Goal: Task Accomplishment & Management: Manage account settings

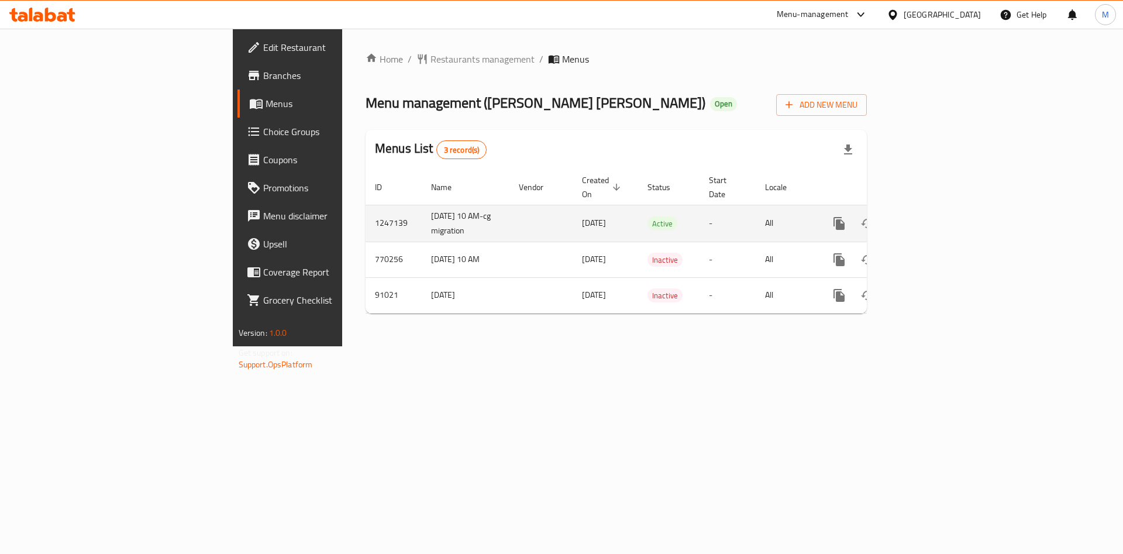
click at [937, 212] on link "enhanced table" at bounding box center [923, 223] width 28 height 28
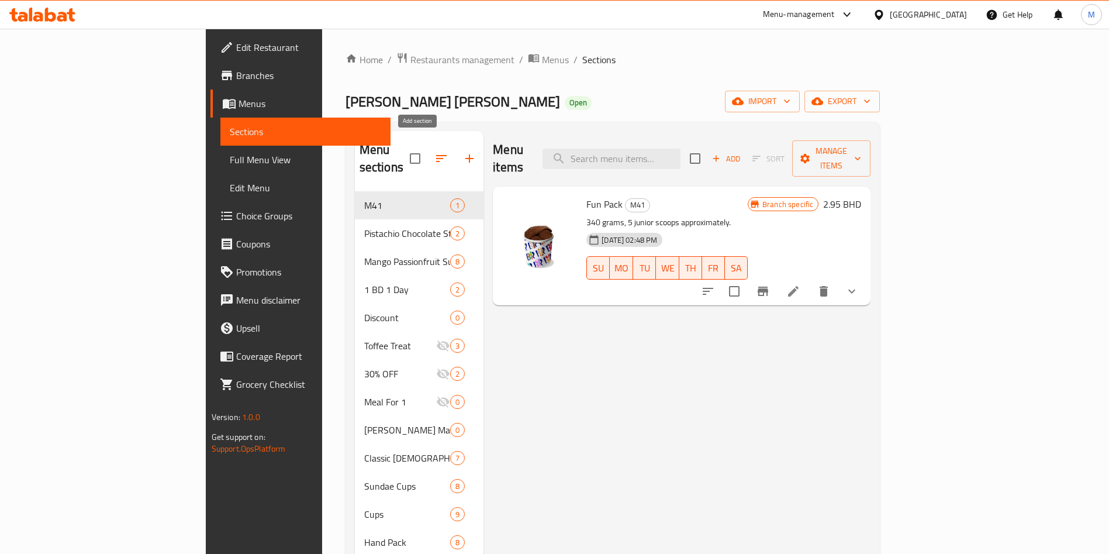
click at [463, 151] on icon "button" at bounding box center [470, 158] width 14 height 14
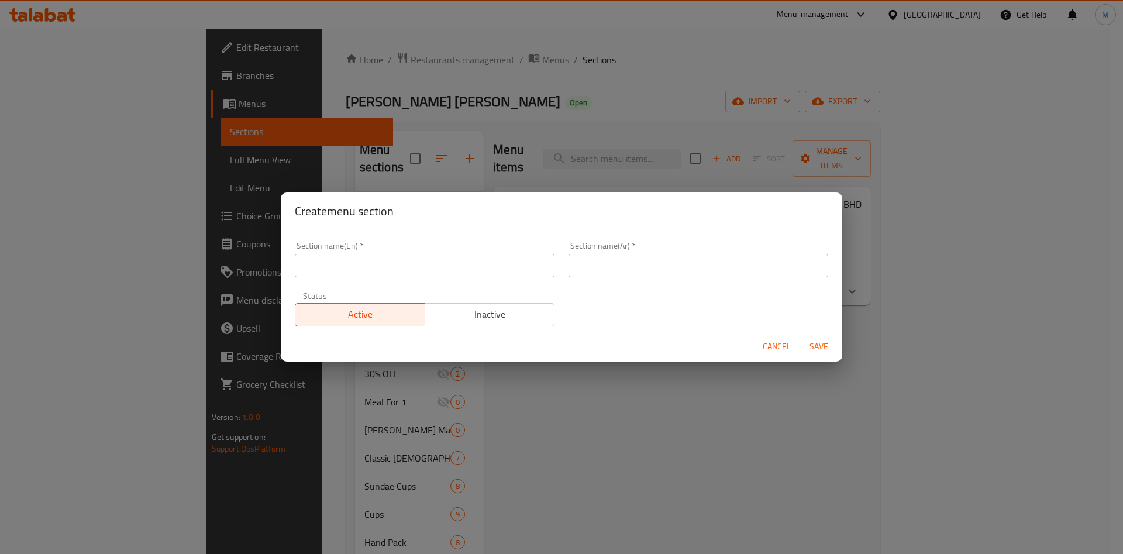
click at [410, 247] on div "Section name(En)   * Section name(En) *" at bounding box center [425, 259] width 260 height 36
click at [411, 265] on input "text" at bounding box center [425, 265] width 260 height 23
paste input "[PERSON_NAME]"
type input "[PERSON_NAME]"
click at [724, 256] on input "text" at bounding box center [698, 265] width 260 height 23
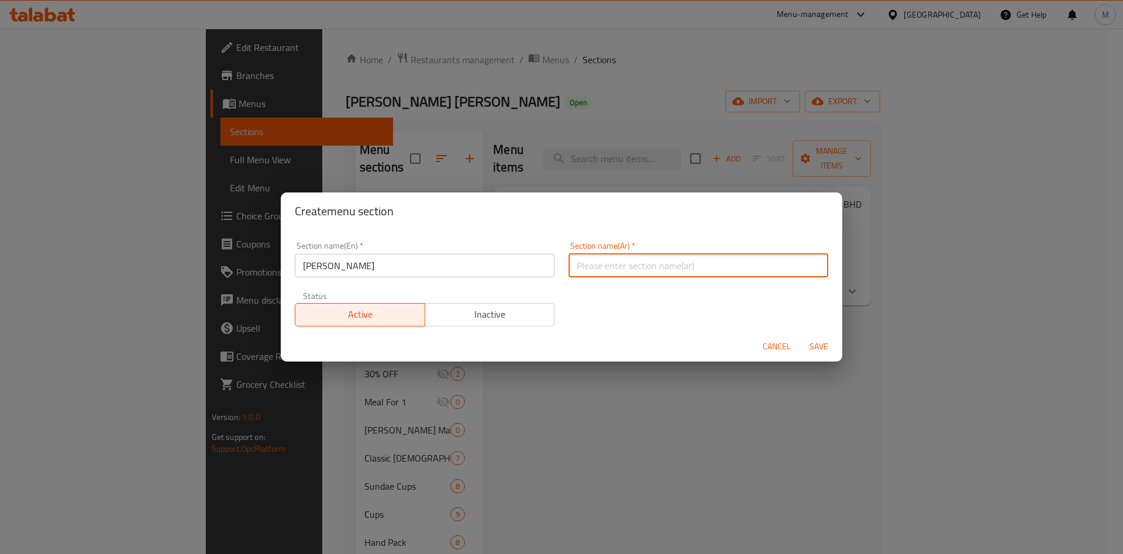
paste input "تشوروز صنداي"
type input "تشوروز صنداي"
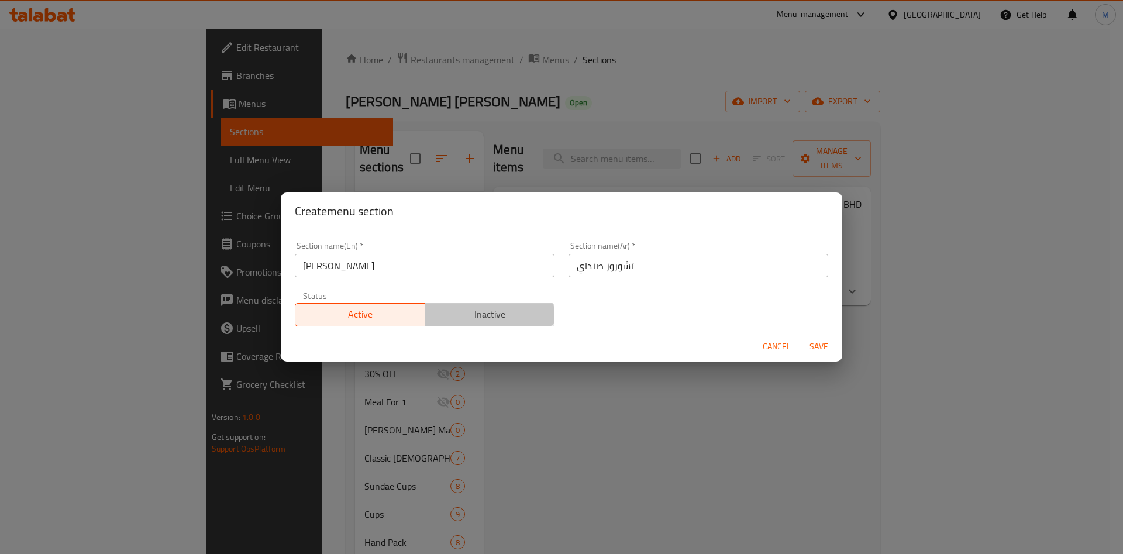
click at [496, 309] on span "Inactive" at bounding box center [490, 314] width 120 height 17
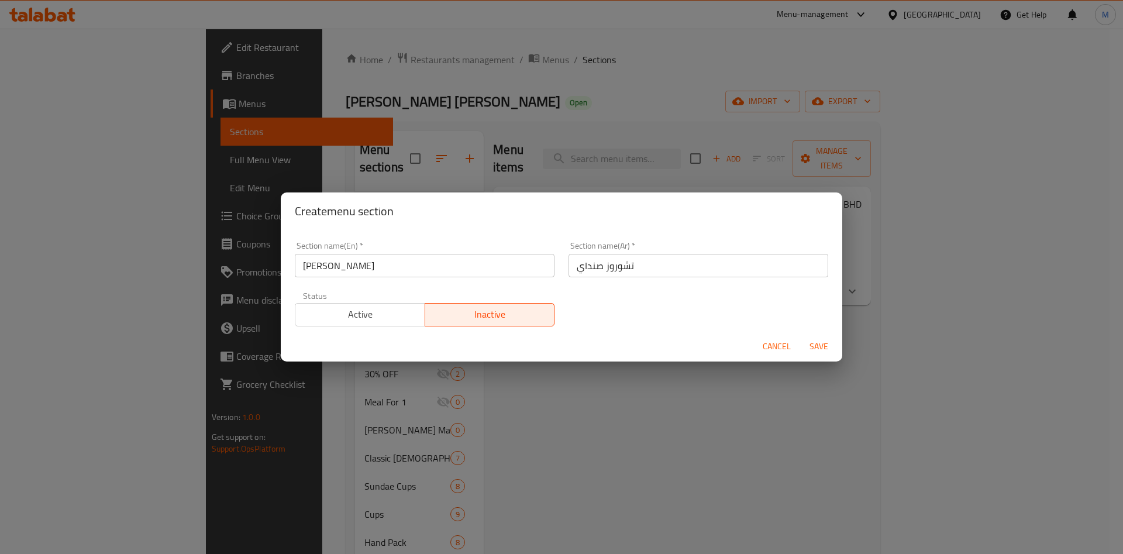
click at [829, 336] on button "Save" at bounding box center [818, 347] width 37 height 22
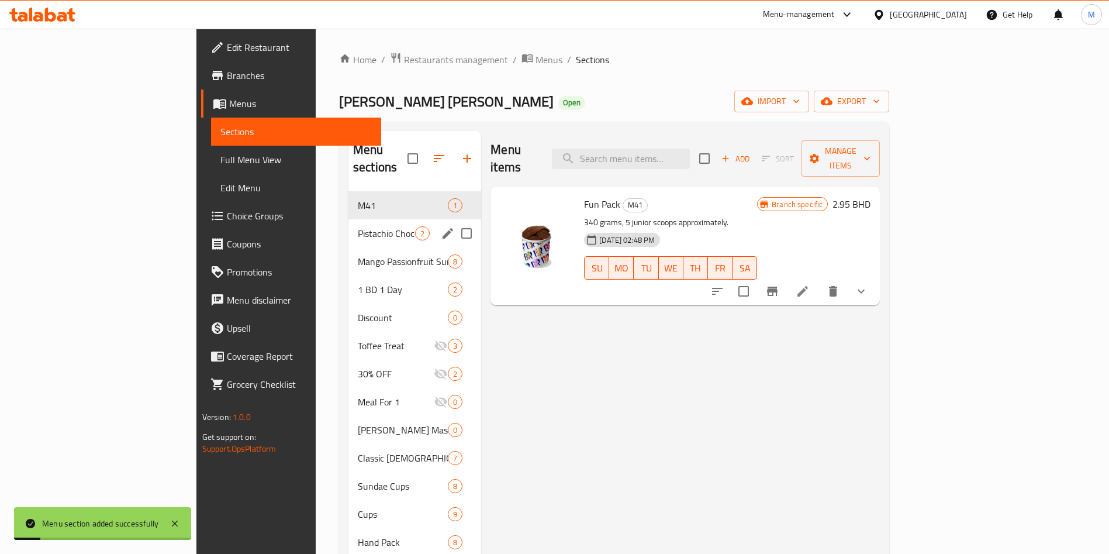
click at [358, 226] on span "Pistachio Chocolate Stick Bar" at bounding box center [386, 233] width 57 height 14
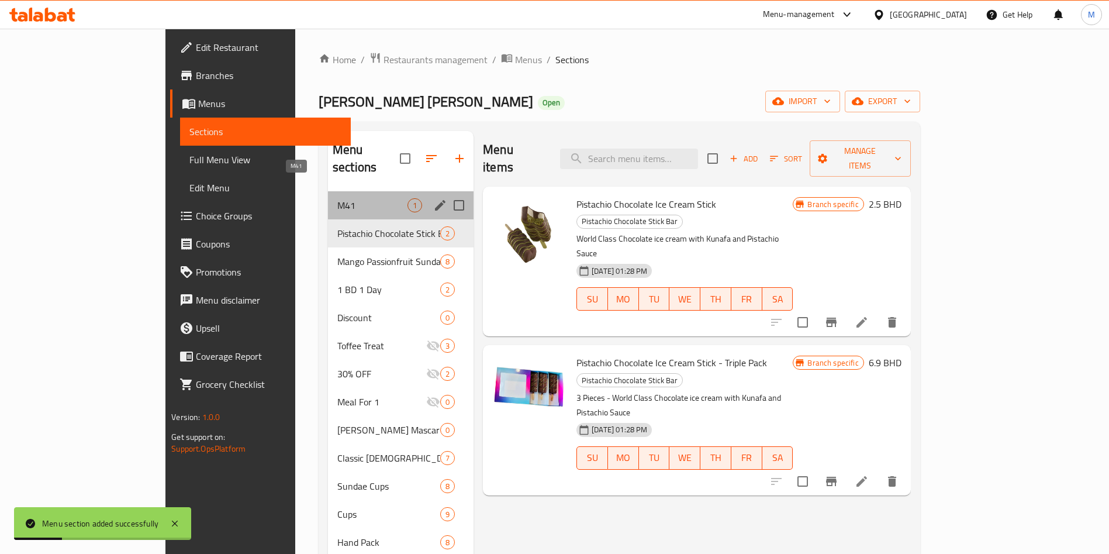
click at [337, 198] on span "M41" at bounding box center [372, 205] width 70 height 14
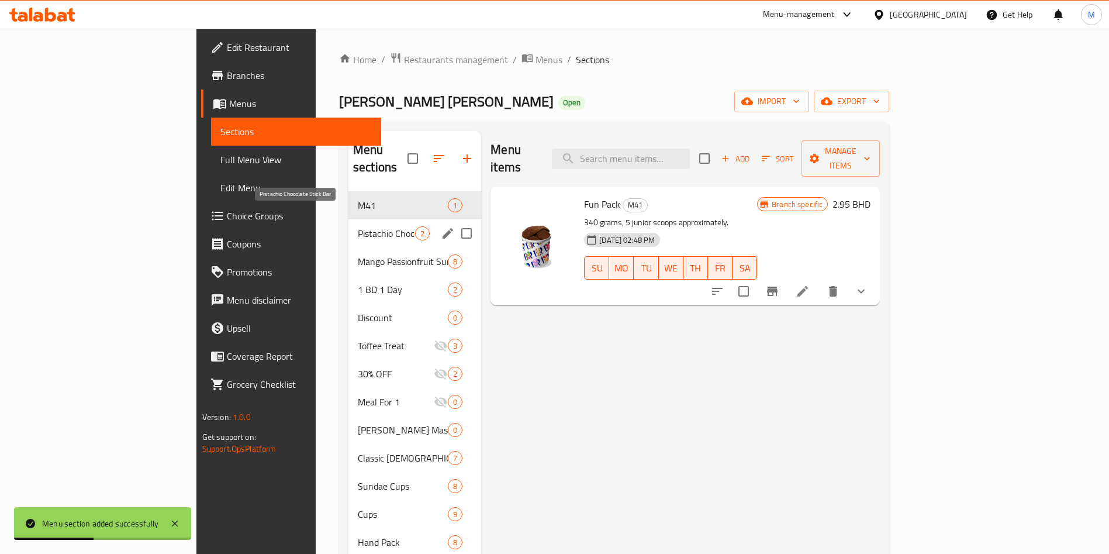
click at [358, 226] on span "Pistachio Chocolate Stick Bar" at bounding box center [386, 233] width 57 height 14
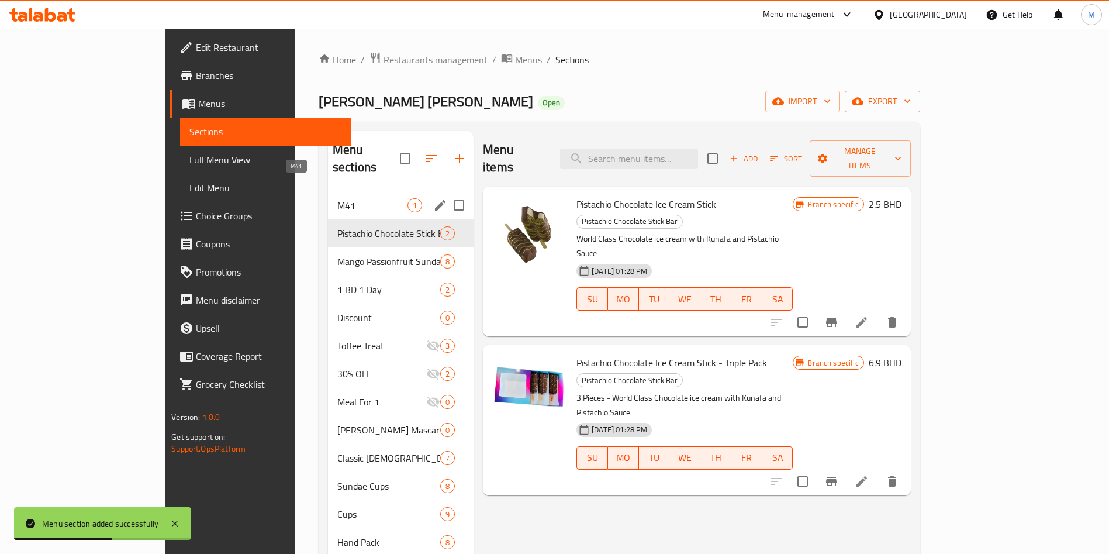
click at [337, 198] on span "M41" at bounding box center [372, 205] width 70 height 14
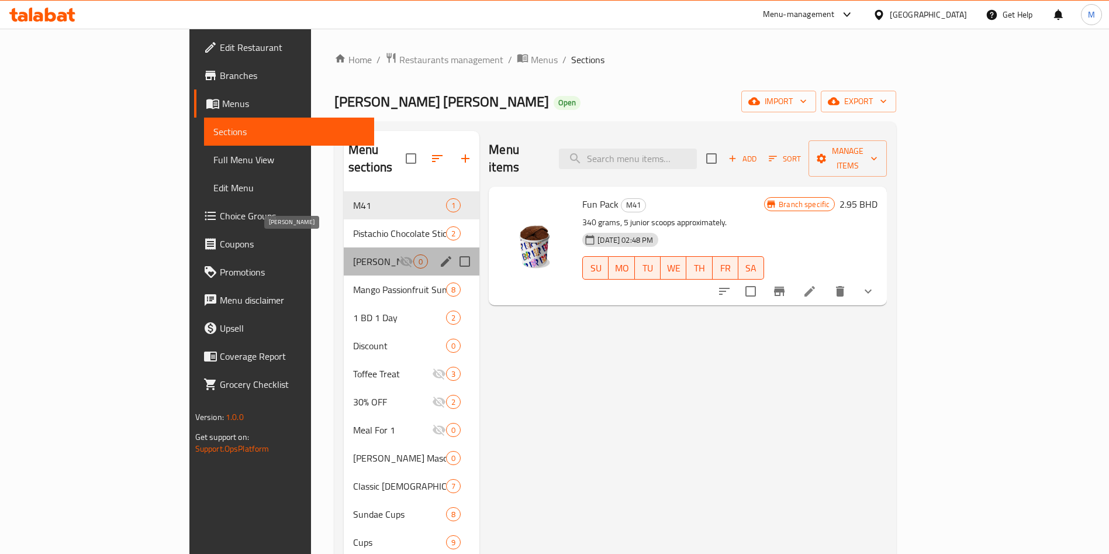
click at [353, 254] on span "[PERSON_NAME]" at bounding box center [376, 261] width 46 height 14
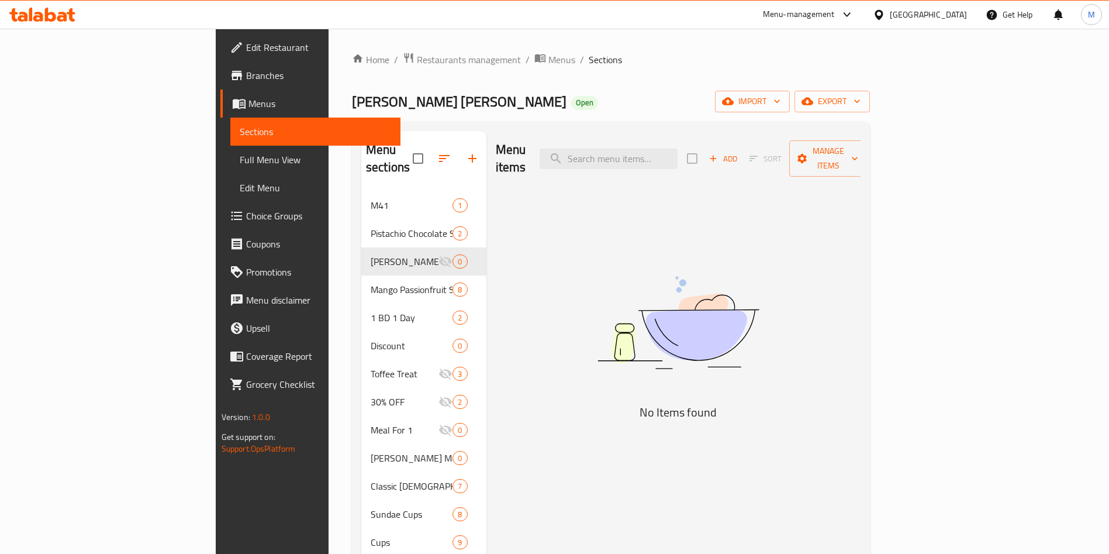
click at [742, 150] on button "Add" at bounding box center [723, 159] width 37 height 18
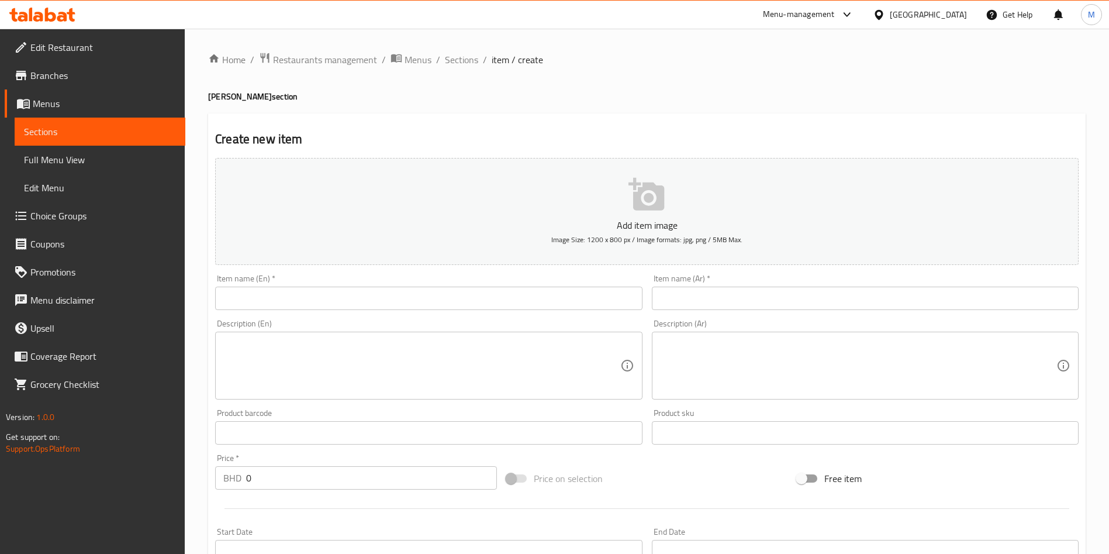
click at [426, 305] on input "text" at bounding box center [428, 298] width 427 height 23
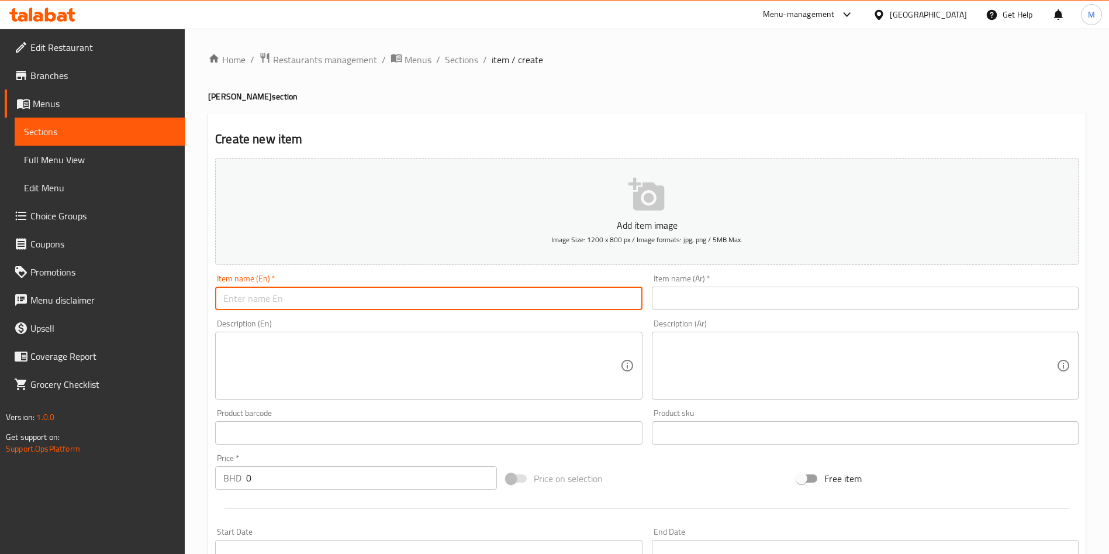
paste input "Churros Single Kids Sundae"
type input "Churros Single Kids Sundae"
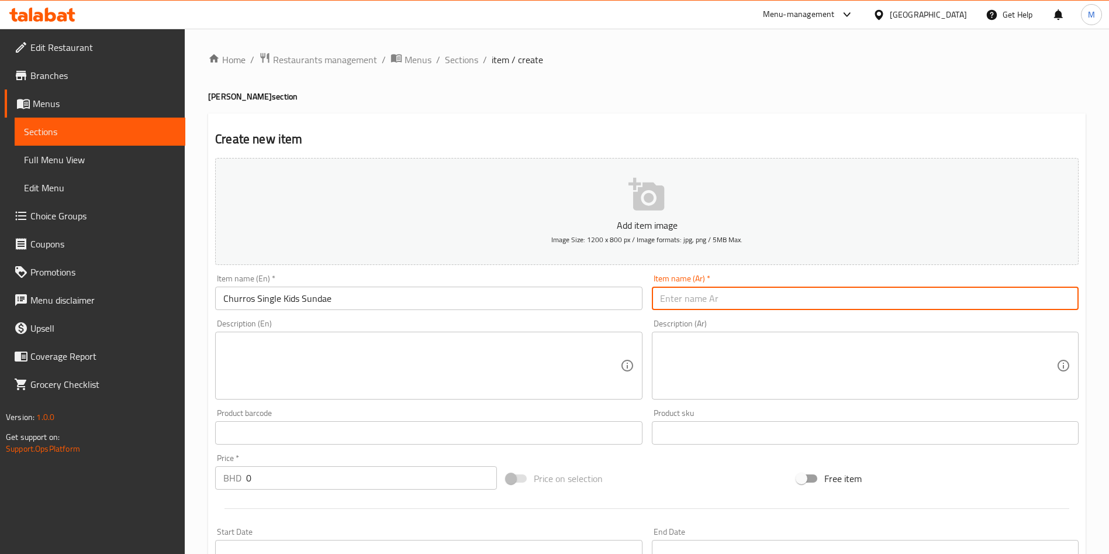
click at [785, 295] on input "text" at bounding box center [865, 298] width 427 height 23
paste input "تشوروز مغرفة أطفال صنداي"
type input "تشوروز مغرفة أطفال صنداي"
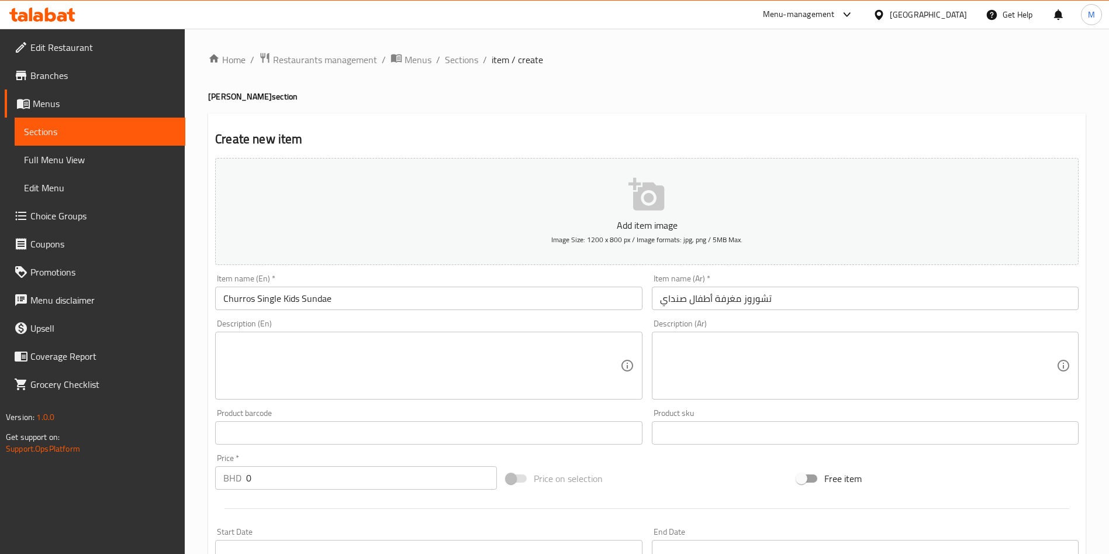
click at [344, 365] on textarea at bounding box center [421, 366] width 396 height 56
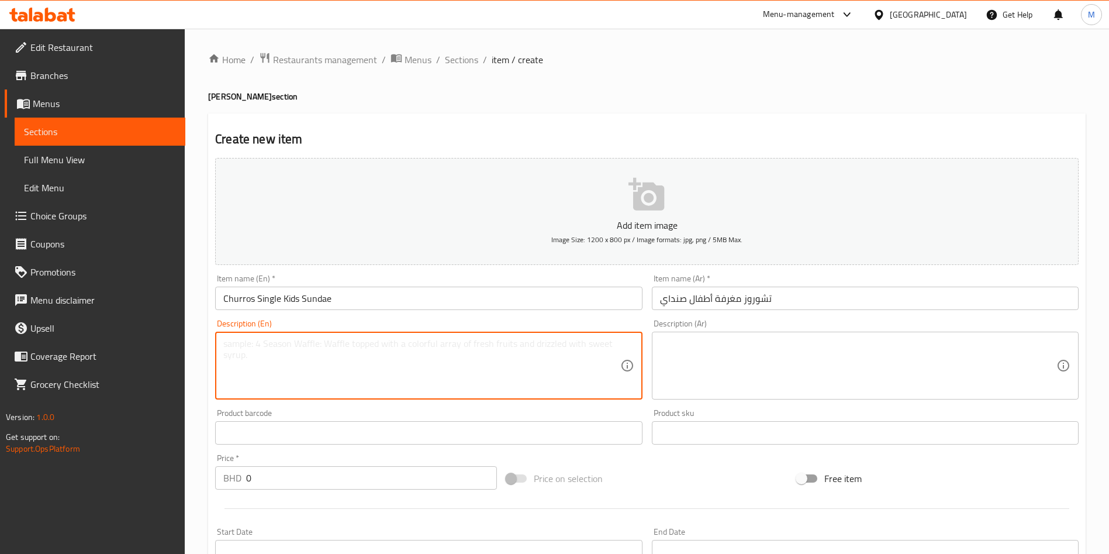
paste textarea "2.5 Oz Scoop with 1 Wet Topping, 1 Dry Topping and Churros."
type textarea "2.5 Oz Scoop with 1 Wet Topping, 1 Dry Topping and Churros."
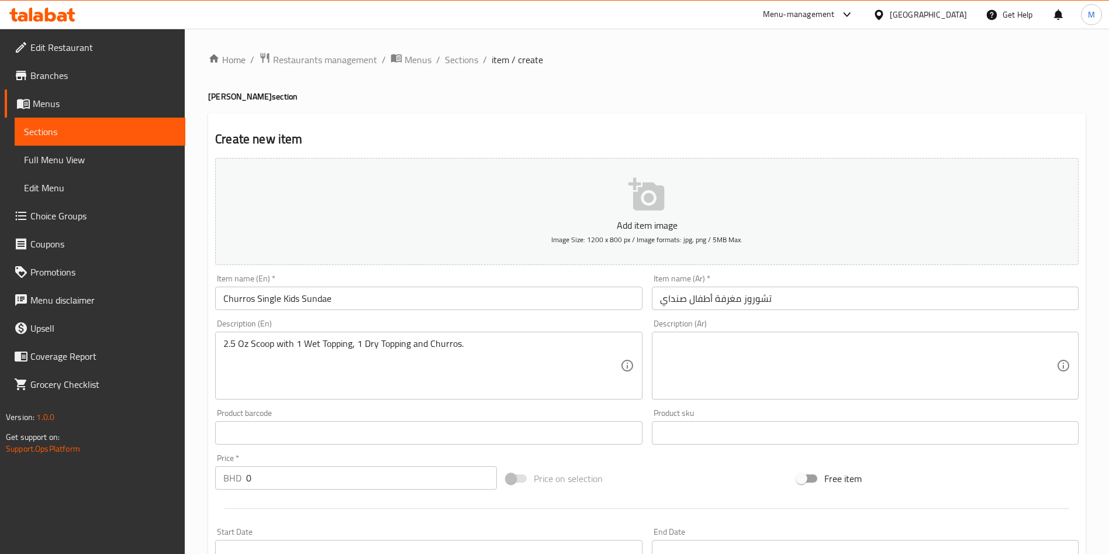
click at [816, 348] on textarea at bounding box center [858, 366] width 396 height 56
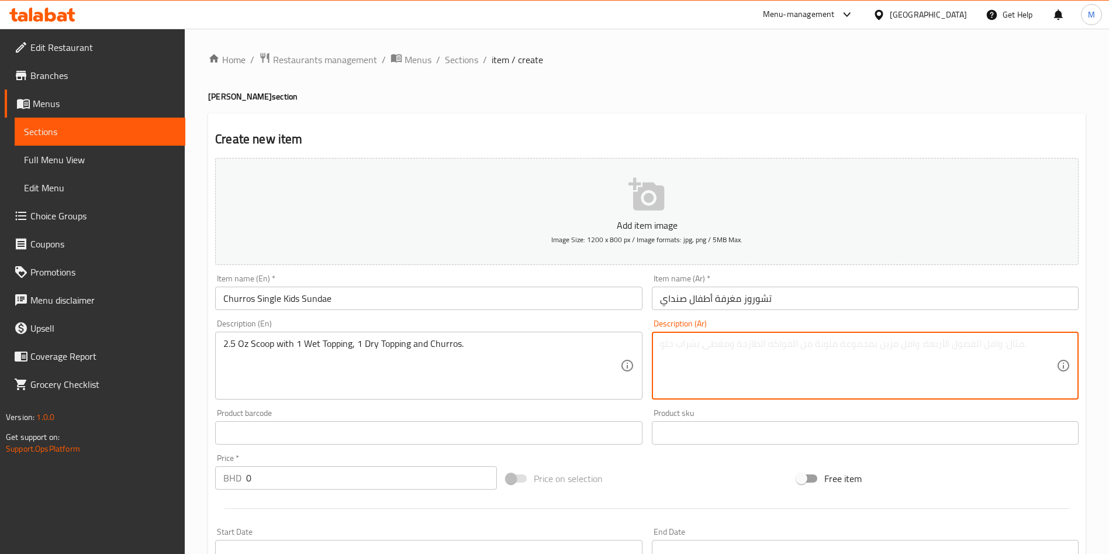
paste textarea "مغرفة 2.5 أوقية مع إضافة رطبة، إضافة جافة وتشوروز."
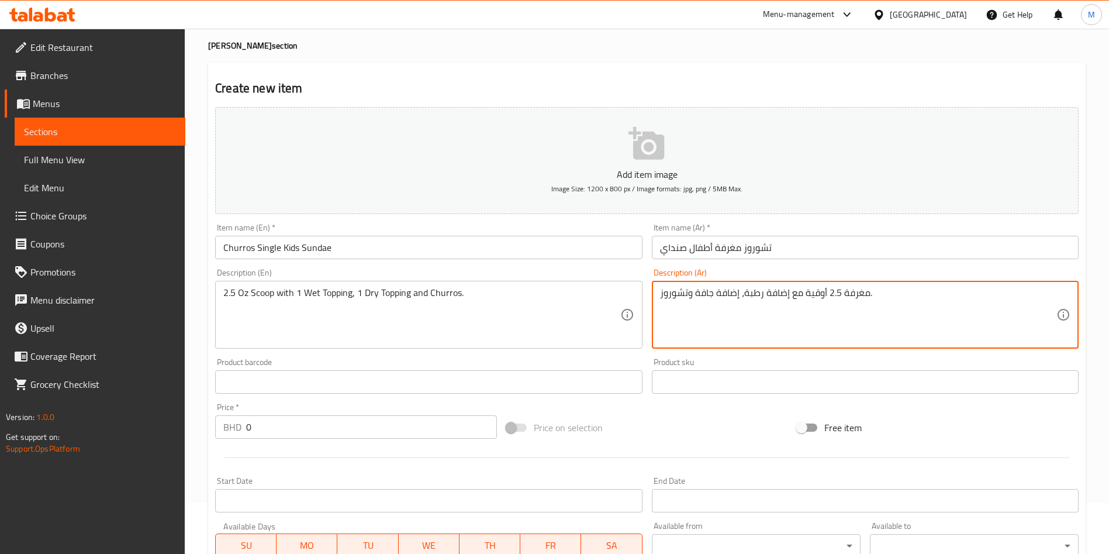
scroll to position [88, 0]
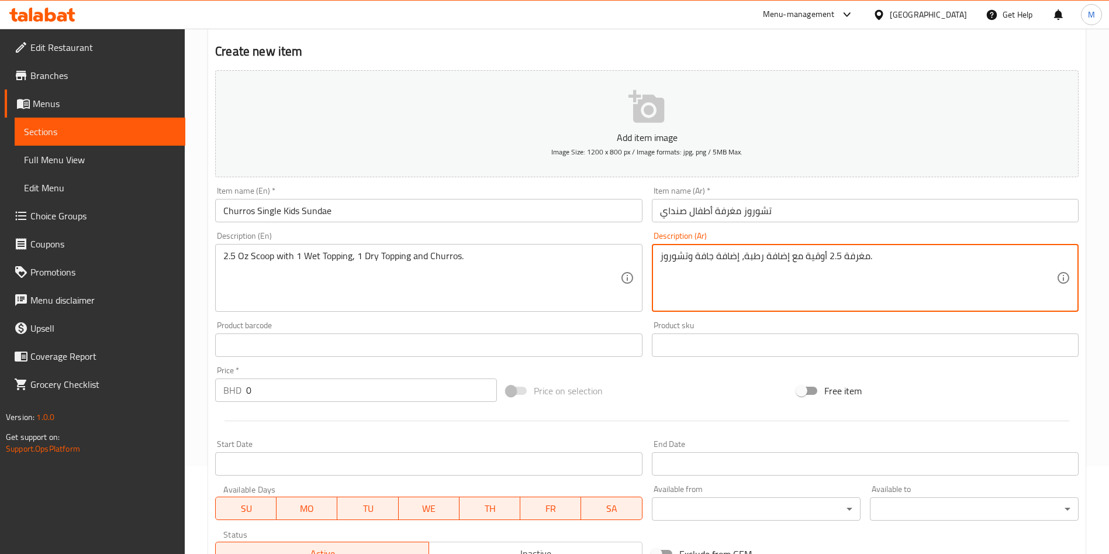
type textarea "مغرفة 2.5 أوقية مع إضافة رطبة، إضافة جافة وتشوروز."
click at [322, 374] on div "Price   * BHD 0 Price *" at bounding box center [356, 384] width 282 height 36
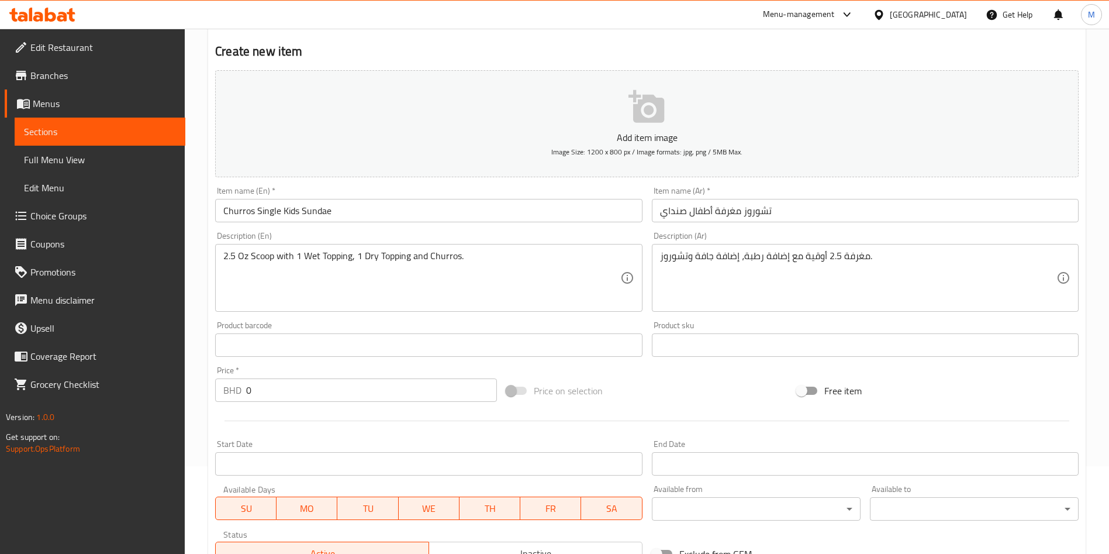
click at [321, 391] on input "0" at bounding box center [371, 389] width 251 height 23
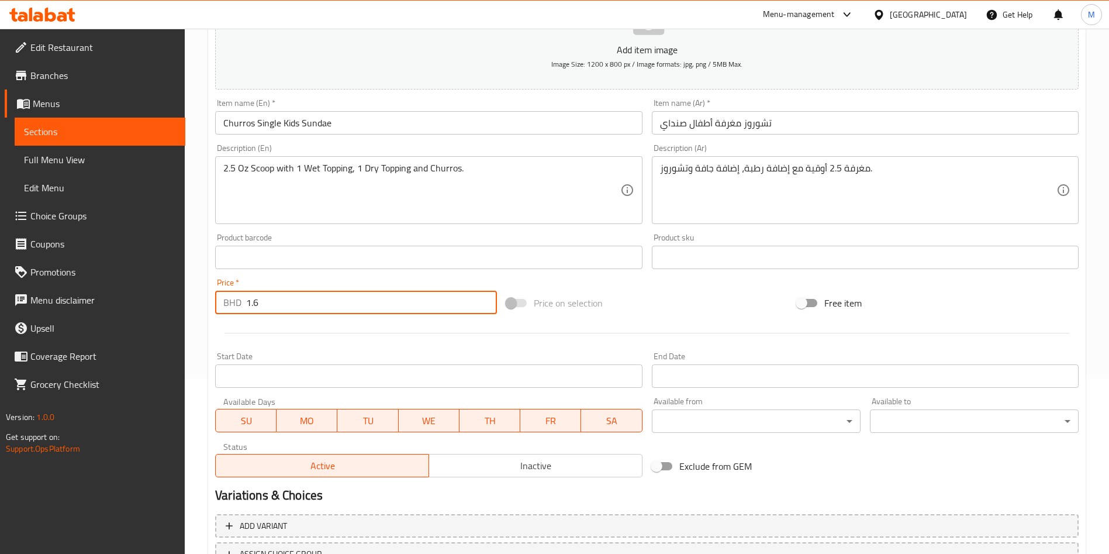
scroll to position [272, 0]
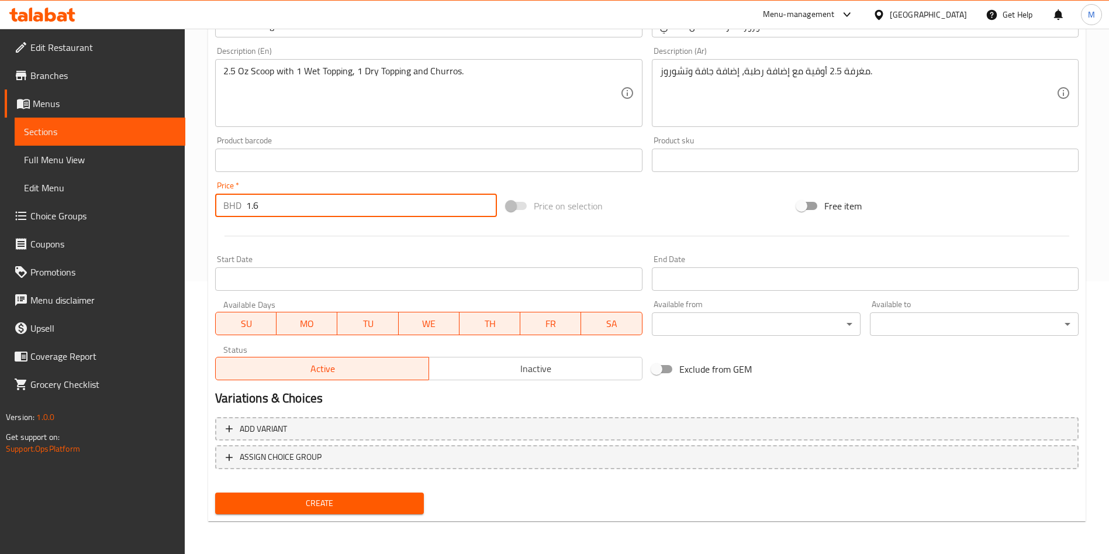
type input "1.6"
click at [347, 496] on span "Create" at bounding box center [320, 503] width 190 height 15
click at [347, 495] on div at bounding box center [554, 277] width 1109 height 554
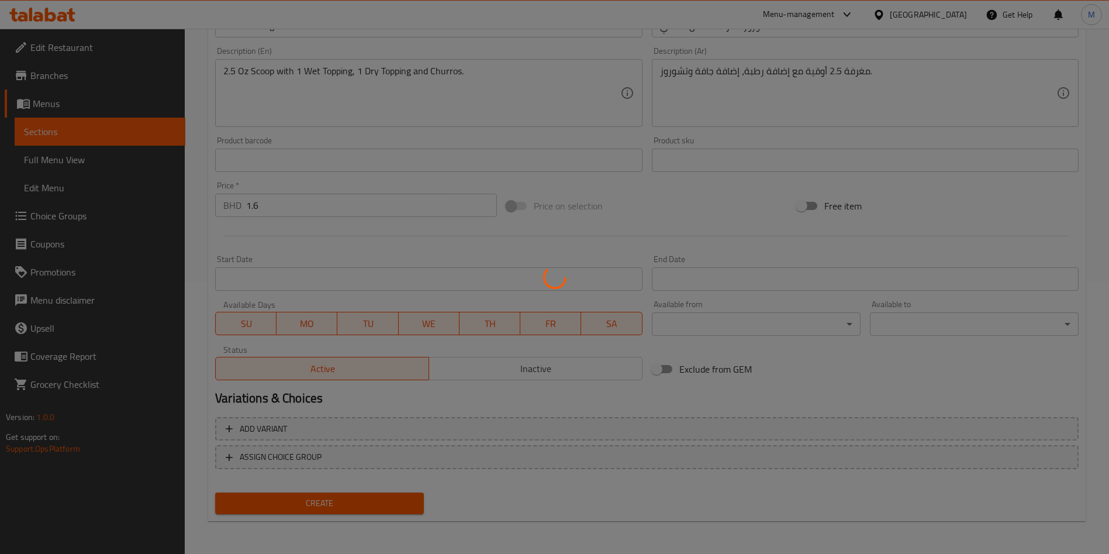
type input "0"
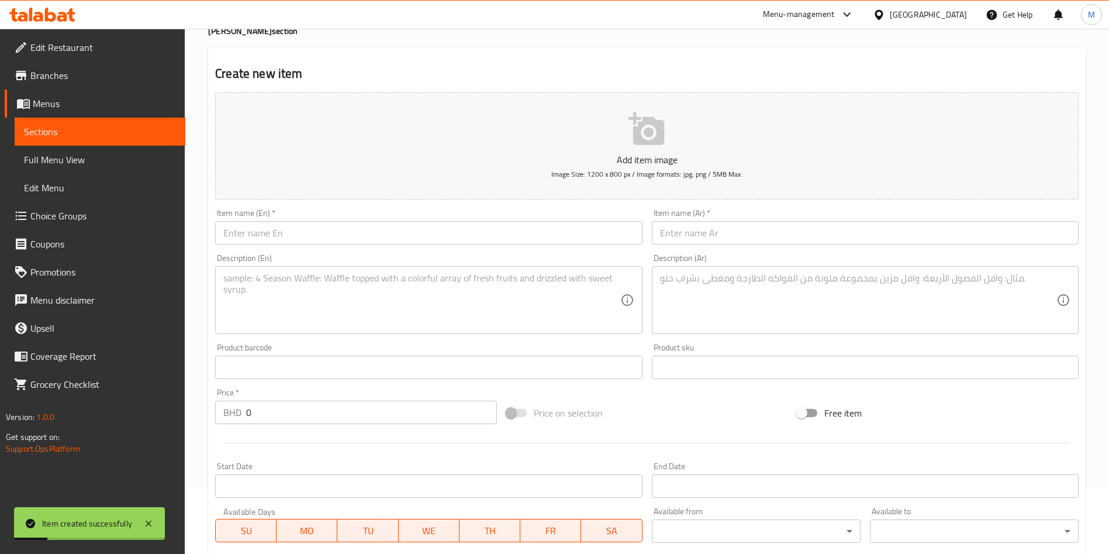
scroll to position [0, 0]
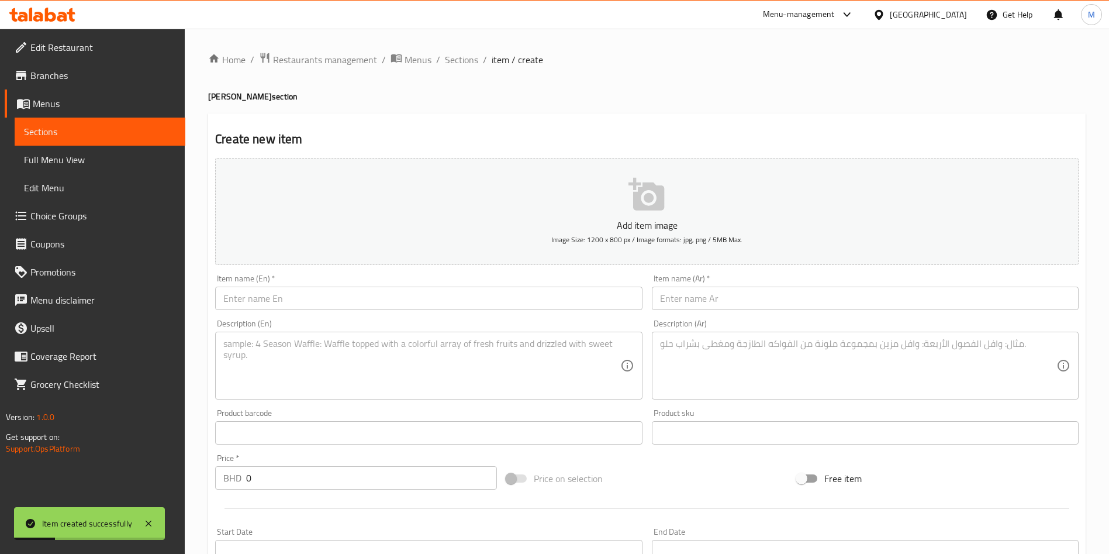
drag, startPoint x: 314, startPoint y: 318, endPoint x: 313, endPoint y: 312, distance: 6.5
click at [314, 318] on div "Description (En) Description (En)" at bounding box center [428, 359] width 436 height 89
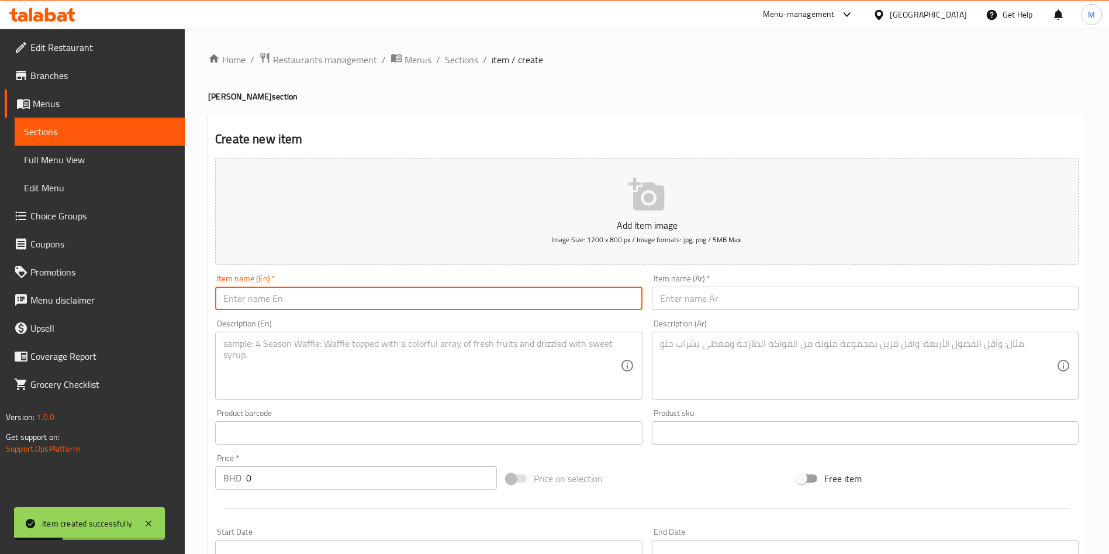
click at [312, 305] on input "text" at bounding box center [428, 298] width 427 height 23
paste input "Churros Single Value Sundae"
type input "Churros Single Value Sundae"
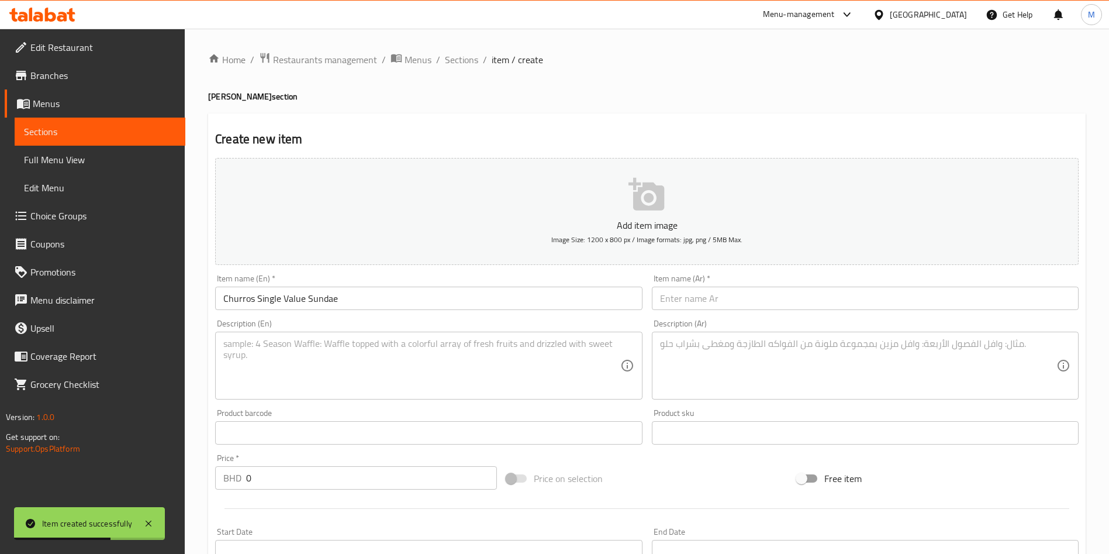
click at [691, 296] on input "text" at bounding box center [865, 298] width 427 height 23
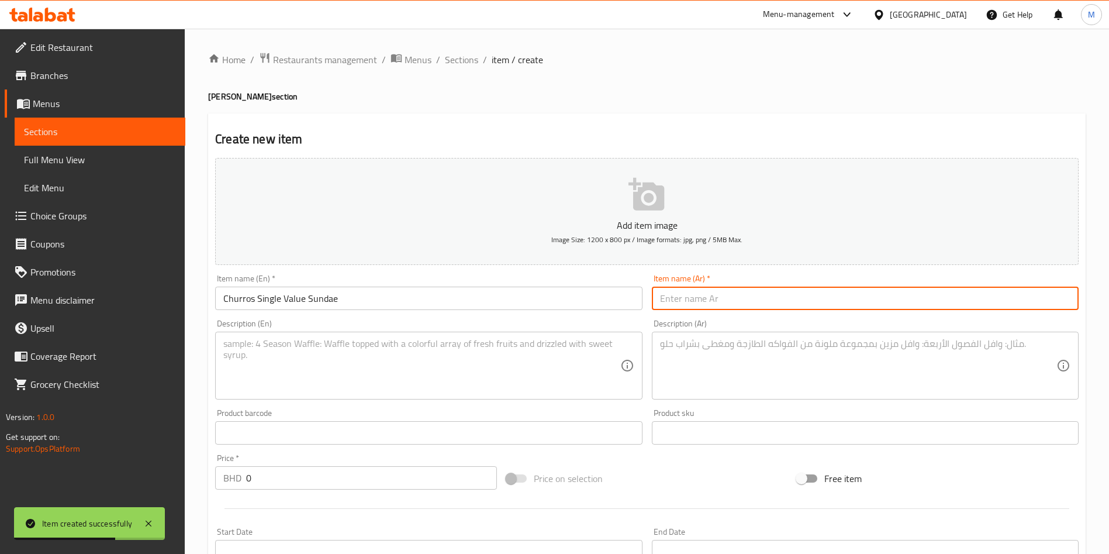
paste input "تشوروز مغرفة توفير صنداي"
type input "تشوروز مغرفة توفير صنداي"
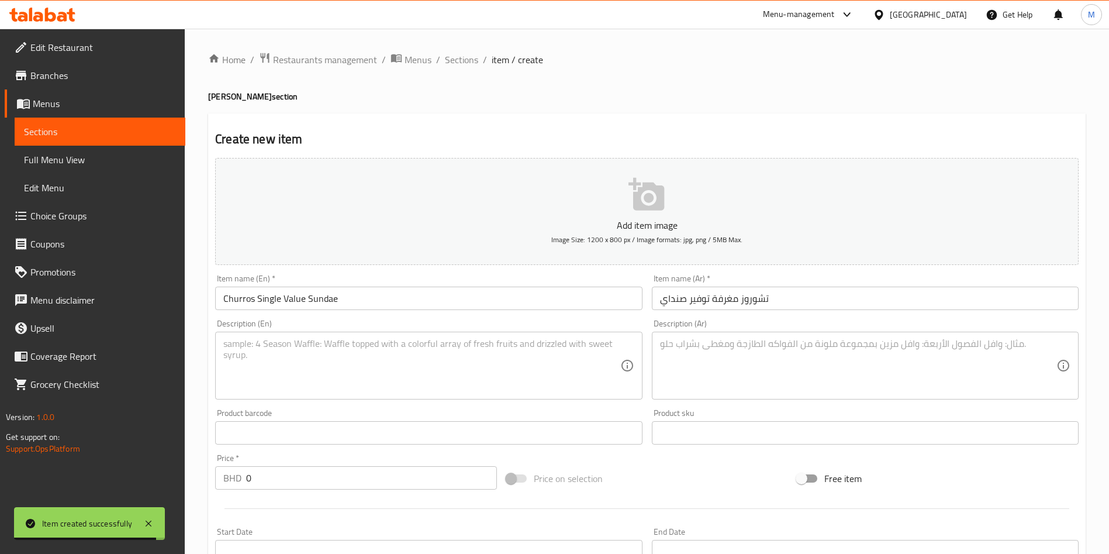
click at [398, 378] on textarea at bounding box center [421, 366] width 396 height 56
paste textarea "4 Oz Scoop with 1 Wet Topping, 1 Dry Topping and Churros."
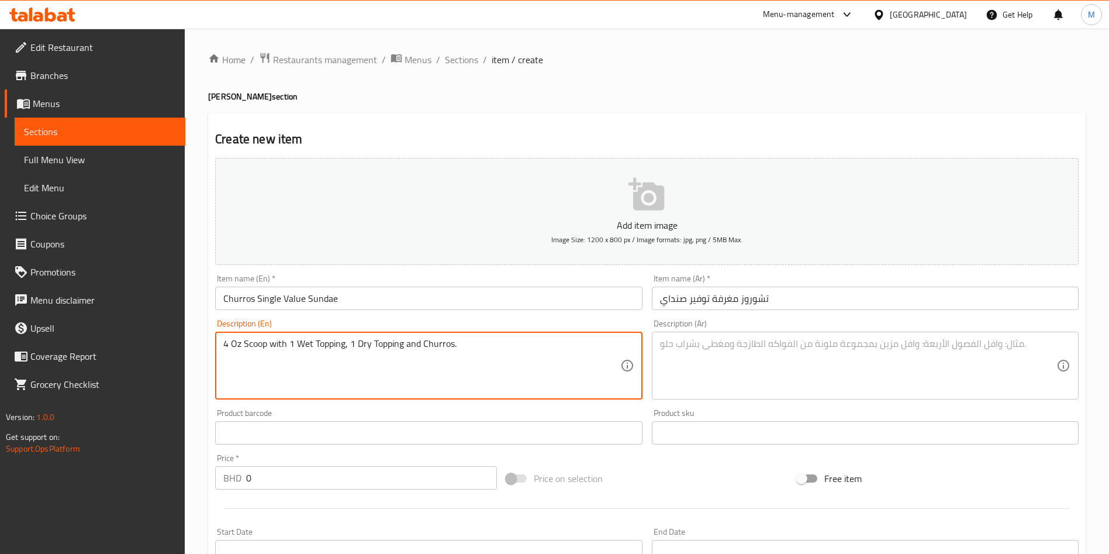
type textarea "4 Oz Scoop with 1 Wet Topping, 1 Dry Topping and Churros."
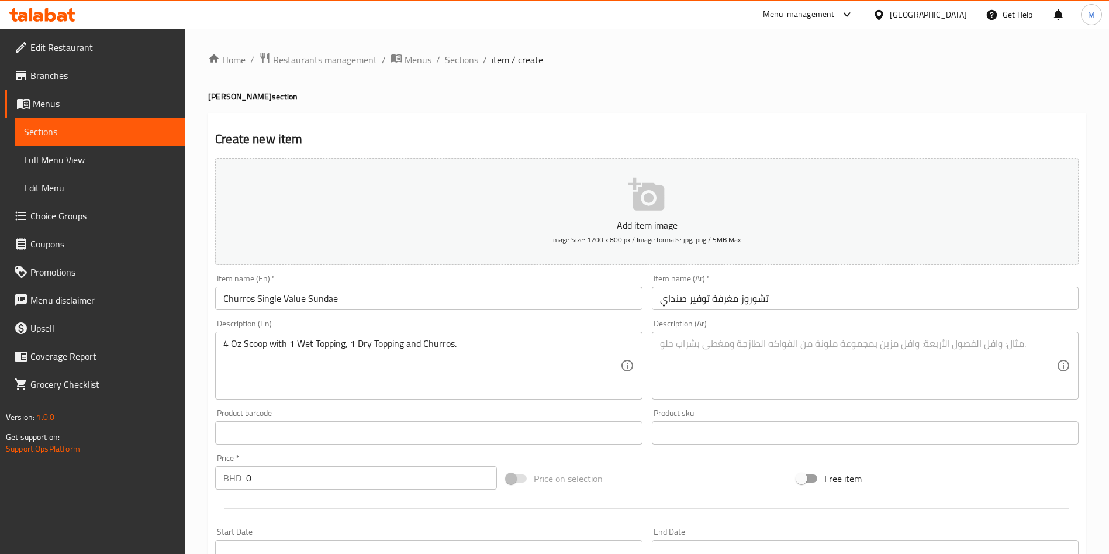
click at [792, 343] on textarea at bounding box center [858, 366] width 396 height 56
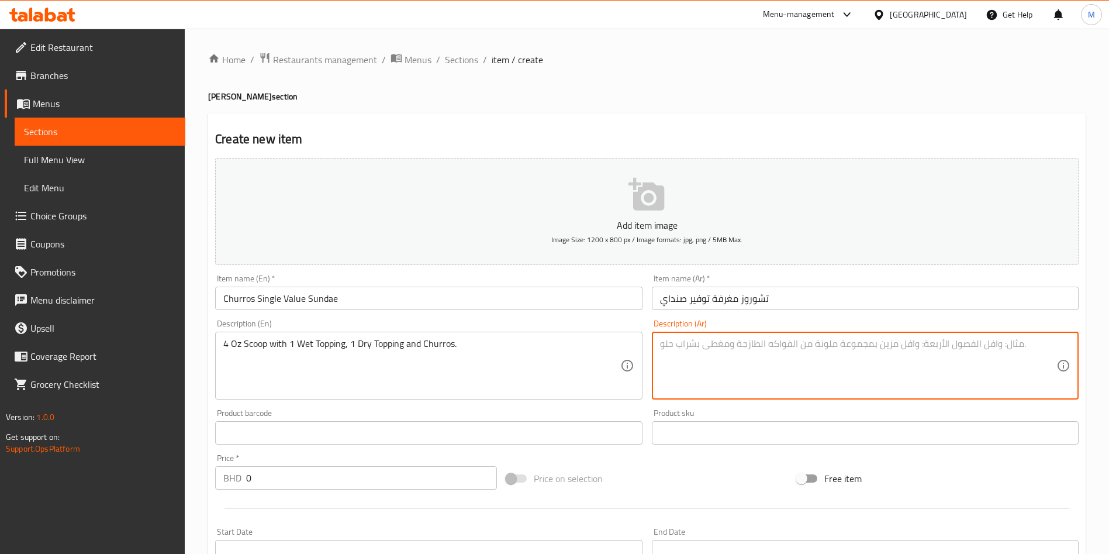
paste textarea "مغرفة 4 أوقية مع إضافة رطبة، إضافة جافة وتشوروز."
type textarea "مغرفة 4 أوقية مع إضافة رطبة، إضافة جافة وتشوروز."
click at [356, 479] on input "0" at bounding box center [371, 477] width 251 height 23
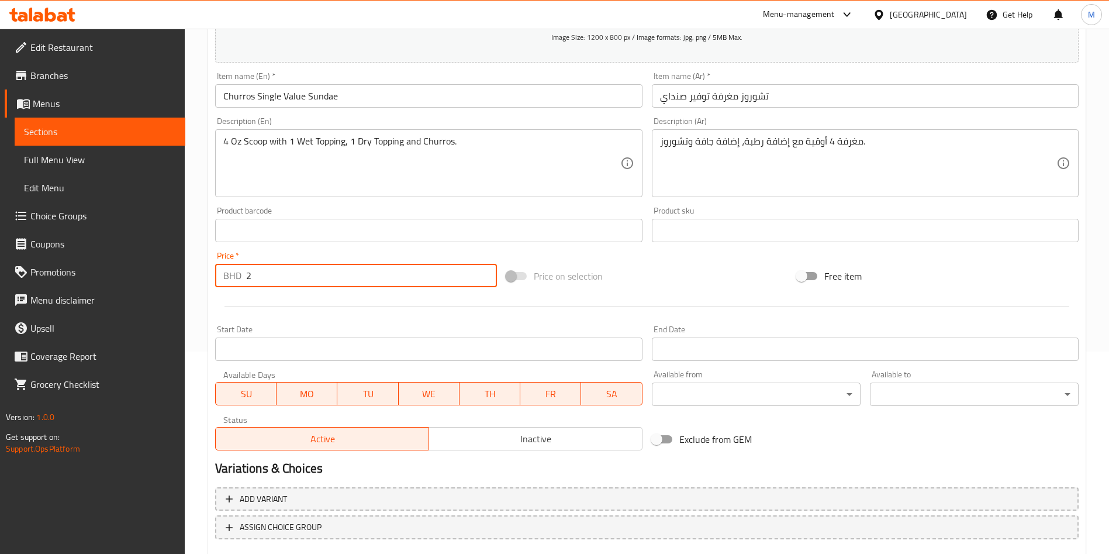
scroll to position [272, 0]
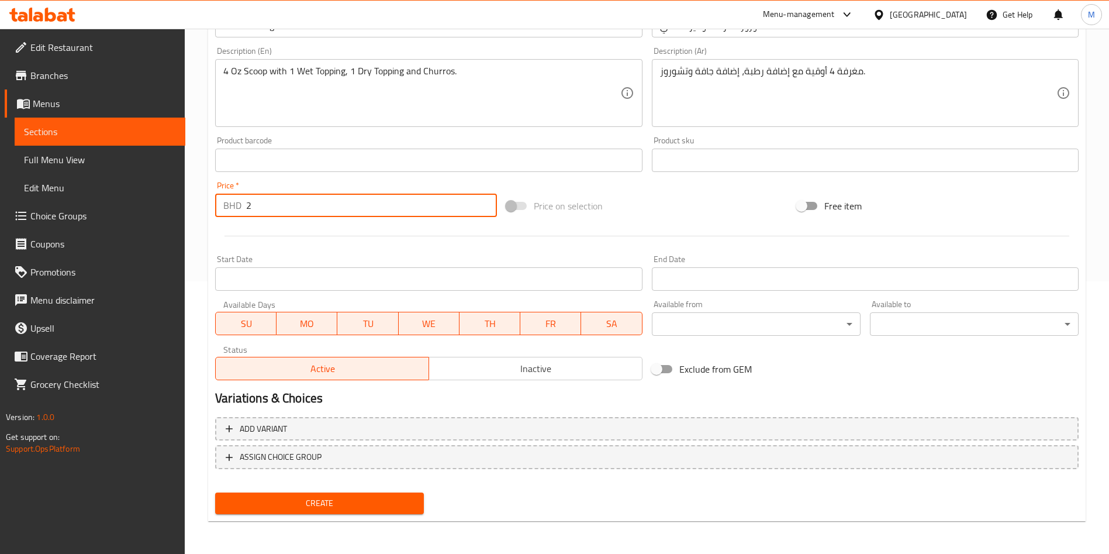
type input "2"
click at [372, 510] on button "Create" at bounding box center [319, 503] width 209 height 22
click at [372, 510] on div at bounding box center [554, 277] width 1109 height 554
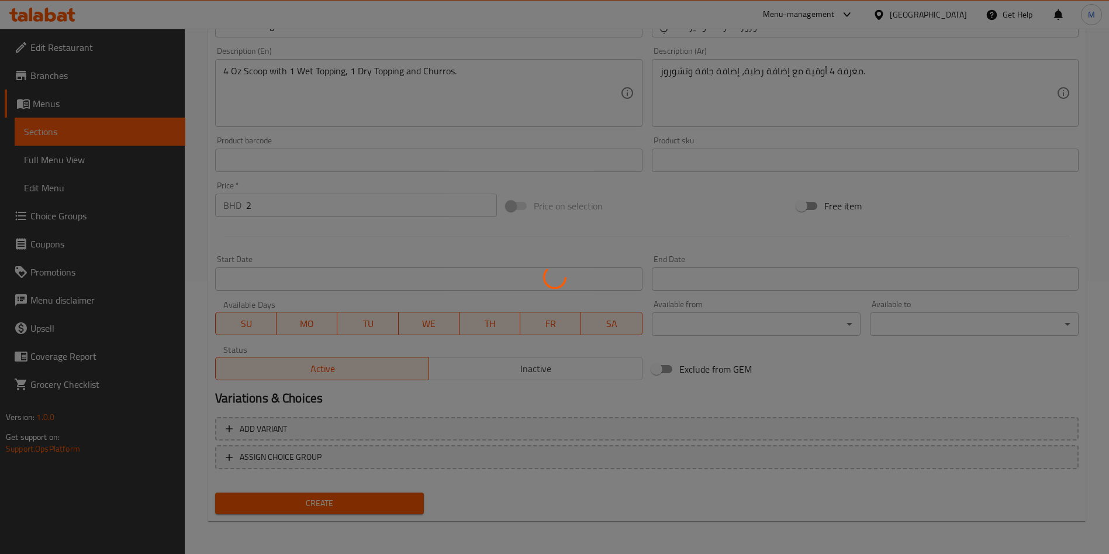
type input "0"
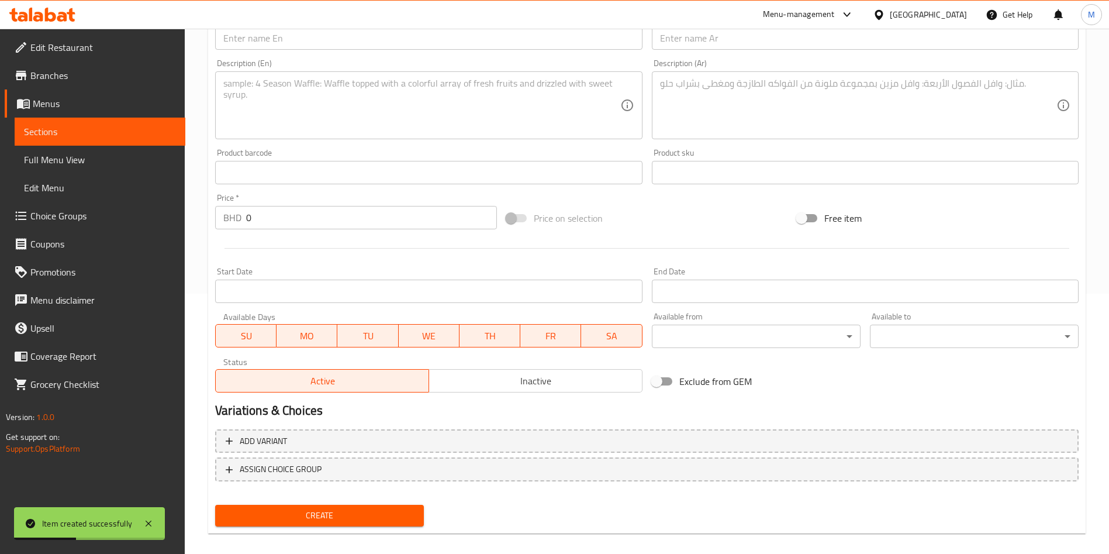
scroll to position [9, 0]
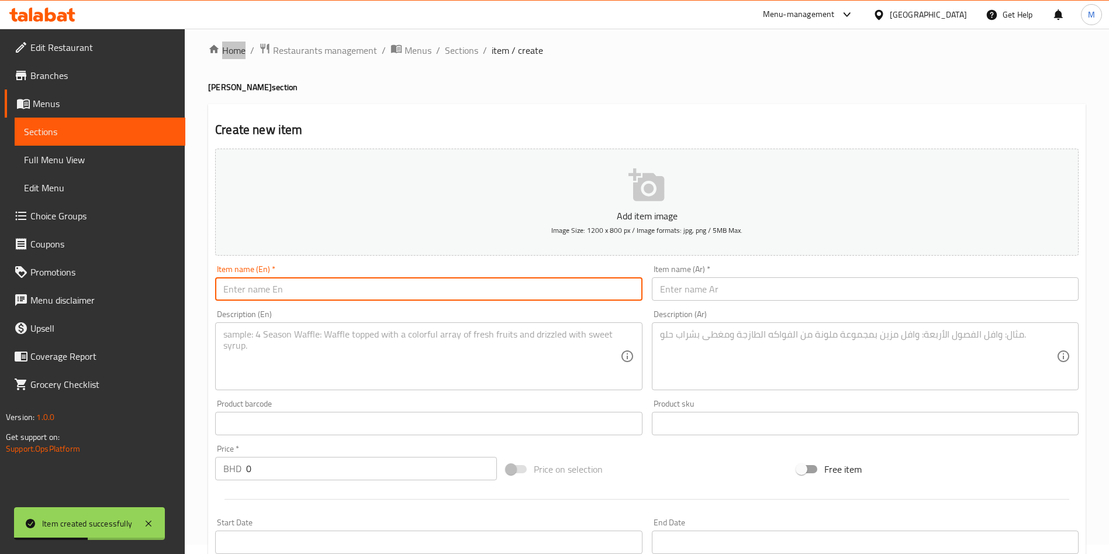
click at [287, 283] on input "text" at bounding box center [428, 288] width 427 height 23
paste input "Churros Single Emlaaq Sundae"
type input "Churros Single Emlaaq Sundae"
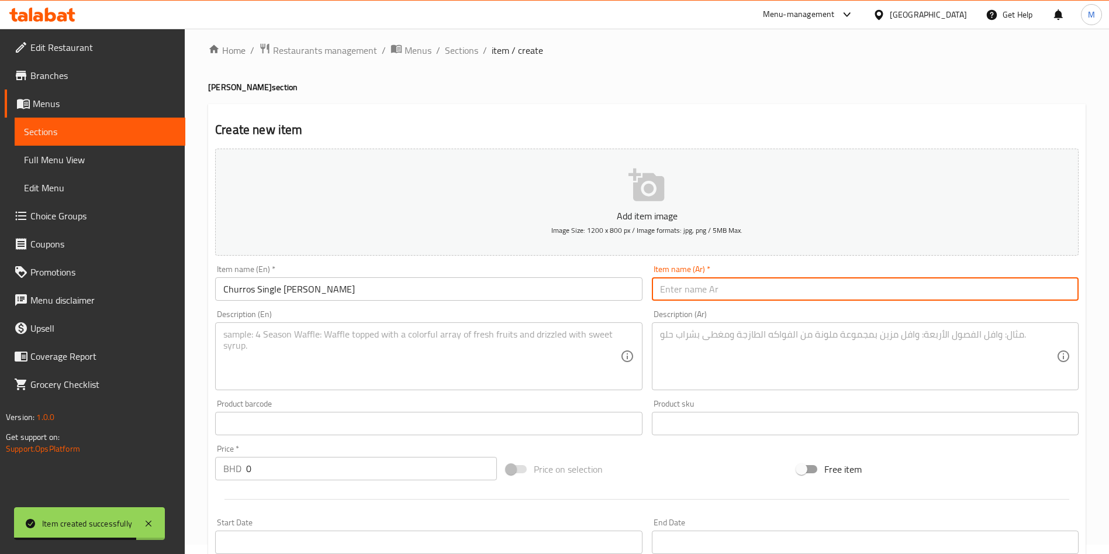
click at [696, 298] on input "text" at bounding box center [865, 288] width 427 height 23
paste input "تشوروز مغرفة عملاق صنداي"
type input "تشوروز مغرفة عملاق صنداي"
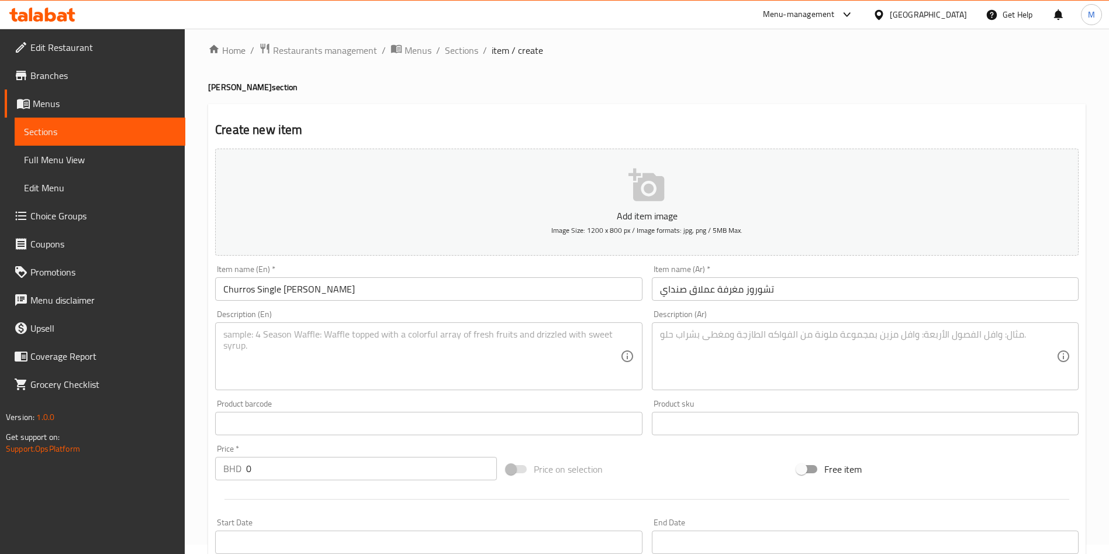
click at [512, 368] on textarea at bounding box center [421, 357] width 396 height 56
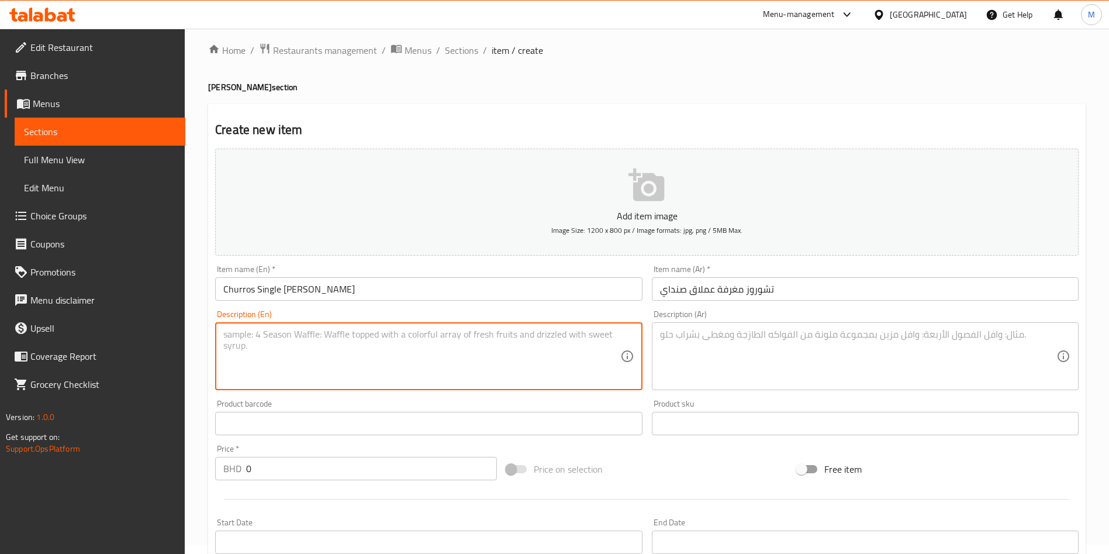
paste textarea "6 Oz Scoop with 1 Wet Topping, 1 Dry Topping and Churros."
type textarea "6 Oz Scoop with 1 Wet Topping, 1 Dry Topping and Churros."
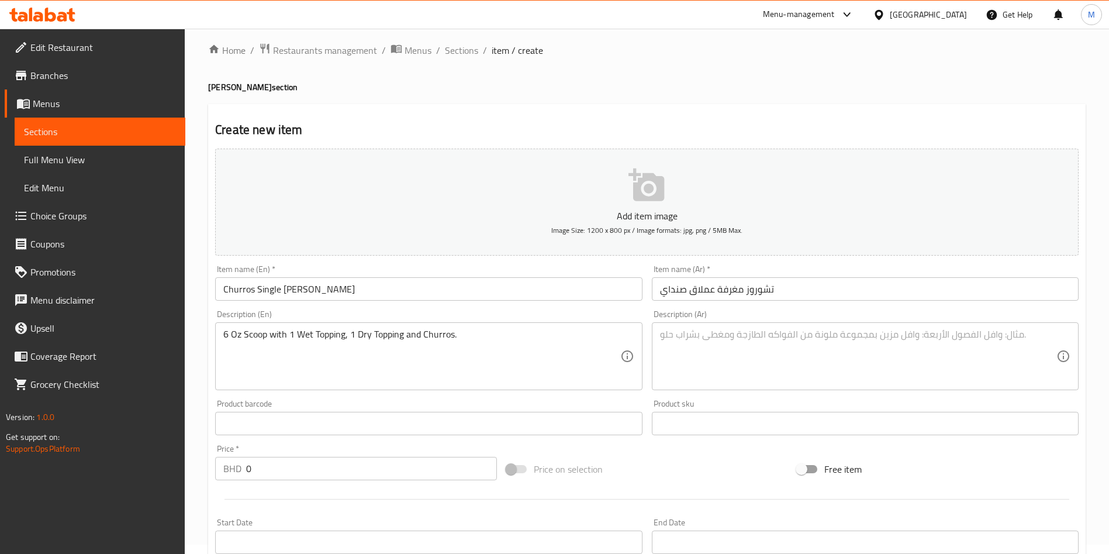
click at [881, 360] on textarea at bounding box center [858, 357] width 396 height 56
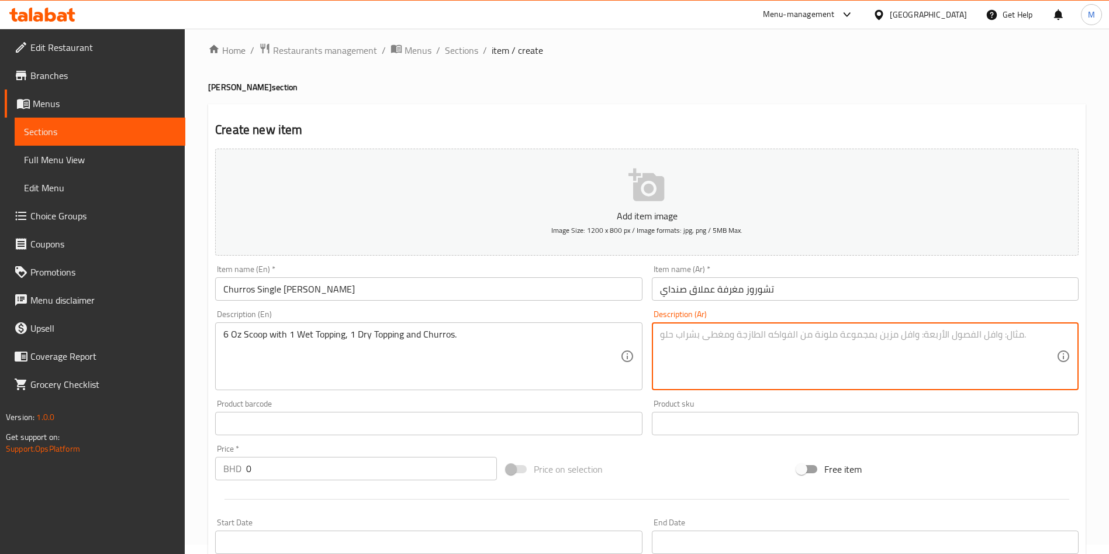
paste textarea "مغرفة 6 أوقية مع إضافة رطبة، إضافة جافة وتشوروز."
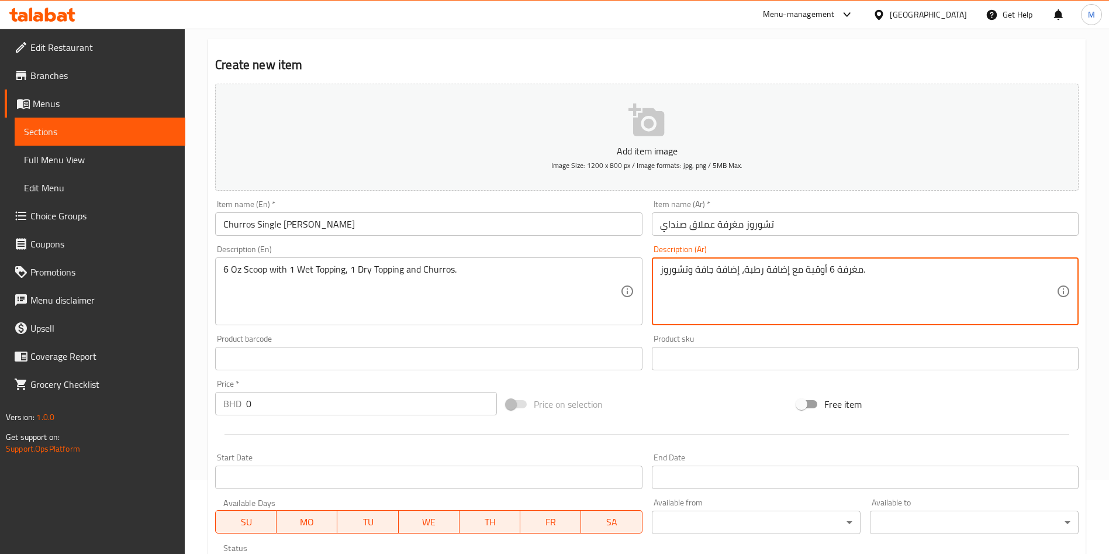
scroll to position [97, 0]
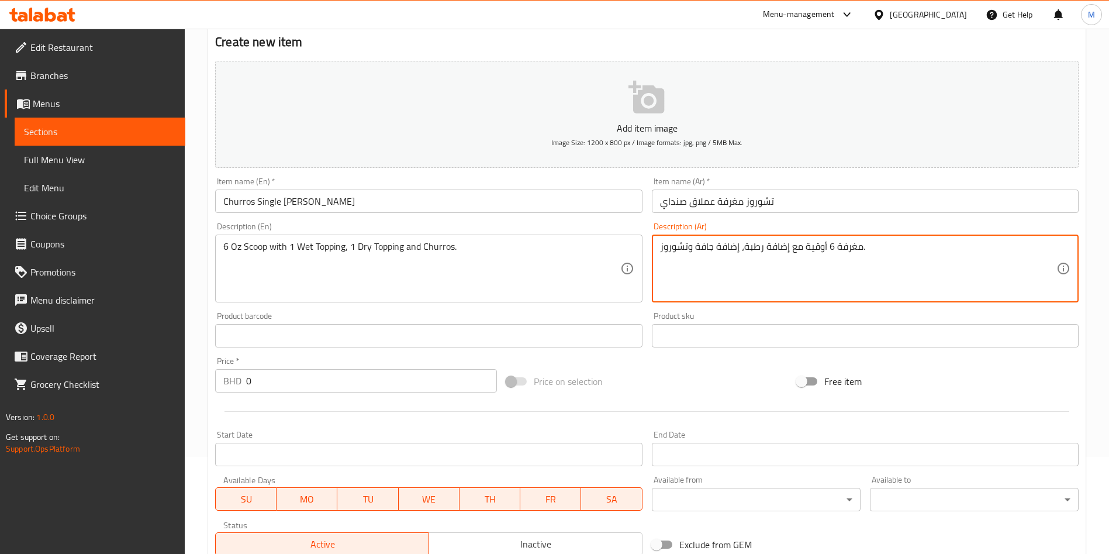
type textarea "مغرفة 6 أوقية مع إضافة رطبة، إضافة جافة وتشوروز."
click at [350, 376] on input "0" at bounding box center [371, 380] width 251 height 23
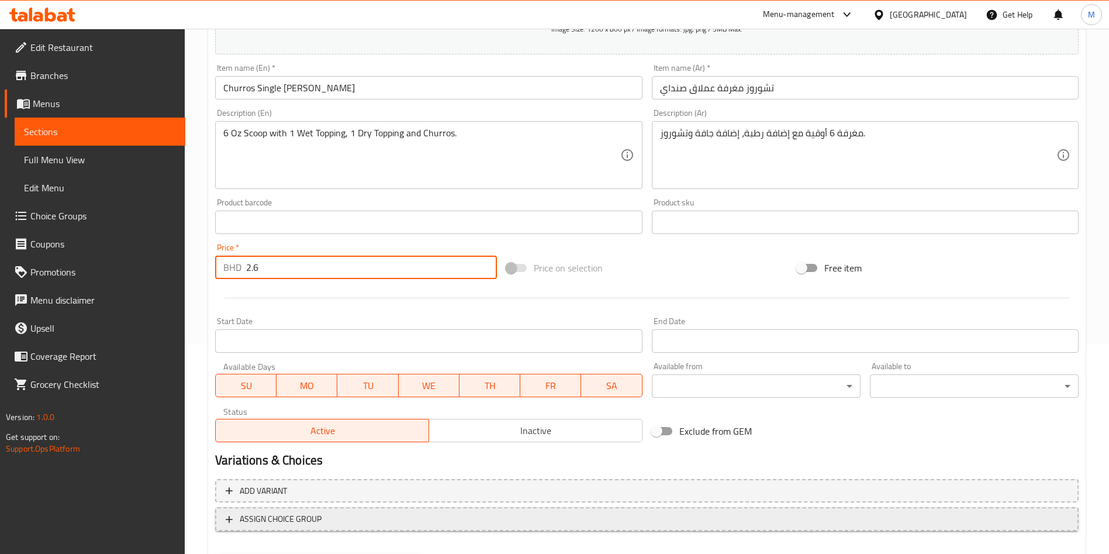
scroll to position [272, 0]
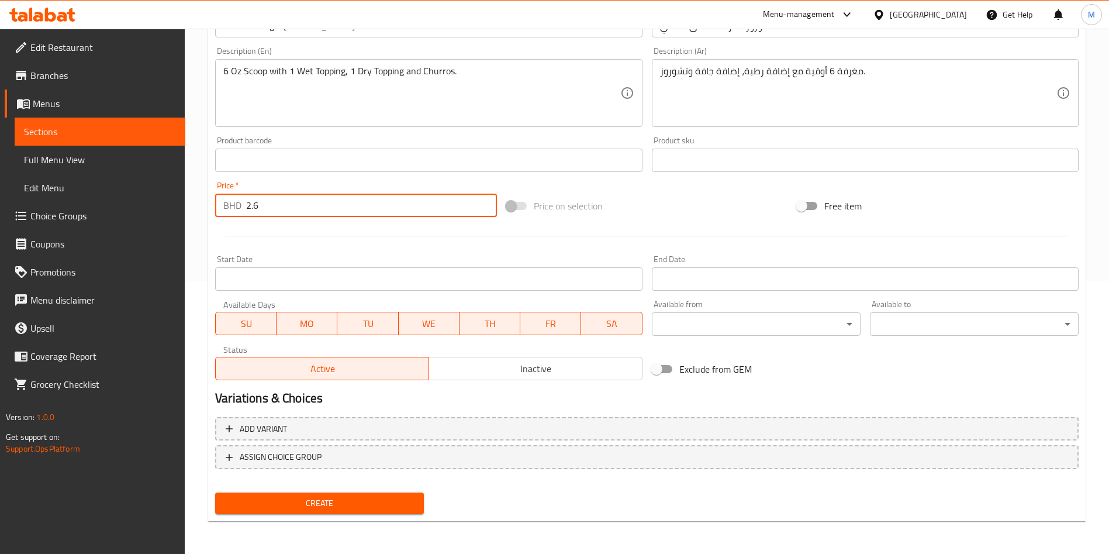
type input "2.6"
click at [385, 516] on div "Create" at bounding box center [319, 503] width 218 height 31
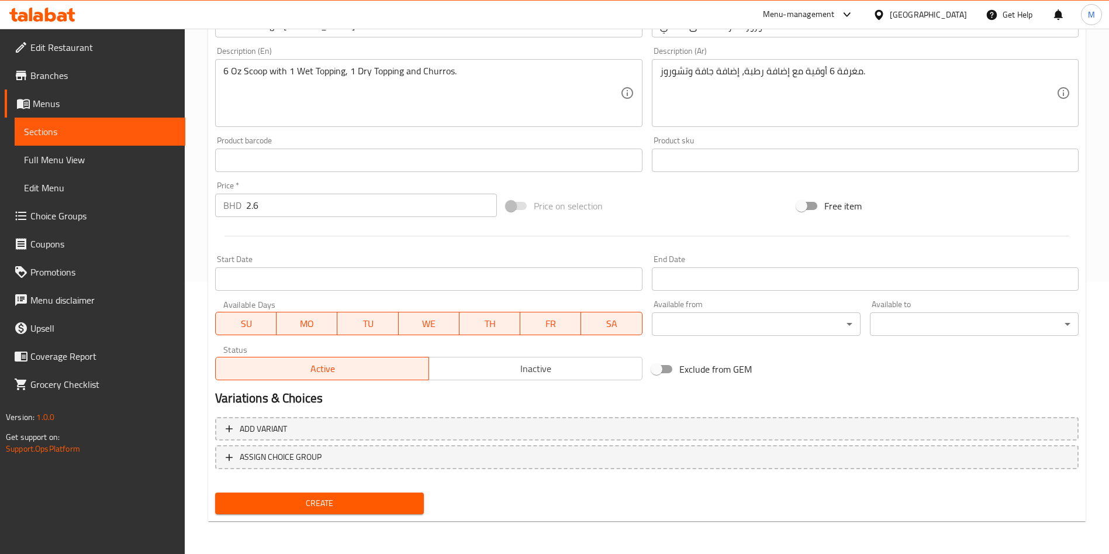
click at [385, 508] on span "Create" at bounding box center [320, 503] width 190 height 15
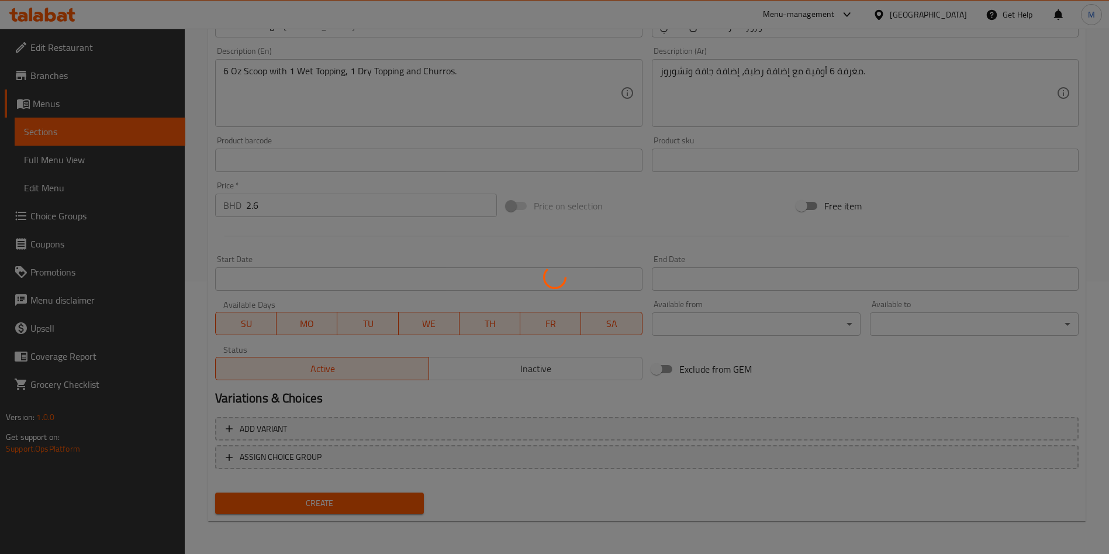
type input "0"
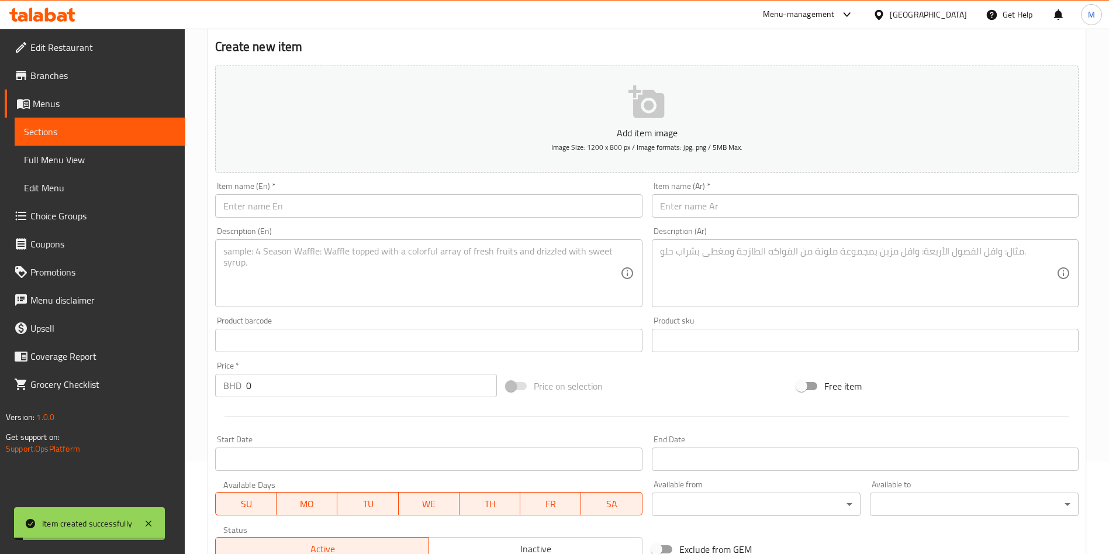
scroll to position [0, 0]
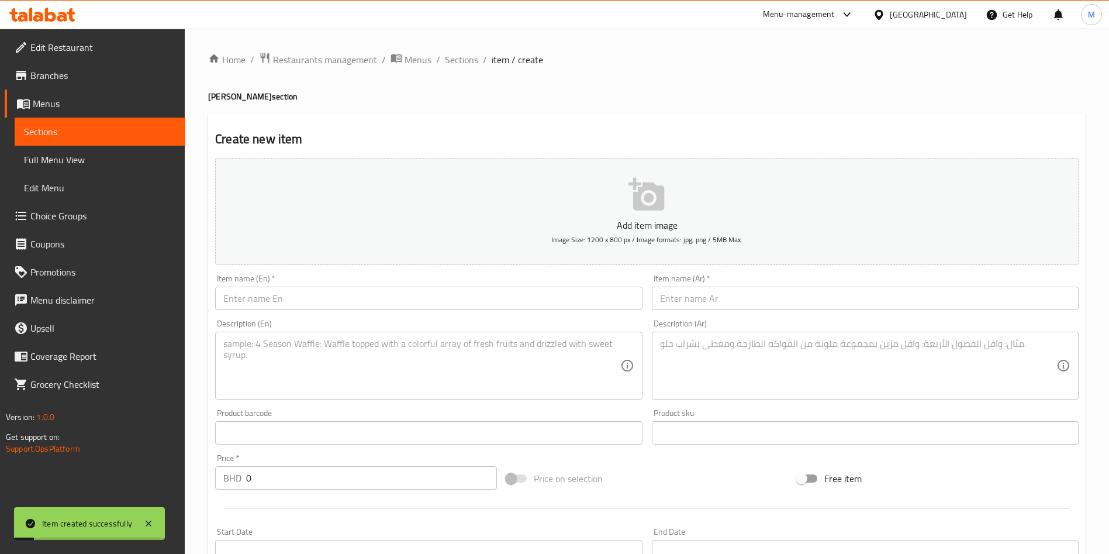
click at [271, 309] on input "text" at bounding box center [428, 298] width 427 height 23
paste input "Churros Double Kids Sundae"
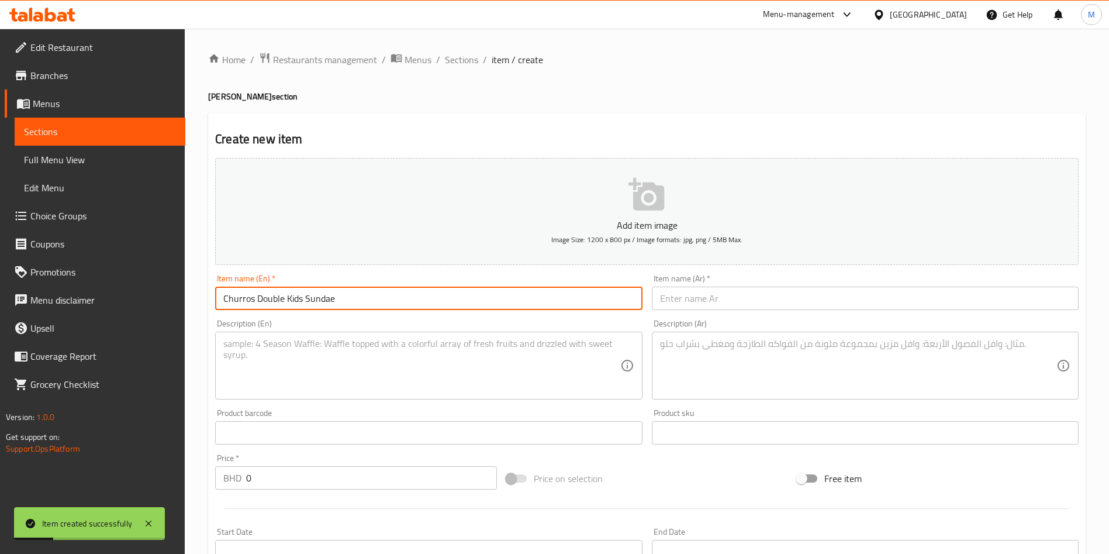
type input "Churros Double Kids Sundae"
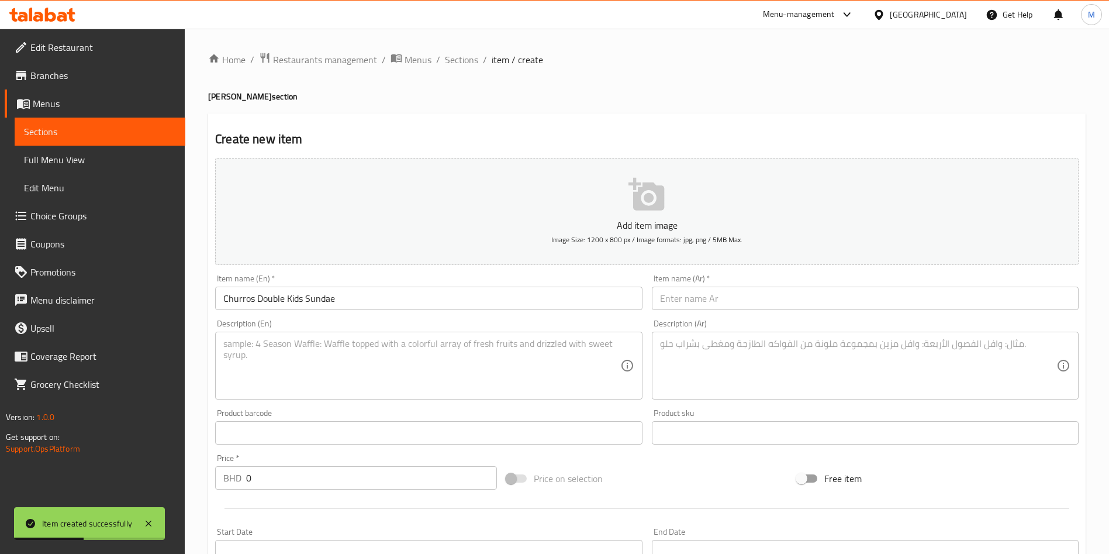
click at [722, 316] on div "Description (Ar) Description (Ar)" at bounding box center [865, 359] width 436 height 89
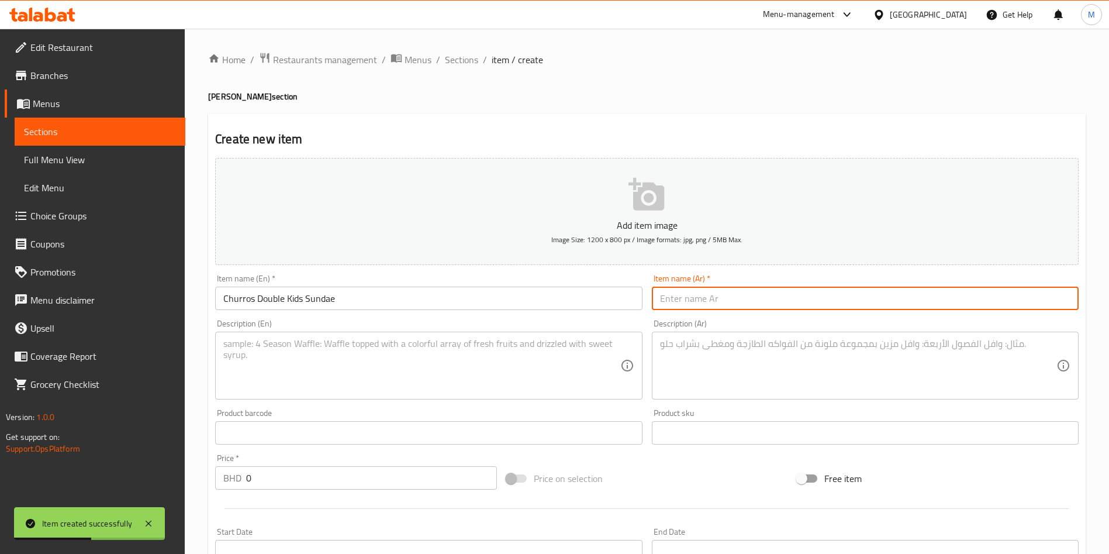
click at [723, 294] on input "text" at bounding box center [865, 298] width 427 height 23
paste input "تشوروز دبل صنداي أطفال"
type input "تشوروز دبل صنداي أطفال"
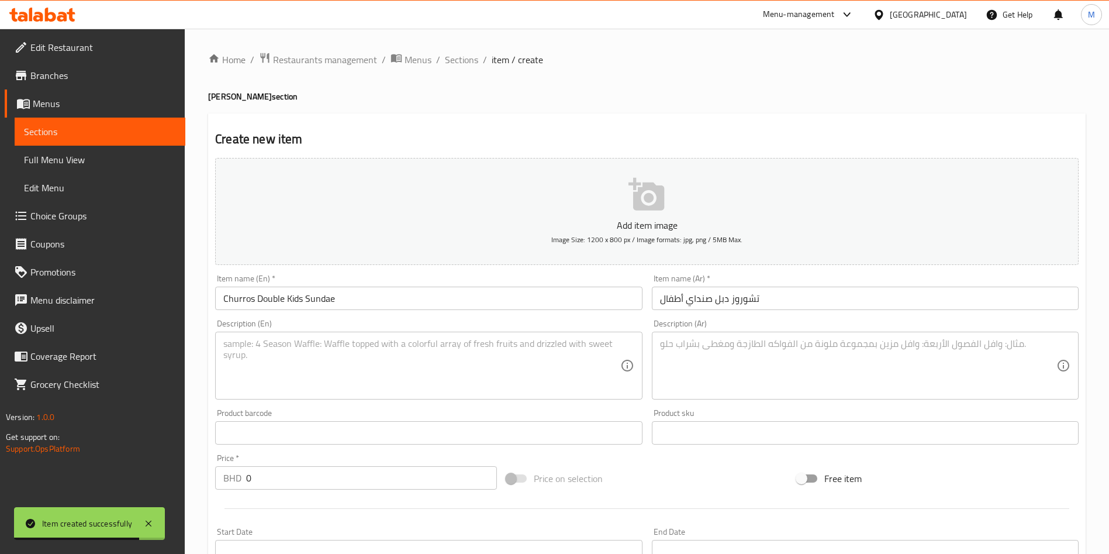
click at [375, 392] on textarea at bounding box center [421, 366] width 396 height 56
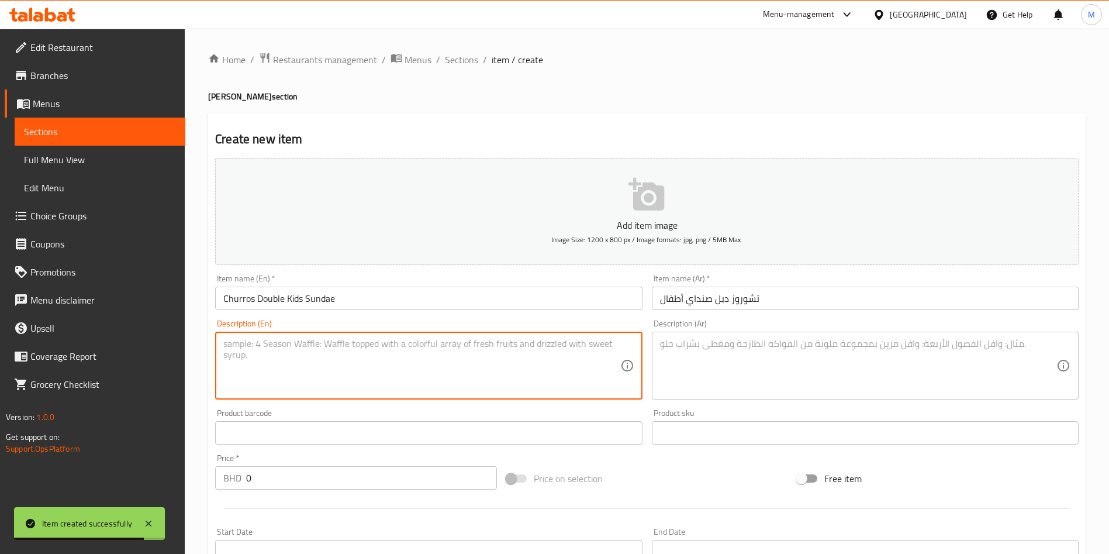
paste textarea "2.5 Oz - 2 Scoops with 1 Wet Topping, 1 Dry Topping and Churros."
type textarea "2.5 Oz - 2 Scoops with 1 Wet Topping, 1 Dry Topping and Churros."
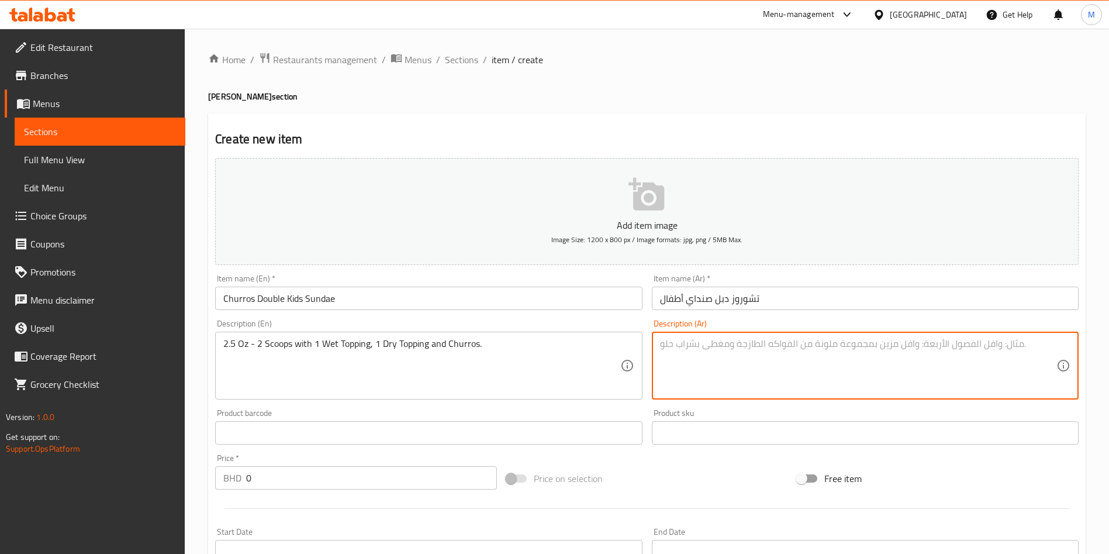
click at [784, 388] on textarea at bounding box center [858, 366] width 396 height 56
paste textarea "مغرفتين 2.5 أوقية مع إضافة رطبة، إضافة جافة وتشوروز."
type textarea "مغرفتين 2.5 أوقية مع إضافة رطبة، إضافة جافة وتشوروز."
click at [327, 480] on input "0" at bounding box center [371, 477] width 251 height 23
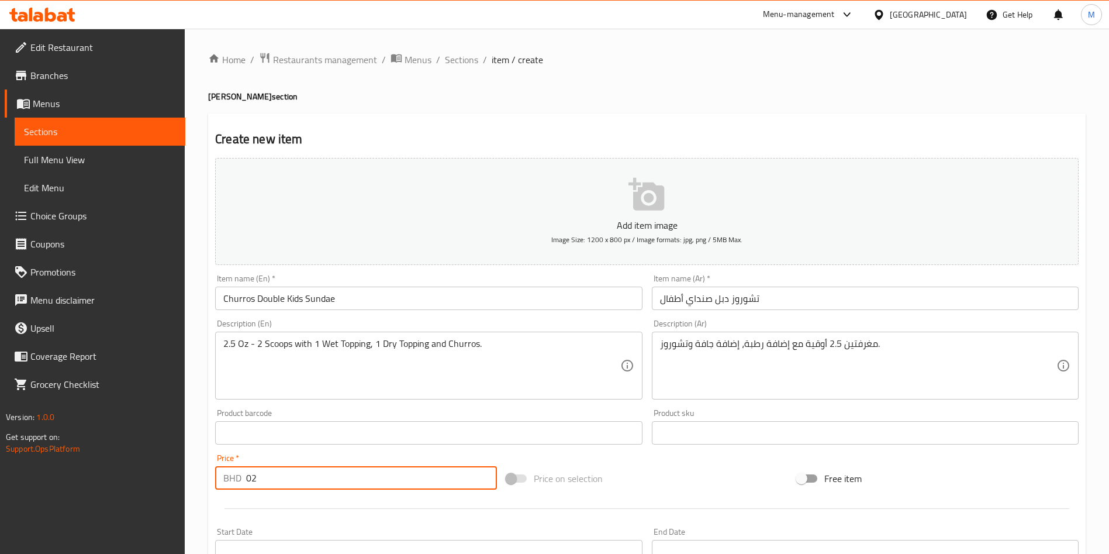
type input "0"
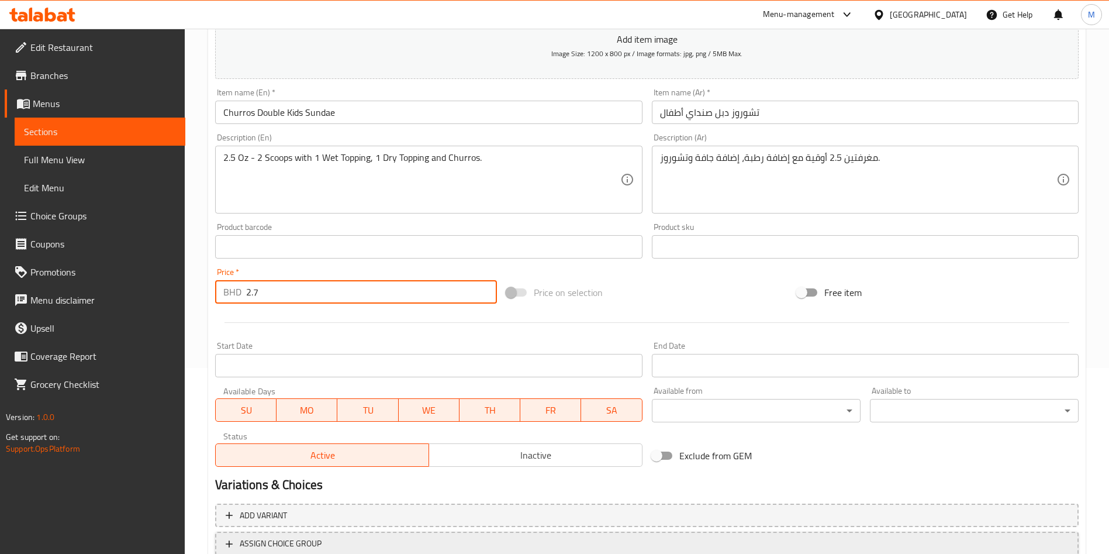
scroll to position [272, 0]
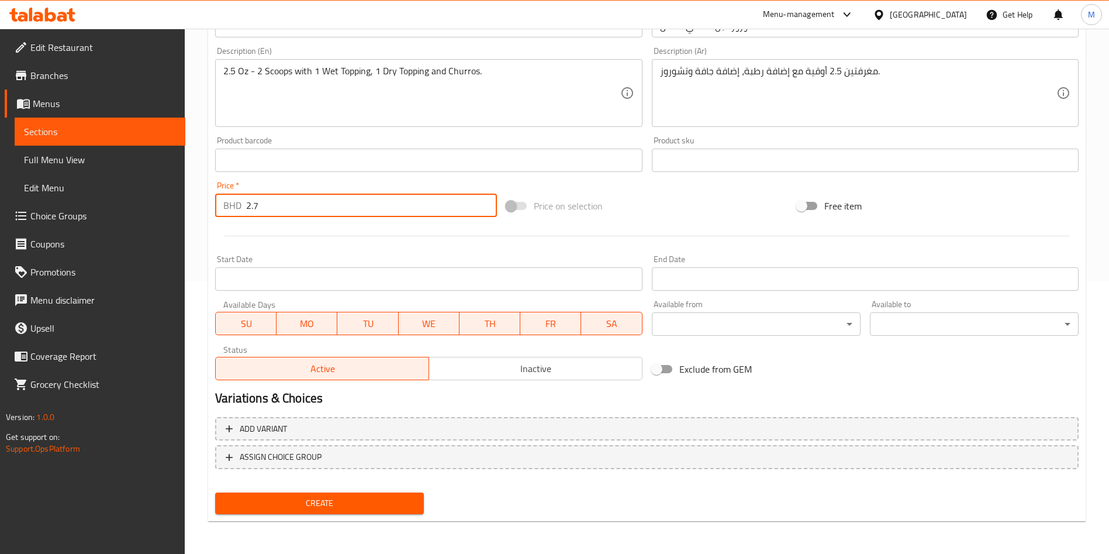
type input "2.7"
click at [351, 501] on span "Create" at bounding box center [320, 503] width 190 height 15
click at [351, 501] on div at bounding box center [554, 277] width 1109 height 554
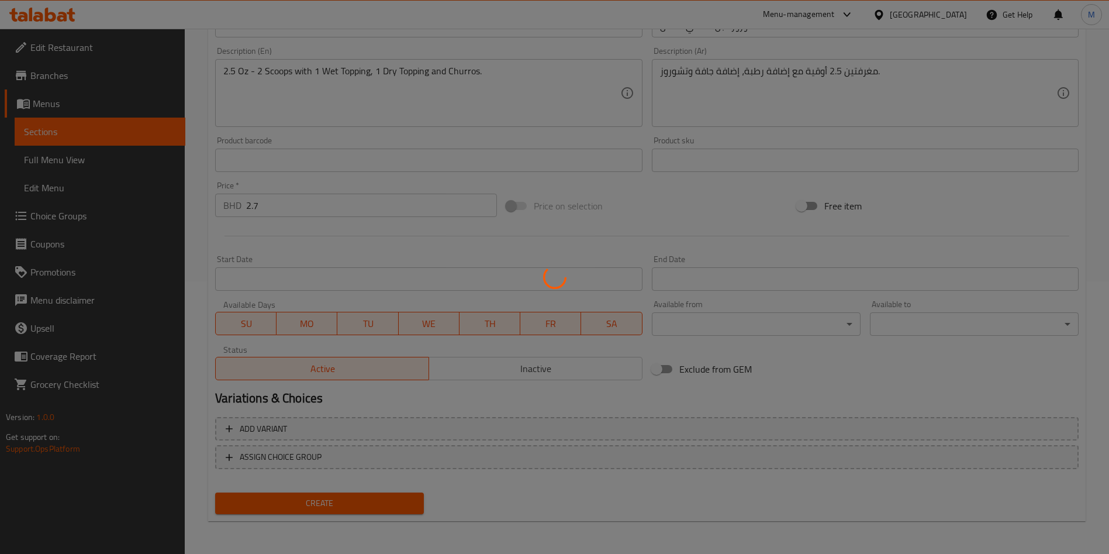
type input "0"
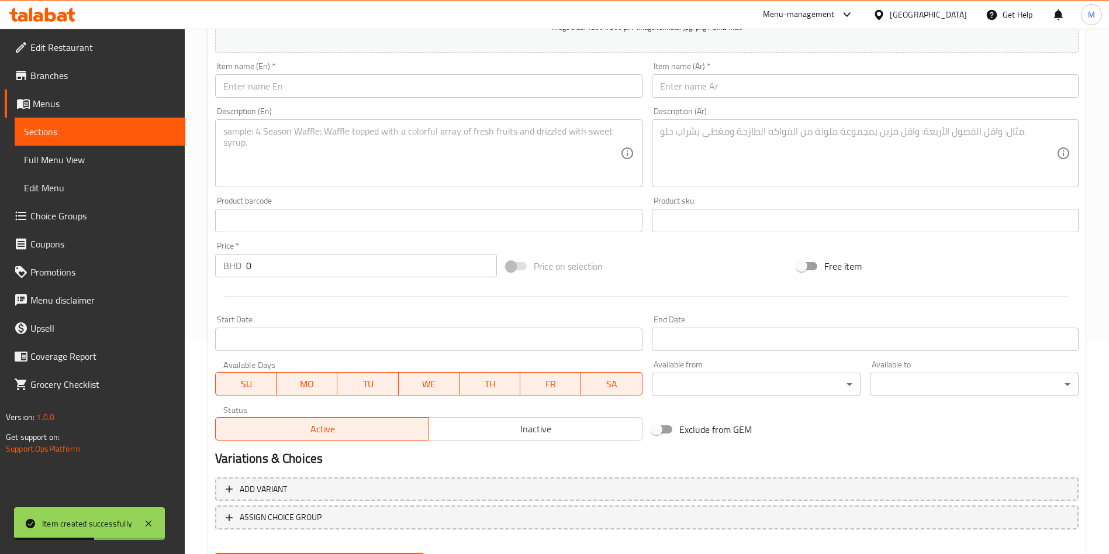
scroll to position [185, 0]
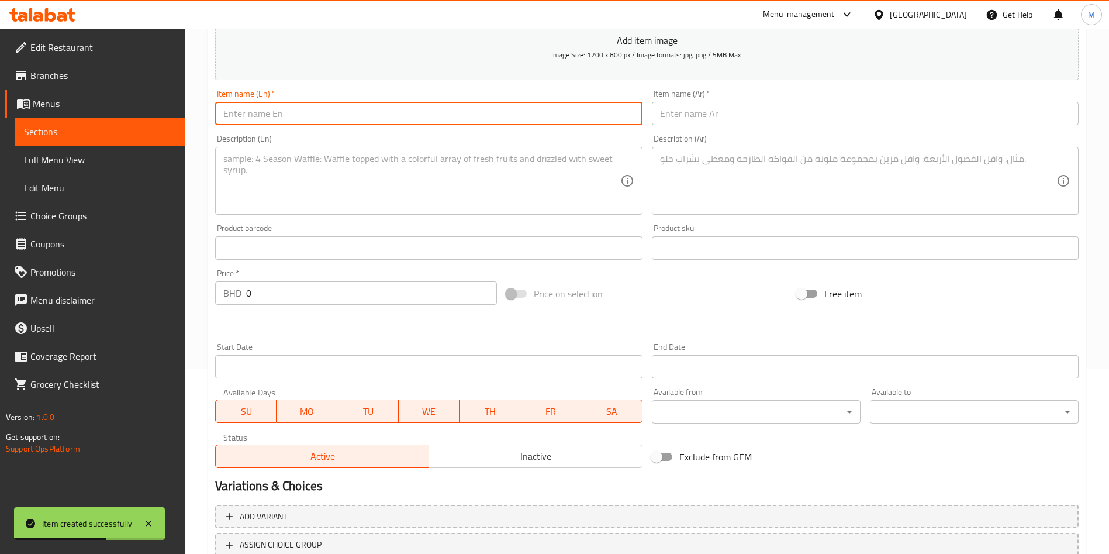
click at [282, 106] on input "text" at bounding box center [428, 113] width 427 height 23
paste input "Churros Double Value Sundae"
type input "Churros Double Value Sundae"
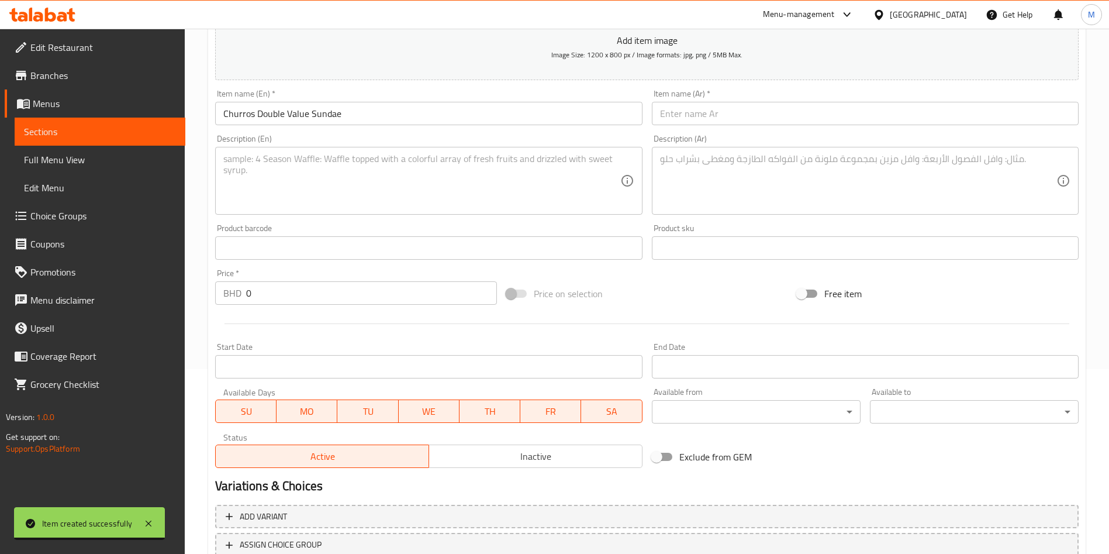
click at [717, 113] on input "text" at bounding box center [865, 113] width 427 height 23
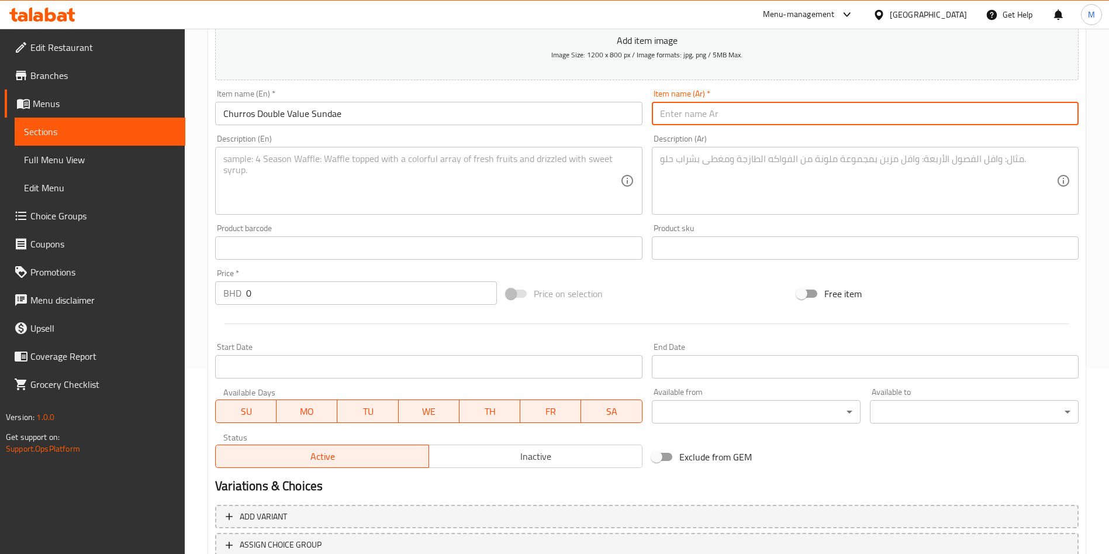
paste input "تشوروز دبل صنداي توفير"
type input "تشوروز دبل صنداي توفير"
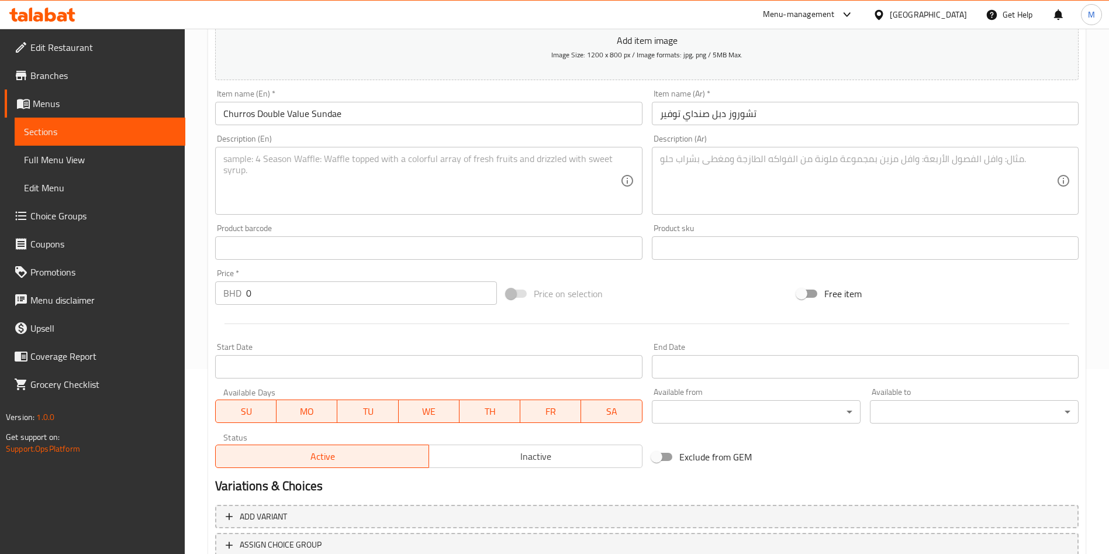
click at [360, 181] on textarea at bounding box center [421, 181] width 396 height 56
paste textarea "4 Oz - 2 Scoops with 1 Wet Topping, 1 Dry Topping and Churros."
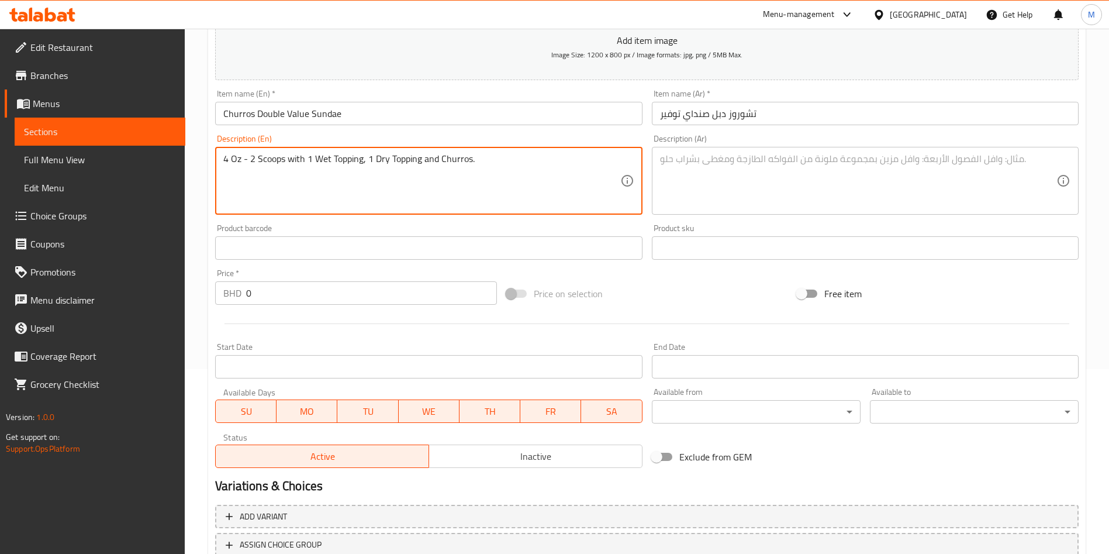
type textarea "4 Oz - 2 Scoops with 1 Wet Topping, 1 Dry Topping and Churros."
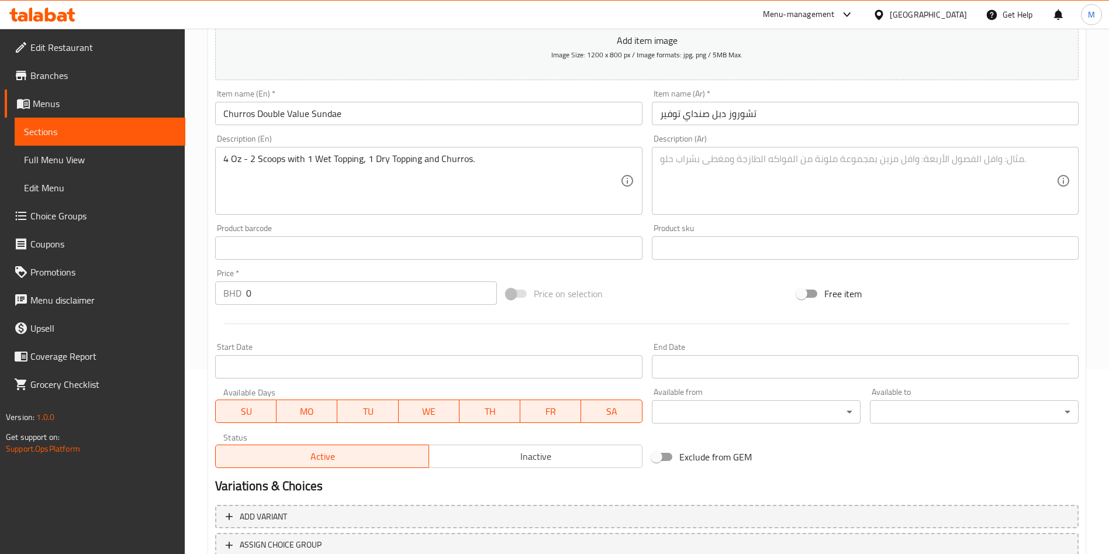
click at [782, 174] on textarea at bounding box center [858, 181] width 396 height 56
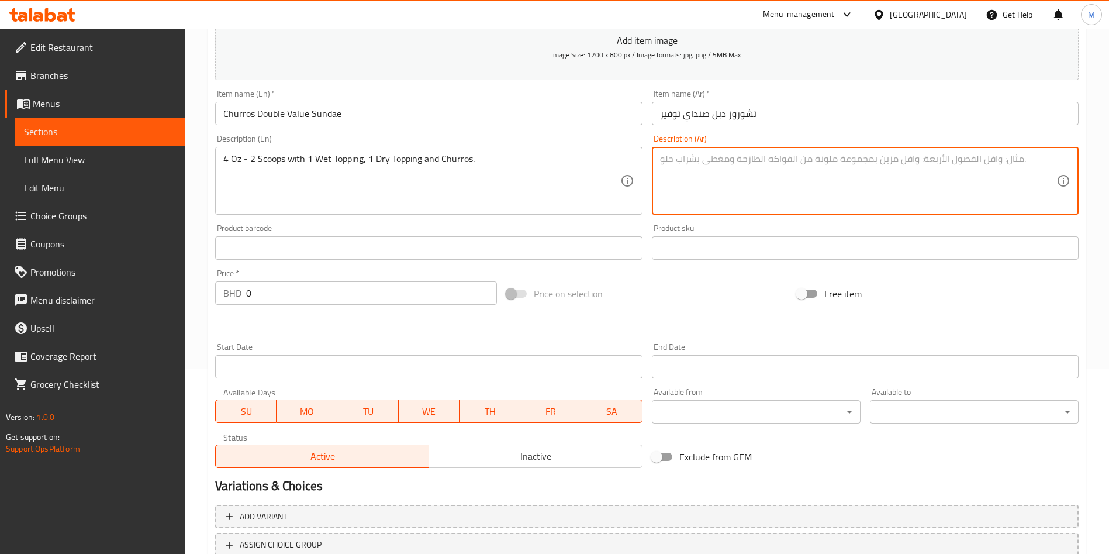
paste textarea "مغرفتين 4 أوقية مع إضافة رطبة، إضافة جافة وتشوروز."
type textarea "مغرفتين 4 أوقية مع إضافة رطبة، إضافة جافة وتشوروز."
click at [380, 261] on div "Product barcode Product barcode" at bounding box center [428, 241] width 436 height 45
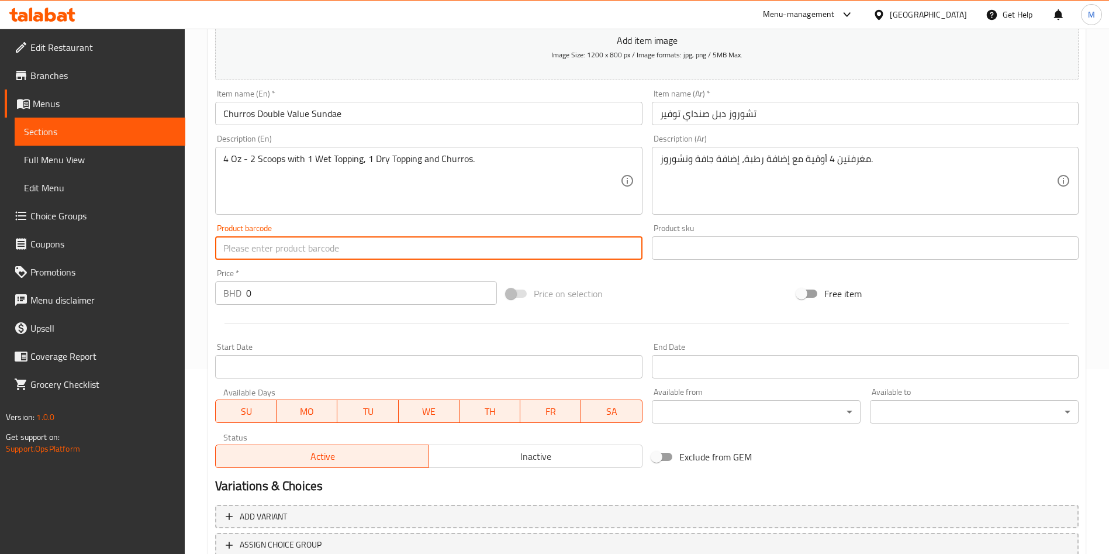
click at [267, 299] on input "0" at bounding box center [371, 292] width 251 height 23
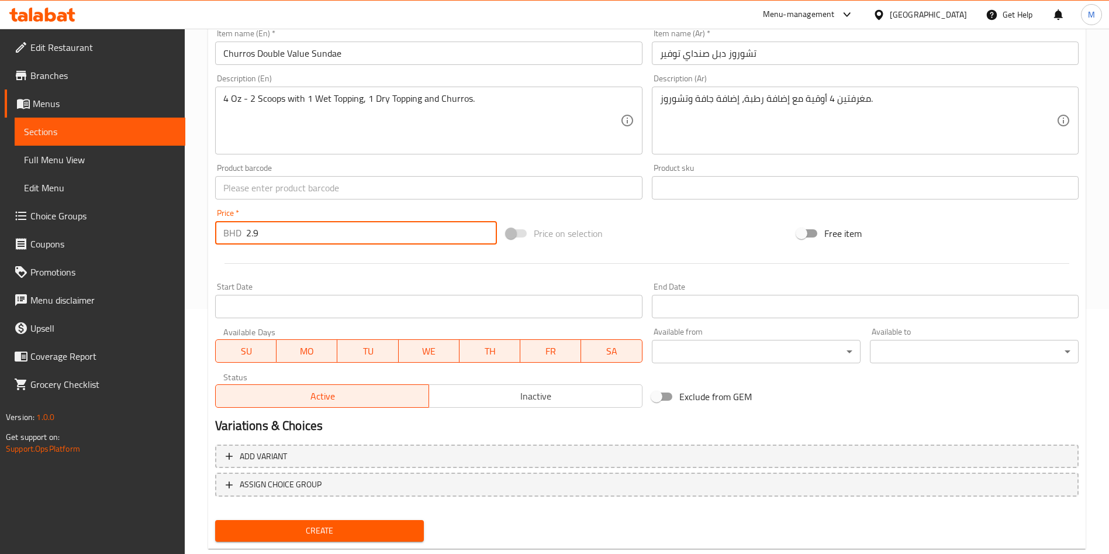
scroll to position [272, 0]
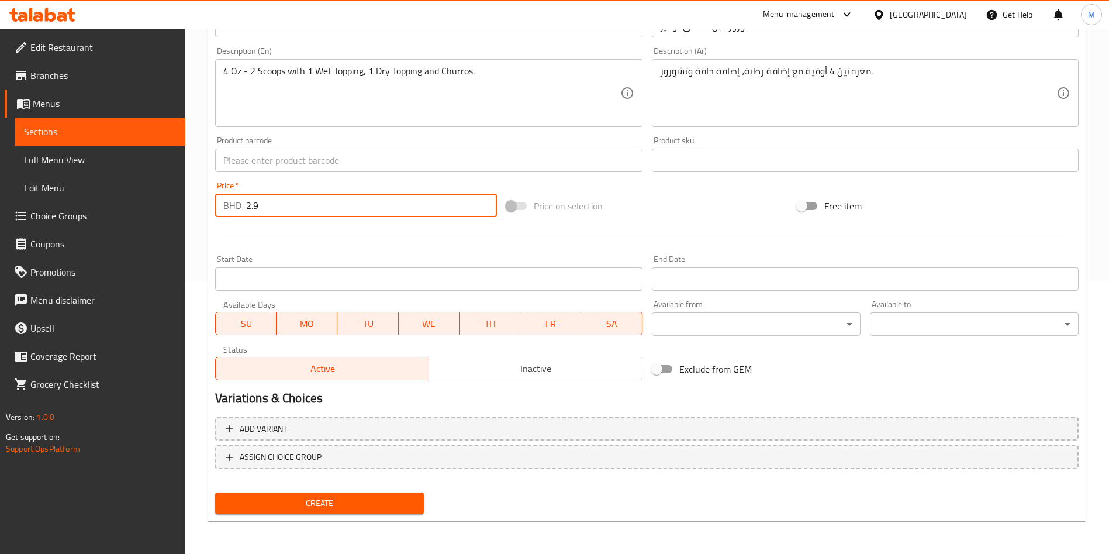
type input "2.9"
click at [300, 496] on span "Create" at bounding box center [320, 503] width 190 height 15
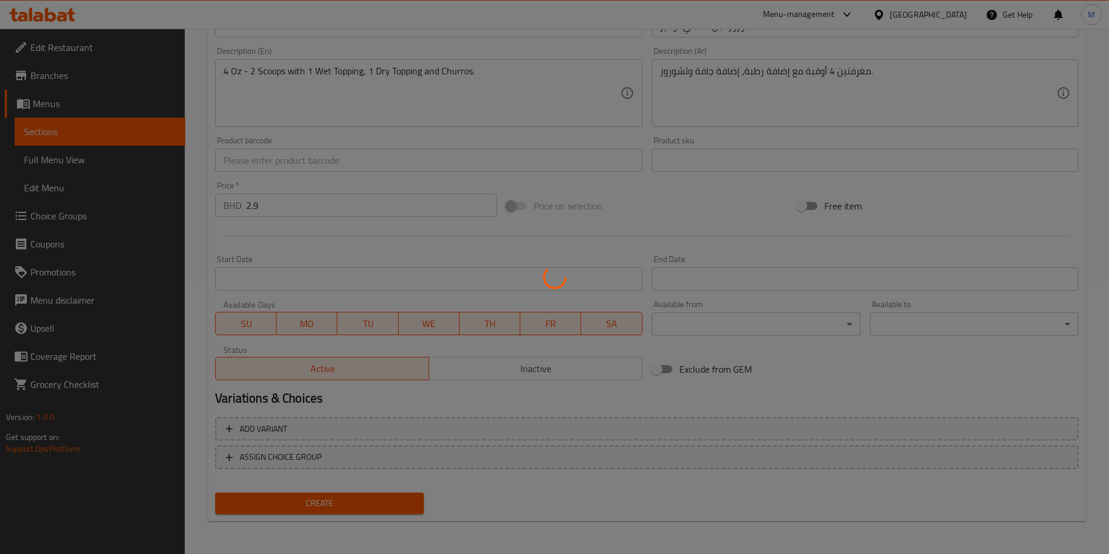
type input "0"
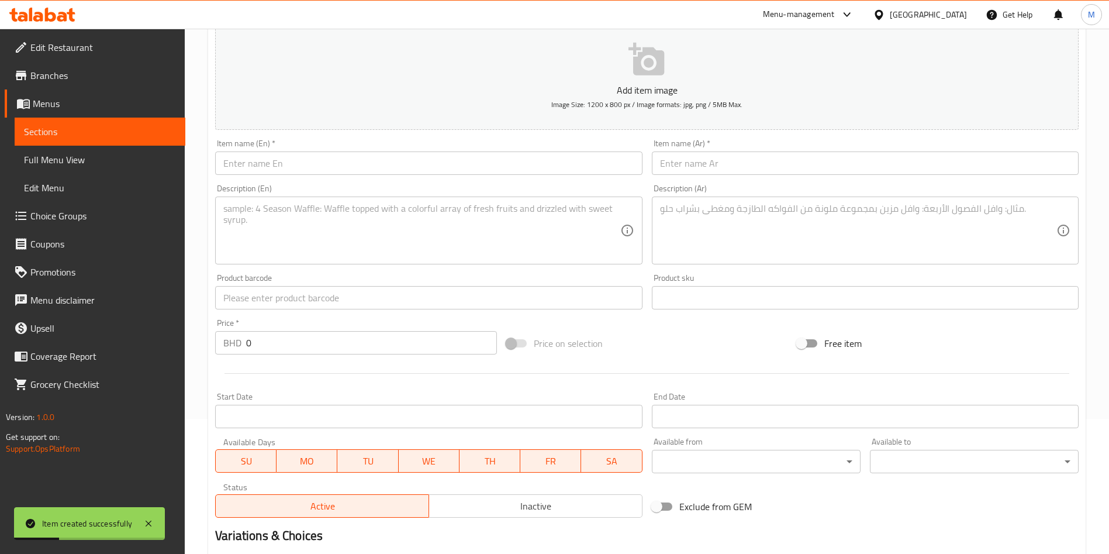
scroll to position [9, 0]
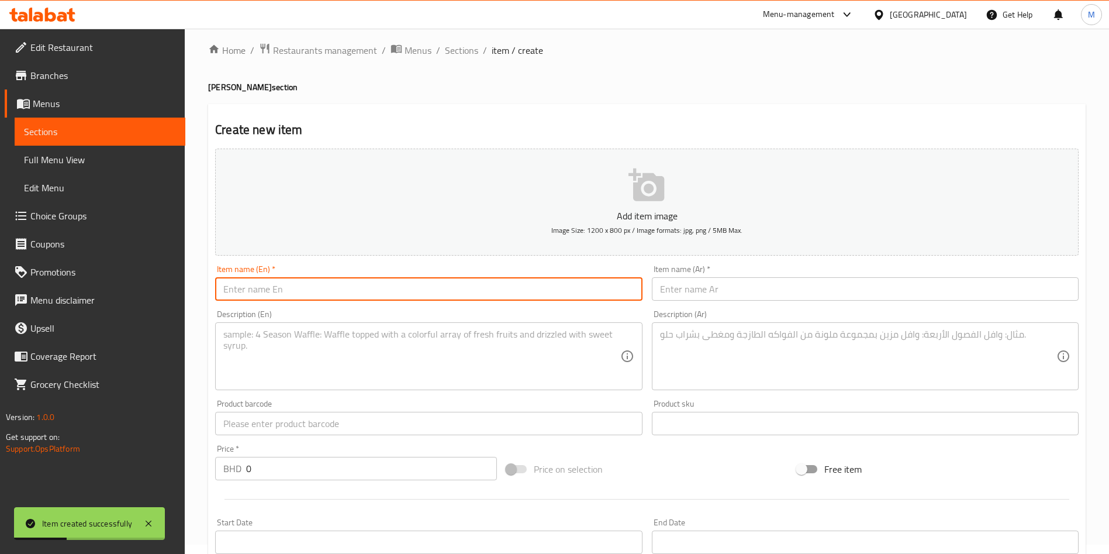
click at [308, 288] on input "text" at bounding box center [428, 288] width 427 height 23
paste input "Churros Happiness Pack"
type input "Churros Happiness Pack"
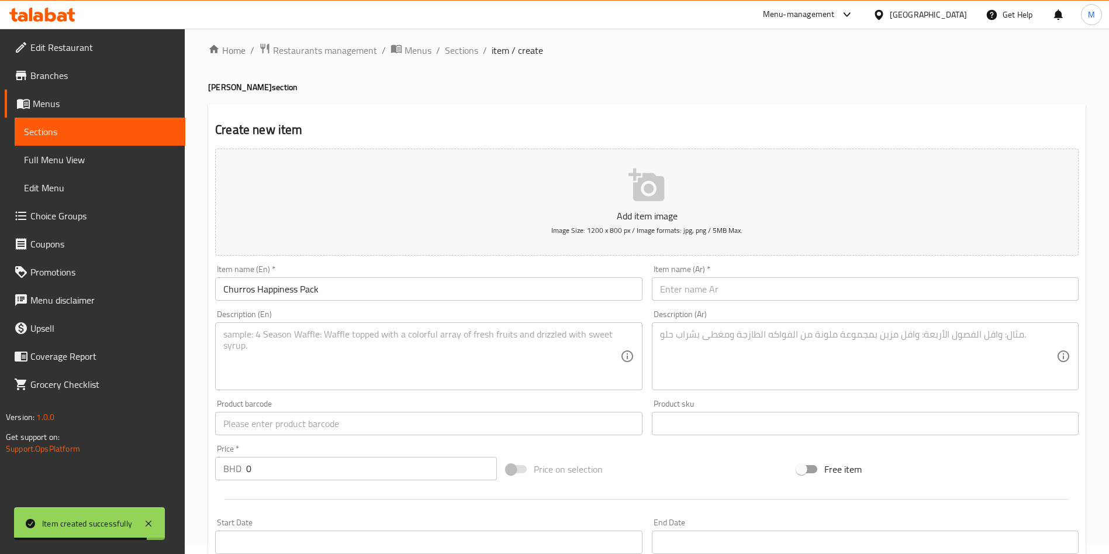
click at [816, 305] on div "Add item image Image Size: 1200 x 800 px / Image formats: jpg, png / 5MB Max. I…" at bounding box center [646, 396] width 873 height 504
click at [820, 276] on div "Item name (Ar)   * Item name (Ar) *" at bounding box center [865, 283] width 427 height 36
click at [837, 301] on div "Item name (Ar)   * Item name (Ar) *" at bounding box center [865, 282] width 436 height 45
click at [837, 288] on input "text" at bounding box center [865, 288] width 427 height 23
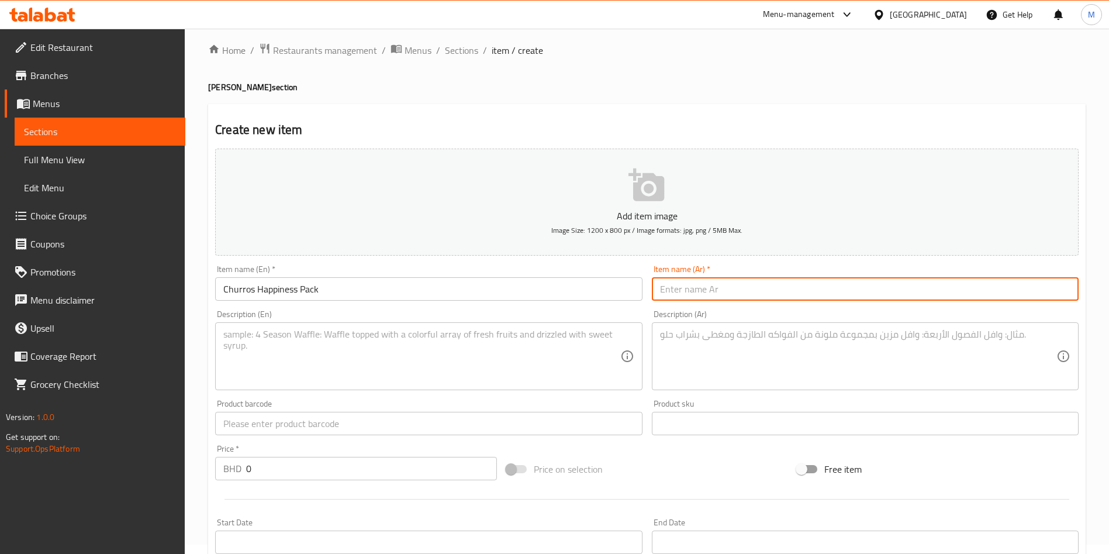
paste input "تشوروز باقة السعادة"
type input "تشوروز باقة السعادة"
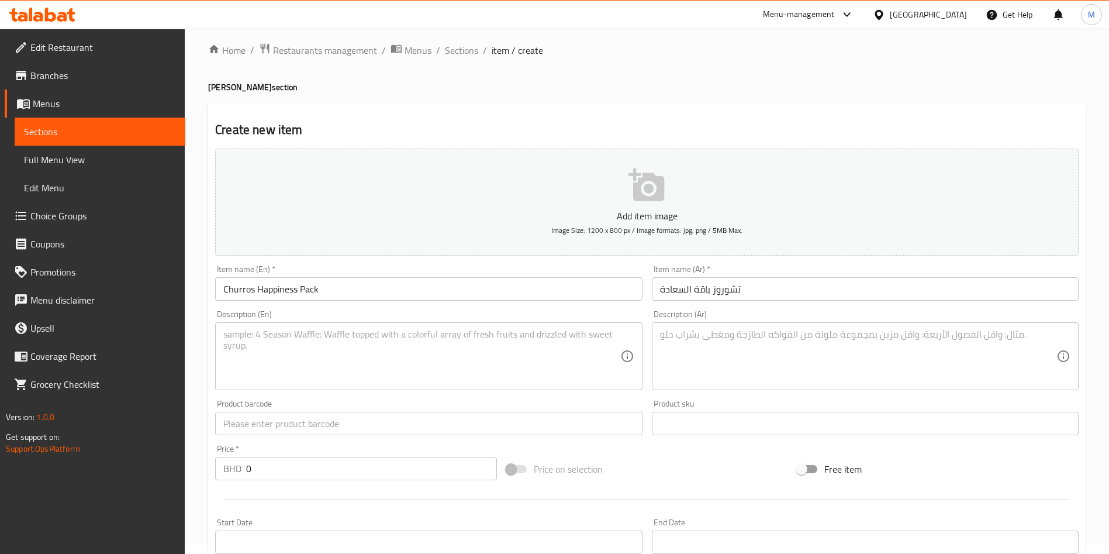
click at [497, 365] on textarea at bounding box center [421, 357] width 396 height 56
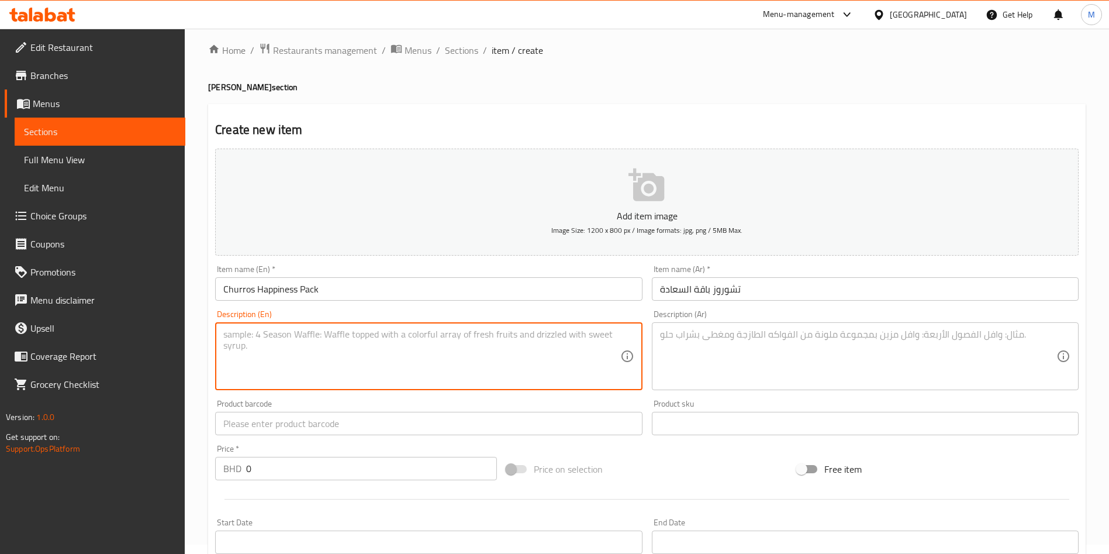
paste textarea "2 Value Packs, 5 Pcs of Churros, 1 Nutella Wet Topping, 1 Almond Dry Topping, 1…"
type textarea "2 Value Packs, 5 Pcs of Churros, 1 Nutella Wet Topping, 1 Almond Dry Topping, 1…"
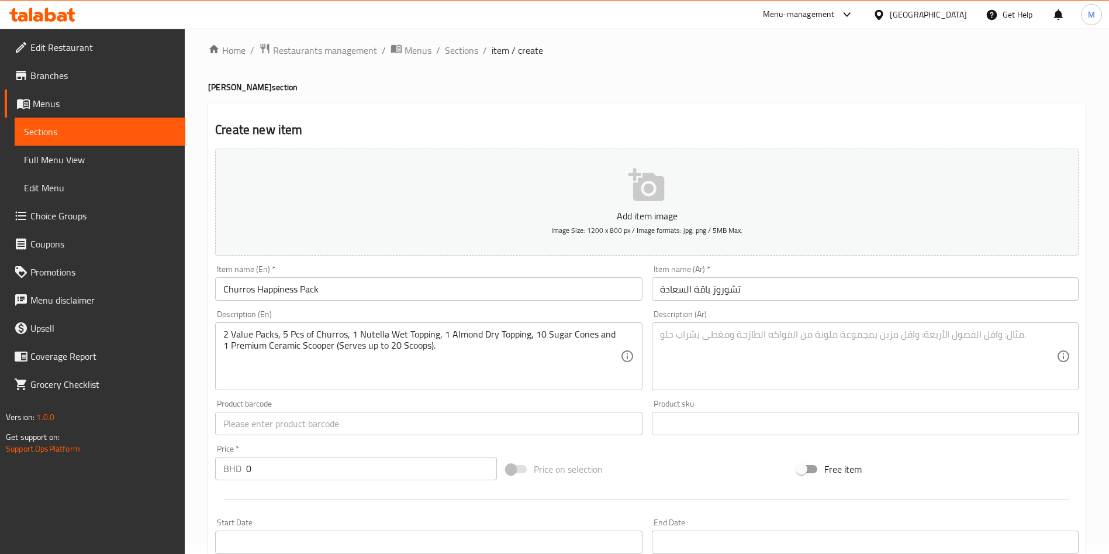
click at [843, 364] on textarea at bounding box center [858, 357] width 396 height 56
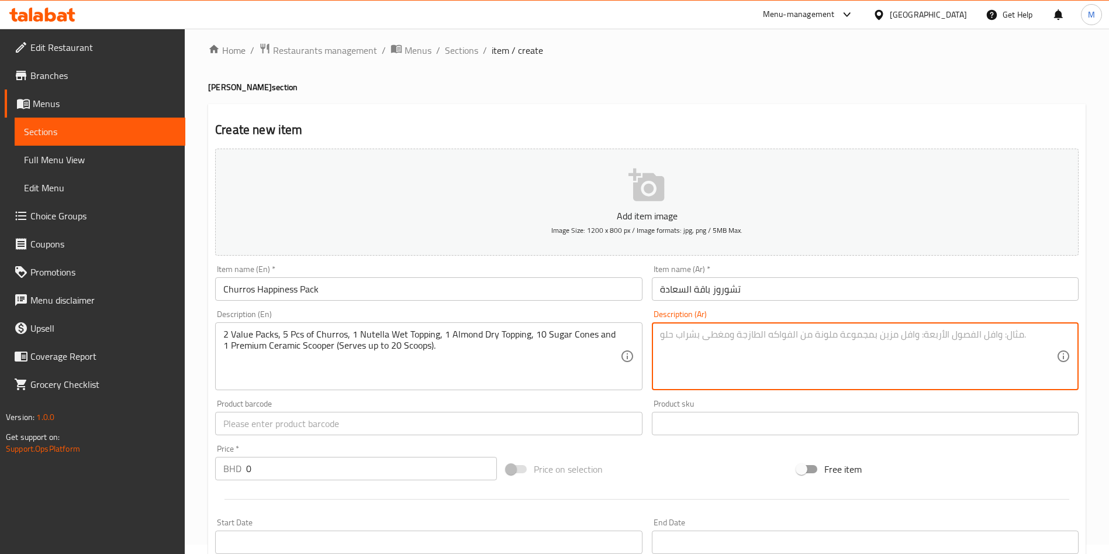
paste textarea "2 عبوة التوفير، 5 قطع تشوروز، 1 صوص نوتيلا، 1 إضافة لوز، 10 كون سكر و1 مغرفة سي…"
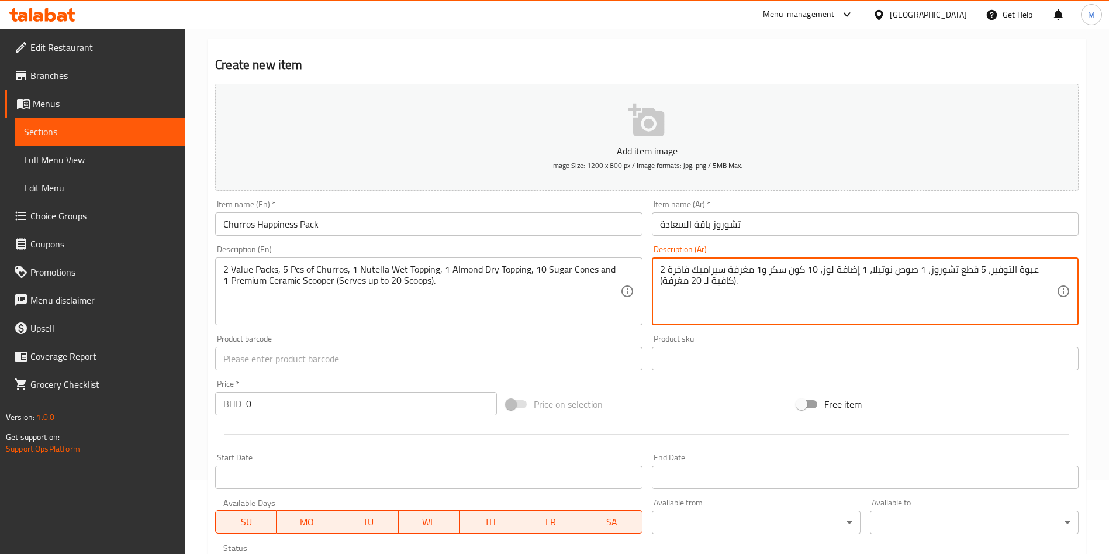
scroll to position [97, 0]
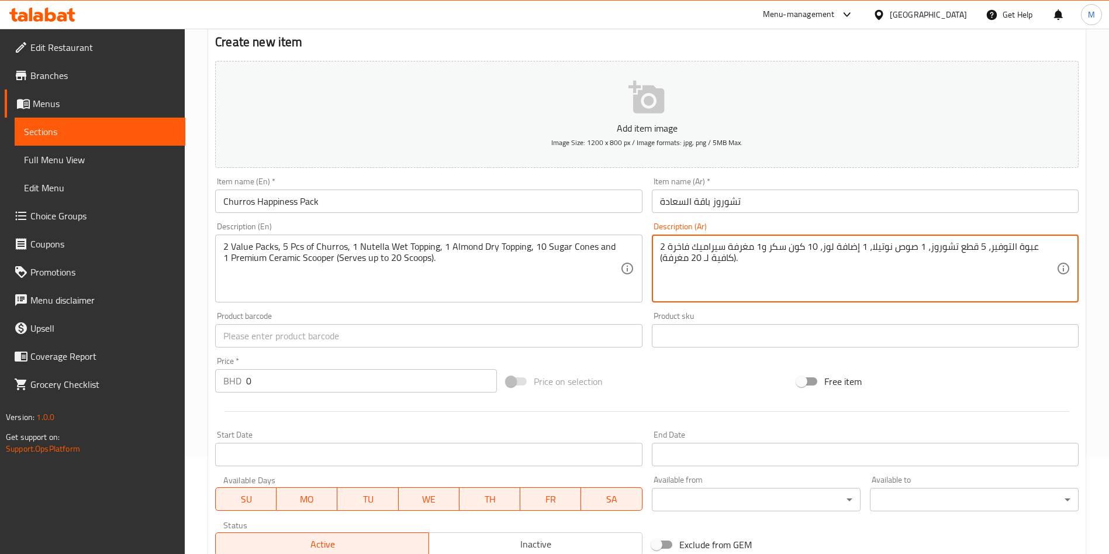
type textarea "2 عبوة التوفير، 5 قطع تشوروز، 1 صوص نوتيلا، 1 إضافة لوز، 10 كون سكر و1 مغرفة سي…"
click at [318, 381] on input "0" at bounding box center [371, 380] width 251 height 23
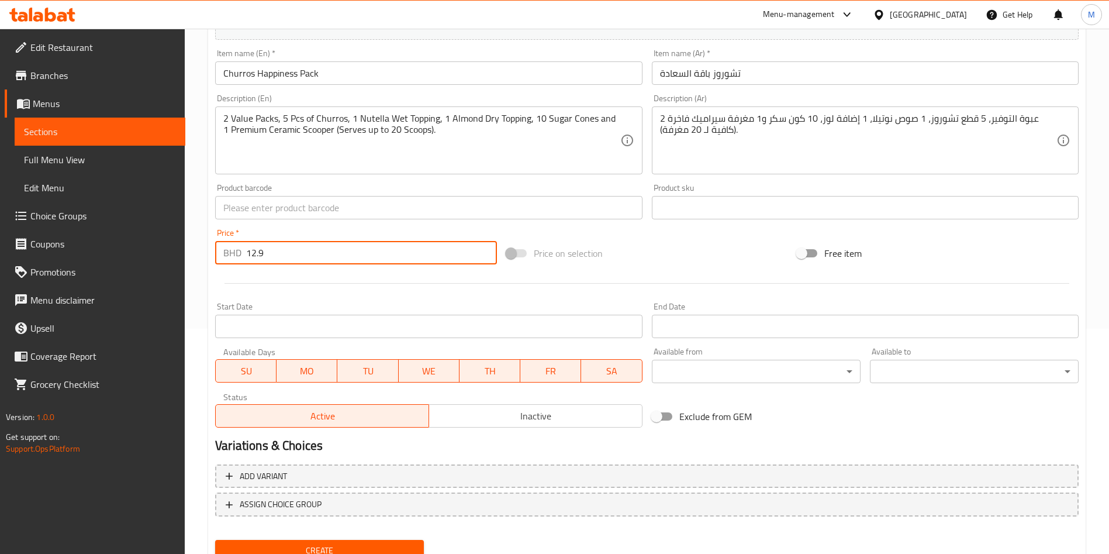
scroll to position [272, 0]
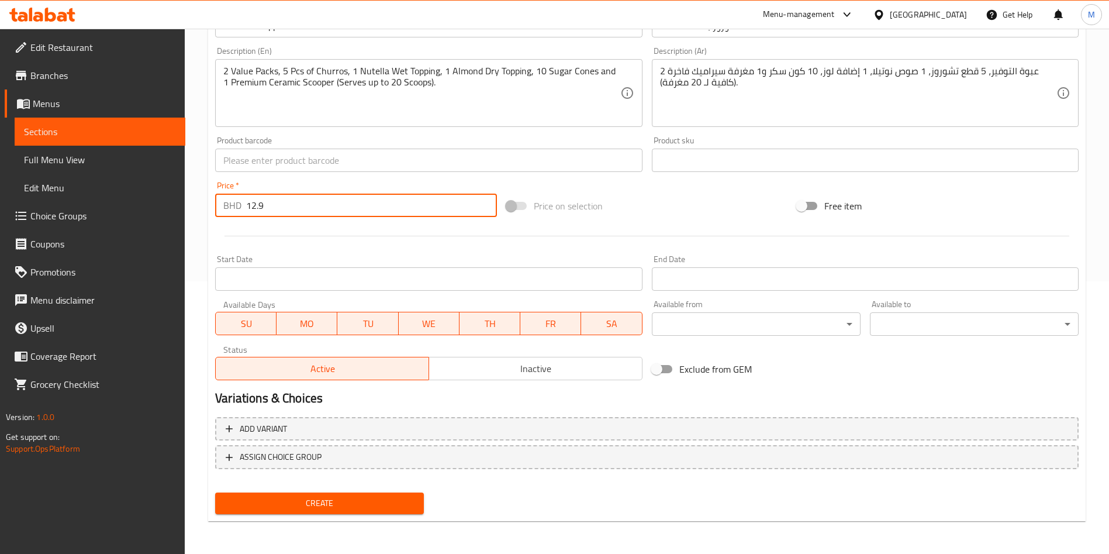
type input "12.9"
click at [389, 507] on span "Create" at bounding box center [320, 503] width 190 height 15
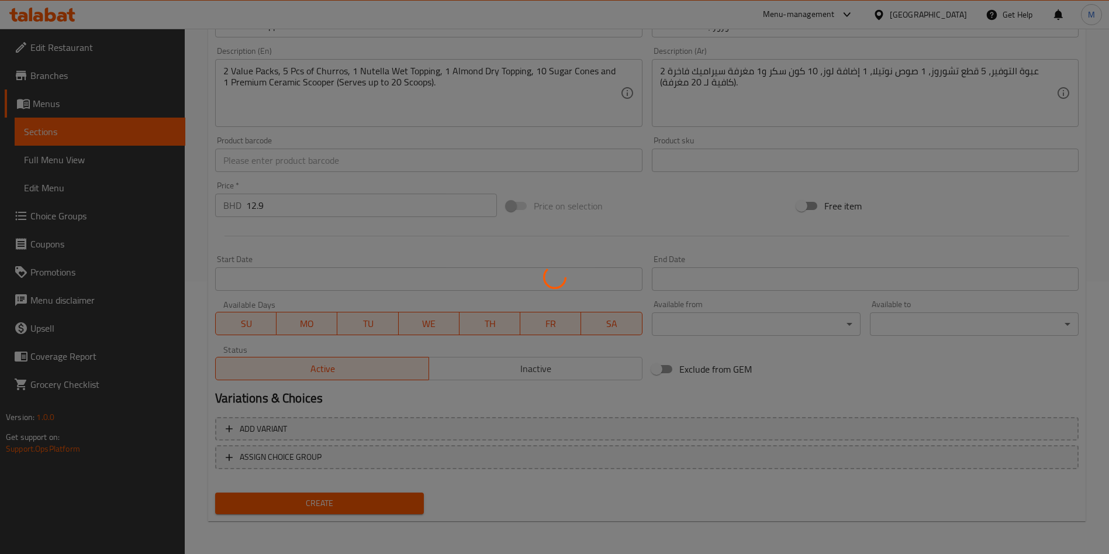
type input "0"
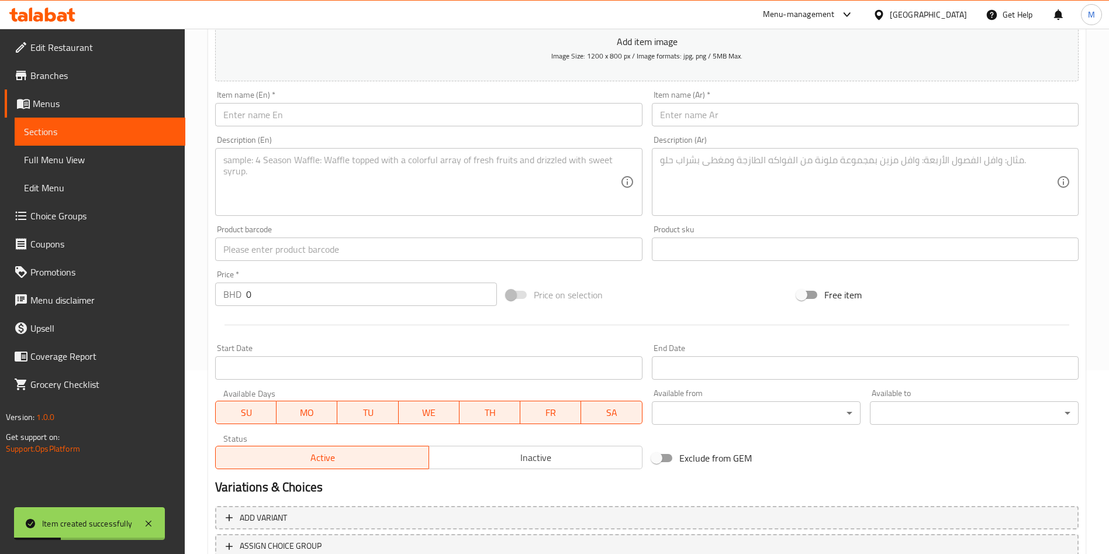
scroll to position [0, 0]
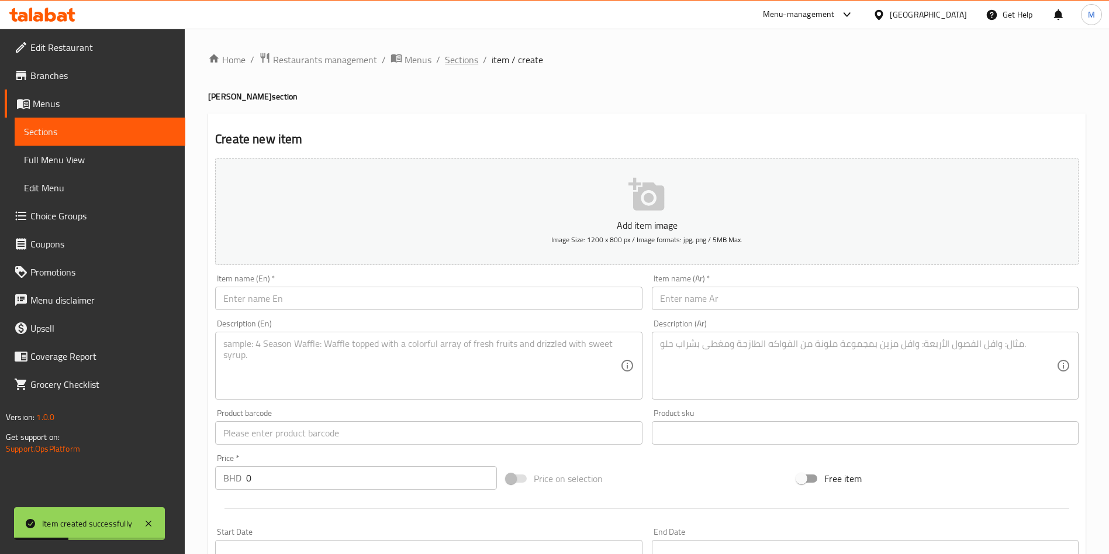
click at [465, 53] on span "Sections" at bounding box center [461, 60] width 33 height 14
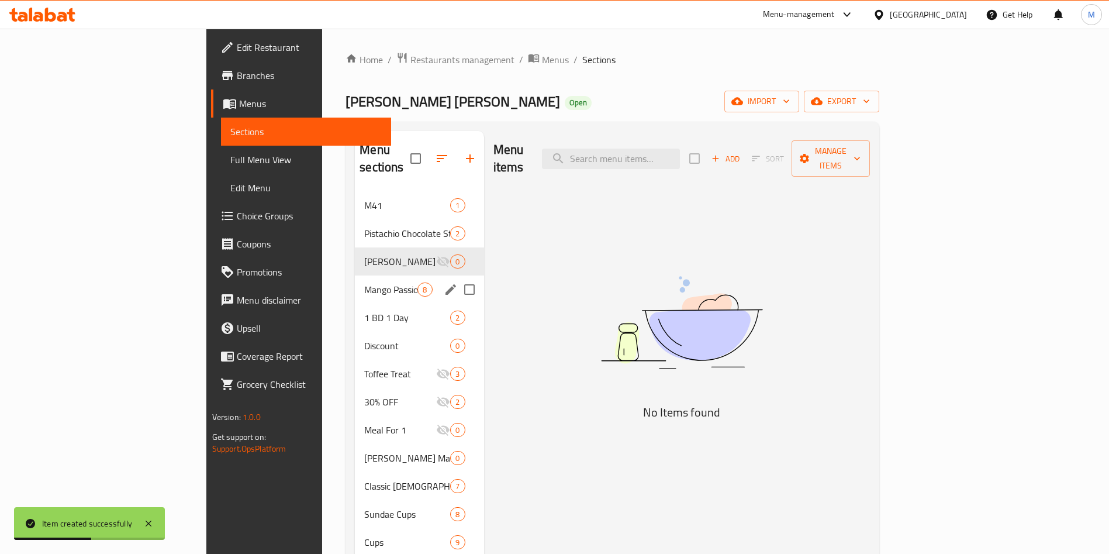
click at [355, 279] on div "Mango Passionfruit Sundae 8" at bounding box center [419, 289] width 129 height 28
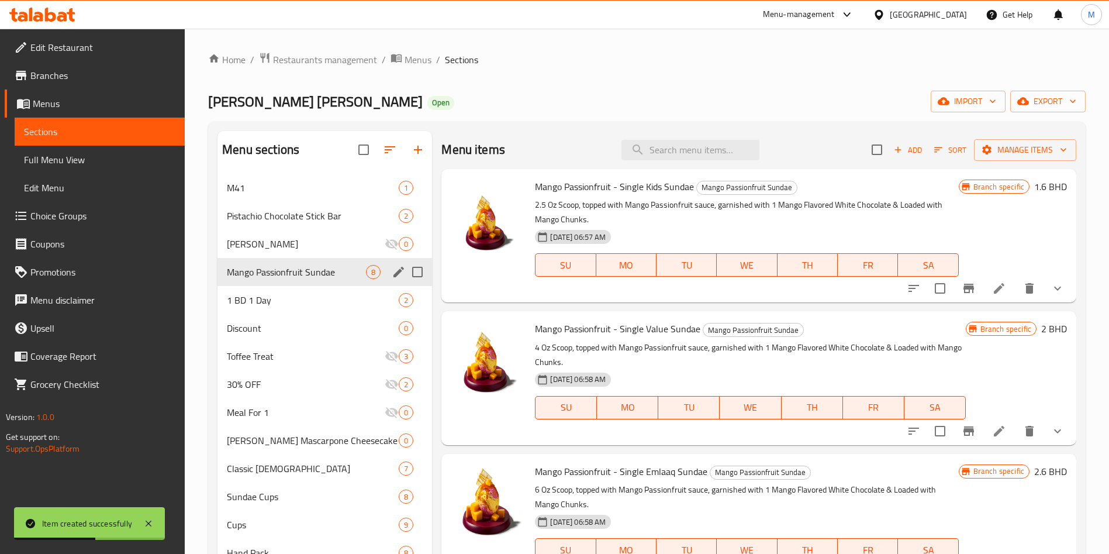
click at [289, 243] on span "Churros Sundae" at bounding box center [306, 244] width 158 height 14
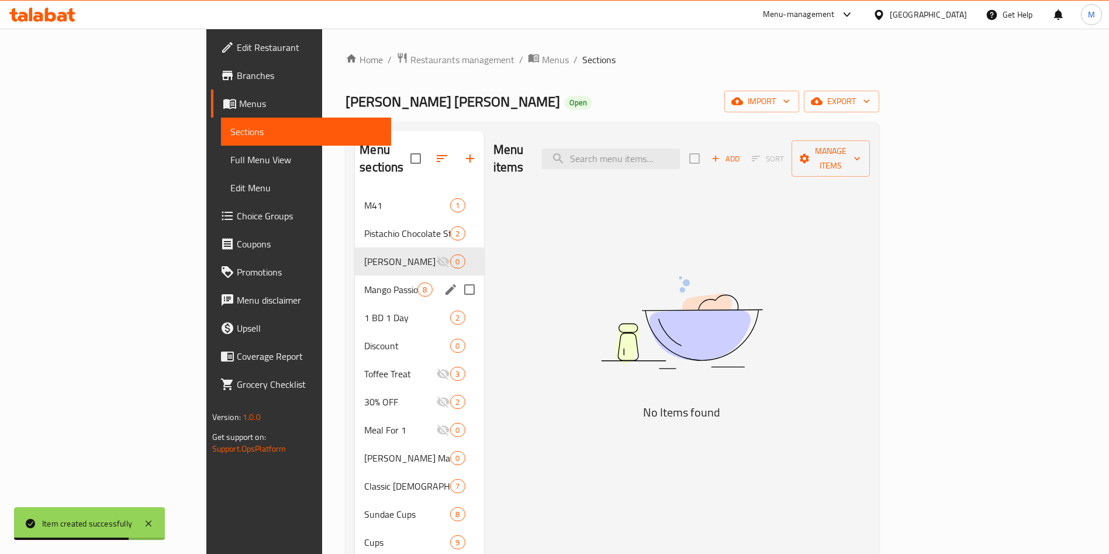
click at [355, 282] on div "Mango Passionfruit Sundae 8" at bounding box center [419, 289] width 129 height 28
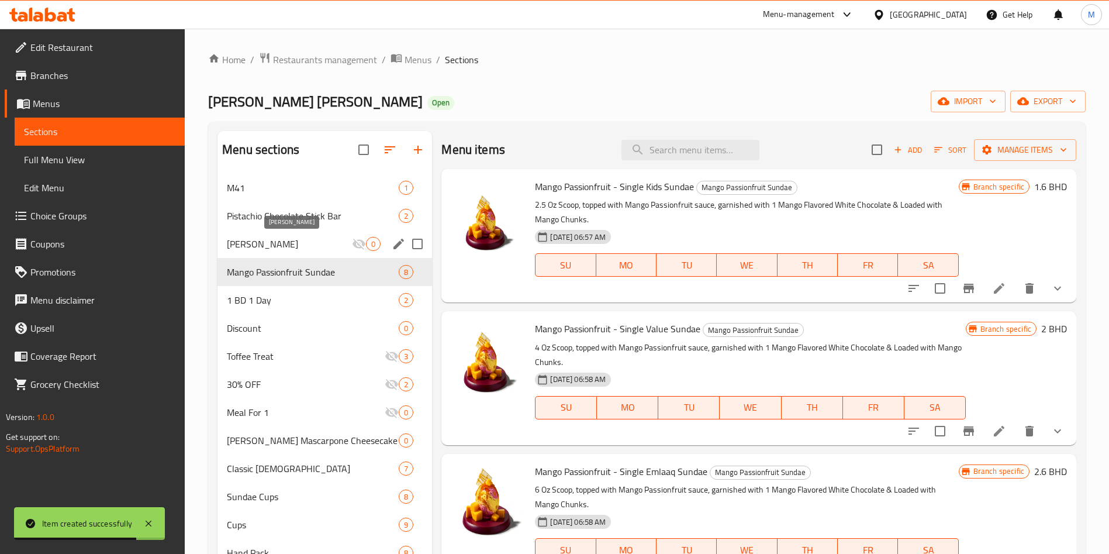
click at [312, 247] on span "Churros Sundae" at bounding box center [289, 244] width 125 height 14
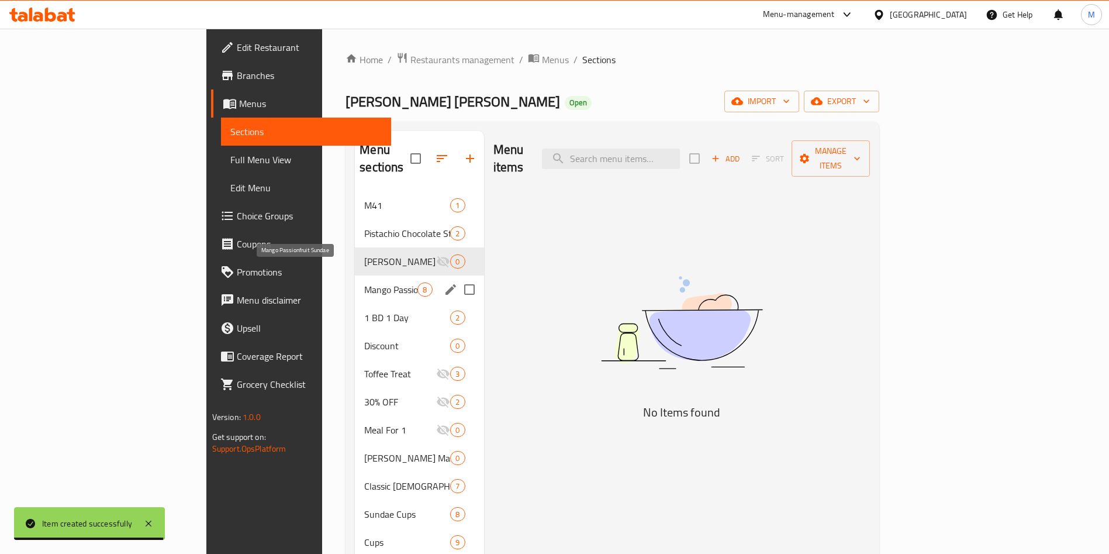
click at [364, 282] on span "Mango Passionfruit Sundae" at bounding box center [390, 289] width 53 height 14
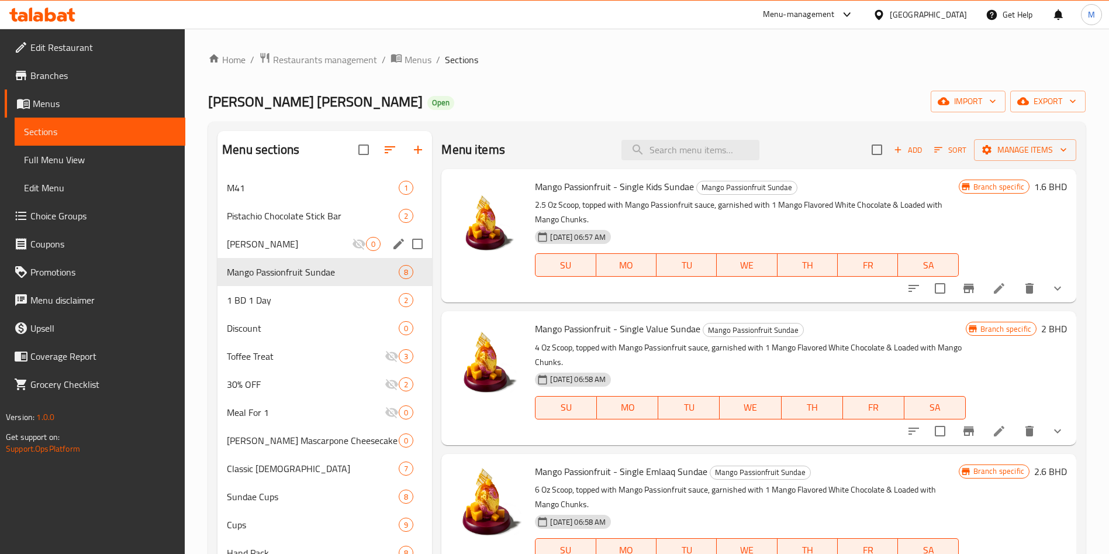
click at [295, 251] on div "Churros Sundae 0" at bounding box center [325, 244] width 215 height 28
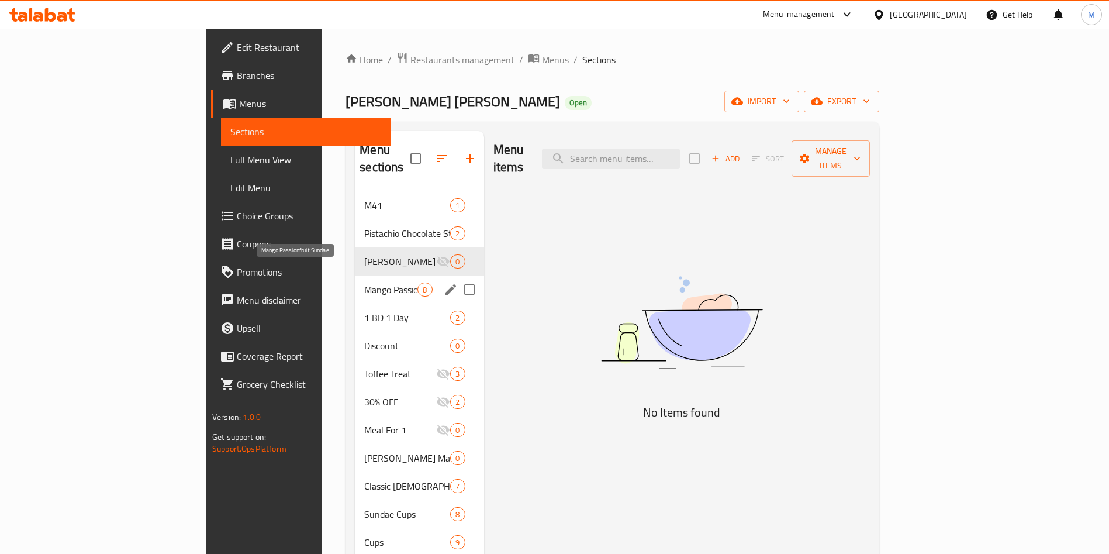
click at [364, 282] on span "Mango Passionfruit Sundae" at bounding box center [390, 289] width 53 height 14
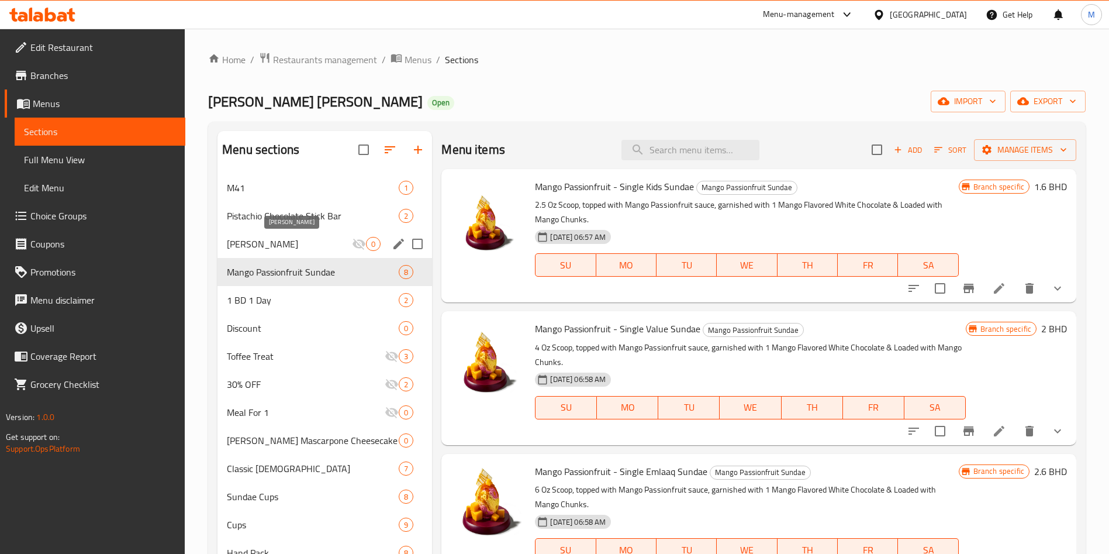
click at [313, 240] on span "Churros Sundae" at bounding box center [289, 244] width 125 height 14
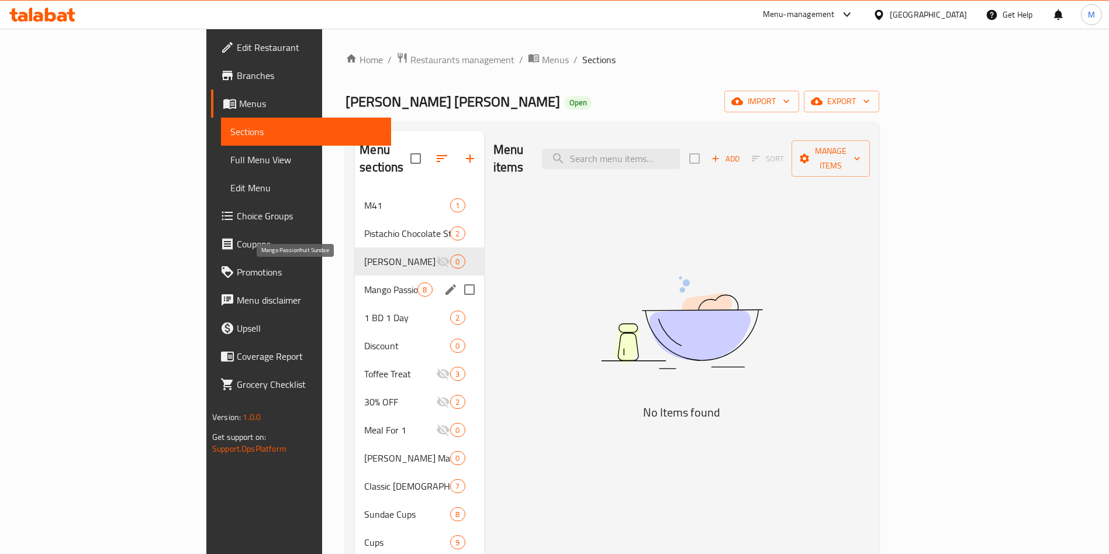
click at [364, 282] on span "Mango Passionfruit Sundae" at bounding box center [390, 289] width 53 height 14
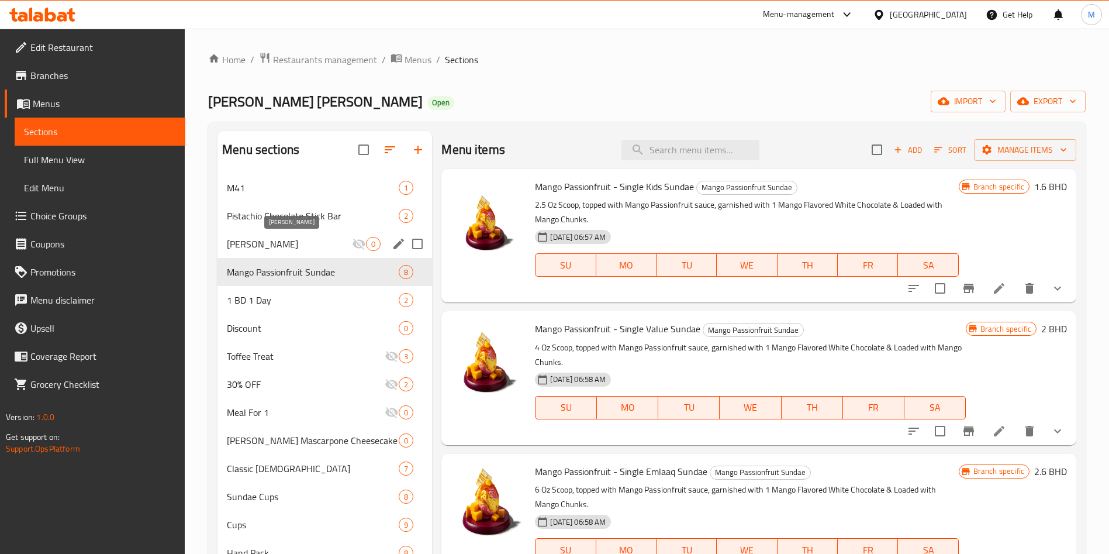
click at [318, 250] on span "Churros Sundae" at bounding box center [289, 244] width 125 height 14
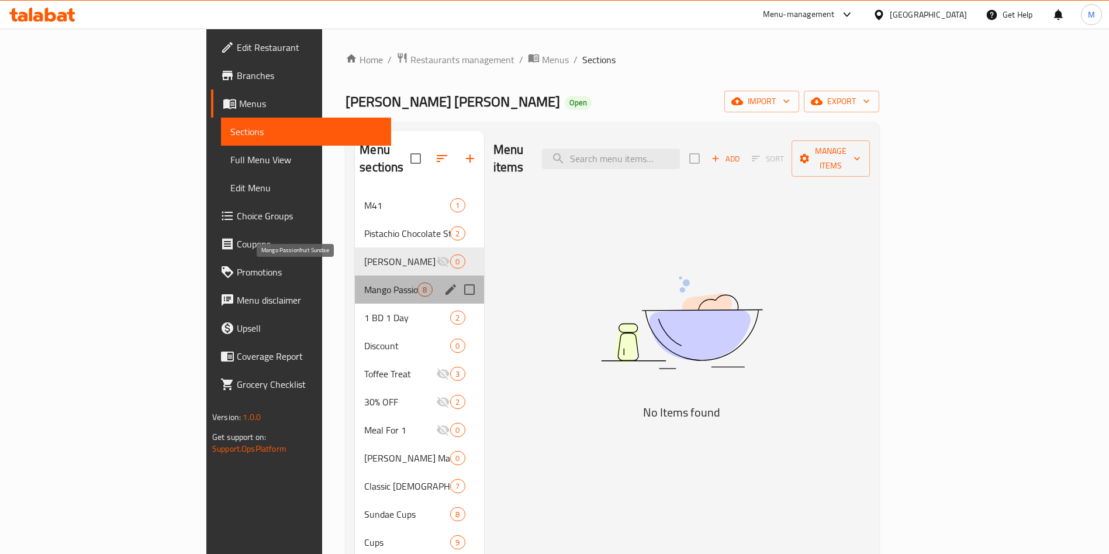
click at [364, 282] on span "Mango Passionfruit Sundae" at bounding box center [390, 289] width 53 height 14
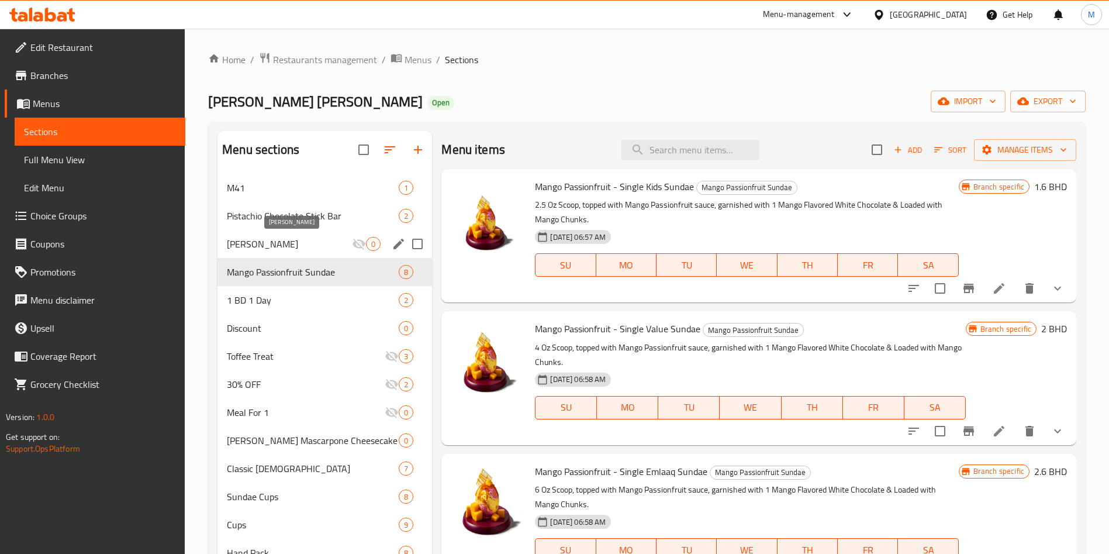
click at [323, 248] on span "Churros Sundae" at bounding box center [289, 244] width 125 height 14
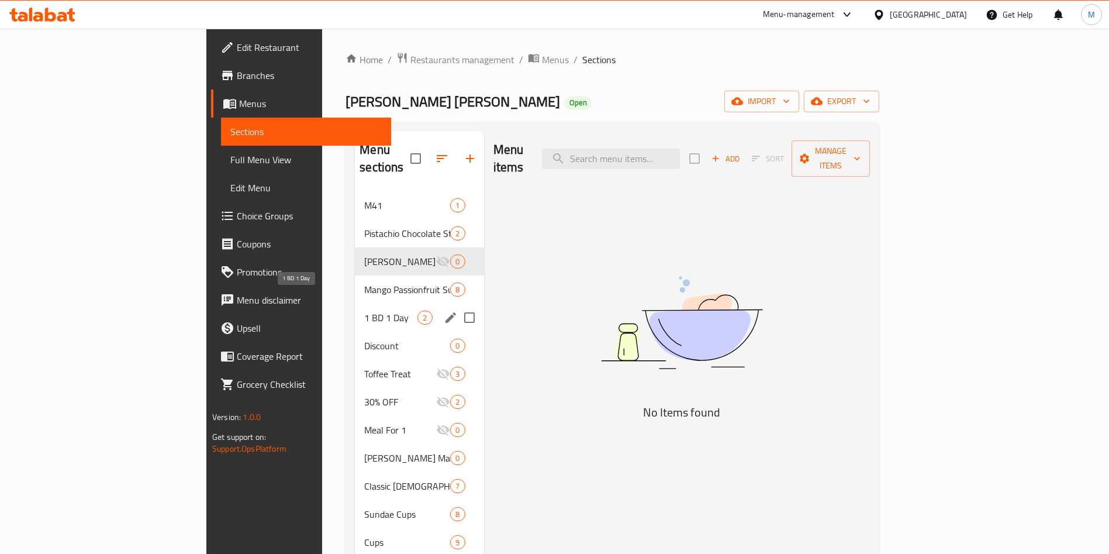
click at [364, 282] on span "Mango Passionfruit Sundae" at bounding box center [407, 289] width 86 height 14
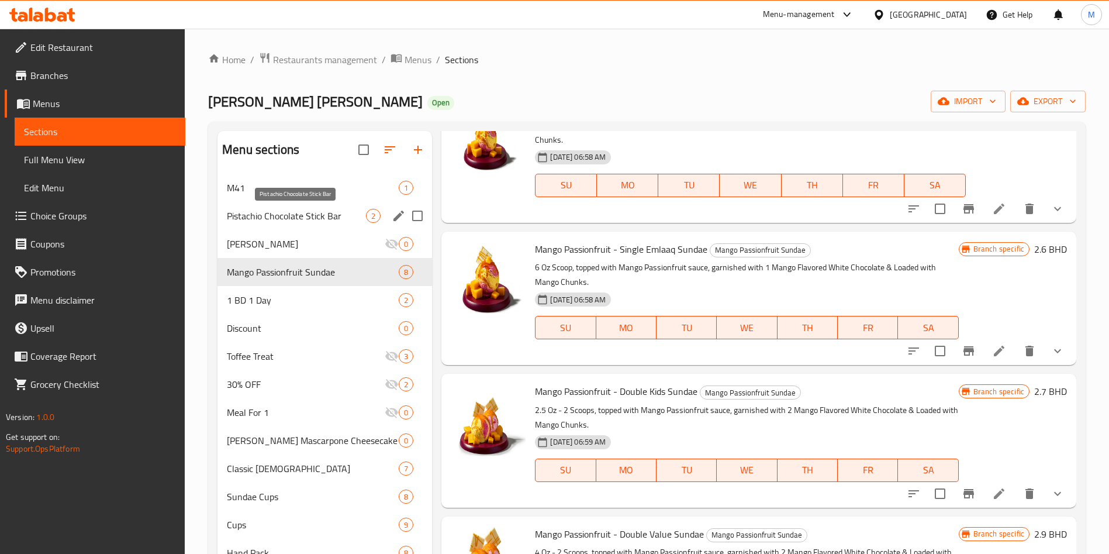
click at [343, 220] on span "Pistachio Chocolate Stick Bar" at bounding box center [296, 216] width 139 height 14
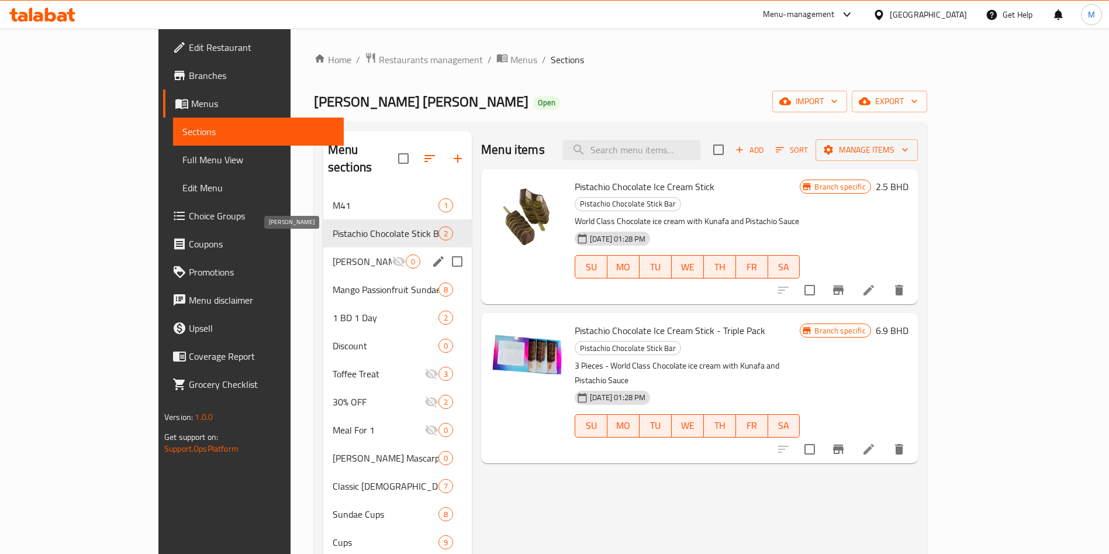
click at [343, 254] on span "Churros Sundae" at bounding box center [362, 261] width 59 height 14
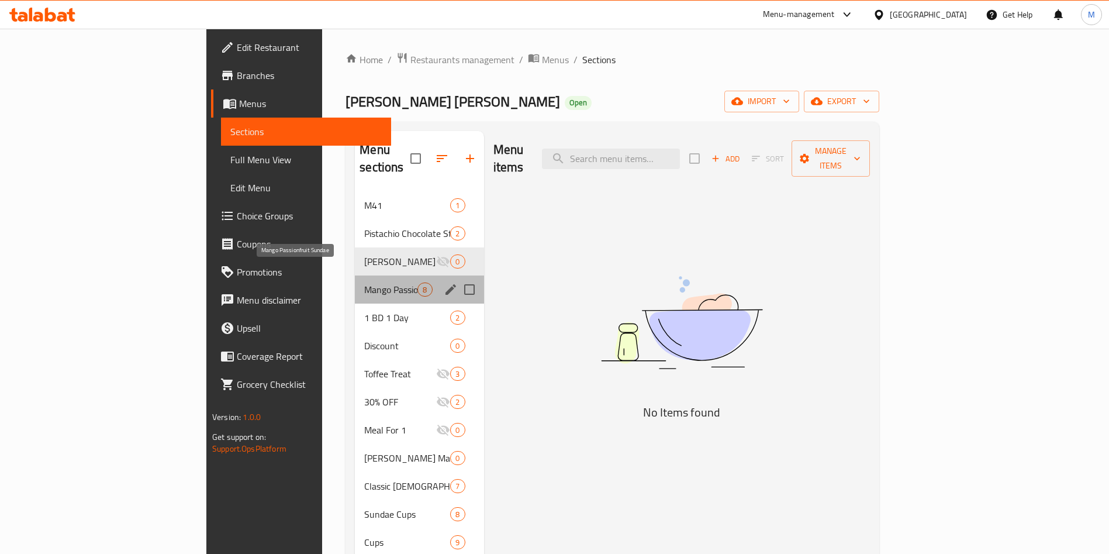
click at [364, 282] on span "Mango Passionfruit Sundae" at bounding box center [390, 289] width 53 height 14
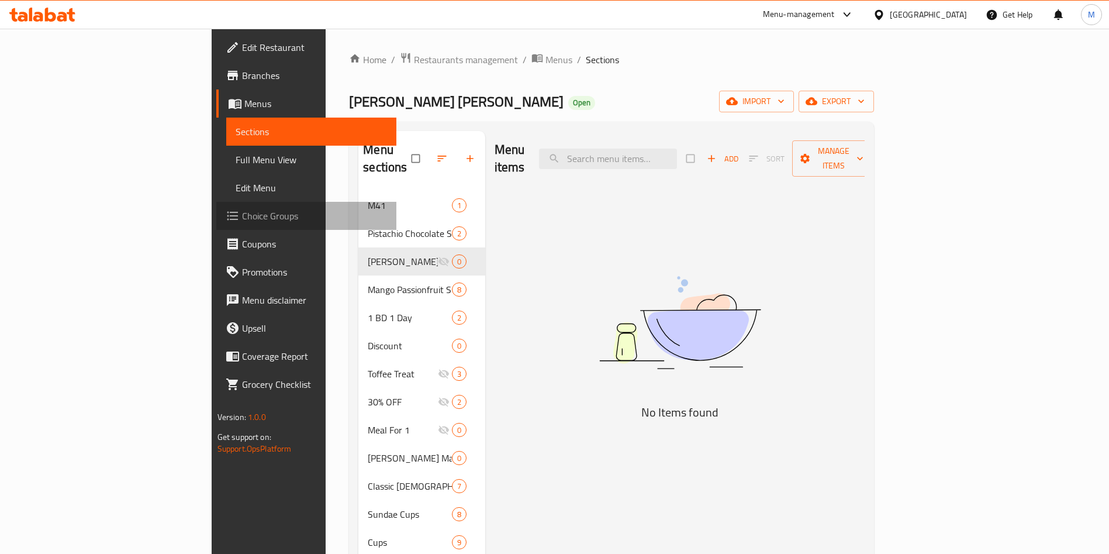
click at [242, 223] on span "Choice Groups" at bounding box center [315, 216] width 146 height 14
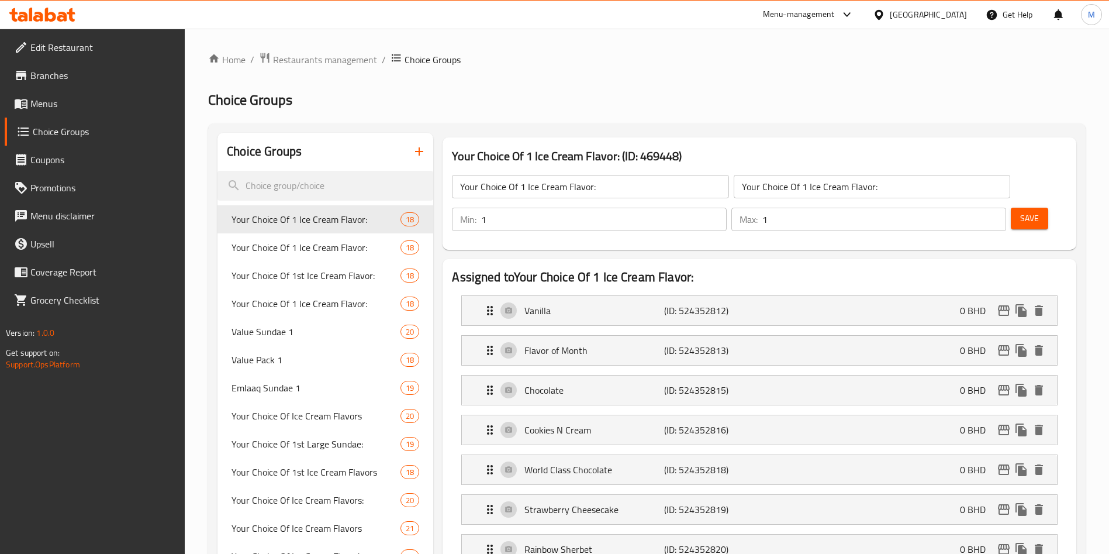
click at [362, 195] on div at bounding box center [554, 277] width 1109 height 554
click at [360, 184] on input "search" at bounding box center [326, 186] width 216 height 30
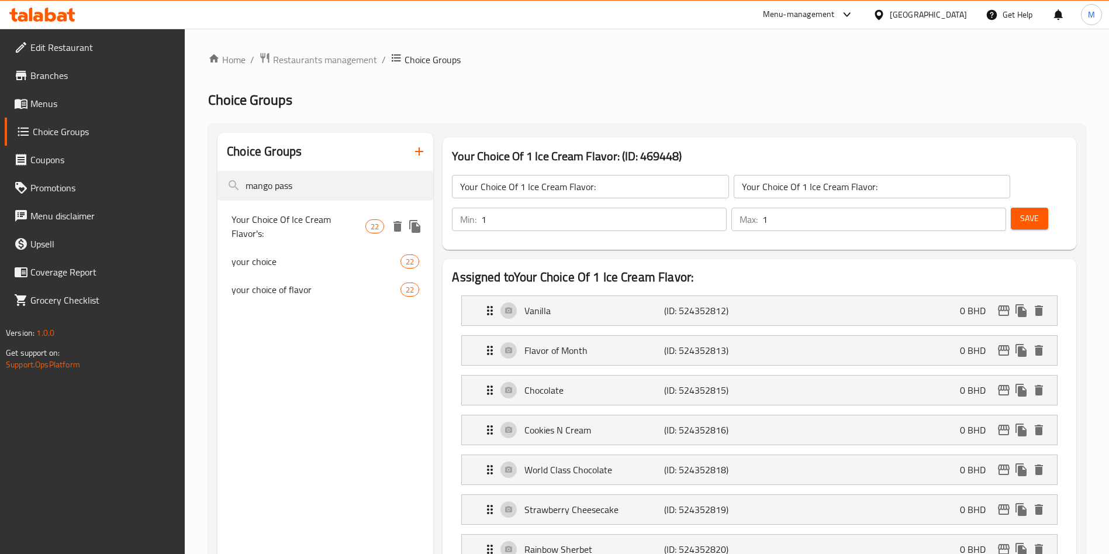
type input "mango pass"
click at [346, 213] on span "Your Choice Of Ice Cream Flavor's:" at bounding box center [299, 226] width 134 height 28
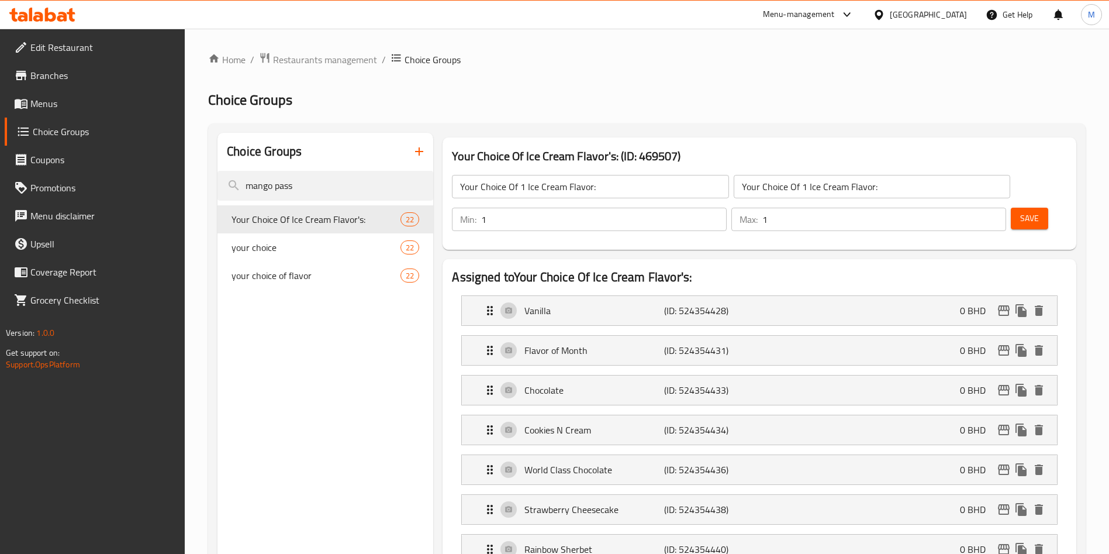
type input "Your Choice Of Ice Cream Flavor's:"
type input "اختيارك من نكهه الايس كريم"
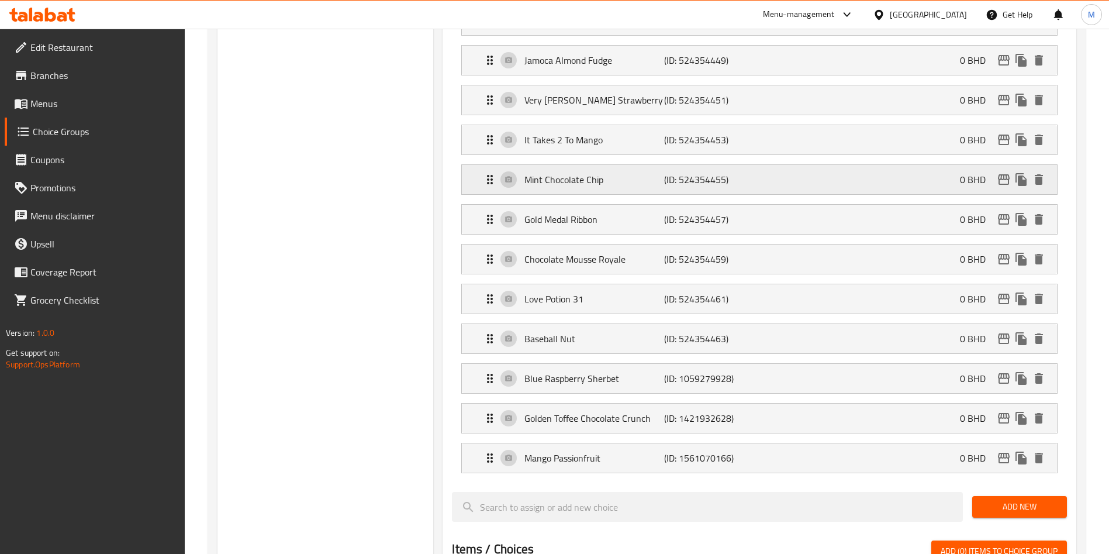
scroll to position [702, 0]
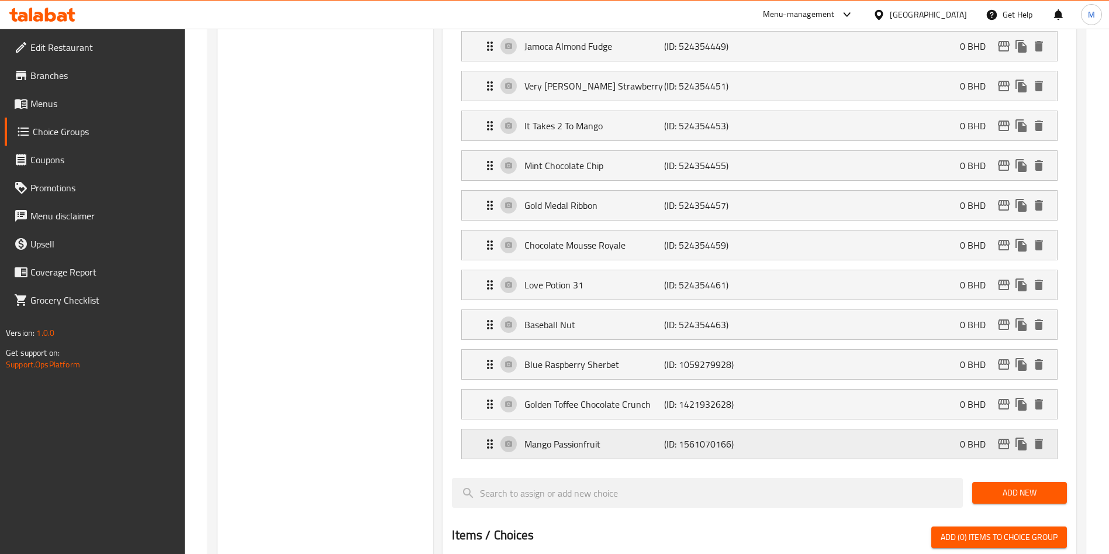
click at [711, 437] on p "(ID: 1561070166)" at bounding box center [710, 444] width 93 height 14
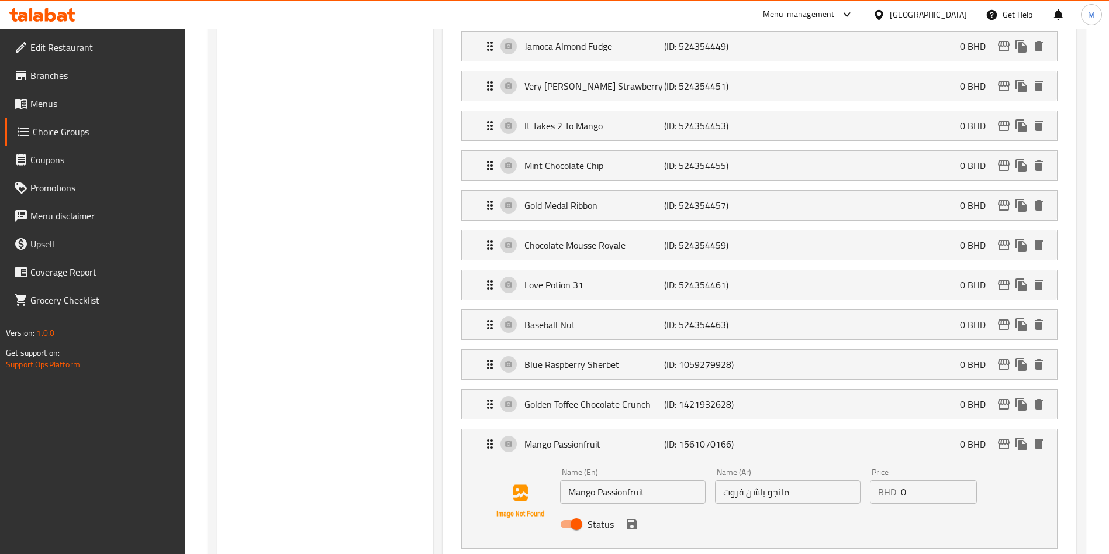
click at [625, 480] on input "Mango Passionfruit" at bounding box center [633, 491] width 146 height 23
paste input "Churros Sundae"
type input "Churros Sundae"
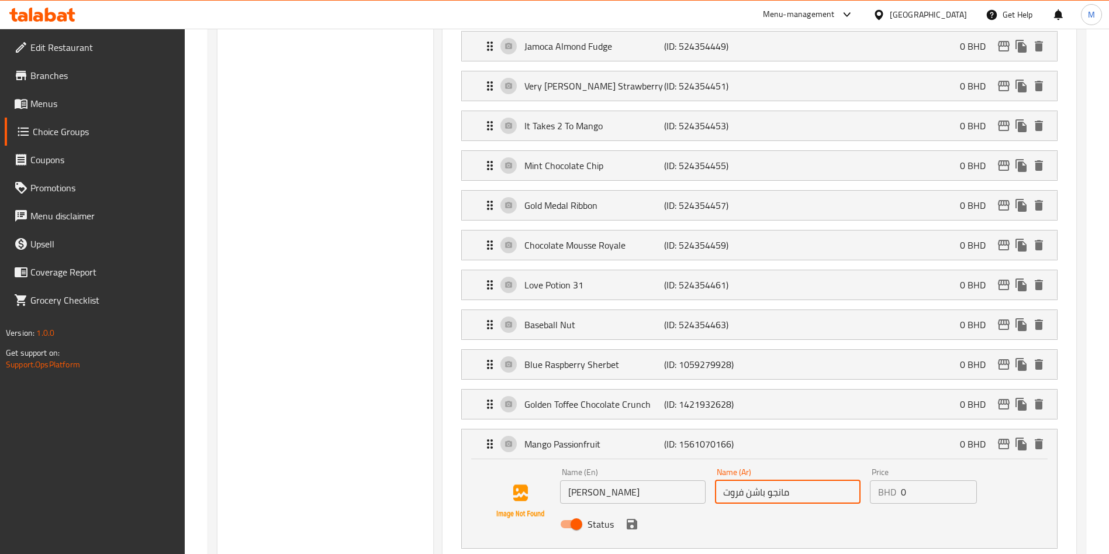
click at [795, 480] on input "مانجو باشن فروت" at bounding box center [788, 491] width 146 height 23
paste input "تشوروز"
click at [638, 517] on icon "save" at bounding box center [632, 524] width 14 height 14
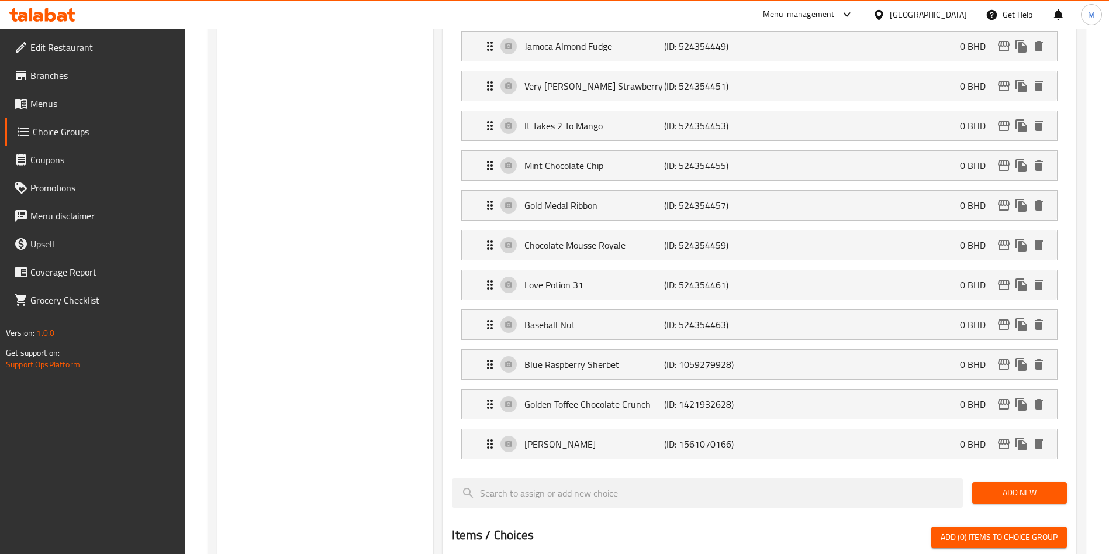
type input "تشوروز"
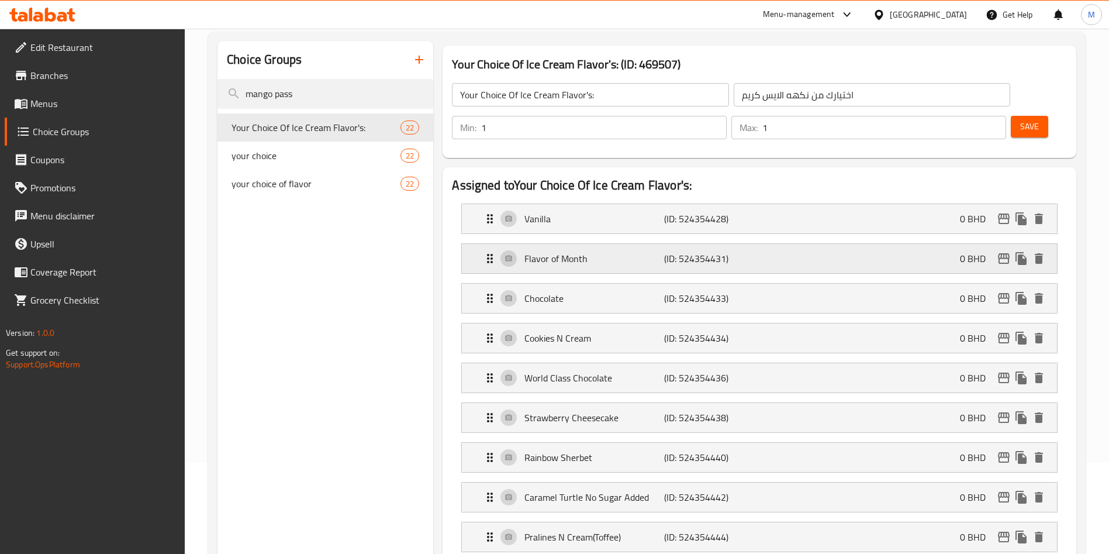
scroll to position [88, 0]
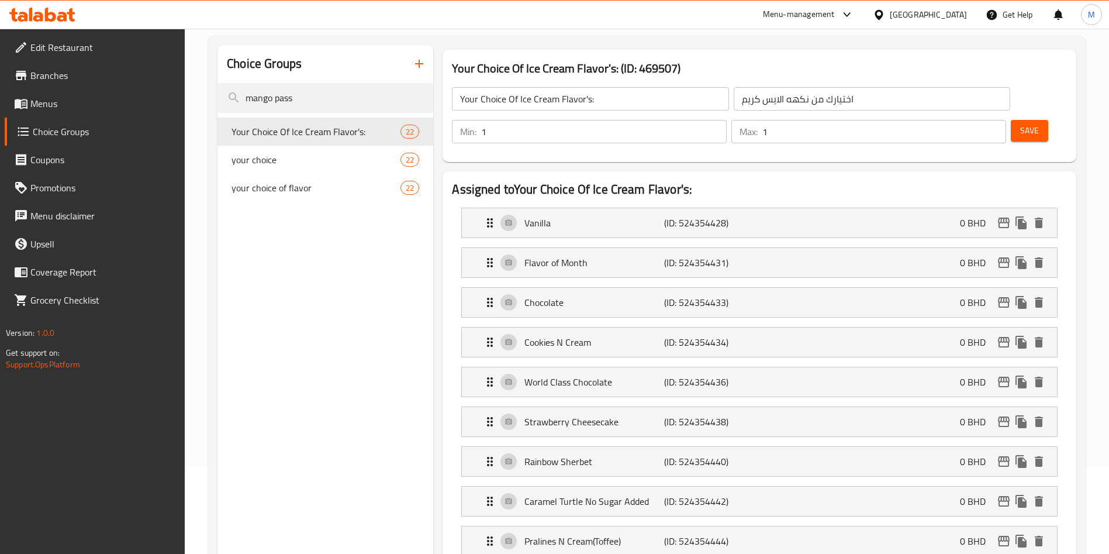
click at [1020, 123] on span "Save" at bounding box center [1029, 130] width 19 height 15
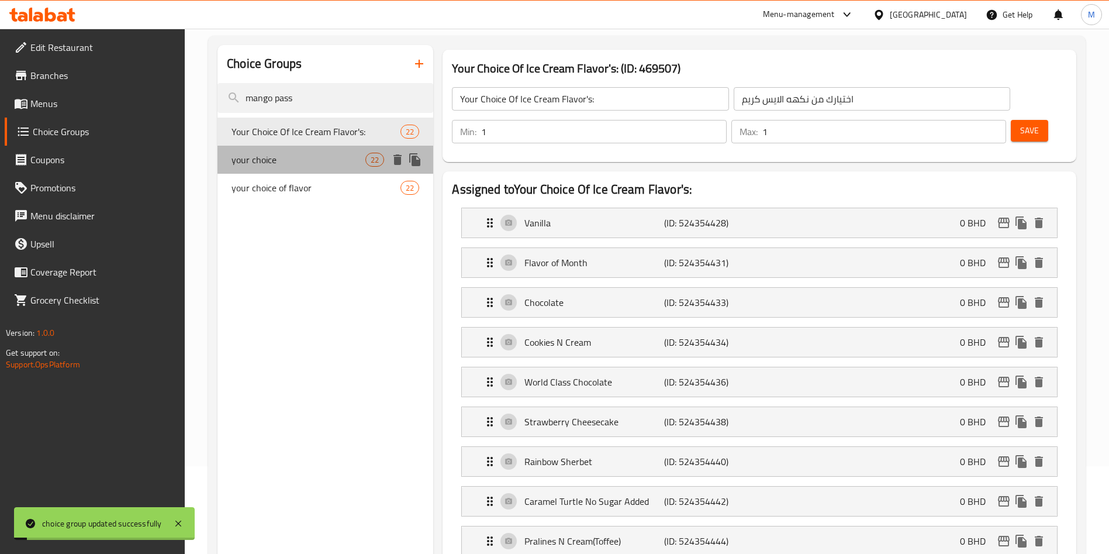
click at [294, 166] on span "your choice" at bounding box center [299, 160] width 134 height 14
type input "your choice"
type input "اختيارك"
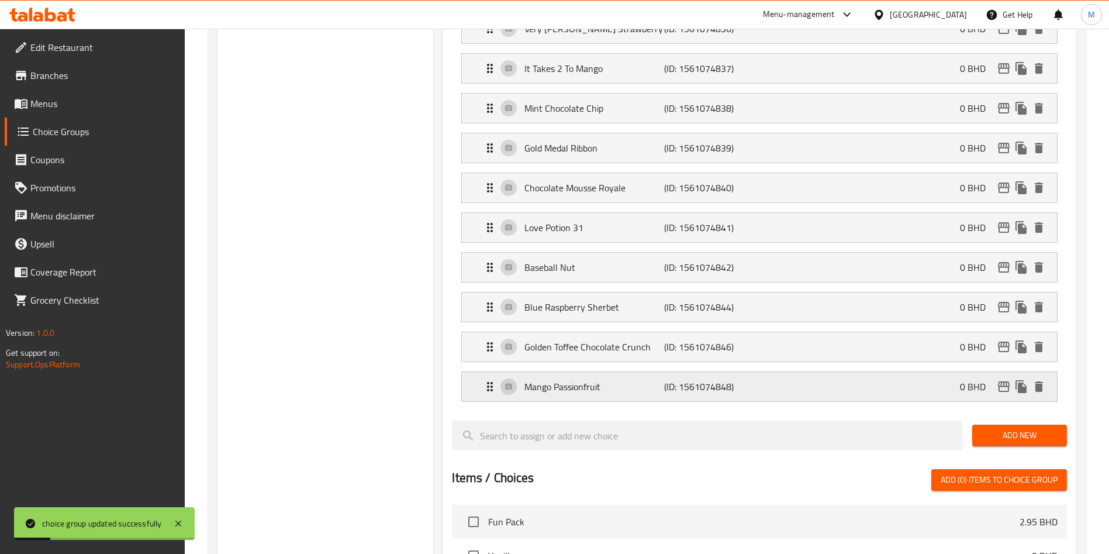
scroll to position [789, 0]
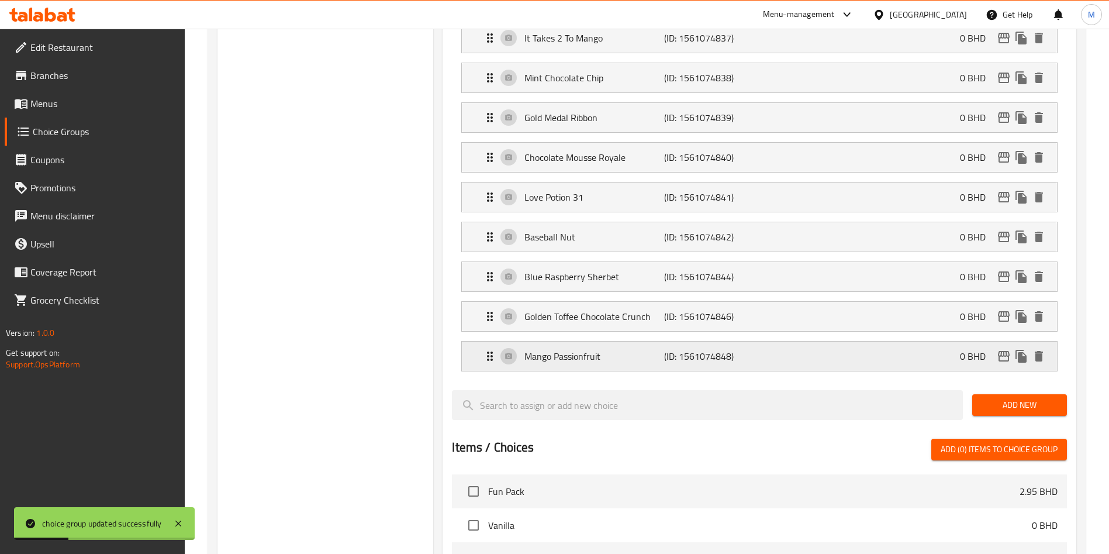
click at [808, 341] on div "Mango Passionfruit (ID: 1561074848) 0 BHD" at bounding box center [763, 355] width 560 height 29
click at [717, 349] on p "(ID: 1561074848)" at bounding box center [710, 356] width 93 height 14
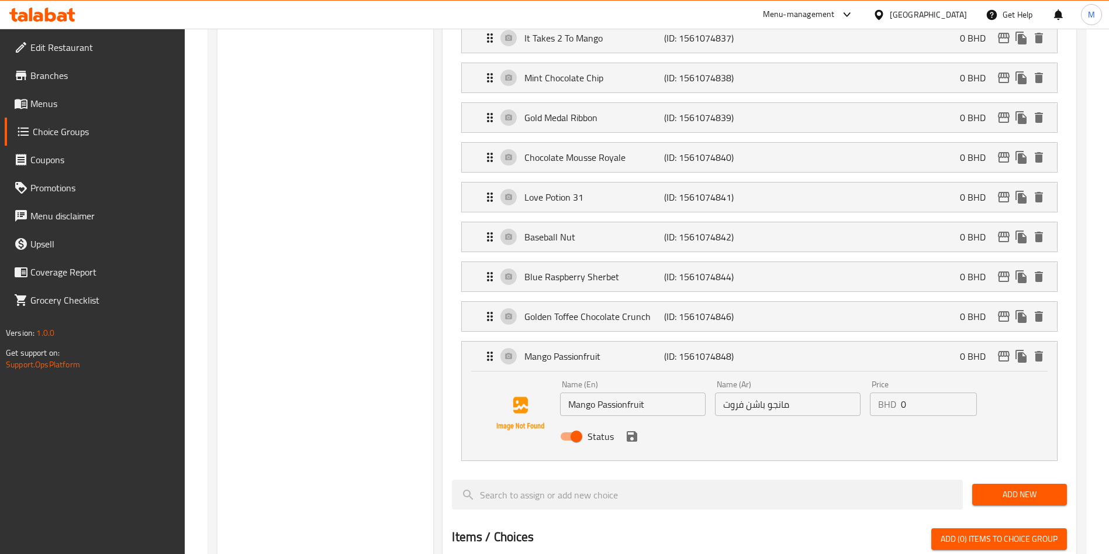
click at [640, 392] on input "Mango Passionfruit" at bounding box center [633, 403] width 146 height 23
paste input "Churros Sundae"
type input "Churros Sundae"
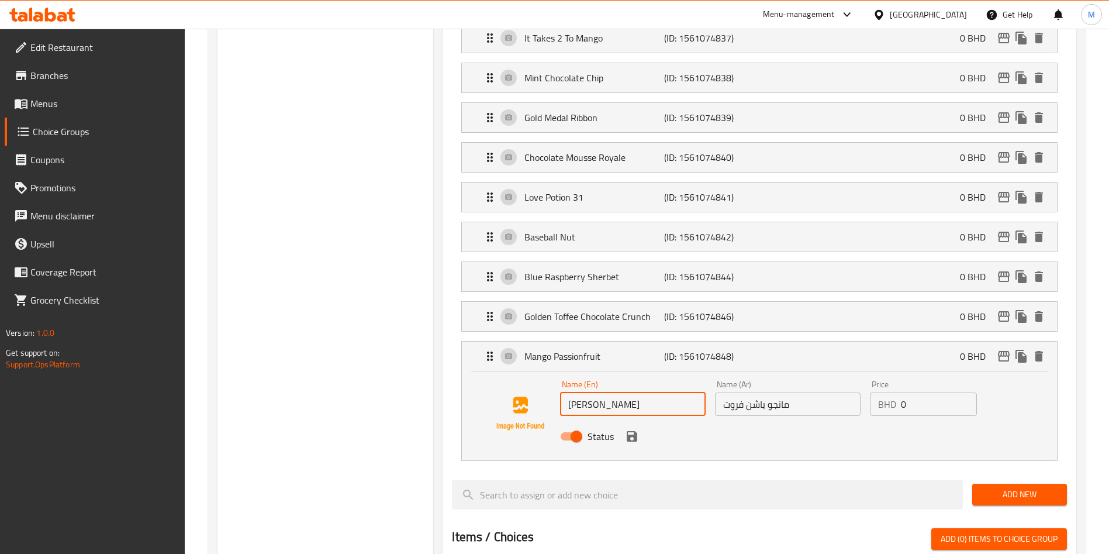
click at [798, 392] on input "مانجو باشن فروت" at bounding box center [788, 403] width 146 height 23
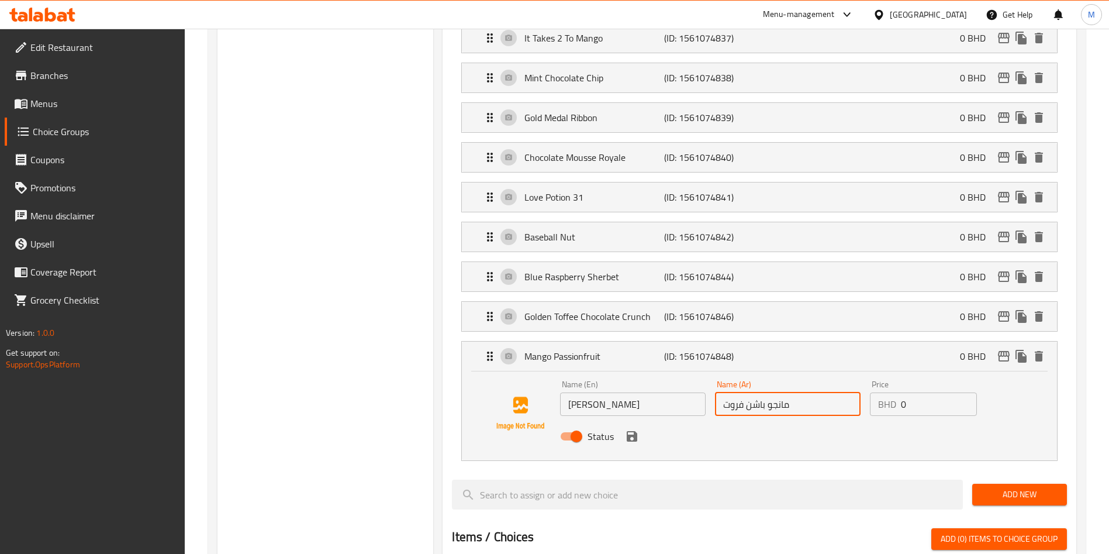
click at [797, 392] on input "مانجو باشن فروت" at bounding box center [788, 403] width 146 height 23
click at [817, 392] on input "text" at bounding box center [788, 403] width 146 height 23
paste input "تشوروز"
click at [634, 431] on icon "save" at bounding box center [632, 436] width 11 height 11
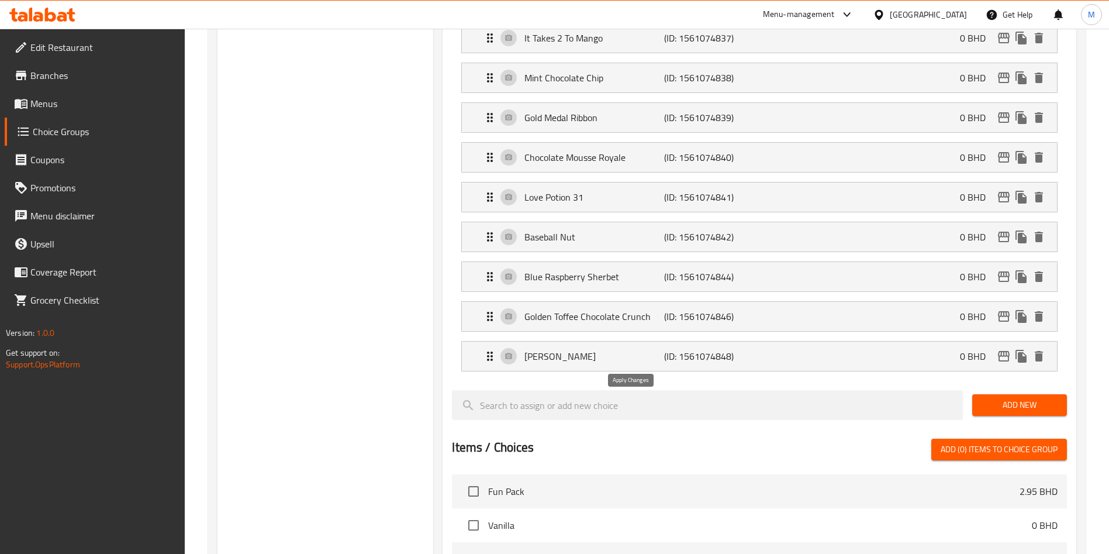
type input "تشوروز"
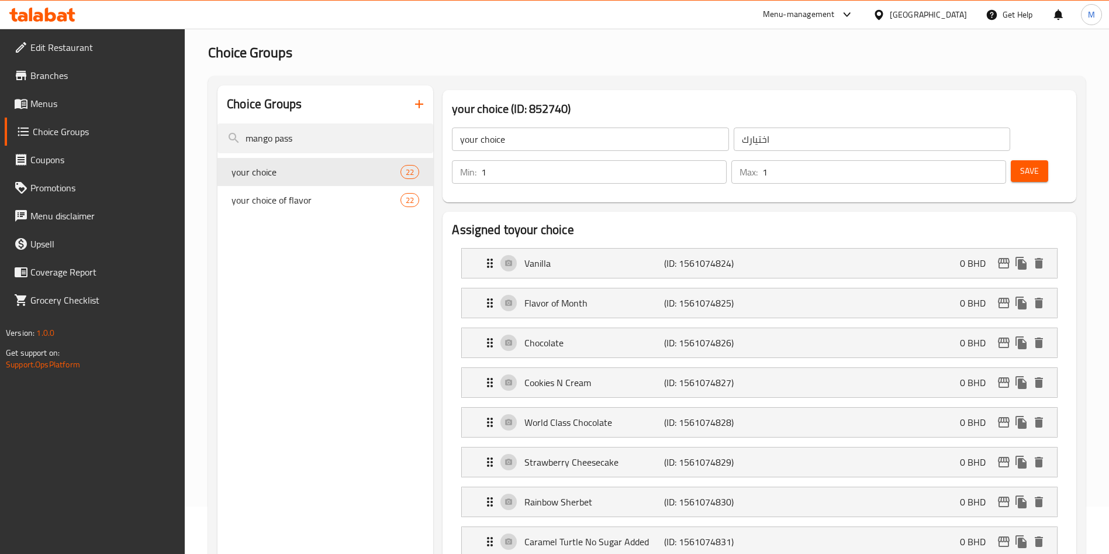
scroll to position [0, 0]
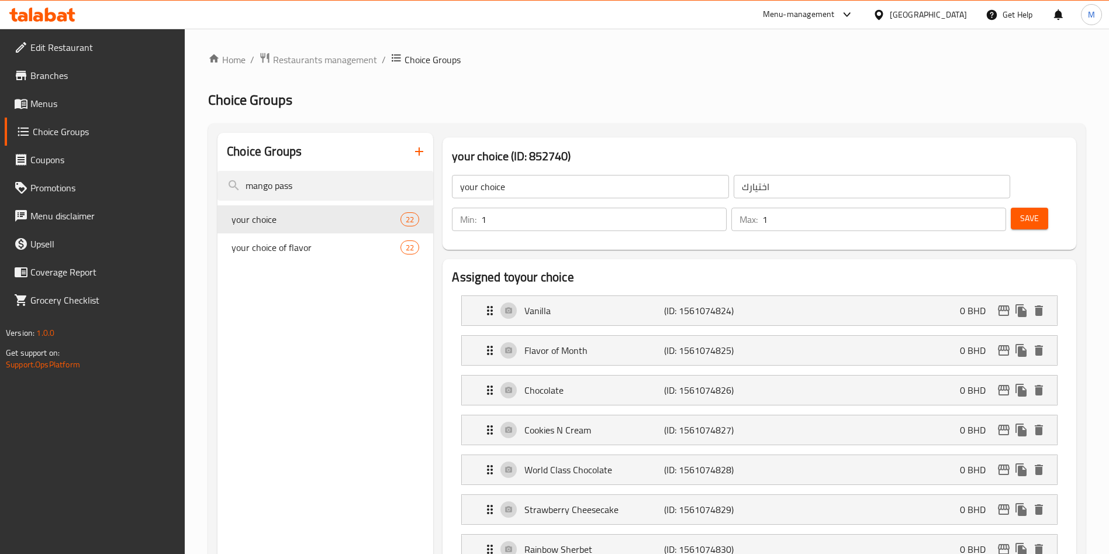
click at [1020, 211] on span "Save" at bounding box center [1029, 218] width 19 height 15
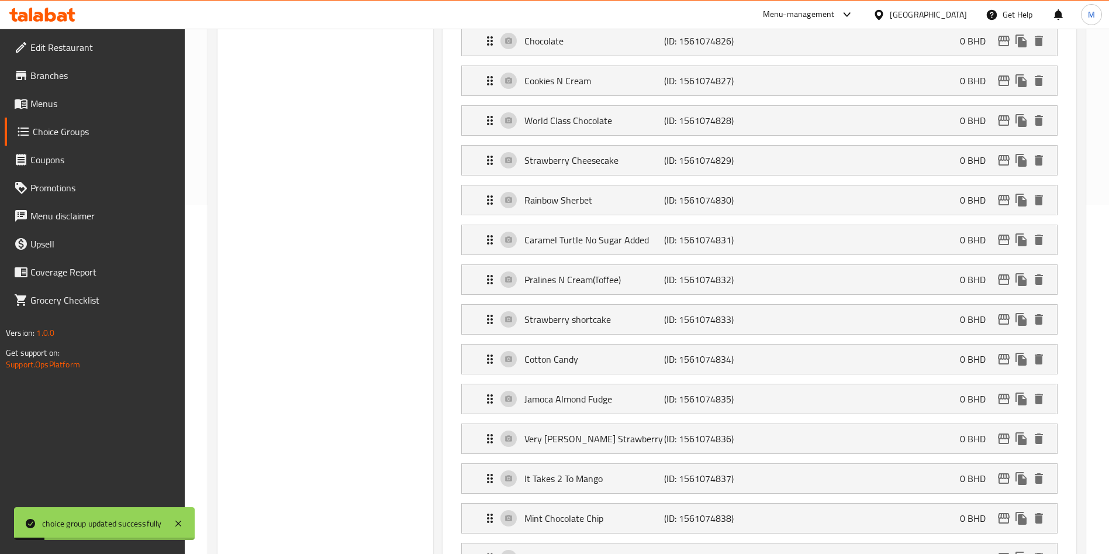
scroll to position [175, 0]
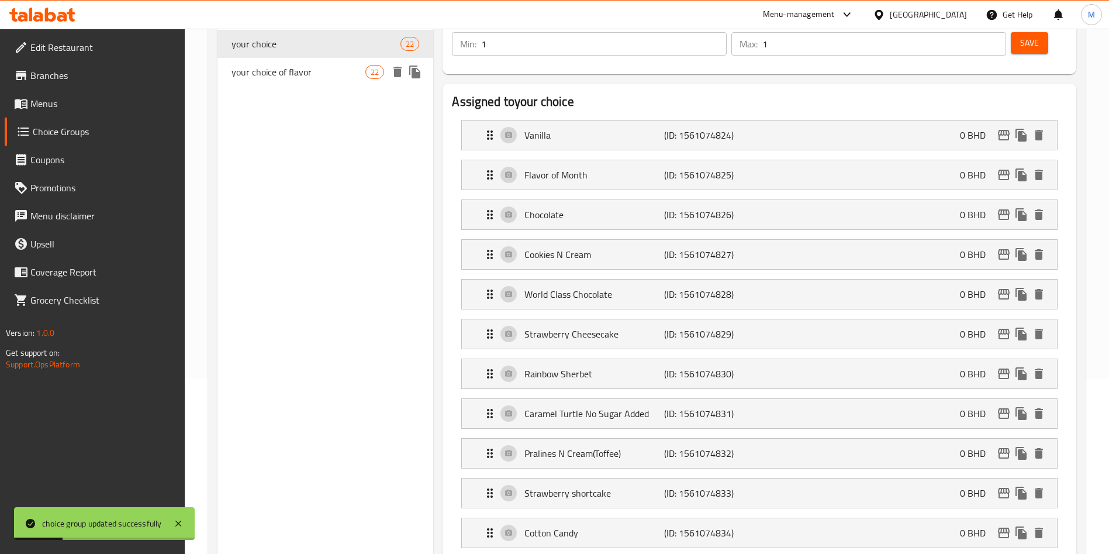
click at [304, 78] on span "your choice of flavor" at bounding box center [299, 72] width 134 height 14
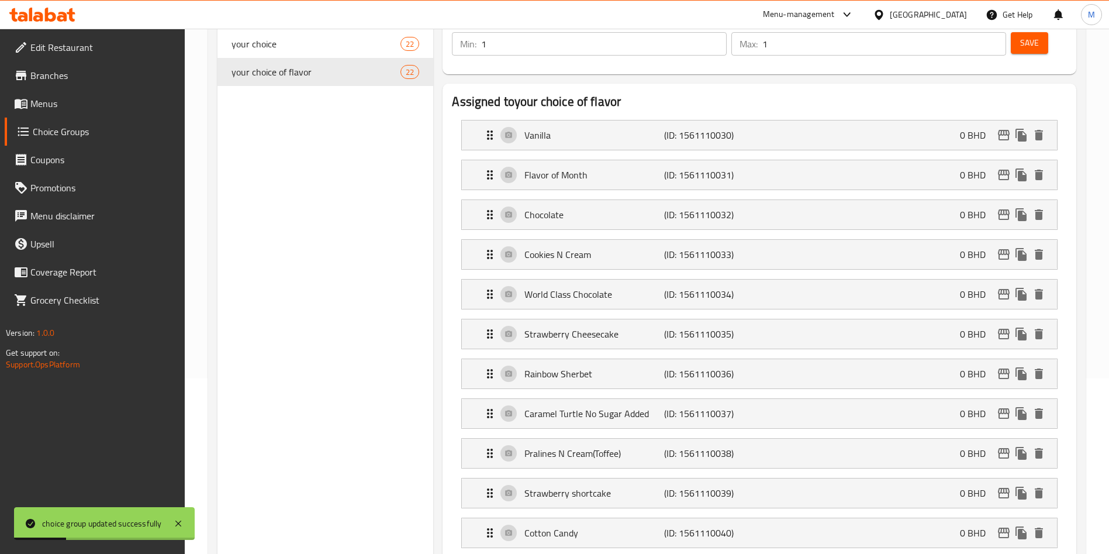
type input "your choice of flavor"
type input "اختيارك من النكهه"
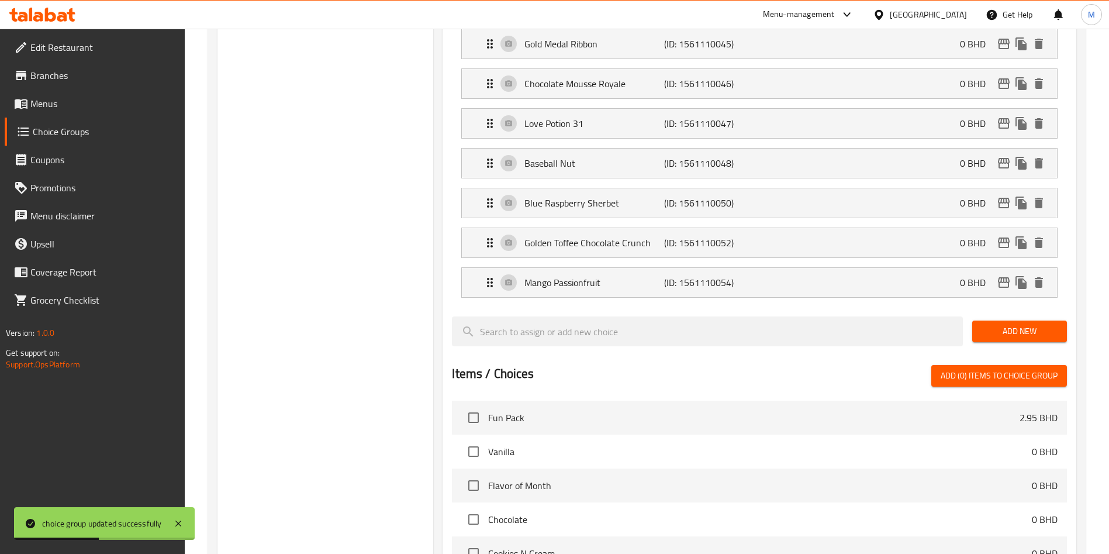
scroll to position [789, 0]
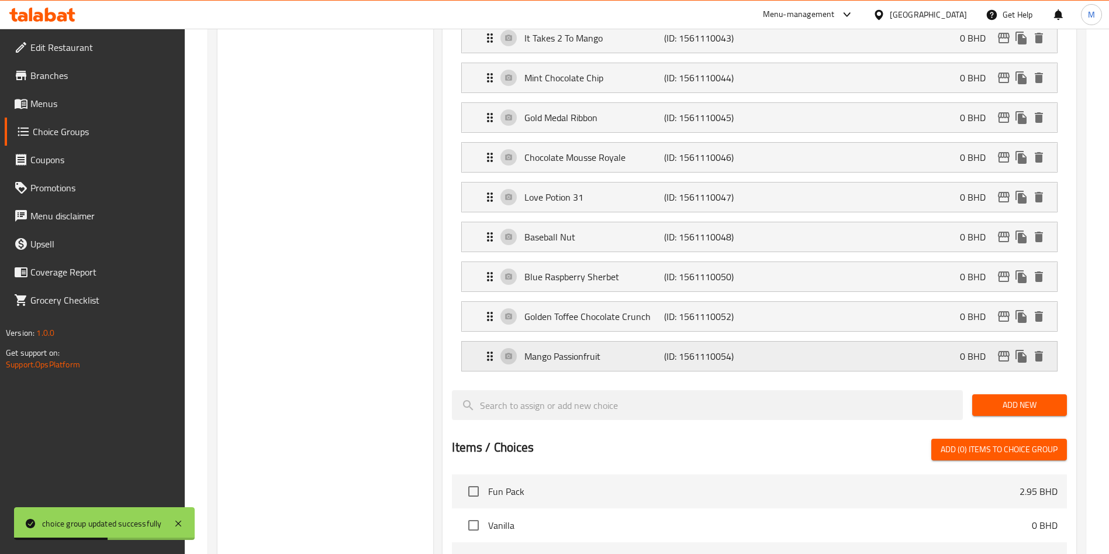
click at [615, 349] on p "Mango Passionfruit" at bounding box center [593, 356] width 139 height 14
click at [634, 336] on li "Mango Passionfruit (ID: 1561110054) 0 BHD Name (En) Mango Passionfruit Name (En…" at bounding box center [759, 356] width 615 height 40
click at [640, 349] on p "Mango Passionfruit" at bounding box center [593, 356] width 139 height 14
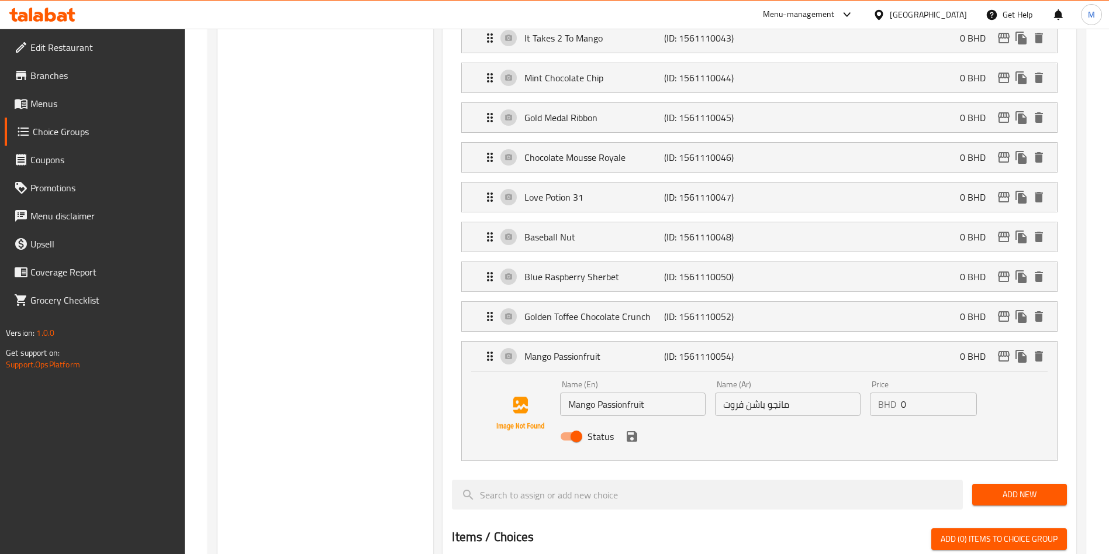
click at [610, 392] on input "Mango Passionfruit" at bounding box center [633, 403] width 146 height 23
paste input "Mango Passionfruit"
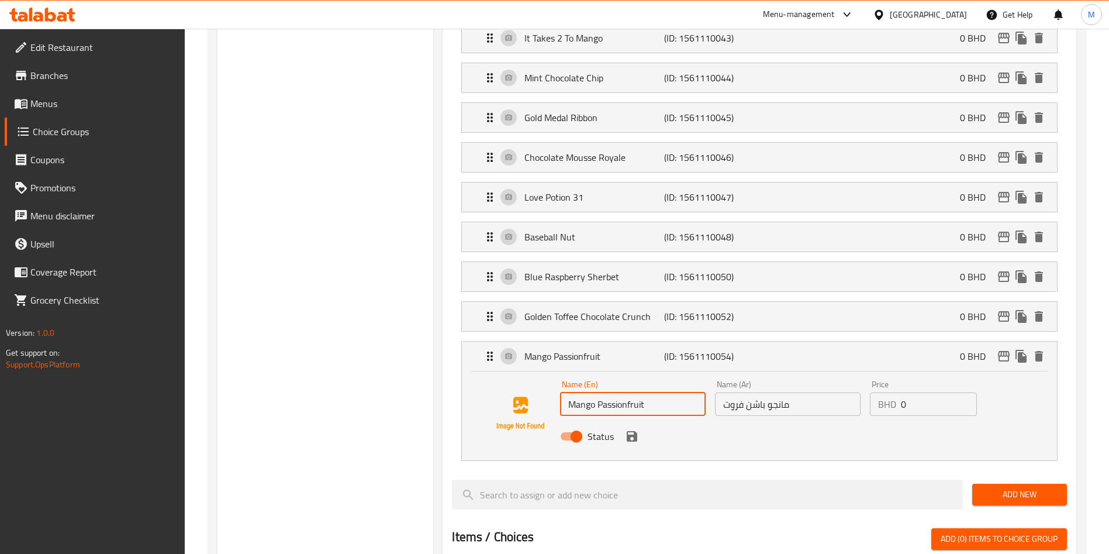
type input "Mango Passionfruit"
click at [623, 392] on input "Mango Passionfruit" at bounding box center [633, 403] width 146 height 23
paste input "Churros Sundae"
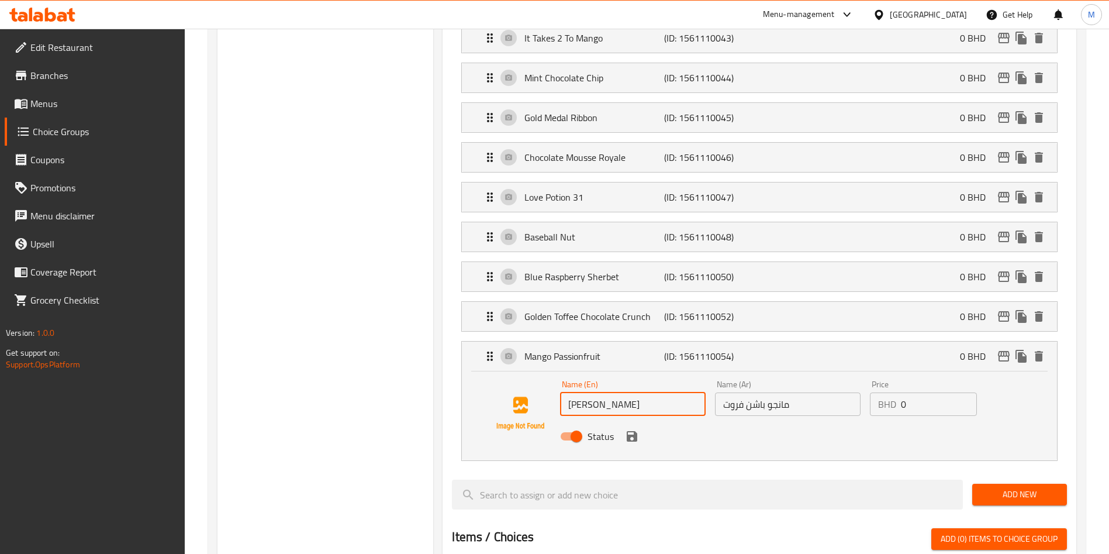
drag, startPoint x: 769, startPoint y: 392, endPoint x: 769, endPoint y: 377, distance: 15.2
click at [769, 420] on div "Status" at bounding box center [787, 436] width 465 height 32
type input "Churros Sundae"
click at [769, 392] on input "مانجو باشن فروت" at bounding box center [788, 403] width 146 height 23
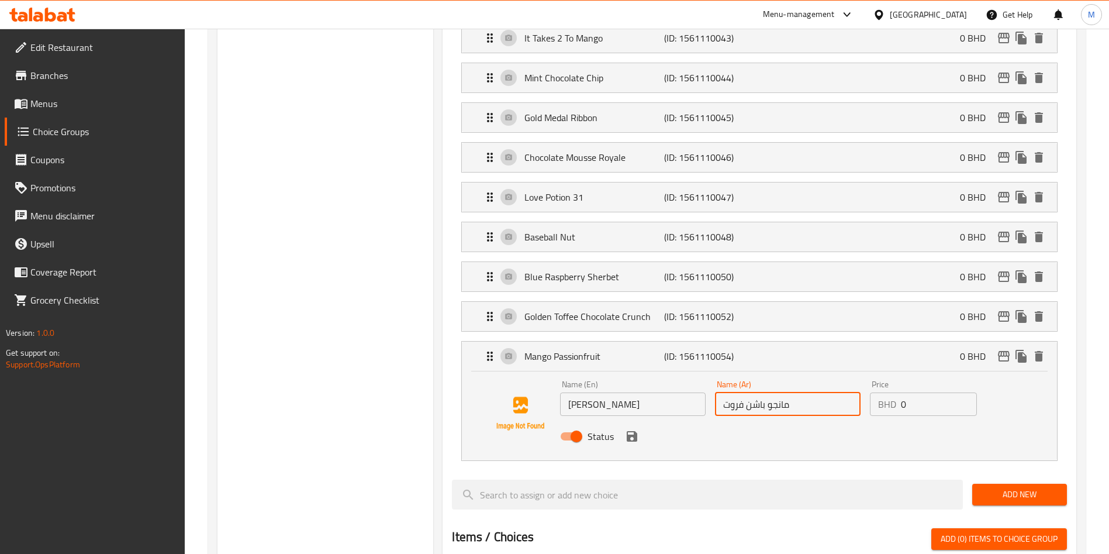
click at [769, 392] on input "مانجو باشن فروت" at bounding box center [788, 403] width 146 height 23
click at [753, 392] on input "text" at bounding box center [788, 403] width 146 height 23
paste input "تشوروز"
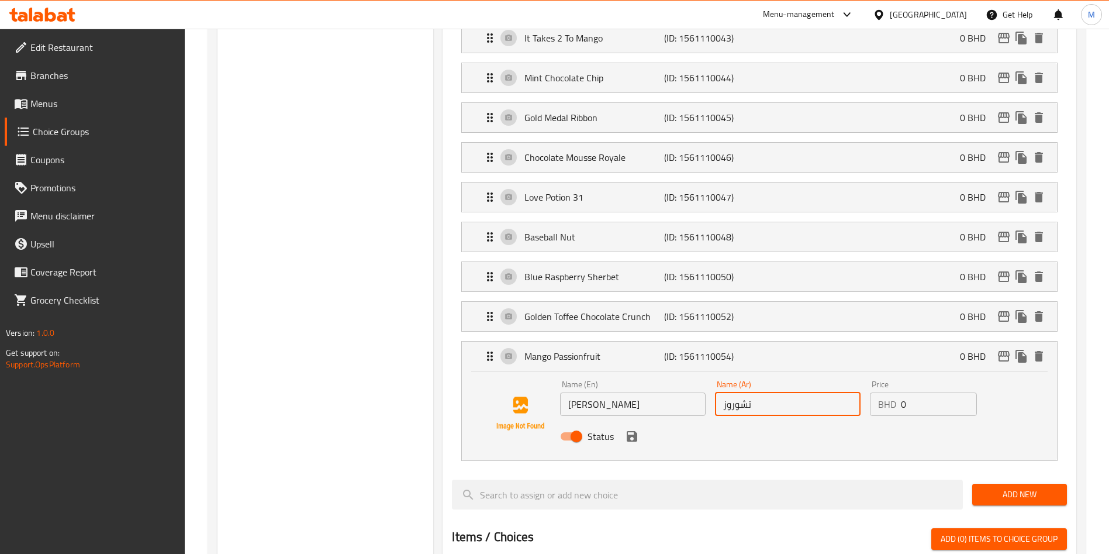
click at [633, 431] on icon "save" at bounding box center [632, 436] width 11 height 11
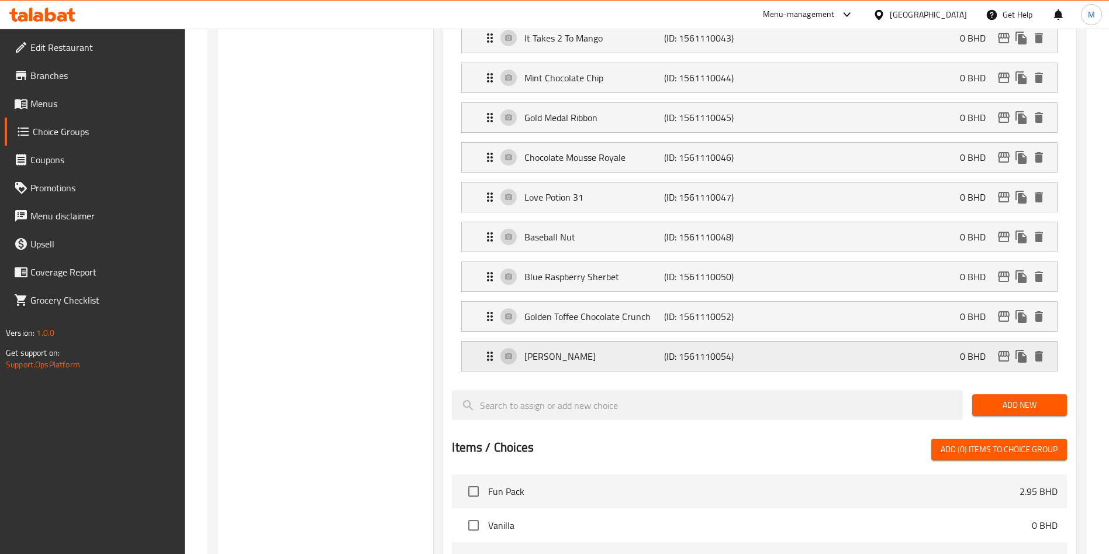
type input "تشوروز"
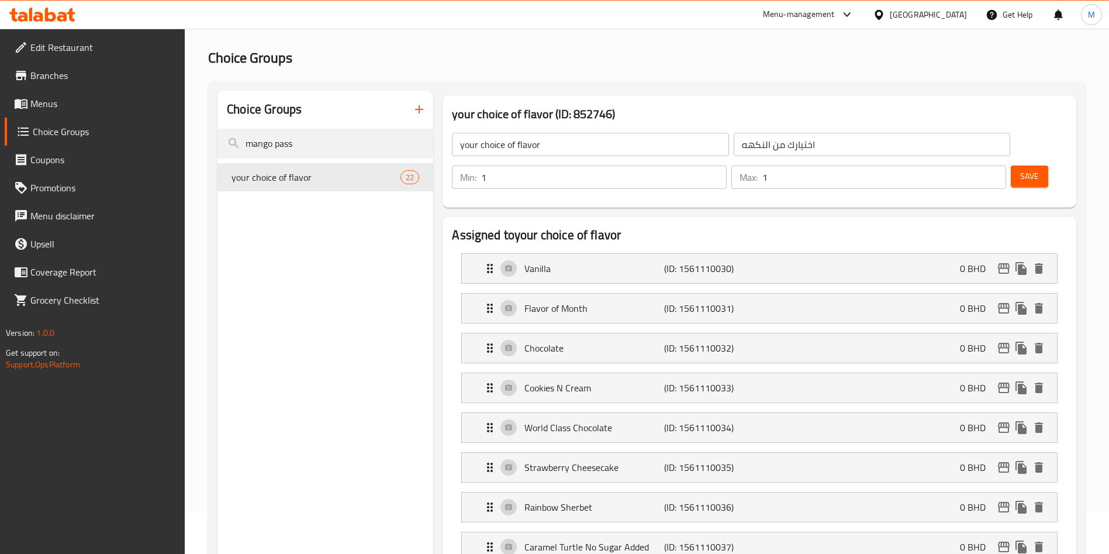
scroll to position [0, 0]
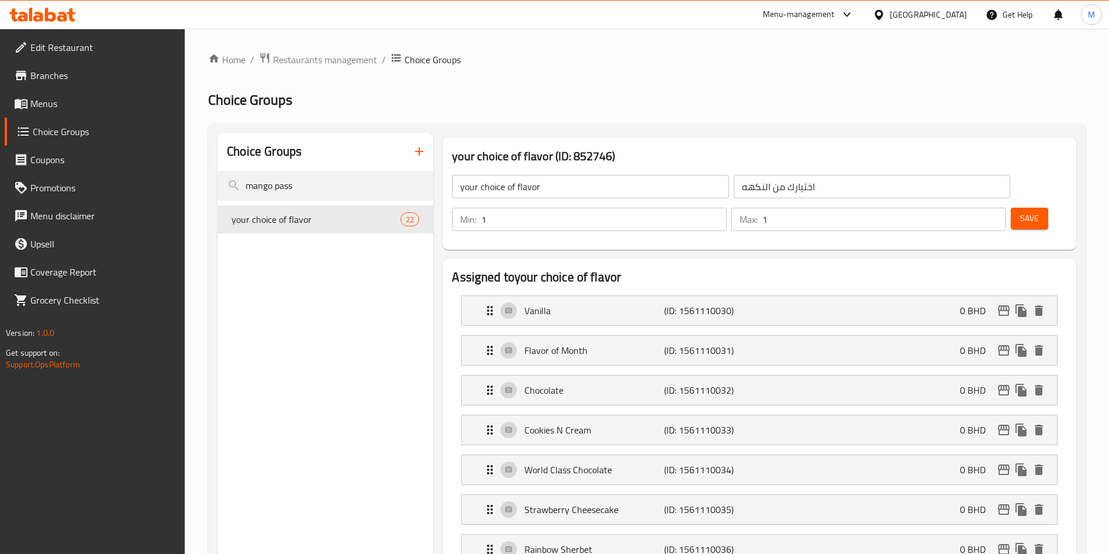
click at [1020, 211] on span "Save" at bounding box center [1029, 218] width 19 height 15
click at [1015, 185] on div at bounding box center [554, 277] width 1109 height 554
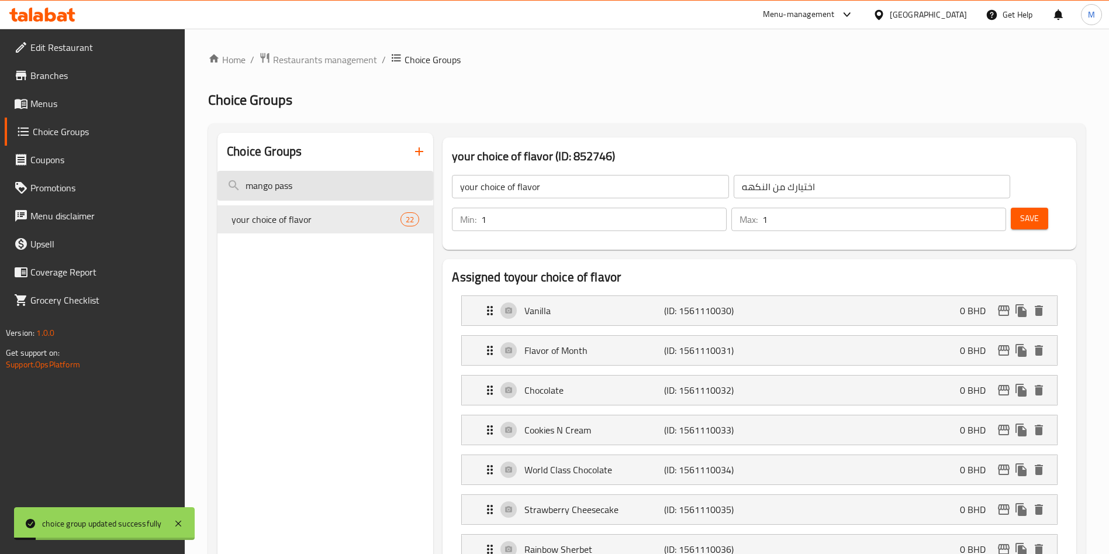
click at [349, 189] on input "mango pass" at bounding box center [326, 186] width 216 height 30
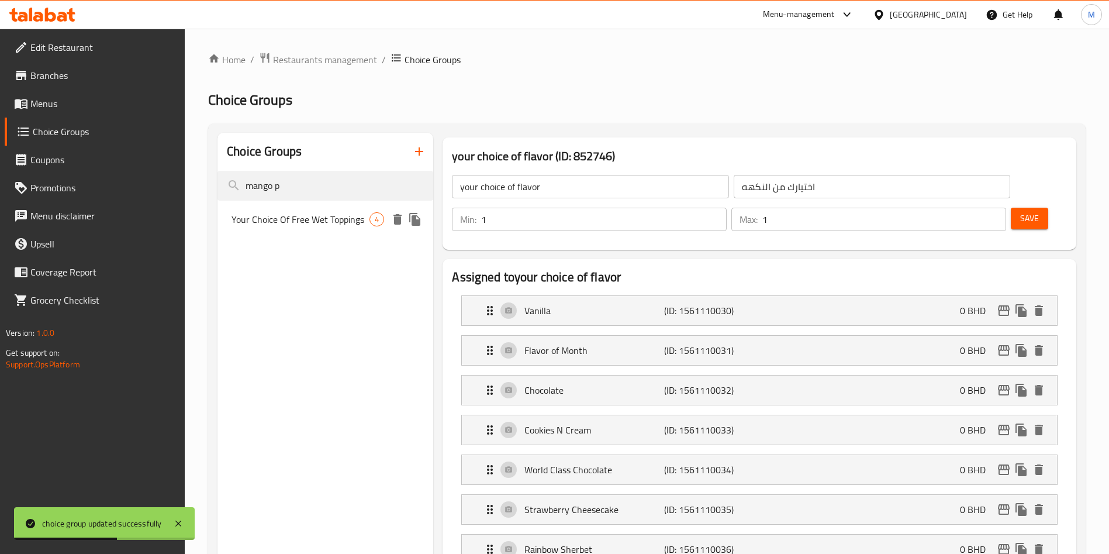
type input "mango p"
click at [338, 220] on span "Your Choice Of Free Wet Toppings" at bounding box center [301, 219] width 138 height 14
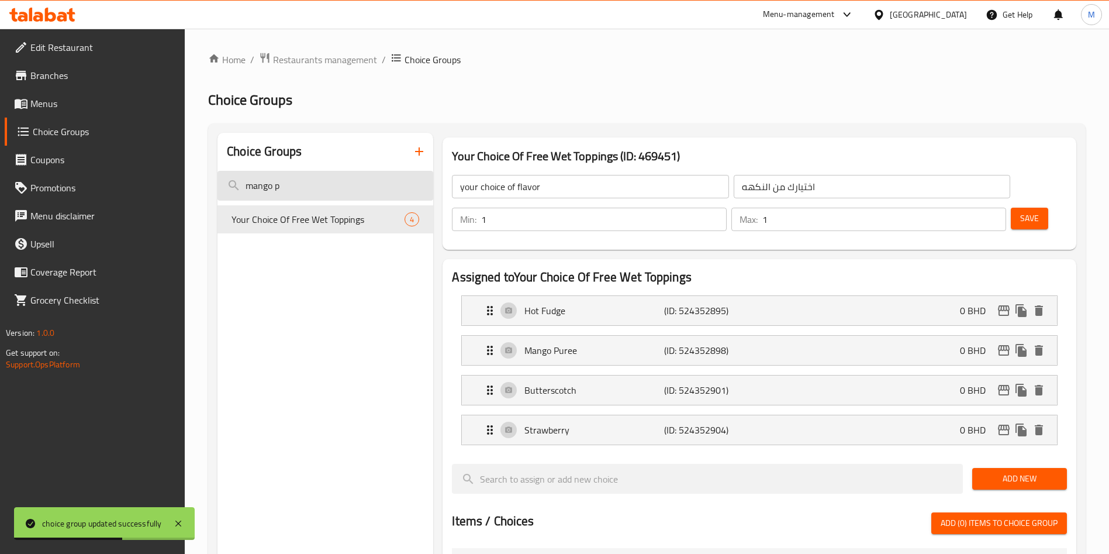
type input "Your Choice Of Free Wet Toppings"
type input "اختيارك من الطبقة الرطبة االمجانية"
click at [295, 181] on input "mango p" at bounding box center [326, 186] width 216 height 30
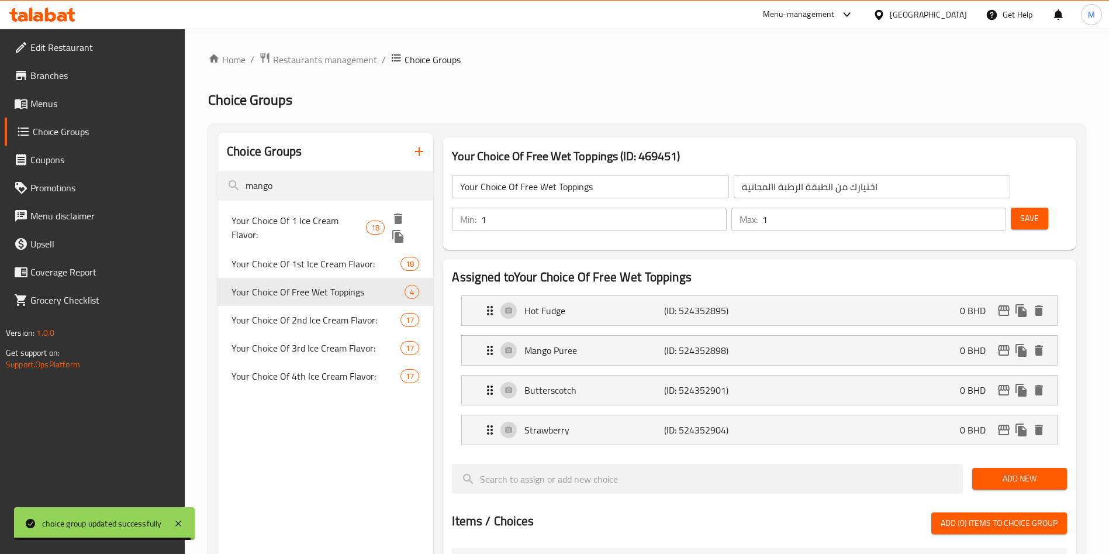
type input "mango"
click at [292, 213] on span "Your Choice Of 1 Ice Cream Flavor:" at bounding box center [299, 227] width 134 height 28
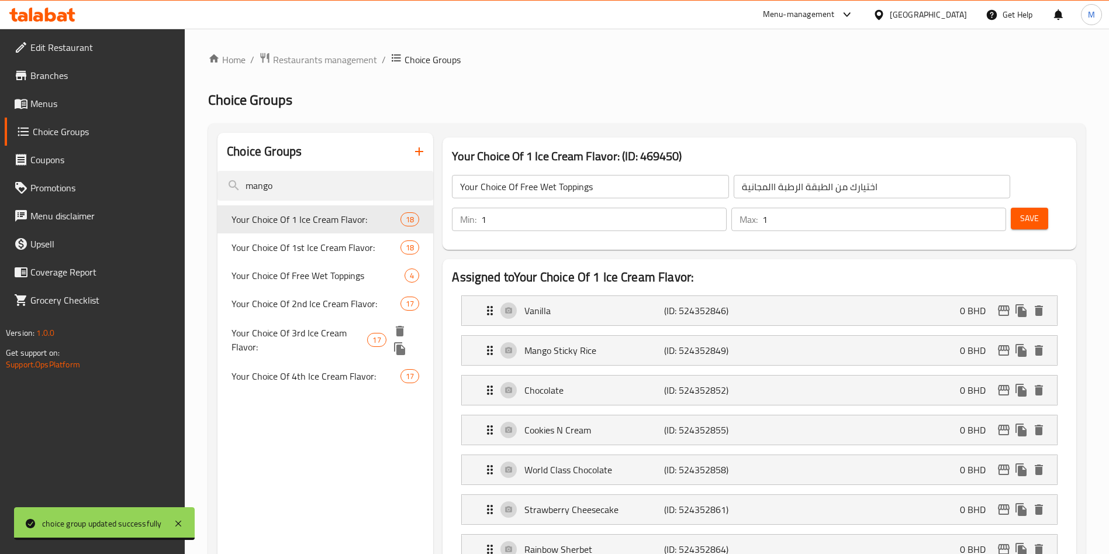
type input "Your Choice Of 1 Ice Cream Flavor:"
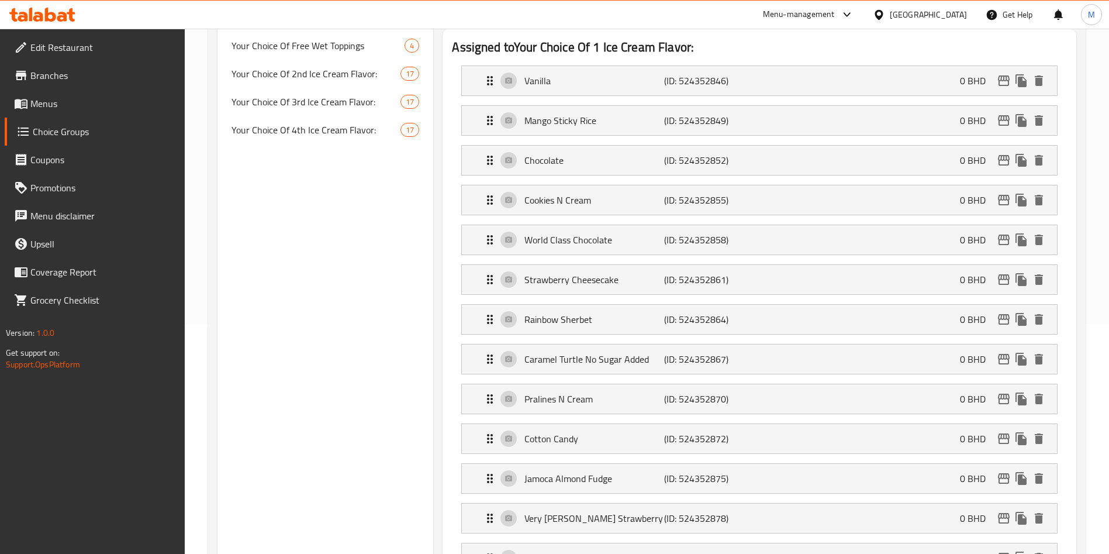
scroll to position [88, 0]
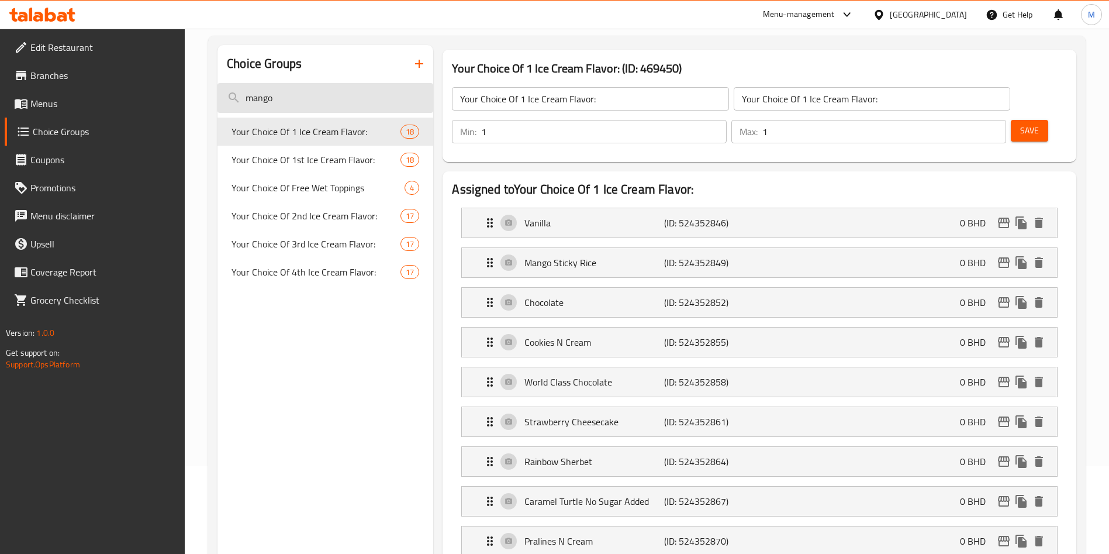
click at [353, 94] on input "mango" at bounding box center [326, 98] width 216 height 30
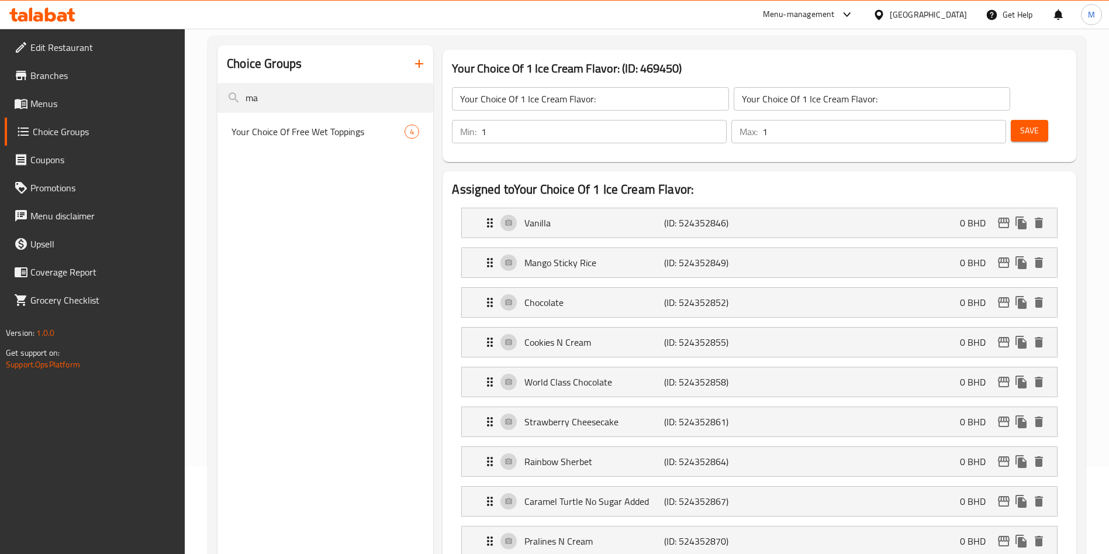
type input "m"
type input "nutell"
click at [354, 144] on div "Your Choice Of Extra wet Topping 6" at bounding box center [326, 132] width 216 height 28
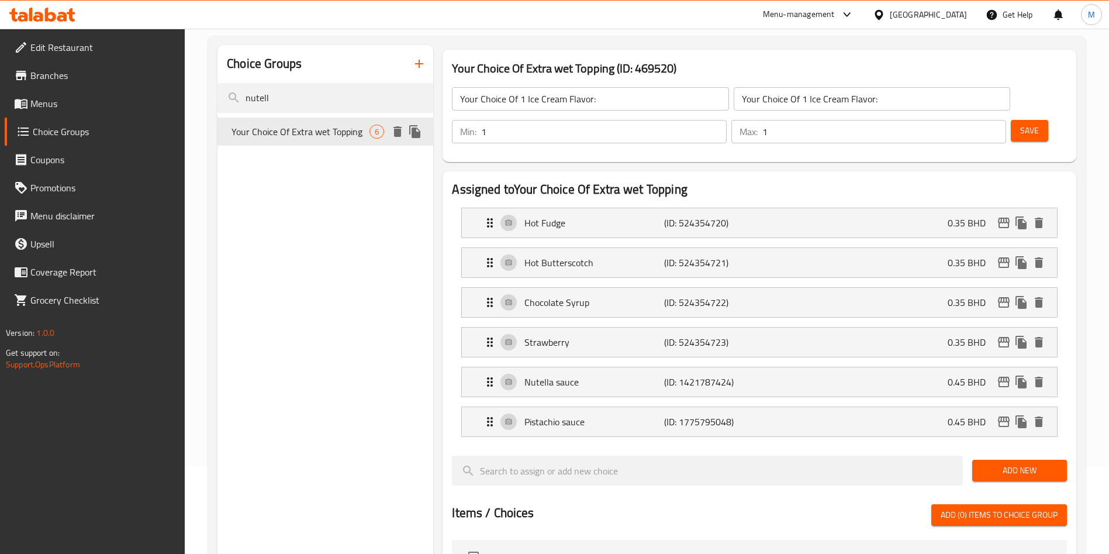
type input "Your Choice Of Extra wet Topping"
type input "إختيارك من الإضافات الرطبة"
type input "0"
click at [284, 95] on input "nutell" at bounding box center [326, 98] width 216 height 30
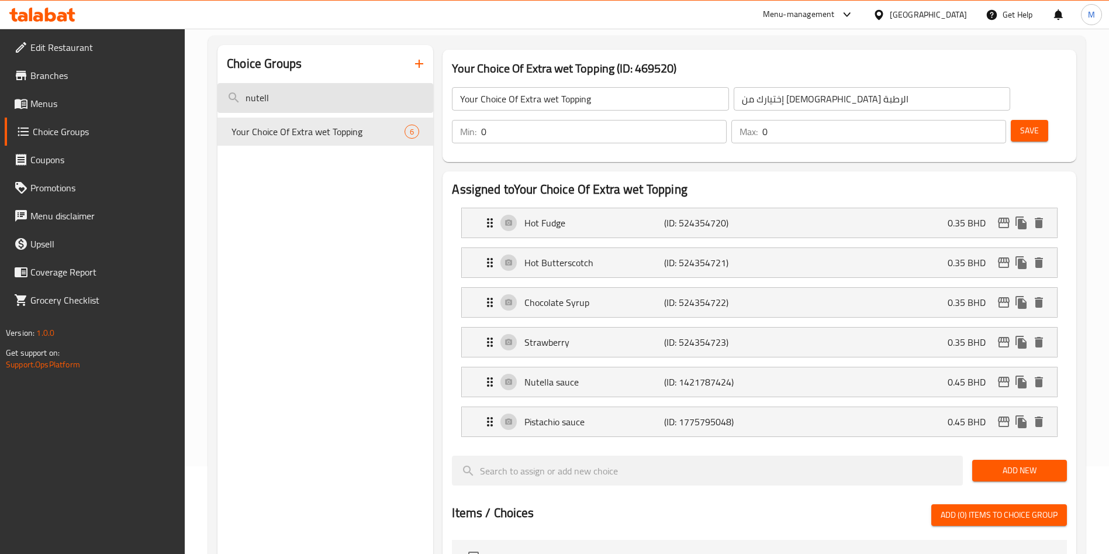
click at [284, 95] on input "nutell" at bounding box center [326, 98] width 216 height 30
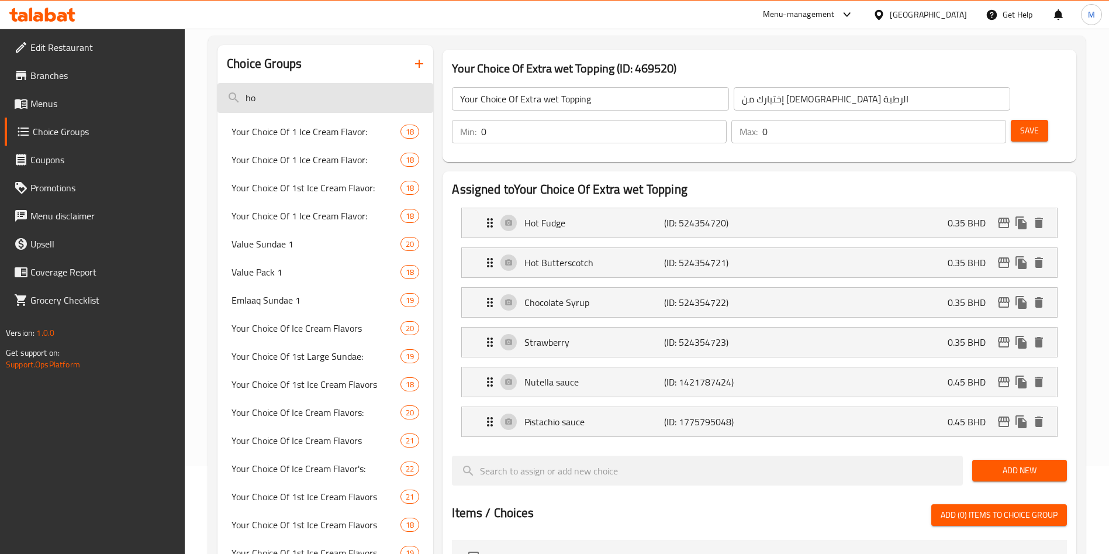
type input "h"
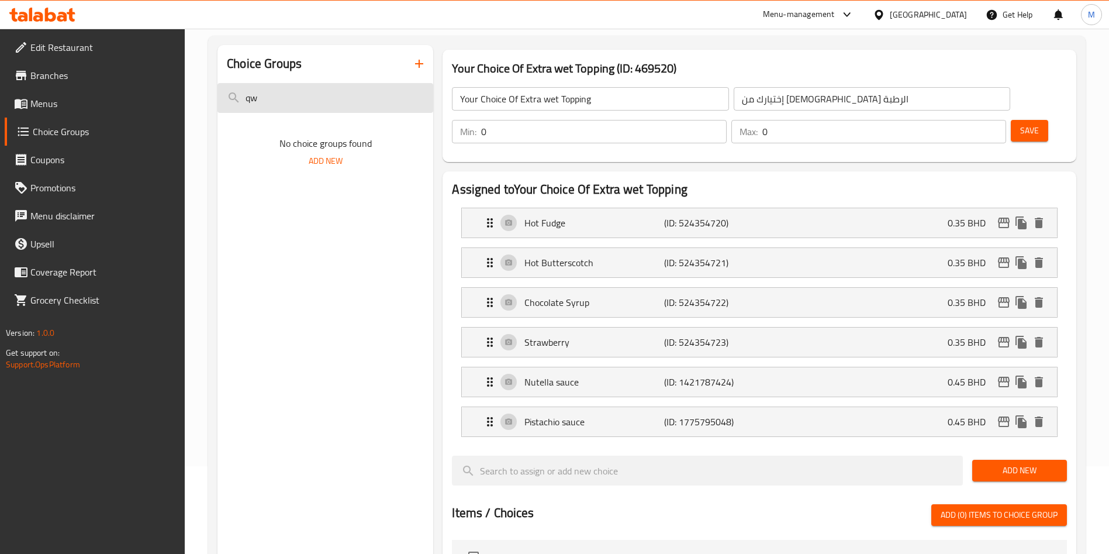
type input "q"
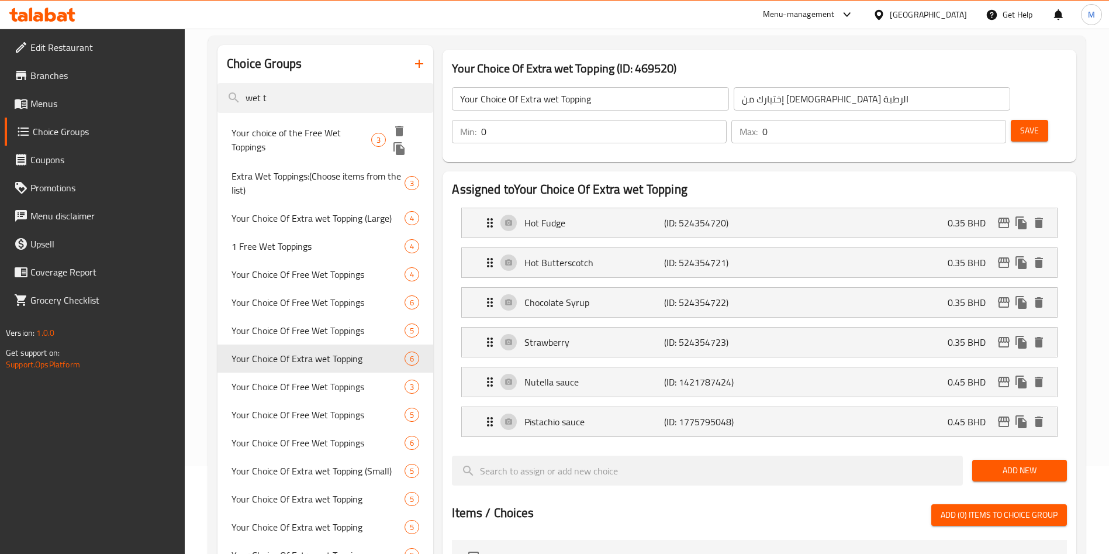
type input "wet t"
click at [309, 130] on span "Your choice of the Free Wet Toppings" at bounding box center [302, 140] width 140 height 28
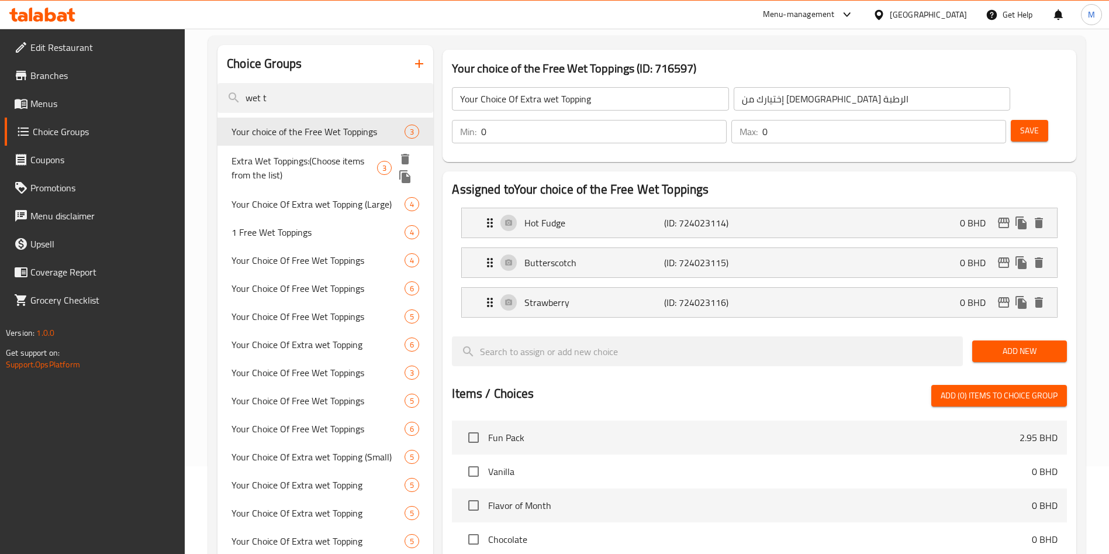
type input "Your choice of the Free Wet Toppings"
type input "اختيارك من الطبقة الرطبة المجانية"
type input "1"
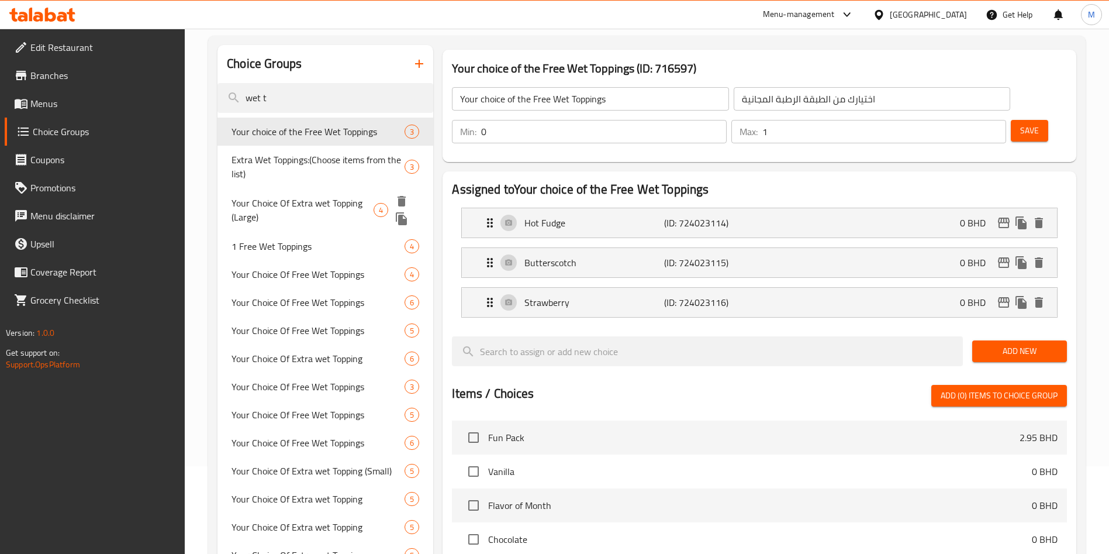
click at [312, 208] on span "Your Choice Of Extra wet Topping (Large)" at bounding box center [303, 210] width 142 height 28
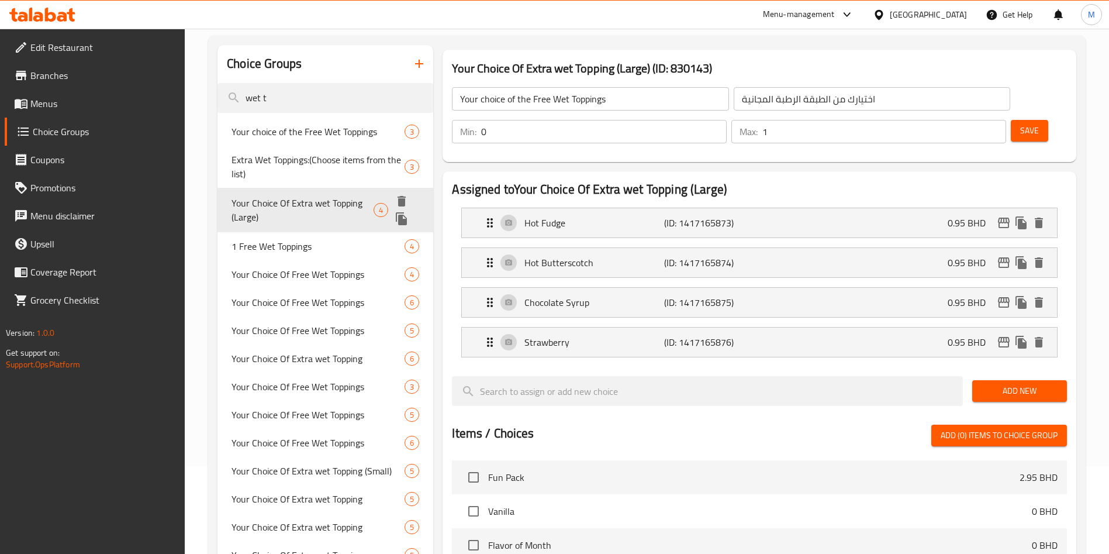
type input "Your Choice Of Extra wet Topping (Large)"
type input "إختيارك من الإضافات الرطبة (كبير)"
type input "4"
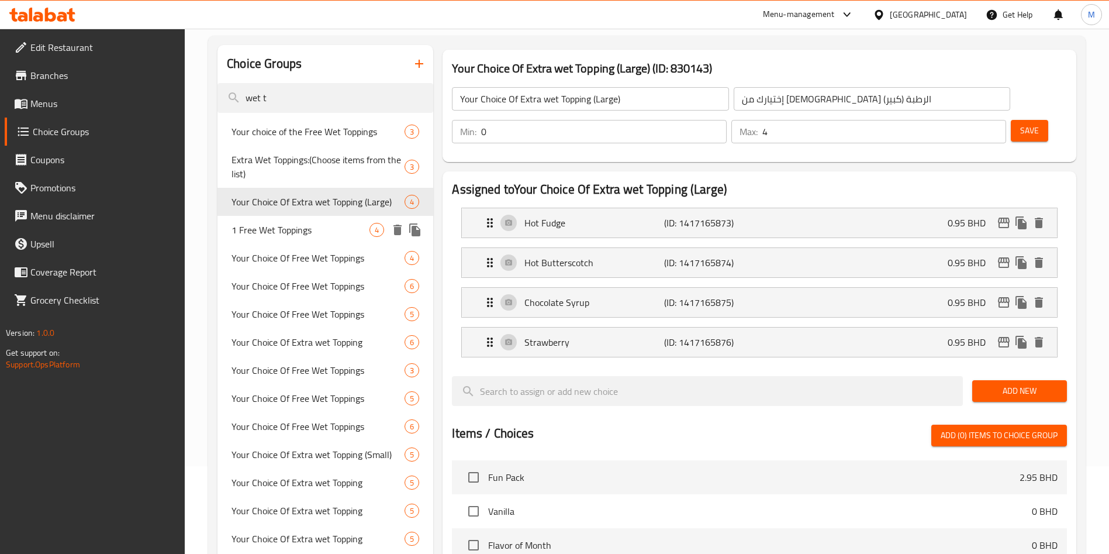
click at [302, 240] on div "1 Free Wet Toppings 4" at bounding box center [326, 230] width 216 height 28
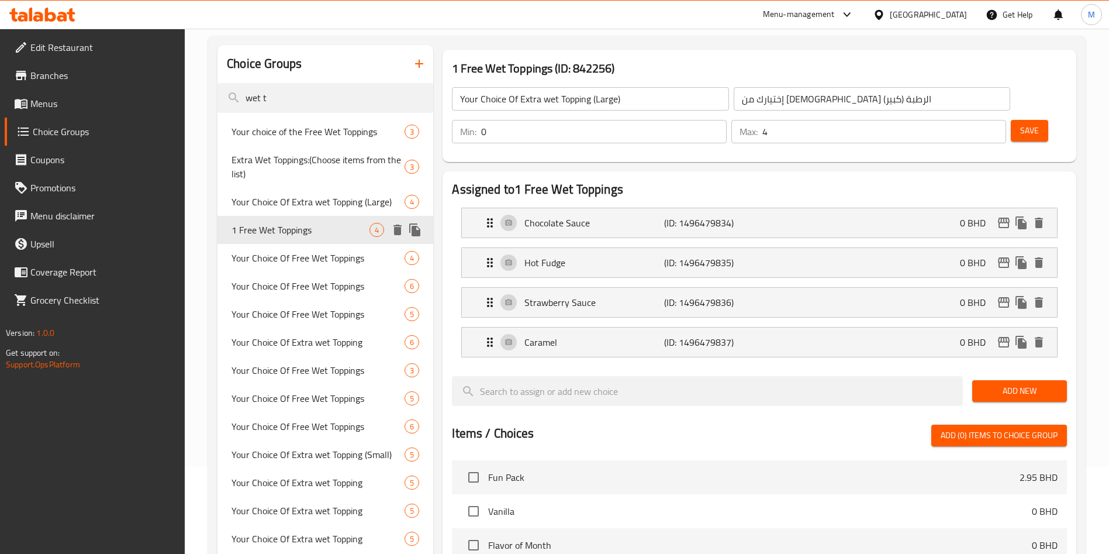
type input "1 Free Wet Toppings"
type input "1 إضافات رطبة مجانية"
type input "1"
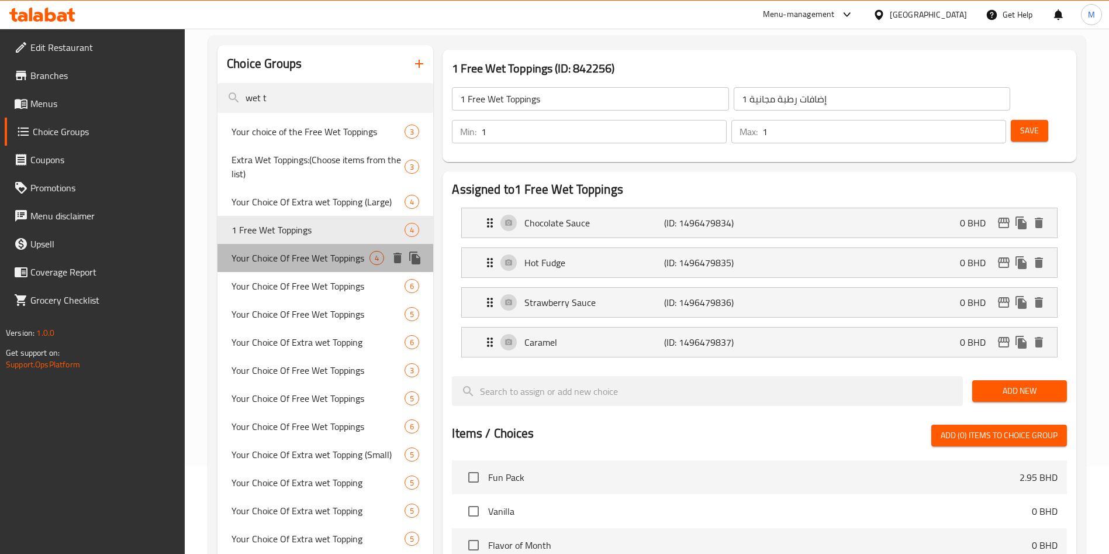
click at [326, 257] on span "Your Choice Of Free Wet Toppings" at bounding box center [301, 258] width 138 height 14
type input "Your Choice Of Free Wet Toppings"
type input "اختيارك من الطبقة الرطبة االمجانية"
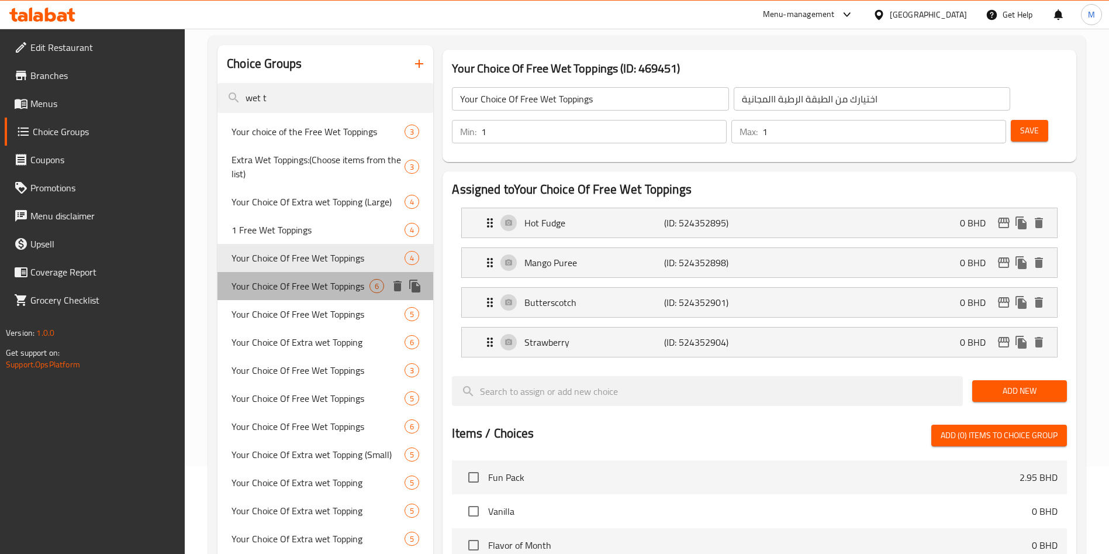
click at [319, 274] on div "Your Choice Of Free Wet Toppings 6" at bounding box center [326, 286] width 216 height 28
type input "0"
type input "4"
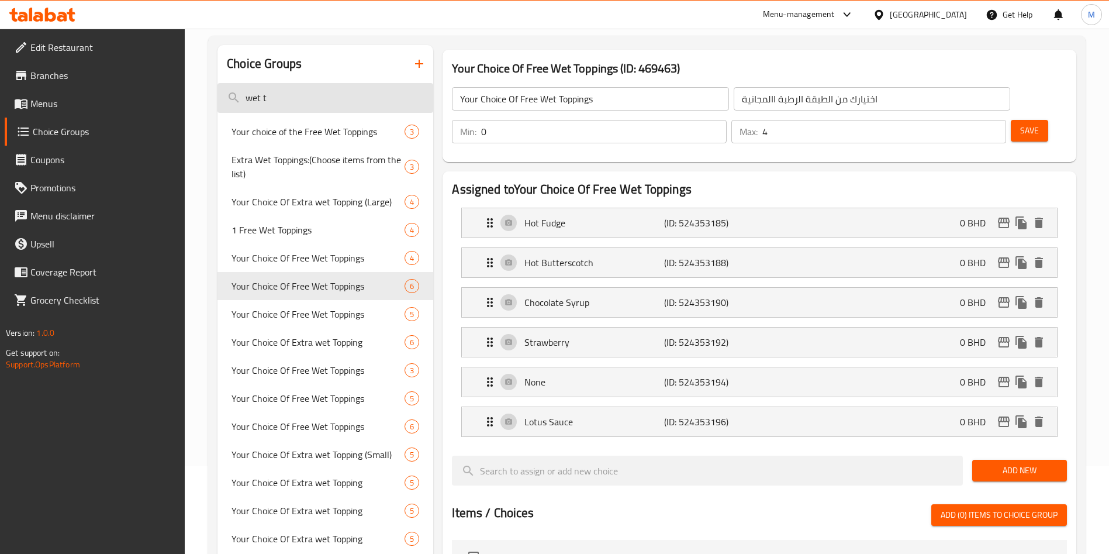
click at [317, 96] on input "wet t" at bounding box center [326, 98] width 216 height 30
click at [318, 97] on input "wet t" at bounding box center [326, 98] width 216 height 30
click at [318, 98] on input "wet t" at bounding box center [326, 98] width 216 height 30
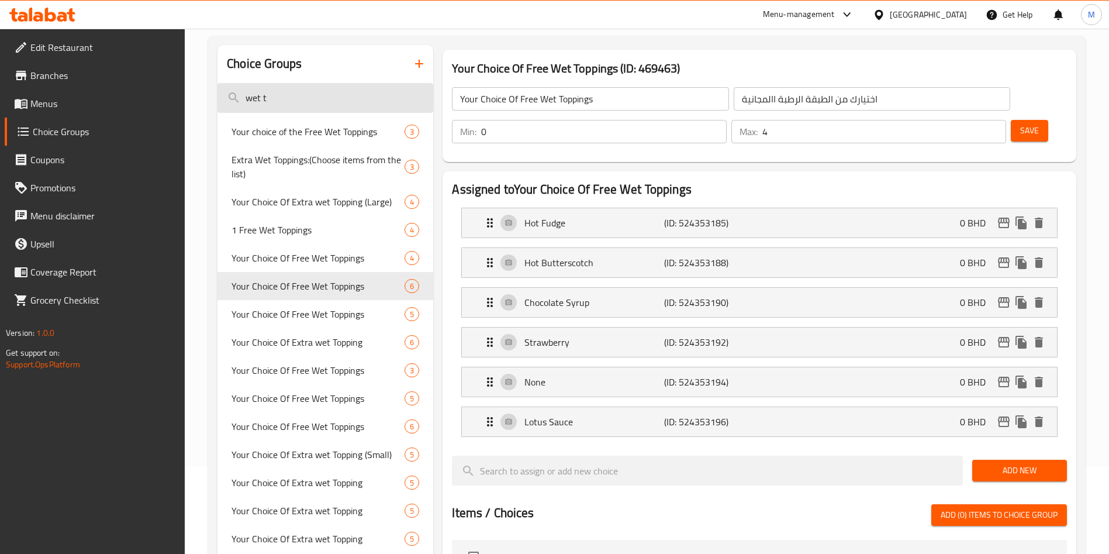
click at [318, 98] on input "wet t" at bounding box center [326, 98] width 216 height 30
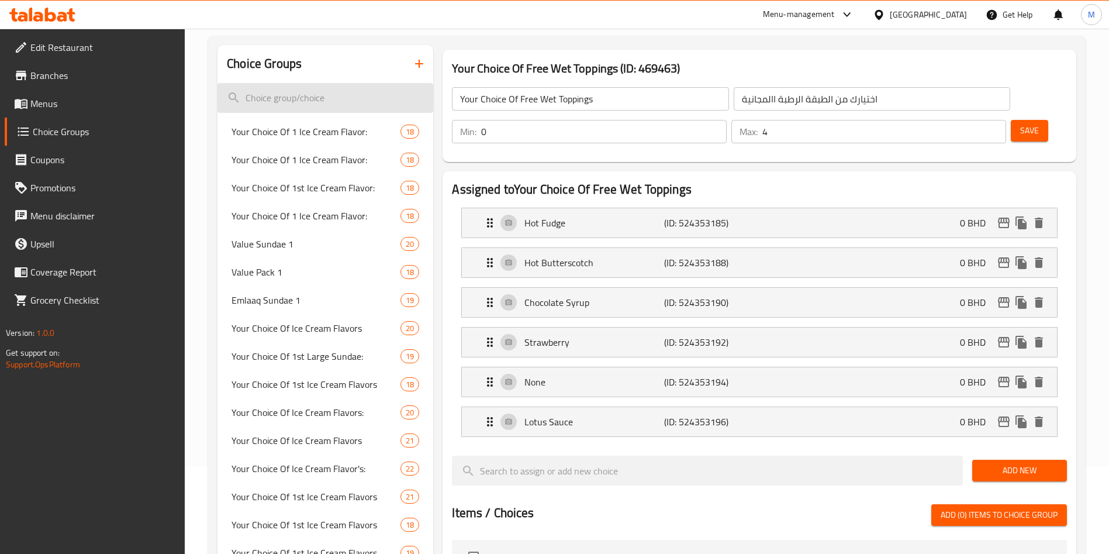
paste input "Nutella"
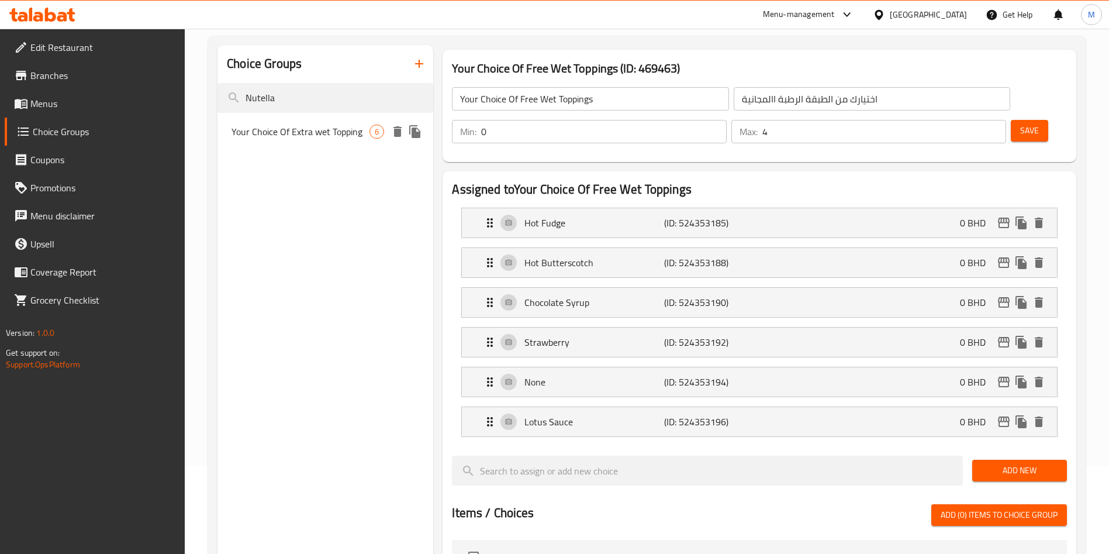
type input "Nutella"
click at [319, 119] on div "Your Choice Of Extra wet Topping 6" at bounding box center [326, 132] width 216 height 28
type input "Your Choice Of Extra wet Topping"
type input "إختيارك من الإضافات الرطبة"
type input "0"
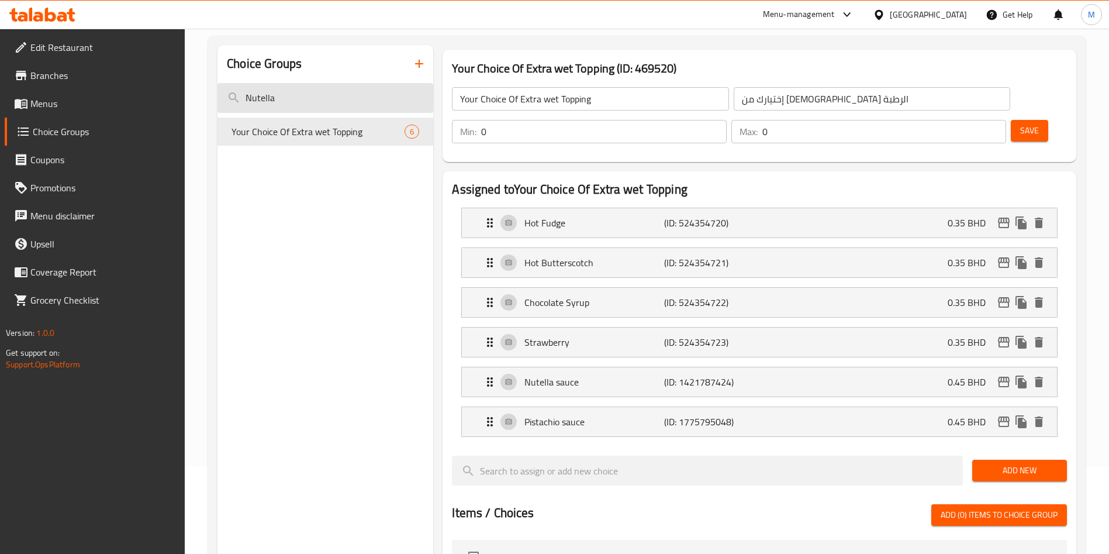
click at [278, 87] on input "Nutella" at bounding box center [326, 98] width 216 height 30
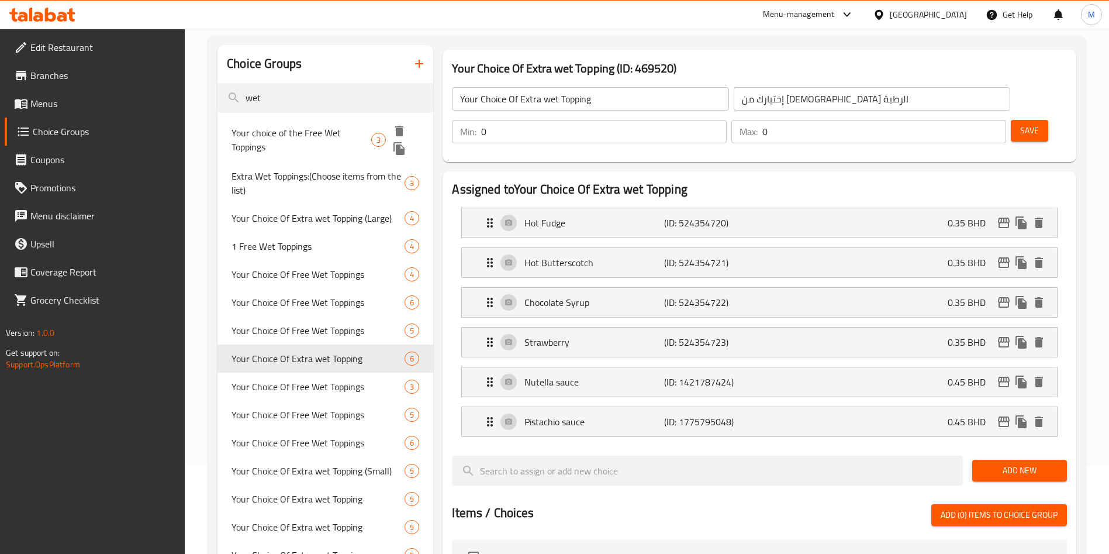
type input "wet"
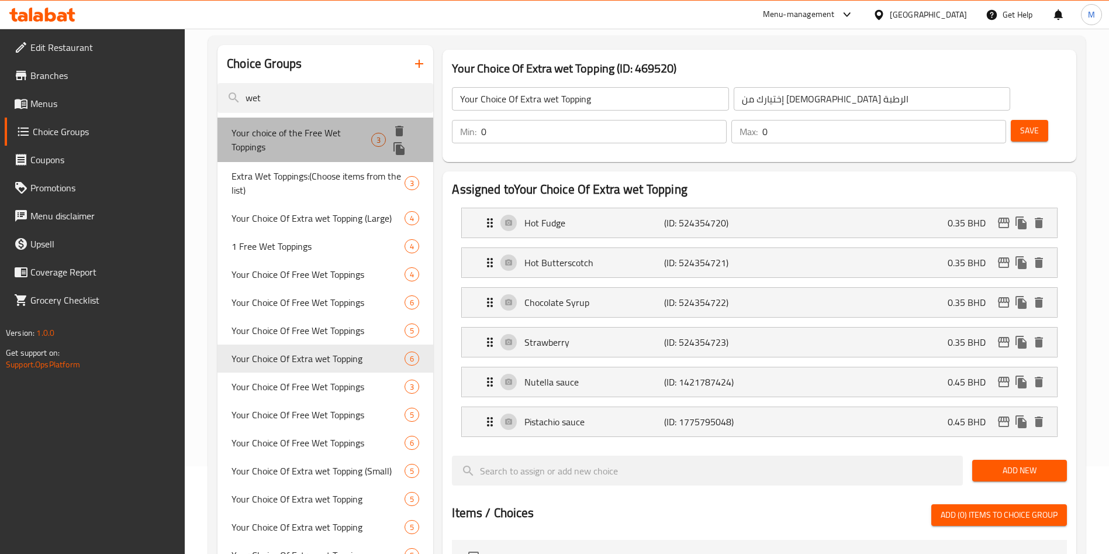
click at [349, 143] on span "Your choice of the Free Wet Toppings" at bounding box center [302, 140] width 140 height 28
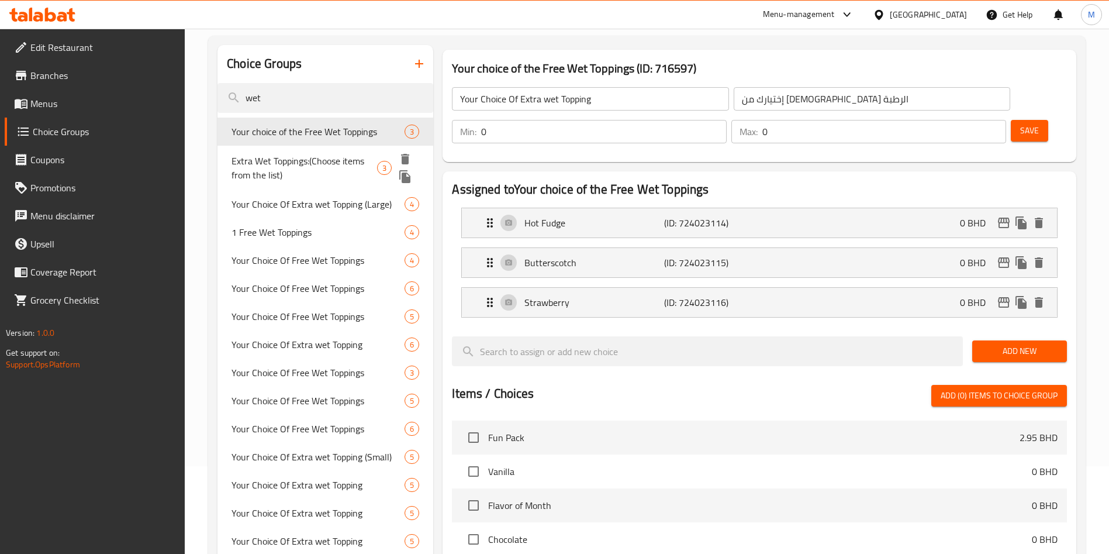
type input "Your choice of the Free Wet Toppings"
type input "اختيارك من الطبقة الرطبة المجانية"
type input "1"
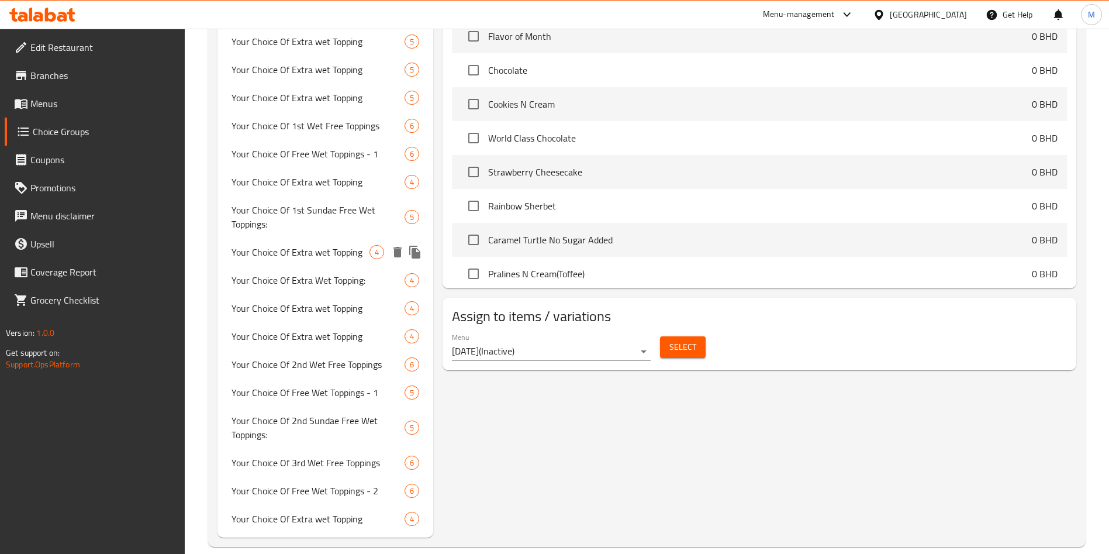
scroll to position [573, 0]
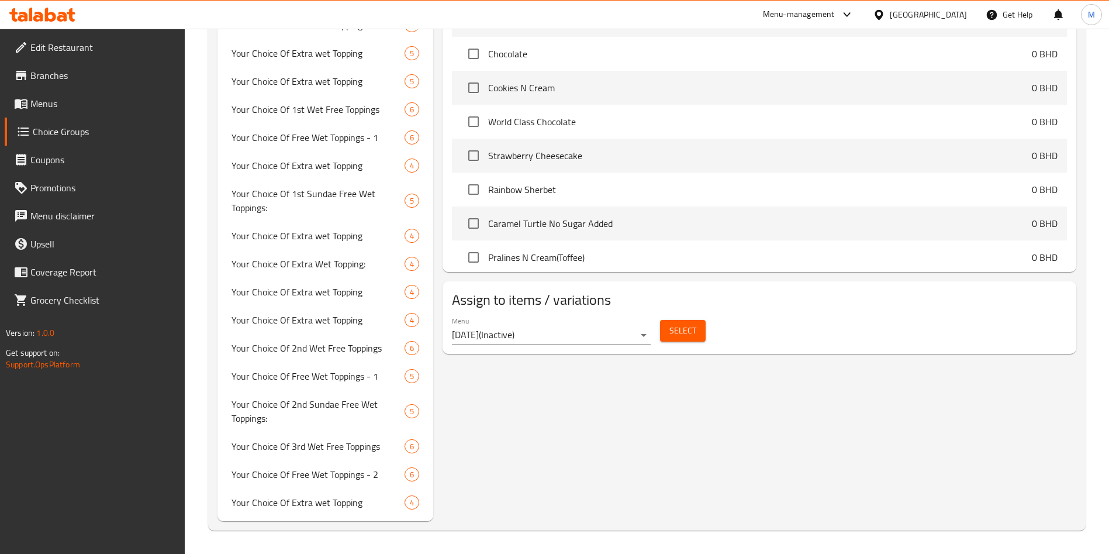
click at [318, 517] on nav "Your choice of the Free Wet Toppings 3 Extra Wet Toppings:(Choose items from th…" at bounding box center [326, 74] width 216 height 893
click at [323, 499] on span "Your Choice Of Extra wet Topping" at bounding box center [301, 502] width 138 height 14
type input "Your Choice Of Extra wet Topping"
type input "إختيارك من الإضافات الرطبة"
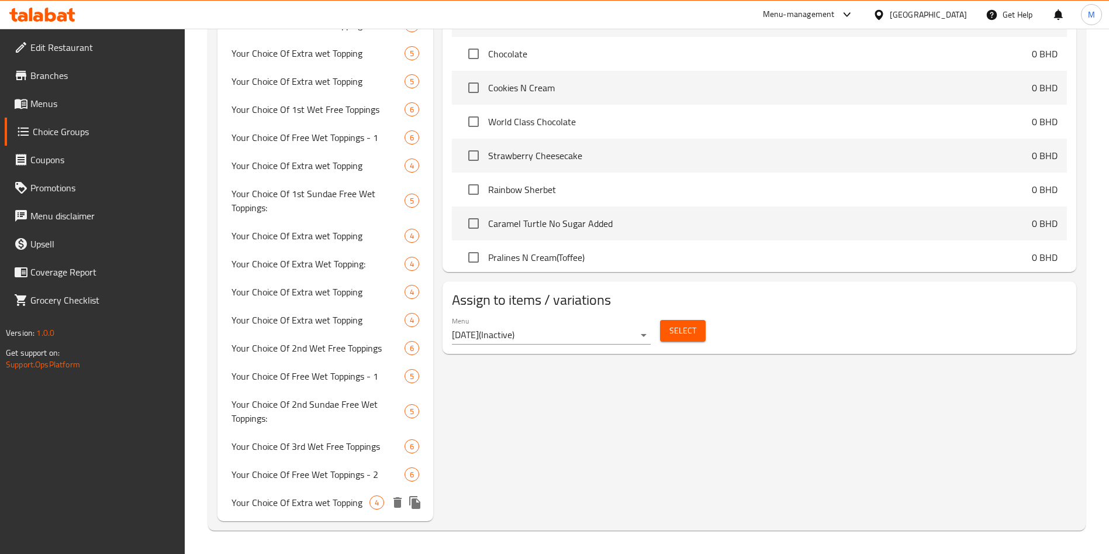
type input "4"
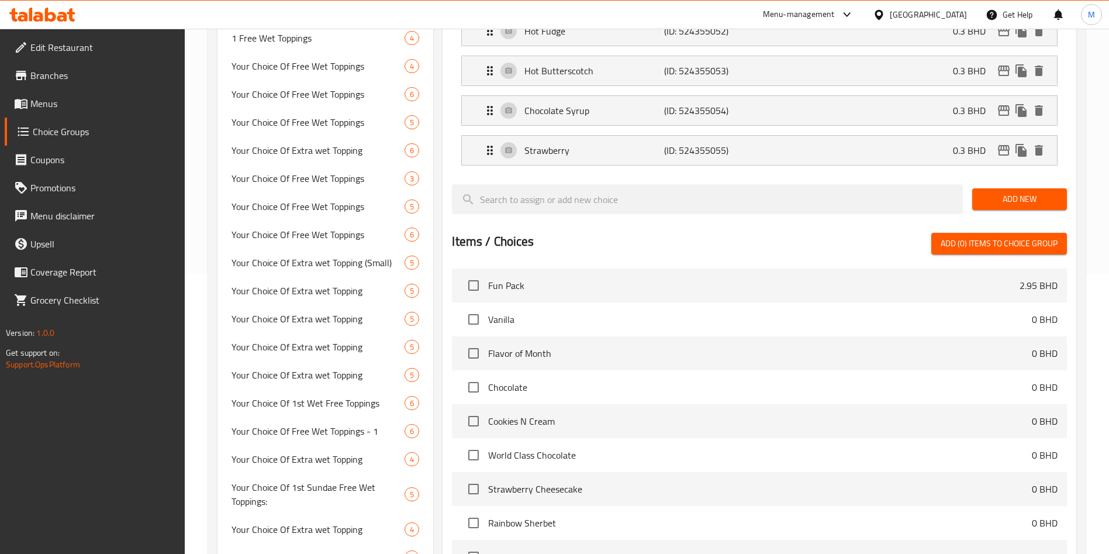
scroll to position [0, 0]
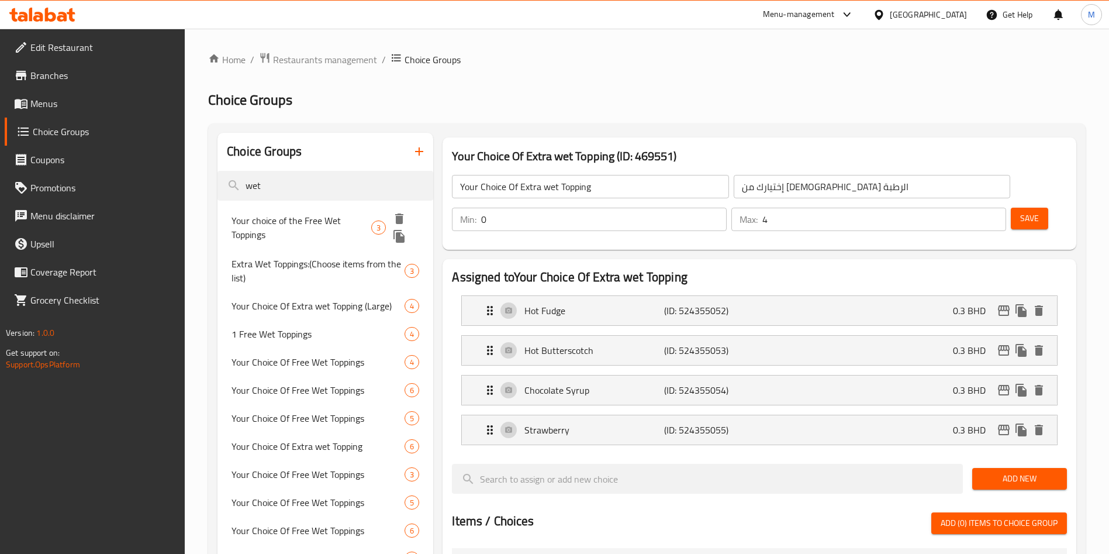
click at [294, 223] on span "Your choice of the Free Wet Toppings" at bounding box center [302, 227] width 140 height 28
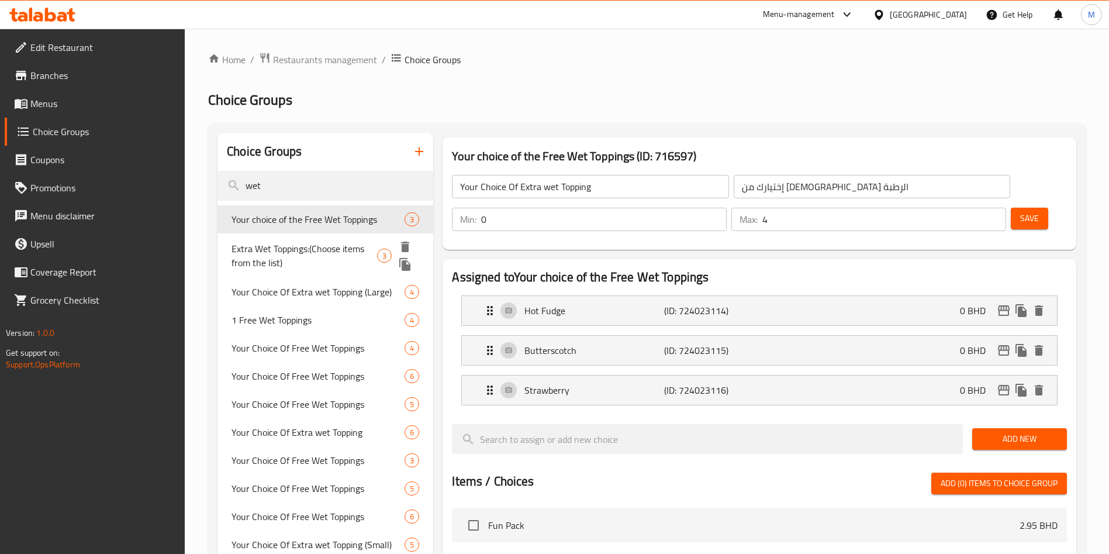
type input "Your choice of the Free Wet Toppings"
type input "اختيارك من الطبقة الرطبة المجانية"
type input "1"
click at [305, 259] on span "Extra Wet Toppings:(Choose items from the list)" at bounding box center [305, 255] width 146 height 28
type input "Extra Wet Toppings:(Choose items from the list)"
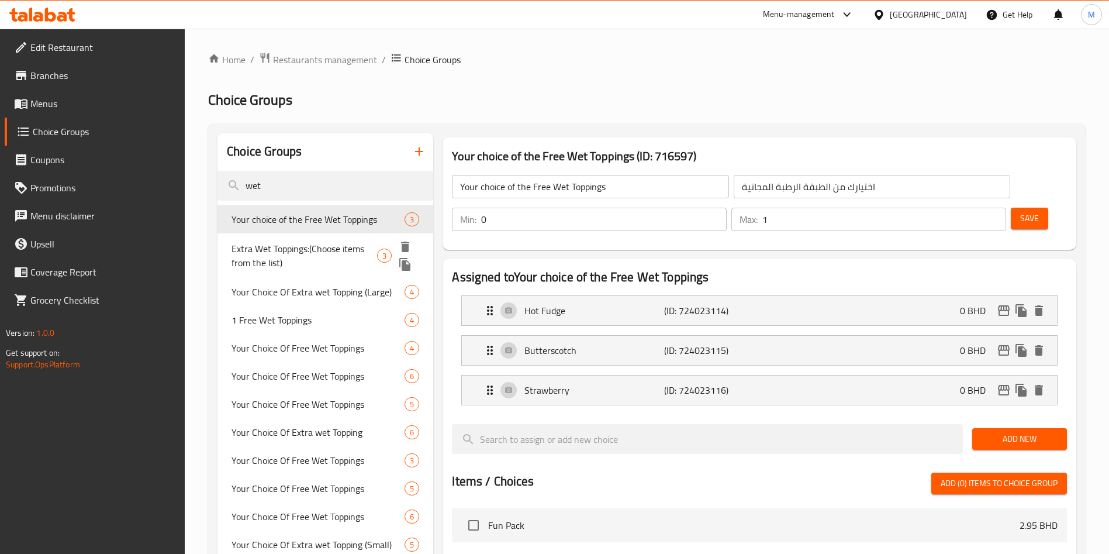
type input "الطبقة الرطبة الإضافية:(اختر عناصر من القائمة)"
type input "3"
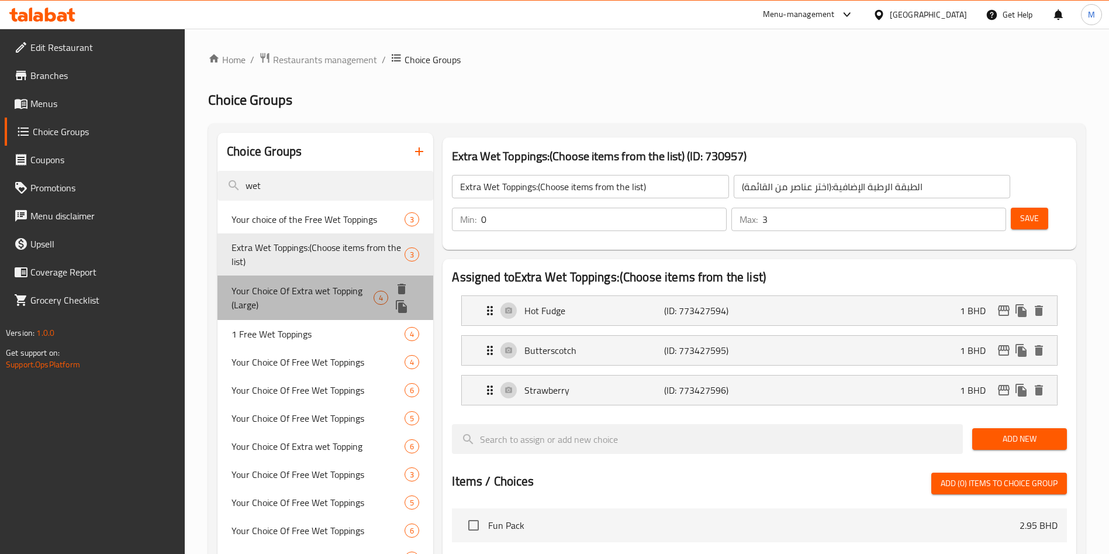
click at [306, 293] on span "Your Choice Of Extra wet Topping (Large)" at bounding box center [303, 298] width 142 height 28
type input "Your Choice Of Extra wet Topping (Large)"
type input "إختيارك من الإضافات الرطبة (كبير)"
type input "4"
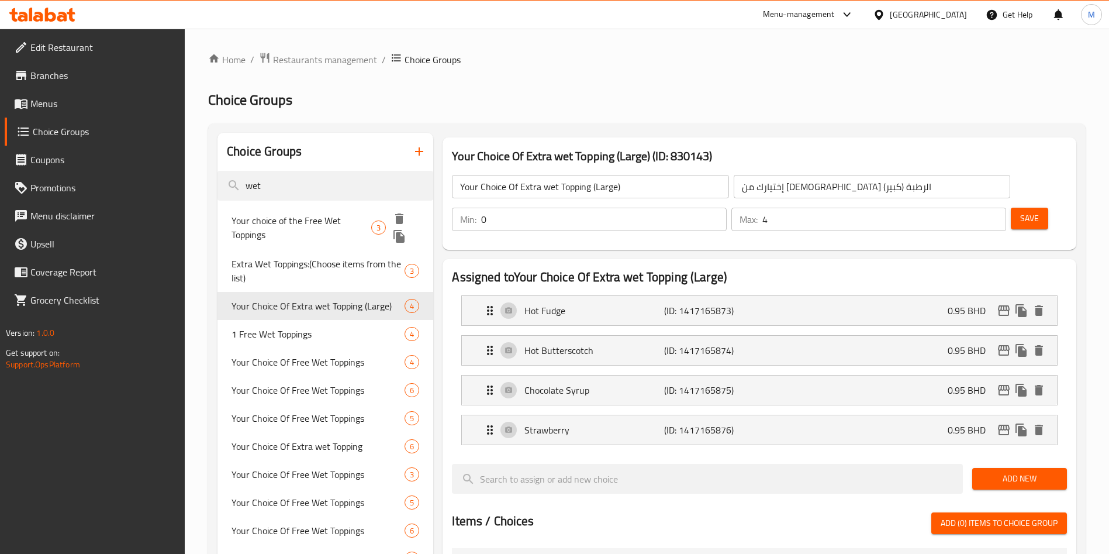
drag, startPoint x: 298, startPoint y: 216, endPoint x: 302, endPoint y: 289, distance: 72.6
click at [298, 218] on span "Your choice of the Free Wet Toppings" at bounding box center [302, 227] width 140 height 28
type input "Your choice of the Free Wet Toppings"
type input "اختيارك من الطبقة الرطبة المجانية"
type input "1"
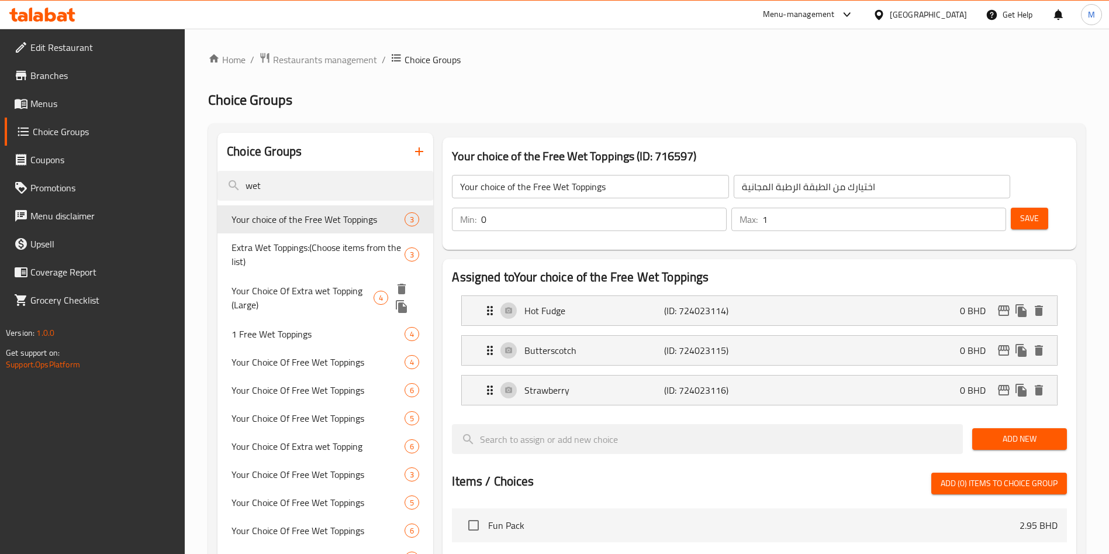
click at [299, 275] on div "Your Choice Of Extra wet Topping (Large) 4" at bounding box center [326, 297] width 216 height 44
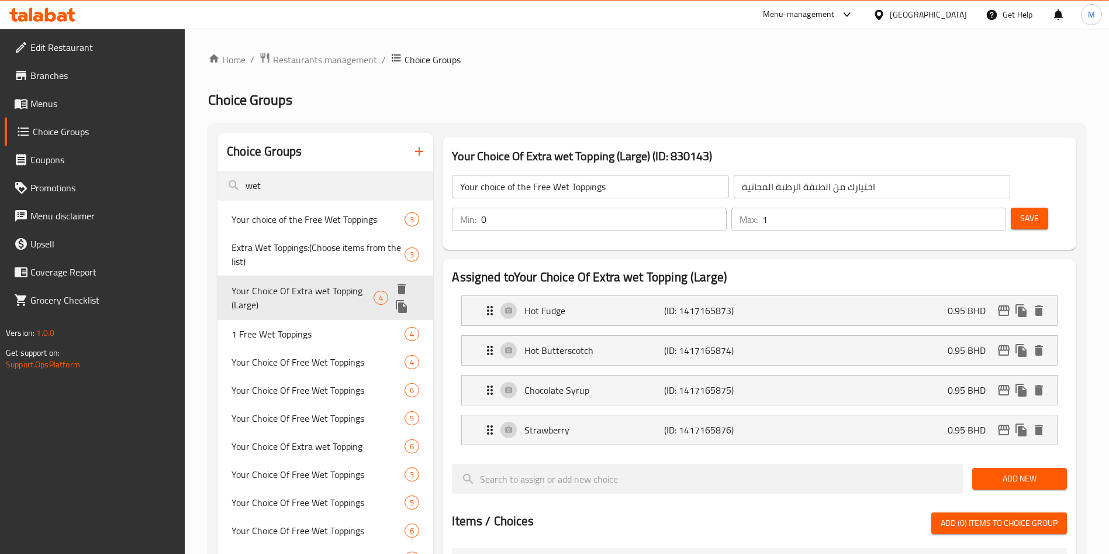
type input "Your Choice Of Extra wet Topping (Large)"
type input "إختيارك من الإضافات الرطبة (كبير)"
type input "4"
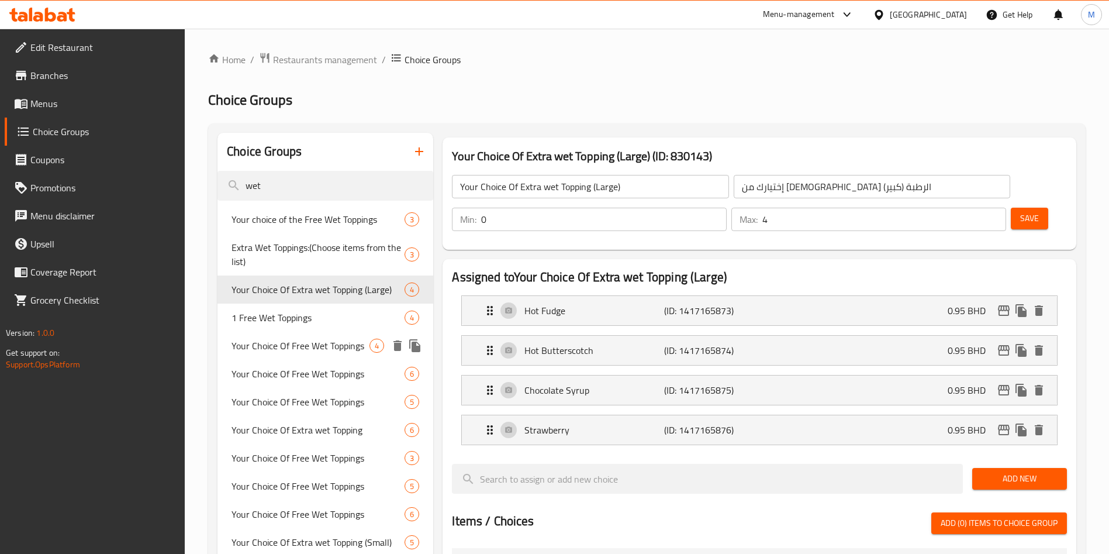
click at [294, 346] on span "Your Choice Of Free Wet Toppings" at bounding box center [301, 346] width 138 height 14
type input "Your Choice Of Free Wet Toppings"
type input "اختيارك من الطبقة الرطبة االمجانية"
type input "1"
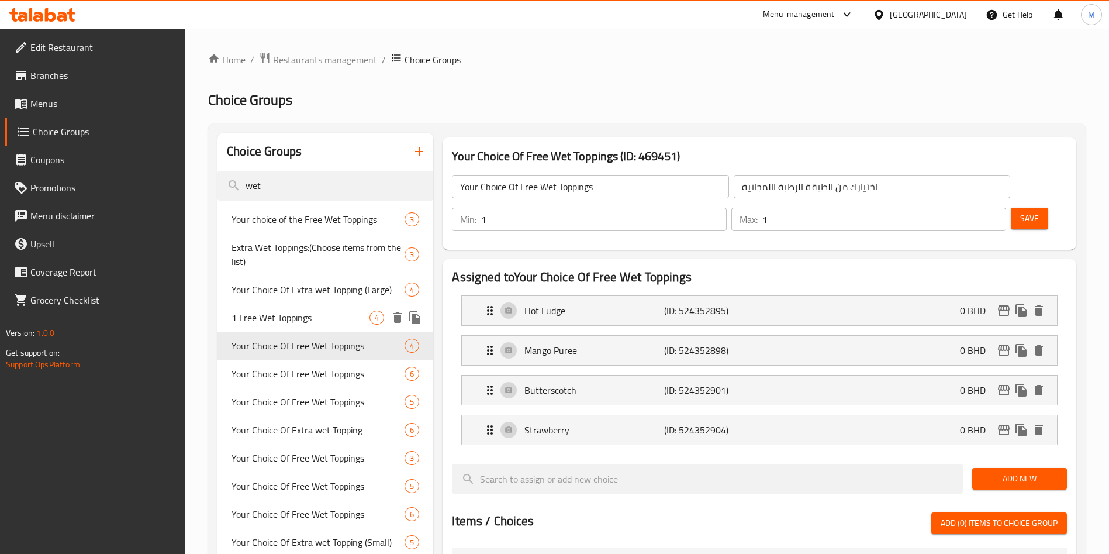
click at [297, 317] on span "1 Free Wet Toppings" at bounding box center [301, 317] width 138 height 14
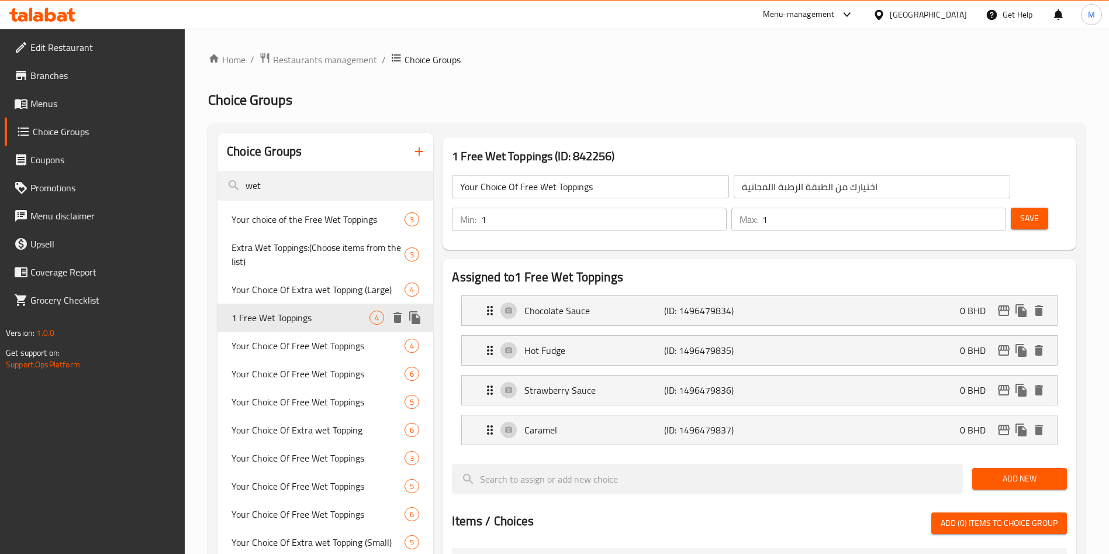
type input "1 Free Wet Toppings"
type input "1 إضافات رطبة مجانية"
click at [419, 153] on icon "button" at bounding box center [419, 151] width 8 height 8
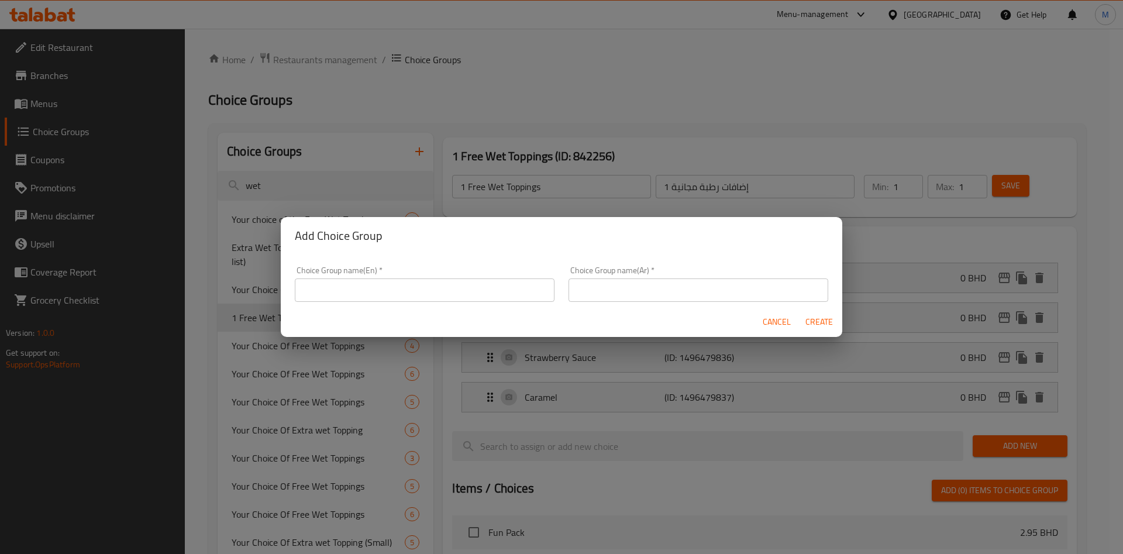
click at [402, 284] on input "text" at bounding box center [425, 289] width 260 height 23
type input "your choice of wet topping"
click at [598, 284] on input "text" at bounding box center [698, 289] width 260 height 23
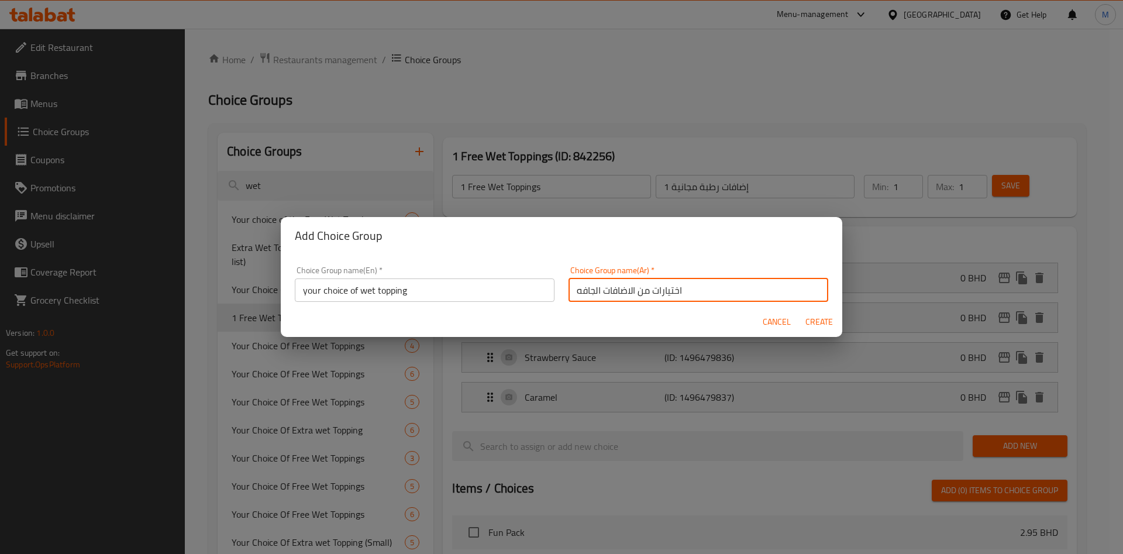
type input "اختيارات من الاضافات الجافه"
click at [807, 316] on span "Create" at bounding box center [819, 322] width 28 height 15
type input "your choice of wet topping"
type input "اختيارات من الاضافات الجافه"
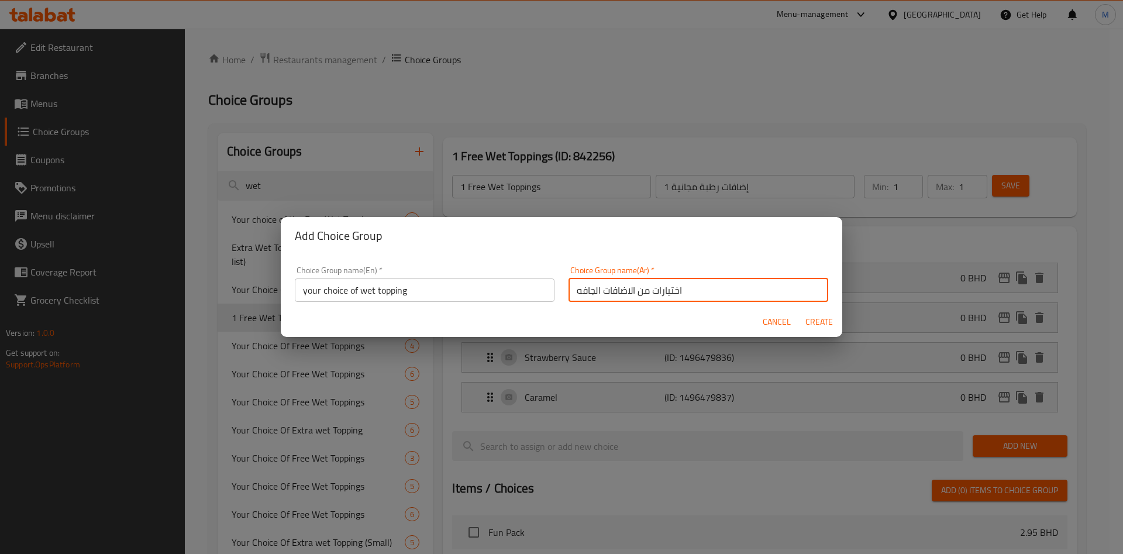
type input "0"
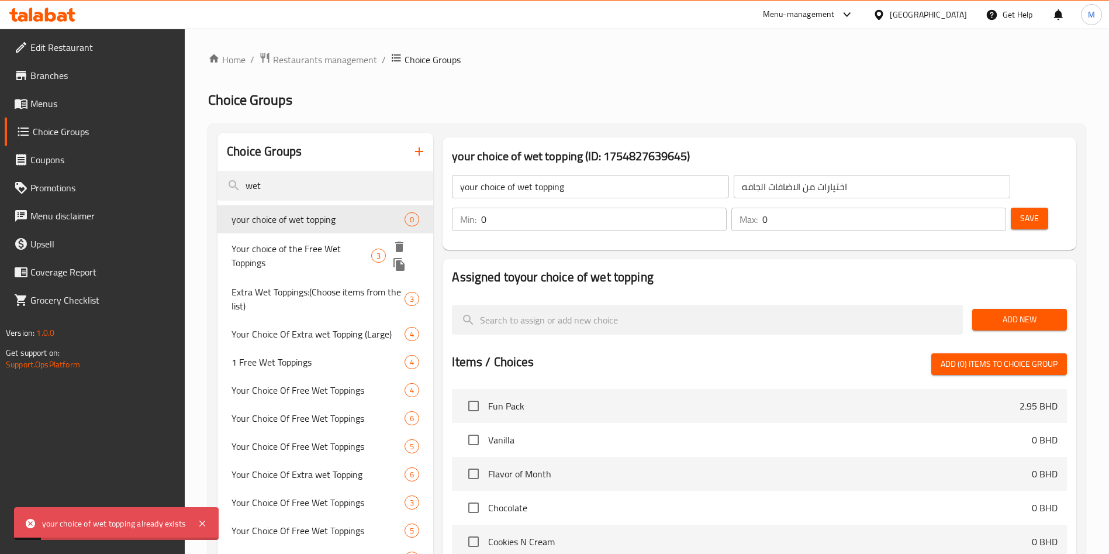
click at [327, 233] on div "Your choice of the Free Wet Toppings 3" at bounding box center [326, 255] width 216 height 44
type input "Your choice of the Free Wet Toppings"
type input "اختيارك من الطبقة الرطبة المجانية"
type input "1"
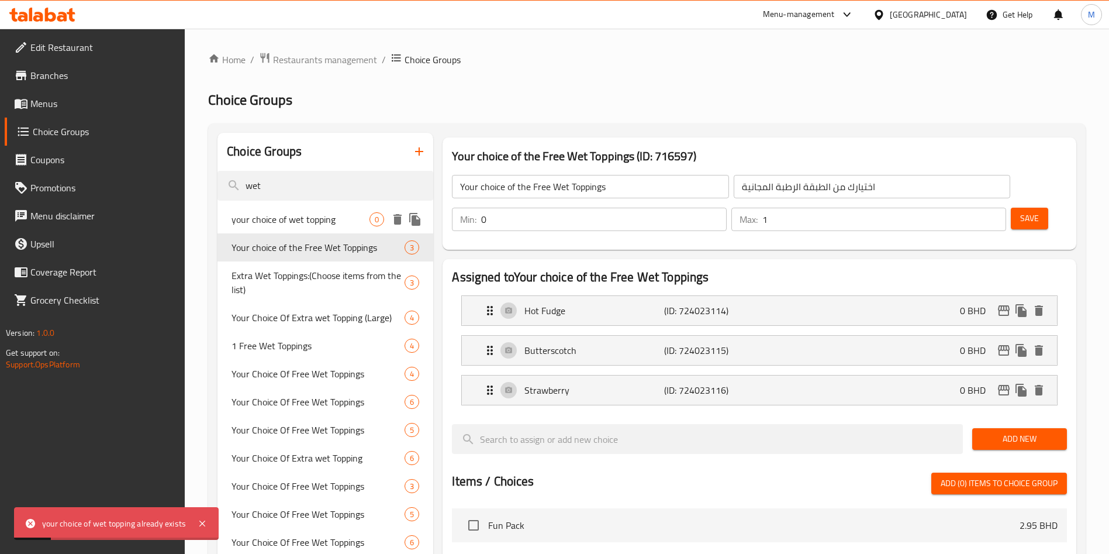
click at [330, 225] on span "your choice of wet topping" at bounding box center [301, 219] width 138 height 14
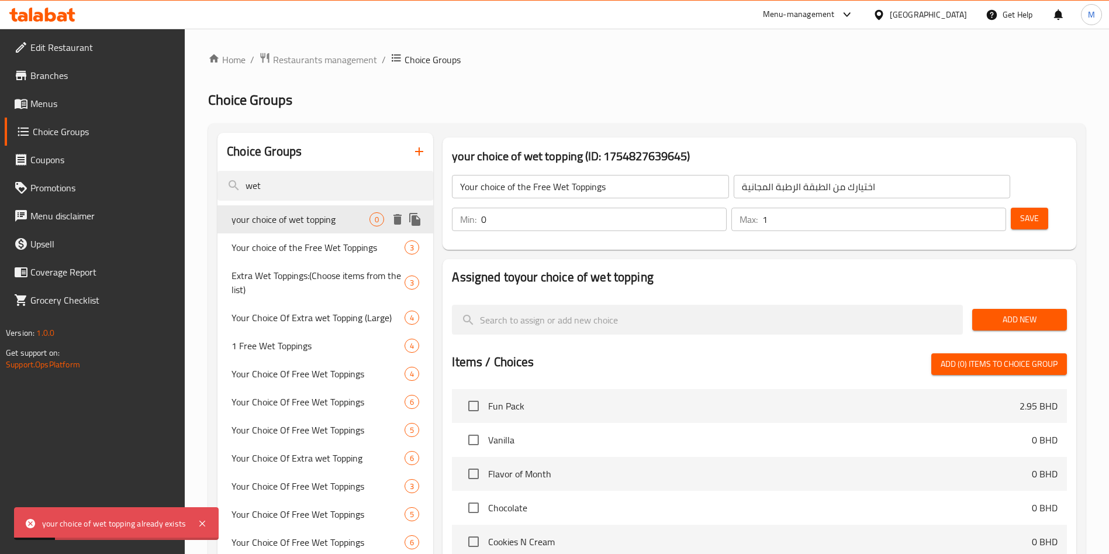
type input "your choice of wet topping"
type input "اختيارات من الاضافات الجافه"
type input "0"
type input "1"
click at [727, 208] on input "1" at bounding box center [604, 219] width 246 height 23
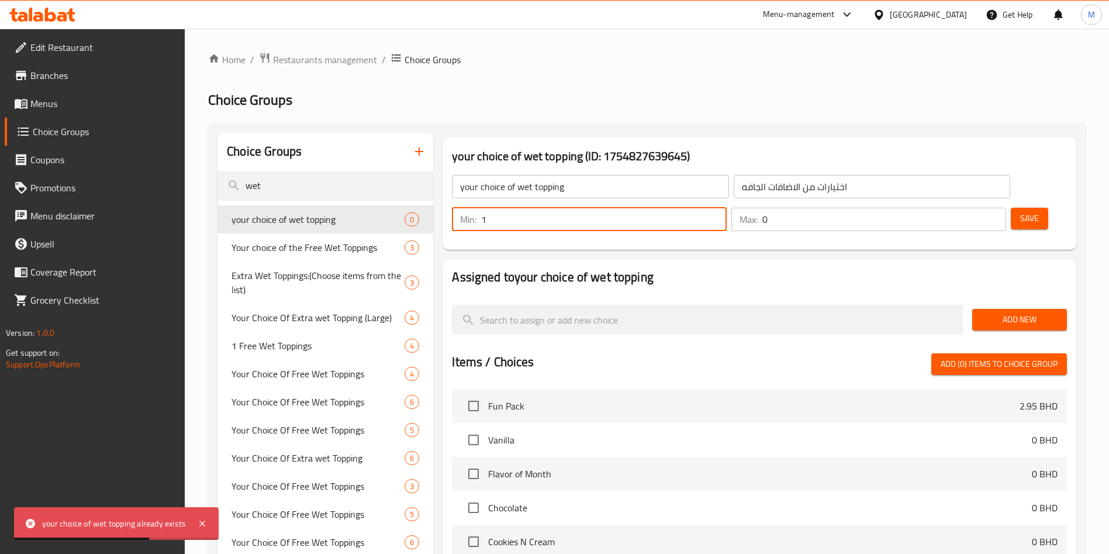
type input "1"
click at [975, 208] on input "1" at bounding box center [884, 219] width 244 height 23
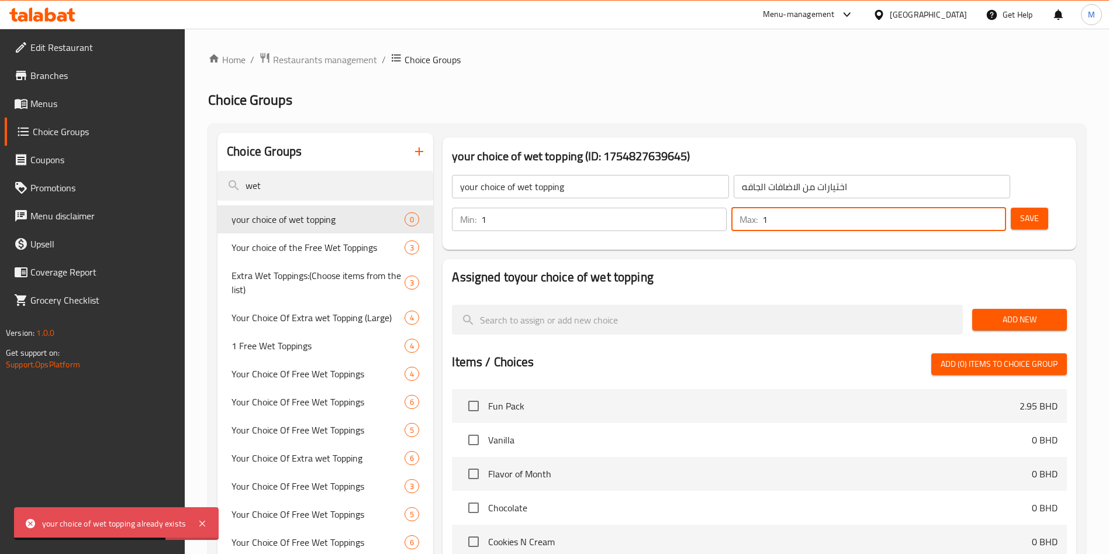
click at [1012, 312] on span "Add New" at bounding box center [1020, 319] width 76 height 15
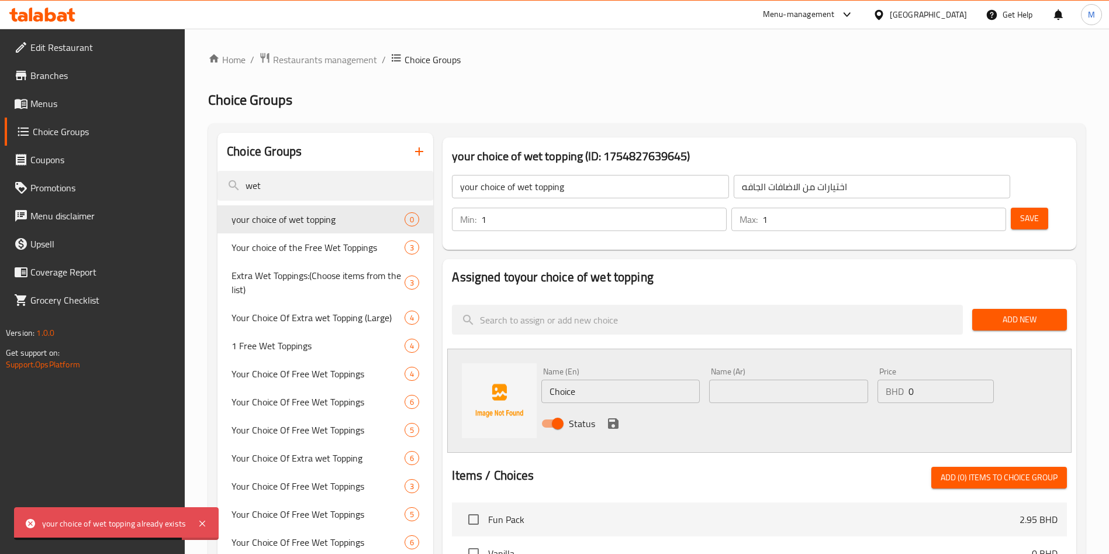
click at [658, 379] on input "Choice" at bounding box center [620, 390] width 158 height 23
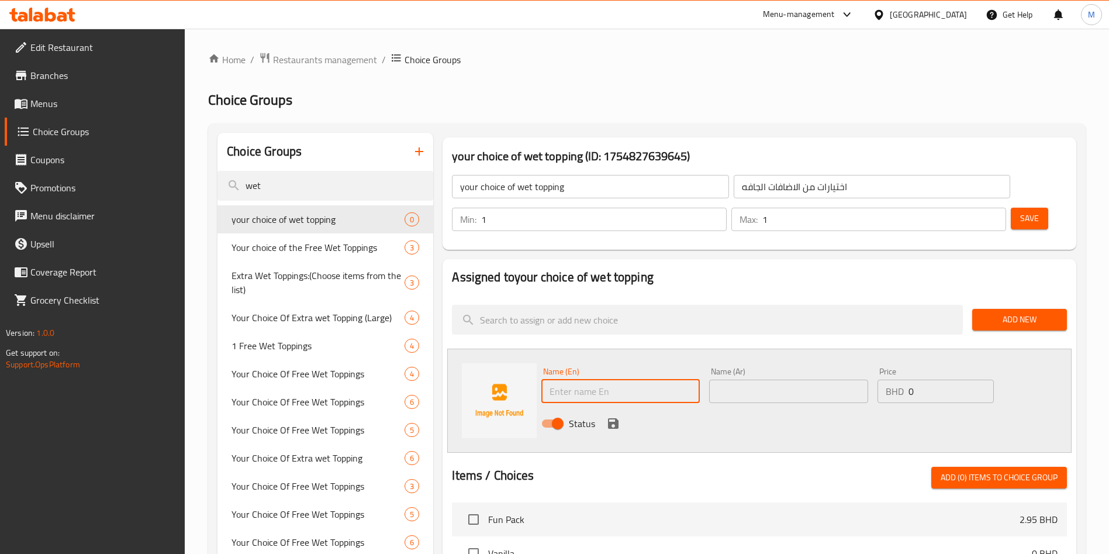
click at [600, 379] on input "text" at bounding box center [620, 390] width 158 height 23
paste input "Nutella"
type input "Nutella"
click at [799, 379] on input "text" at bounding box center [788, 390] width 158 height 23
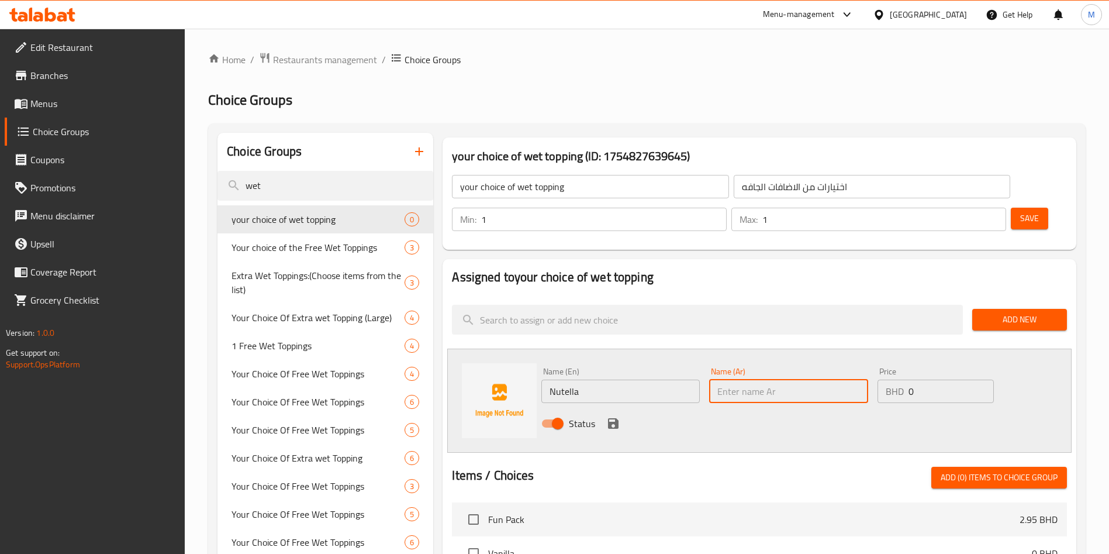
drag, startPoint x: 613, startPoint y: 391, endPoint x: 847, endPoint y: 360, distance: 235.9
click at [613, 418] on icon "save" at bounding box center [613, 423] width 11 height 11
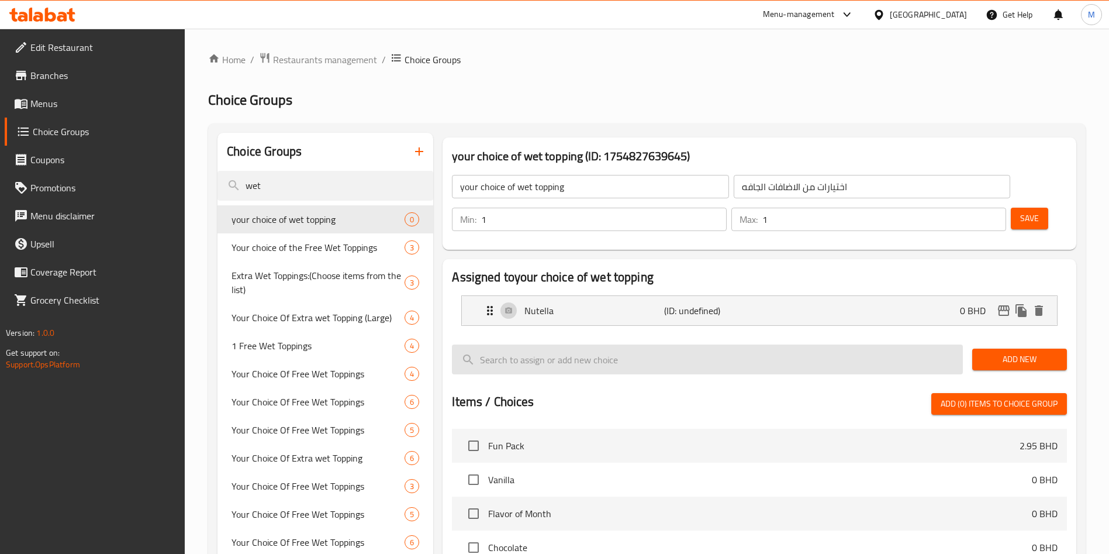
drag, startPoint x: 1040, startPoint y: 325, endPoint x: 910, endPoint y: 326, distance: 129.8
click at [1040, 352] on span "Add New" at bounding box center [1020, 359] width 76 height 15
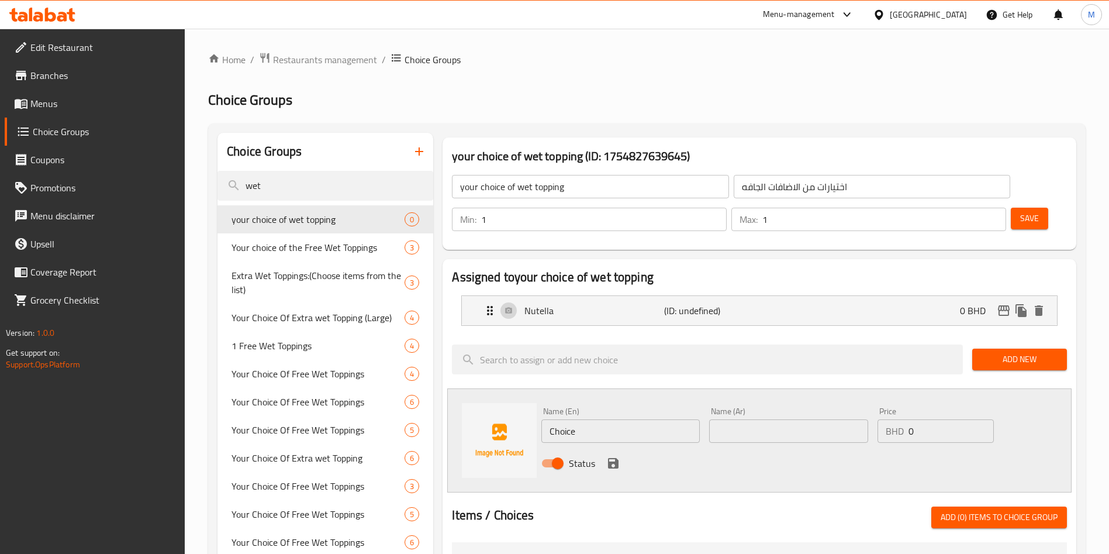
click at [623, 419] on input "Choice" at bounding box center [620, 430] width 158 height 23
paste input "Hot Fudge"
type input "Hot Fudge"
click at [612, 456] on icon "save" at bounding box center [613, 463] width 14 height 14
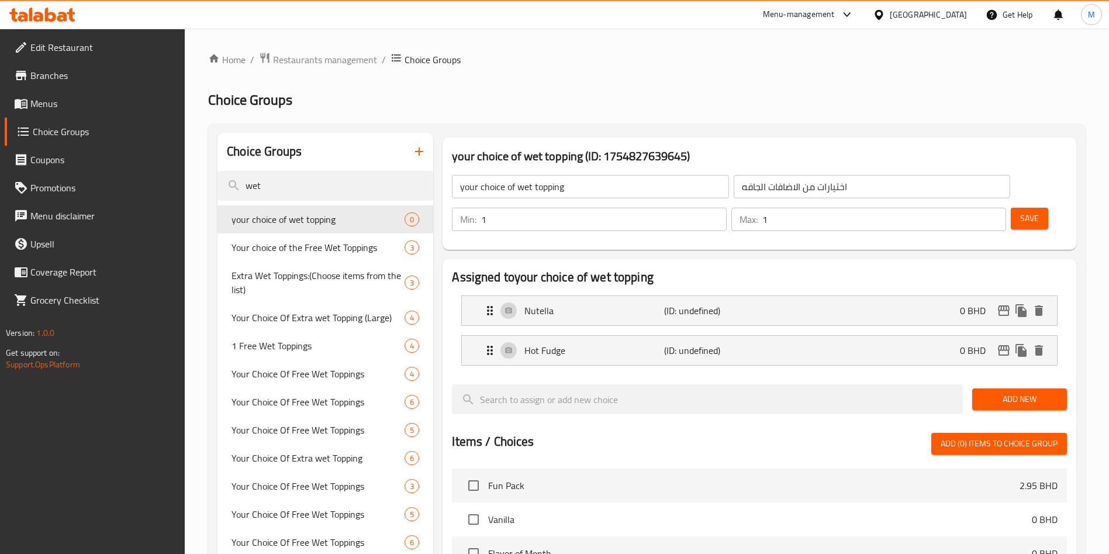
click at [1020, 392] on span "Add New" at bounding box center [1020, 399] width 76 height 15
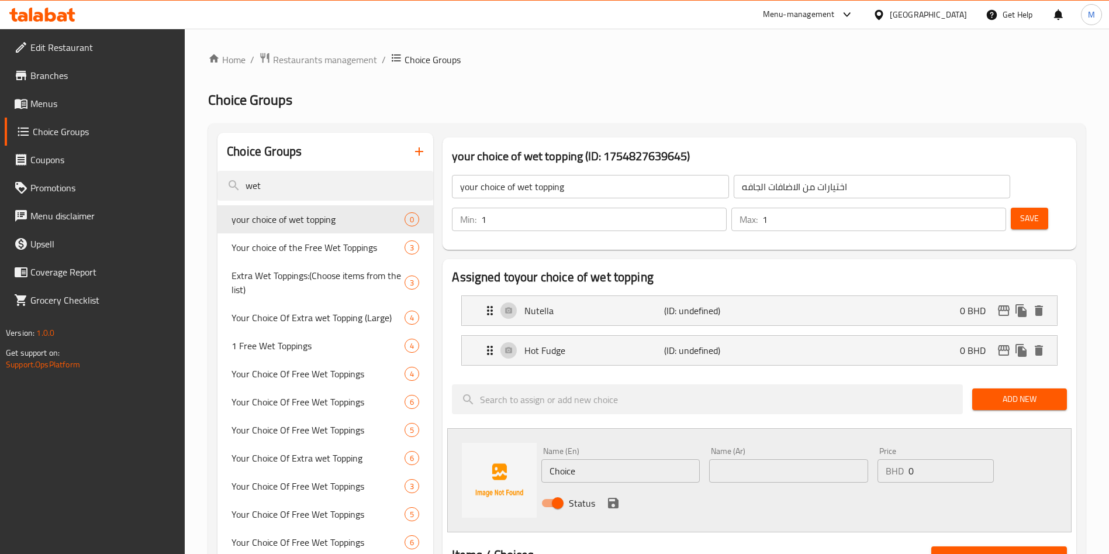
click at [654, 459] on input "Choice" at bounding box center [620, 470] width 158 height 23
paste input "Butterscotch"
type input "Butterscotch"
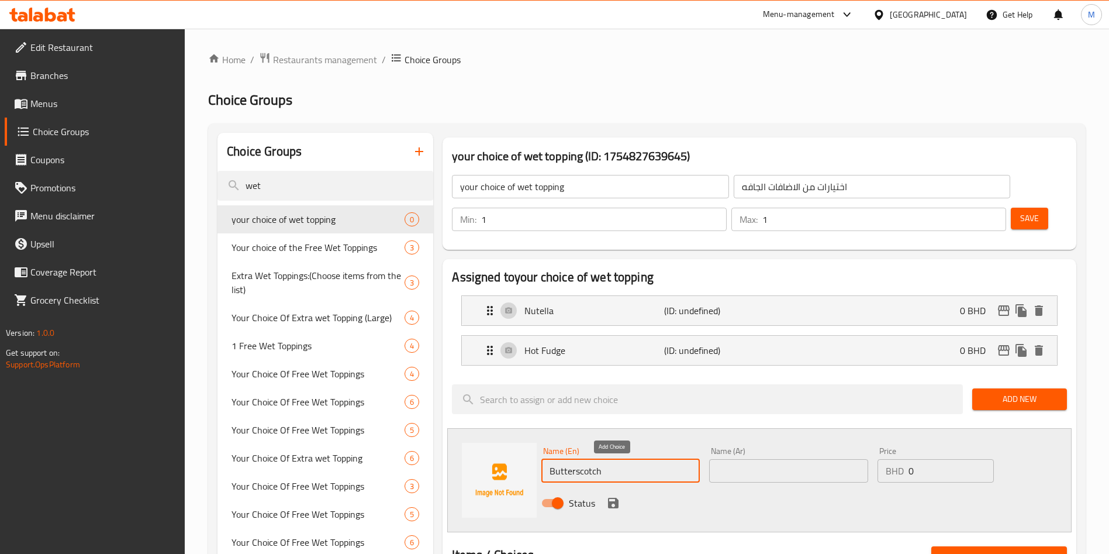
click at [617, 496] on icon "save" at bounding box center [613, 503] width 14 height 14
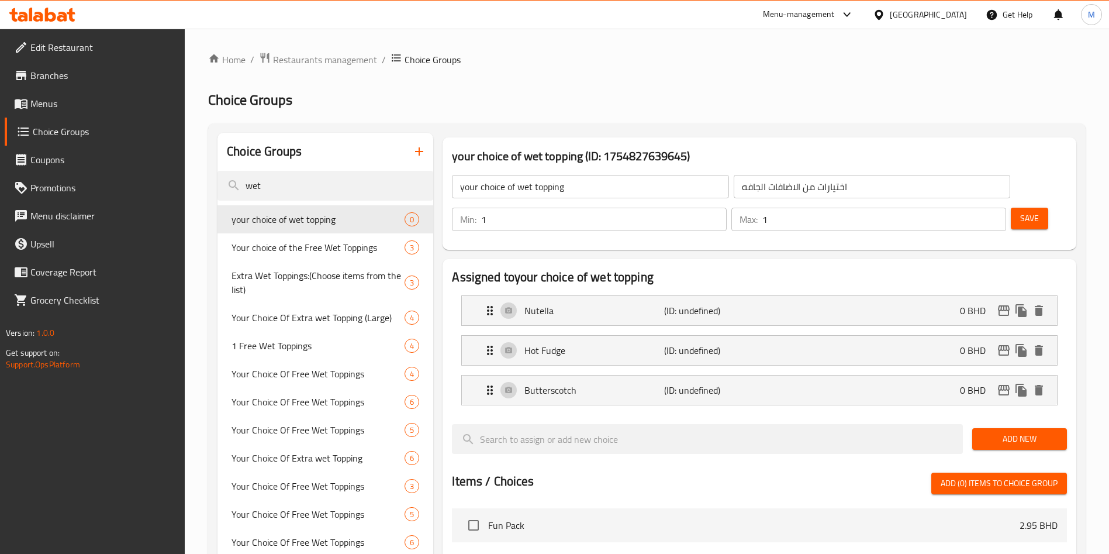
click at [1019, 428] on button "Add New" at bounding box center [1019, 439] width 95 height 22
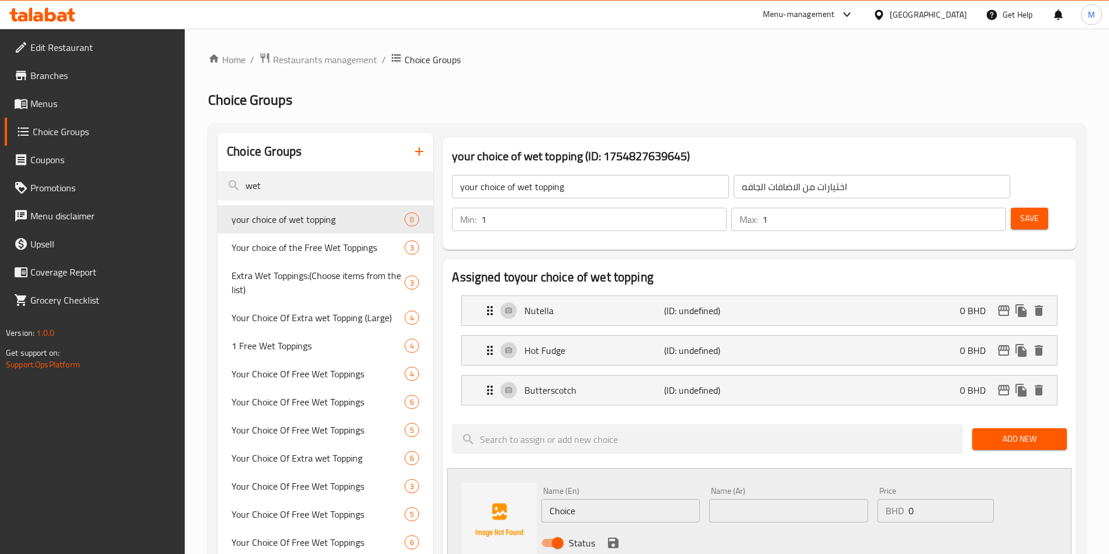
click at [631, 499] on input "Choice" at bounding box center [620, 510] width 158 height 23
paste input "Strawberry"
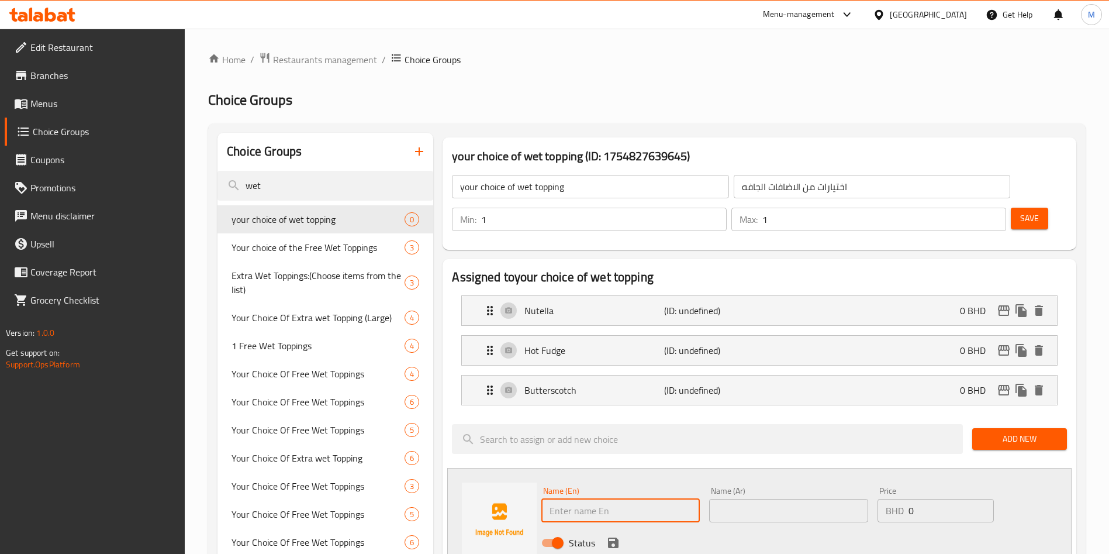
type input "Strawberry"
drag, startPoint x: 615, startPoint y: 501, endPoint x: 650, endPoint y: 361, distance: 144.1
click at [615, 534] on button "save" at bounding box center [614, 543] width 18 height 18
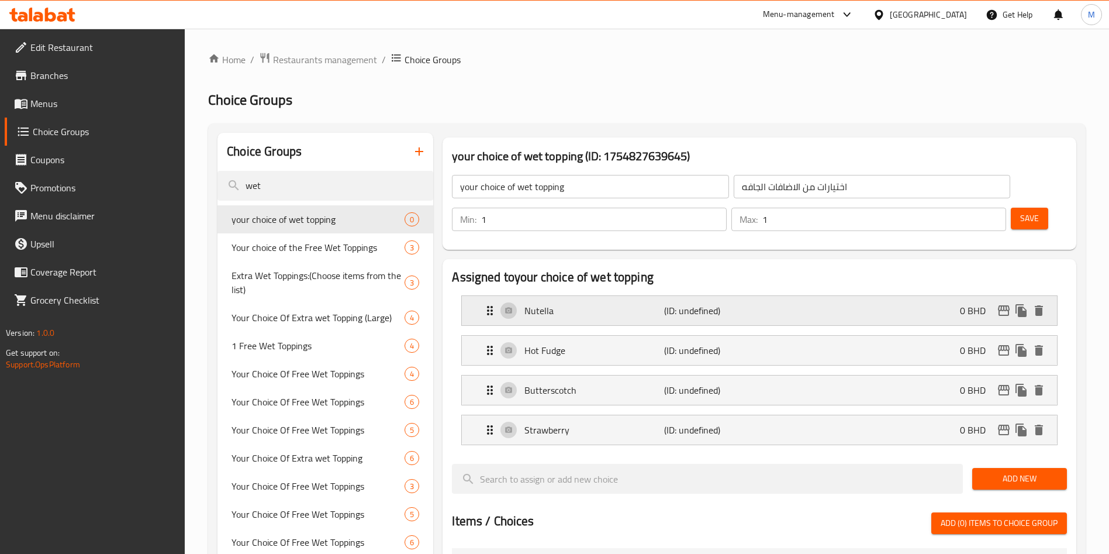
click at [679, 303] on p "(ID: undefined)" at bounding box center [710, 310] width 93 height 14
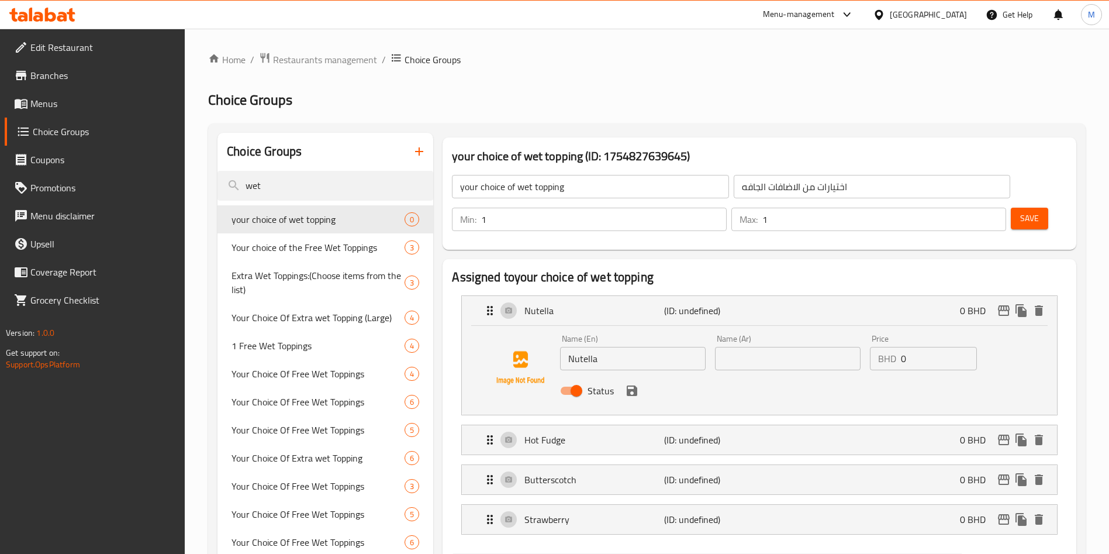
click at [834, 347] on input "text" at bounding box center [788, 358] width 146 height 23
click at [631, 384] on icon "save" at bounding box center [632, 391] width 14 height 14
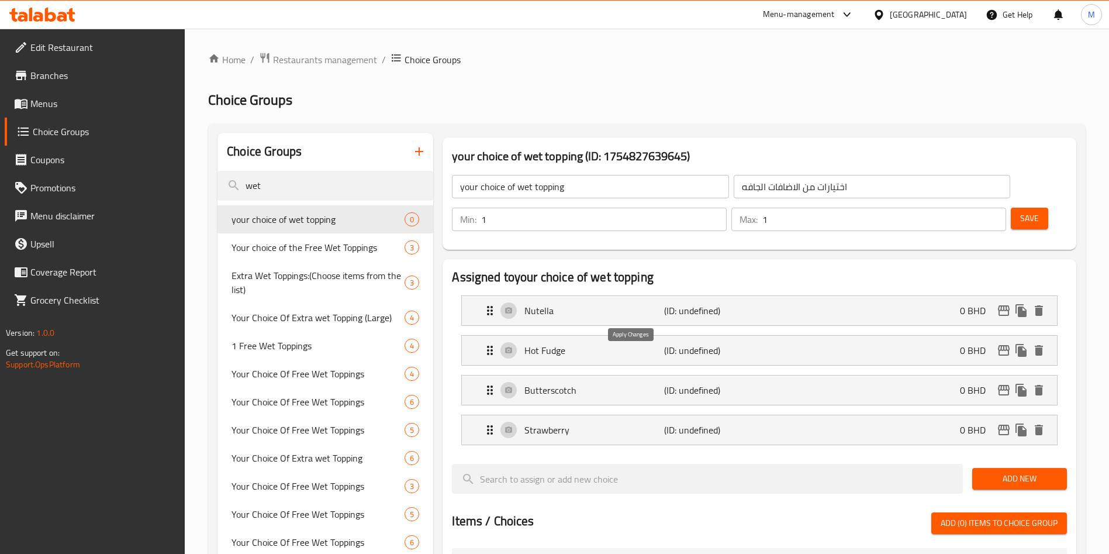
type input "نوتيلا"
click at [686, 336] on div "Hot Fudge (ID: undefined) 0 BHD" at bounding box center [763, 350] width 560 height 29
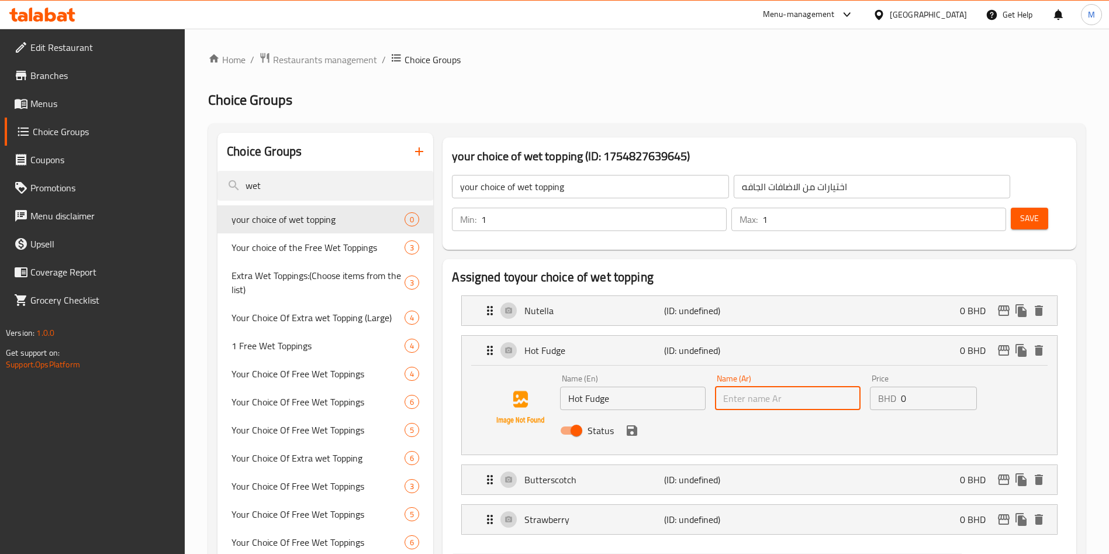
click at [803, 386] on input "text" at bounding box center [788, 397] width 146 height 23
click at [634, 425] on icon "save" at bounding box center [632, 430] width 11 height 11
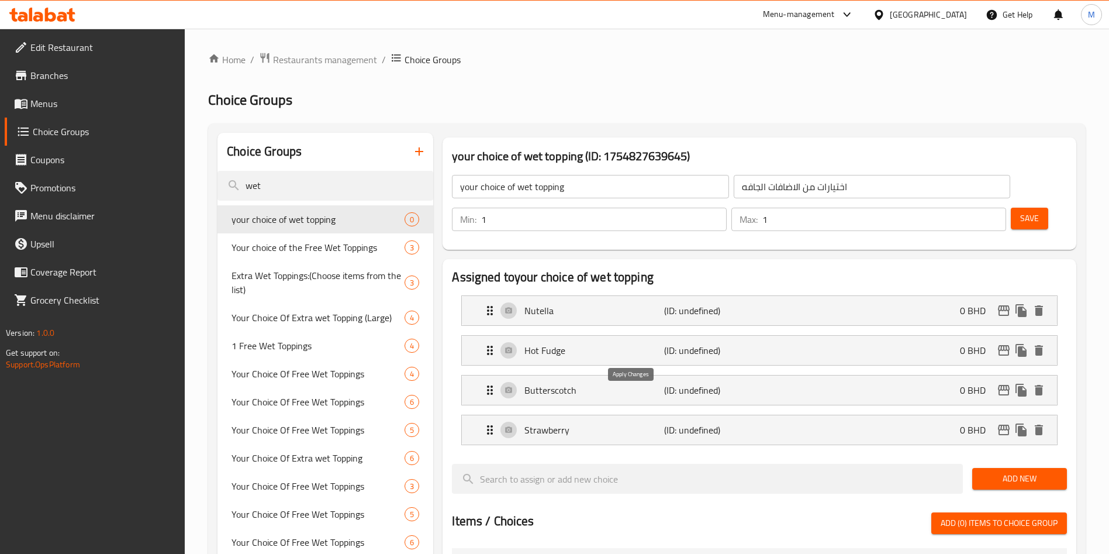
type input "هوت فاج"
click at [752, 383] on p "(ID: undefined)" at bounding box center [710, 390] width 93 height 14
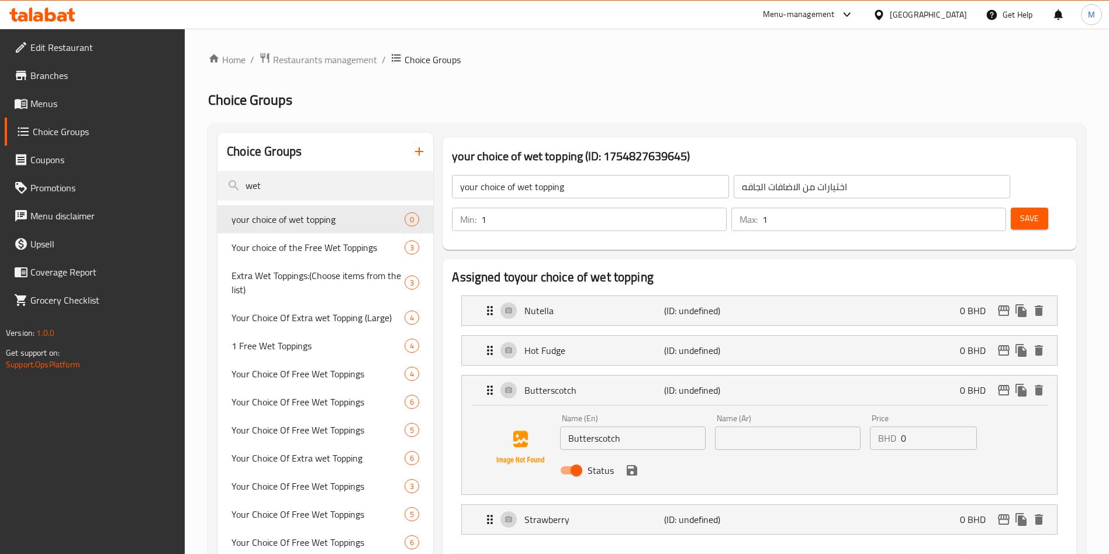
click at [802, 426] on input "text" at bounding box center [788, 437] width 146 height 23
click at [645, 454] on div "Status" at bounding box center [787, 470] width 465 height 32
click at [747, 426] on input "باتسكوش" at bounding box center [788, 437] width 146 height 23
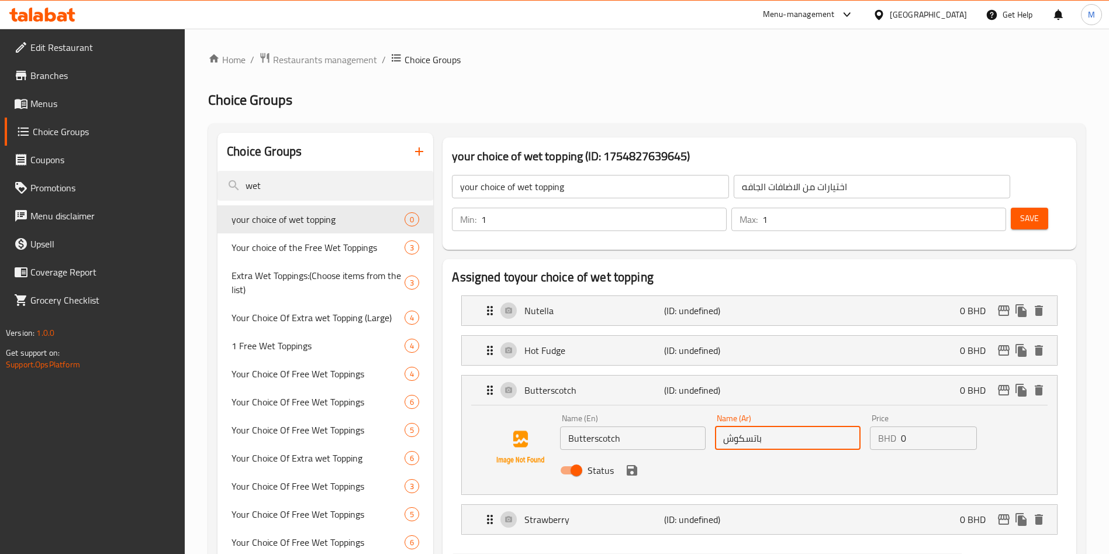
click at [754, 426] on input "باتسكوش" at bounding box center [788, 437] width 146 height 23
click at [634, 465] on icon "save" at bounding box center [632, 470] width 11 height 11
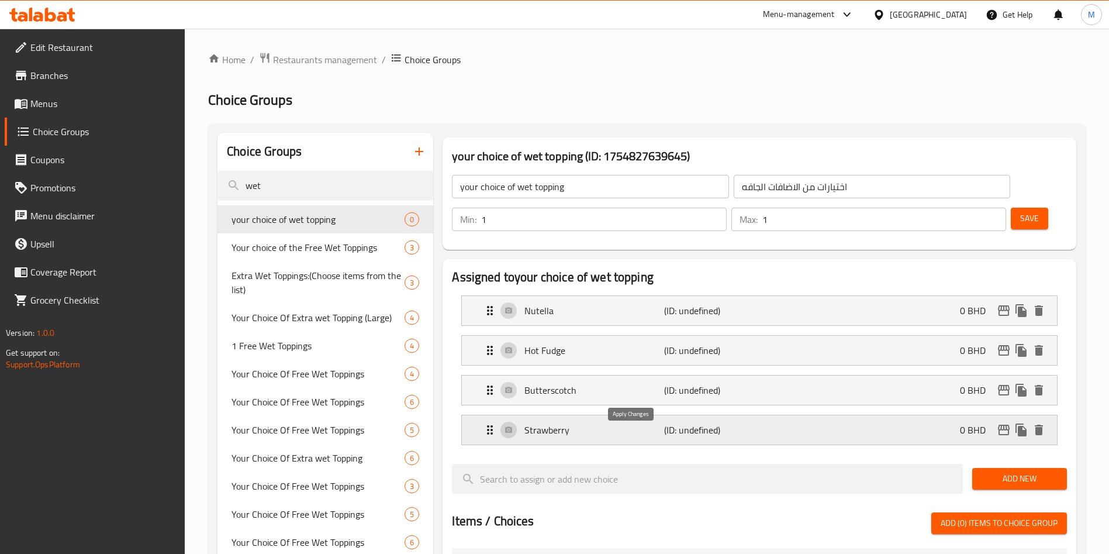
type input "باترسكوش"
click at [758, 415] on div "Strawberry (ID: undefined) 0 BHD" at bounding box center [763, 429] width 560 height 29
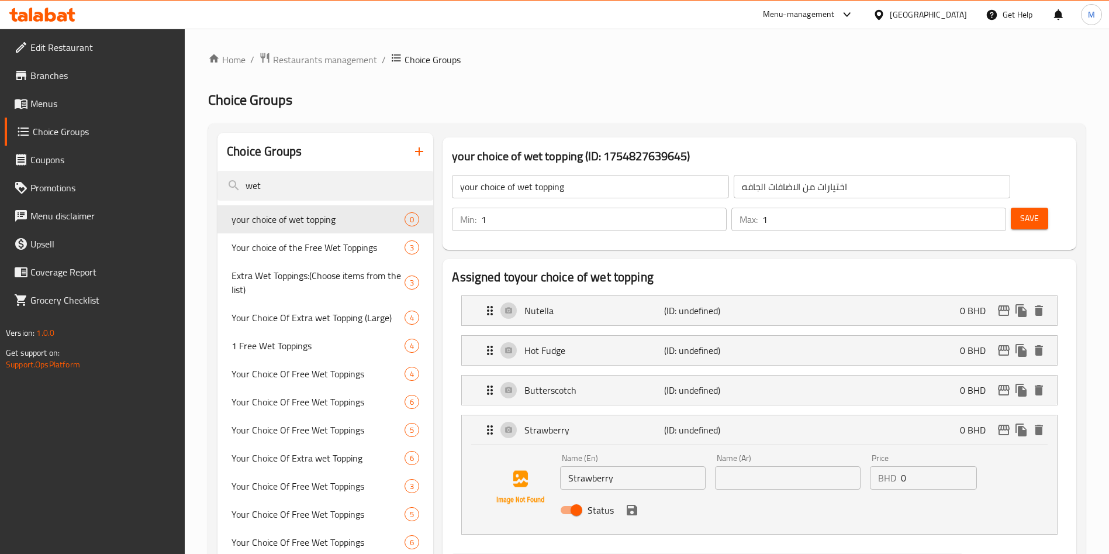
click at [786, 466] on input "text" at bounding box center [788, 477] width 146 height 23
click at [636, 505] on icon "save" at bounding box center [632, 510] width 11 height 11
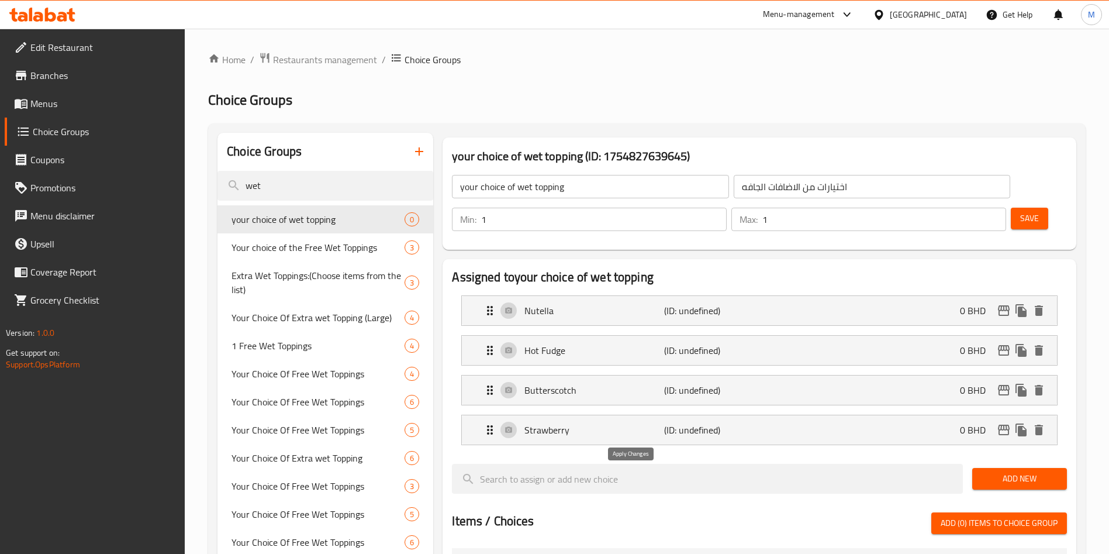
type input "فراوله"
click at [1012, 208] on button "Save" at bounding box center [1029, 219] width 37 height 22
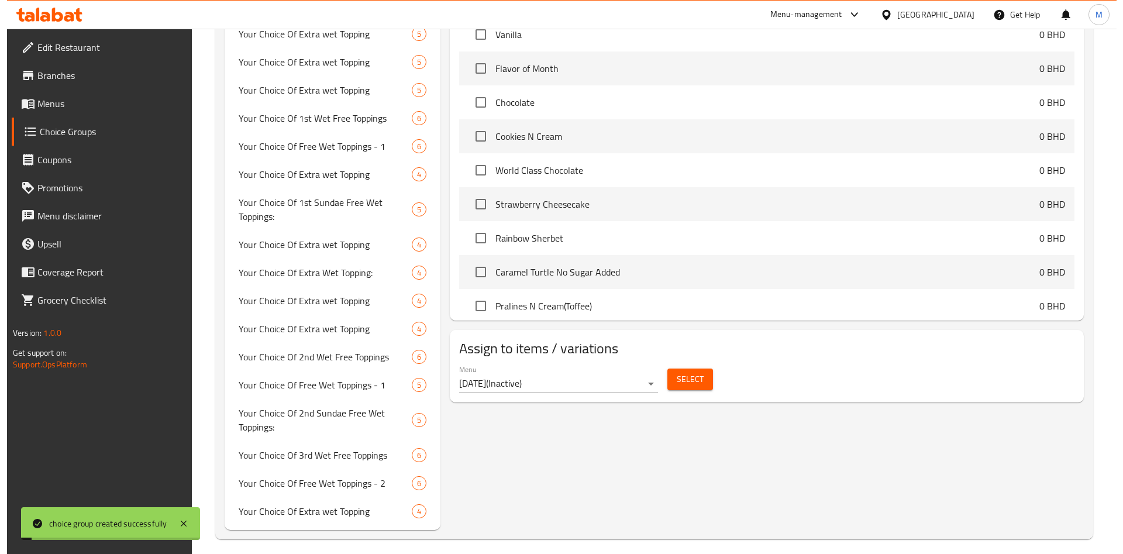
scroll to position [573, 0]
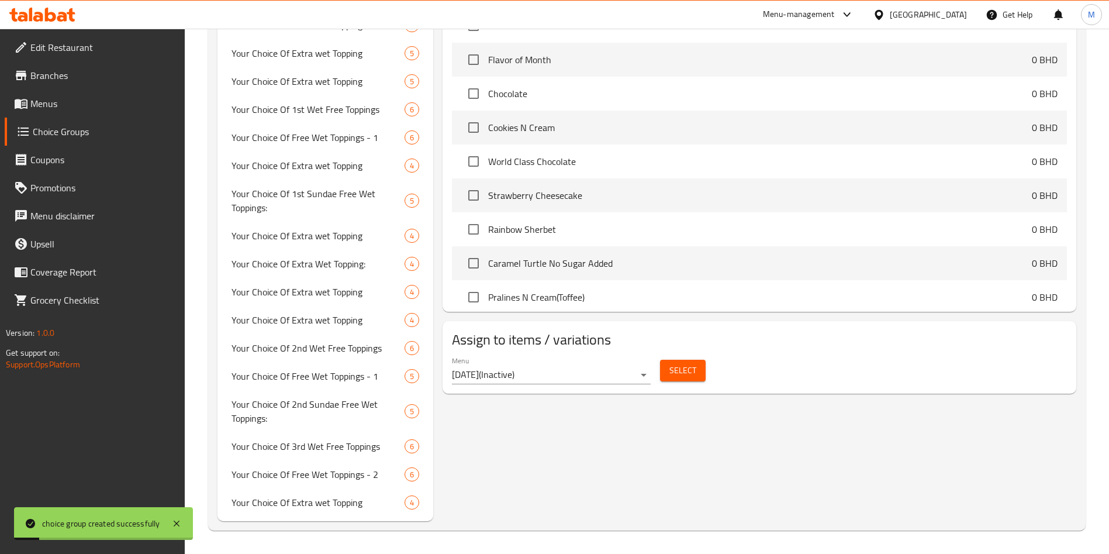
click at [669, 363] on span "Select" at bounding box center [682, 370] width 27 height 15
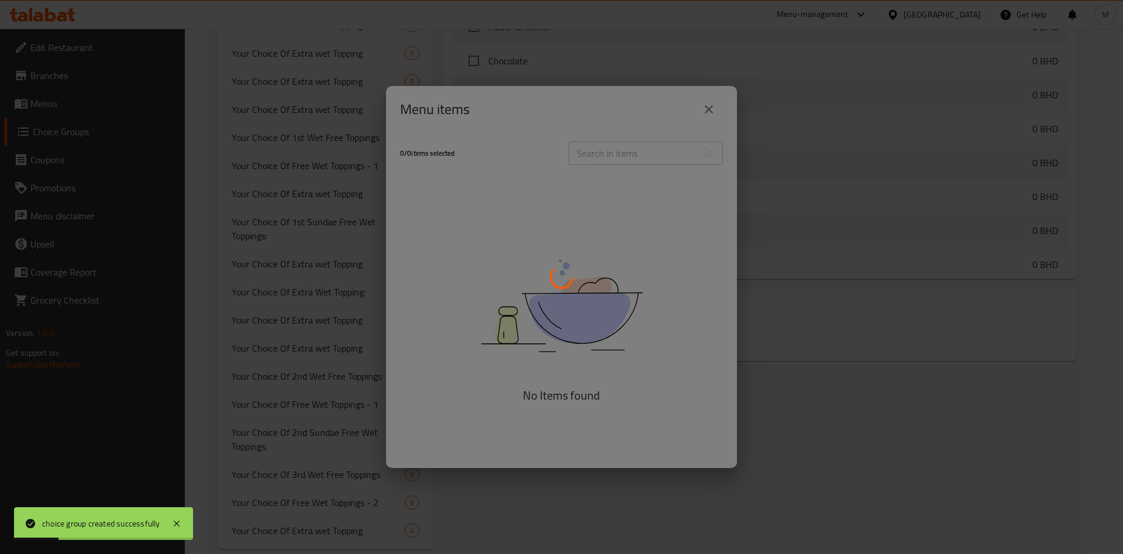
click at [713, 112] on div at bounding box center [561, 277] width 1123 height 554
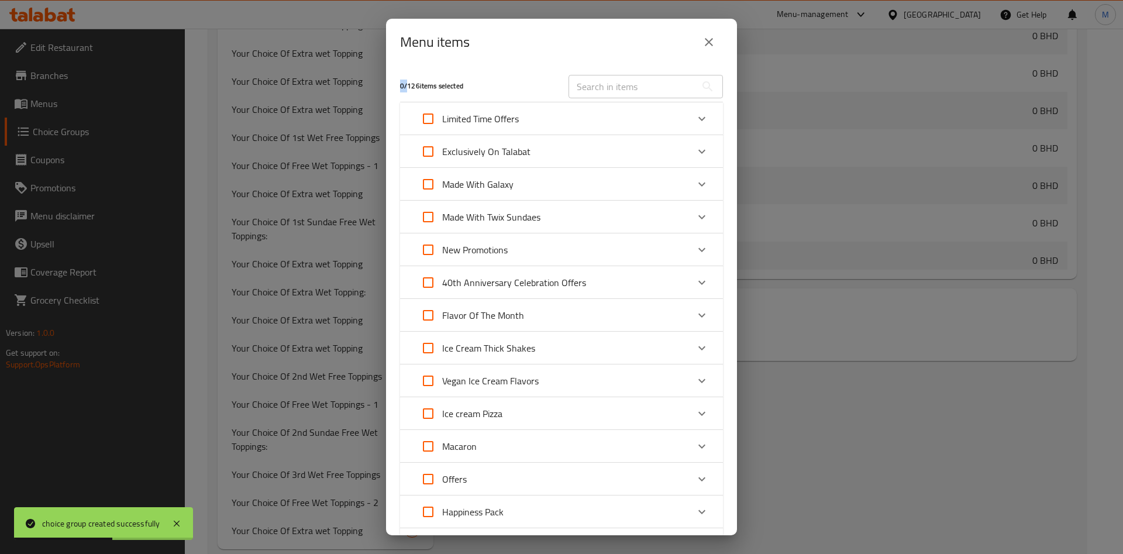
click at [714, 39] on icon "close" at bounding box center [709, 42] width 14 height 14
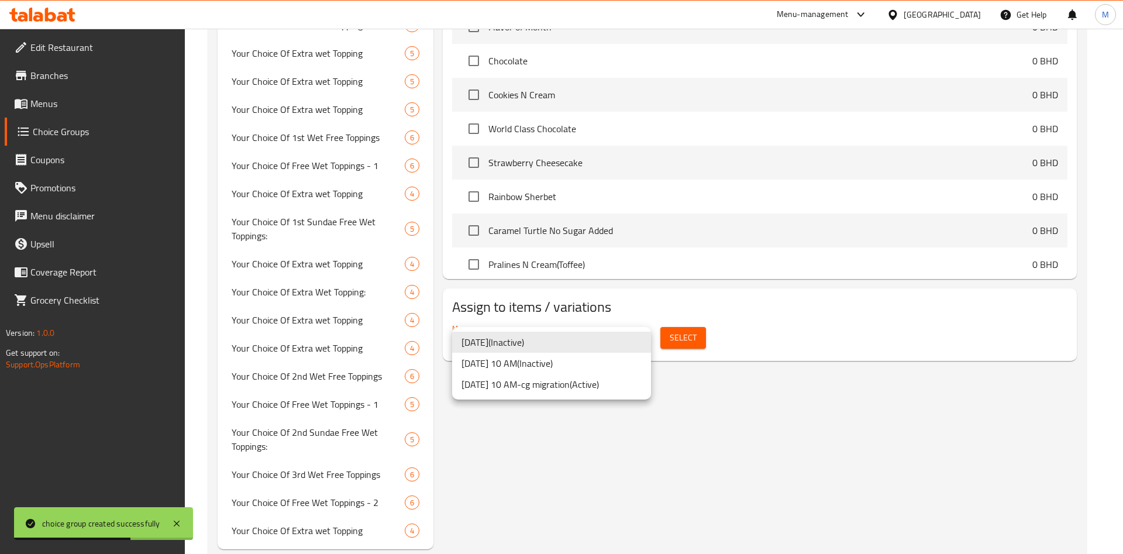
click at [582, 387] on li "1 Aug 2022 10 AM-cg migration ( Active )" at bounding box center [551, 384] width 199 height 21
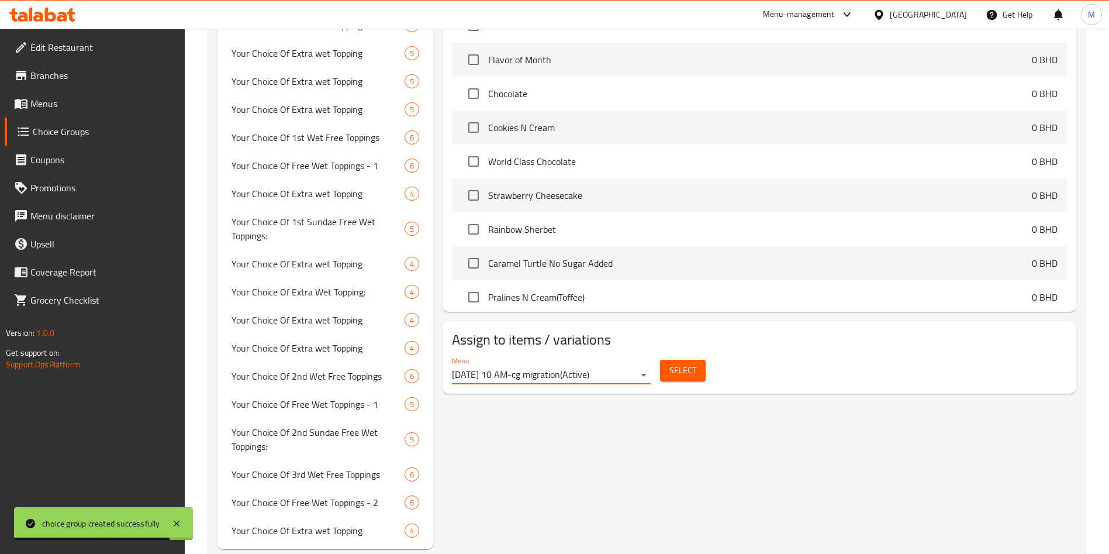
click at [686, 363] on span "Select" at bounding box center [682, 370] width 27 height 15
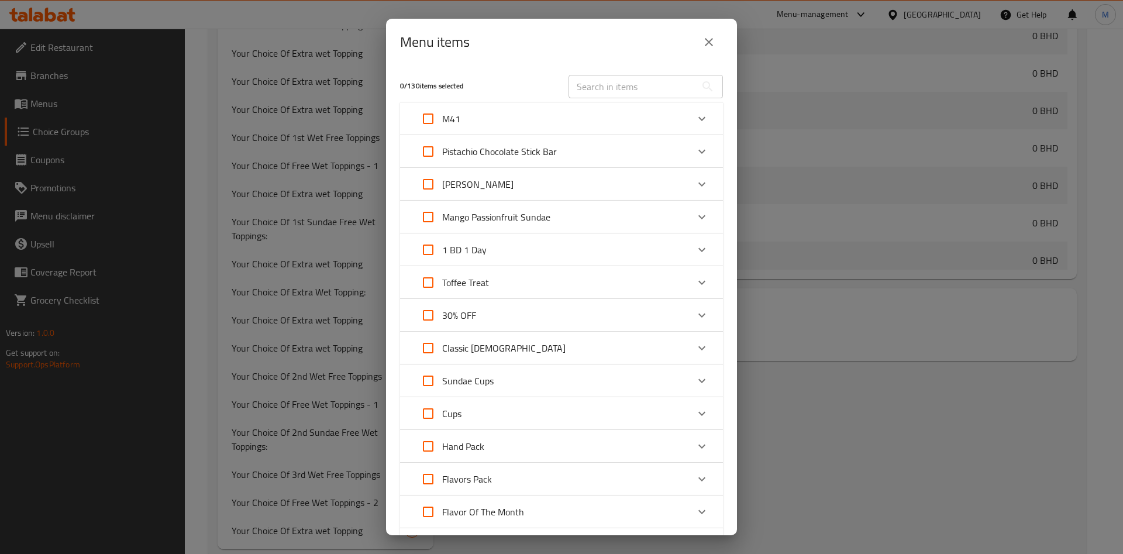
click at [586, 188] on div "Churros Sundae" at bounding box center [551, 184] width 274 height 28
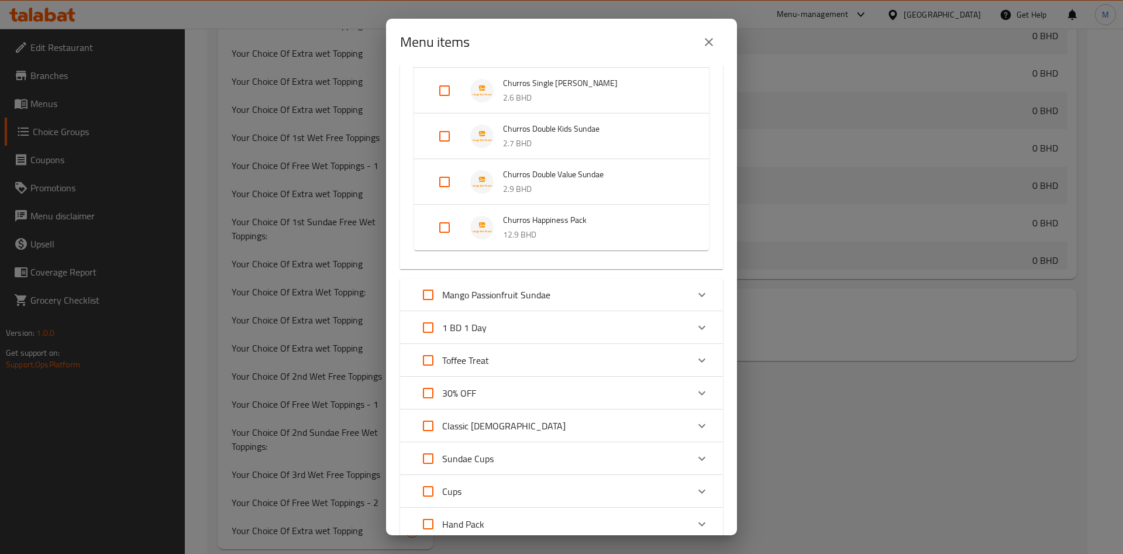
scroll to position [263, 0]
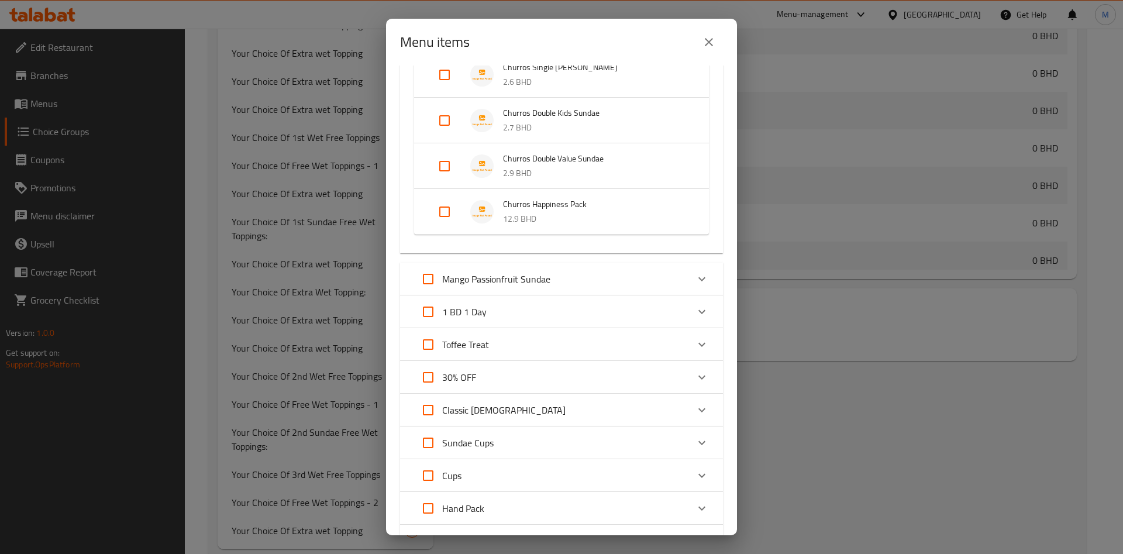
click at [449, 156] on input "Expand" at bounding box center [444, 166] width 28 height 28
checkbox input "true"
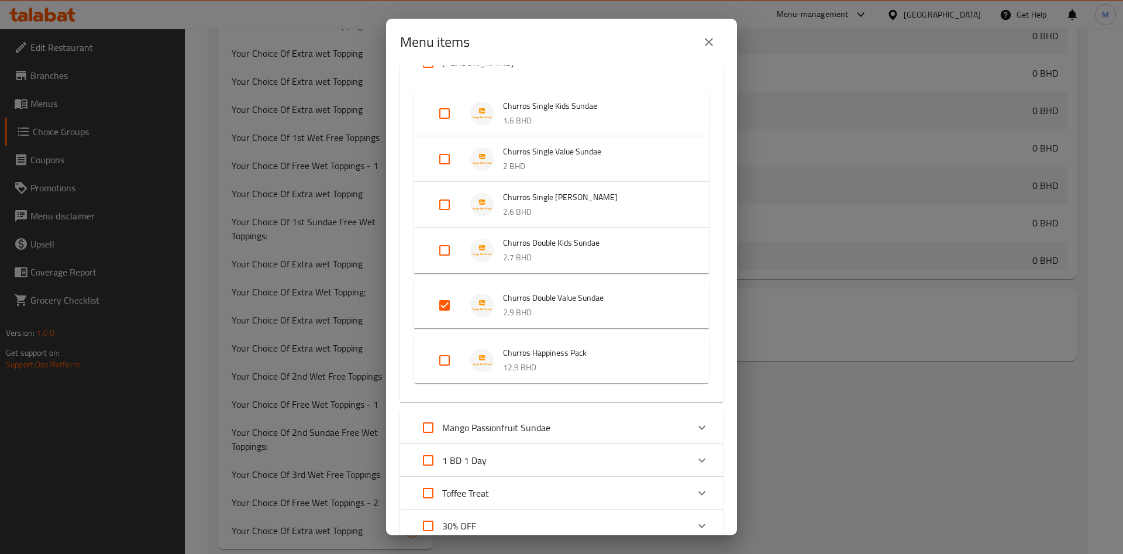
scroll to position [0, 0]
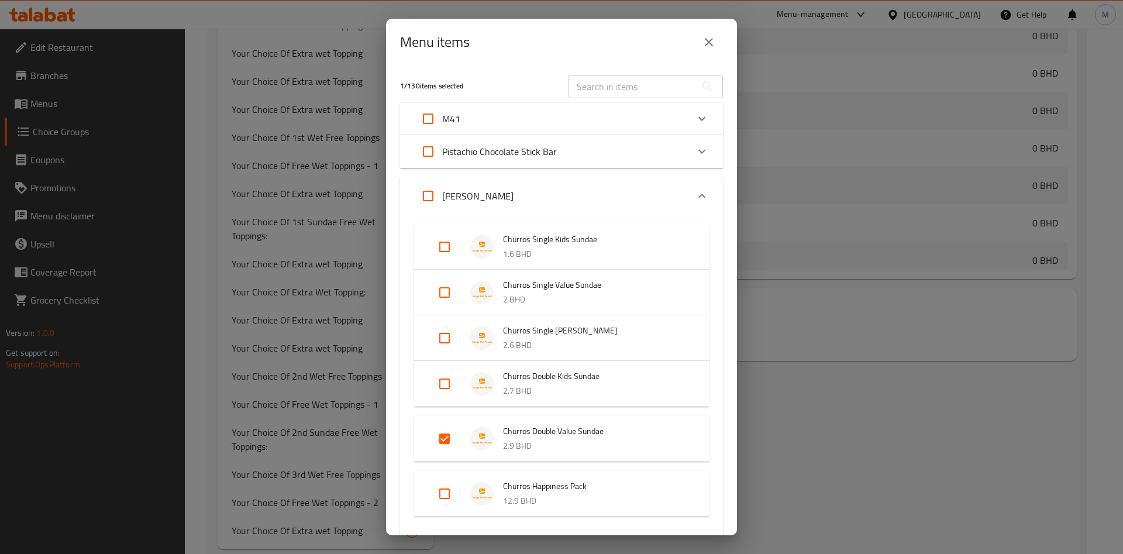
click at [441, 384] on input "Expand" at bounding box center [444, 384] width 28 height 28
checkbox input "true"
click at [444, 336] on input "Expand" at bounding box center [444, 338] width 28 height 28
checkbox input "true"
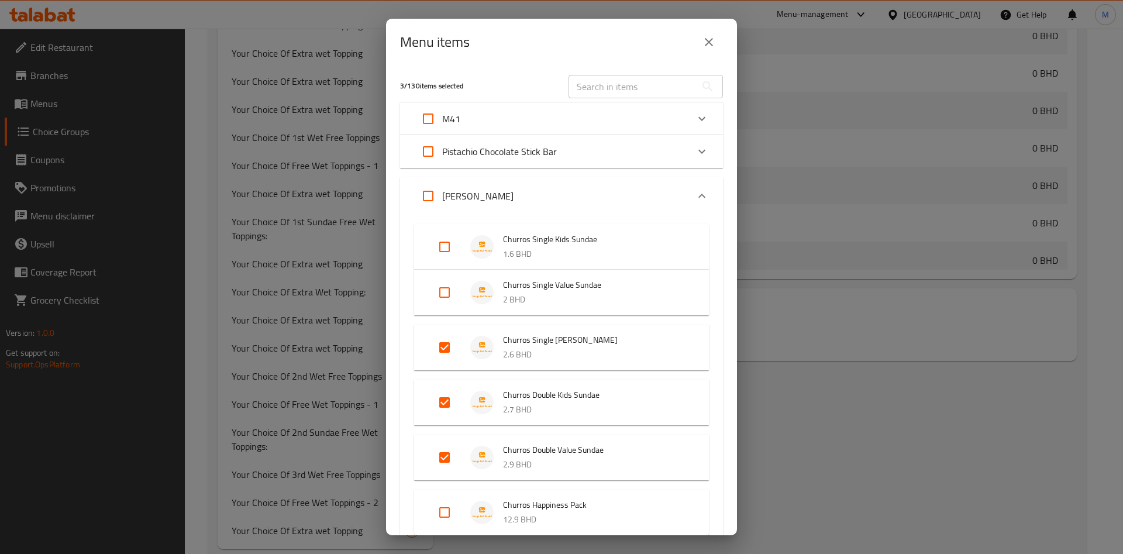
click at [446, 301] on input "Expand" at bounding box center [444, 292] width 28 height 28
checkbox input "false"
click at [450, 251] on input "Expand" at bounding box center [444, 247] width 28 height 28
checkbox input "true"
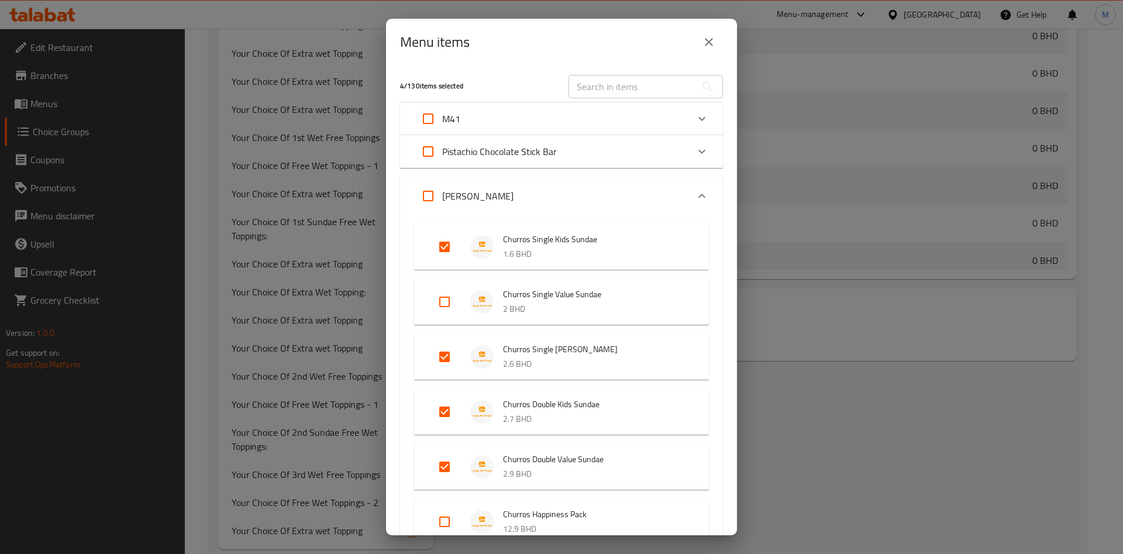
click at [447, 297] on input "Expand" at bounding box center [444, 302] width 28 height 28
checkbox input "true"
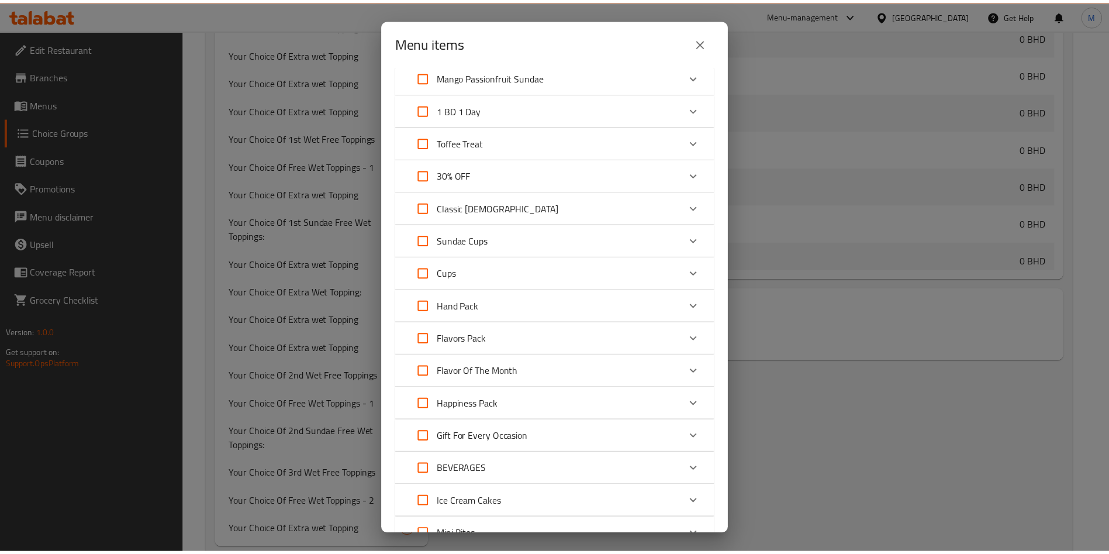
scroll to position [774, 0]
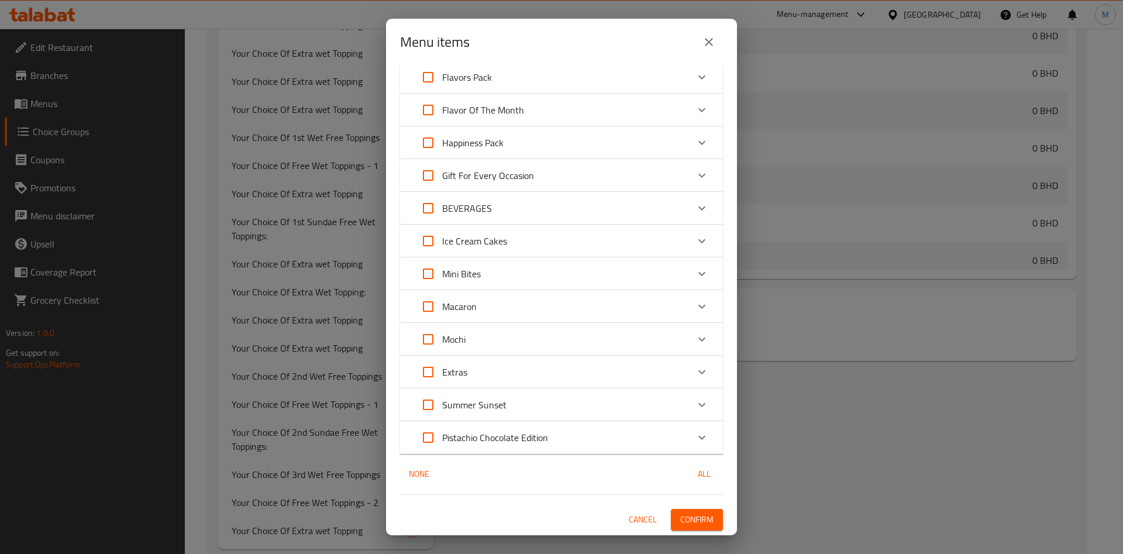
click at [695, 514] on span "Confirm" at bounding box center [696, 519] width 33 height 15
click at [695, 514] on div at bounding box center [561, 277] width 1123 height 554
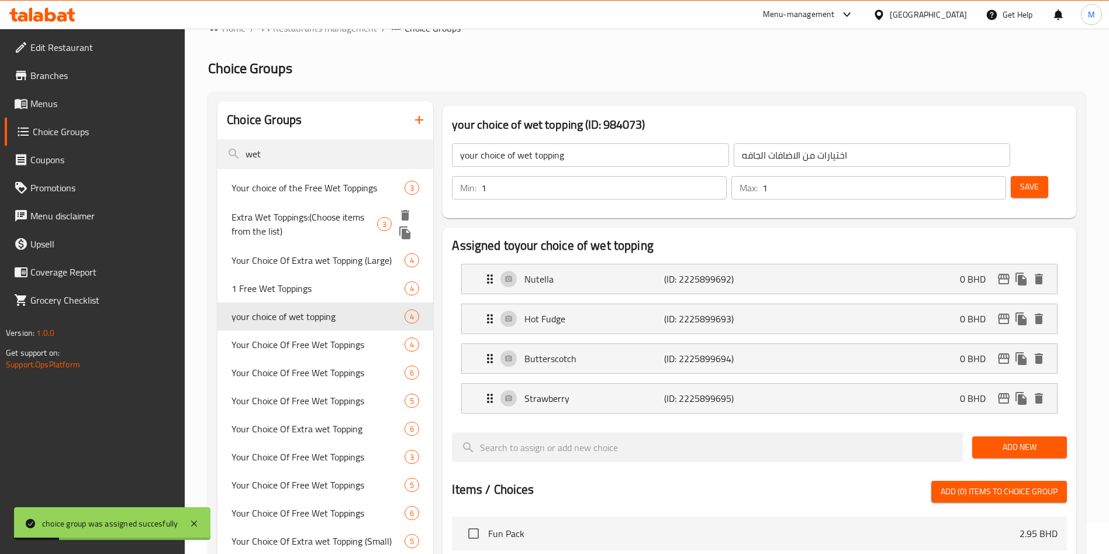
scroll to position [0, 0]
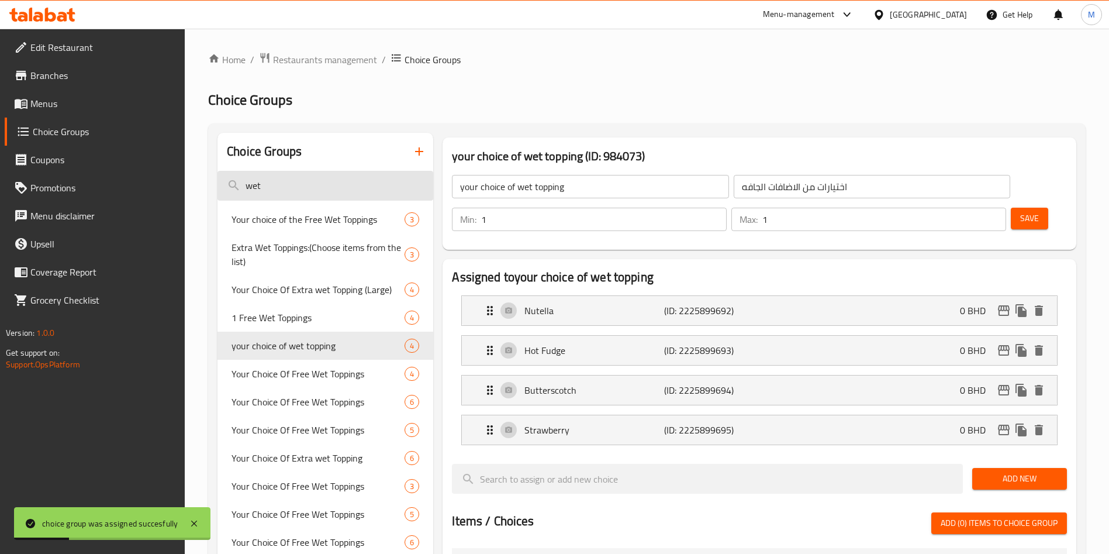
click at [288, 193] on input "wet" at bounding box center [326, 186] width 216 height 30
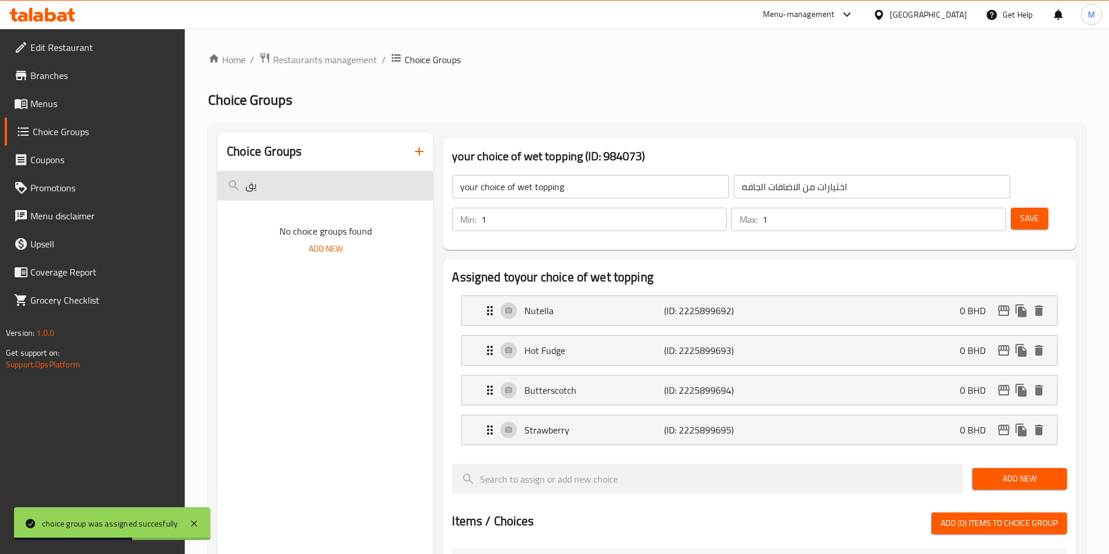
type input "ي"
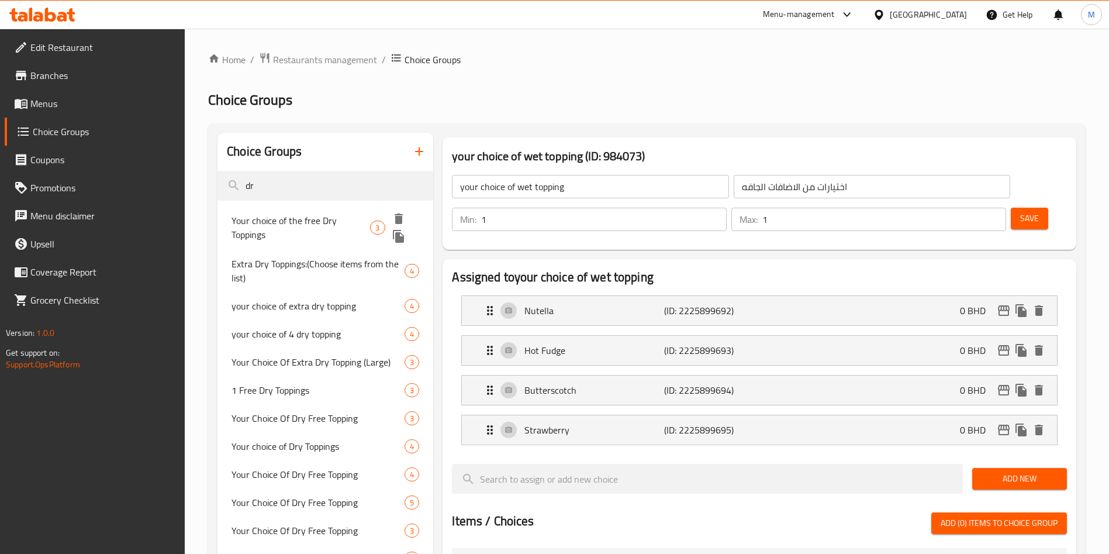
type input "dr"
click at [295, 213] on span "Your choice of the free Dry Toppings" at bounding box center [301, 227] width 139 height 28
type input "Your choice of the free Dry Toppings"
type input "اختيارك من الإضافات الجافة المجانية"
type input "0"
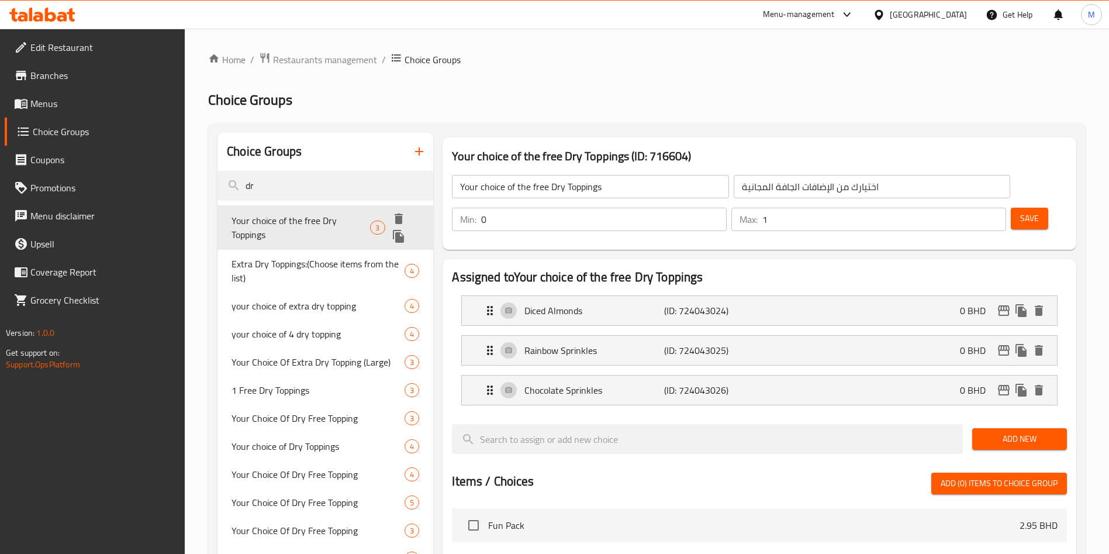
click at [401, 234] on icon "duplicate" at bounding box center [399, 236] width 14 height 14
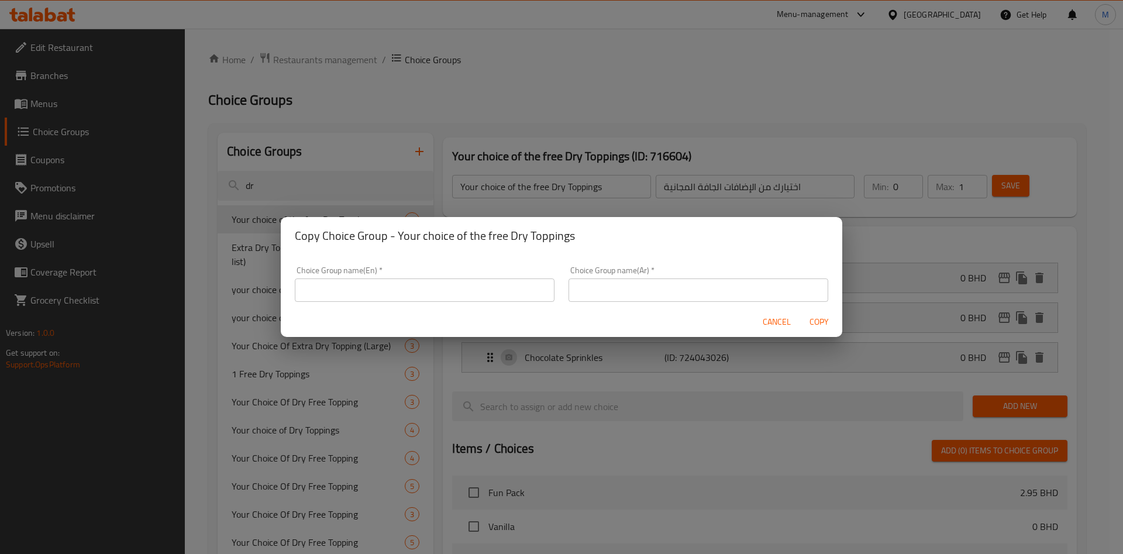
click at [450, 287] on input "text" at bounding box center [425, 289] width 260 height 23
click at [515, 146] on div "Copy Choice Group - Your choice of the free Dry Toppings Choice Group name(En) …" at bounding box center [561, 277] width 1123 height 554
click at [550, 185] on div "Copy Choice Group - Your choice of the free Dry Toppings Choice Group name(En) …" at bounding box center [561, 277] width 1123 height 554
click at [782, 318] on span "Cancel" at bounding box center [776, 322] width 28 height 15
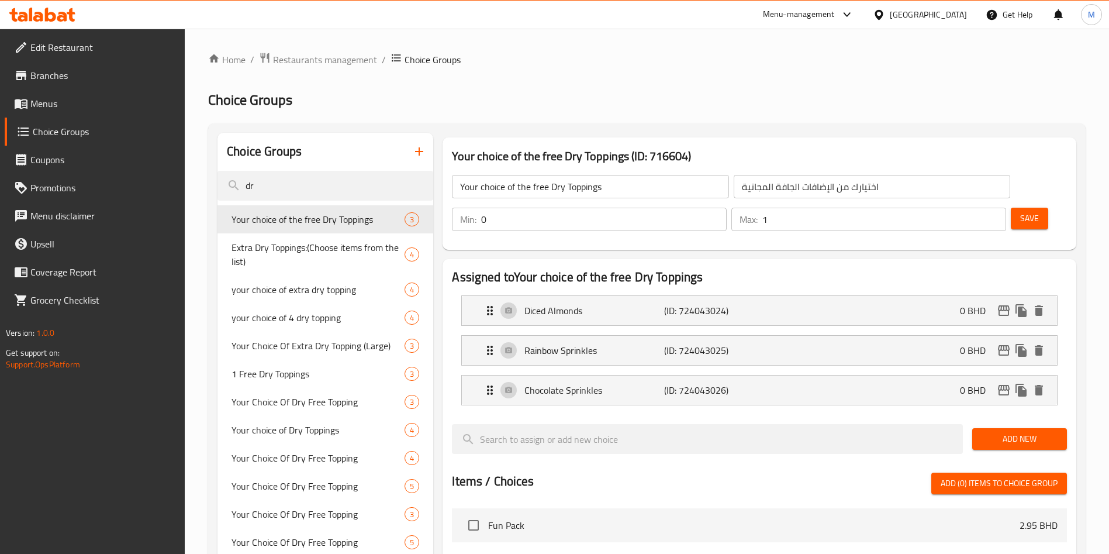
click at [568, 179] on input "Your choice of the free Dry Toppings" at bounding box center [590, 186] width 277 height 23
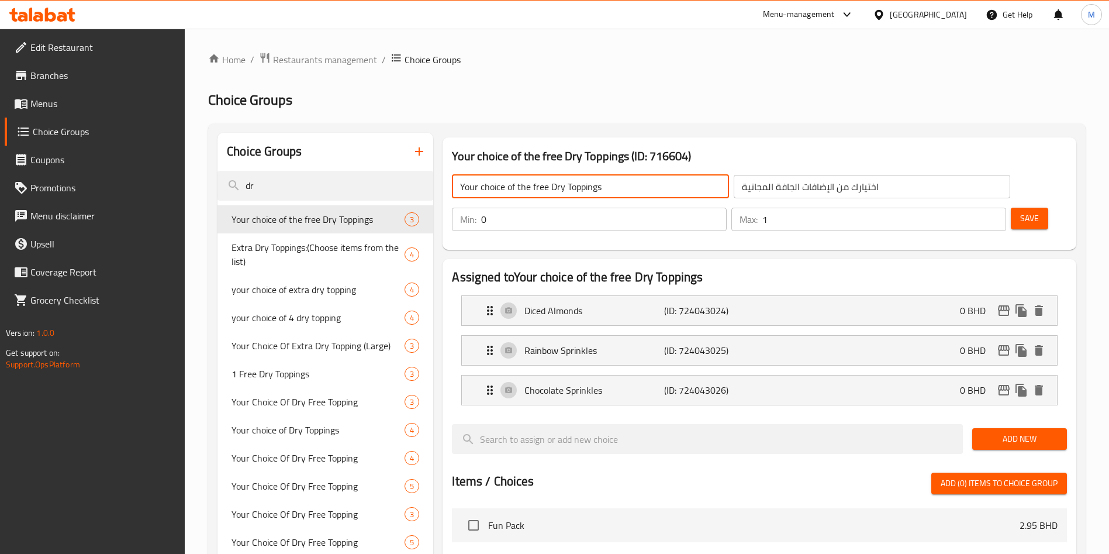
click at [568, 179] on input "Your choice of the free Dry Toppings" at bounding box center [590, 186] width 277 height 23
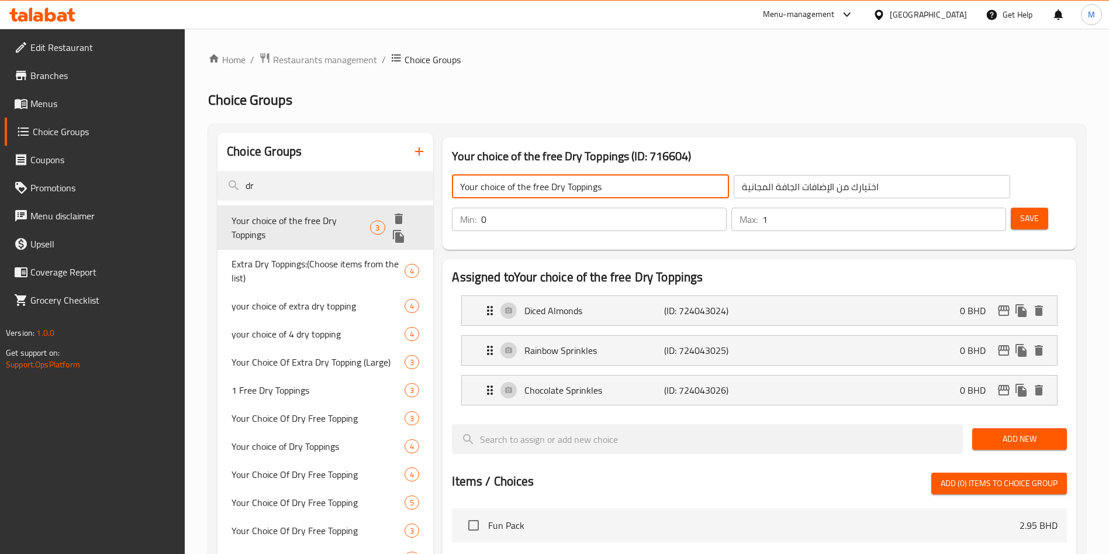
click at [402, 239] on icon "duplicate" at bounding box center [398, 236] width 11 height 13
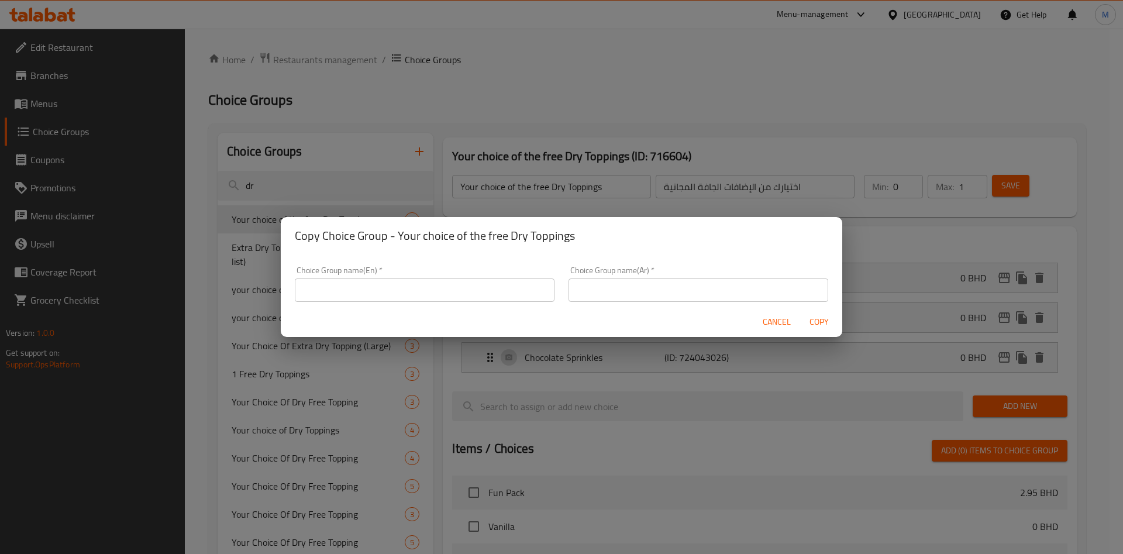
click at [430, 287] on input "text" at bounding box center [425, 289] width 260 height 23
type input "1 free"
click at [411, 292] on input "1 free" at bounding box center [425, 289] width 260 height 23
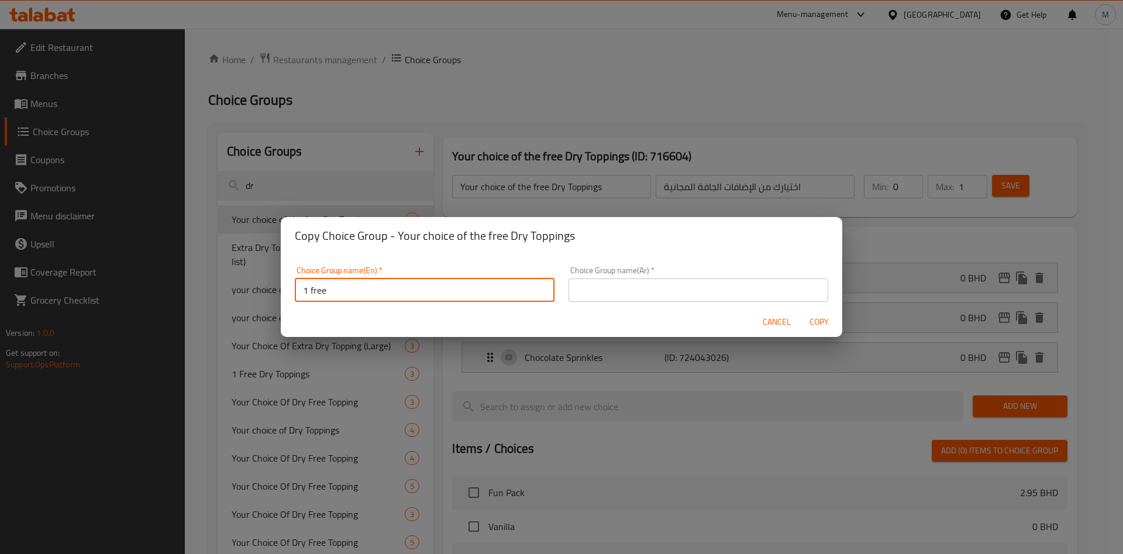
click at [411, 292] on input "1 free" at bounding box center [425, 289] width 260 height 23
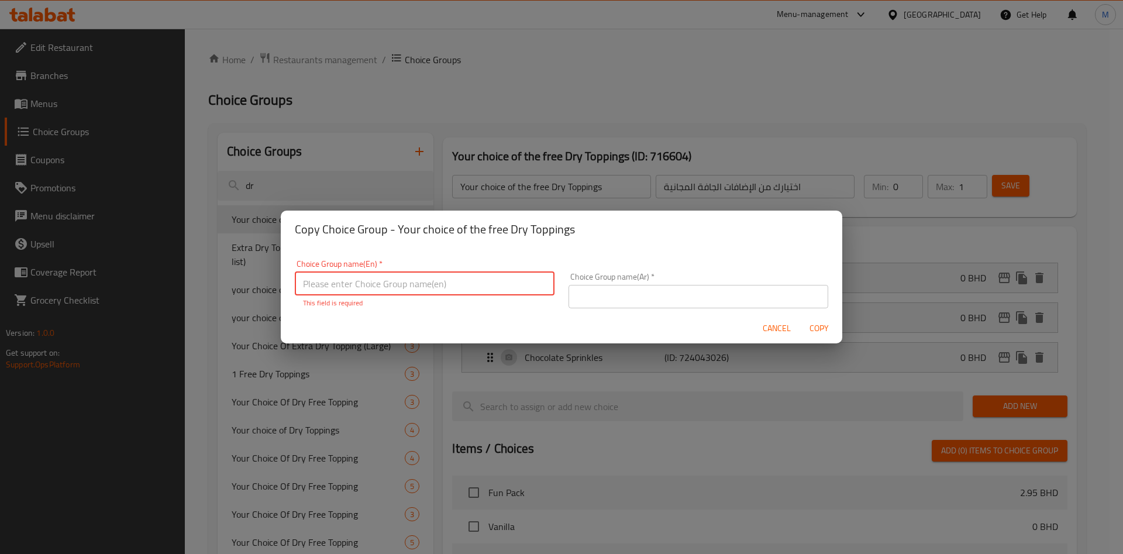
paste input "Your choice of the free Dry Toppings"
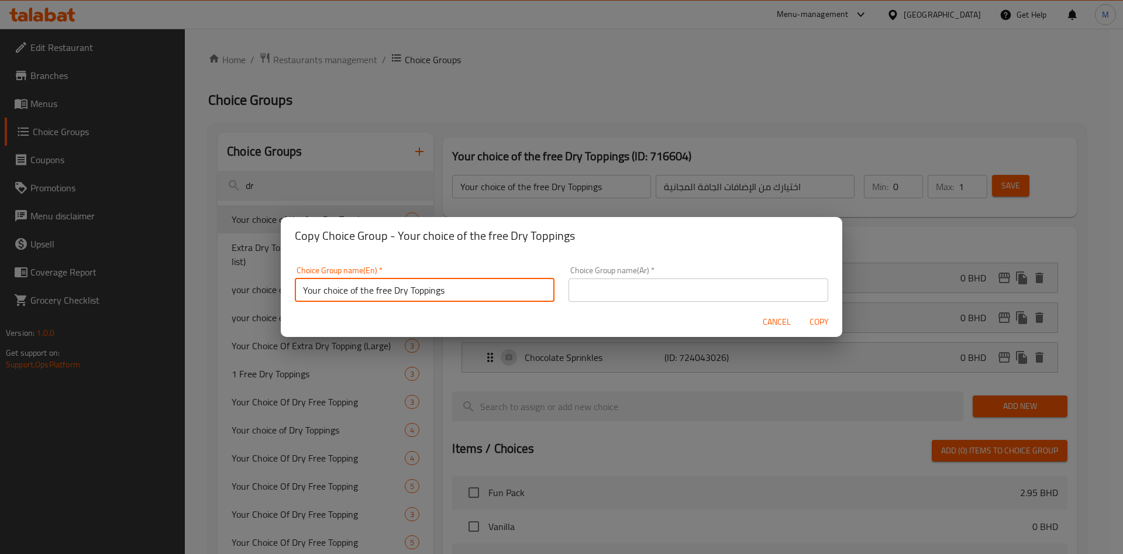
click at [364, 294] on input "Your choice of the free Dry Toppings" at bounding box center [425, 289] width 260 height 23
type input "Your choice of free Dry Toppings"
click at [644, 295] on input "text" at bounding box center [698, 289] width 260 height 23
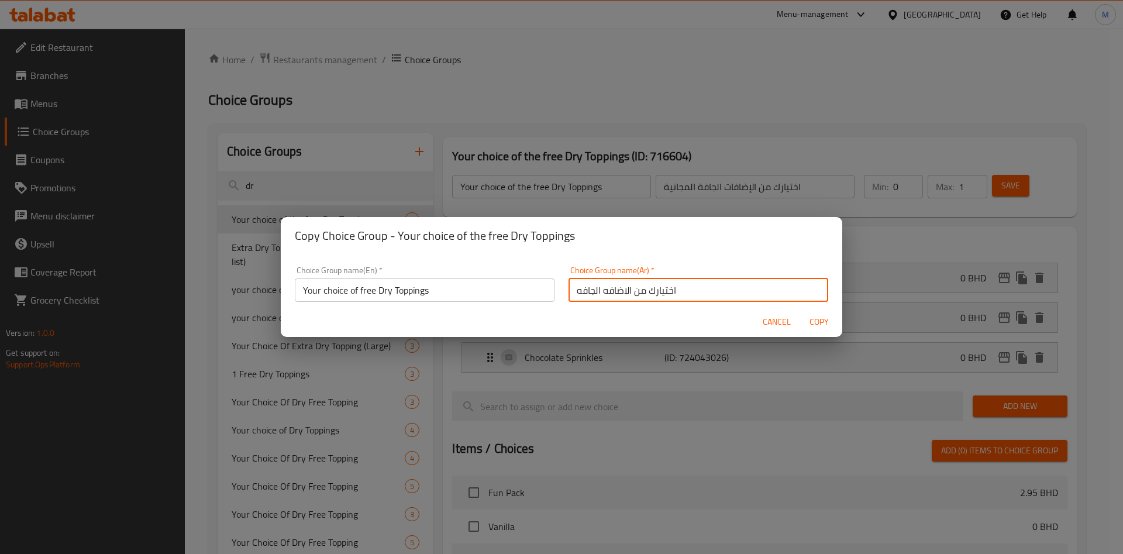
type input "اختيارك من الاضافه الجافه"
click at [806, 317] on span "Copy" at bounding box center [819, 322] width 28 height 15
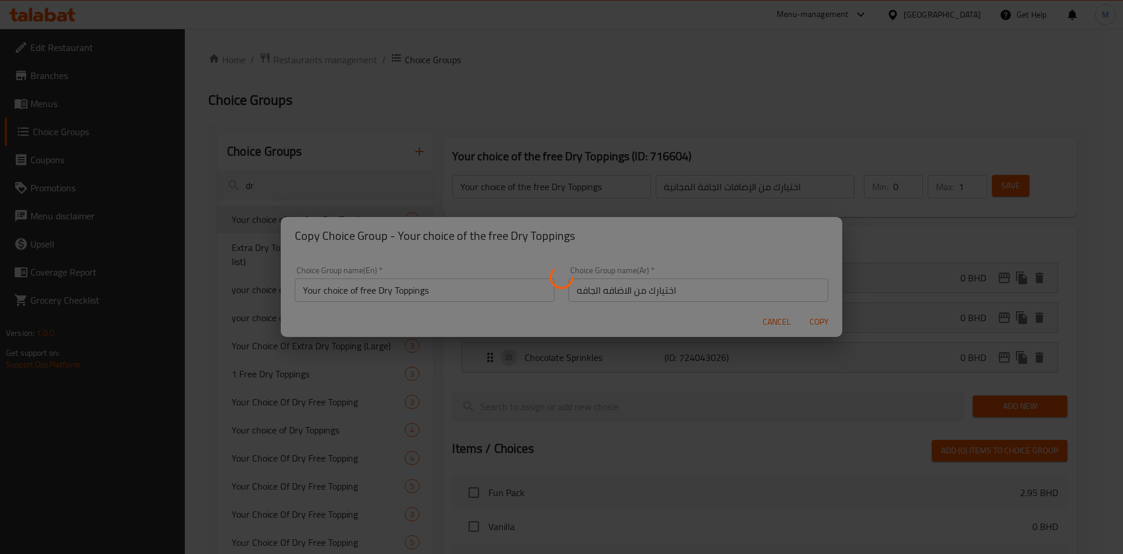
type input "Your choice of free Dry Toppings"
type input "اختيارك من الاضافه الجافه"
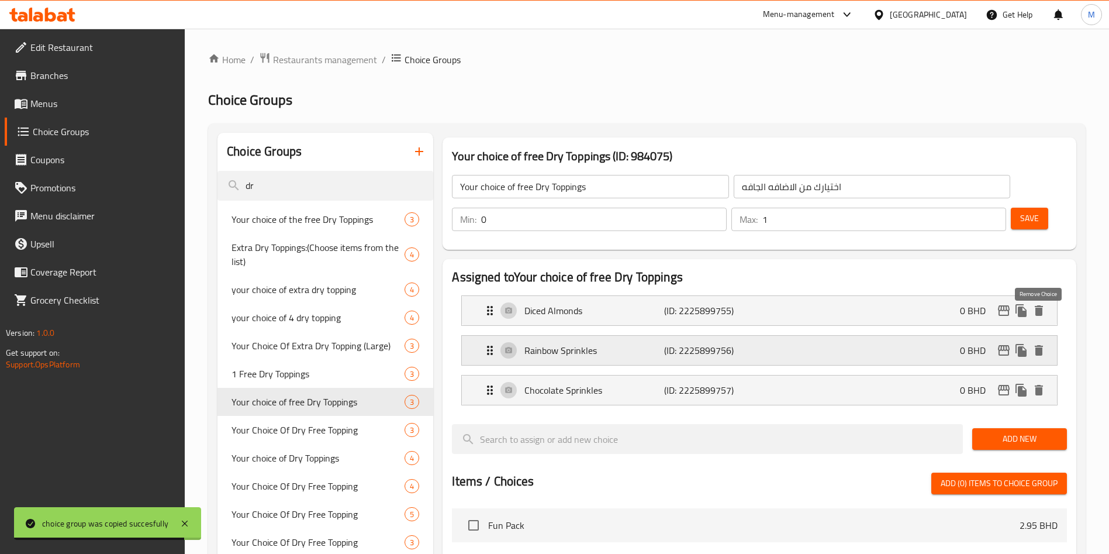
click at [1035, 343] on icon "delete" at bounding box center [1039, 350] width 14 height 14
click at [1035, 383] on icon "delete" at bounding box center [1039, 390] width 14 height 14
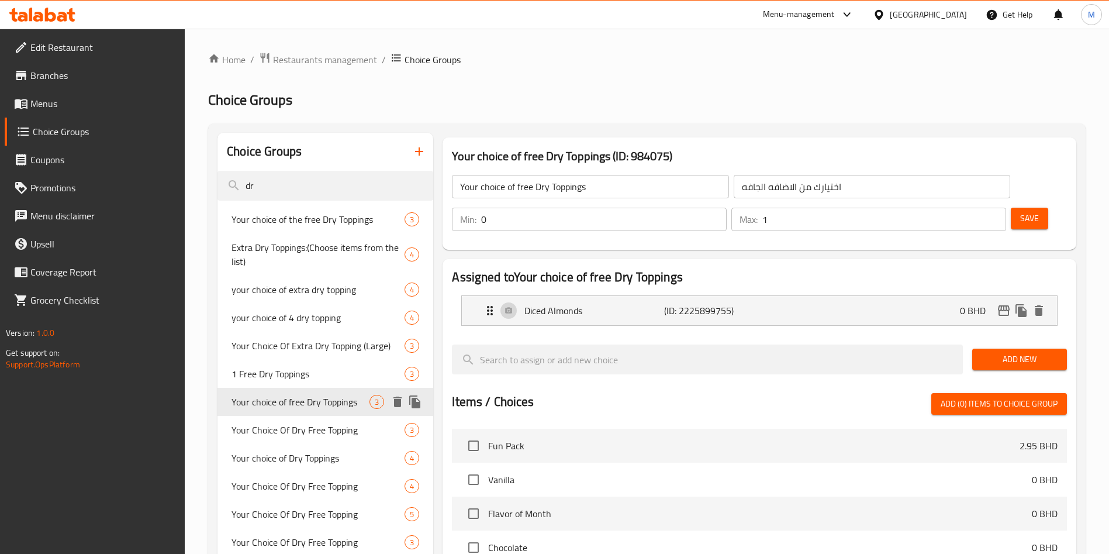
click at [320, 397] on span "Your choice of free Dry Toppings" at bounding box center [301, 402] width 138 height 14
click at [319, 427] on span "Your Choice Of Dry Free Topping" at bounding box center [301, 430] width 138 height 14
type input "Your Choice Of Dry Free Topping"
type input "إختيارك من إضافة جافة مجانية"
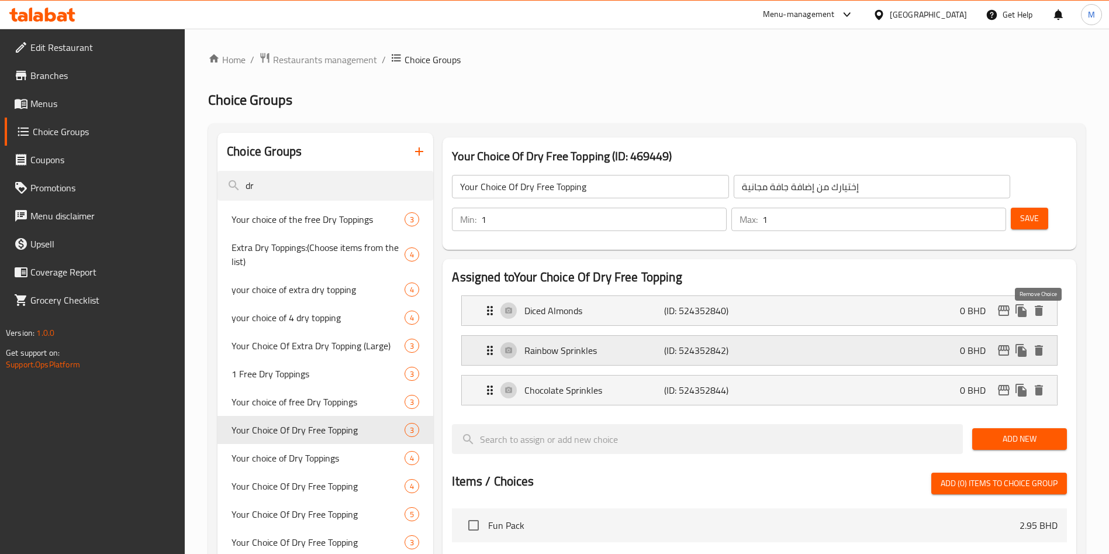
click at [1042, 345] on icon "delete" at bounding box center [1039, 350] width 8 height 11
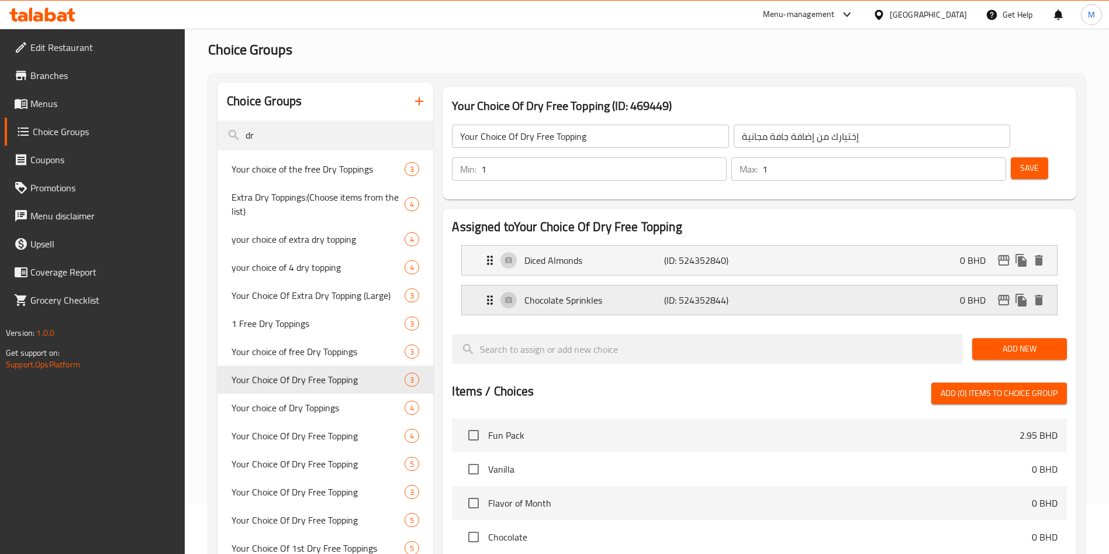
scroll to position [88, 0]
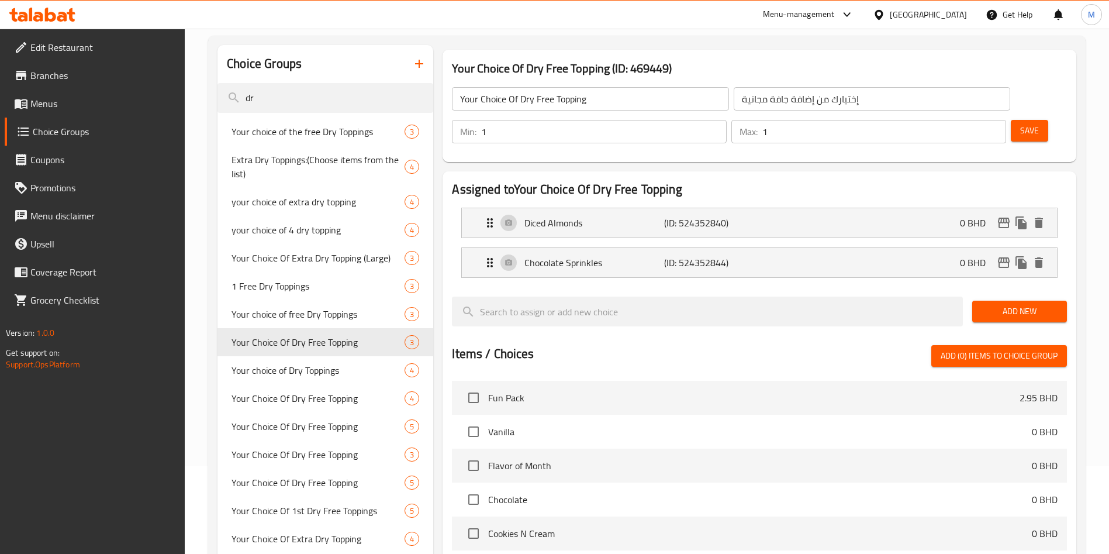
click at [1011, 120] on button "Save" at bounding box center [1029, 131] width 37 height 22
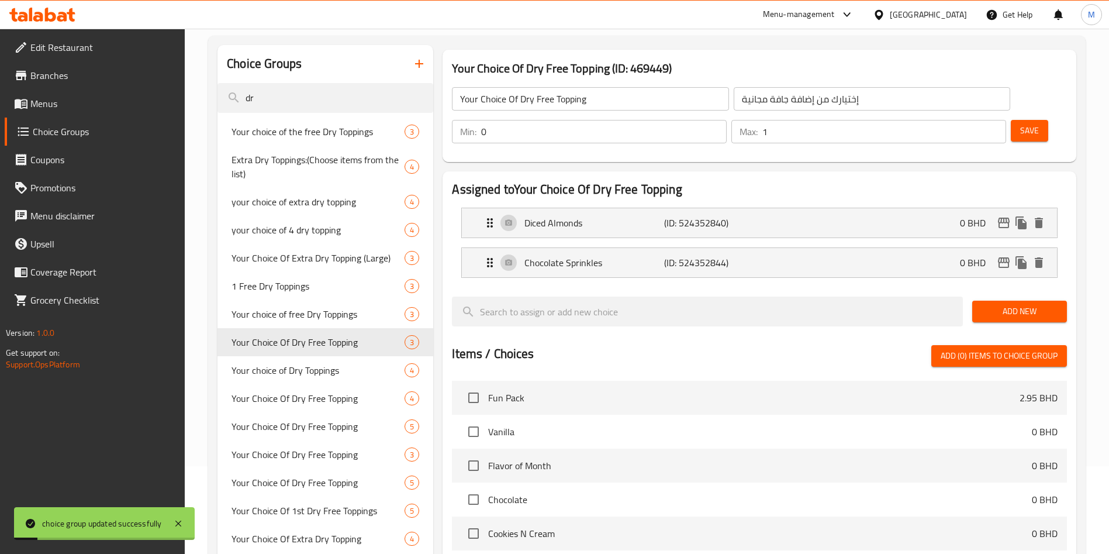
click at [727, 120] on input "0" at bounding box center [604, 131] width 246 height 23
type input "1"
click at [1011, 120] on button "Save" at bounding box center [1029, 131] width 37 height 22
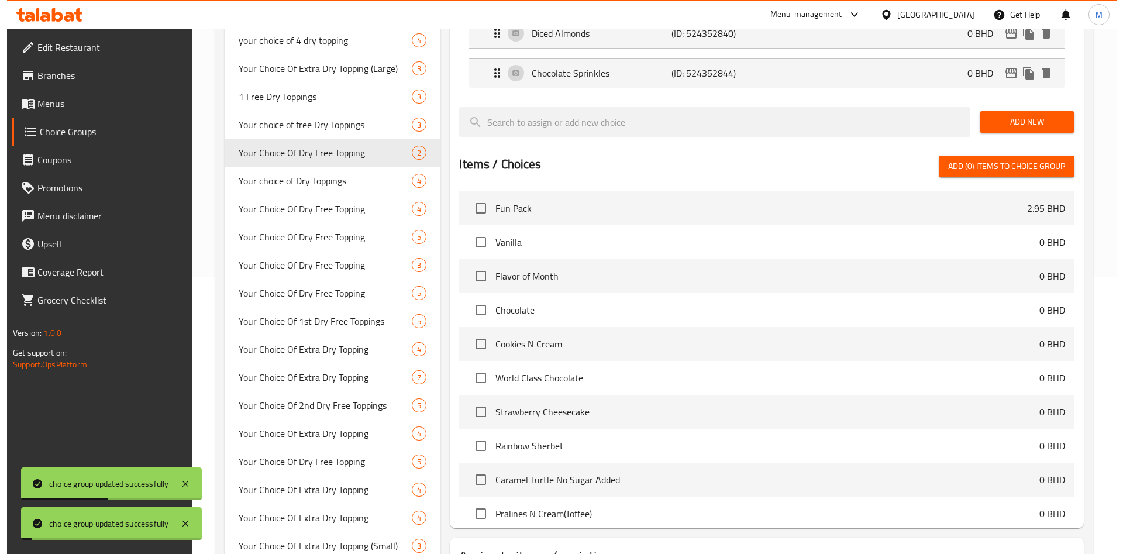
scroll to position [657, 0]
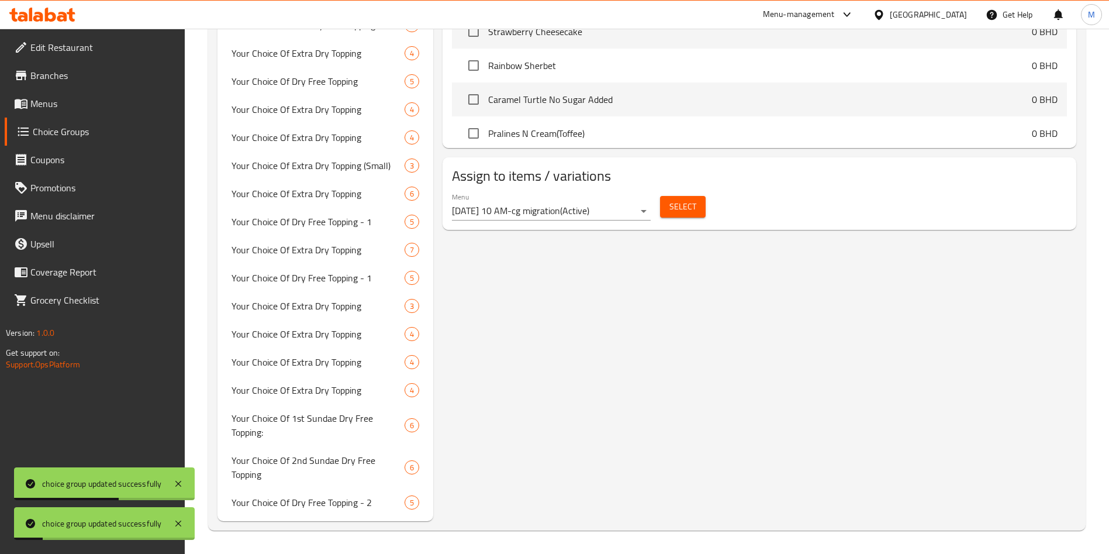
click at [684, 199] on span "Select" at bounding box center [682, 206] width 27 height 15
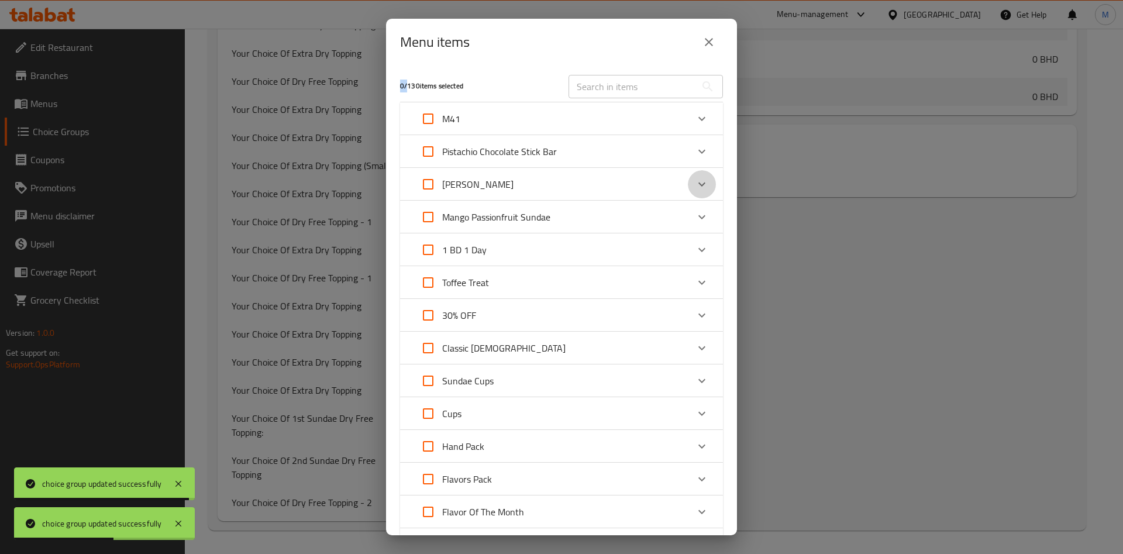
click at [688, 187] on div "Expand" at bounding box center [702, 184] width 28 height 28
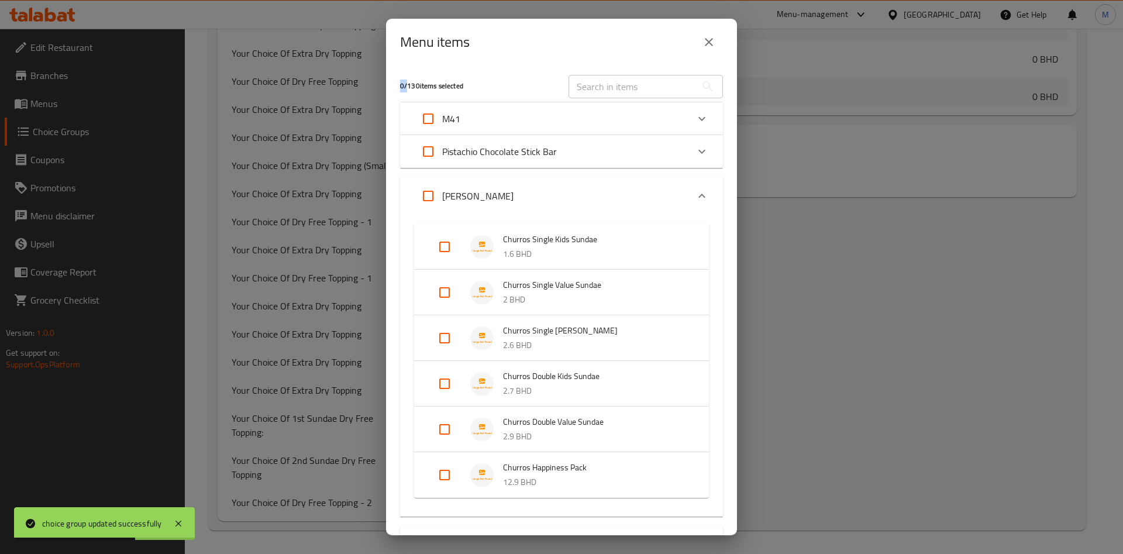
click at [444, 246] on input "Expand" at bounding box center [444, 247] width 28 height 28
checkbox input "false"
click at [445, 293] on input "Expand" at bounding box center [444, 292] width 28 height 28
checkbox input "true"
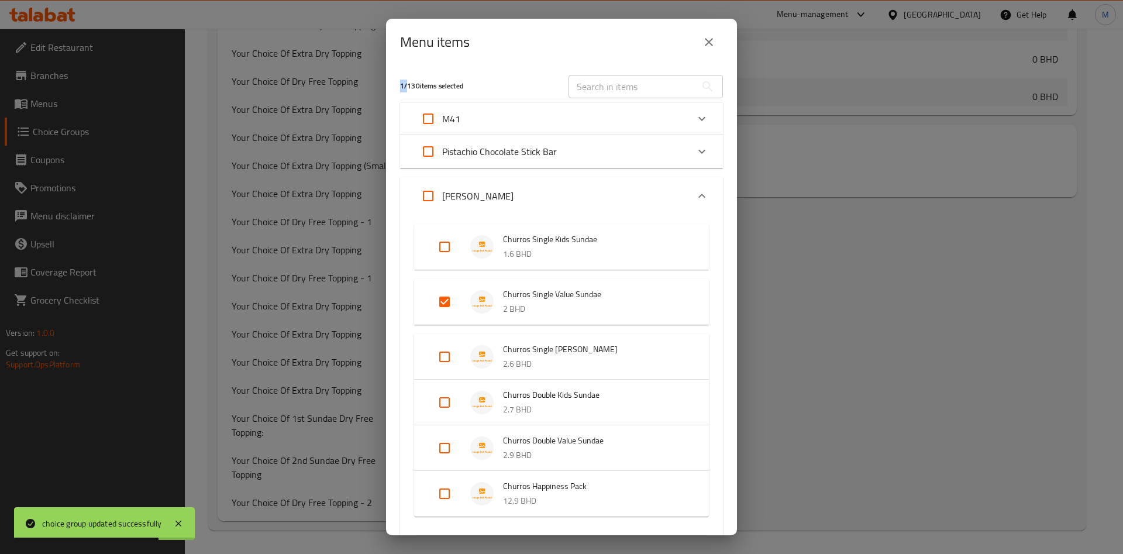
click at [444, 252] on input "Expand" at bounding box center [444, 247] width 28 height 28
checkbox input "true"
click at [440, 357] on input "Expand" at bounding box center [444, 357] width 28 height 28
checkbox input "true"
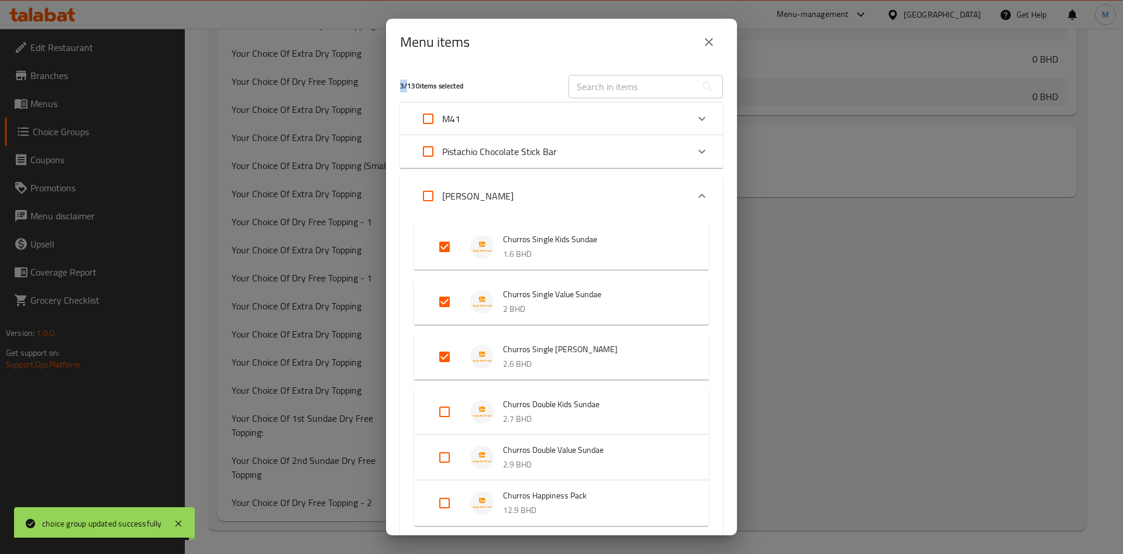
click at [446, 421] on input "Expand" at bounding box center [444, 412] width 28 height 28
checkbox input "false"
click at [444, 464] on input "Expand" at bounding box center [444, 457] width 28 height 28
checkbox input "true"
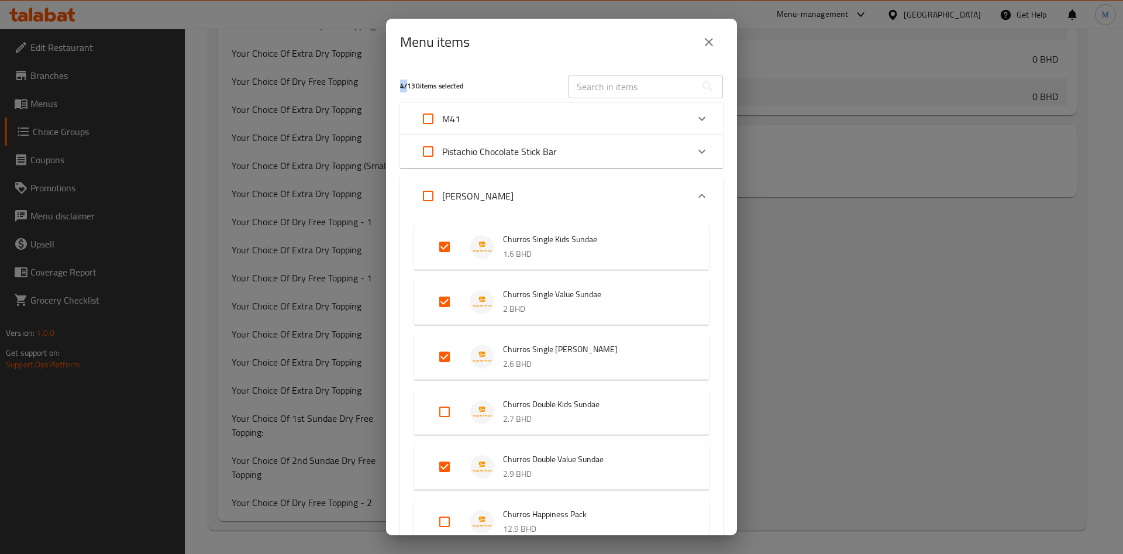
click at [444, 415] on input "Expand" at bounding box center [444, 412] width 28 height 28
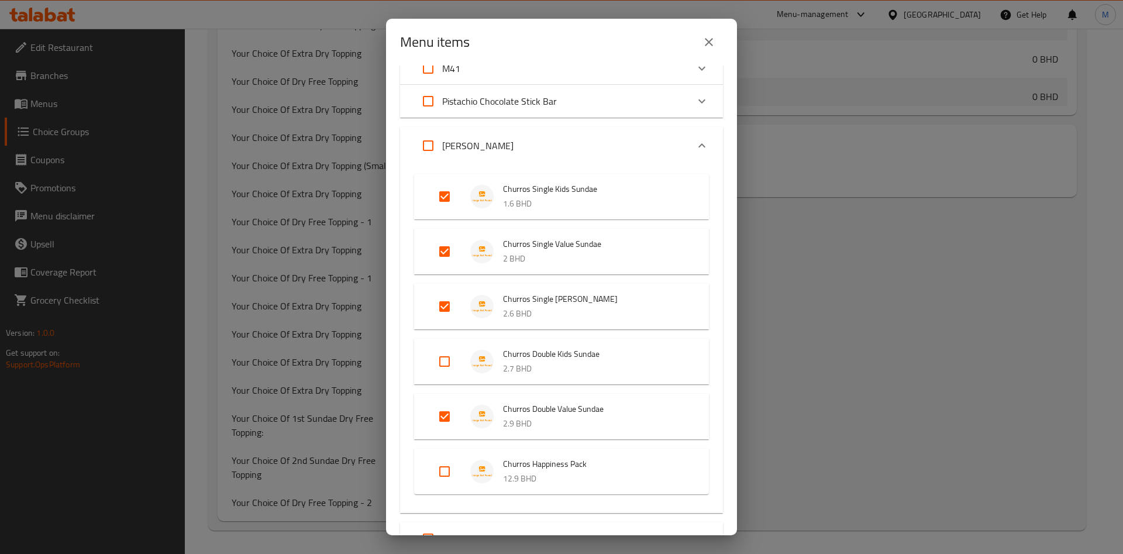
scroll to position [88, 0]
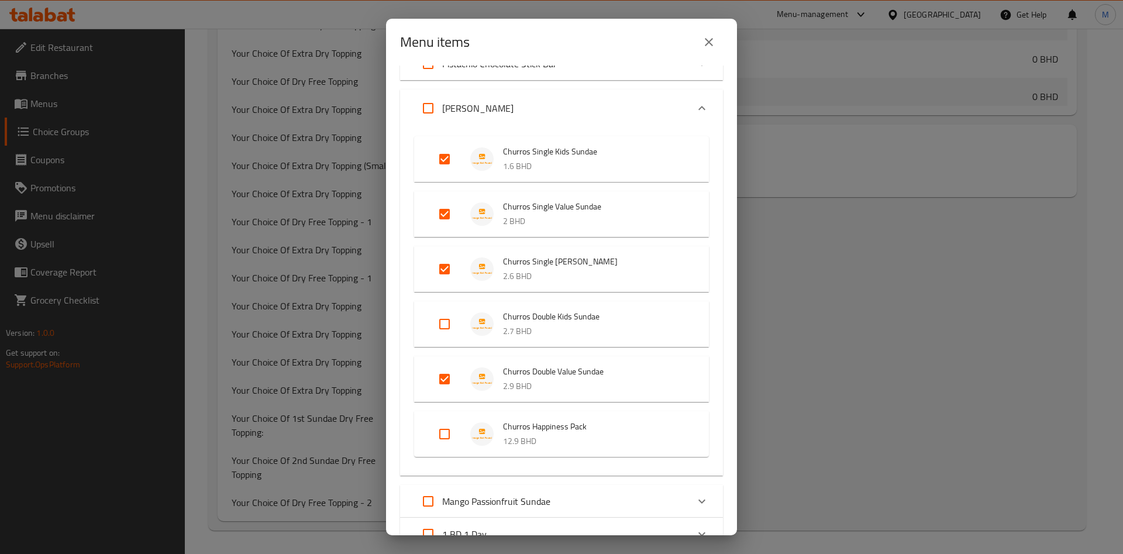
click at [447, 321] on input "Expand" at bounding box center [444, 324] width 28 height 28
checkbox input "true"
click at [444, 433] on input "Expand" at bounding box center [444, 434] width 28 height 28
checkbox input "false"
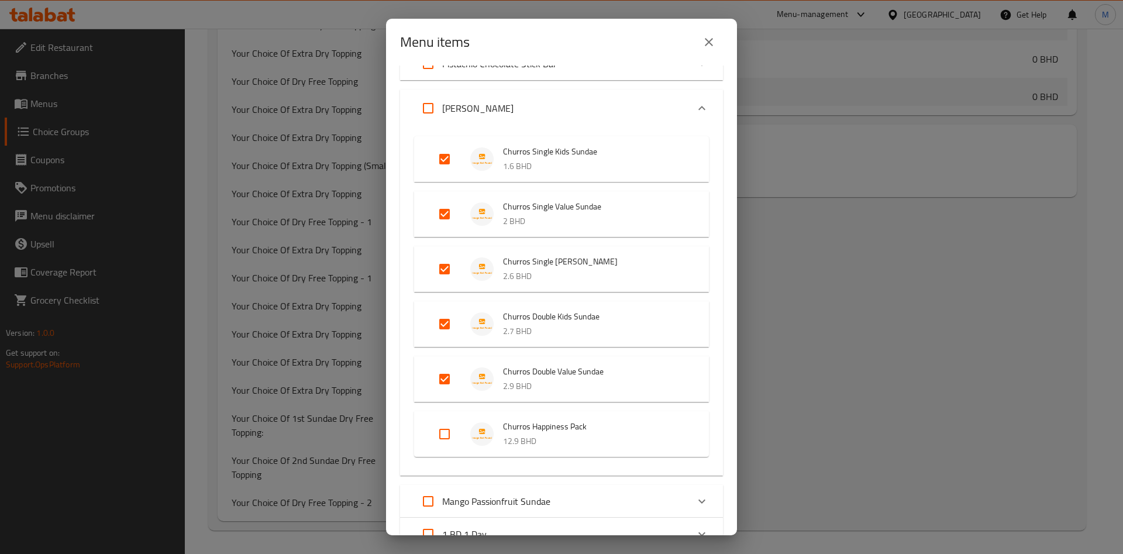
checkbox input "false"
click at [440, 434] on input "Expand" at bounding box center [444, 434] width 28 height 28
checkbox input "true"
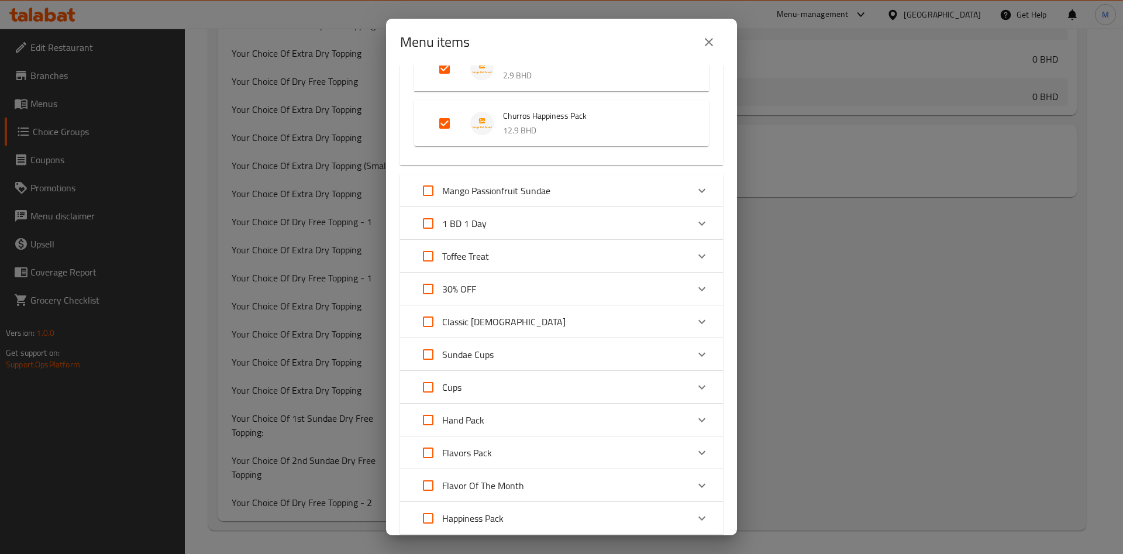
scroll to position [247, 0]
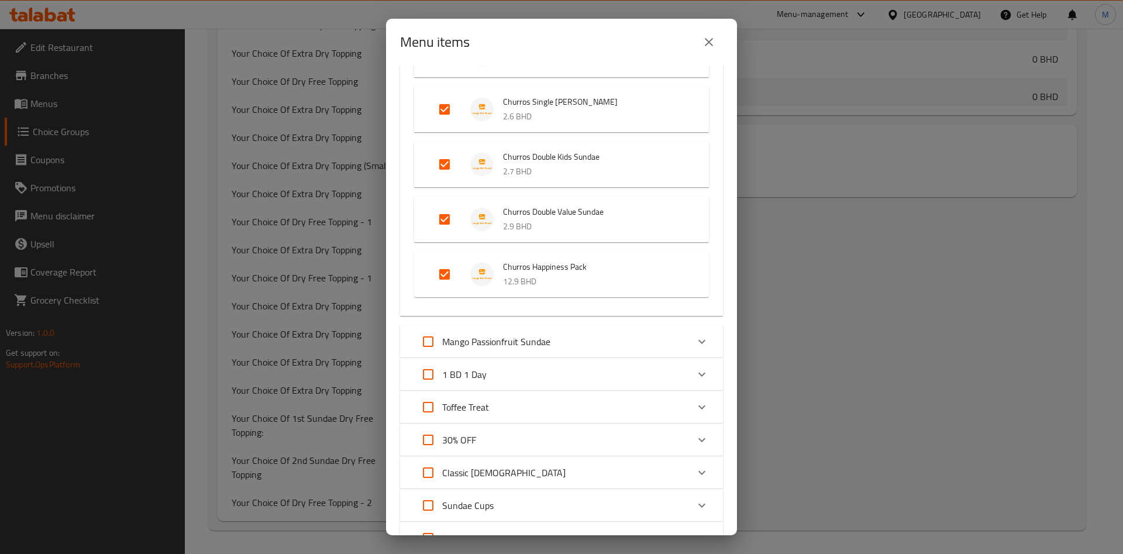
click at [448, 279] on input "Expand" at bounding box center [444, 274] width 28 height 28
checkbox input "false"
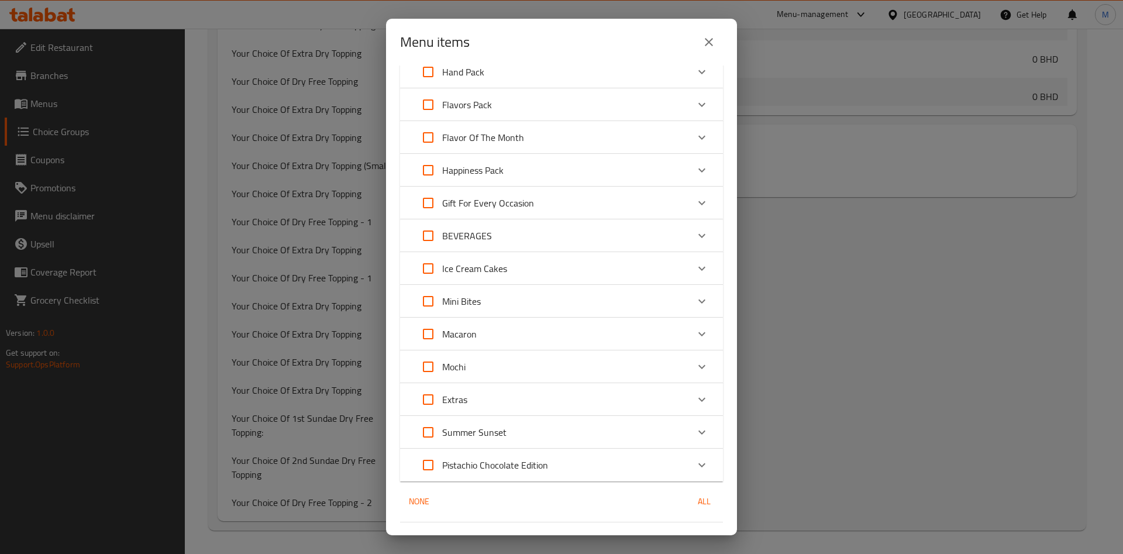
scroll to position [774, 0]
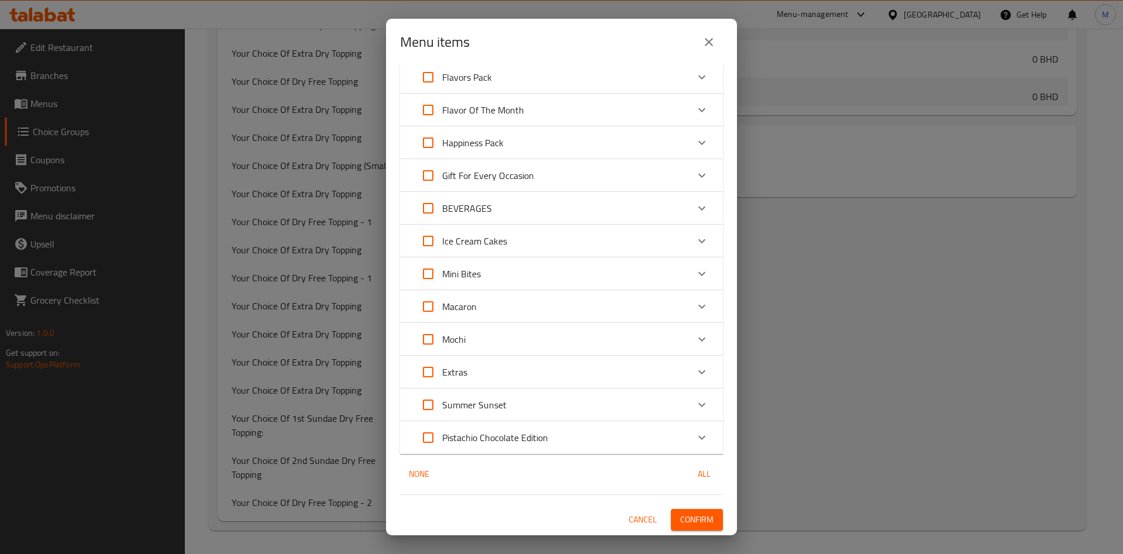
click at [695, 519] on span "Confirm" at bounding box center [696, 519] width 33 height 15
click at [695, 519] on div at bounding box center [561, 277] width 1123 height 554
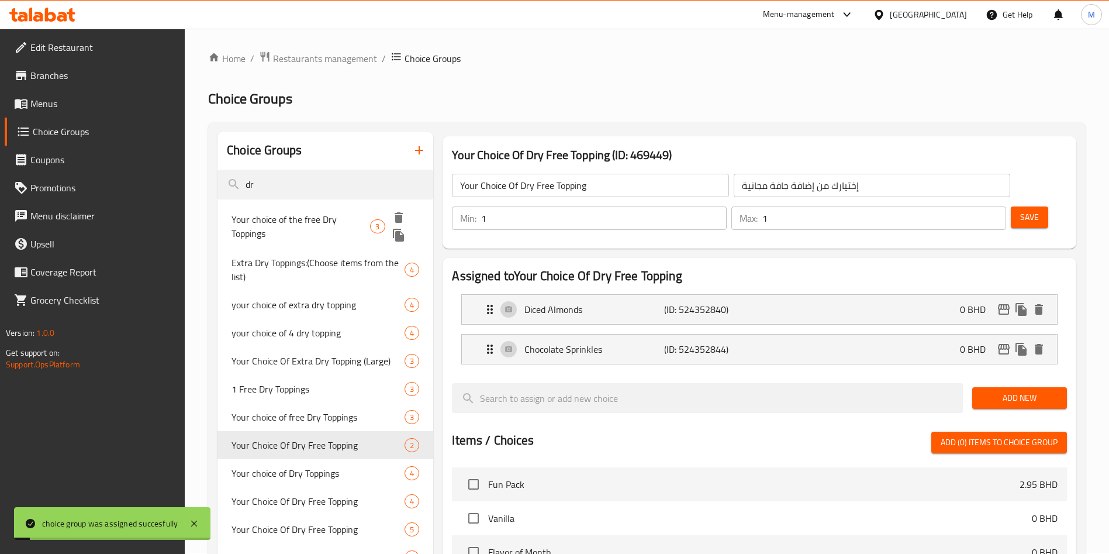
scroll to position [0, 0]
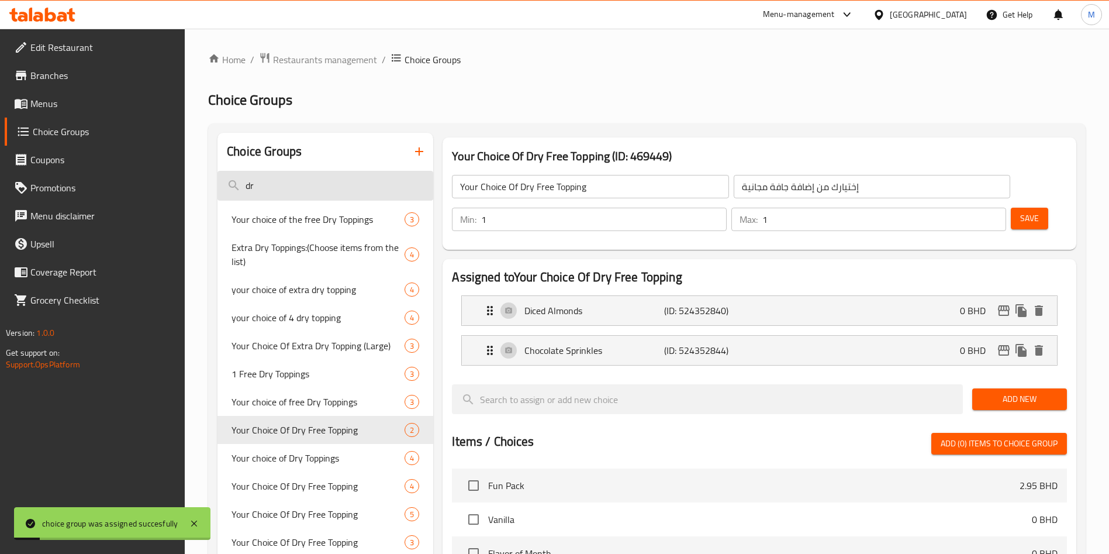
click at [295, 189] on input "dr" at bounding box center [326, 186] width 216 height 30
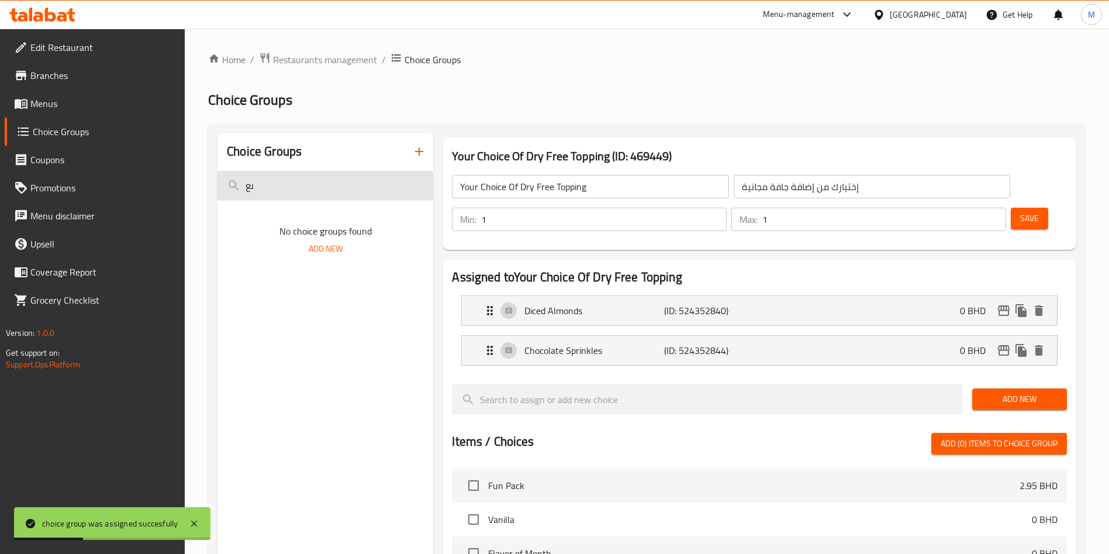
type input "ى"
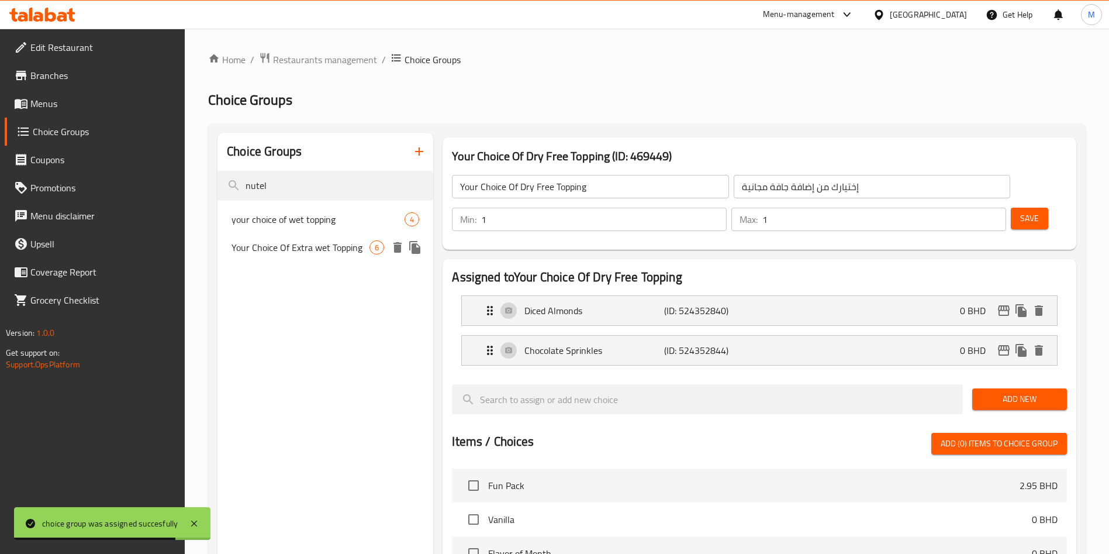
type input "nutel"
click at [320, 234] on div "Your Choice Of Extra wet Topping 6" at bounding box center [326, 247] width 216 height 28
click at [316, 219] on span "your choice of wet topping" at bounding box center [318, 219] width 173 height 14
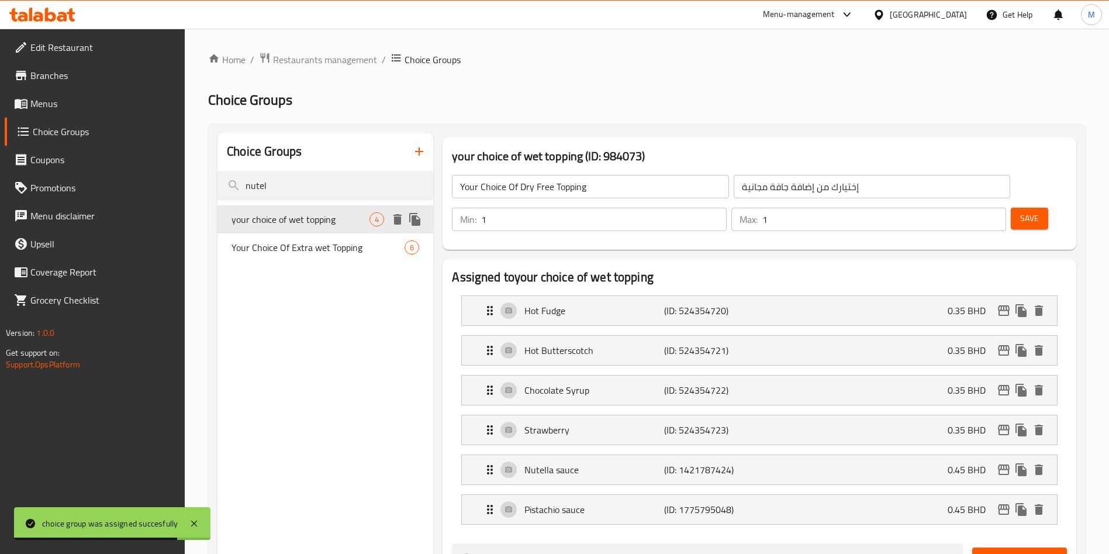
type input "Your Choice Of Extra wet Topping"
type input "إختيارك من الإضافات الرطبة"
type input "0"
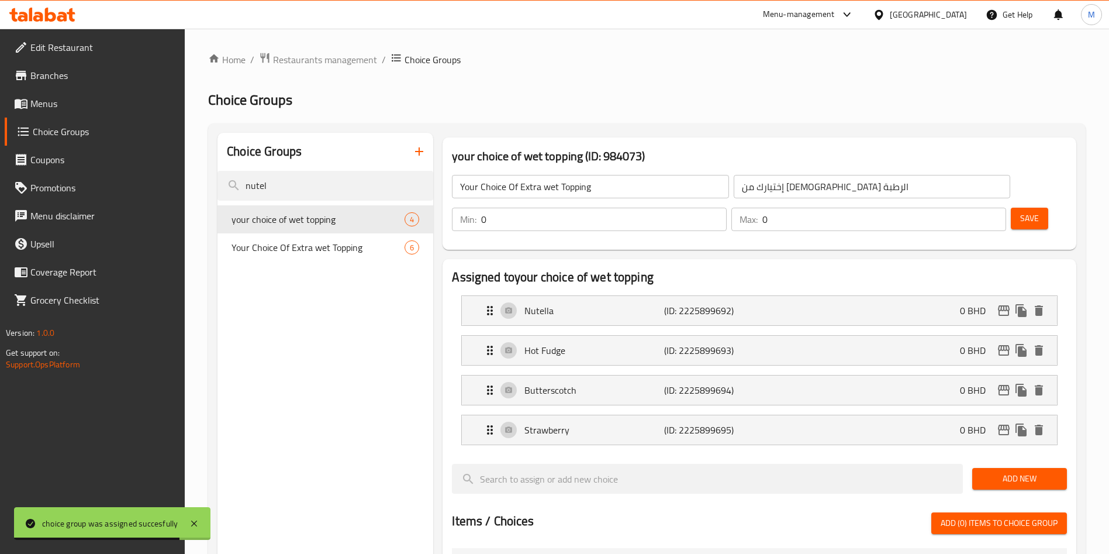
type input "your choice of wet topping"
type input "اختيارات من الاضافات الجافه"
type input "1"
type input "0"
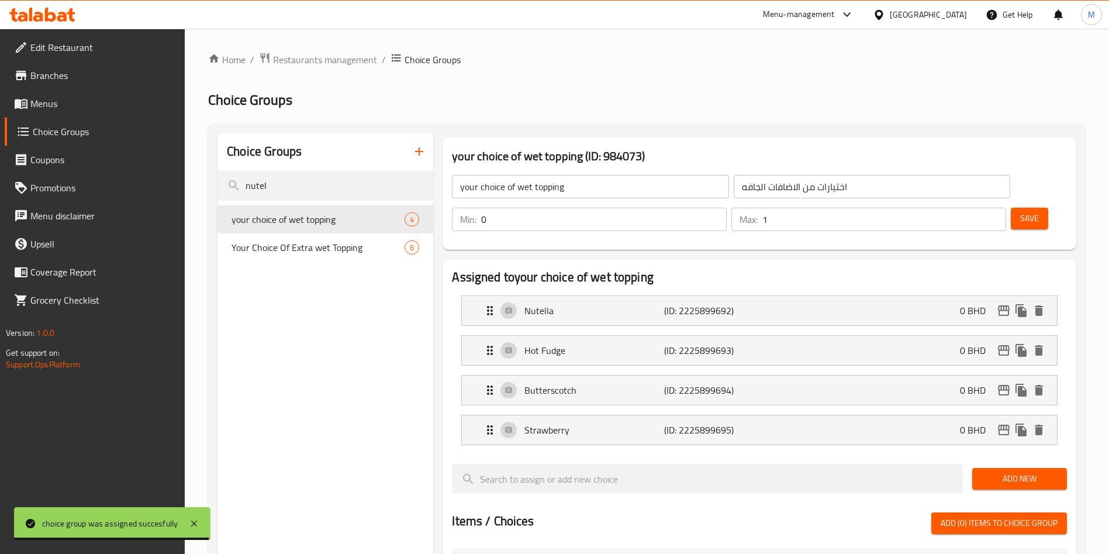
click at [727, 208] on input "0" at bounding box center [604, 219] width 246 height 23
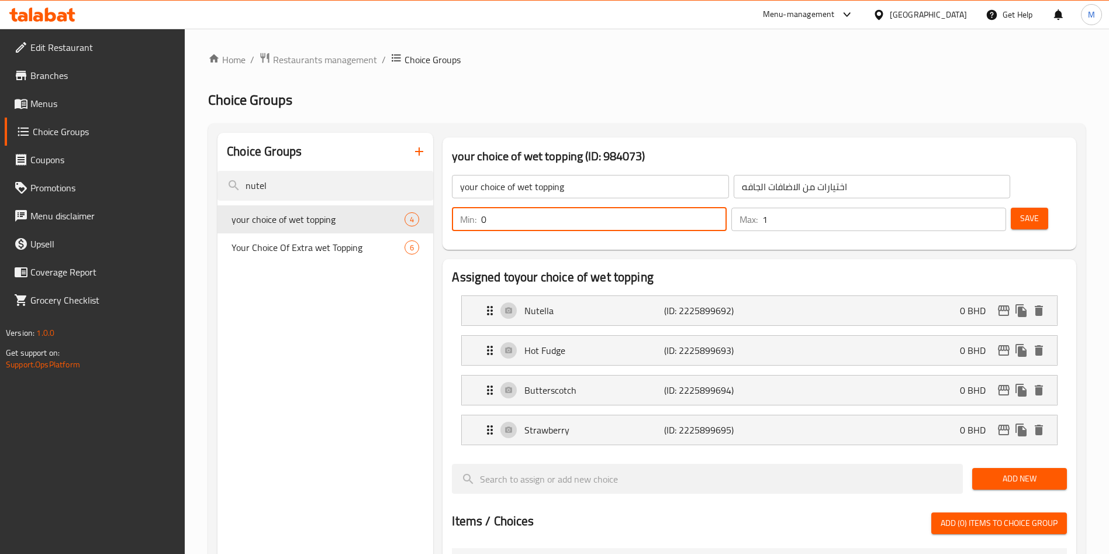
click at [1020, 211] on span "Save" at bounding box center [1029, 218] width 19 height 15
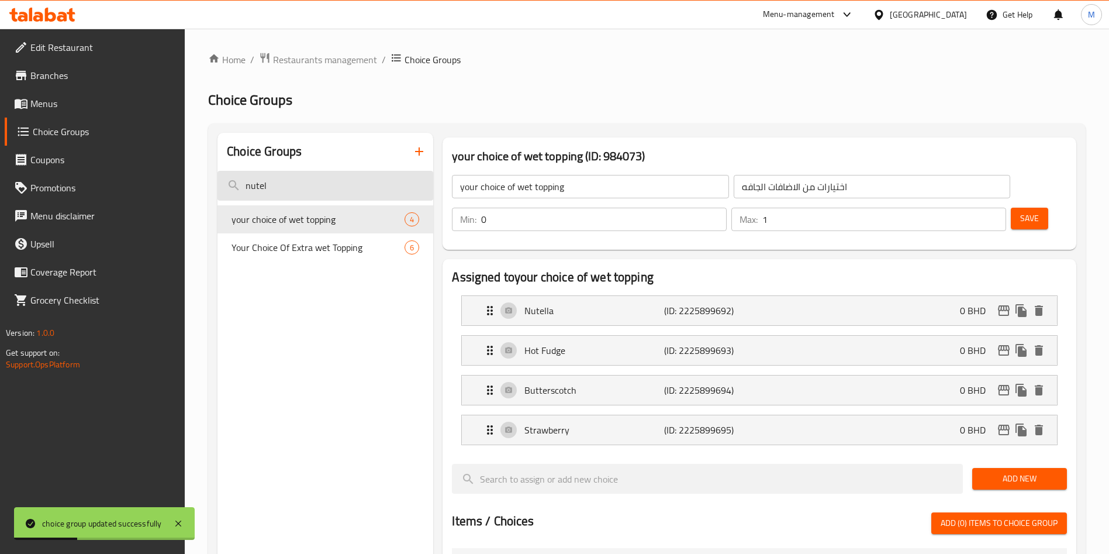
click at [375, 172] on input "nutel" at bounding box center [326, 186] width 216 height 30
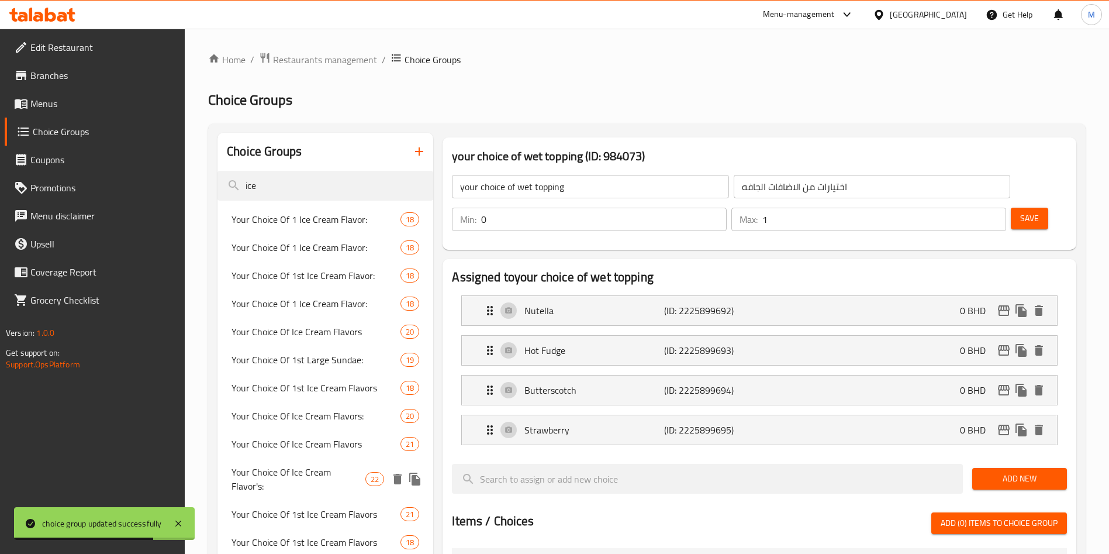
type input "ice"
click at [325, 465] on span "Your Choice Of Ice Cream Flavor's:" at bounding box center [299, 479] width 134 height 28
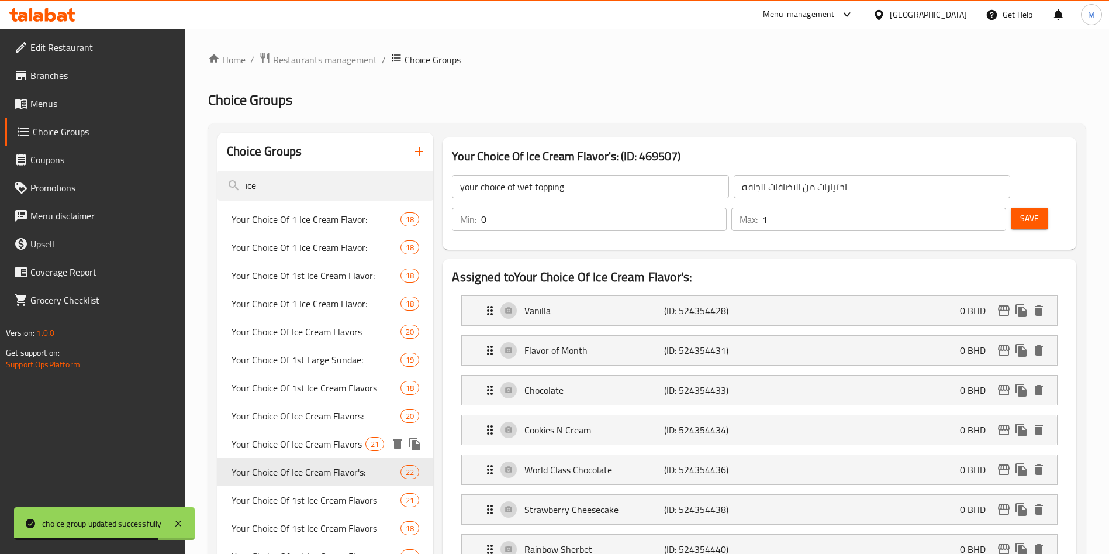
type input "Your Choice Of Ice Cream Flavor's:"
type input "اختيارك من نكهه الايس كريم"
type input "1"
click at [328, 433] on div "Your Choice Of Ice Cream Flavors 21" at bounding box center [326, 444] width 216 height 28
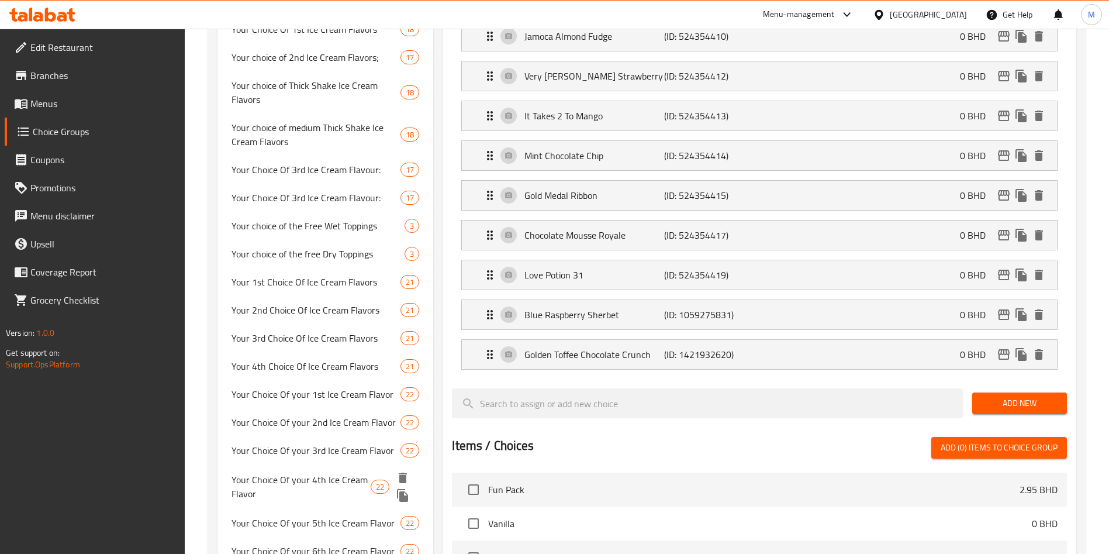
scroll to position [965, 0]
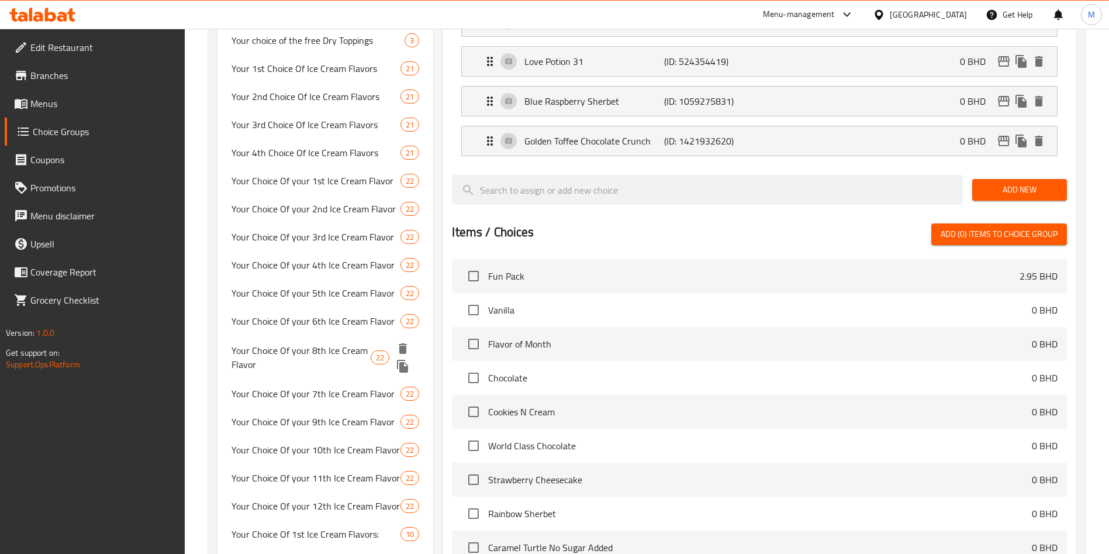
click at [347, 364] on span "Your Choice Of your 8th Ice Cream Flavor" at bounding box center [301, 357] width 139 height 28
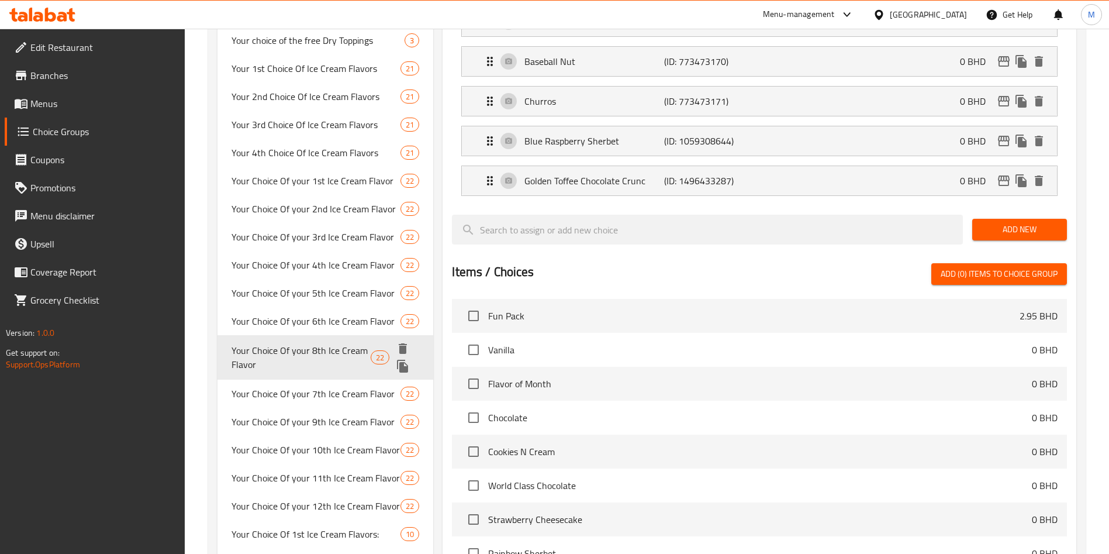
type input "Your Choice Of your 8th Ice Cream Flavor"
type input "اختيارك لنكهة الآيس كريم الثامنه"
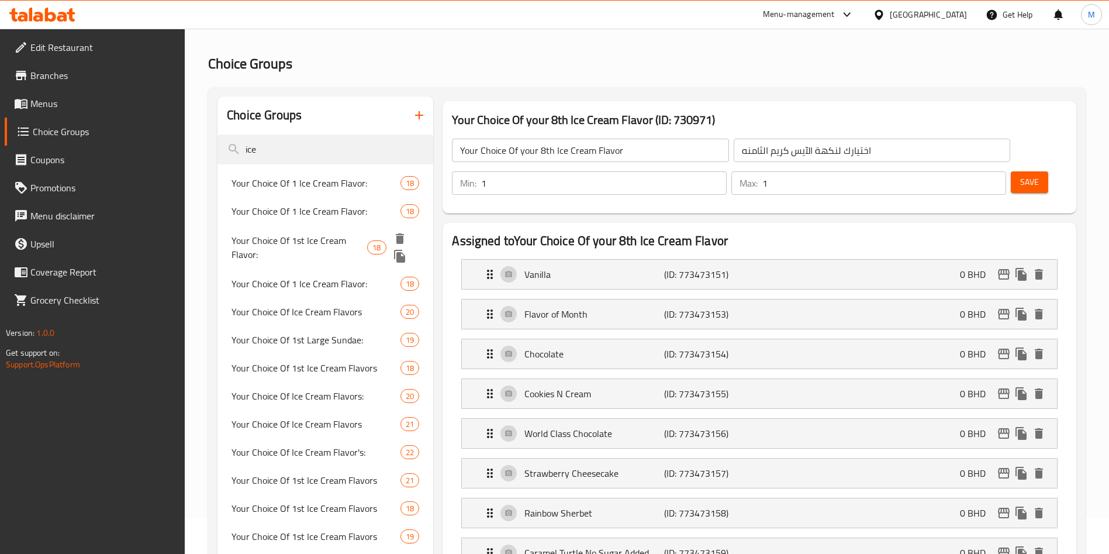
scroll to position [0, 0]
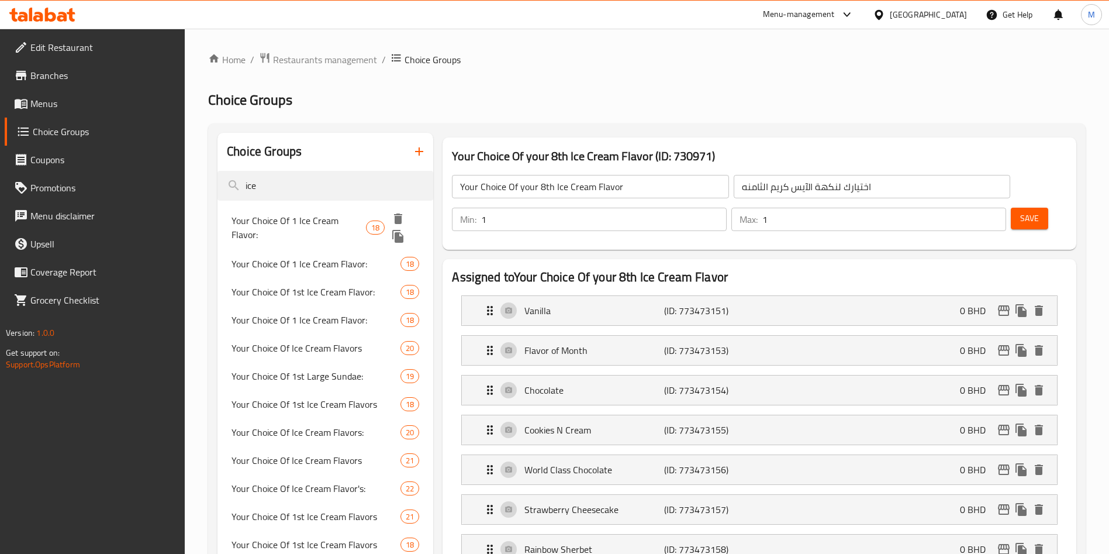
click at [319, 221] on span "Your Choice Of 1 Ice Cream Flavor:" at bounding box center [299, 227] width 134 height 28
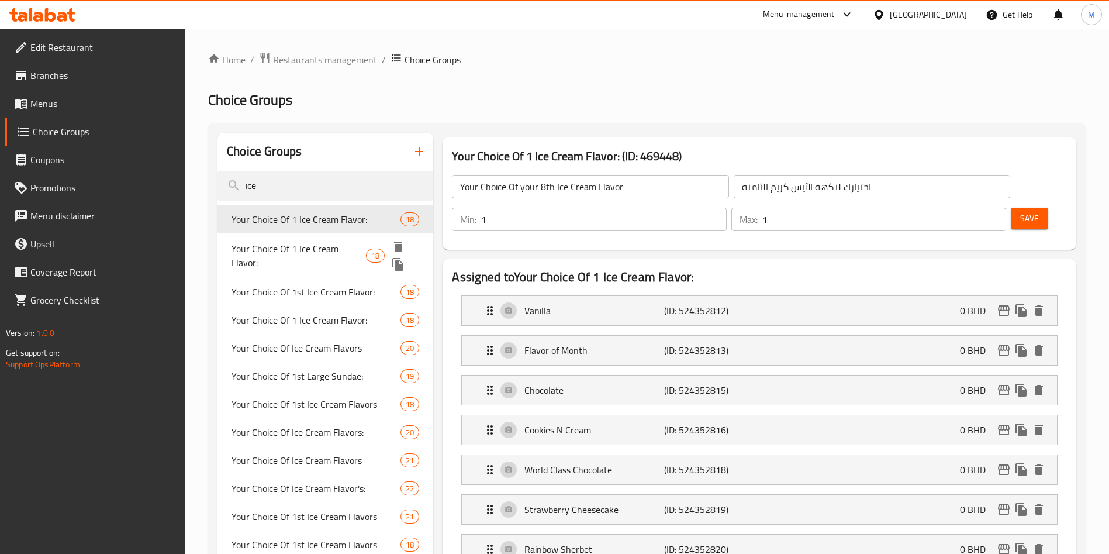
type input "Your Choice Of 1 Ice Cream Flavor:"
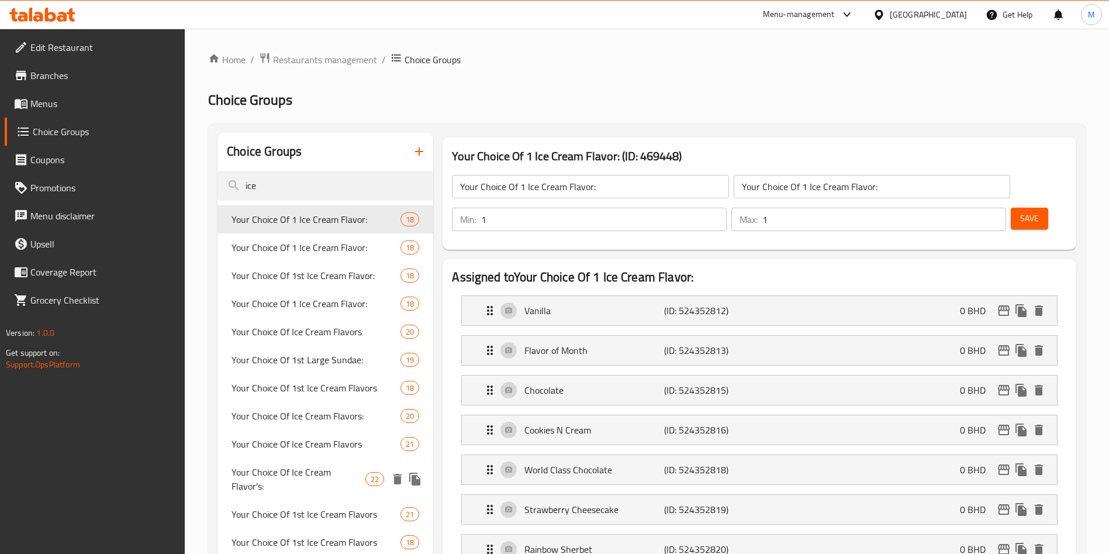
click at [328, 472] on span "Your Choice Of Ice Cream Flavor's:" at bounding box center [299, 479] width 134 height 28
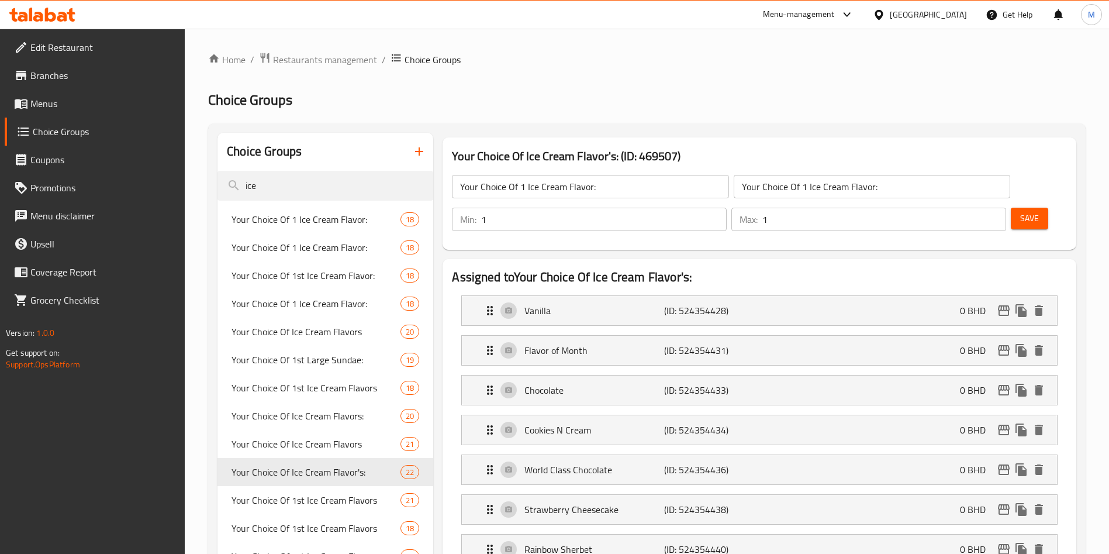
type input "Your Choice Of Ice Cream Flavor's:"
type input "اختيارك من نكهه الايس كريم"
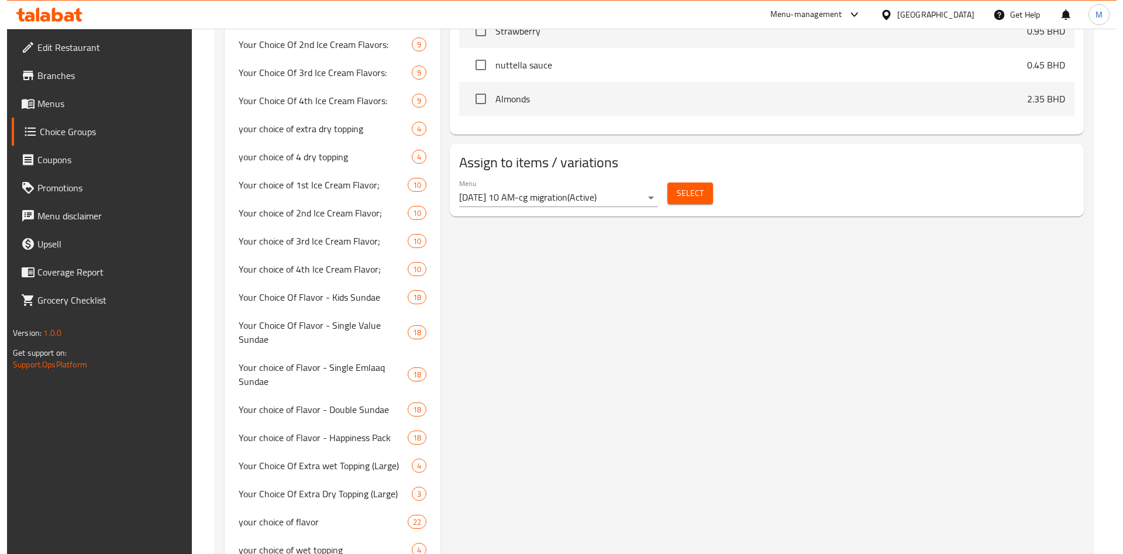
scroll to position [1403, 0]
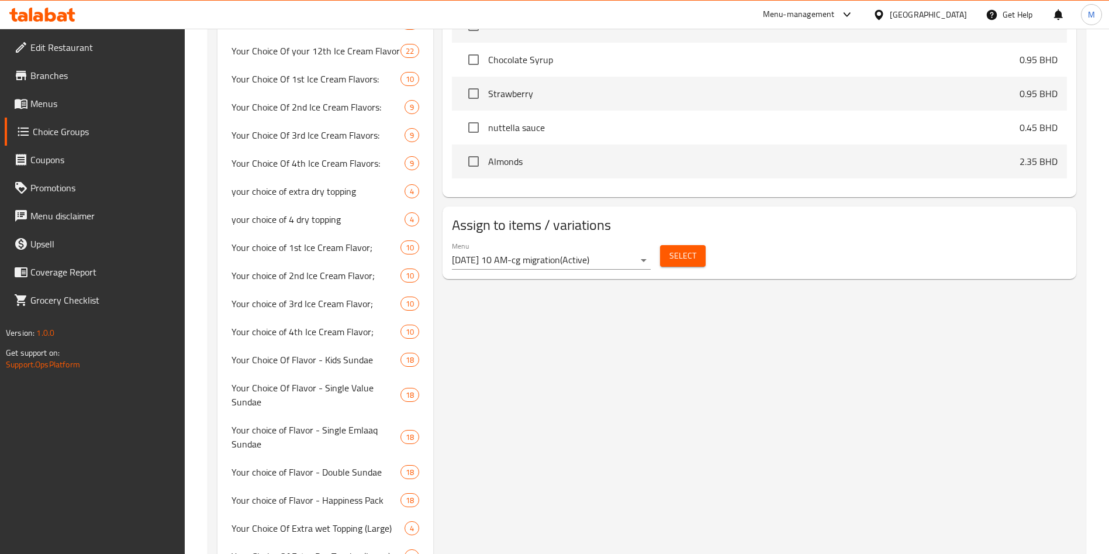
click at [678, 249] on span "Select" at bounding box center [682, 256] width 27 height 15
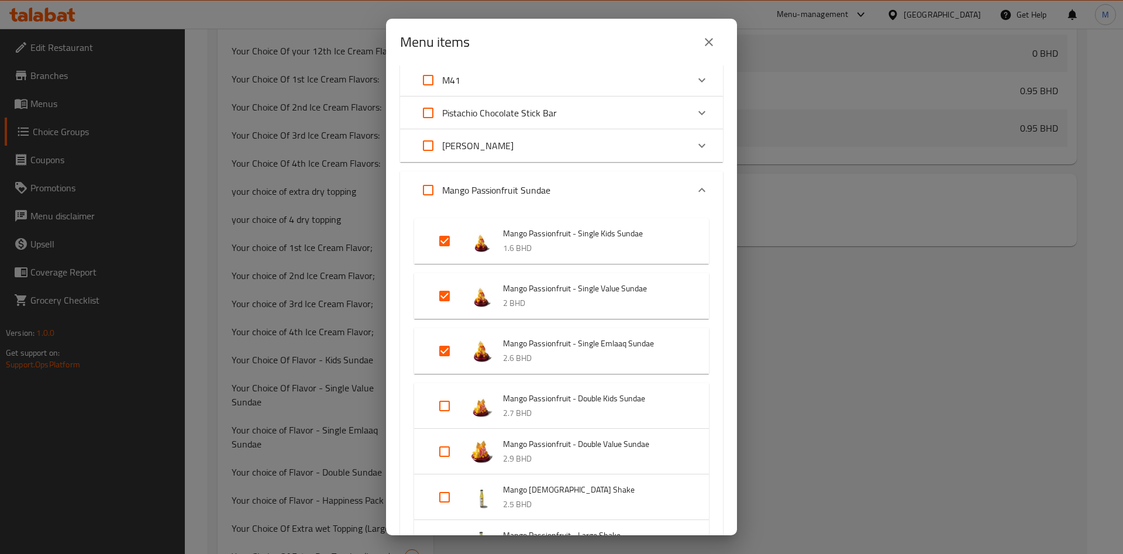
scroll to position [0, 0]
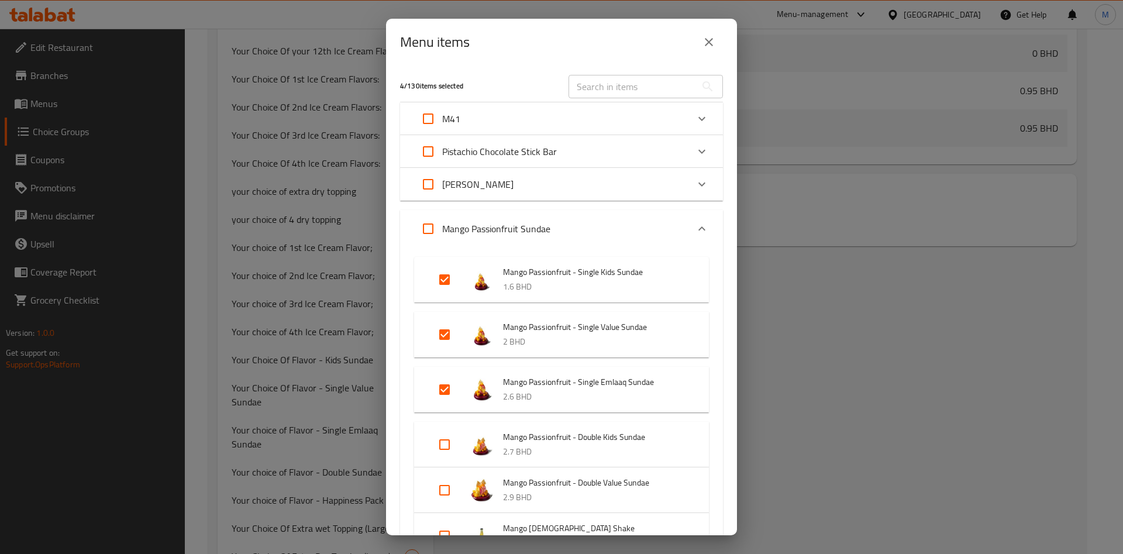
click at [698, 185] on icon "Expand" at bounding box center [701, 184] width 7 height 4
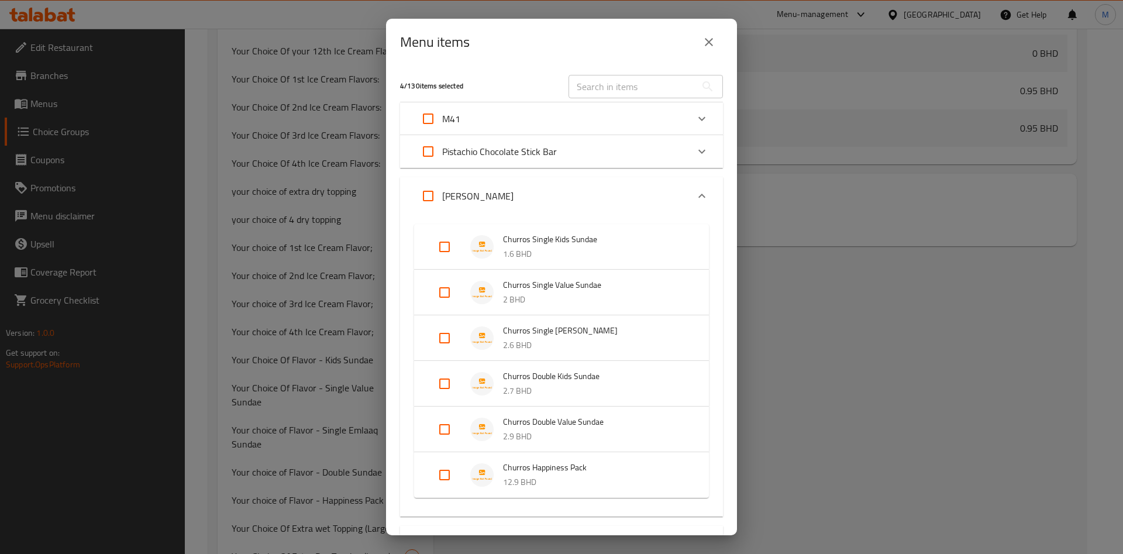
click at [448, 246] on input "Expand" at bounding box center [444, 247] width 28 height 28
checkbox input "true"
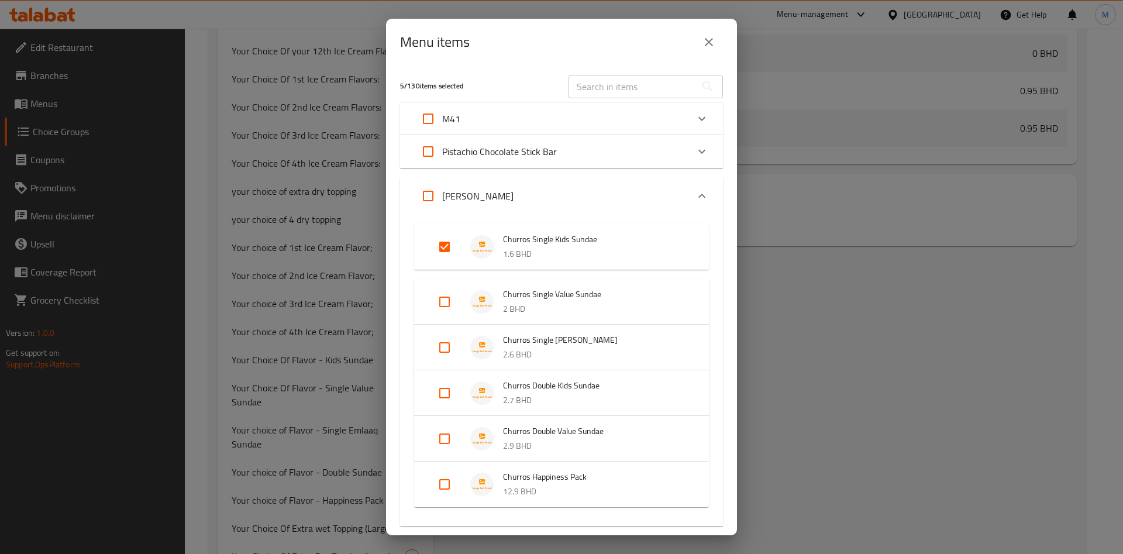
click at [446, 304] on input "Expand" at bounding box center [444, 302] width 28 height 28
checkbox input "true"
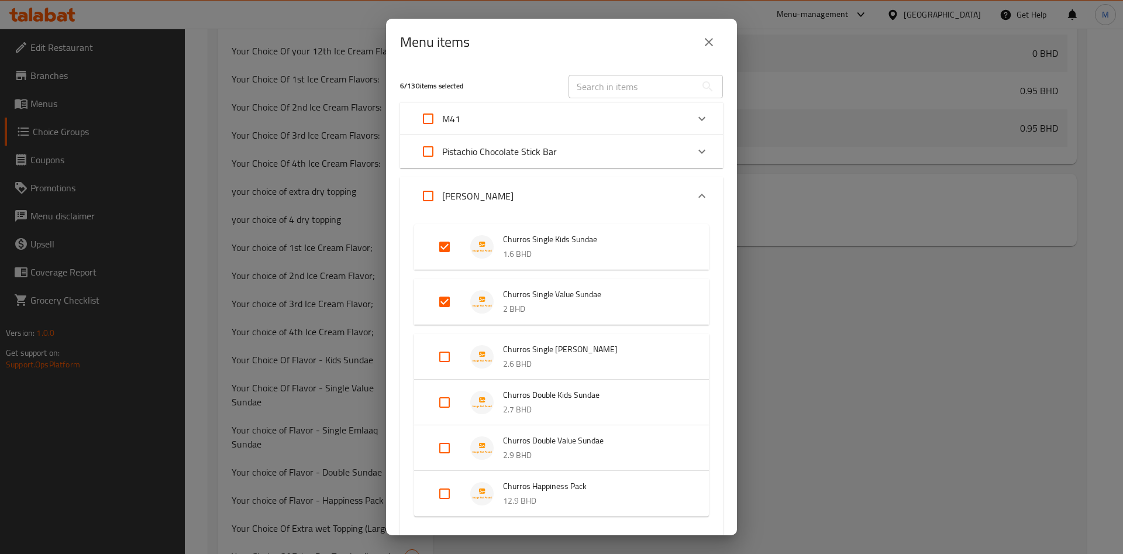
click at [440, 357] on input "Expand" at bounding box center [444, 357] width 28 height 28
click at [448, 356] on input "Expand" at bounding box center [444, 357] width 28 height 28
click at [447, 354] on input "Expand" at bounding box center [444, 357] width 28 height 28
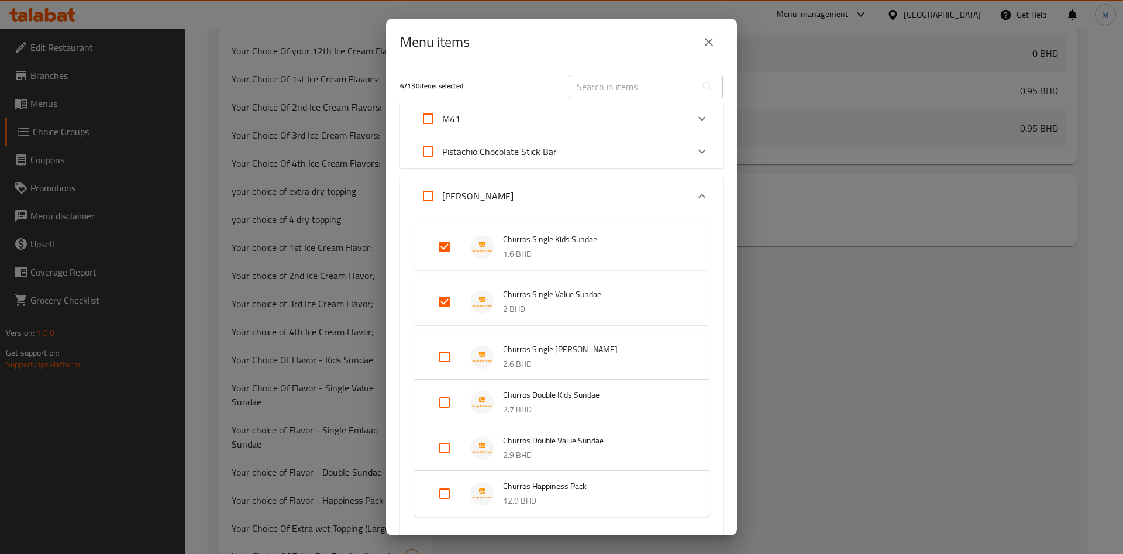
checkbox input "true"
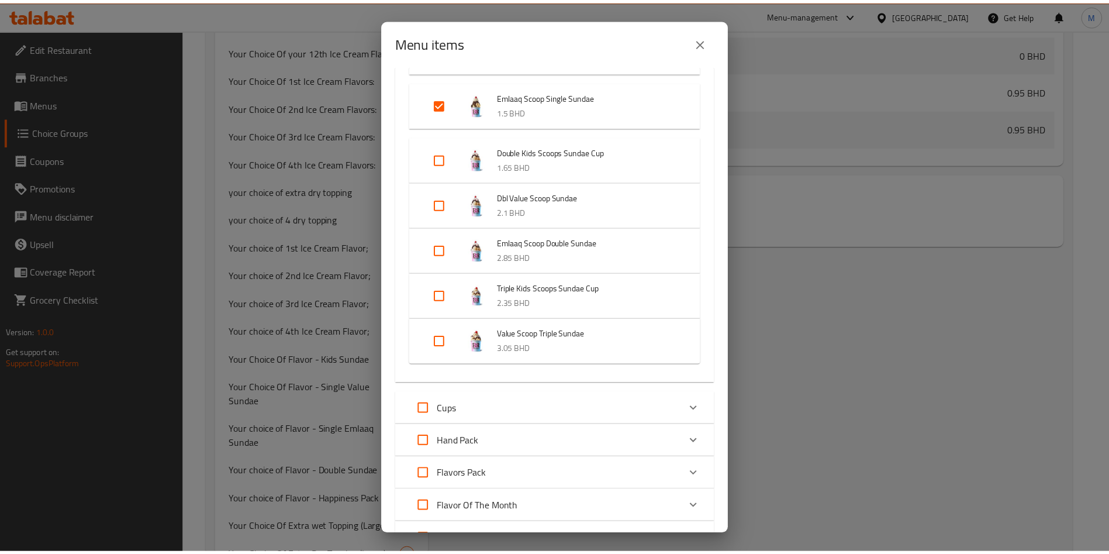
scroll to position [1625, 0]
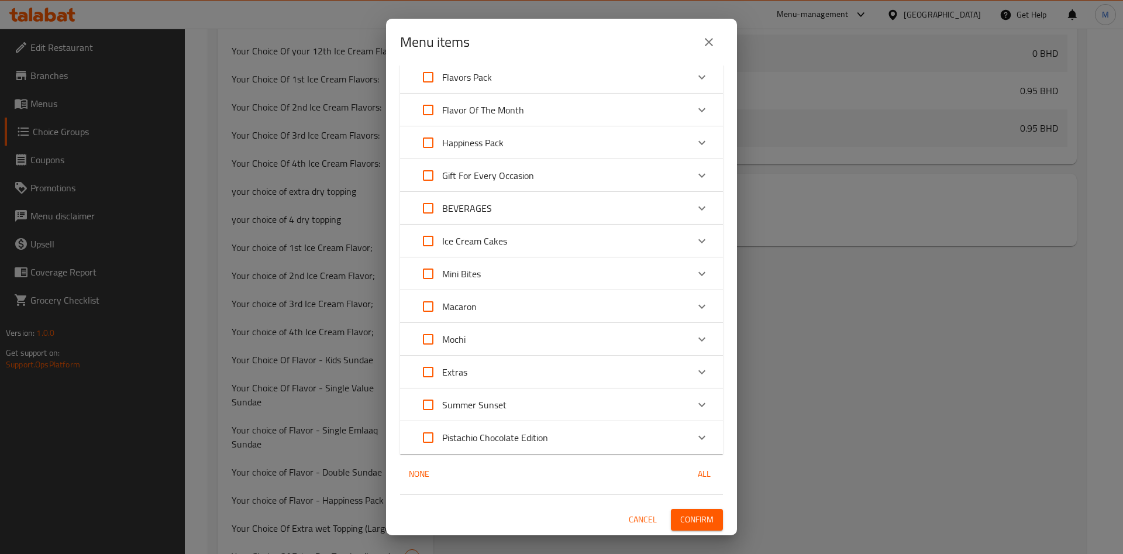
click at [696, 515] on span "Confirm" at bounding box center [696, 519] width 33 height 15
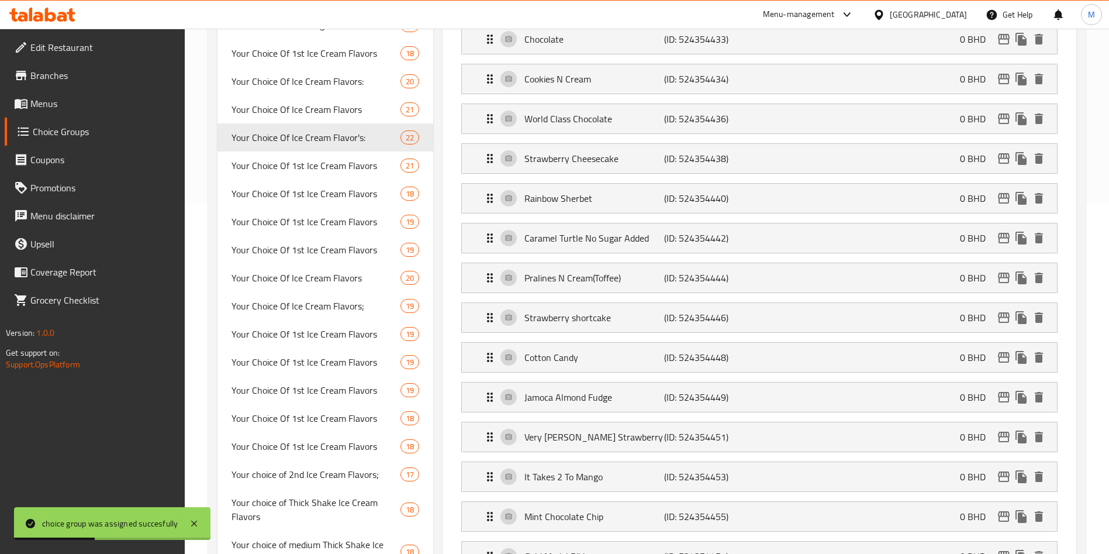
scroll to position [0, 0]
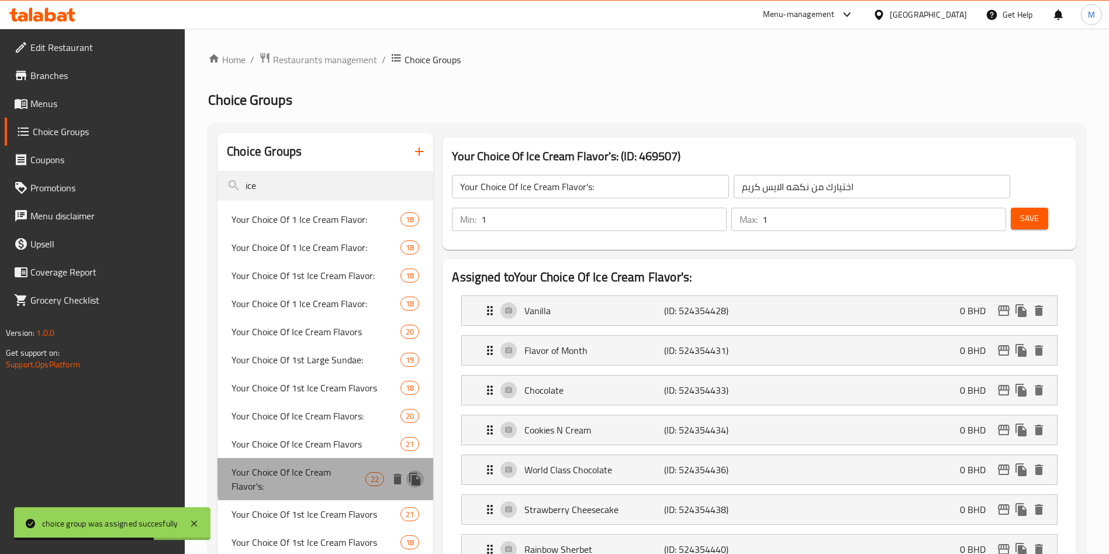
click at [418, 472] on icon "duplicate" at bounding box center [414, 478] width 11 height 13
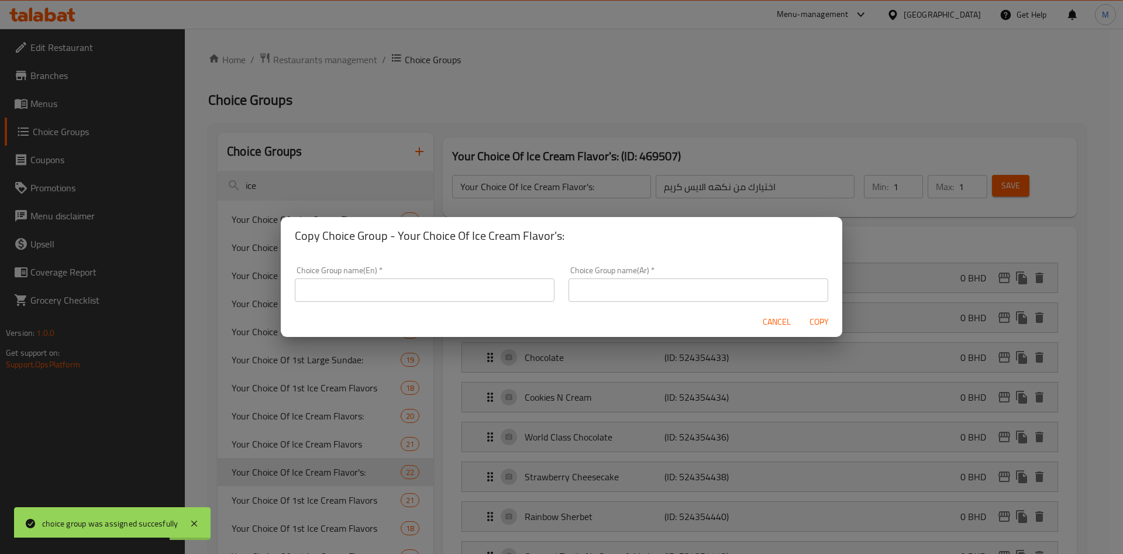
click at [428, 280] on input "text" at bounding box center [425, 289] width 260 height 23
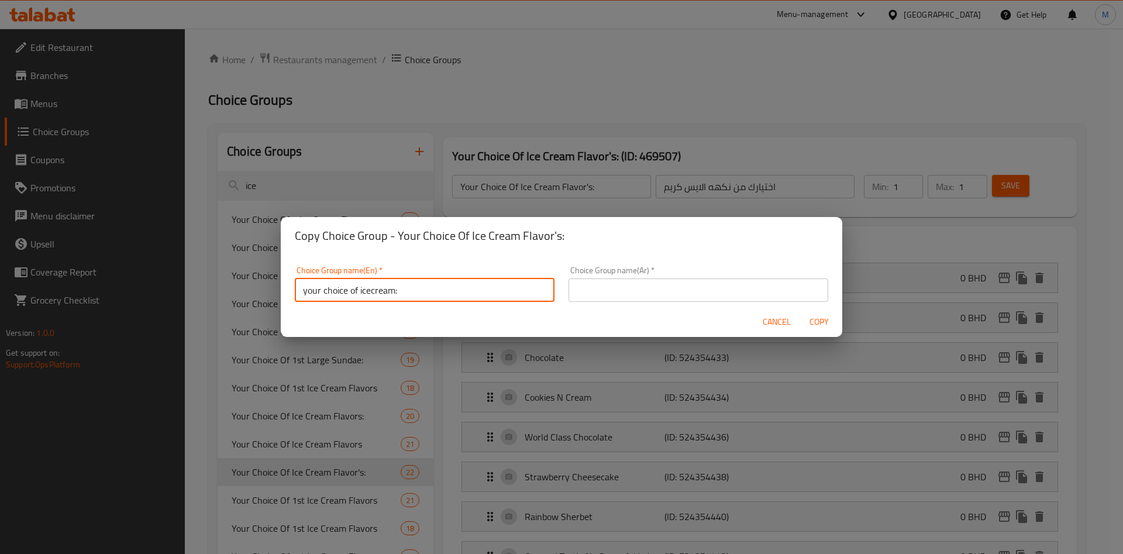
type input "your choice of icecream:"
drag, startPoint x: 641, startPoint y: 274, endPoint x: 643, endPoint y: 286, distance: 11.8
click at [643, 286] on div "Choice Group name(Ar)   * Choice Group name(Ar) *" at bounding box center [698, 284] width 260 height 36
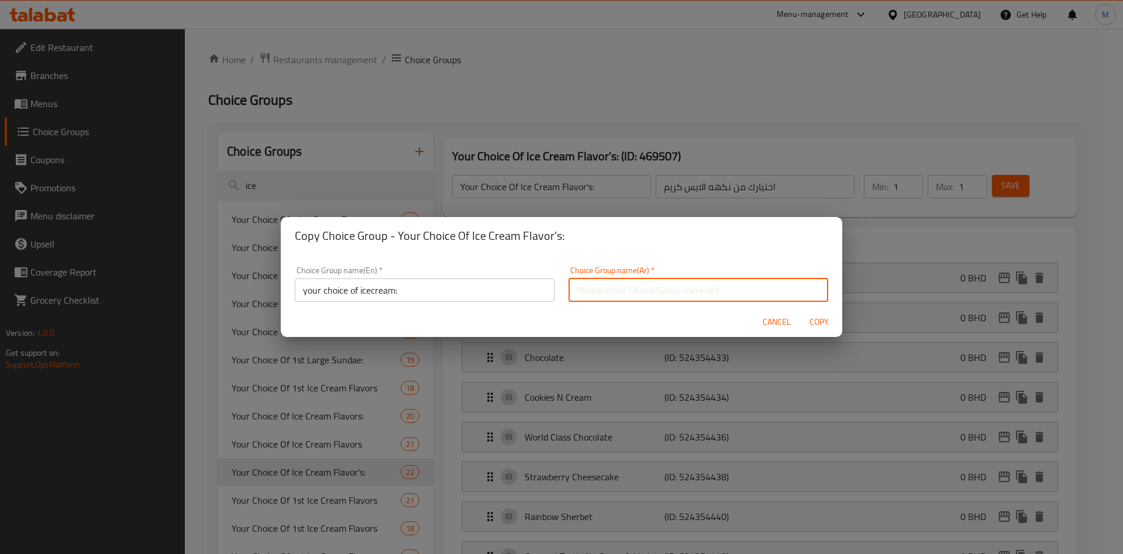
click at [643, 286] on input "text" at bounding box center [698, 289] width 260 height 23
type input "اختيارك من الايسكريم"
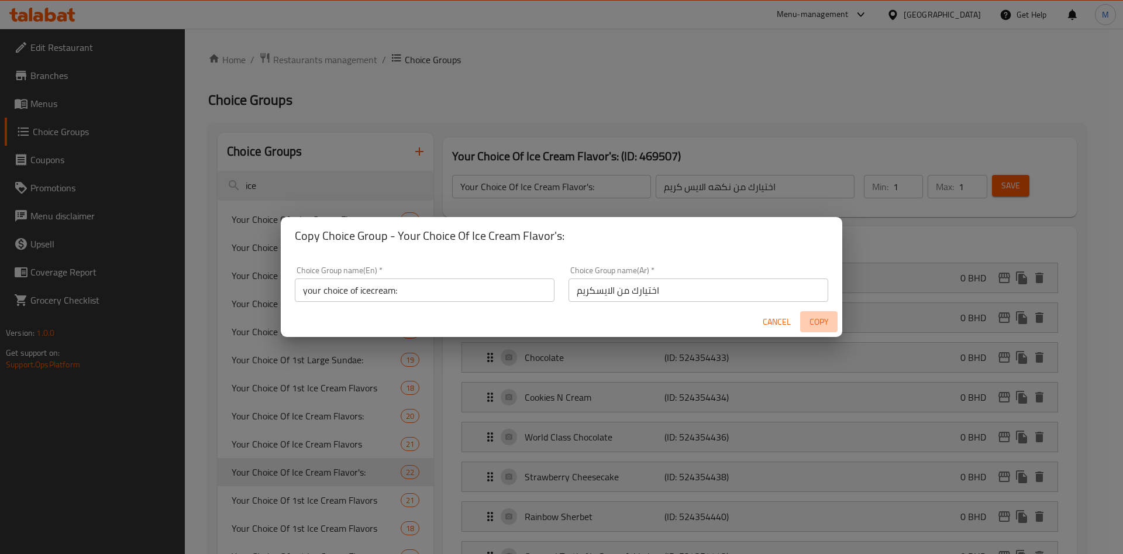
click at [821, 319] on span "Copy" at bounding box center [819, 322] width 28 height 15
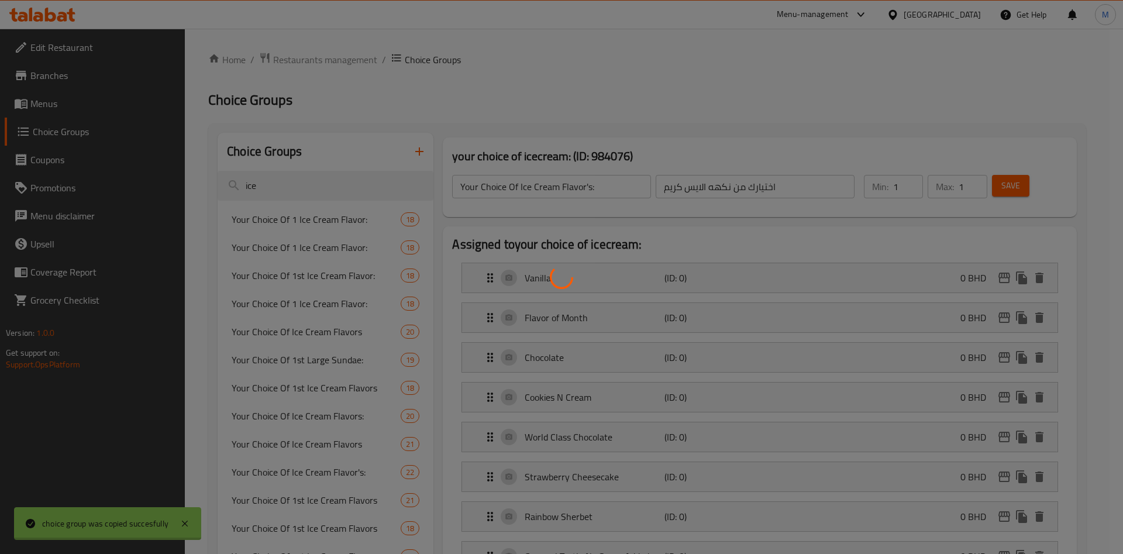
type input "your choice of icecream:"
type input "اختيارك من الايسكريم"
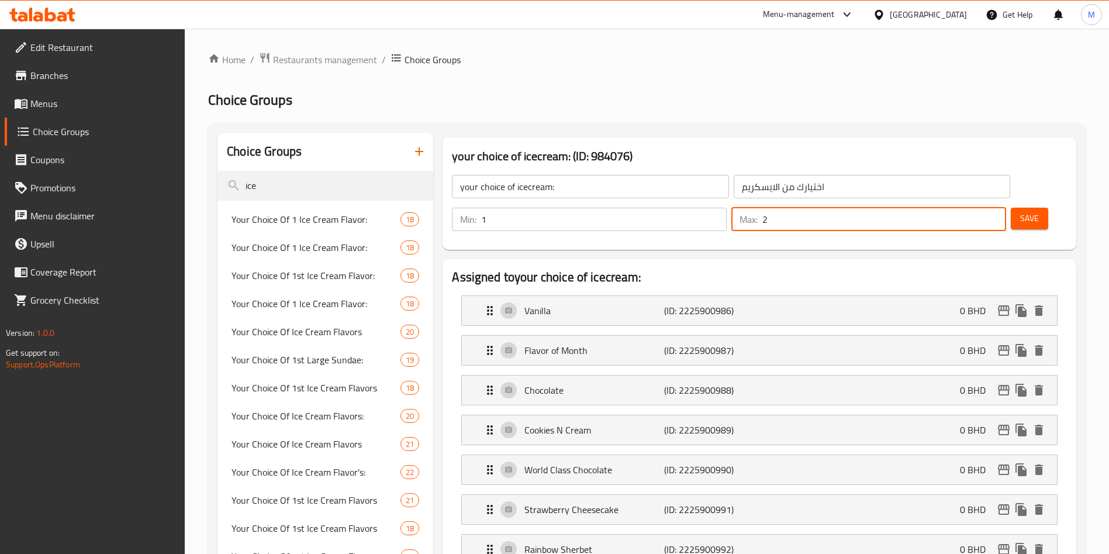
type input "2"
click at [975, 208] on input "2" at bounding box center [884, 219] width 244 height 23
click at [1020, 211] on span "Save" at bounding box center [1029, 218] width 19 height 15
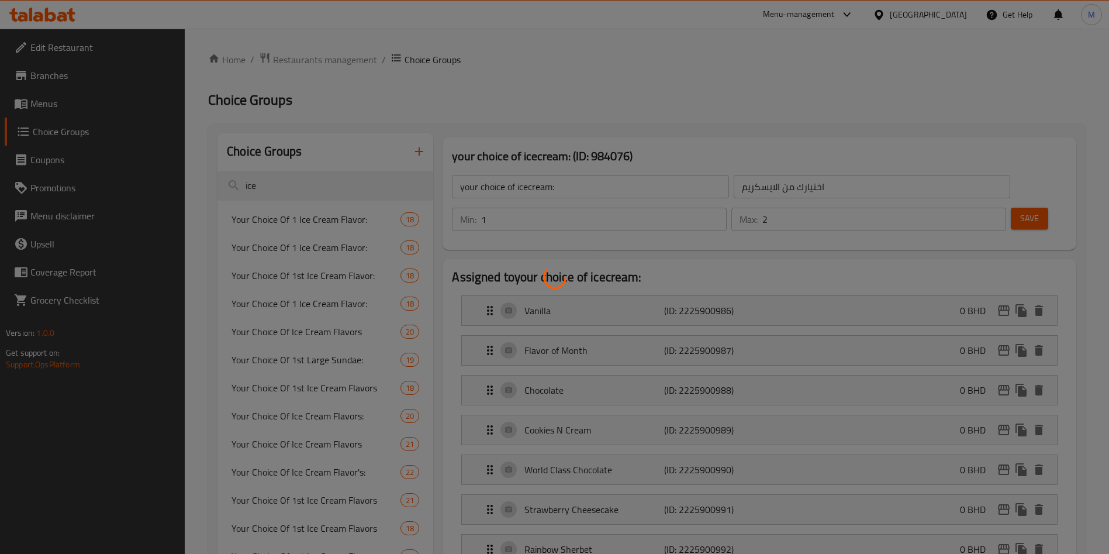
click at [1021, 192] on div at bounding box center [554, 277] width 1109 height 554
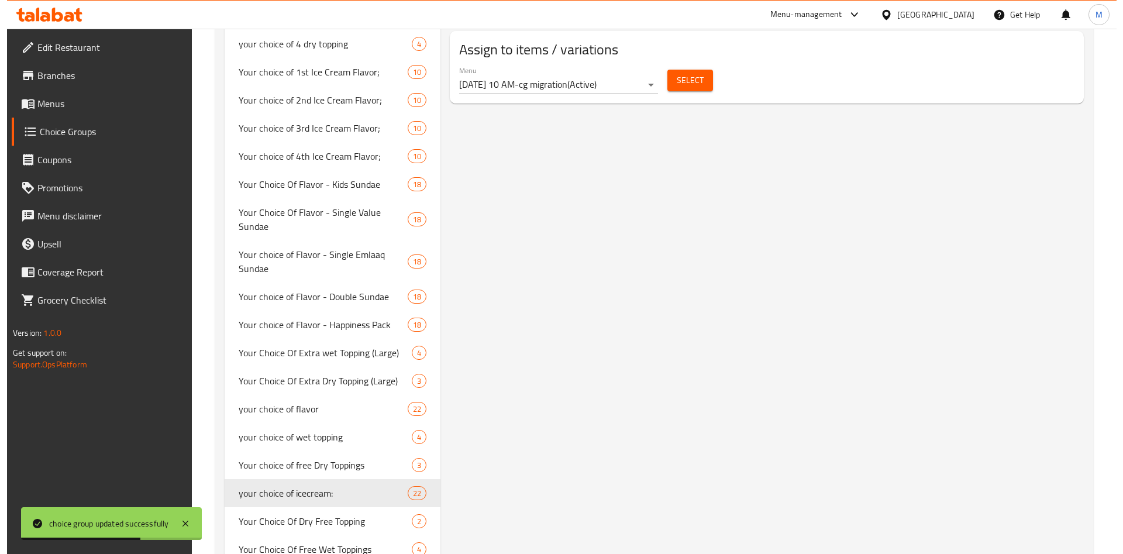
scroll to position [1403, 0]
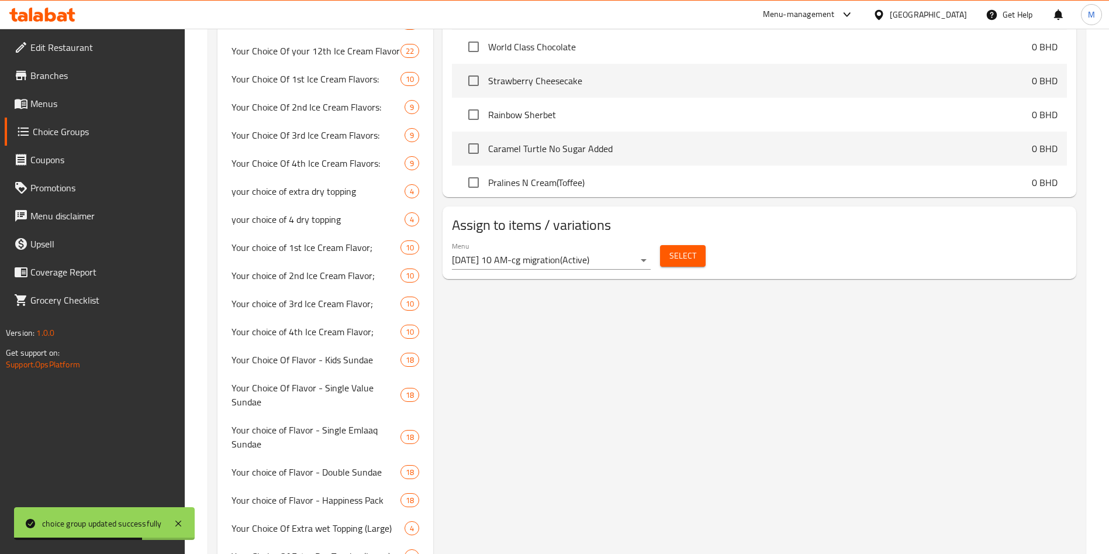
click at [692, 249] on span "Select" at bounding box center [682, 256] width 27 height 15
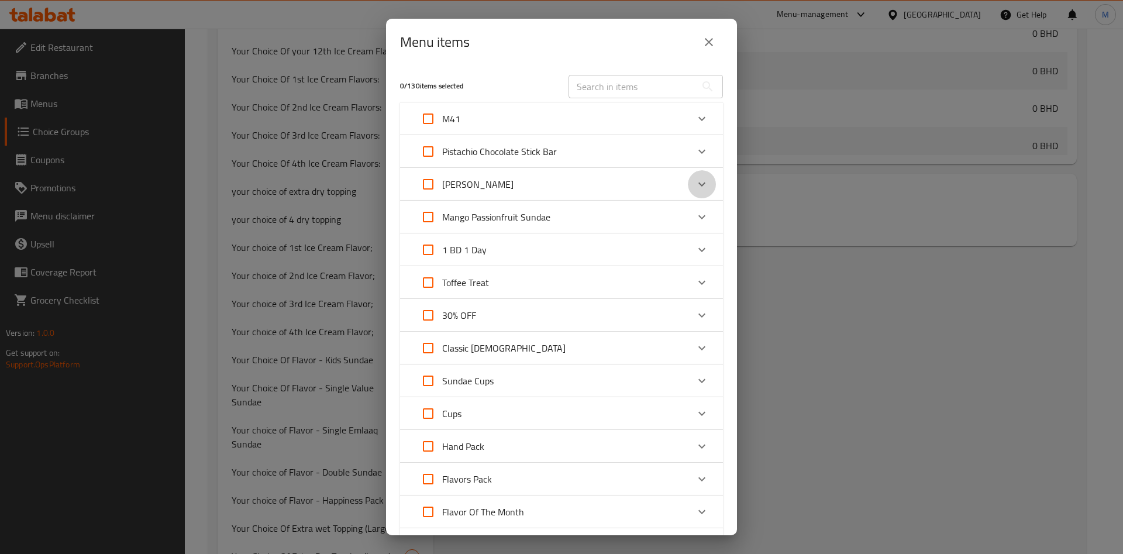
click at [692, 175] on div "Expand" at bounding box center [702, 184] width 28 height 28
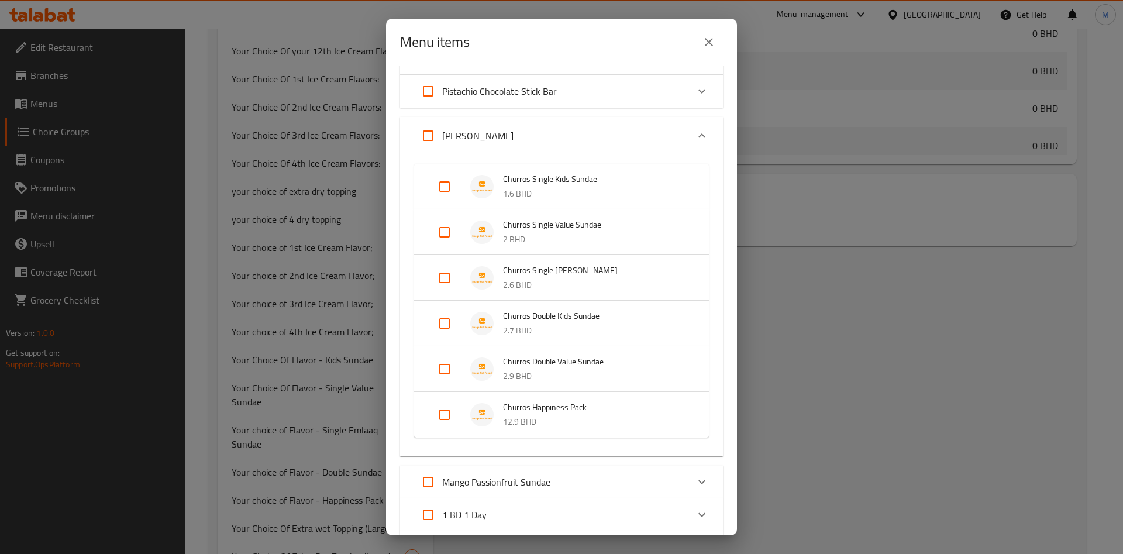
scroll to position [88, 0]
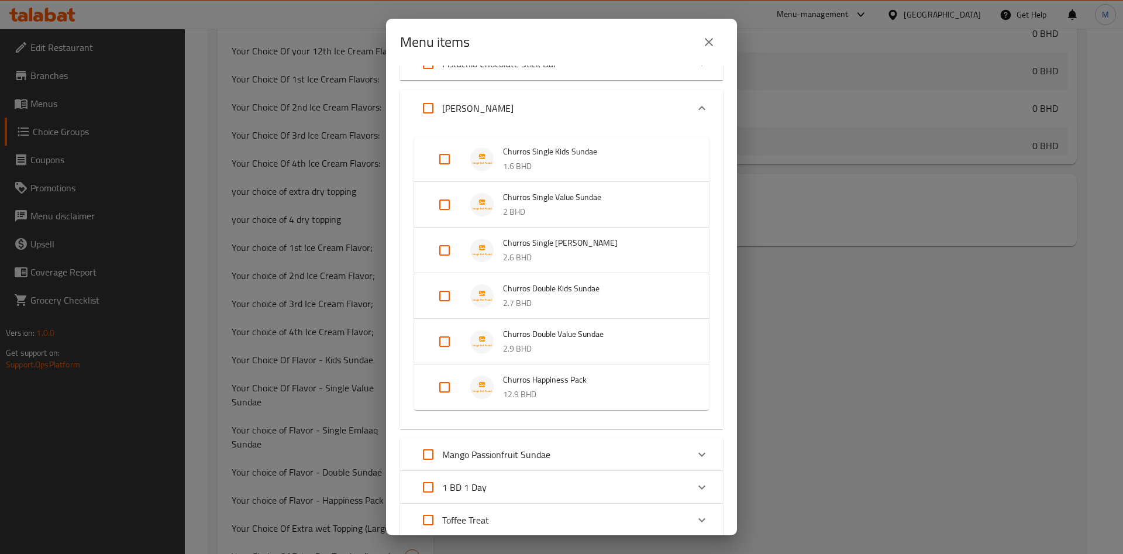
click at [450, 294] on input "Expand" at bounding box center [444, 296] width 28 height 28
checkbox input "true"
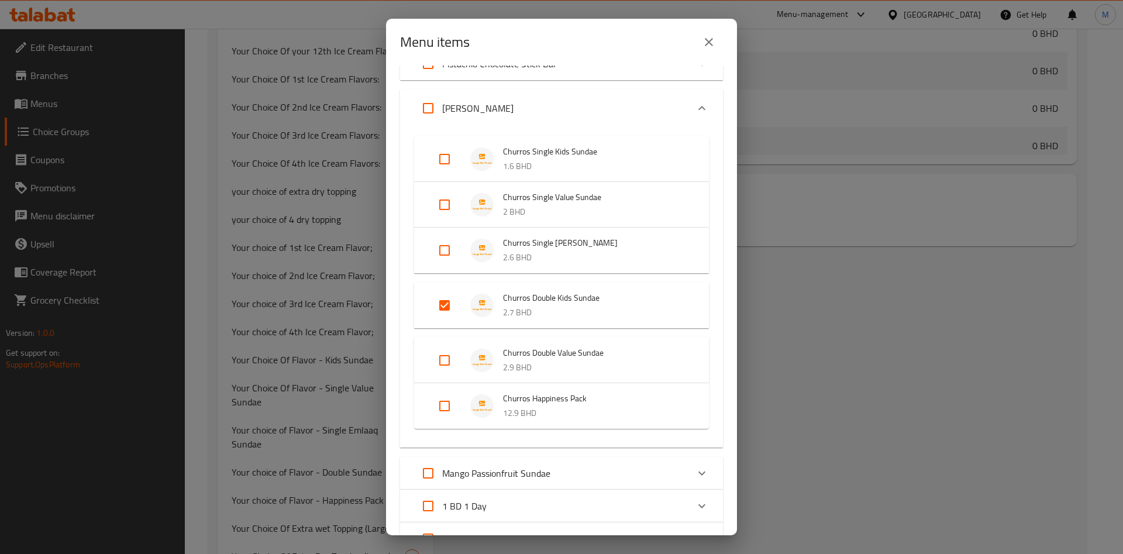
click at [447, 361] on input "Expand" at bounding box center [444, 360] width 28 height 28
checkbox input "true"
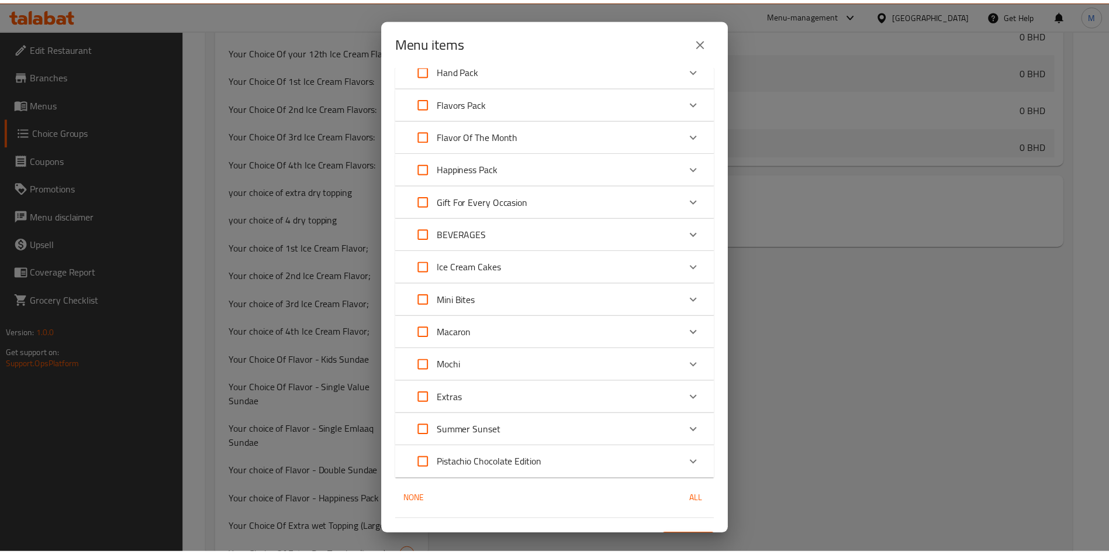
scroll to position [755, 0]
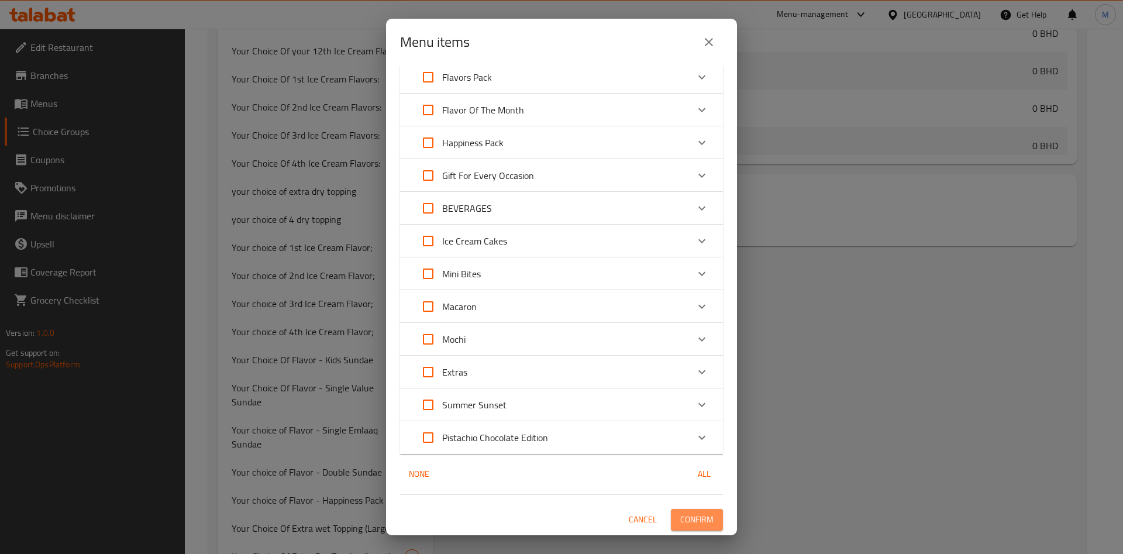
click at [696, 515] on span "Confirm" at bounding box center [696, 519] width 33 height 15
click at [696, 515] on div at bounding box center [561, 277] width 1123 height 554
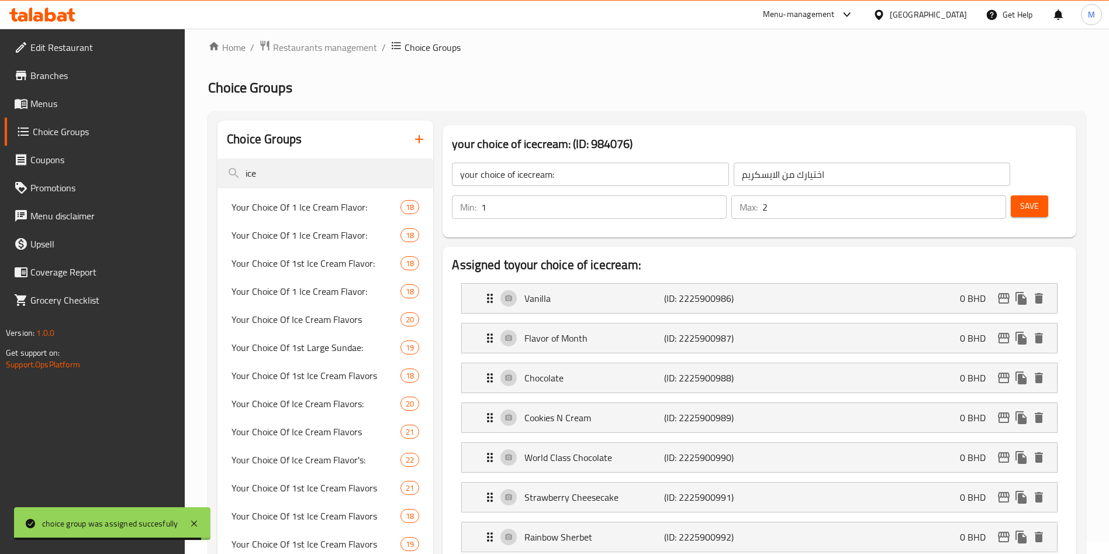
scroll to position [0, 0]
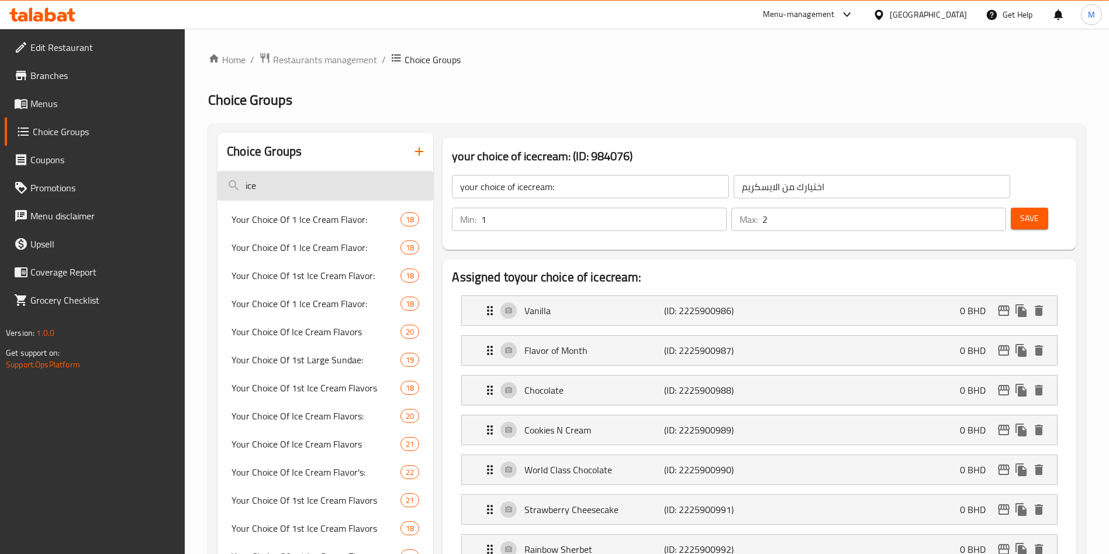
click at [347, 185] on input "ice" at bounding box center [326, 186] width 216 height 30
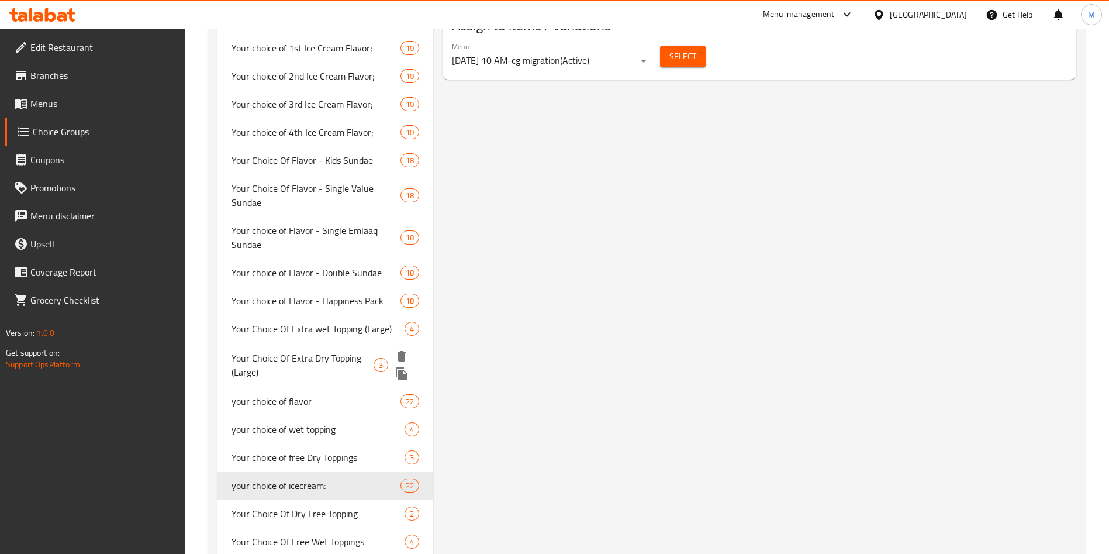
scroll to position [1666, 0]
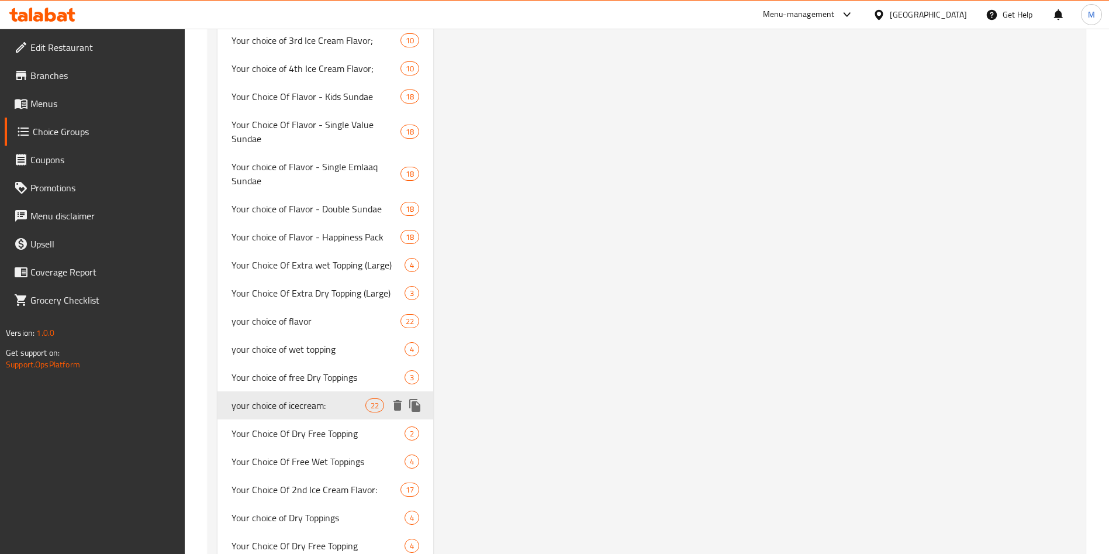
click at [424, 403] on div at bounding box center [406, 405] width 35 height 18
click at [417, 403] on icon "duplicate" at bounding box center [415, 405] width 14 height 14
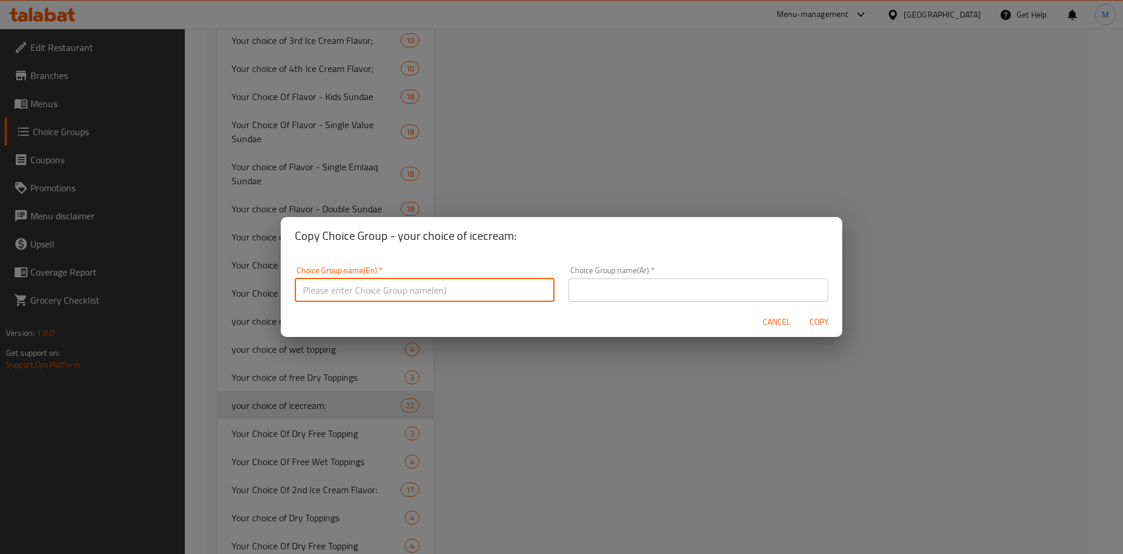
click at [409, 291] on input "text" at bounding box center [425, 289] width 260 height 23
type input "غ"
click at [407, 284] on input "your choice of flavors" at bounding box center [425, 289] width 260 height 23
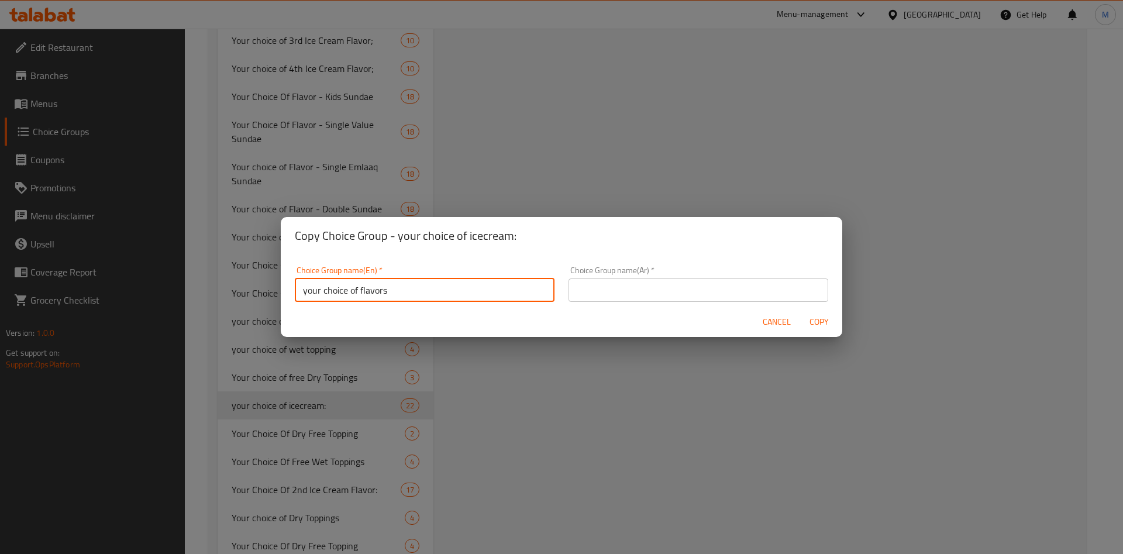
click at [407, 284] on input "your choice of flavors" at bounding box center [425, 289] width 260 height 23
type input "your choice of flavors"
click at [716, 297] on input "text" at bounding box center [698, 289] width 260 height 23
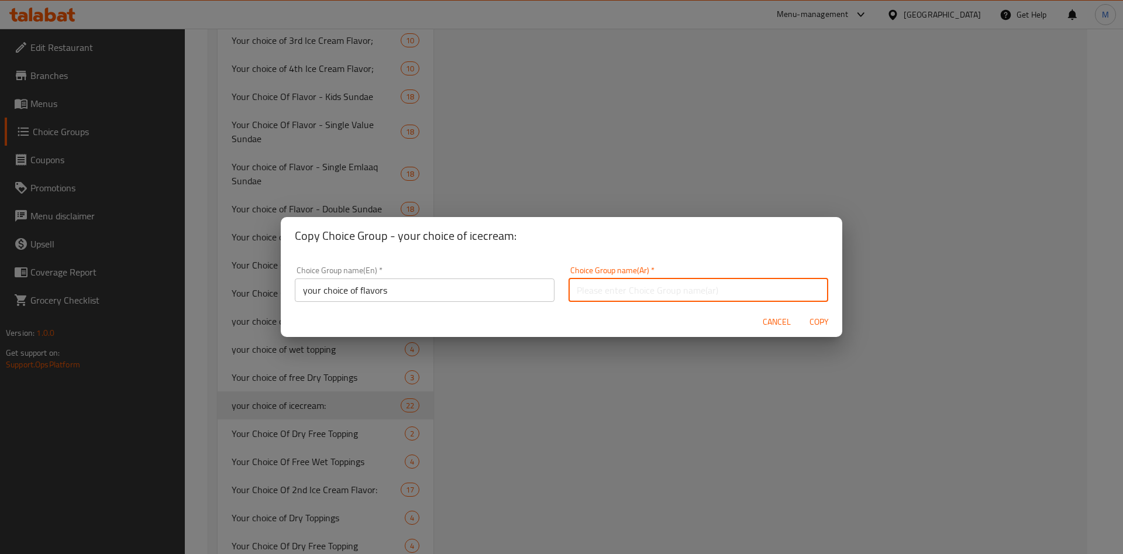
click at [716, 292] on input "text" at bounding box center [698, 289] width 260 height 23
type input "اختيارك من النكهات"
click at [640, 320] on div "Cancel Copy" at bounding box center [561, 321] width 561 height 31
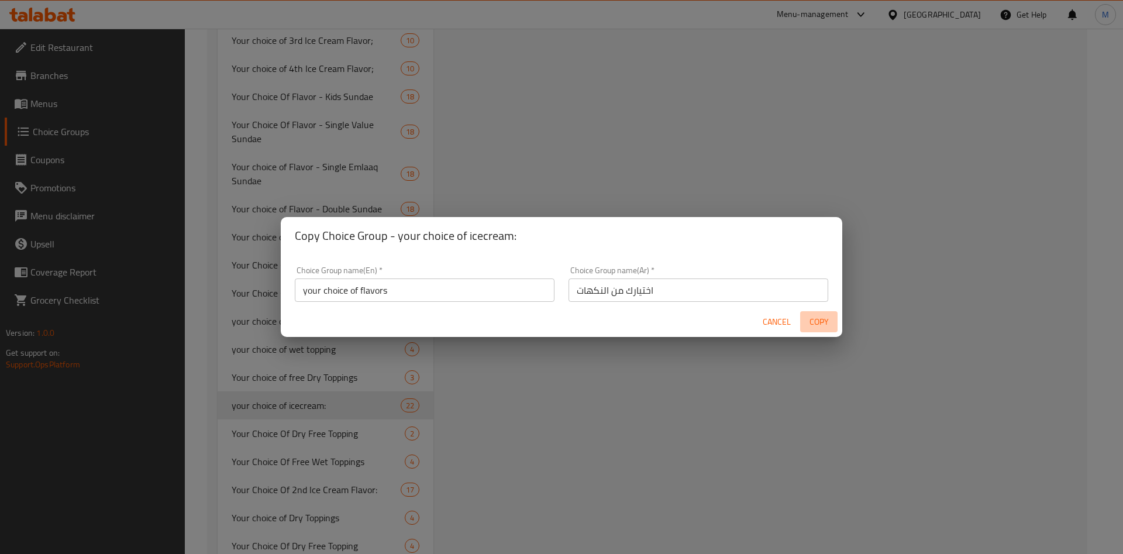
click at [811, 325] on span "Copy" at bounding box center [819, 322] width 28 height 15
click at [811, 325] on div at bounding box center [561, 277] width 1123 height 554
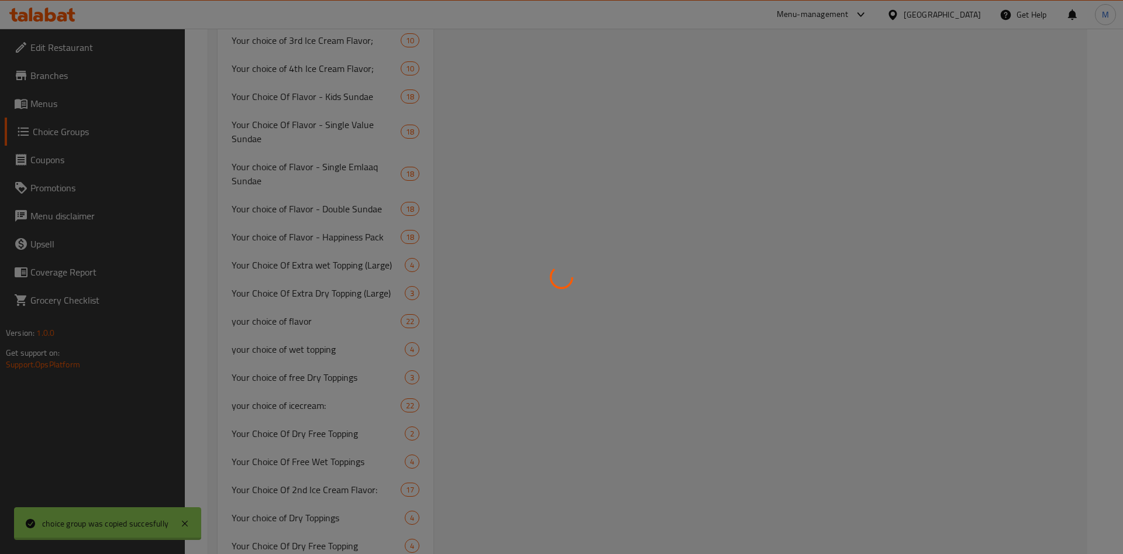
type input "your choice of flavors"
type input "اختيارك من النكهات"
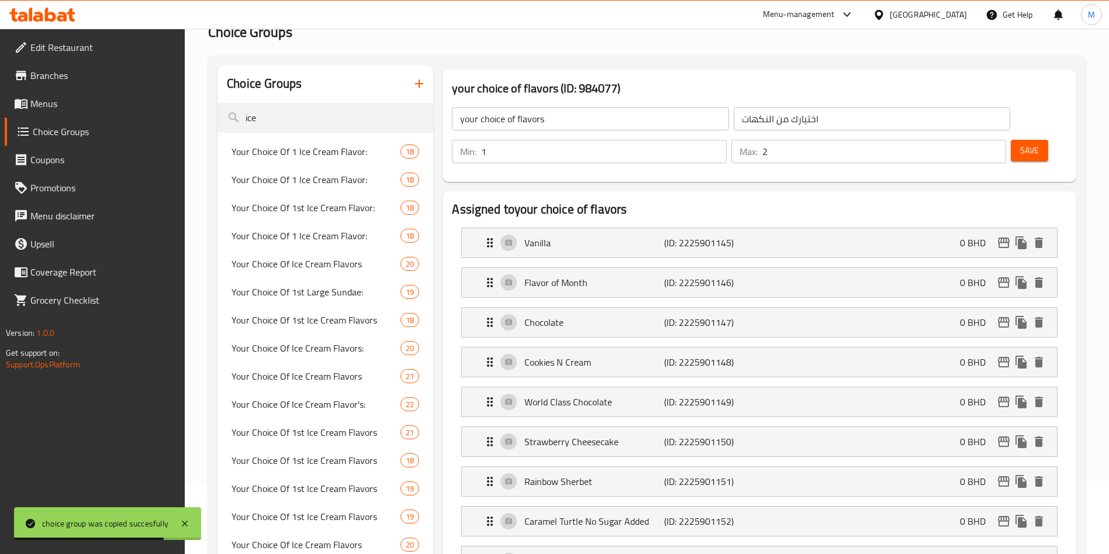
scroll to position [0, 0]
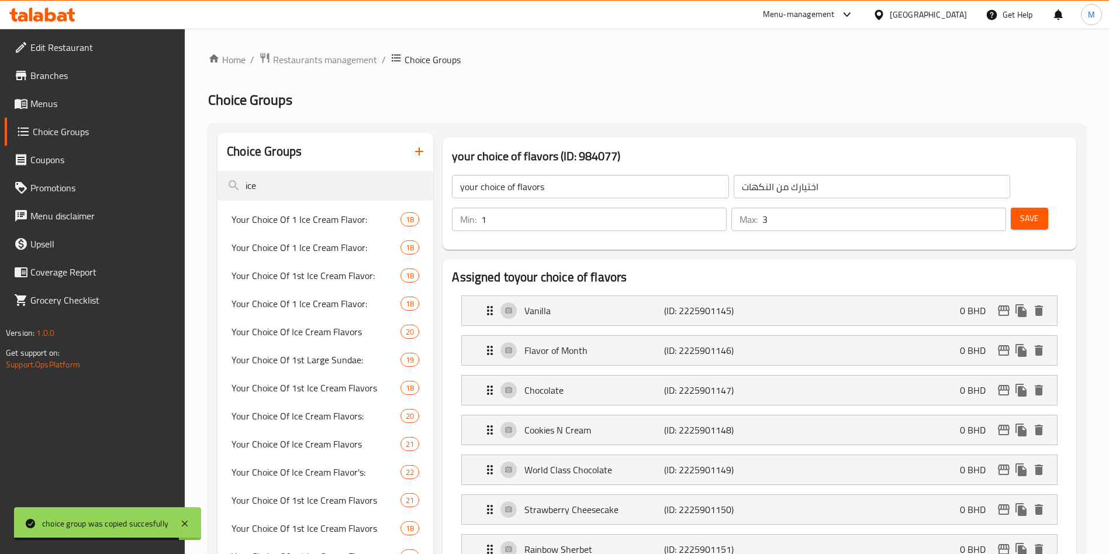
click at [974, 208] on input "3" at bounding box center [884, 219] width 244 height 23
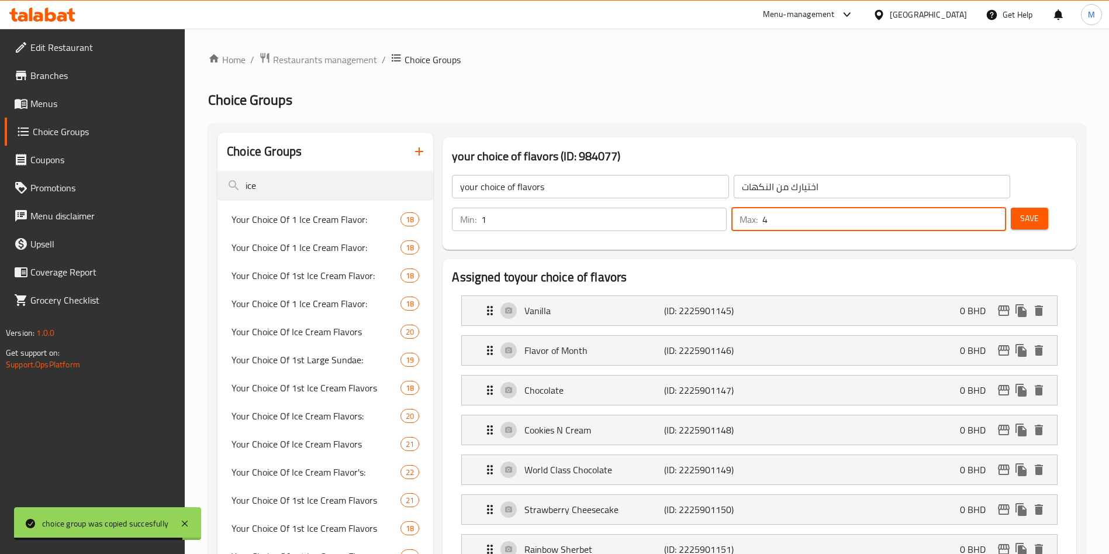
type input "4"
click at [974, 208] on input "4" at bounding box center [884, 219] width 244 height 23
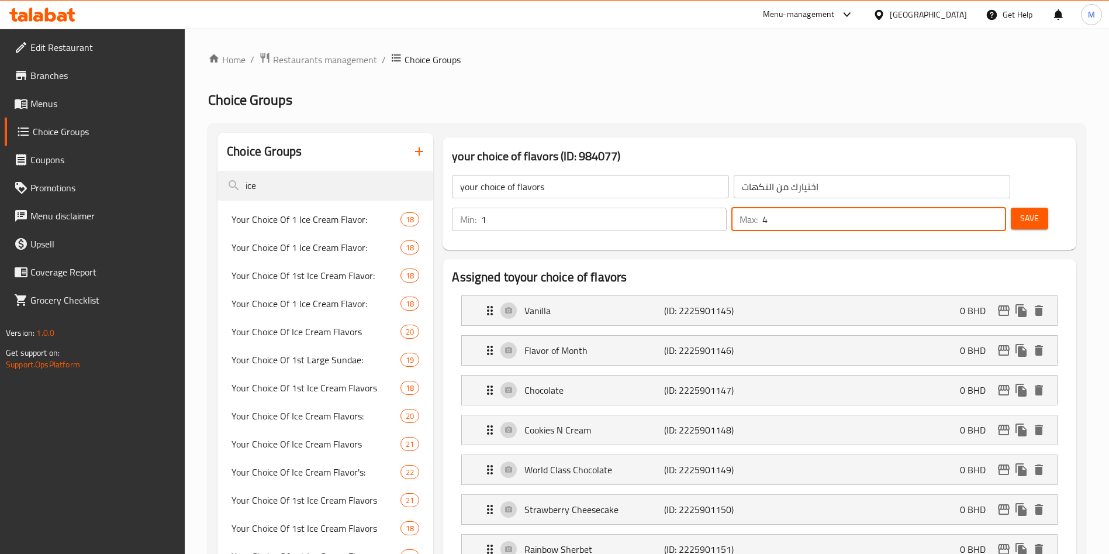
click at [1020, 211] on span "Save" at bounding box center [1029, 218] width 19 height 15
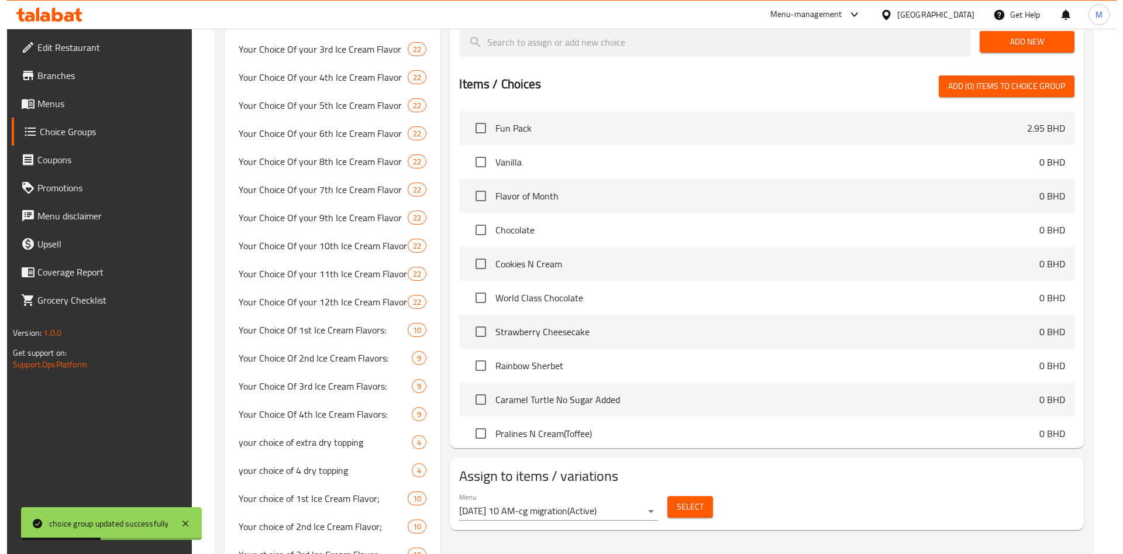
scroll to position [1316, 0]
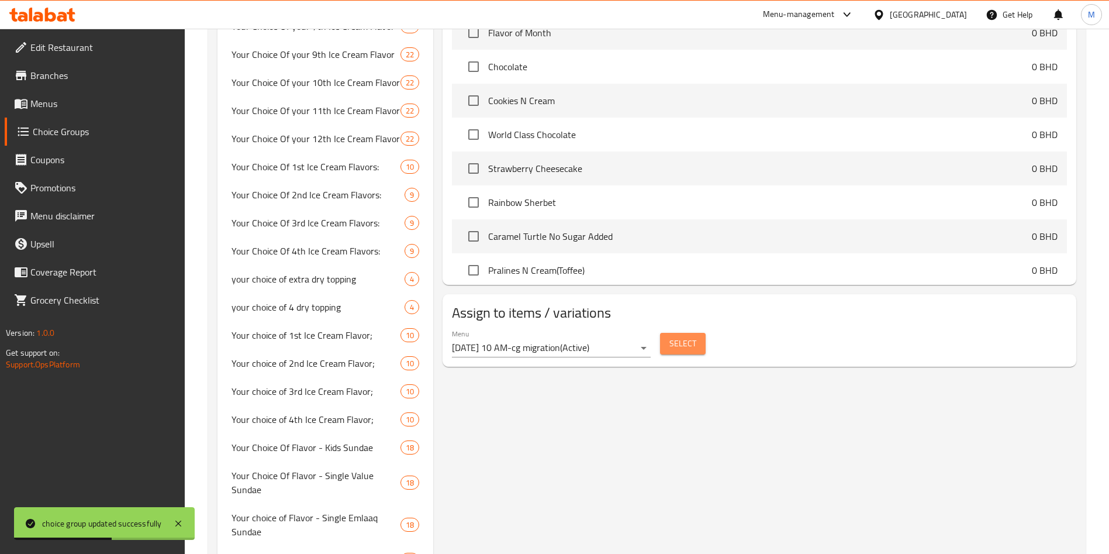
click at [676, 336] on span "Select" at bounding box center [682, 343] width 27 height 15
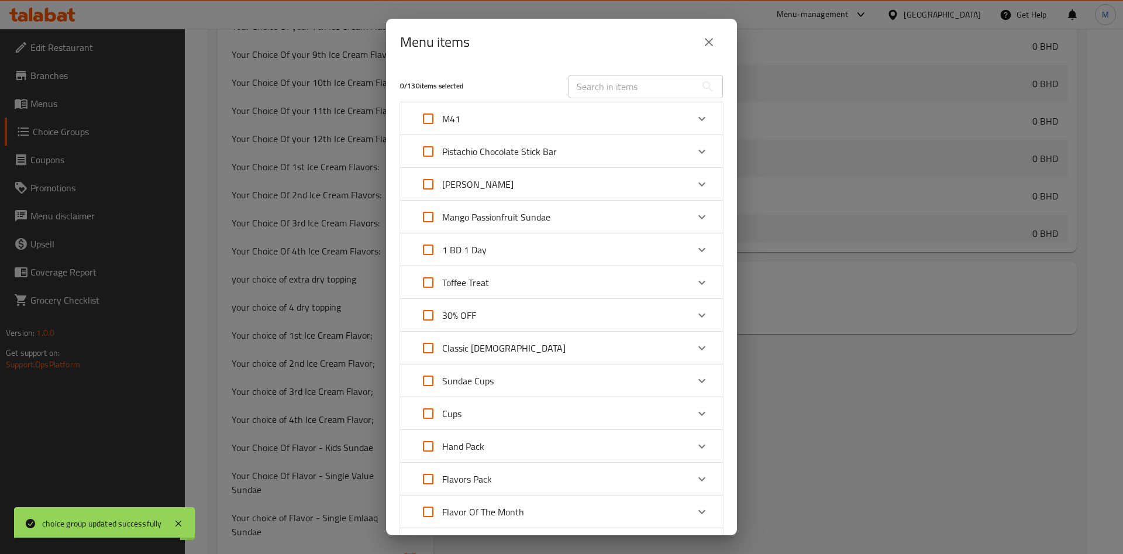
click at [675, 185] on div "Churros Sundae" at bounding box center [561, 184] width 323 height 33
click at [688, 185] on div "Expand" at bounding box center [702, 184] width 28 height 28
click at [695, 182] on icon "Expand" at bounding box center [702, 184] width 14 height 14
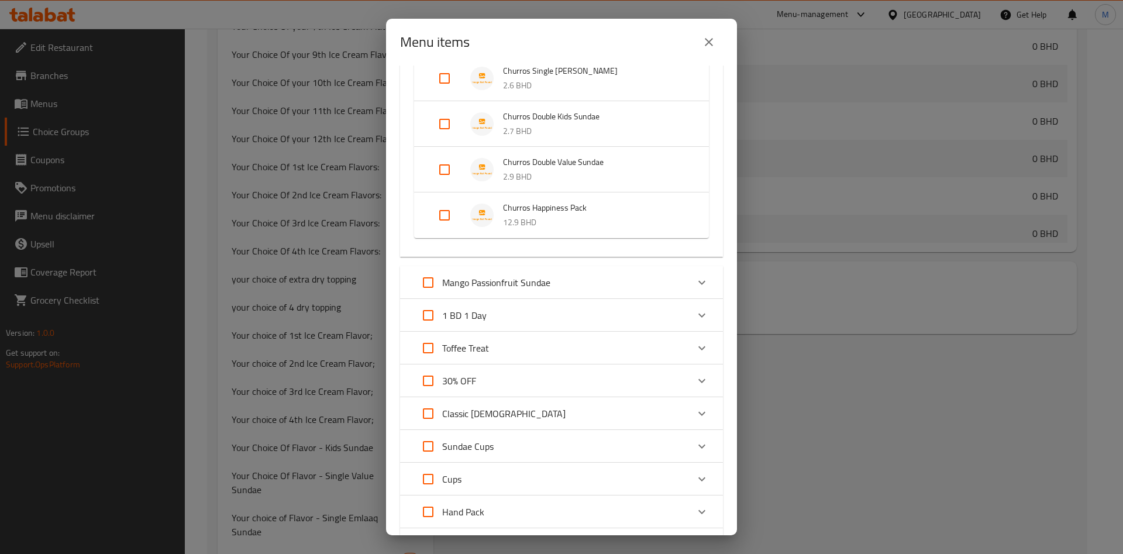
scroll to position [263, 0]
click at [449, 208] on input "Expand" at bounding box center [444, 212] width 28 height 28
checkbox input "true"
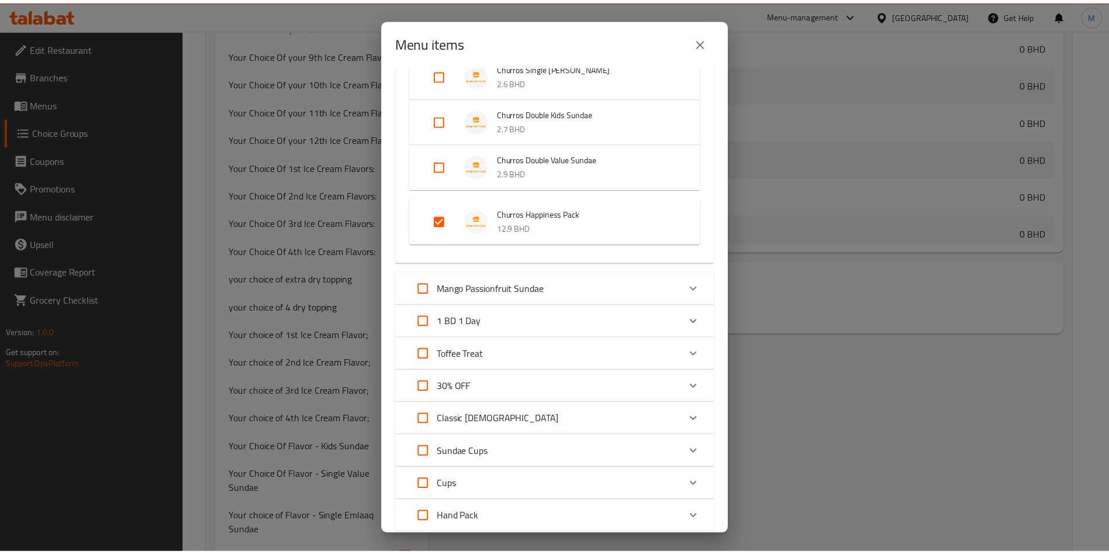
scroll to position [736, 0]
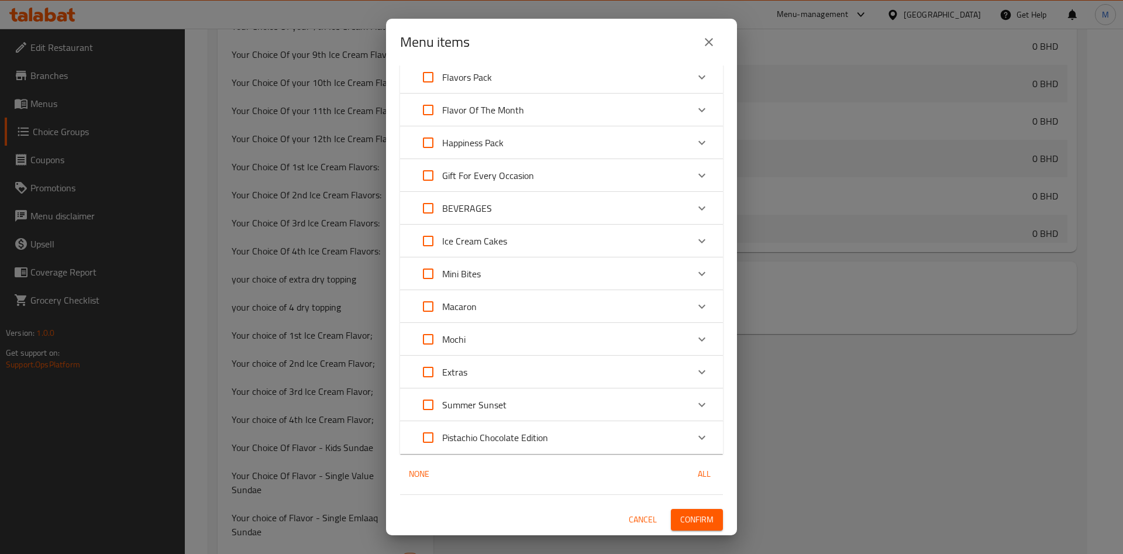
click at [693, 519] on span "Confirm" at bounding box center [696, 519] width 33 height 15
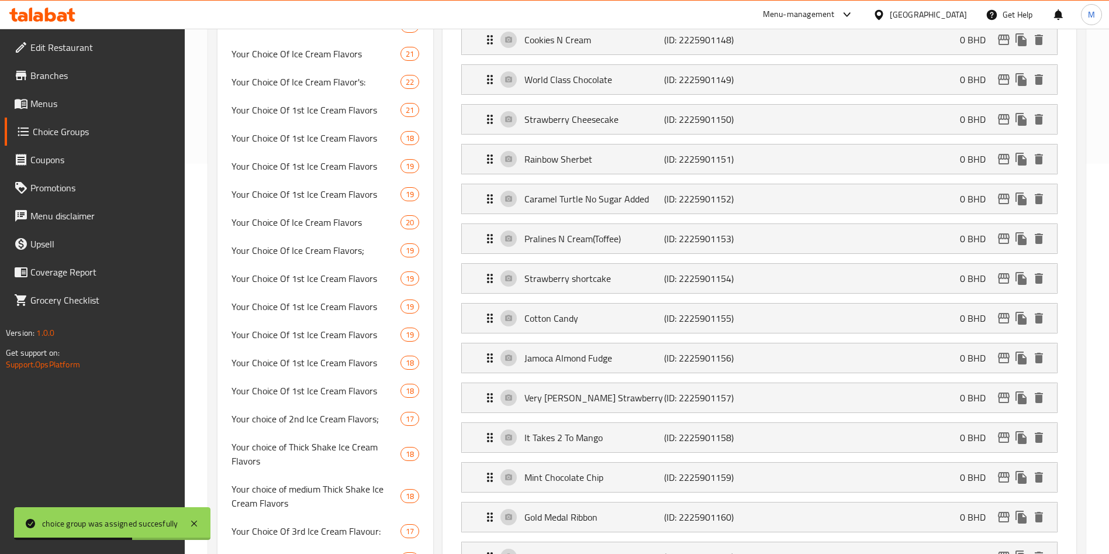
scroll to position [0, 0]
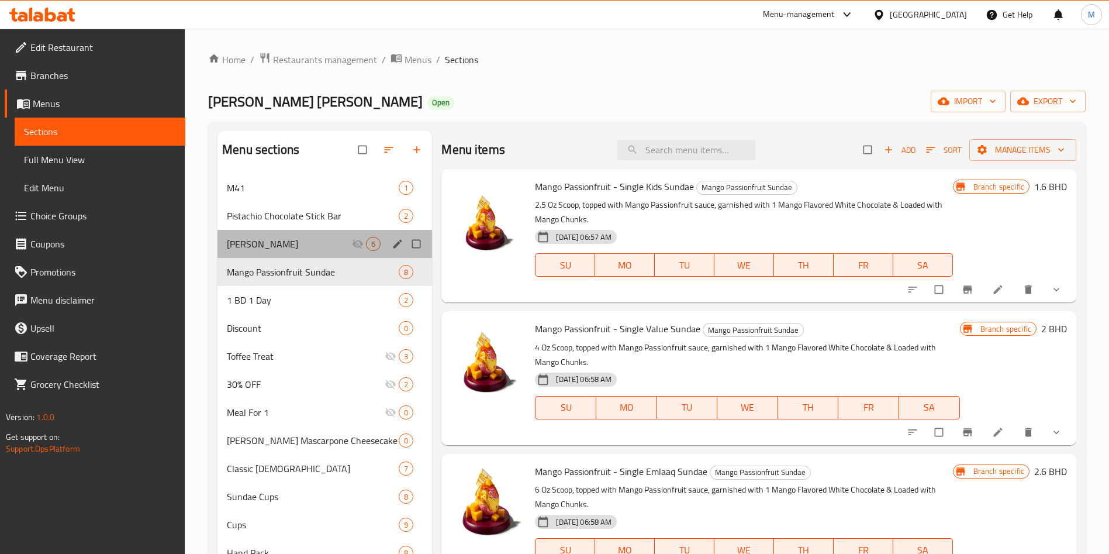
click at [270, 251] on div "Churros Sundae 6" at bounding box center [325, 244] width 215 height 28
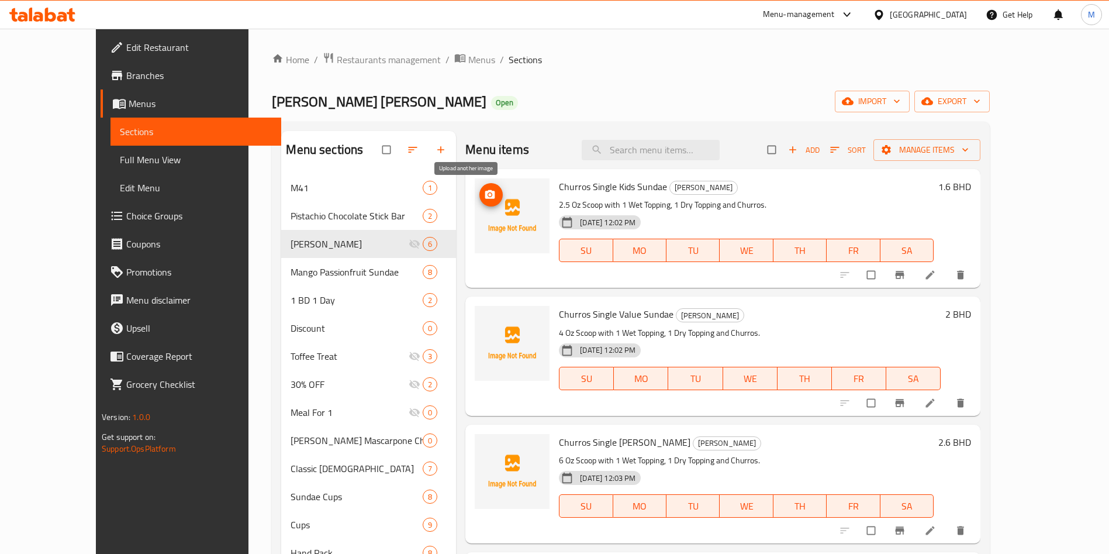
click at [484, 195] on icon "upload picture" at bounding box center [490, 195] width 12 height 12
click at [479, 189] on span "upload picture" at bounding box center [490, 195] width 23 height 12
click at [479, 323] on span "upload picture" at bounding box center [490, 322] width 23 height 12
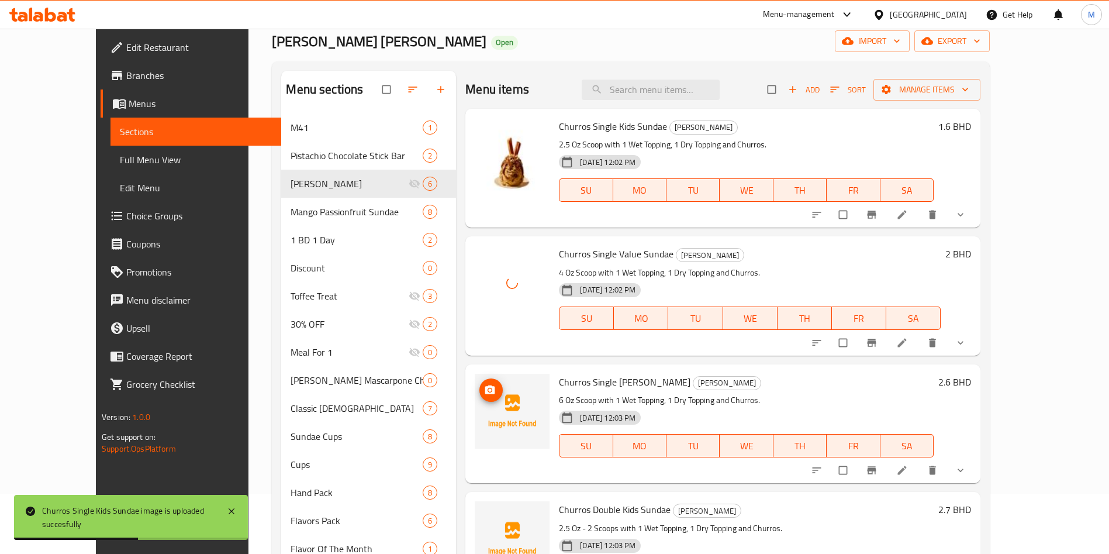
scroll to position [88, 0]
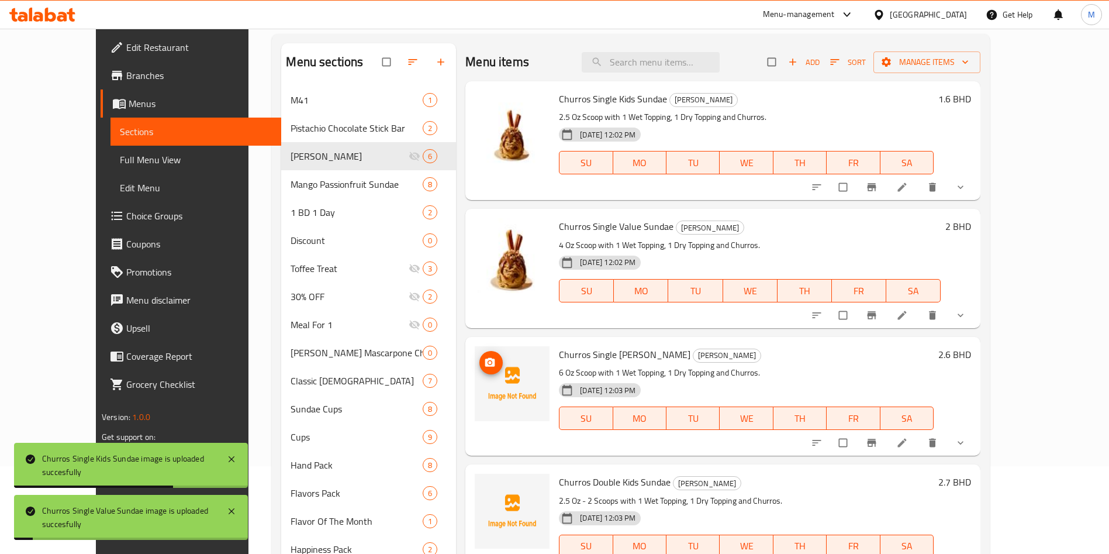
click at [484, 360] on icon "upload picture" at bounding box center [490, 363] width 12 height 12
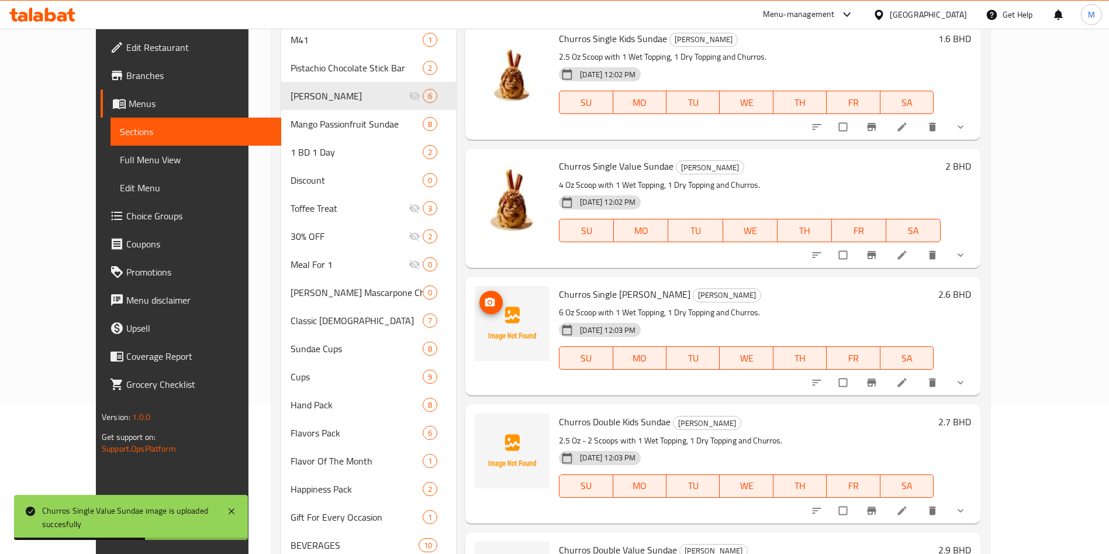
scroll to position [175, 0]
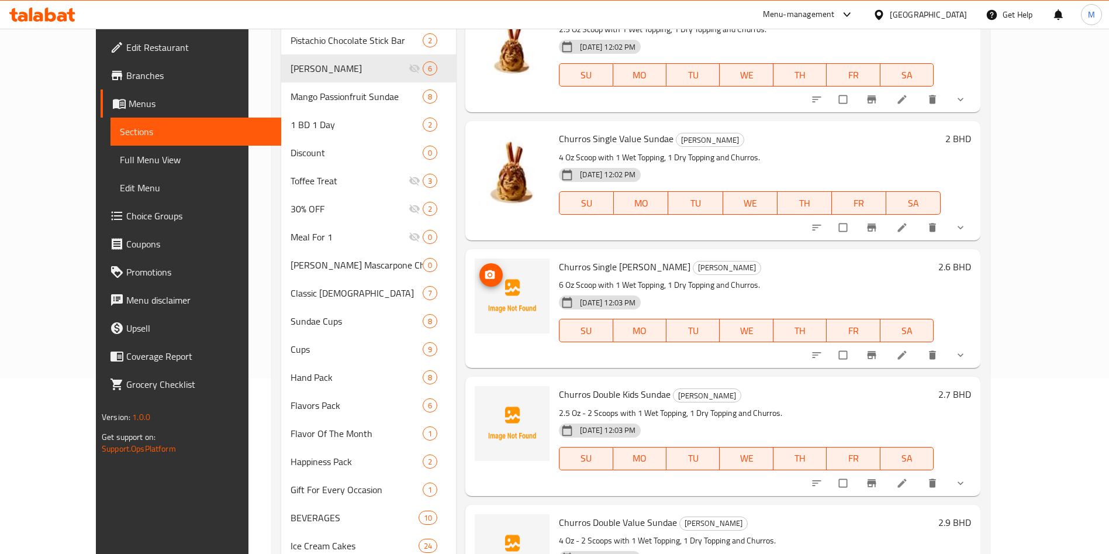
click at [479, 281] on button "upload picture" at bounding box center [490, 274] width 23 height 23
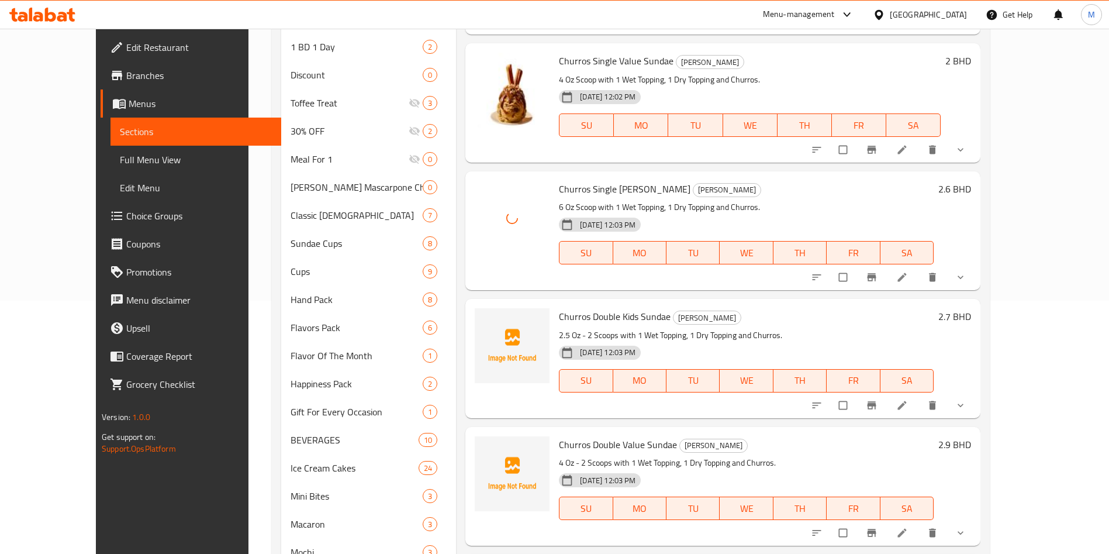
scroll to position [351, 0]
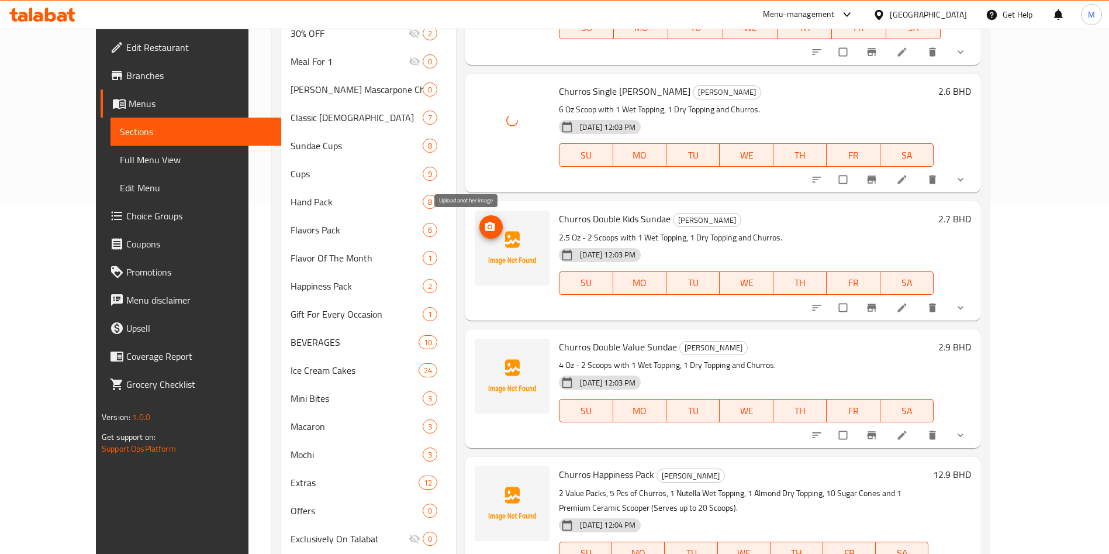
click at [485, 223] on icon "upload picture" at bounding box center [490, 226] width 10 height 9
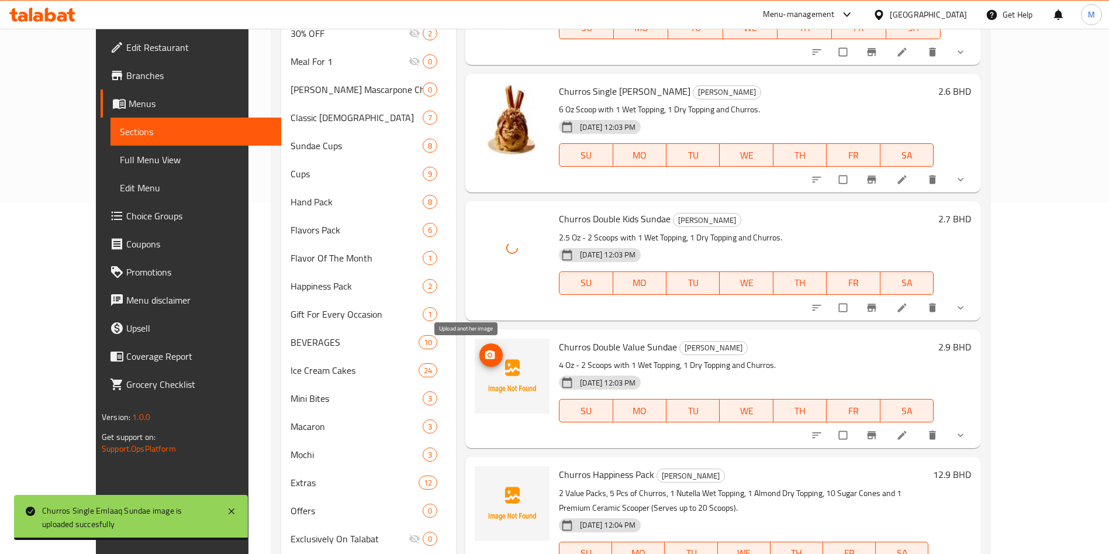
click at [479, 349] on span "upload picture" at bounding box center [490, 355] width 23 height 12
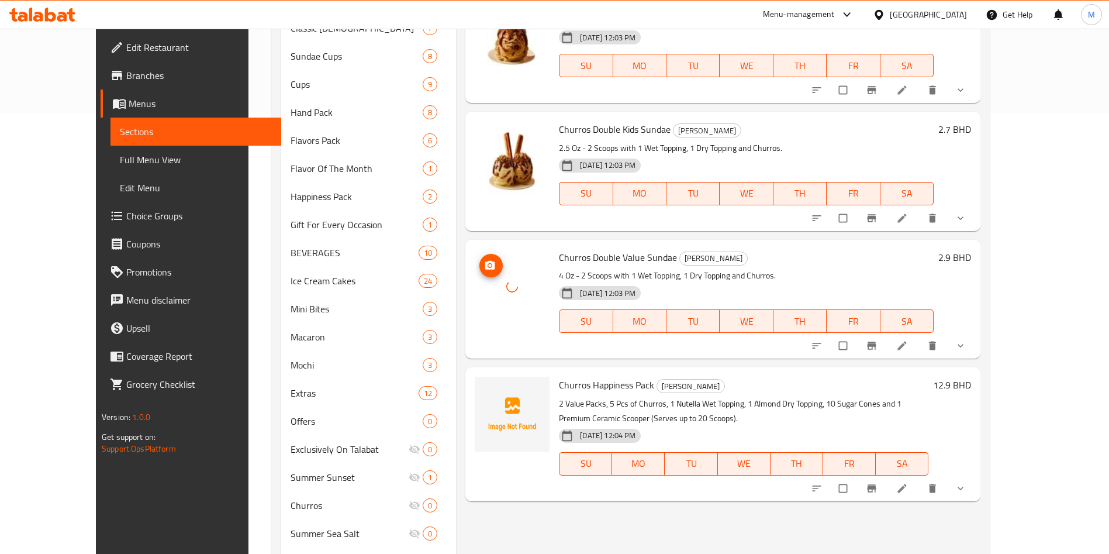
scroll to position [526, 0]
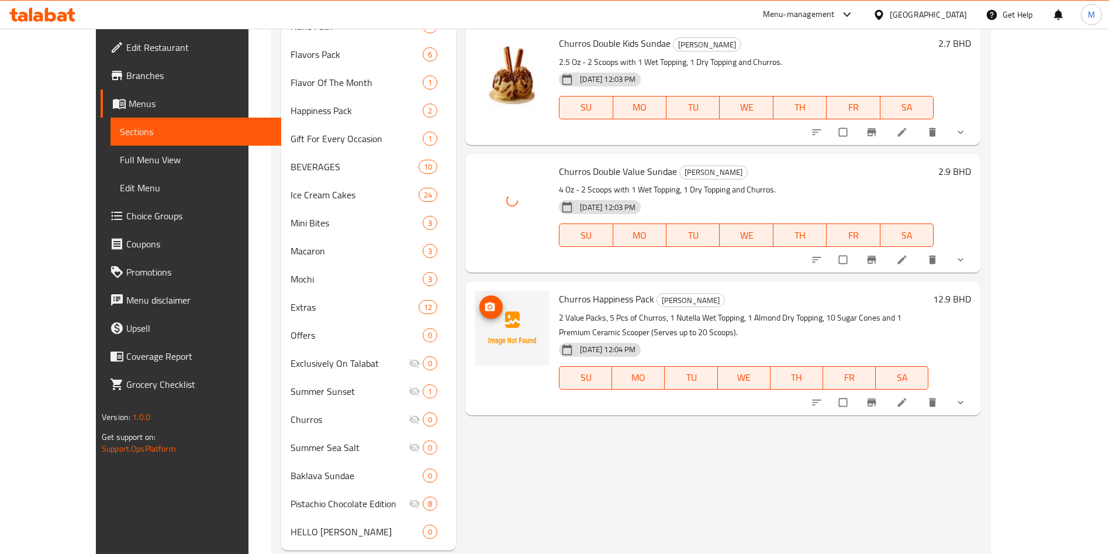
click at [484, 309] on icon "upload picture" at bounding box center [490, 307] width 12 height 12
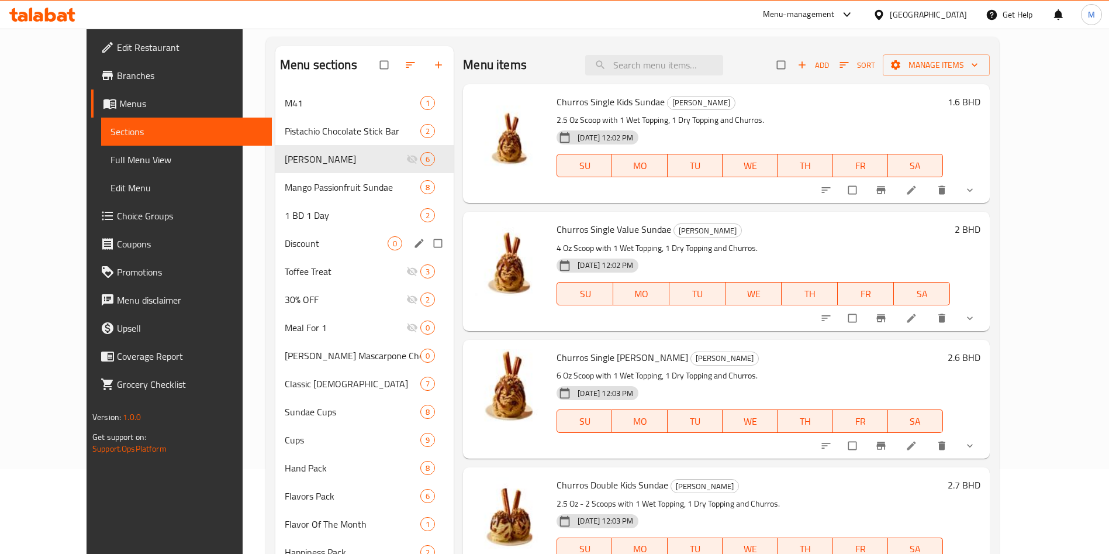
scroll to position [175, 0]
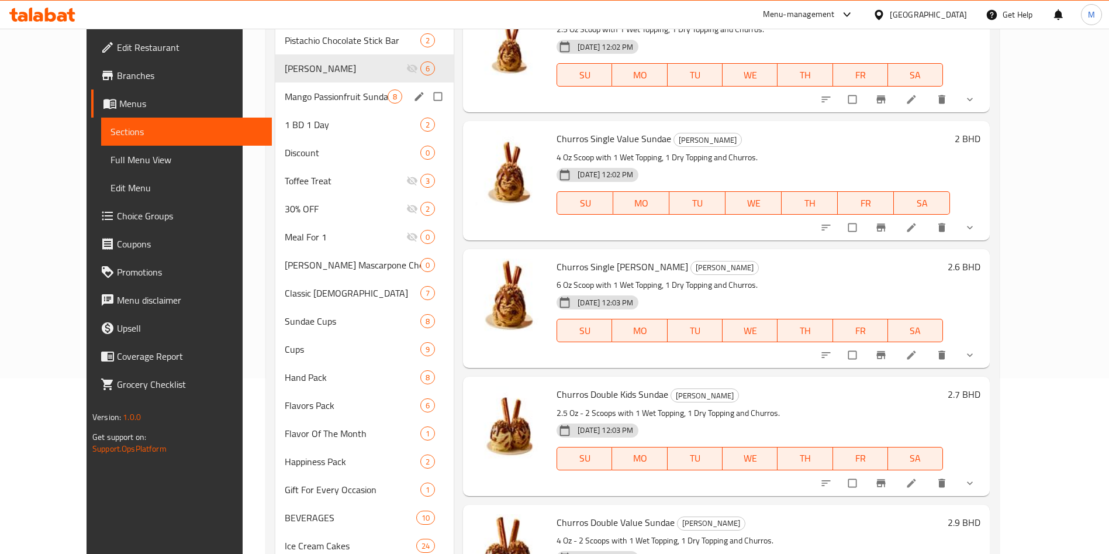
drag, startPoint x: 309, startPoint y: 98, endPoint x: 312, endPoint y: 81, distance: 16.6
click at [309, 97] on span "Mango Passionfruit Sundae" at bounding box center [336, 96] width 103 height 14
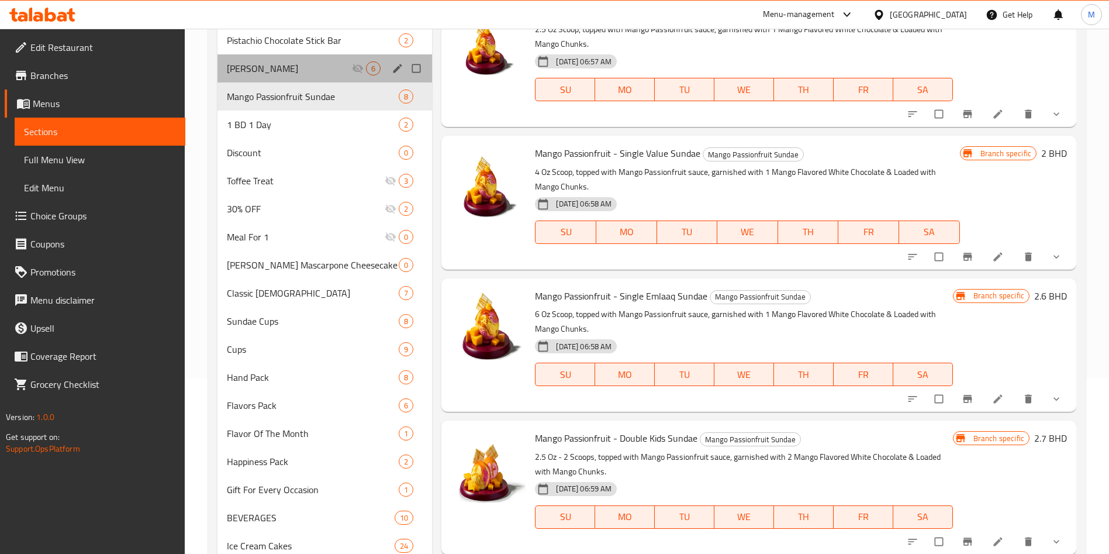
click at [322, 57] on div "Churros Sundae 6" at bounding box center [325, 68] width 215 height 28
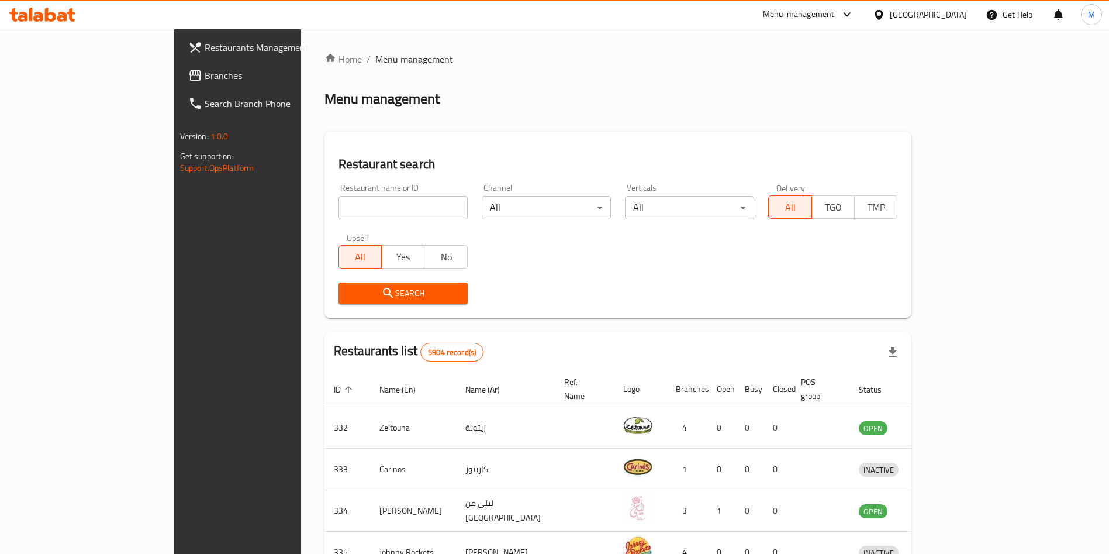
click at [302, 221] on div at bounding box center [554, 277] width 1109 height 554
click at [332, 223] on div "Restaurant name or ID Restaurant name or ID" at bounding box center [403, 202] width 143 height 50
click at [339, 213] on input "search" at bounding box center [403, 207] width 129 height 23
paste input "Coftea Cafe"
type input "Coftea Cafe"
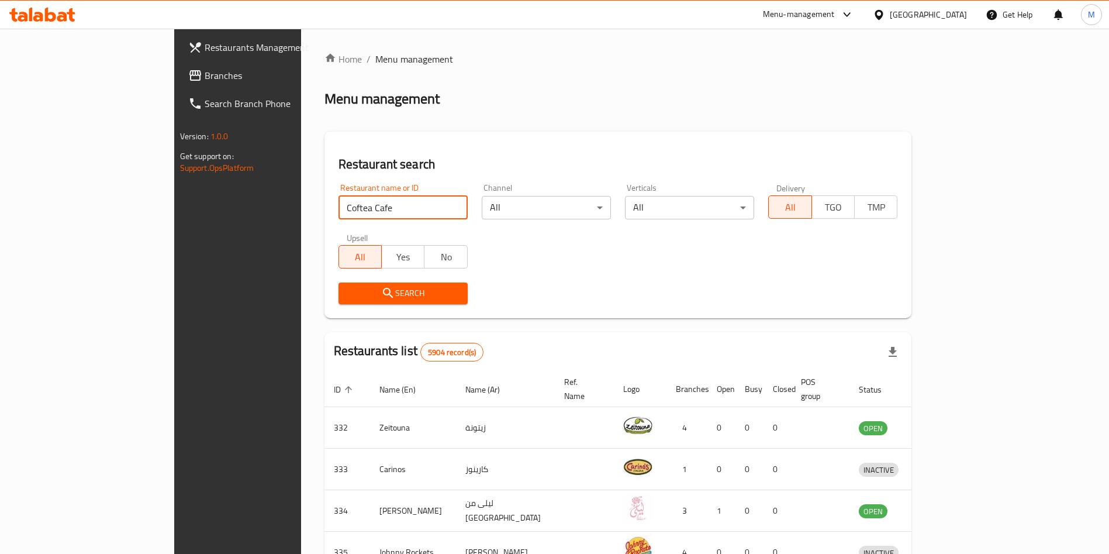
click button "Search" at bounding box center [403, 293] width 129 height 22
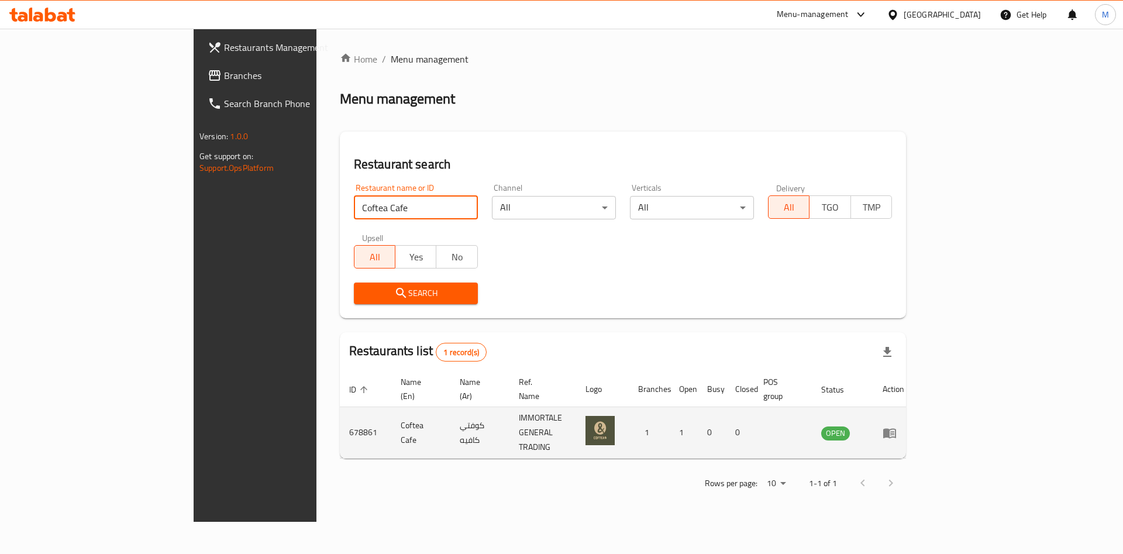
click at [904, 426] on link "enhanced table" at bounding box center [893, 433] width 22 height 14
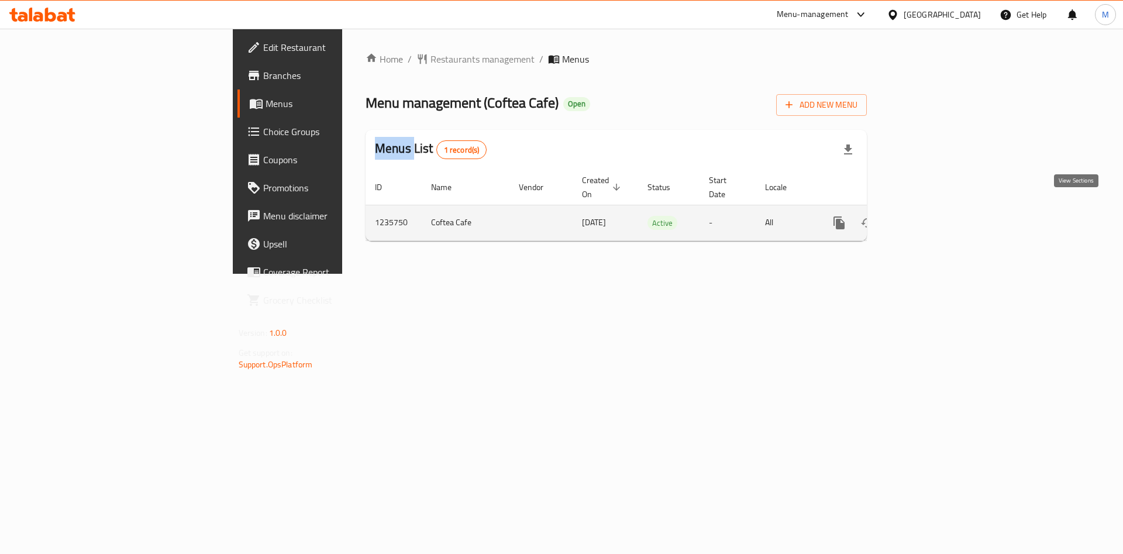
click at [930, 216] on icon "enhanced table" at bounding box center [923, 223] width 14 height 14
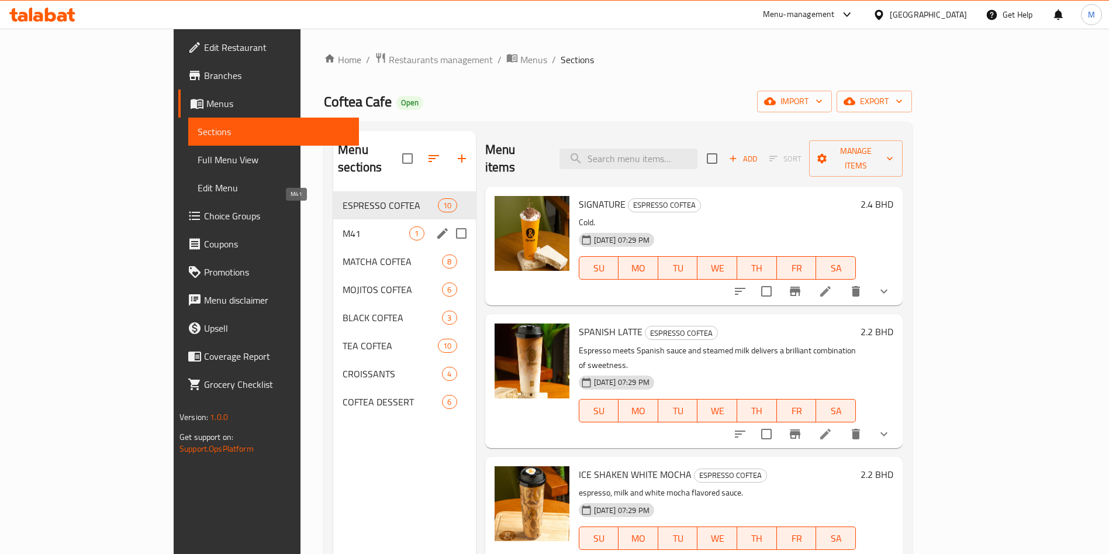
click at [343, 226] on span "M41" at bounding box center [376, 233] width 67 height 14
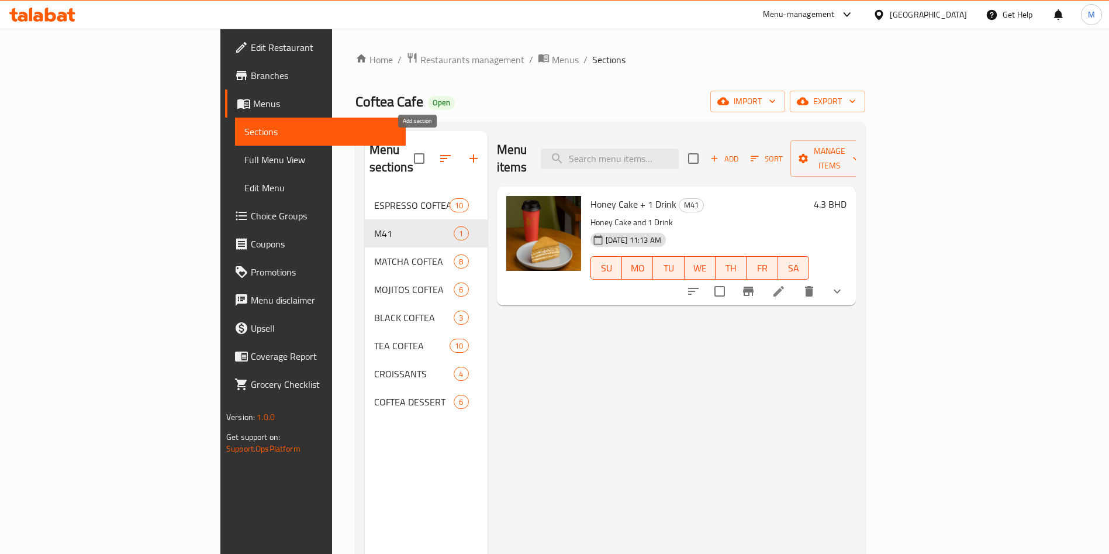
click at [467, 151] on icon "button" at bounding box center [474, 158] width 14 height 14
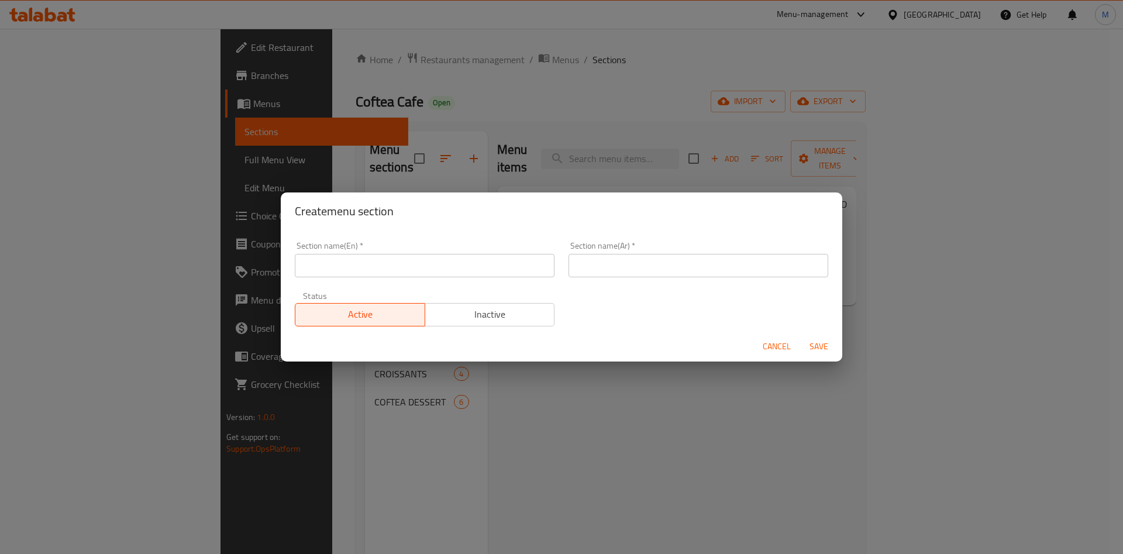
click at [340, 254] on input "text" at bounding box center [425, 265] width 260 height 23
type input "1 BD 1 Day"
click at [635, 264] on input "text" at bounding box center [698, 265] width 260 height 23
type input "دينار 1 يوم 1"
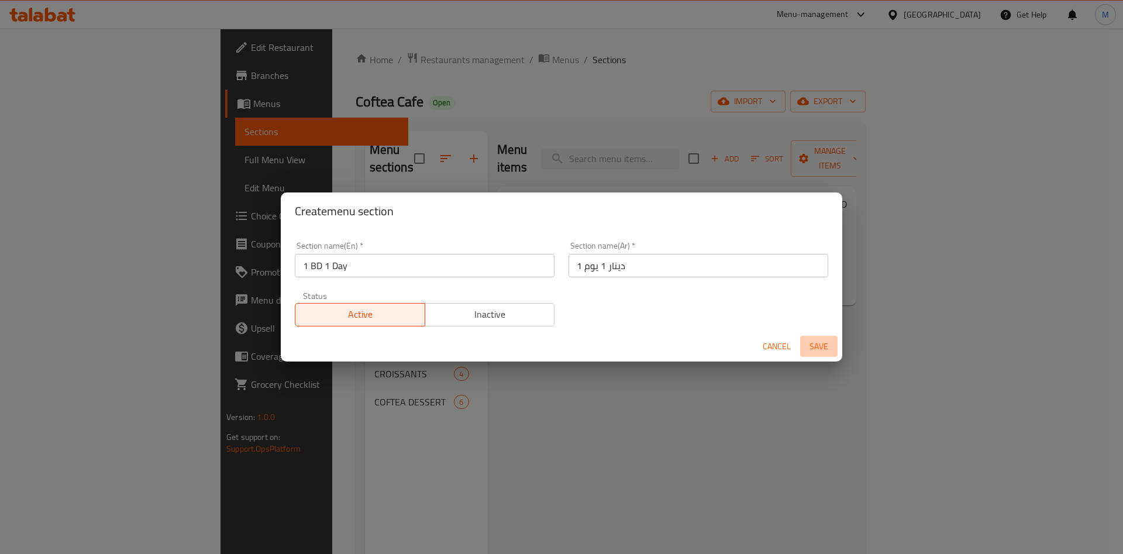
click at [817, 344] on span "Save" at bounding box center [819, 346] width 28 height 15
click at [817, 344] on div at bounding box center [561, 277] width 1123 height 554
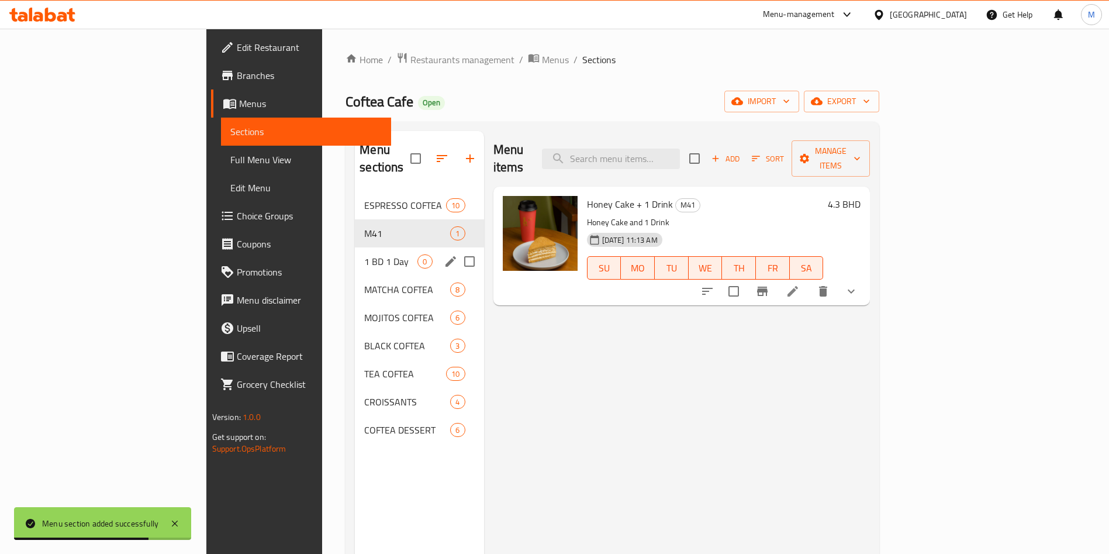
click at [355, 247] on div "1 BD 1 Day 0" at bounding box center [419, 261] width 129 height 28
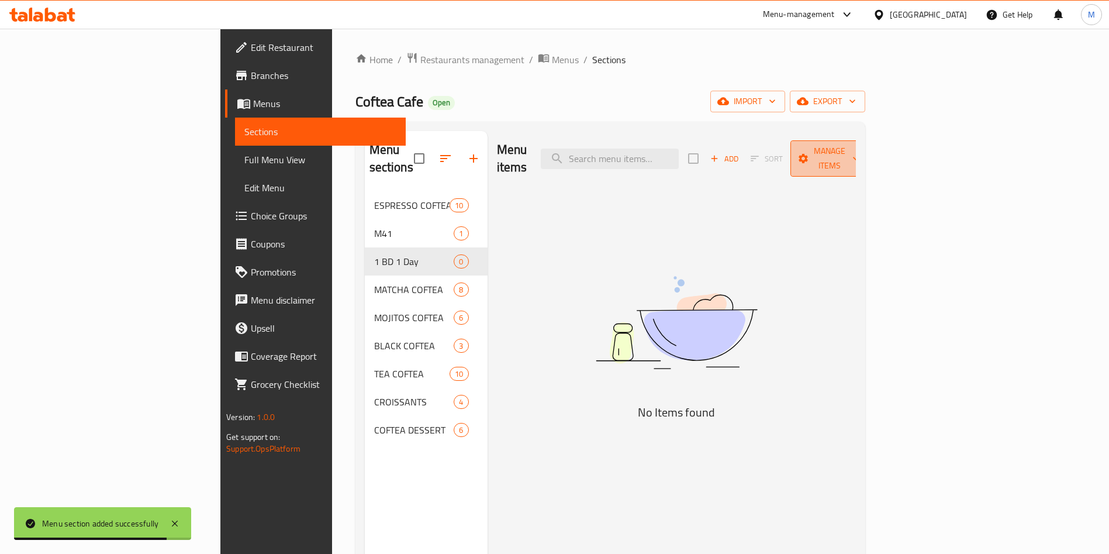
click at [860, 144] on span "Manage items" at bounding box center [830, 158] width 60 height 29
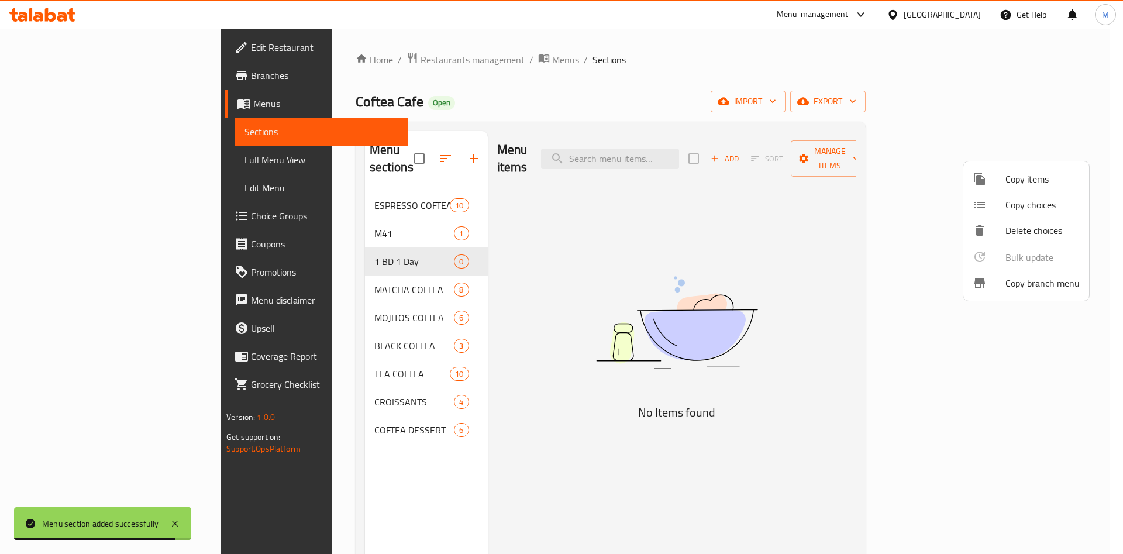
click at [1012, 183] on span "Copy items" at bounding box center [1042, 179] width 74 height 14
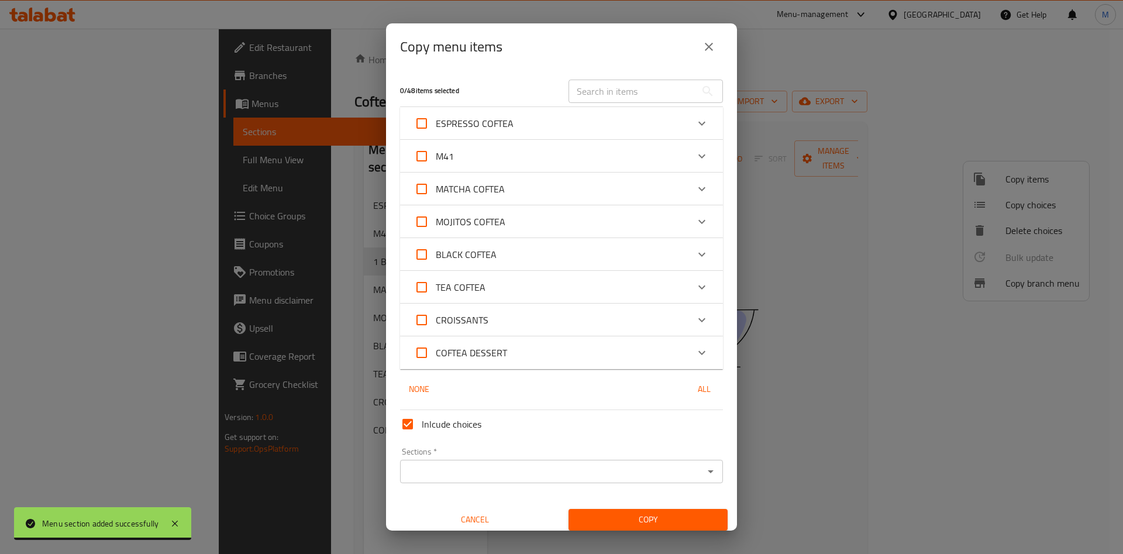
drag, startPoint x: 582, startPoint y: 70, endPoint x: 588, endPoint y: 83, distance: 14.4
click at [584, 73] on div "0 / 48 items selected ​" at bounding box center [561, 91] width 337 height 46
click at [589, 85] on input "text" at bounding box center [631, 91] width 127 height 23
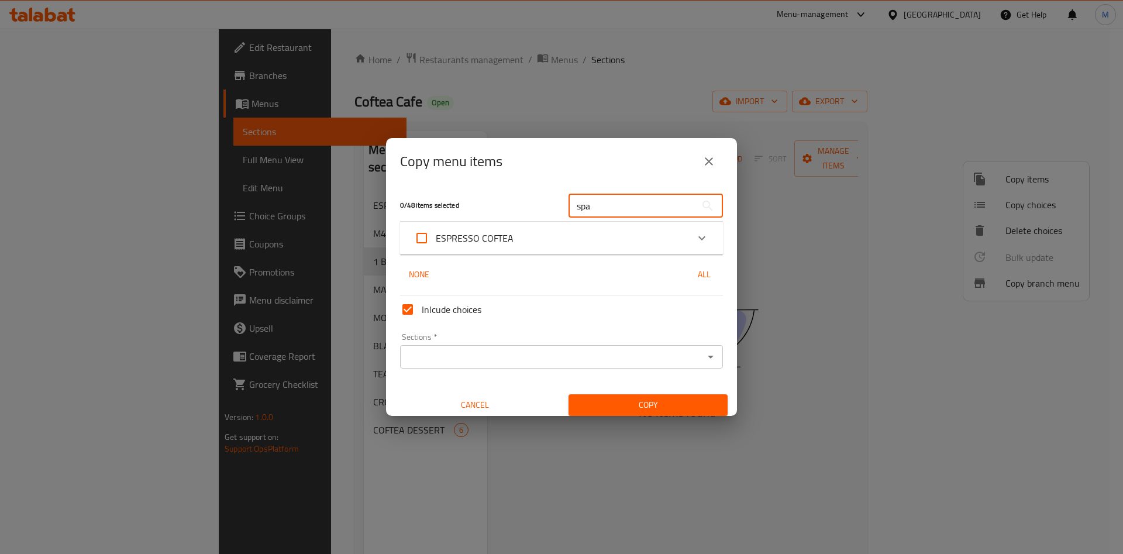
type input "spa"
click at [546, 230] on div "ESPRESSO COFTEA" at bounding box center [551, 238] width 274 height 28
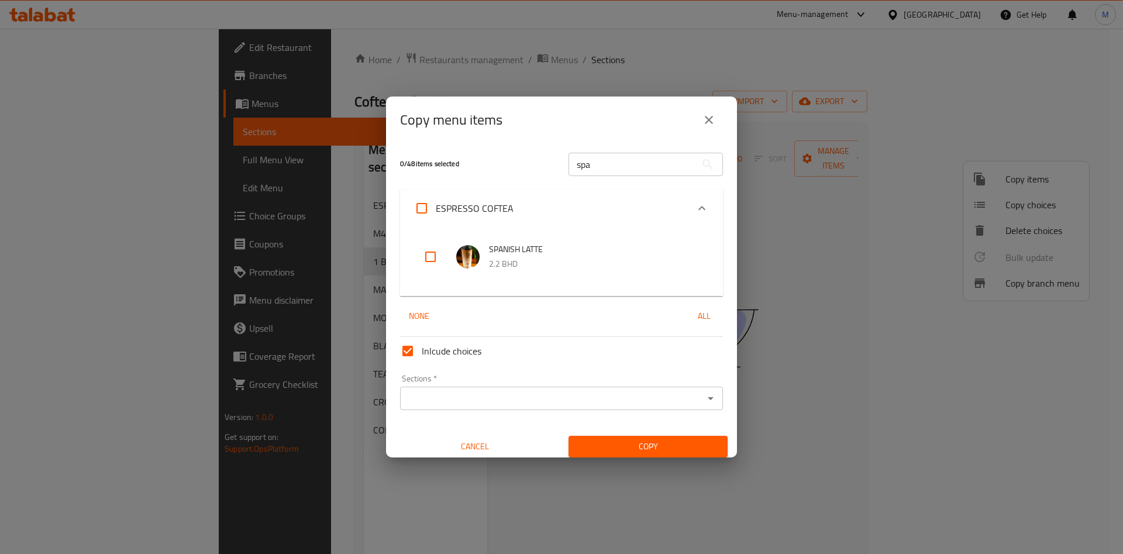
click at [546, 222] on div "ESPRESSO COFTEA" at bounding box center [551, 208] width 274 height 28
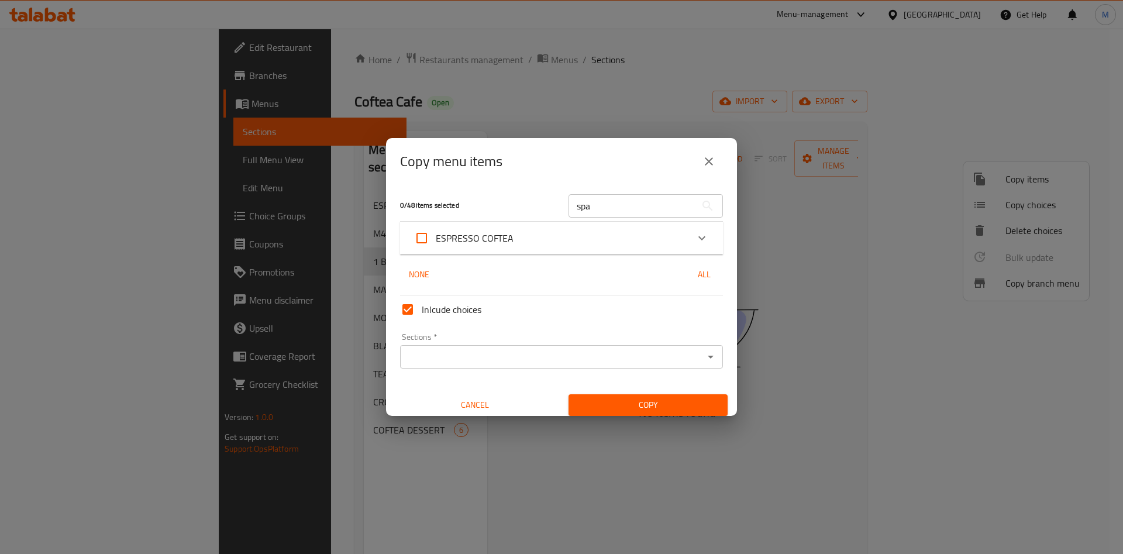
click at [548, 235] on div "ESPRESSO COFTEA" at bounding box center [551, 238] width 274 height 28
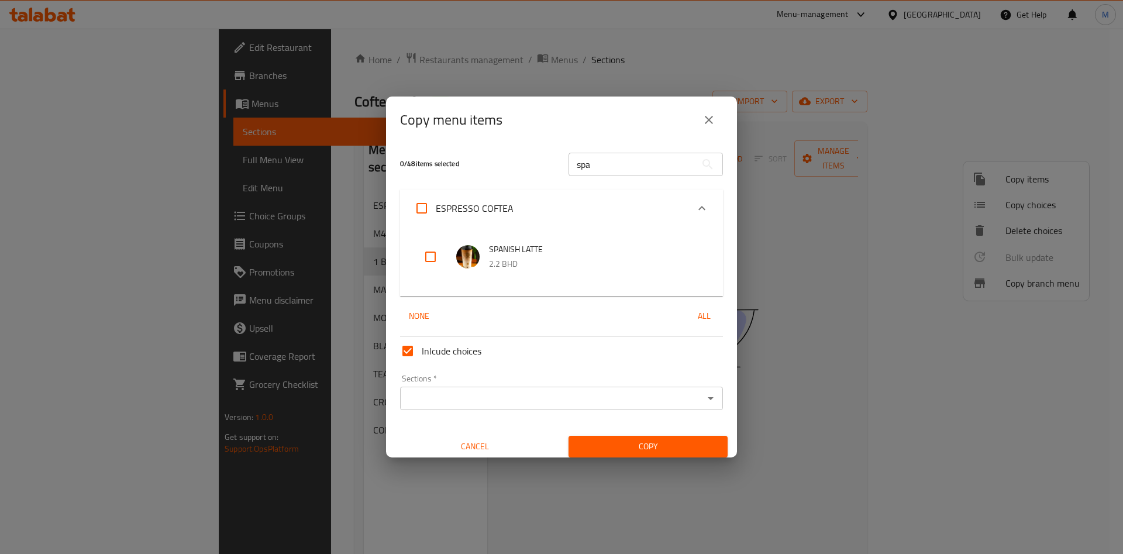
click at [430, 256] on input "checkbox" at bounding box center [430, 257] width 28 height 28
checkbox input "true"
click at [547, 397] on input "Sections   *" at bounding box center [551, 398] width 296 height 16
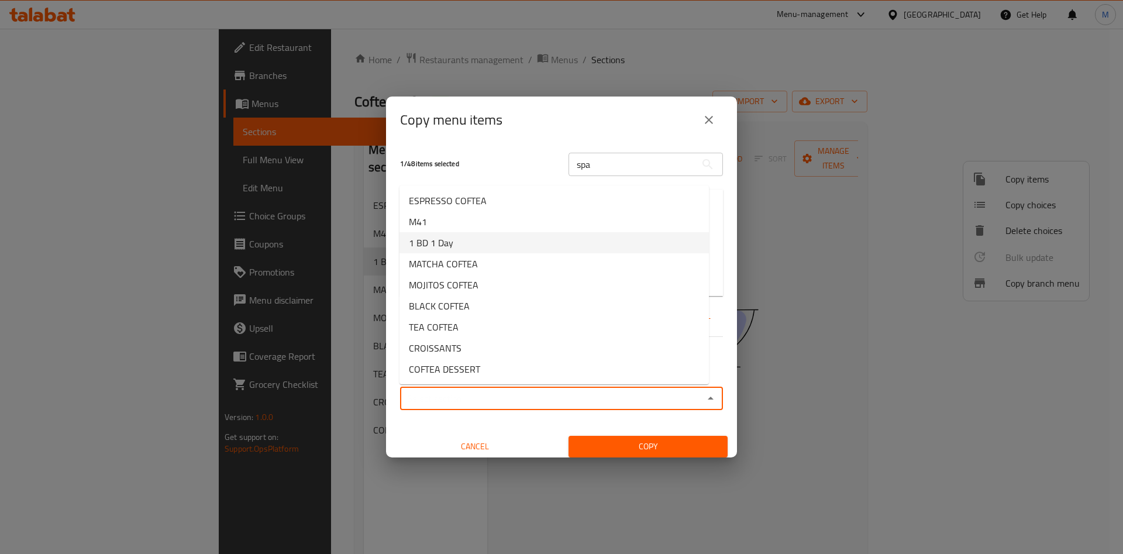
click at [478, 237] on li "1 BD 1 Day" at bounding box center [553, 242] width 309 height 21
type input "1 BD 1 Day"
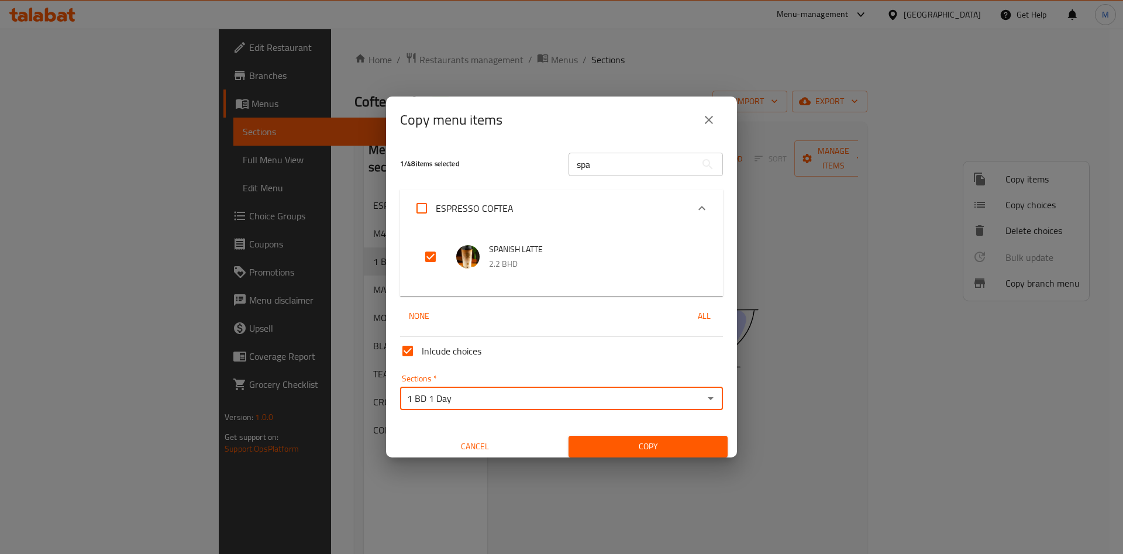
click at [581, 439] on span "Copy" at bounding box center [648, 446] width 140 height 15
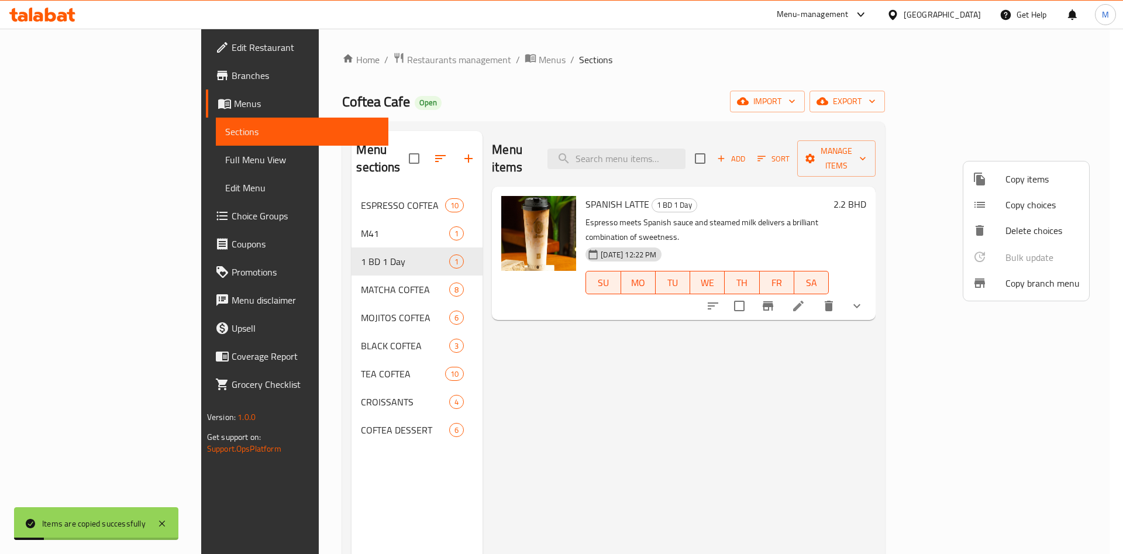
click at [837, 377] on div at bounding box center [561, 277] width 1123 height 554
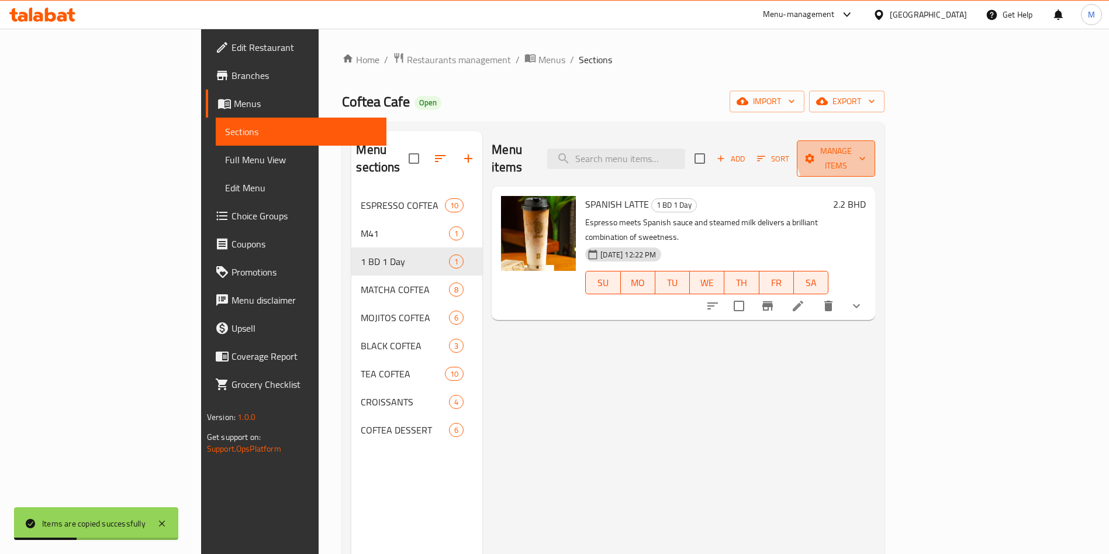
click at [866, 150] on span "Manage items" at bounding box center [836, 158] width 60 height 29
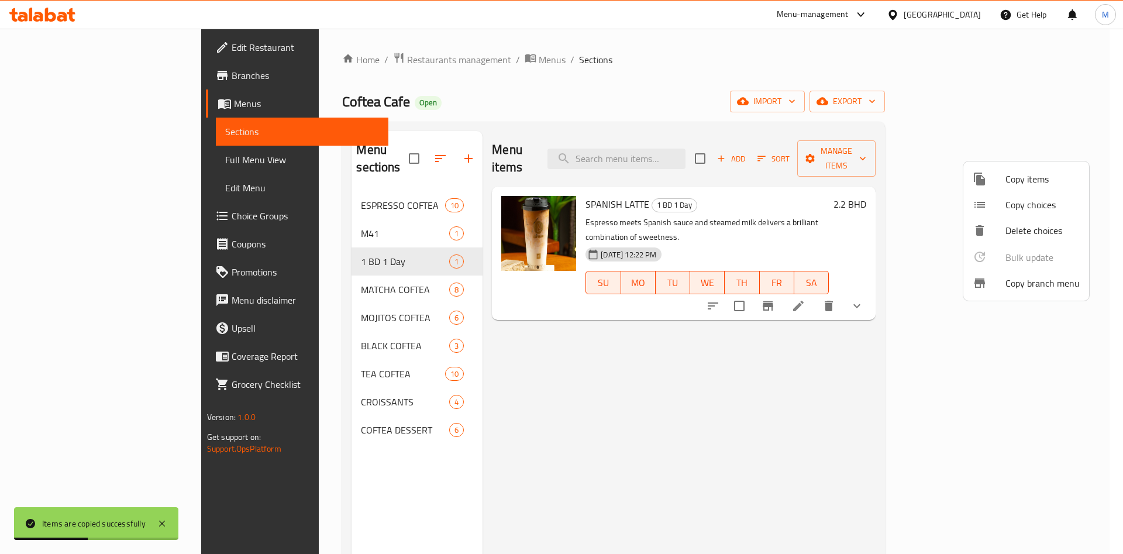
click at [928, 339] on div at bounding box center [561, 277] width 1123 height 554
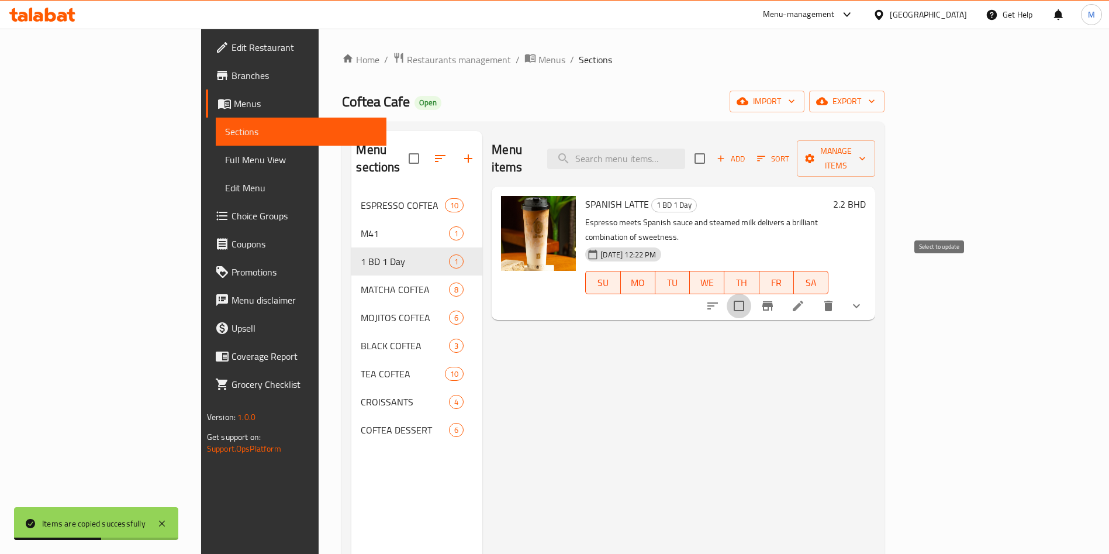
click at [751, 294] on input "checkbox" at bounding box center [739, 306] width 25 height 25
checkbox input "true"
click at [866, 147] on span "Manage items" at bounding box center [836, 158] width 60 height 29
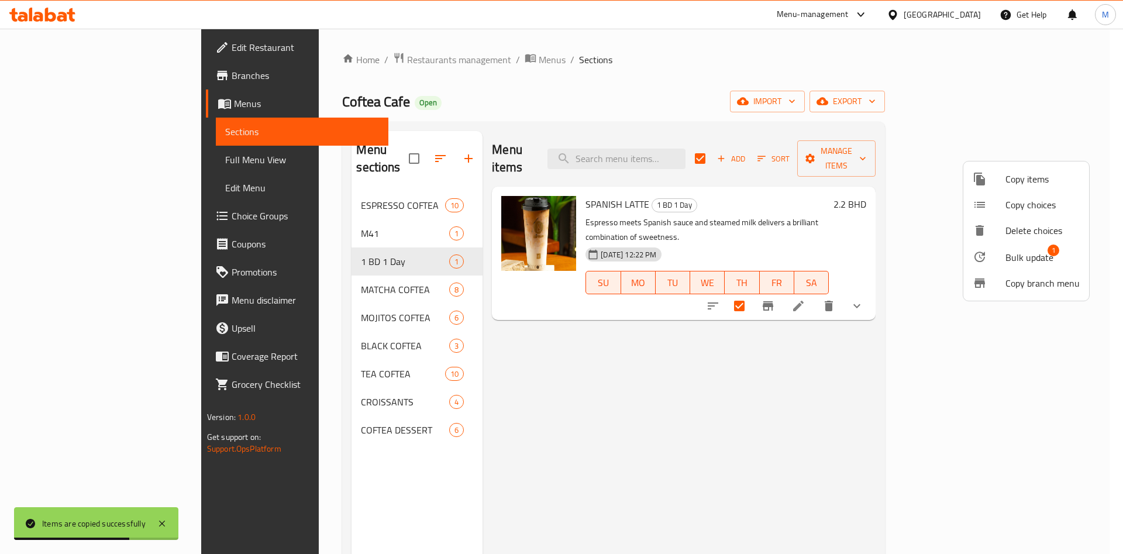
click at [1030, 252] on span "Bulk update" at bounding box center [1029, 257] width 48 height 14
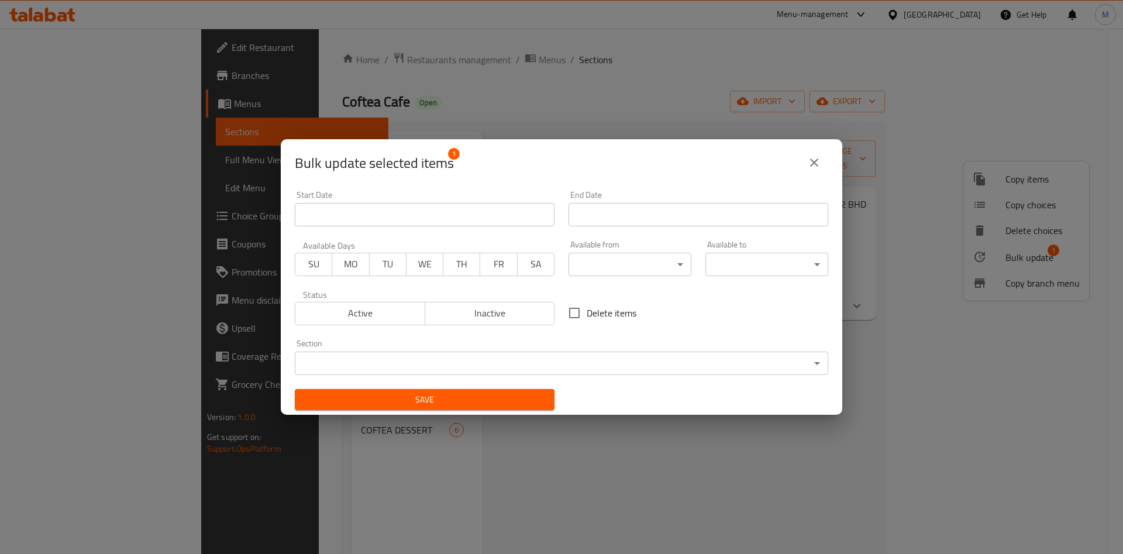
click at [338, 263] on span "MO" at bounding box center [350, 264] width 27 height 17
click at [340, 218] on input "Start Date" at bounding box center [425, 214] width 260 height 23
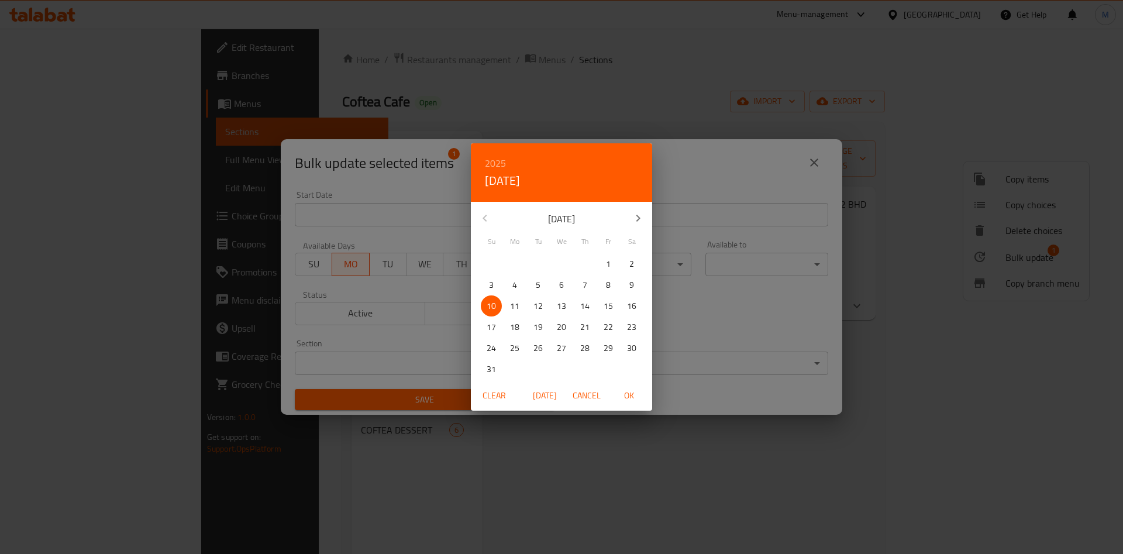
click at [341, 309] on div "2025 Sun, Aug 10 August 2025 Su Mo Tu We Th Fr Sa 27 28 29 30 31 1 2 3 4 5 6 7 …" at bounding box center [561, 277] width 1123 height 554
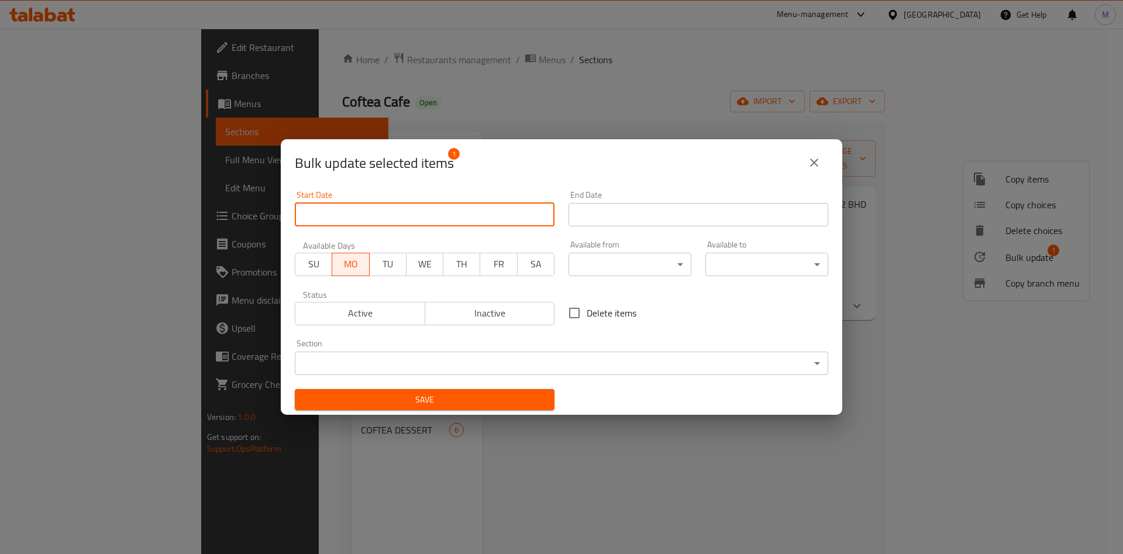
click at [358, 313] on span "Active" at bounding box center [360, 313] width 120 height 17
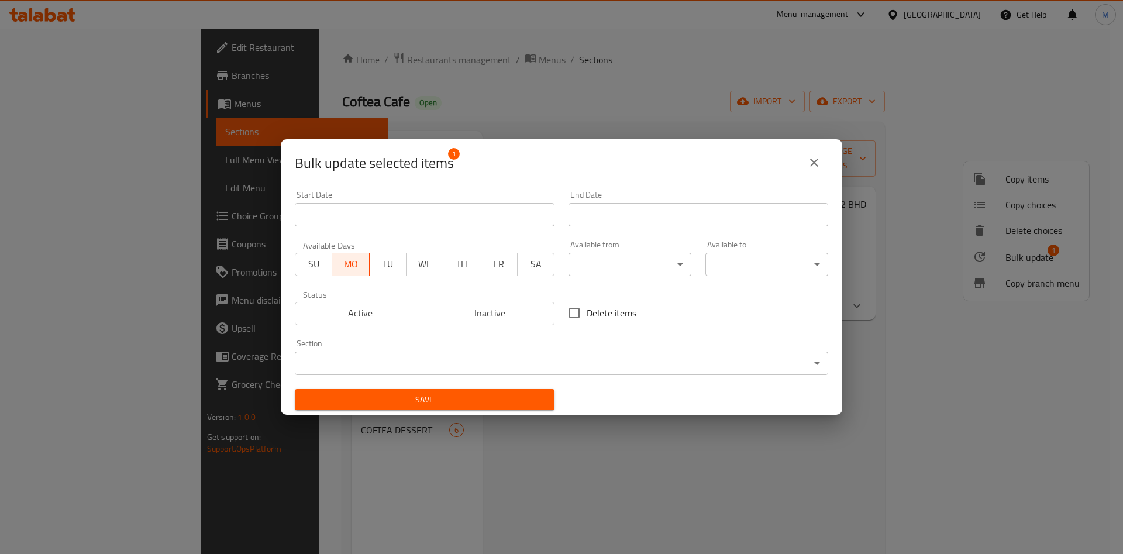
click at [365, 313] on span "Active" at bounding box center [360, 313] width 120 height 17
click at [595, 224] on input "Start Date" at bounding box center [698, 214] width 260 height 23
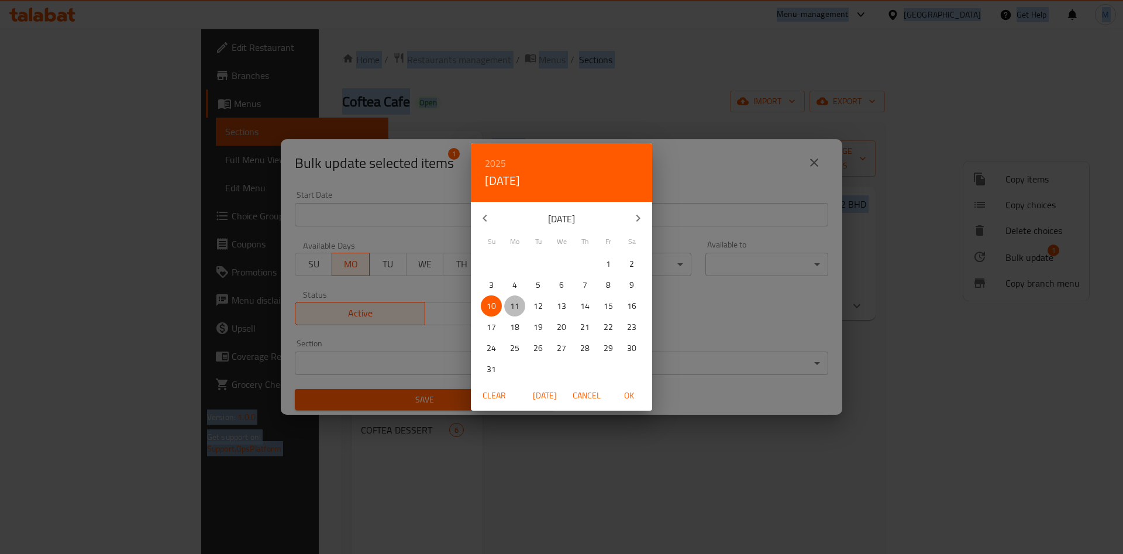
click at [515, 308] on p "11" at bounding box center [514, 306] width 9 height 15
click at [636, 394] on span "OK" at bounding box center [629, 395] width 28 height 15
type input "11-08-2025"
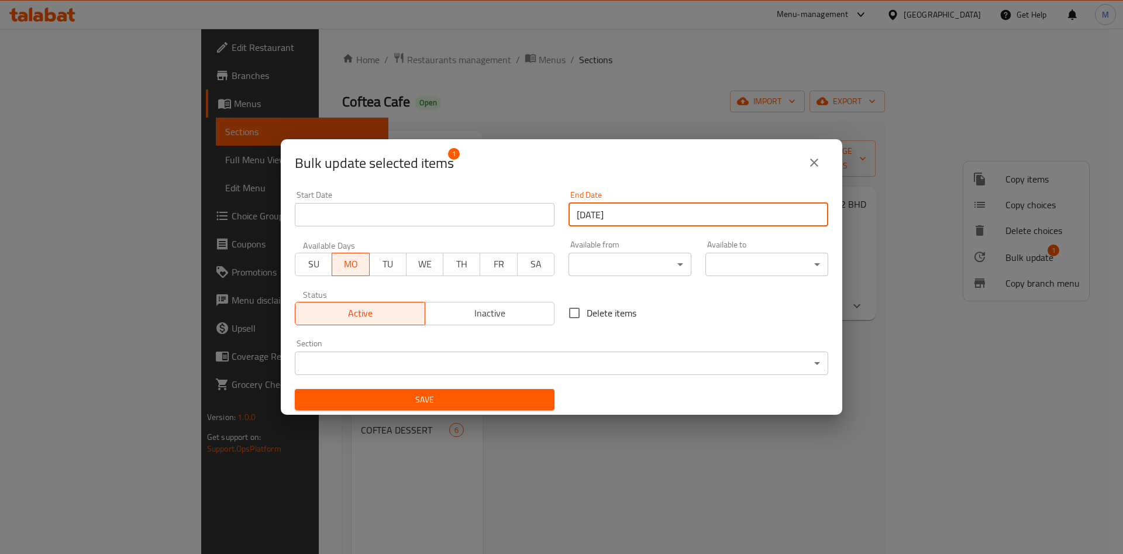
click at [467, 403] on span "Save" at bounding box center [424, 399] width 241 height 15
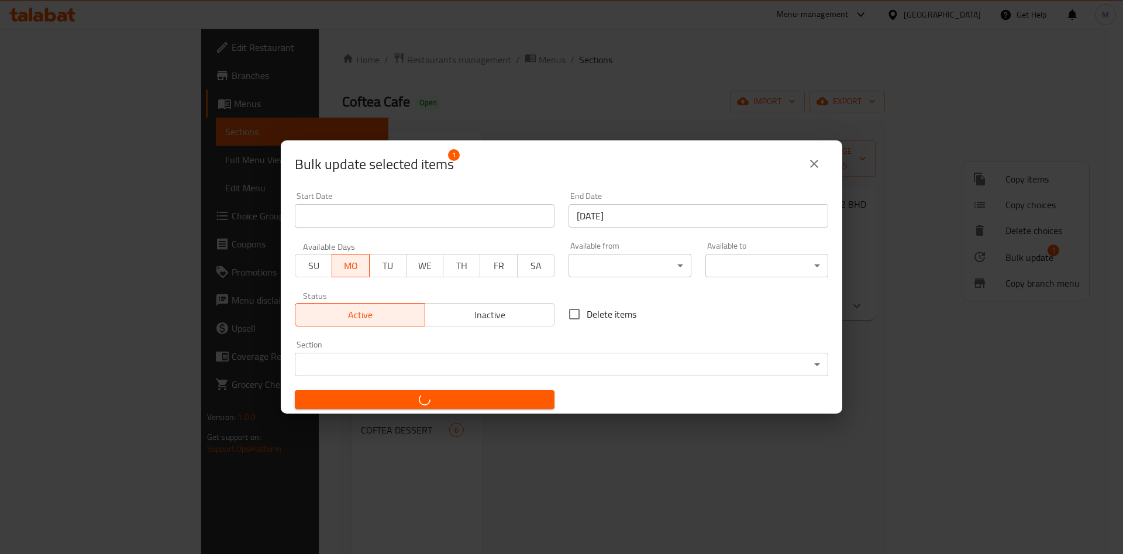
checkbox input "false"
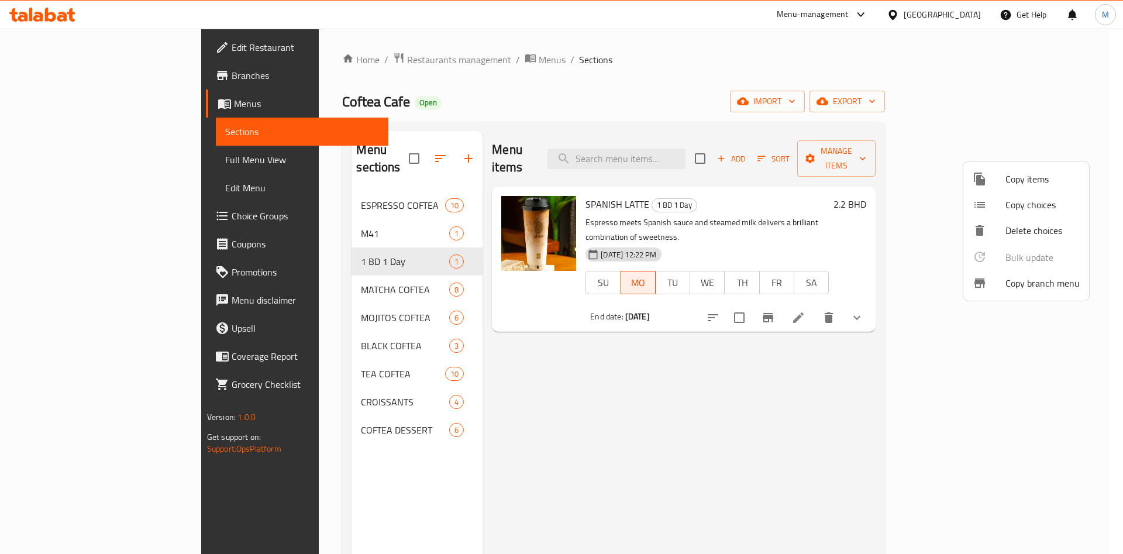
click at [56, 73] on div at bounding box center [561, 277] width 1123 height 554
click at [232, 73] on span "Branches" at bounding box center [306, 75] width 148 height 14
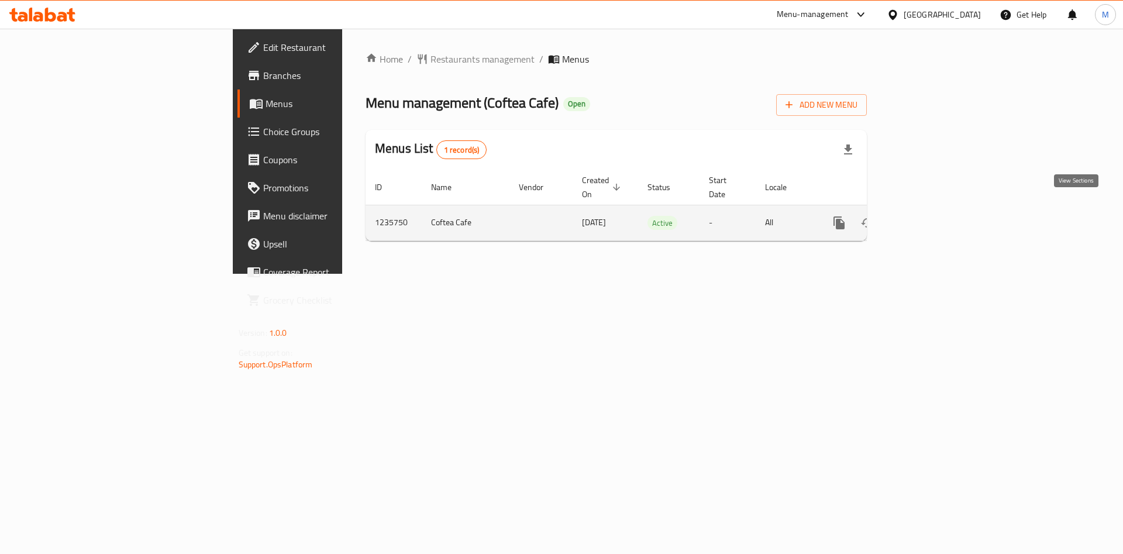
click at [937, 209] on link "enhanced table" at bounding box center [923, 223] width 28 height 28
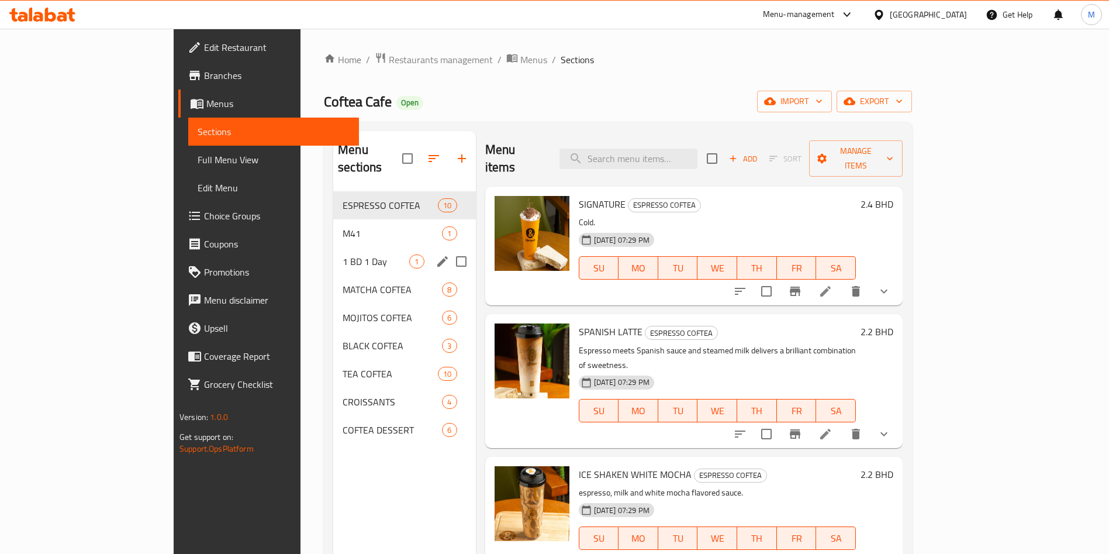
click at [343, 254] on span "1 BD 1 Day" at bounding box center [376, 261] width 67 height 14
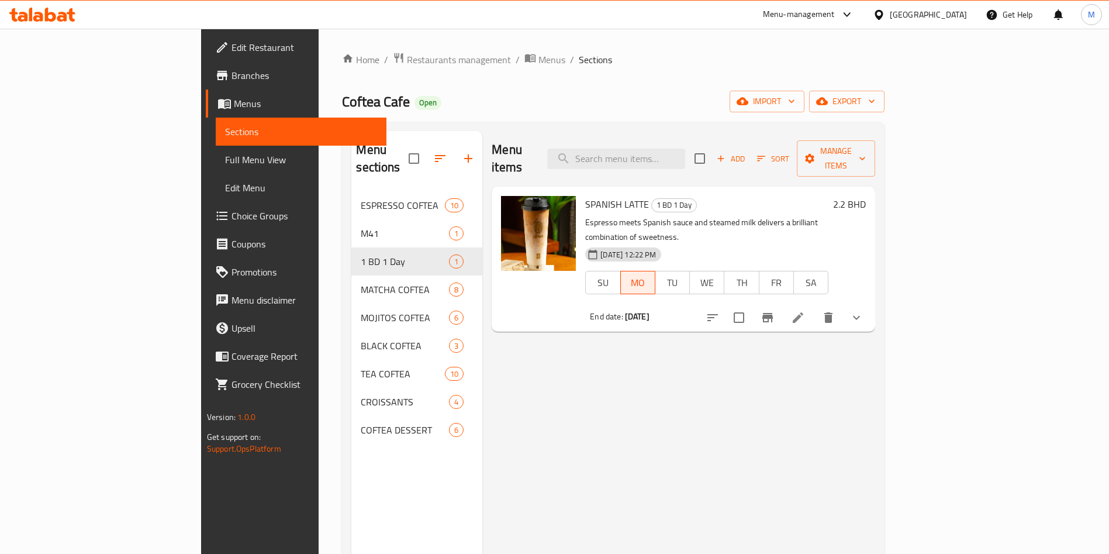
click at [815, 307] on li at bounding box center [798, 317] width 33 height 21
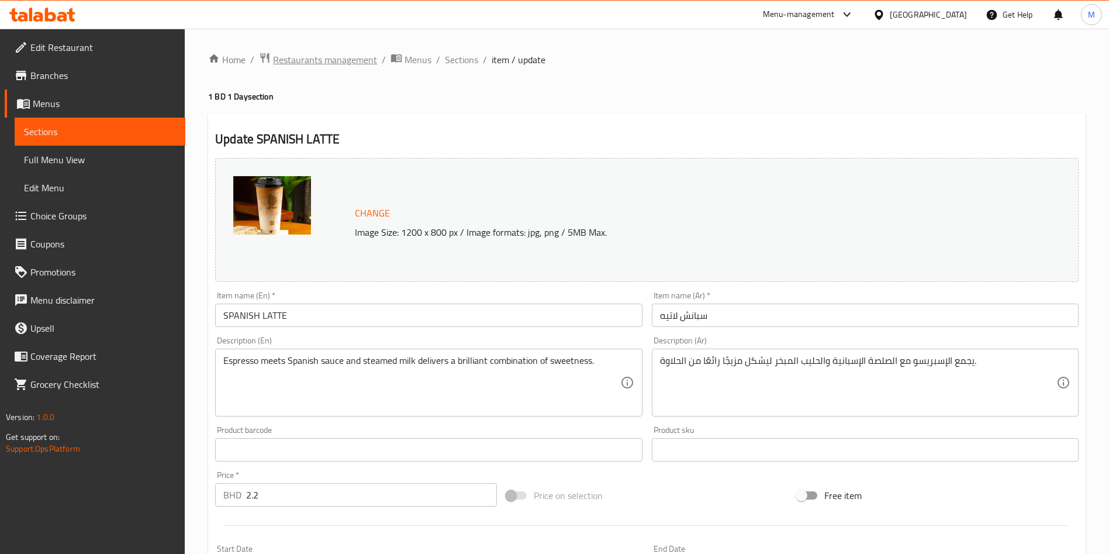
click at [328, 63] on span "Restaurants management" at bounding box center [325, 60] width 104 height 14
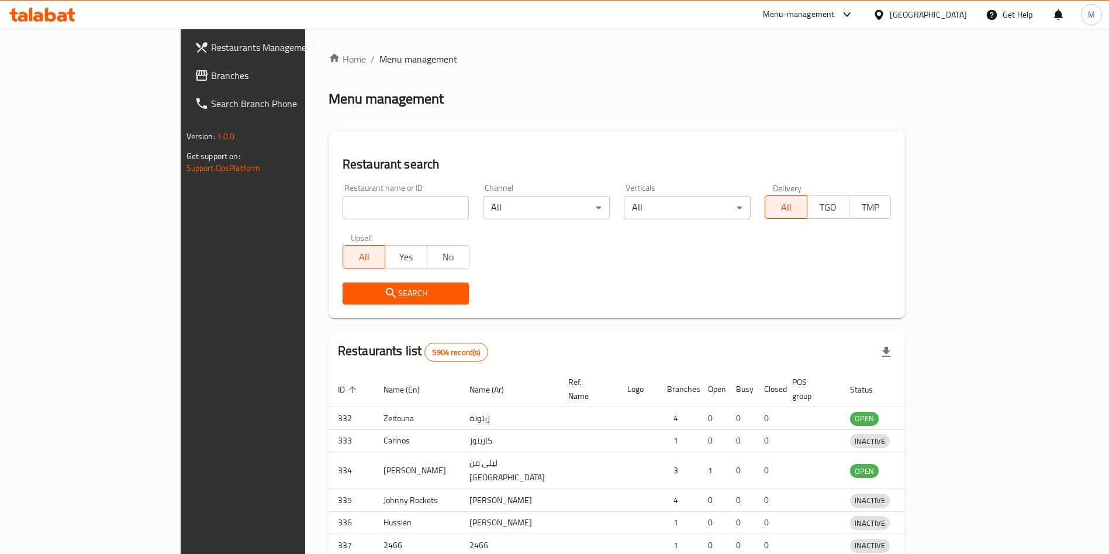
click at [324, 208] on div at bounding box center [554, 277] width 1109 height 554
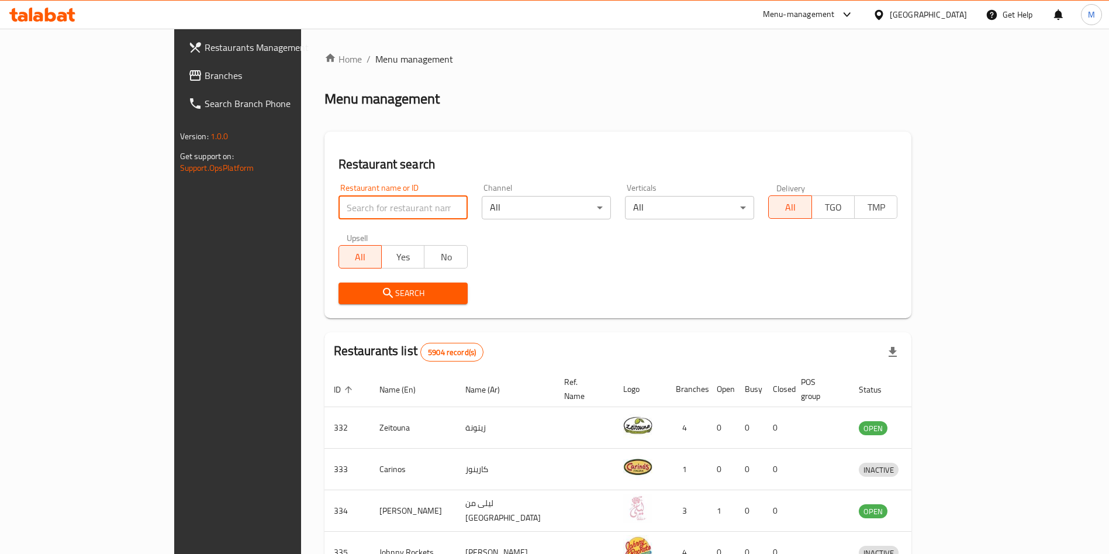
click at [339, 208] on input "search" at bounding box center [403, 207] width 129 height 23
paste input "Matchaspace by Her Space"
type input "Matchaspace by Her Space"
click button "Search" at bounding box center [403, 293] width 129 height 22
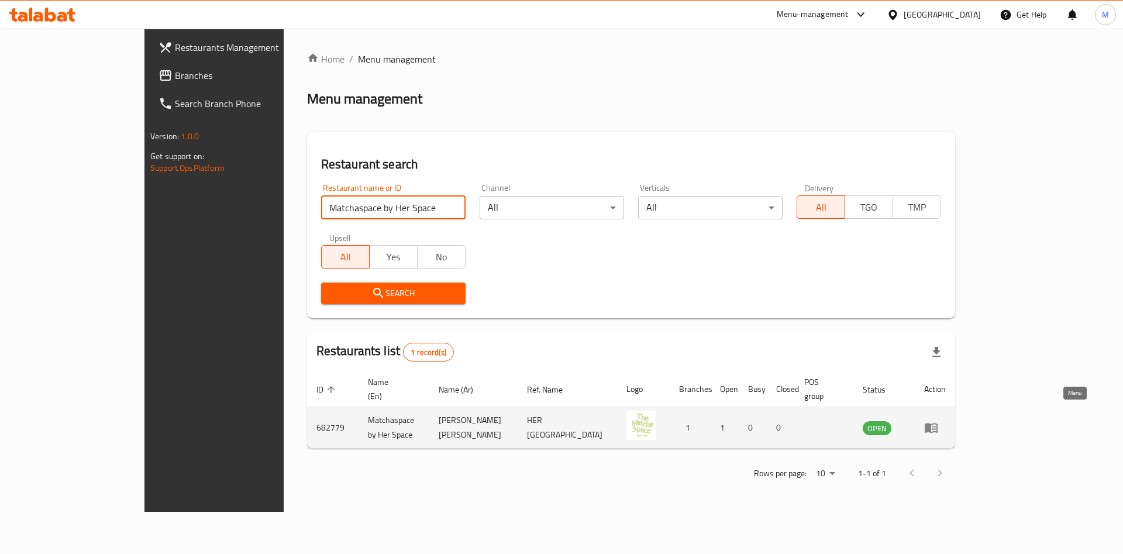
click at [945, 420] on link "enhanced table" at bounding box center [935, 427] width 22 height 14
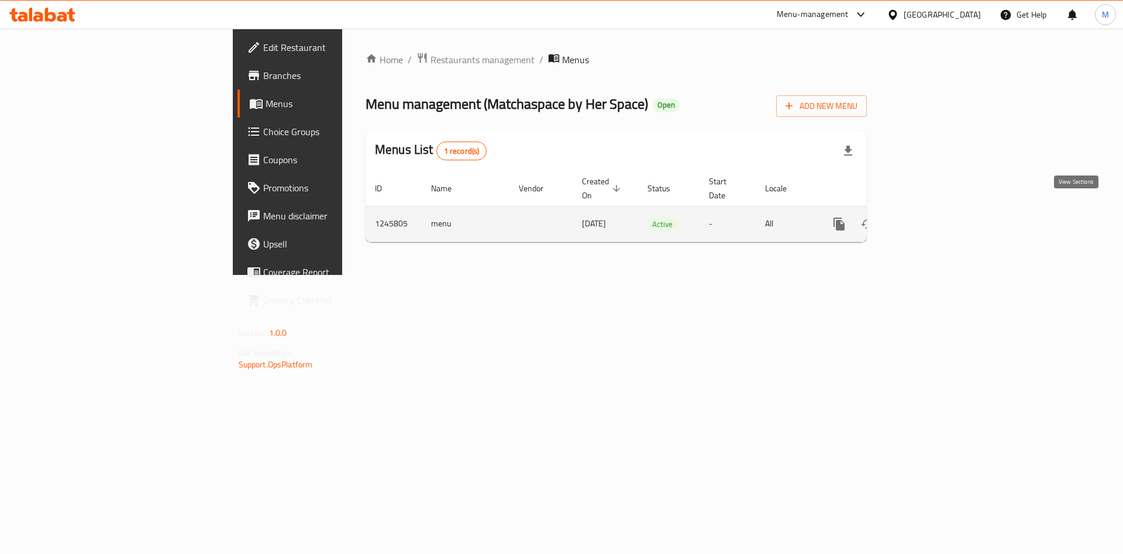
click at [929, 219] on icon "enhanced table" at bounding box center [923, 224] width 11 height 11
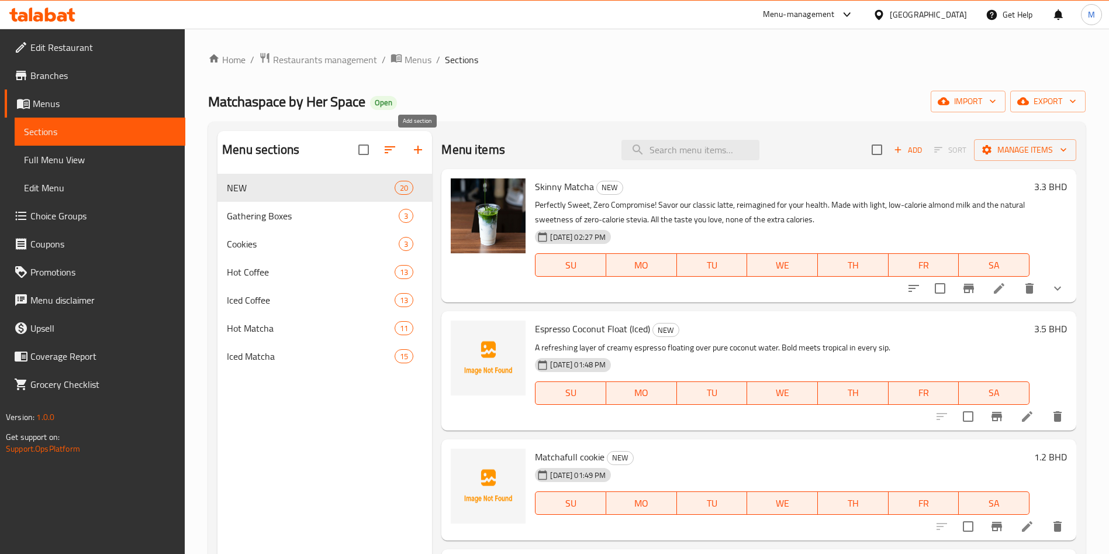
click at [417, 156] on icon "button" at bounding box center [418, 150] width 14 height 14
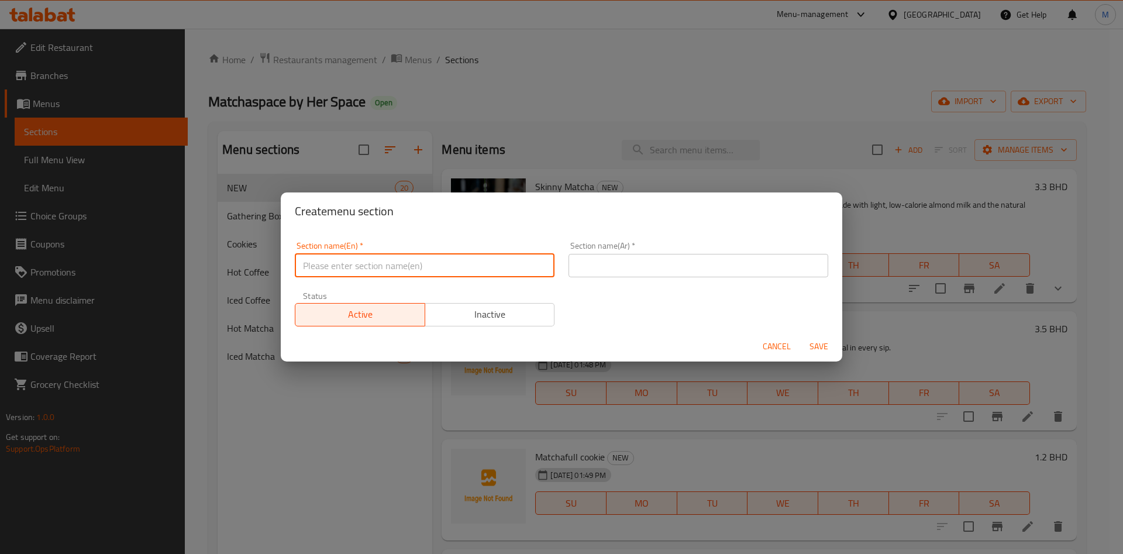
click at [417, 261] on input "text" at bounding box center [425, 265] width 260 height 23
type input "1 BD 1 Day"
click at [600, 277] on div "Section name(Ar)   * Section name(Ar) *" at bounding box center [698, 259] width 274 height 50
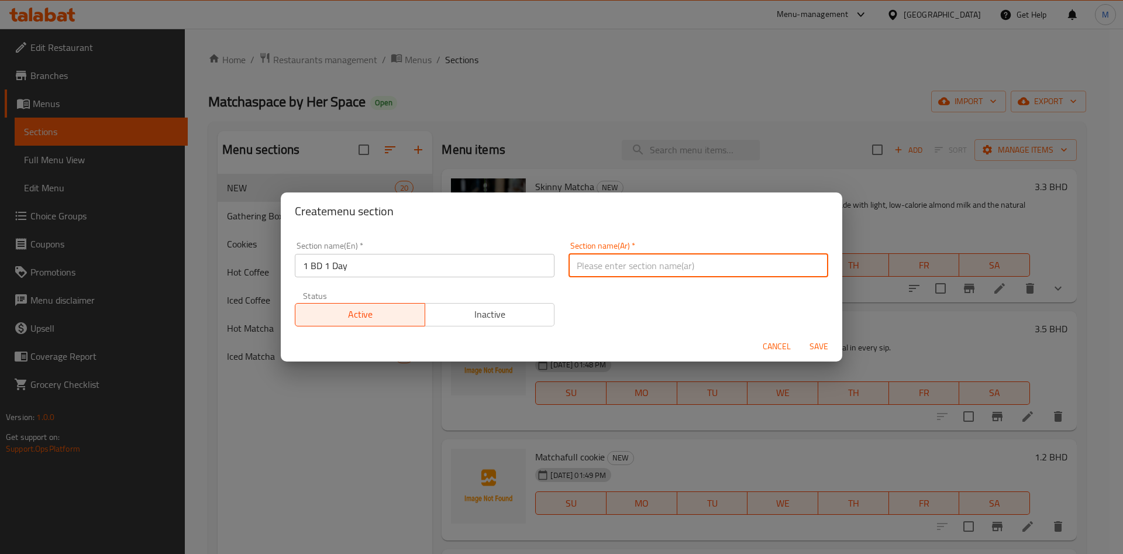
click at [607, 267] on input "text" at bounding box center [698, 265] width 260 height 23
type input "دينار 1 يوم 1"
click at [837, 346] on button "Save" at bounding box center [818, 347] width 37 height 22
click at [837, 346] on div at bounding box center [561, 277] width 1123 height 554
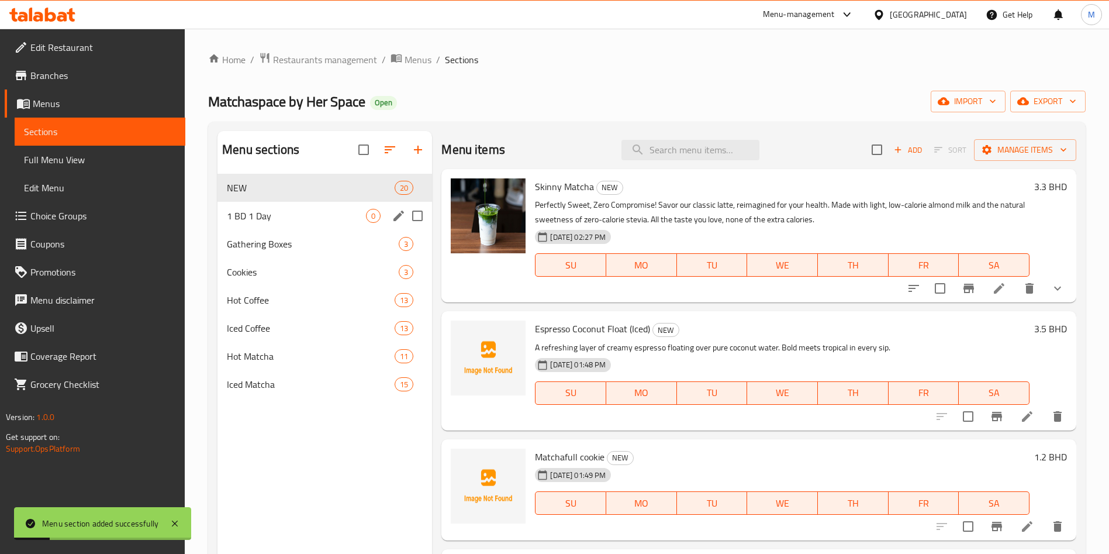
click at [314, 204] on div "1 BD 1 Day 0" at bounding box center [325, 216] width 215 height 28
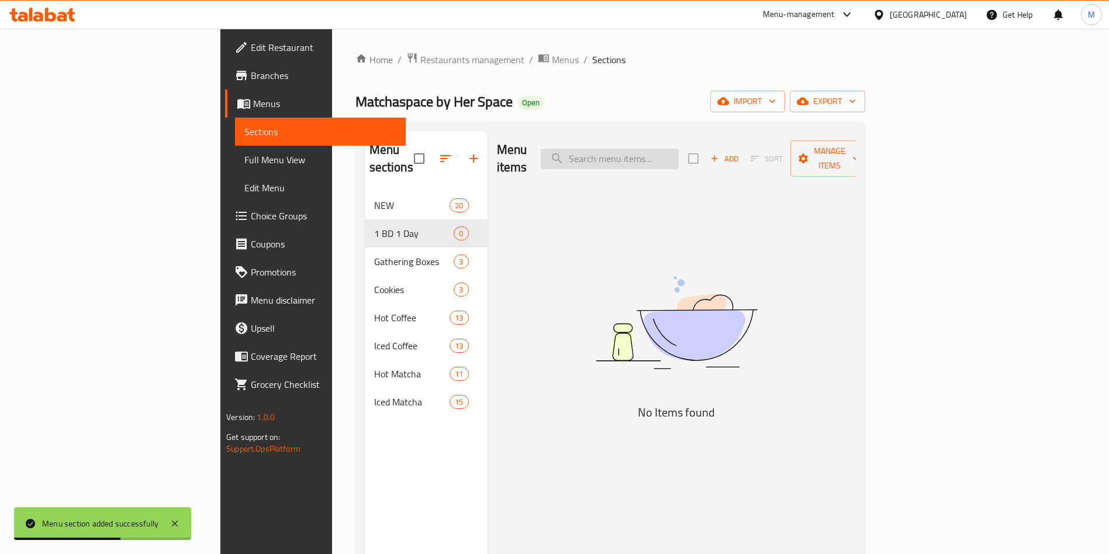
click at [679, 150] on input "search" at bounding box center [610, 159] width 138 height 20
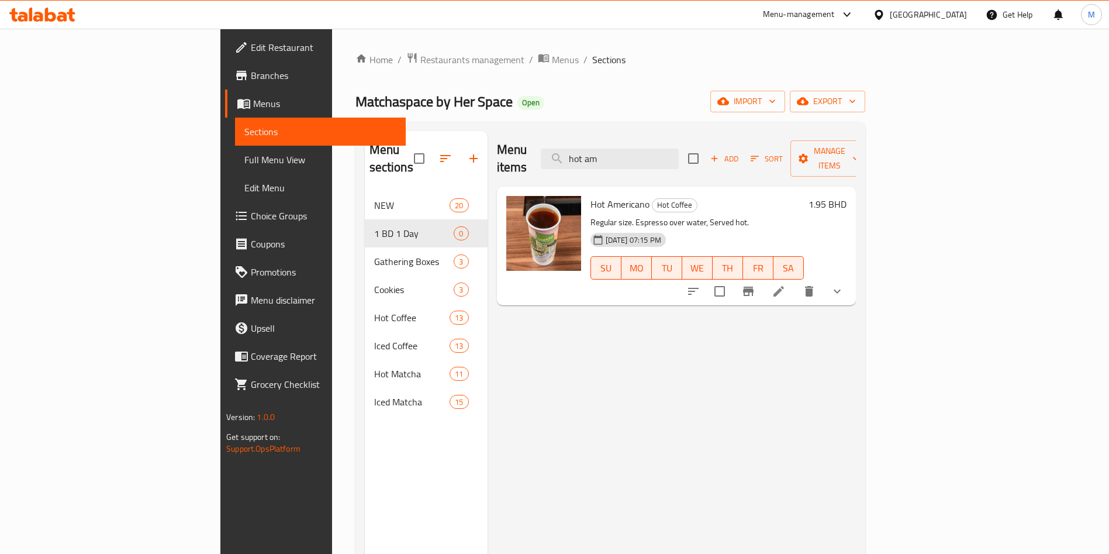
type input "hot am"
click at [732, 279] on input "checkbox" at bounding box center [720, 291] width 25 height 25
checkbox input "true"
click at [679, 149] on input "hot am" at bounding box center [610, 159] width 138 height 20
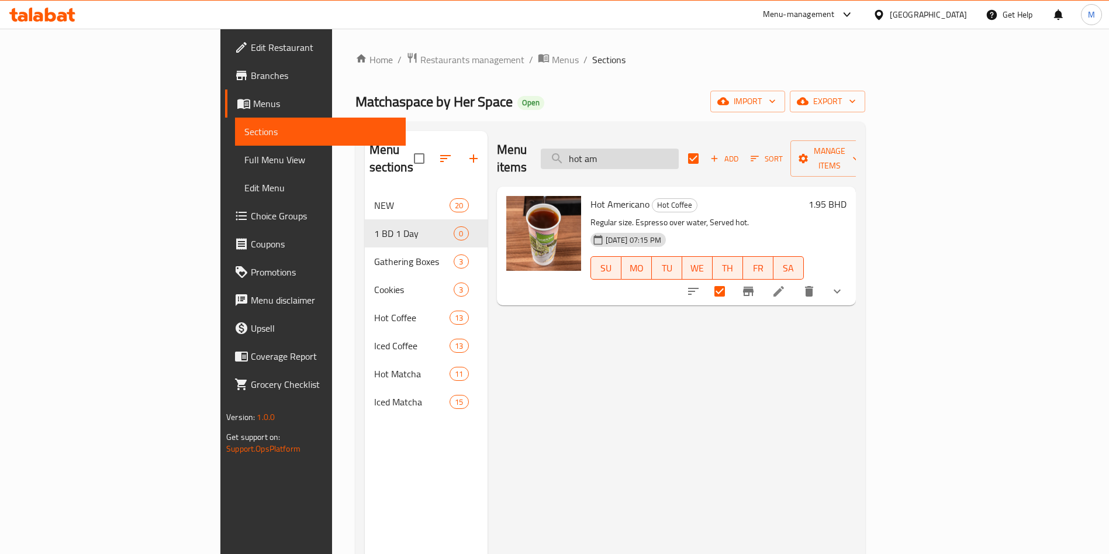
click at [679, 149] on input "hot am" at bounding box center [610, 159] width 138 height 20
checkbox input "false"
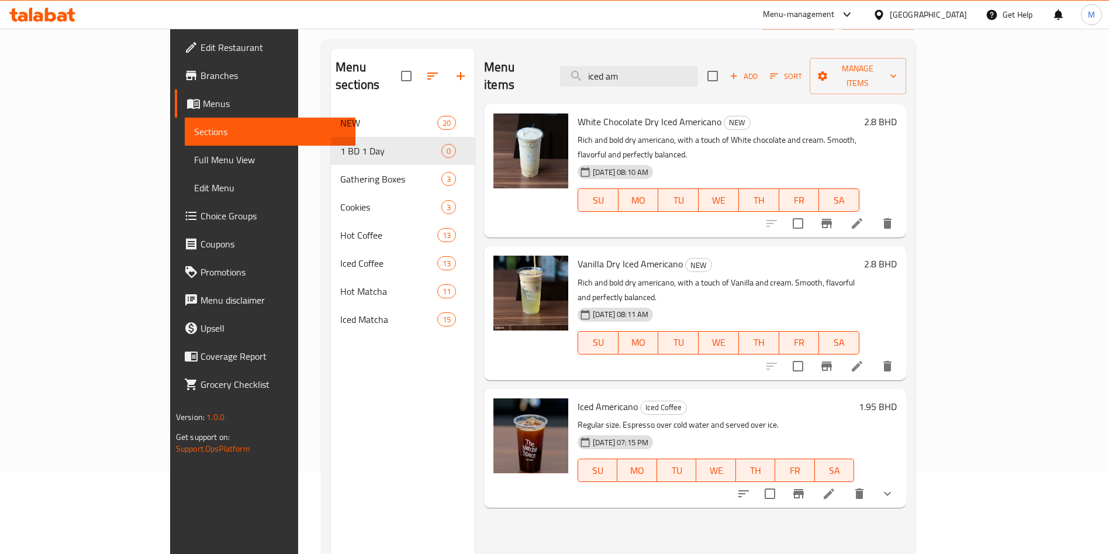
scroll to position [164, 0]
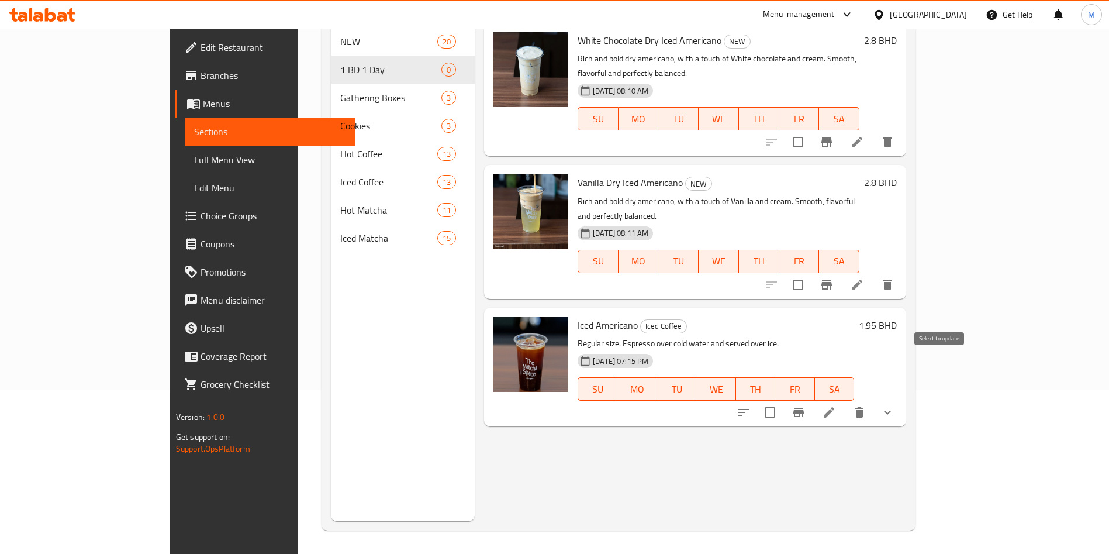
type input "iced am"
click at [782, 400] on input "checkbox" at bounding box center [770, 412] width 25 height 25
checkbox input "true"
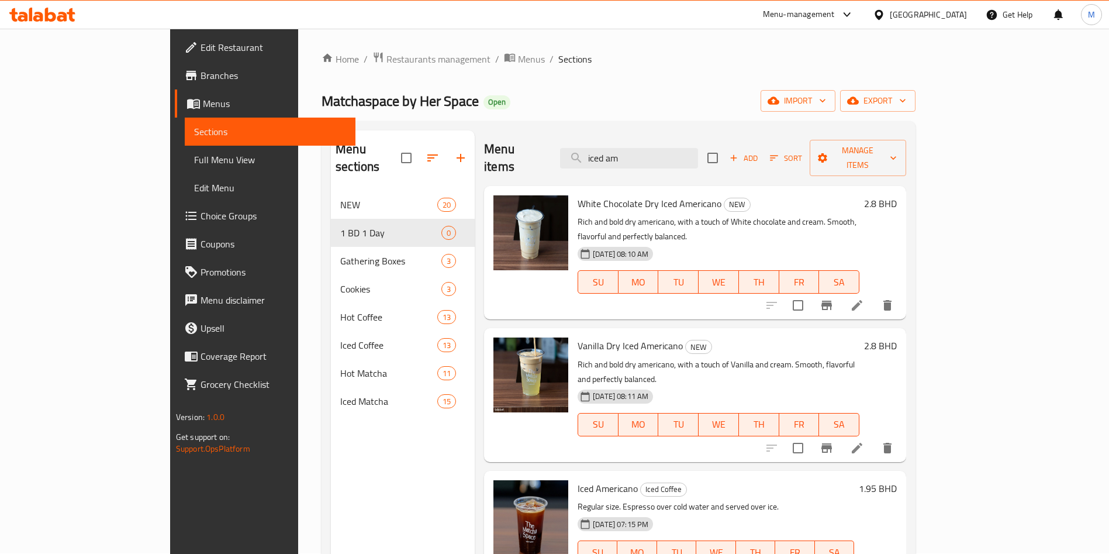
scroll to position [0, 0]
click at [698, 149] on input "iced am" at bounding box center [629, 159] width 138 height 20
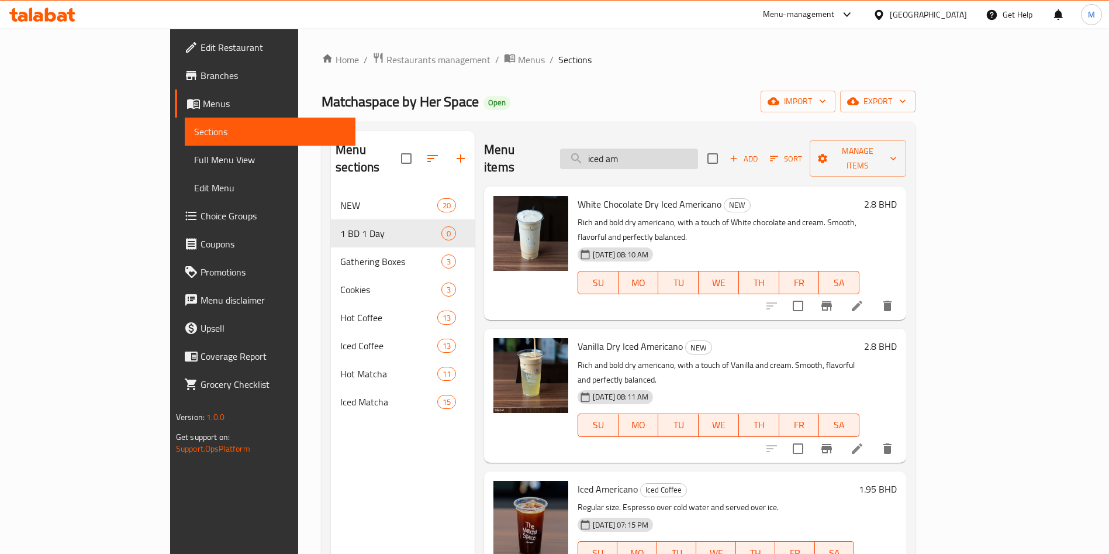
click at [698, 149] on input "iced am" at bounding box center [629, 159] width 138 height 20
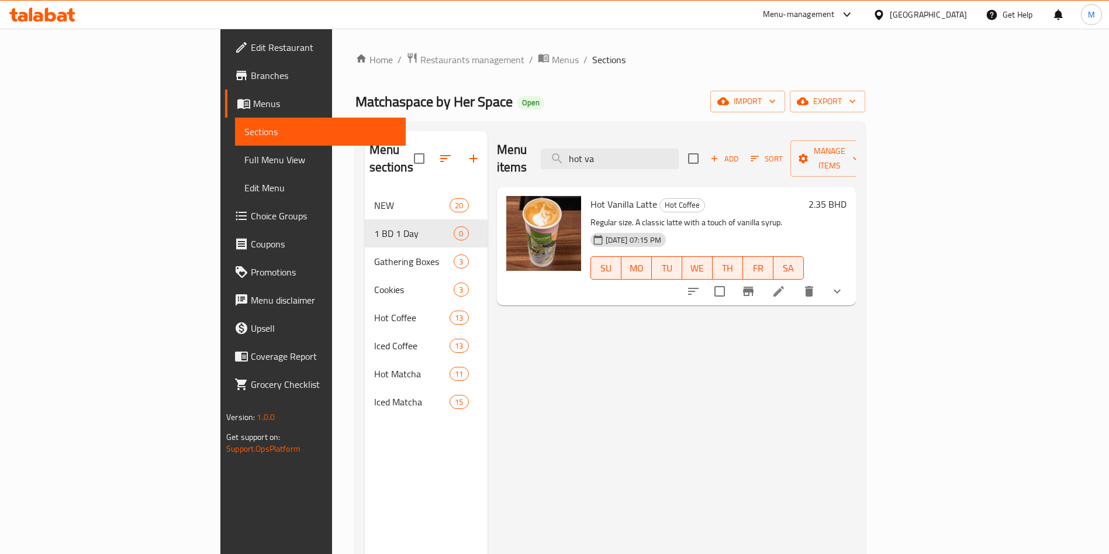
type input "hot va"
click at [732, 282] on input "checkbox" at bounding box center [720, 291] width 25 height 25
checkbox input "true"
click at [679, 156] on input "hot va" at bounding box center [610, 159] width 138 height 20
click at [679, 155] on input "hot va" at bounding box center [610, 159] width 138 height 20
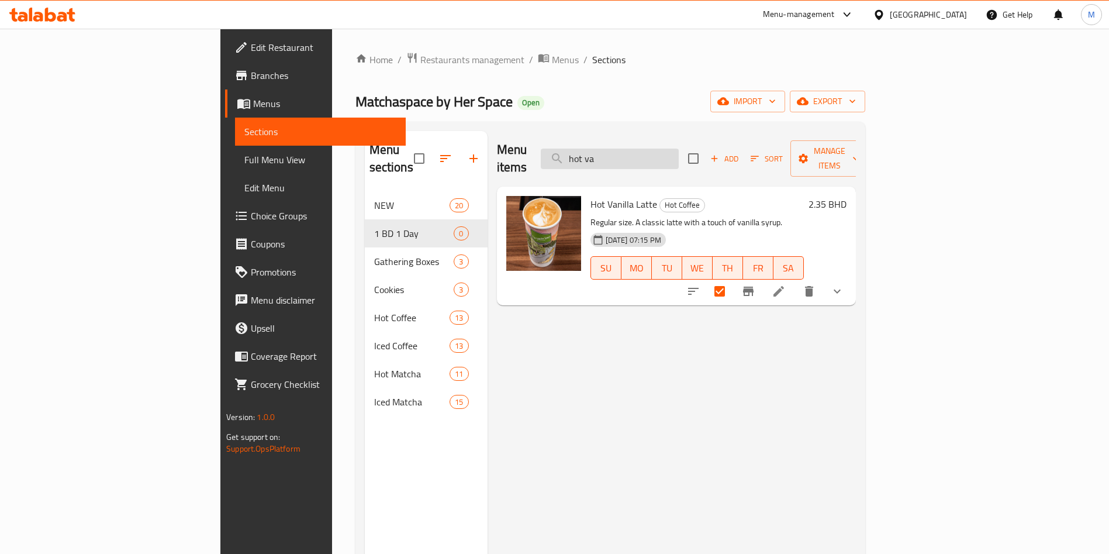
click at [679, 155] on input "hot va" at bounding box center [610, 159] width 138 height 20
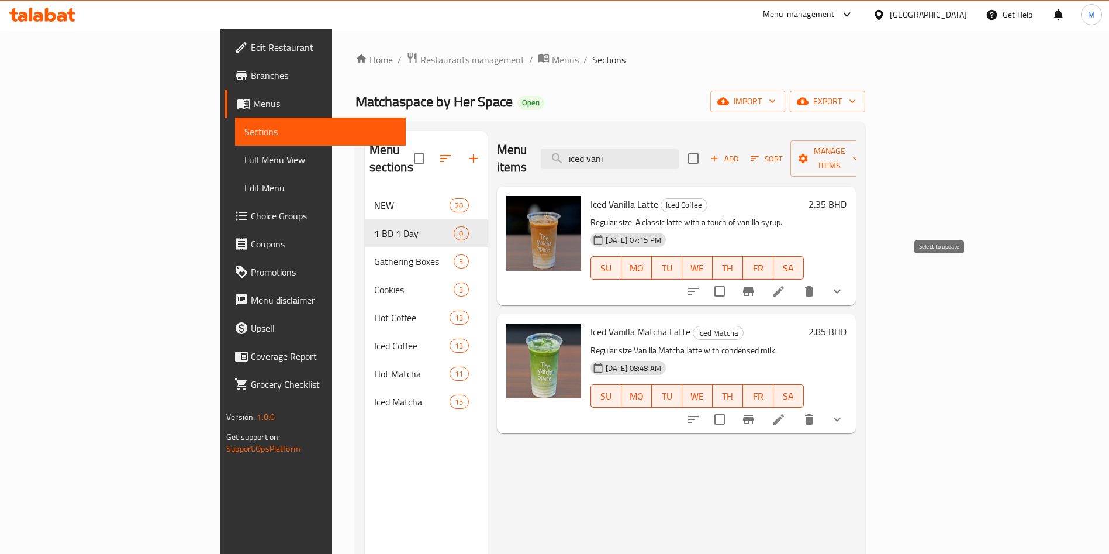
type input "iced vani"
click at [732, 279] on input "checkbox" at bounding box center [720, 291] width 25 height 25
checkbox input "true"
click at [679, 154] on input "iced vani" at bounding box center [610, 159] width 138 height 20
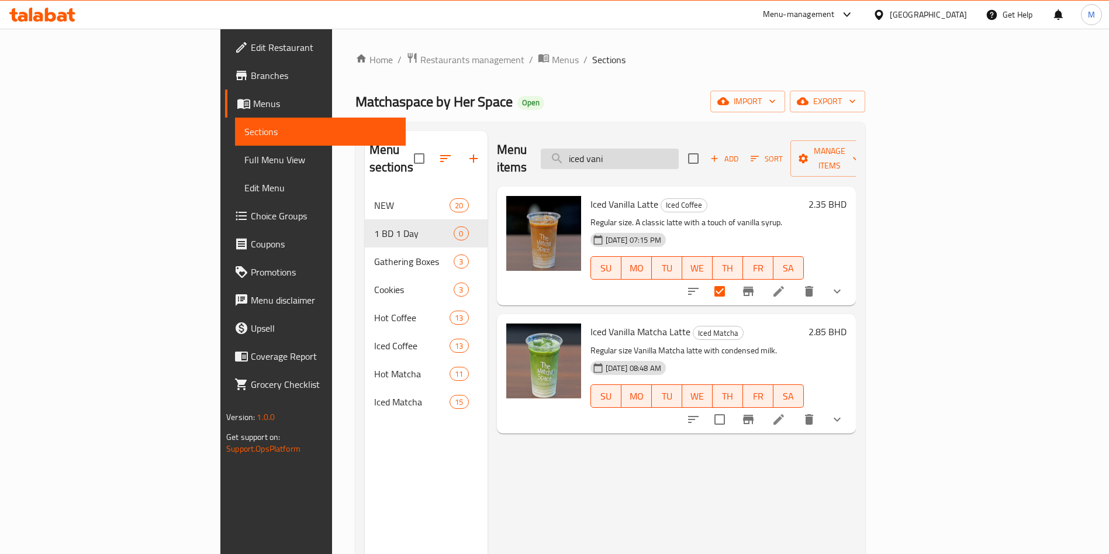
click at [679, 154] on input "iced vani" at bounding box center [610, 159] width 138 height 20
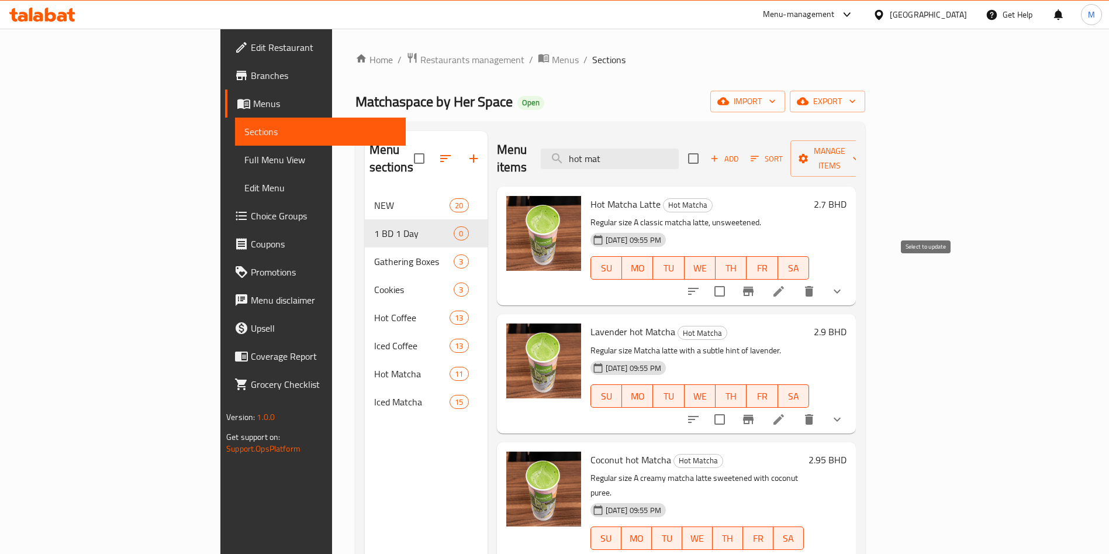
type input "hot mat"
click at [732, 279] on input "checkbox" at bounding box center [720, 291] width 25 height 25
checkbox input "true"
click at [755, 139] on div "Menu items hot mat Add Sort Manage items" at bounding box center [676, 159] width 359 height 56
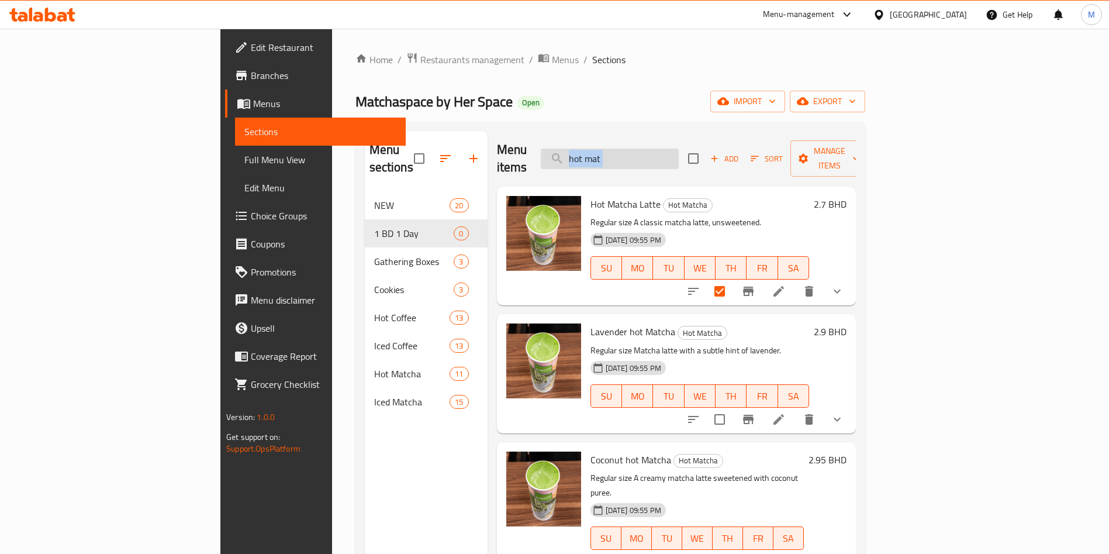
click at [679, 149] on input "hot mat" at bounding box center [610, 159] width 138 height 20
type input "h"
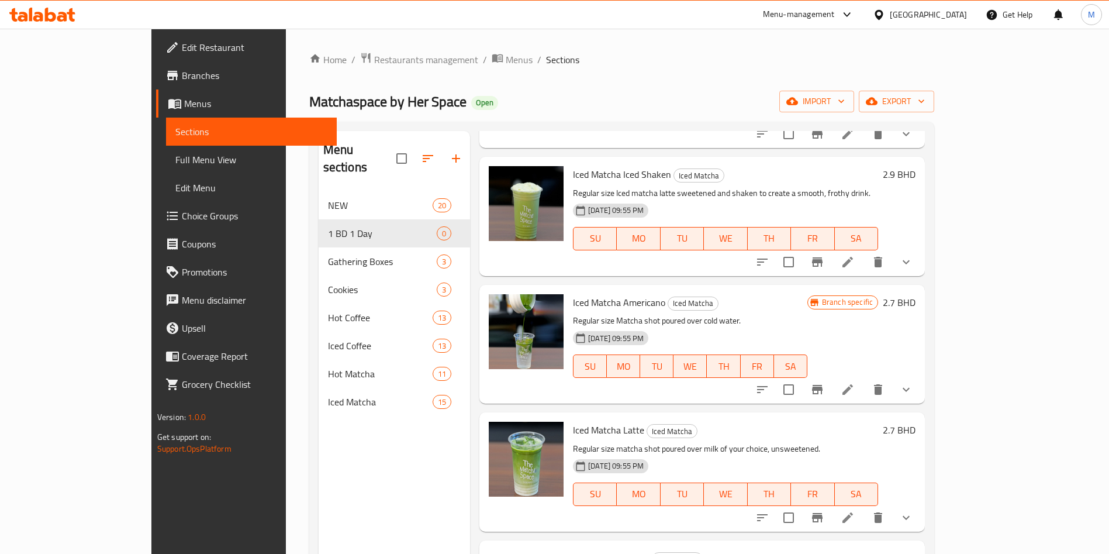
scroll to position [175, 0]
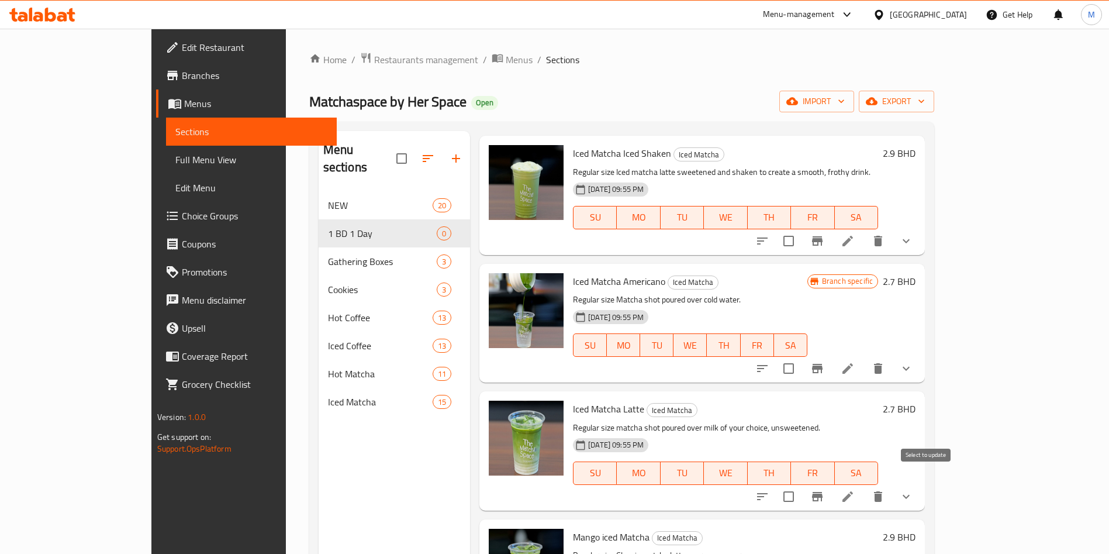
type input "iced match"
click at [801, 489] on input "checkbox" at bounding box center [789, 496] width 25 height 25
checkbox input "true"
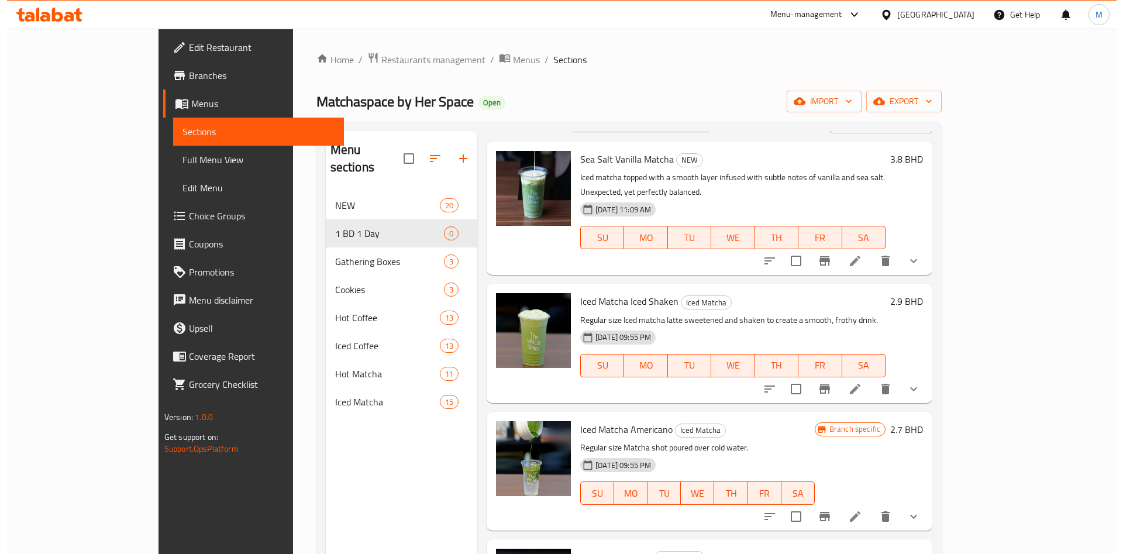
scroll to position [0, 0]
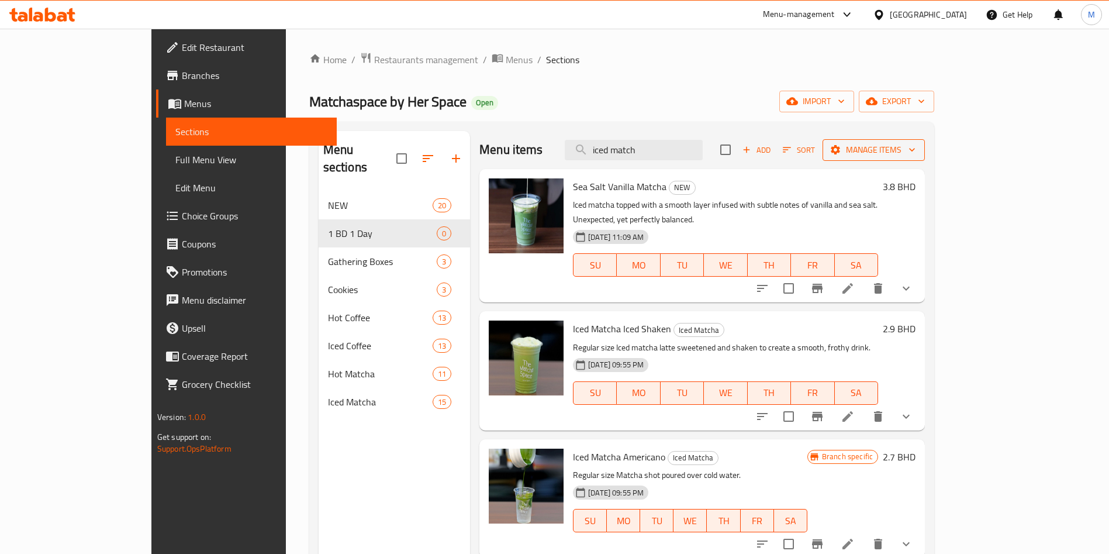
click at [916, 151] on span "Manage items" at bounding box center [874, 150] width 84 height 15
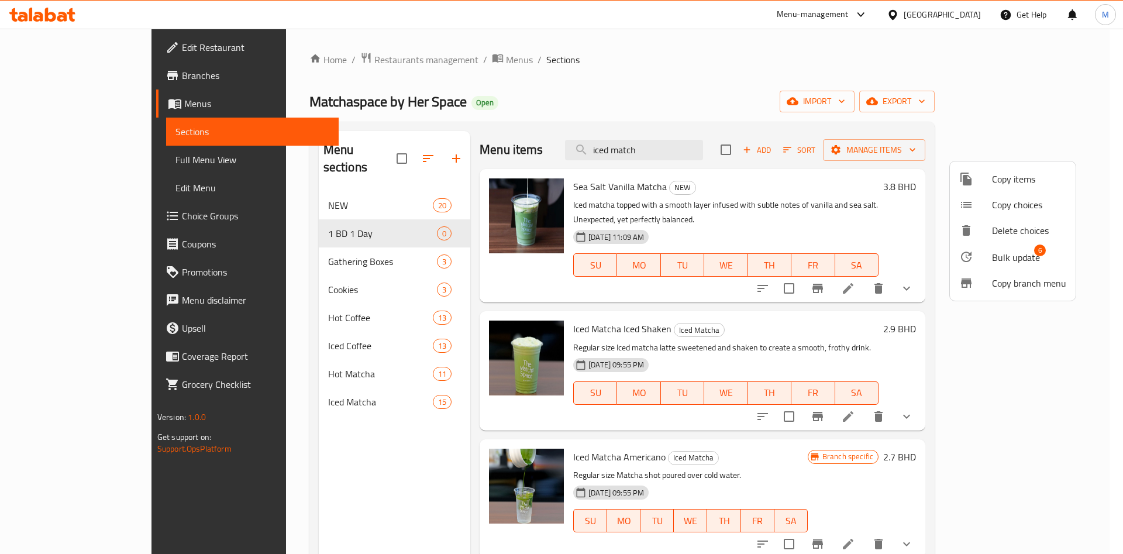
click at [1007, 258] on span "Bulk update" at bounding box center [1016, 257] width 48 height 14
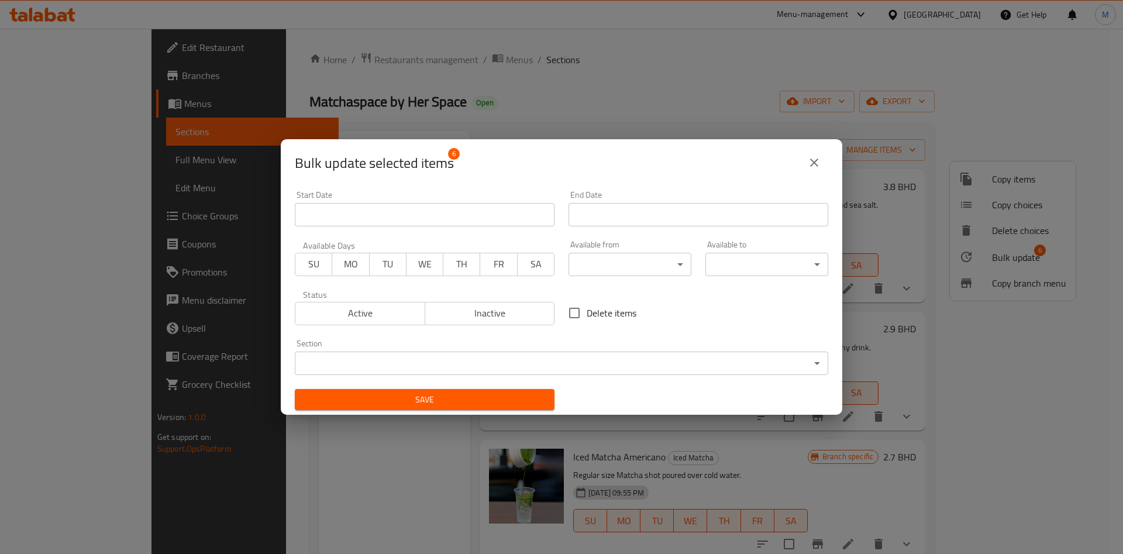
click at [817, 162] on icon "close" at bounding box center [814, 163] width 14 height 14
click at [817, 162] on div at bounding box center [561, 277] width 1123 height 554
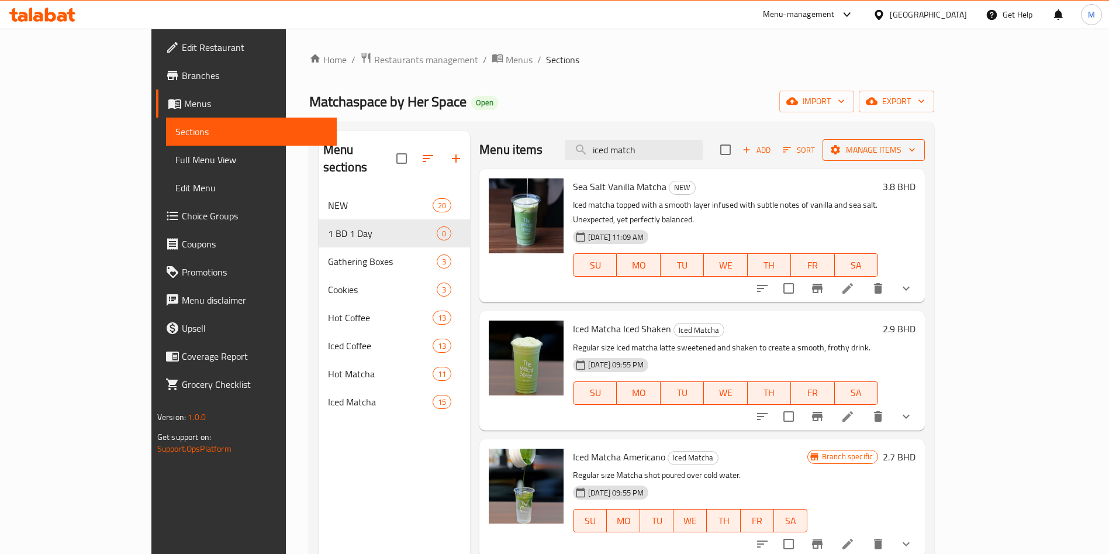
click at [916, 154] on span "Manage items" at bounding box center [874, 150] width 84 height 15
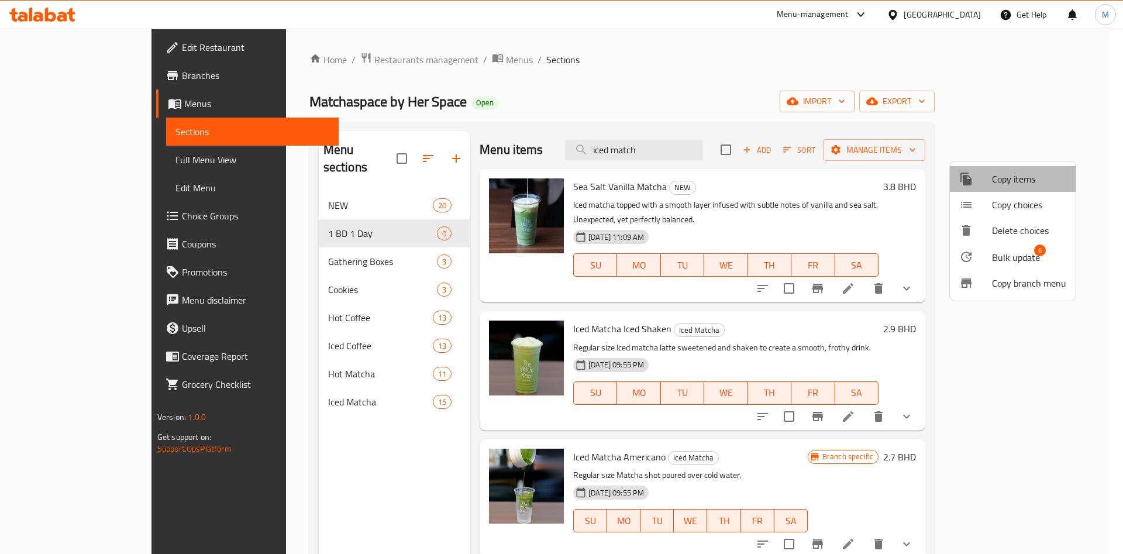
click at [1037, 178] on span "Copy items" at bounding box center [1029, 179] width 74 height 14
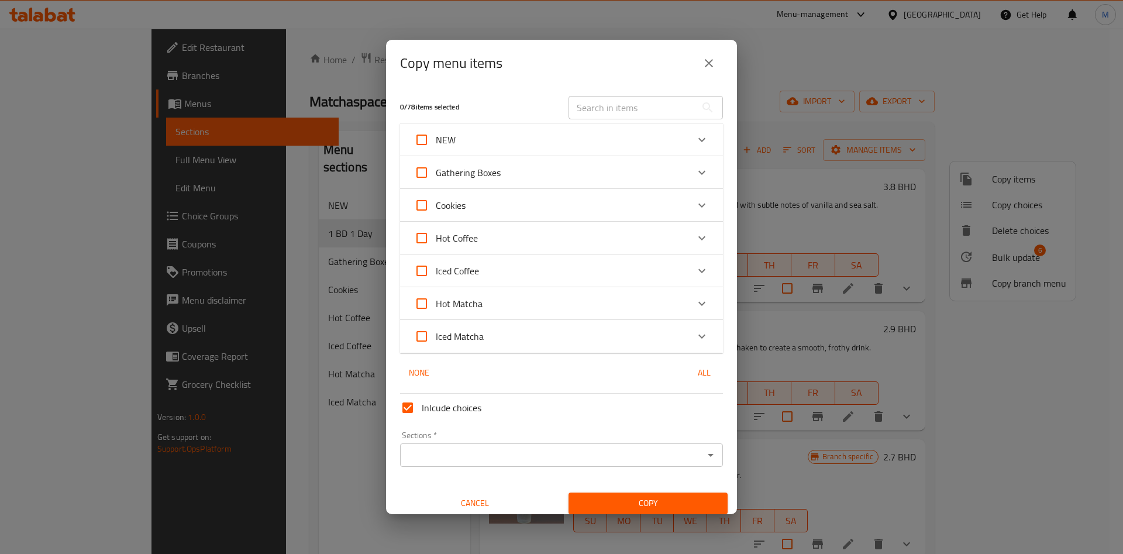
click at [555, 456] on input "Sections   *" at bounding box center [551, 455] width 296 height 16
click at [639, 115] on input "text" at bounding box center [631, 107] width 127 height 23
click at [639, 111] on input "text" at bounding box center [631, 107] width 127 height 23
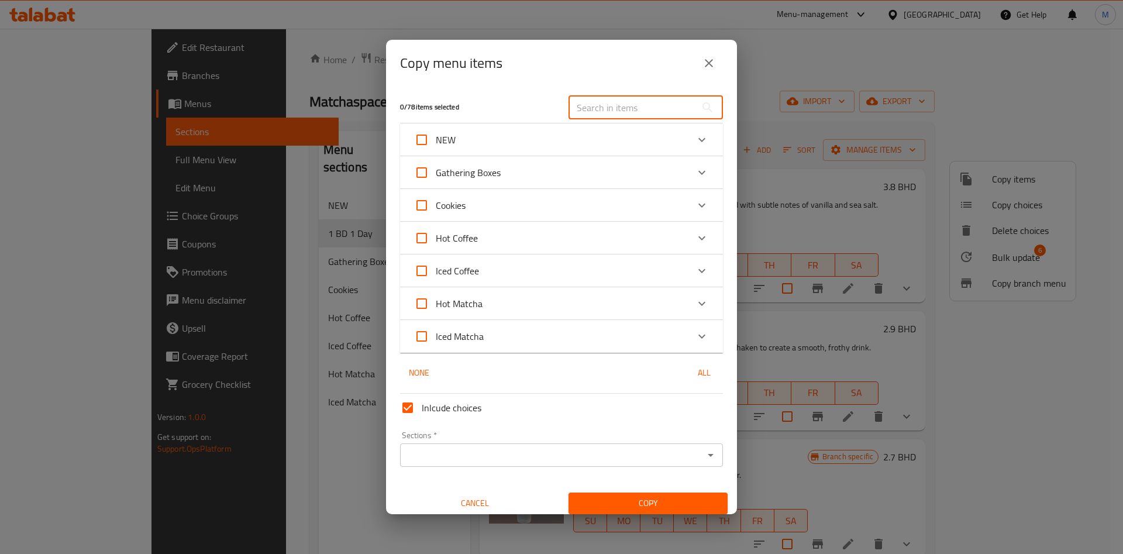
click at [639, 111] on input "text" at bounding box center [631, 107] width 127 height 23
click at [568, 179] on div "Gathering Boxes" at bounding box center [551, 172] width 274 height 28
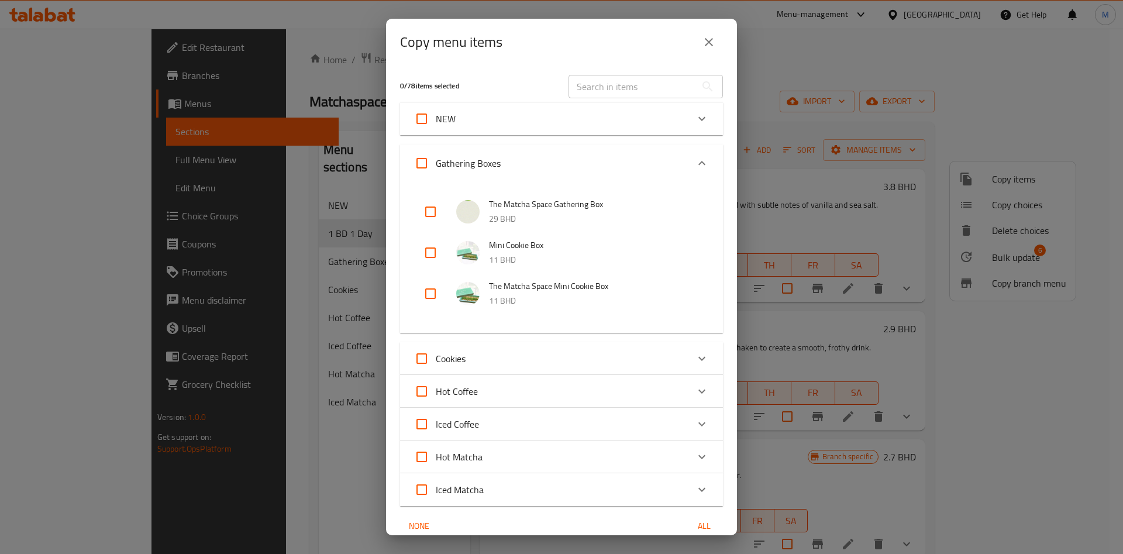
click at [579, 140] on div "0 / 78 items selected ​ NEW Skinny Matcha 3.3 BHD Espresso Coconut Float (Iced)…" at bounding box center [561, 300] width 351 height 470
click at [569, 138] on div "0 / 78 items selected ​ NEW Skinny Matcha 3.3 BHD Espresso Coconut Float (Iced)…" at bounding box center [561, 300] width 351 height 470
click at [612, 85] on input "text" at bounding box center [631, 86] width 127 height 23
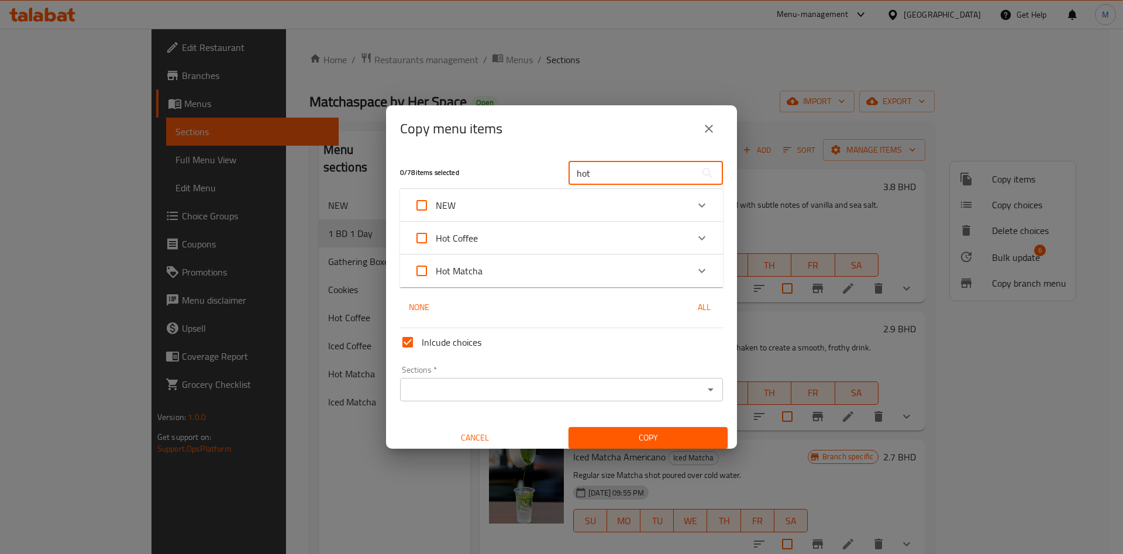
type input "hot"
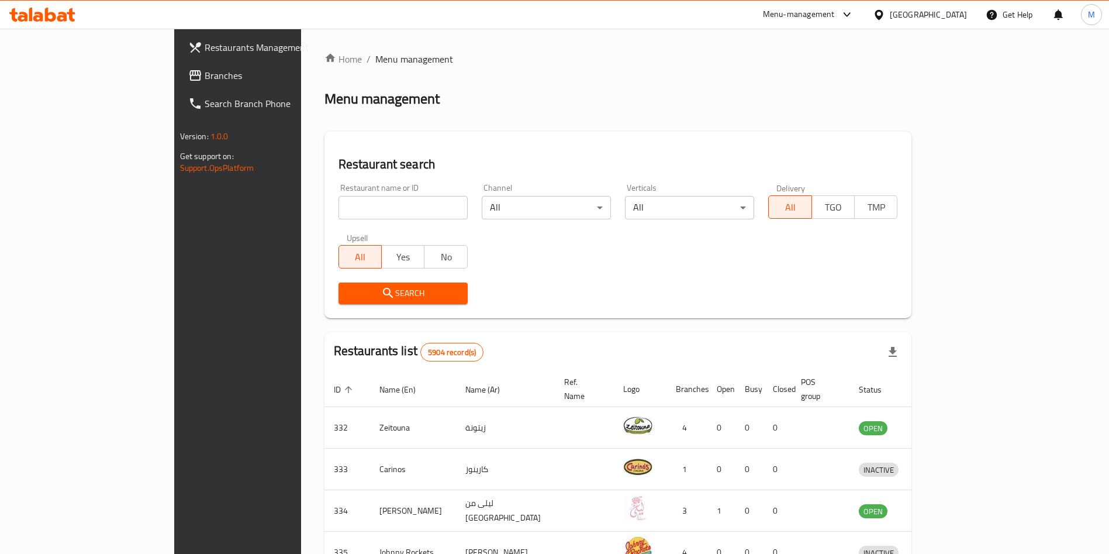
click at [339, 206] on input "search" at bounding box center [403, 207] width 129 height 23
paste input "Coftea Cafe"
type input "Coftea Cafe"
click button "Search" at bounding box center [403, 293] width 129 height 22
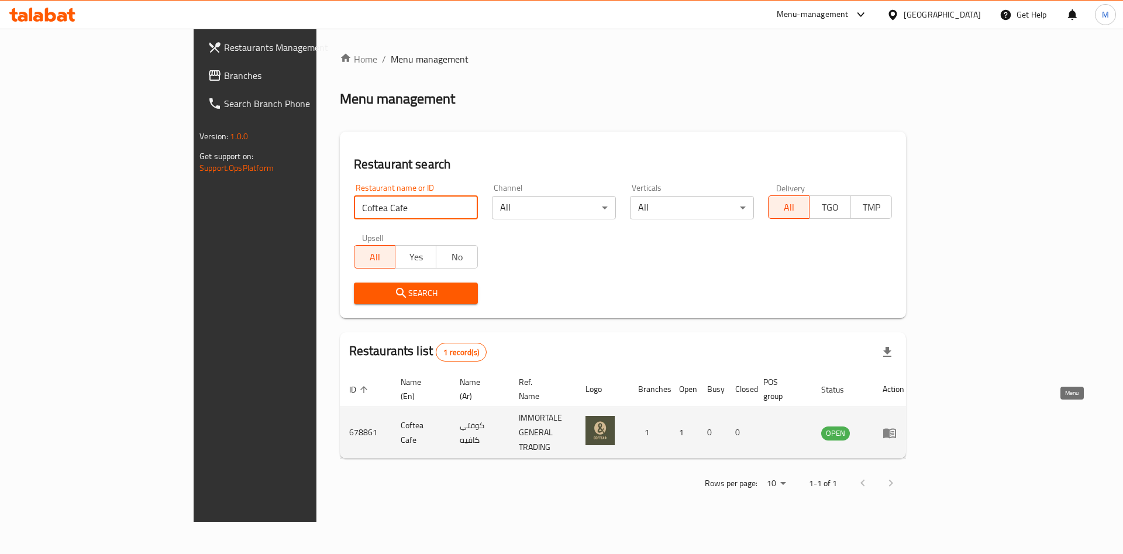
click at [904, 426] on link "enhanced table" at bounding box center [893, 433] width 22 height 14
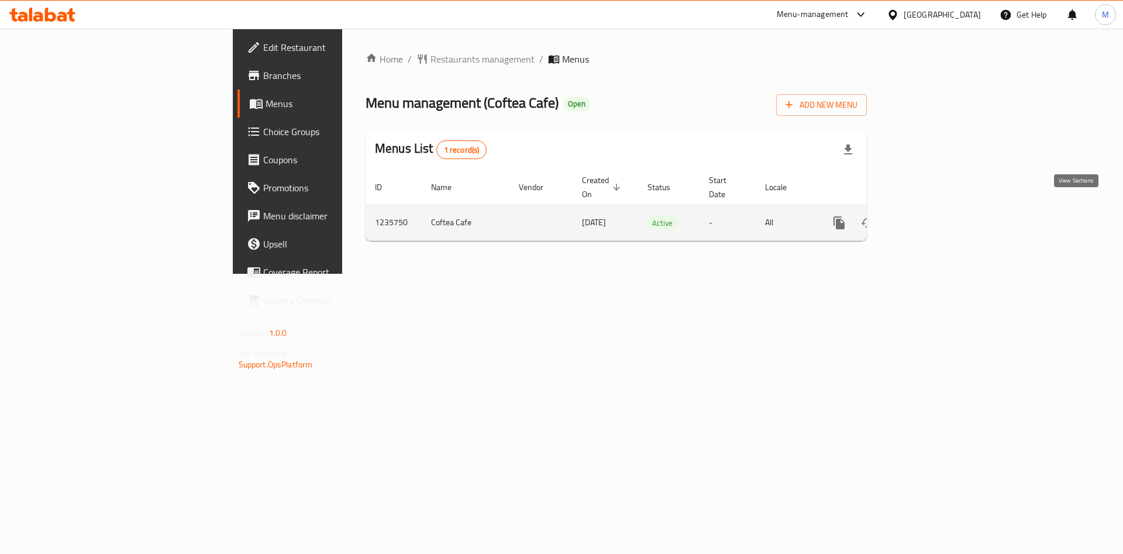
click at [937, 210] on link "enhanced table" at bounding box center [923, 223] width 28 height 28
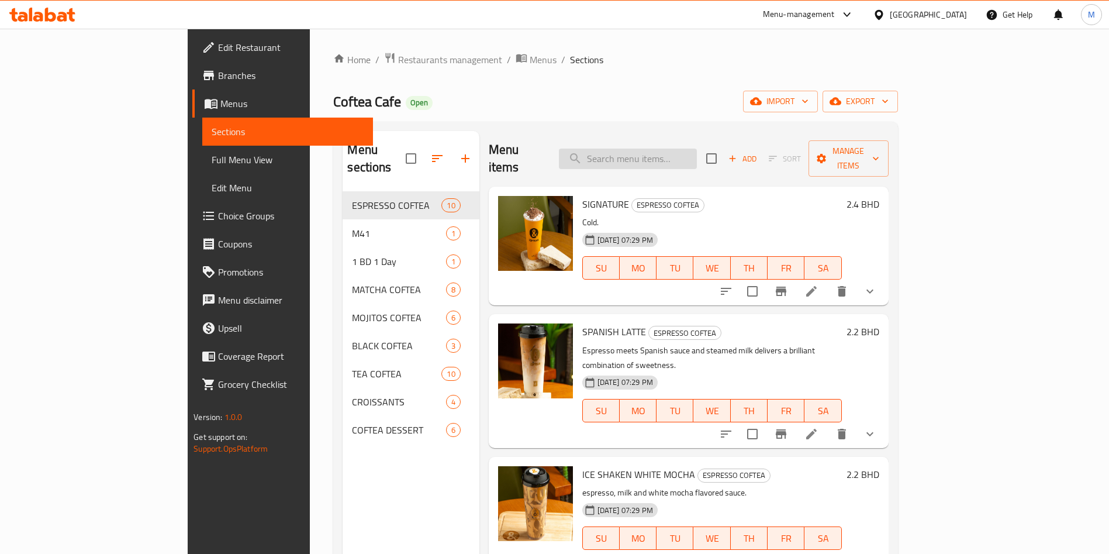
click at [668, 150] on input "search" at bounding box center [628, 159] width 138 height 20
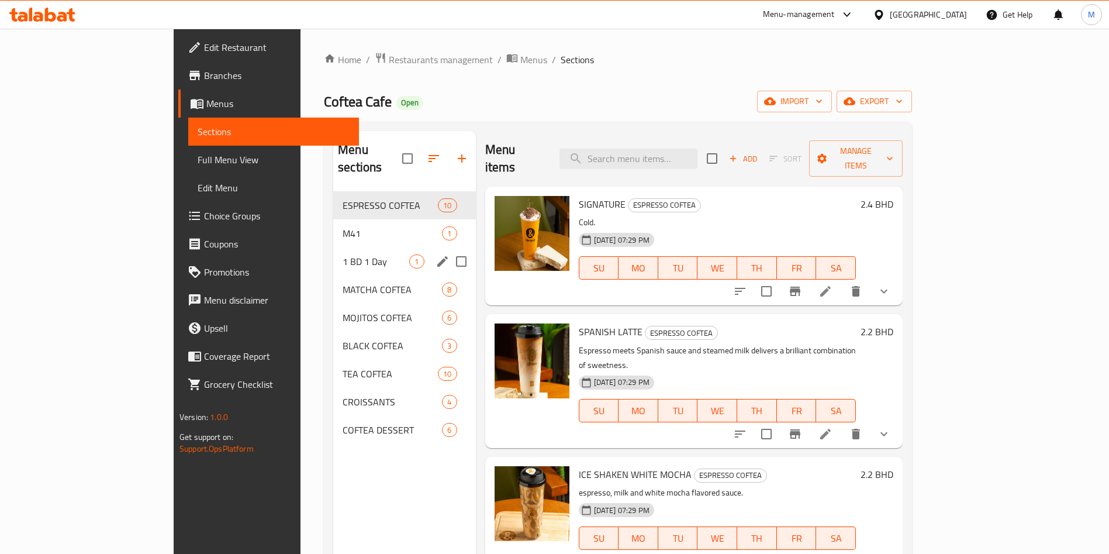
click at [343, 254] on span "1 BD 1 Day" at bounding box center [376, 261] width 67 height 14
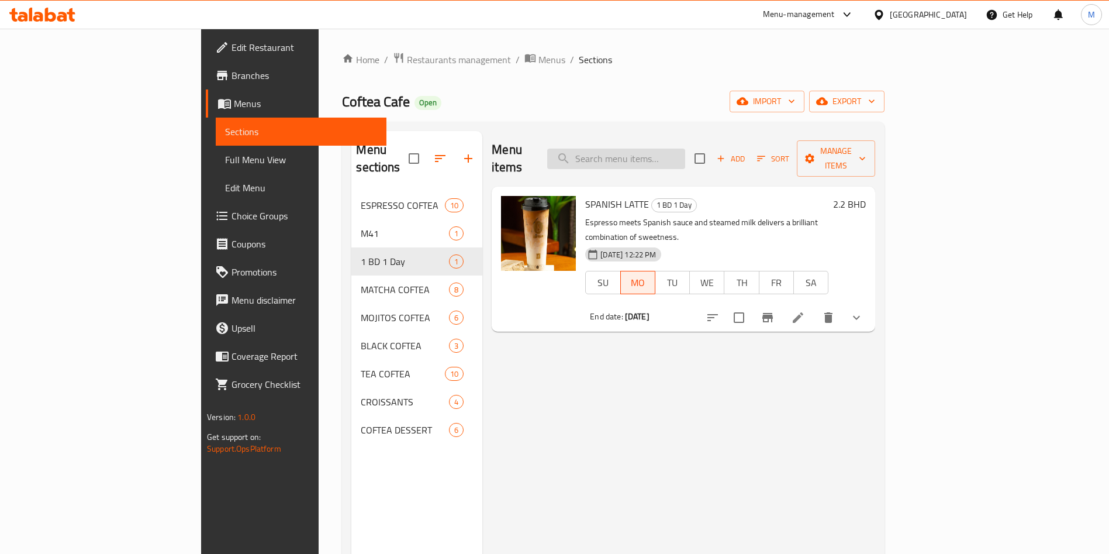
click at [677, 150] on input "search" at bounding box center [616, 159] width 138 height 20
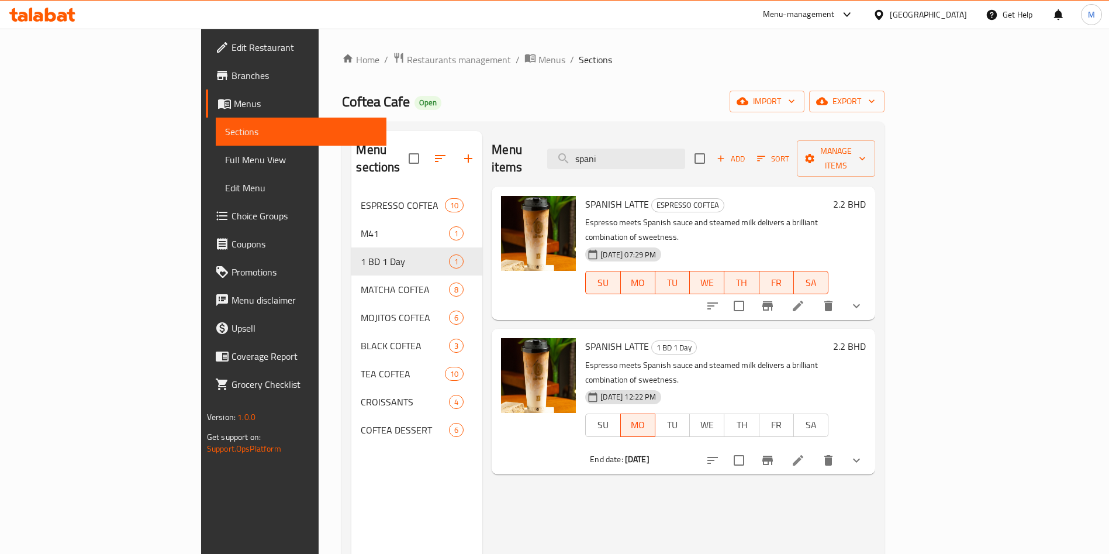
type input "spani"
click at [49, 16] on icon at bounding box center [42, 15] width 66 height 14
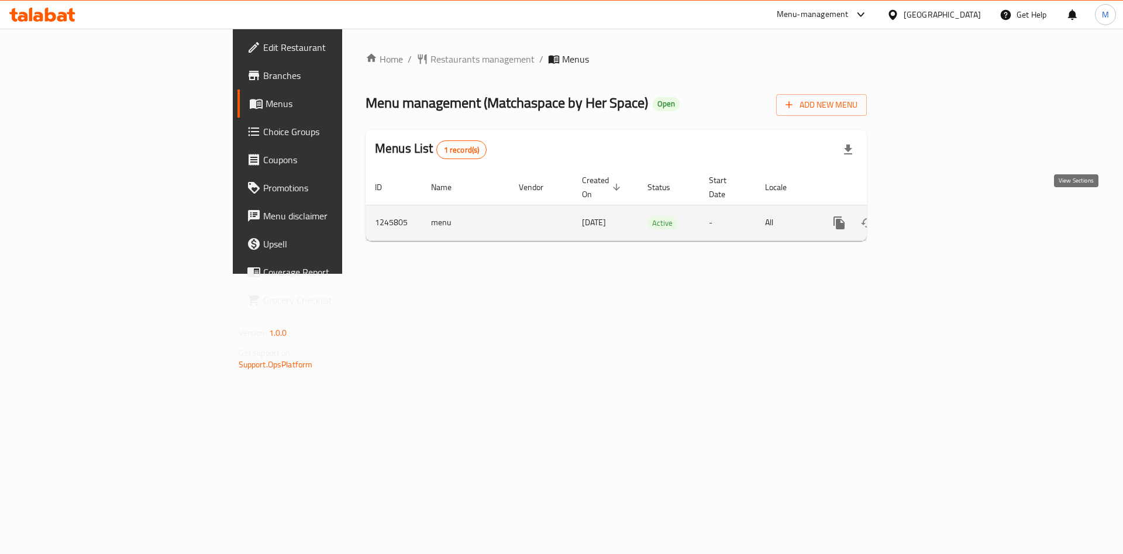
click at [937, 209] on link "enhanced table" at bounding box center [923, 223] width 28 height 28
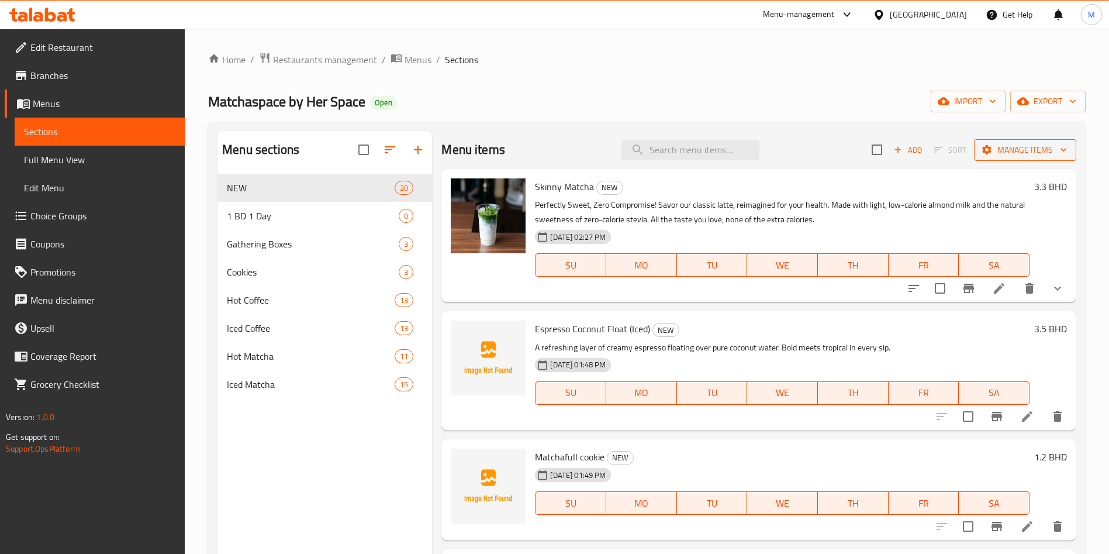
click at [1039, 144] on span "Manage items" at bounding box center [1025, 150] width 84 height 15
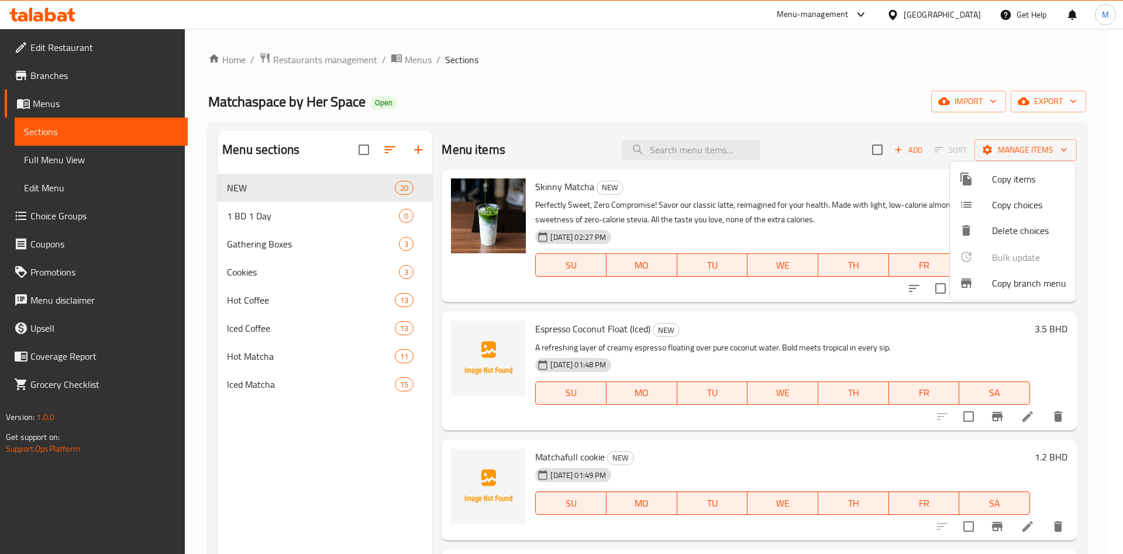
click at [1029, 178] on span "Copy items" at bounding box center [1029, 179] width 74 height 14
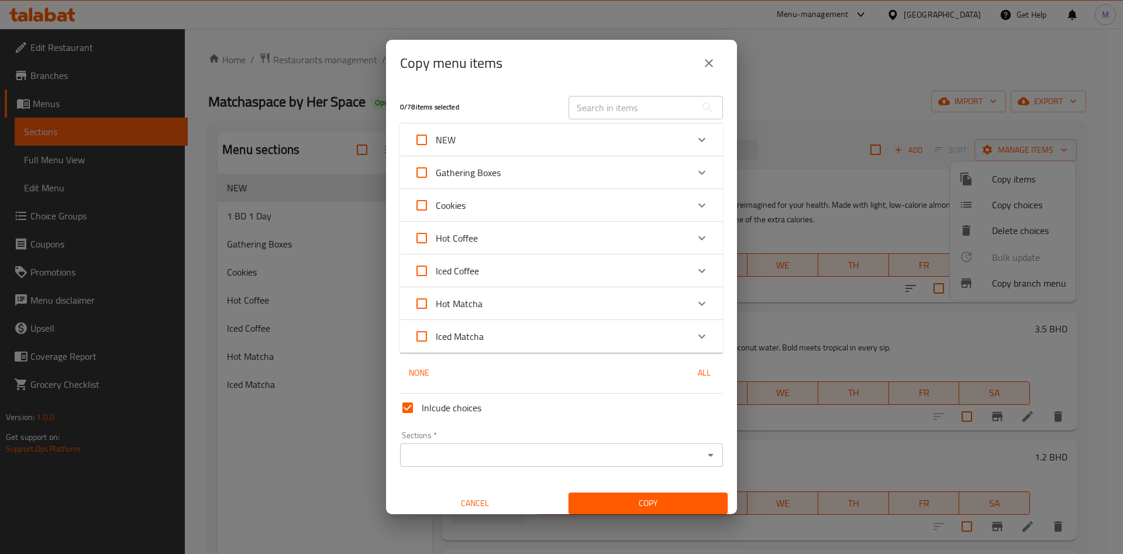
click at [611, 103] on input "text" at bounding box center [631, 107] width 127 height 23
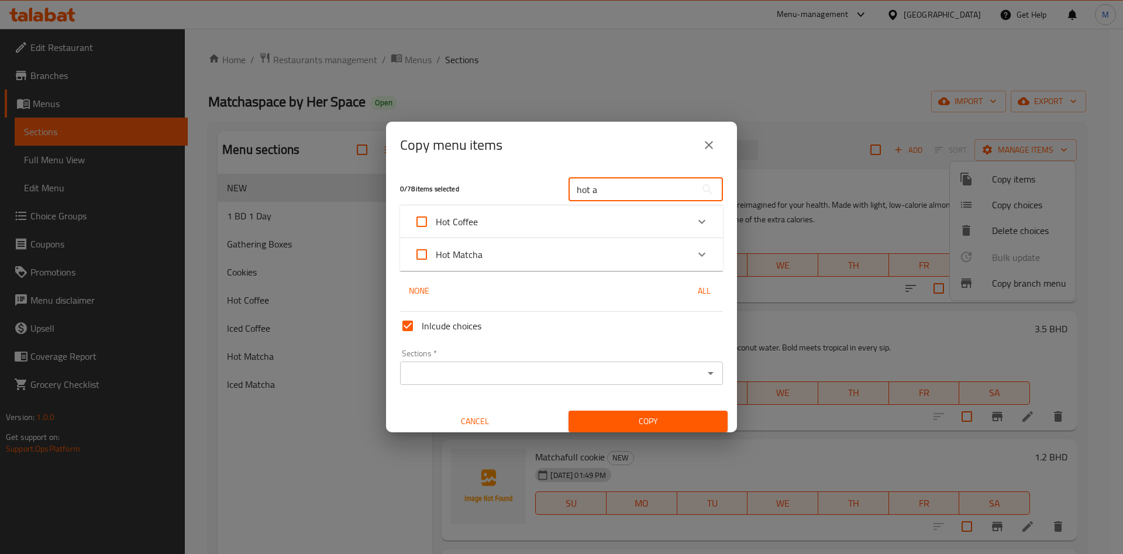
type input "hot a"
click at [603, 259] on div "Hot Matcha" at bounding box center [551, 254] width 274 height 28
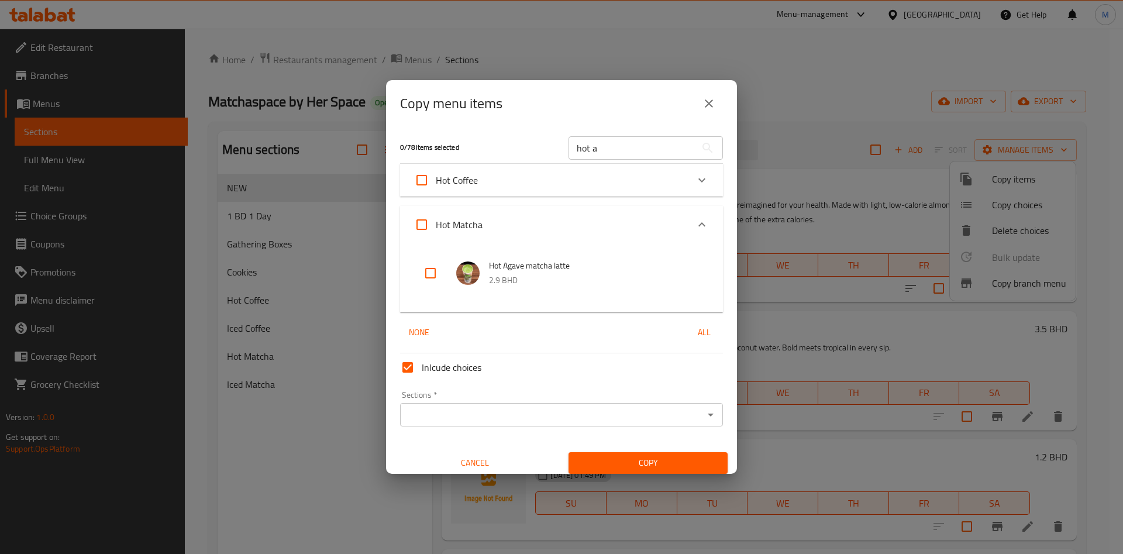
click at [512, 185] on div "Hot Coffee" at bounding box center [551, 180] width 274 height 28
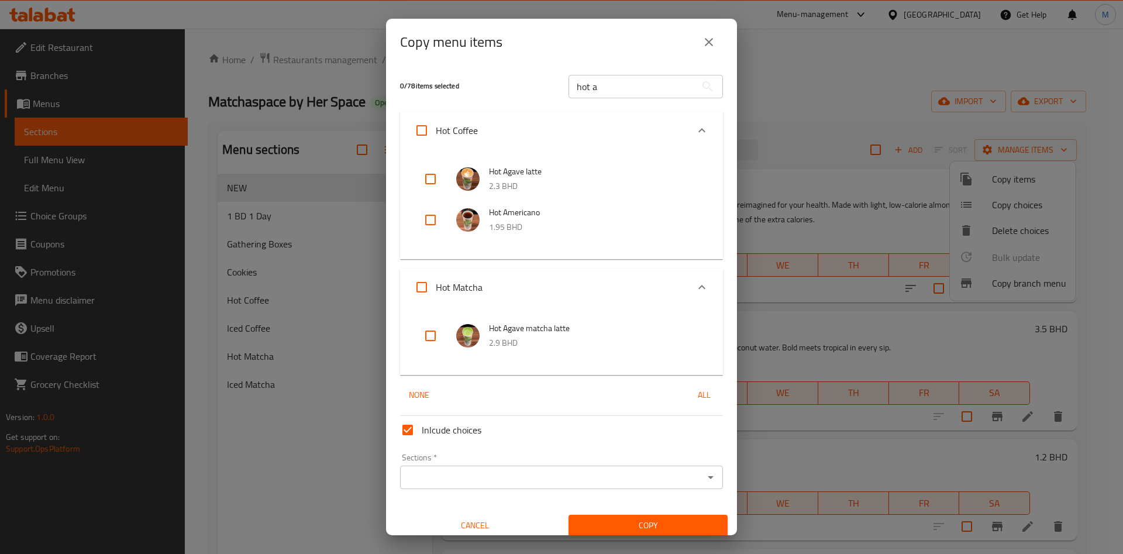
click at [436, 217] on input "checkbox" at bounding box center [430, 220] width 28 height 28
click at [429, 212] on input "checkbox" at bounding box center [430, 220] width 28 height 28
checkbox input "true"
click at [608, 89] on input "hot a" at bounding box center [631, 86] width 127 height 23
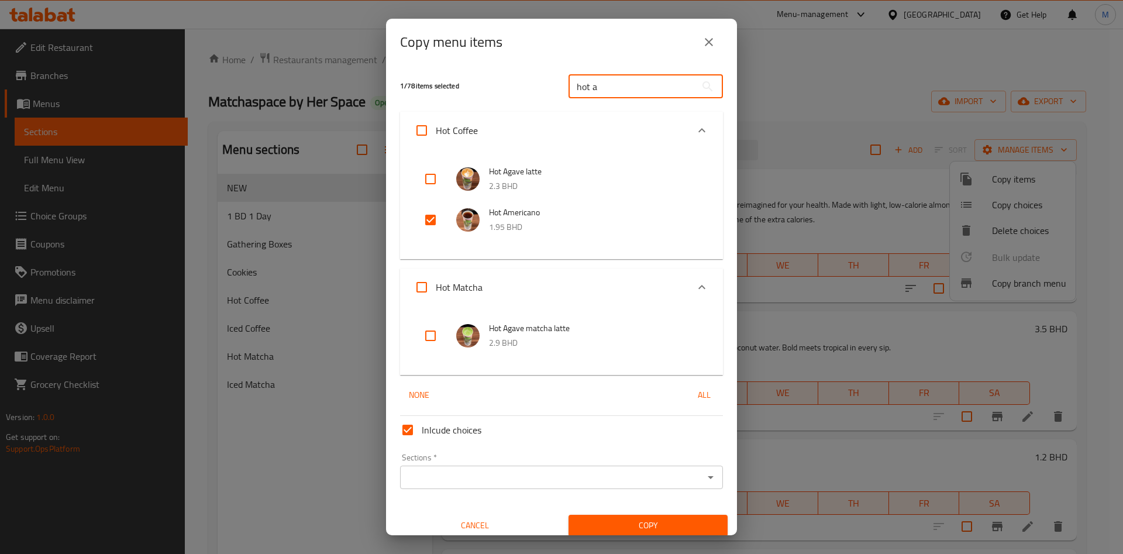
click at [608, 89] on input "hot a" at bounding box center [631, 86] width 127 height 23
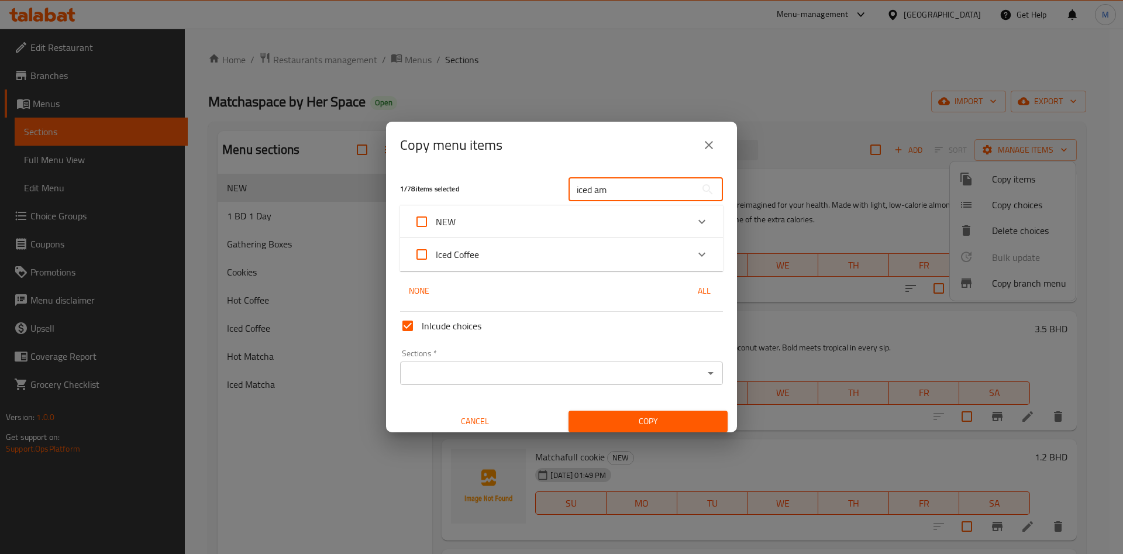
type input "iced am"
click at [593, 246] on div "Iced Coffee" at bounding box center [551, 254] width 274 height 28
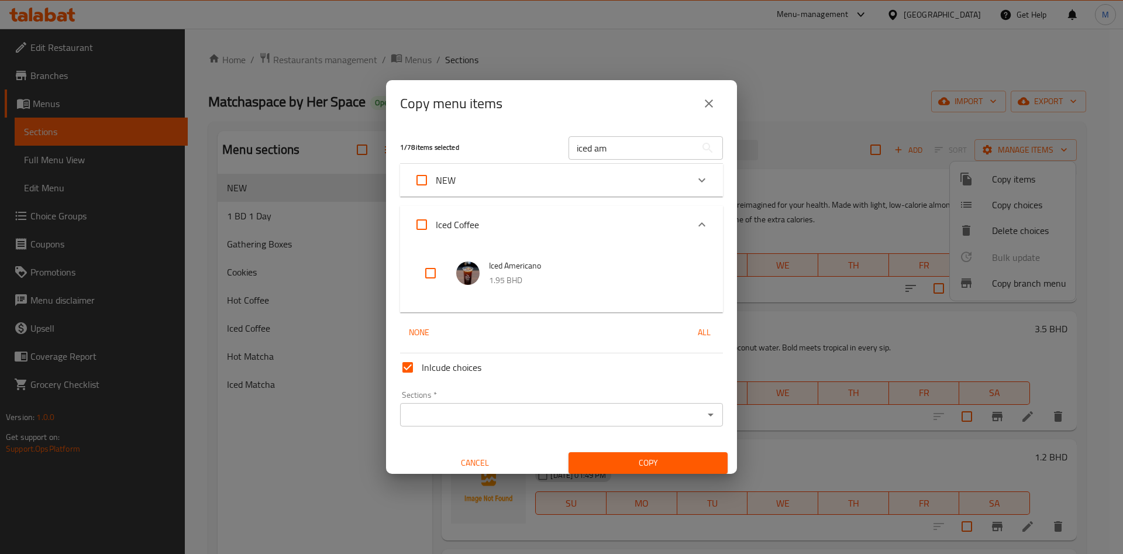
click at [427, 272] on input "checkbox" at bounding box center [430, 273] width 28 height 28
checkbox input "true"
click at [621, 141] on input "iced am" at bounding box center [631, 147] width 127 height 23
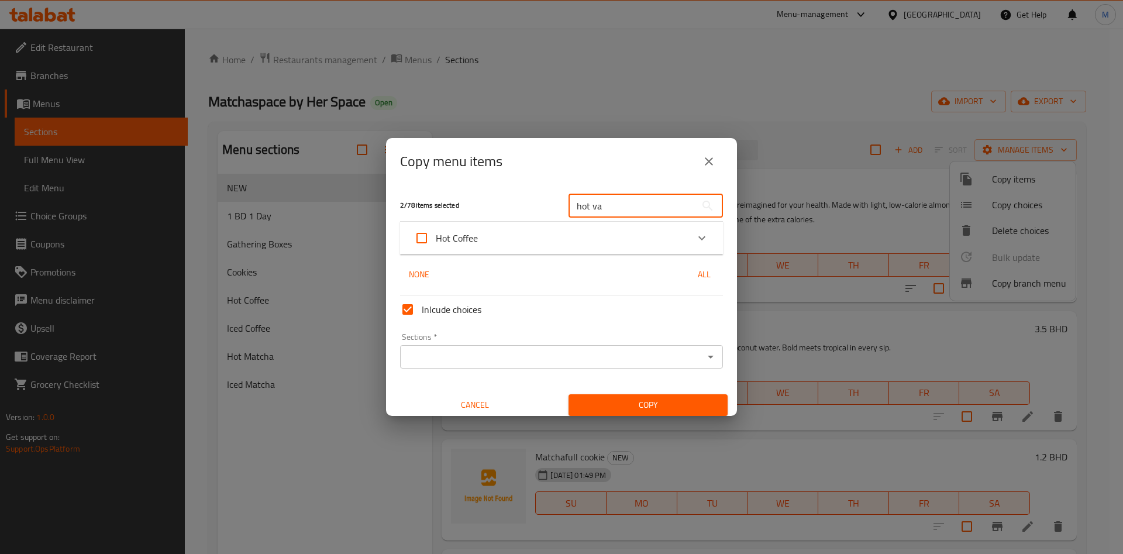
type input "hot va"
click at [584, 233] on div "Hot Coffee" at bounding box center [551, 238] width 274 height 28
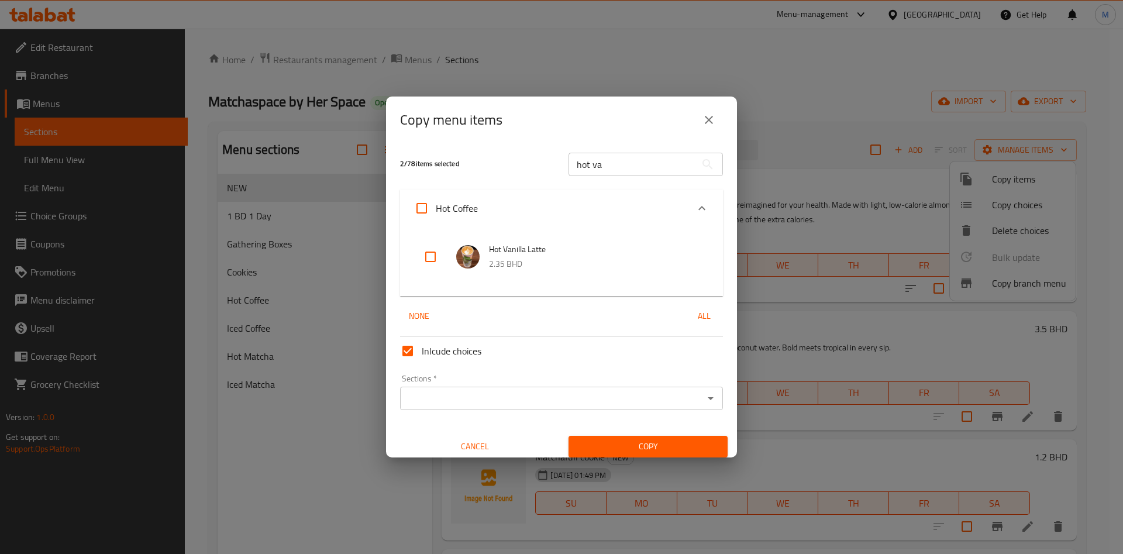
click at [429, 261] on input "checkbox" at bounding box center [430, 257] width 28 height 28
checkbox input "true"
click at [671, 158] on input "hot va" at bounding box center [631, 164] width 127 height 23
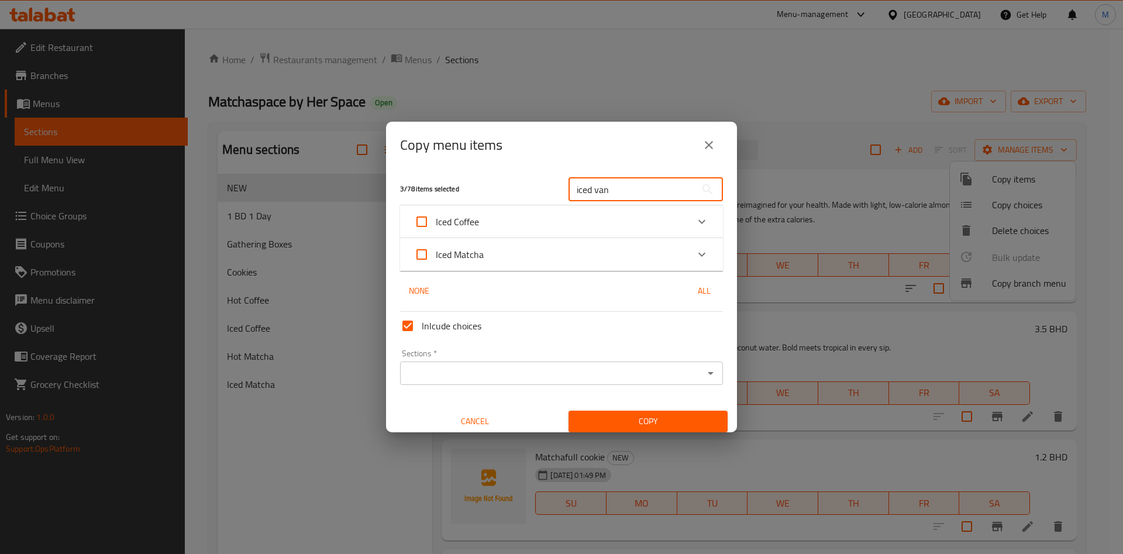
type input "iced van"
click at [563, 215] on div "Iced Coffee" at bounding box center [551, 222] width 274 height 28
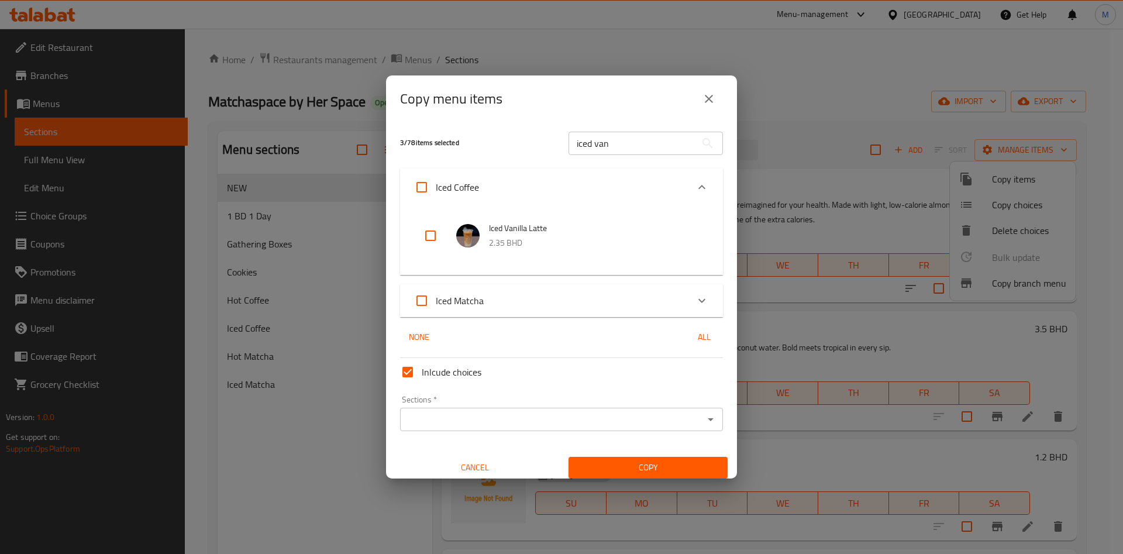
click at [436, 234] on input "checkbox" at bounding box center [430, 236] width 28 height 28
click at [437, 234] on input "checkbox" at bounding box center [430, 236] width 28 height 28
checkbox input "true"
click at [608, 136] on input "iced van" at bounding box center [631, 143] width 127 height 23
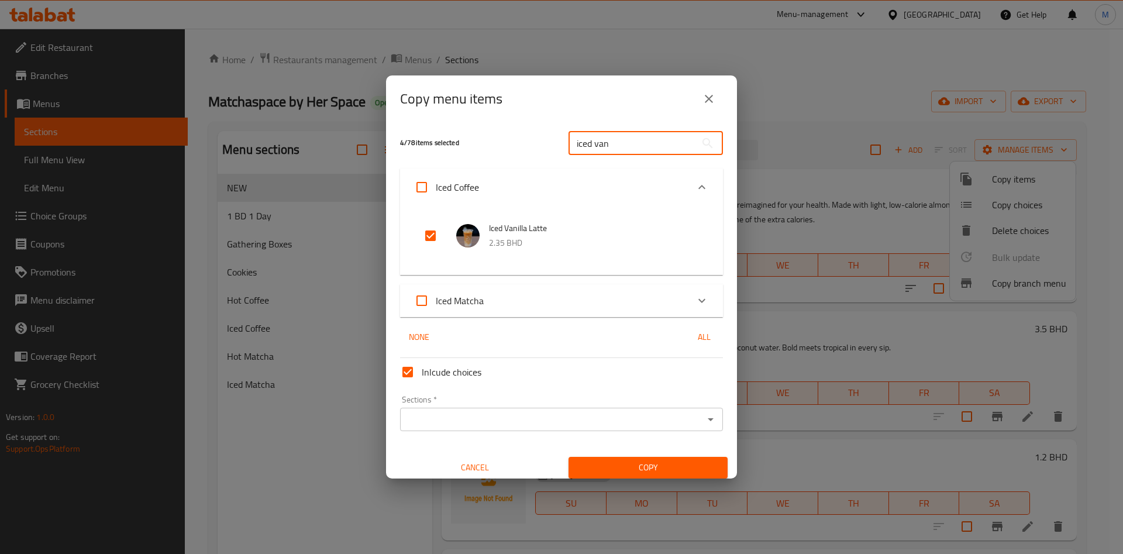
click at [608, 136] on input "iced van" at bounding box center [631, 143] width 127 height 23
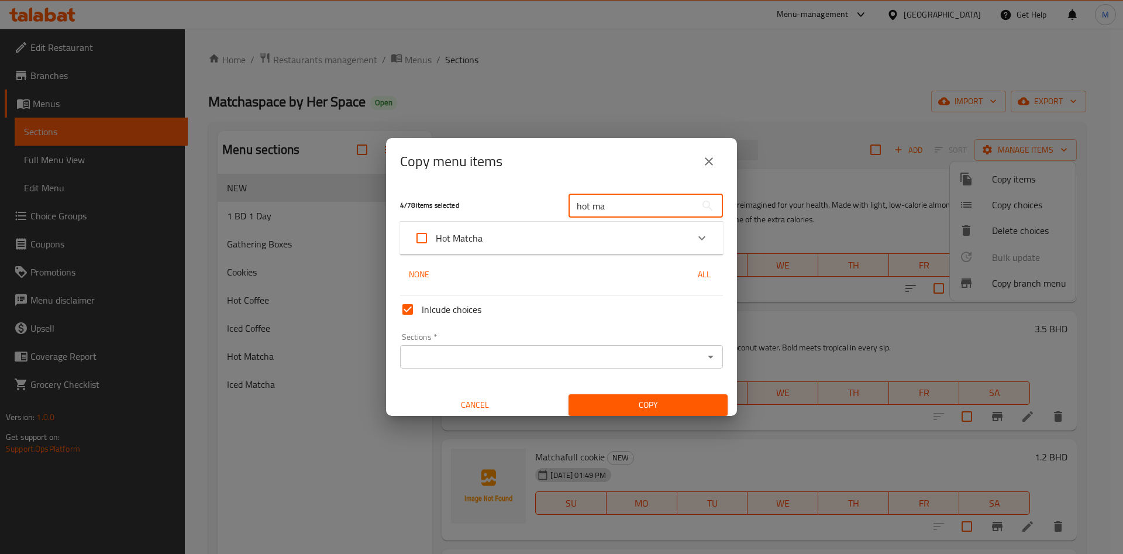
type input "hot ma"
click at [601, 234] on div "Hot Matcha" at bounding box center [551, 238] width 274 height 28
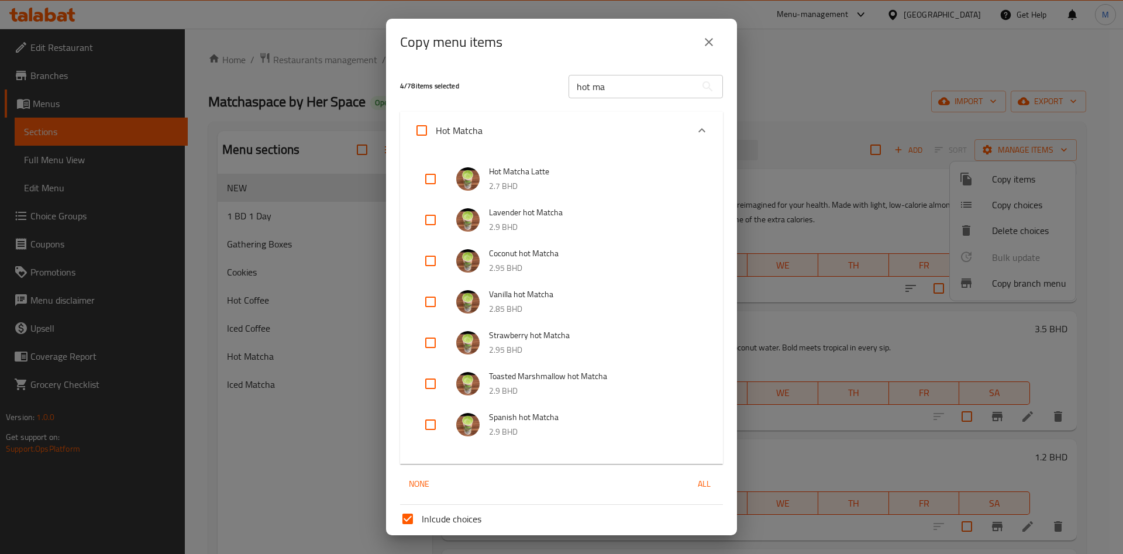
click at [439, 179] on input "checkbox" at bounding box center [430, 179] width 28 height 28
checkbox input "true"
click at [593, 89] on input "hot ma" at bounding box center [631, 86] width 127 height 23
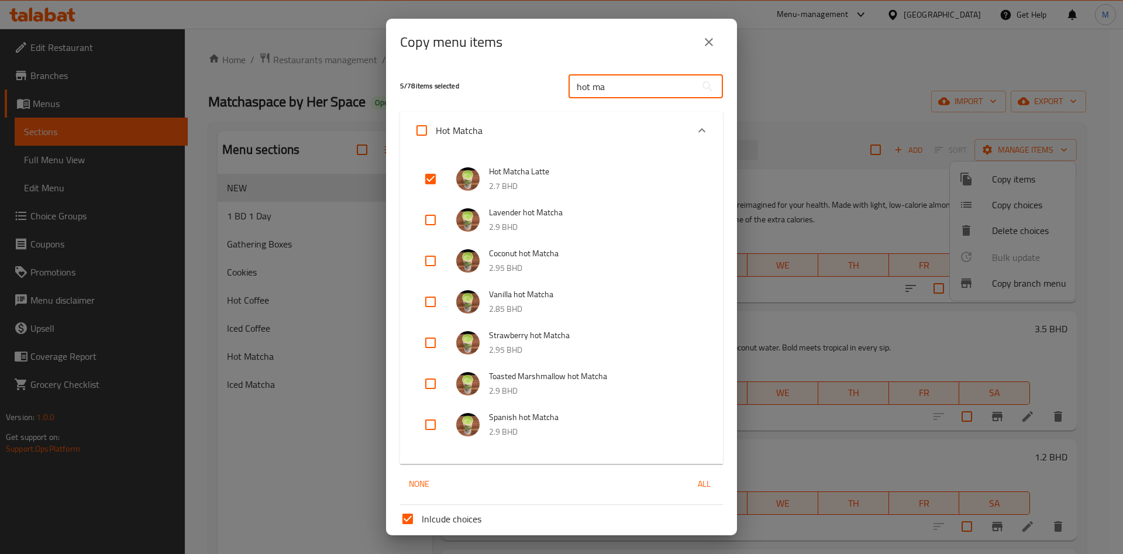
click at [593, 89] on input "hot ma" at bounding box center [631, 86] width 127 height 23
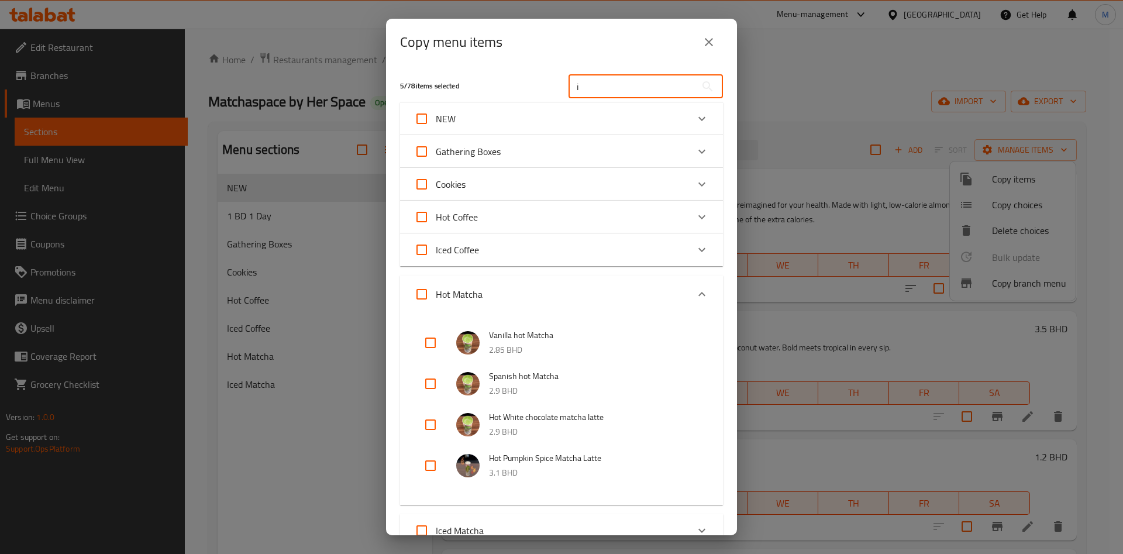
type input "i"
click at [593, 89] on input "i" at bounding box center [631, 86] width 127 height 23
click at [592, 89] on input "i" at bounding box center [631, 86] width 127 height 23
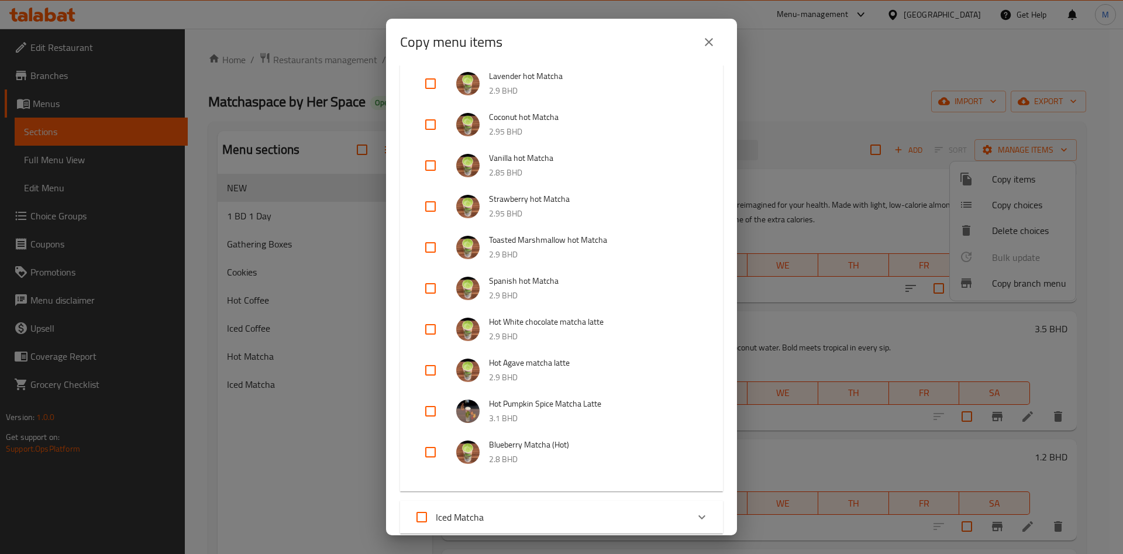
scroll to position [351, 0]
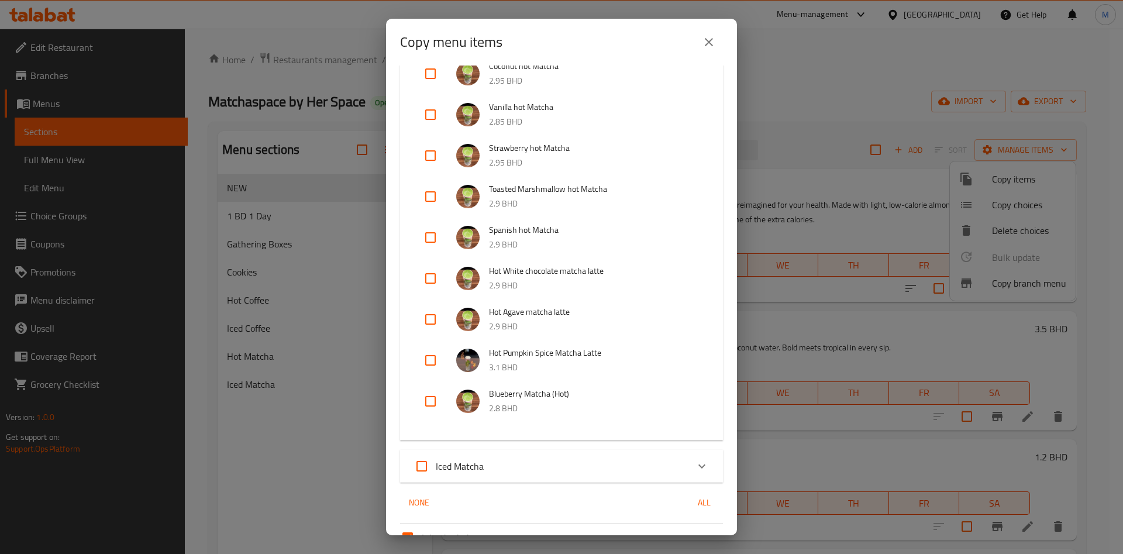
click at [572, 468] on div "Iced Matcha" at bounding box center [551, 466] width 274 height 28
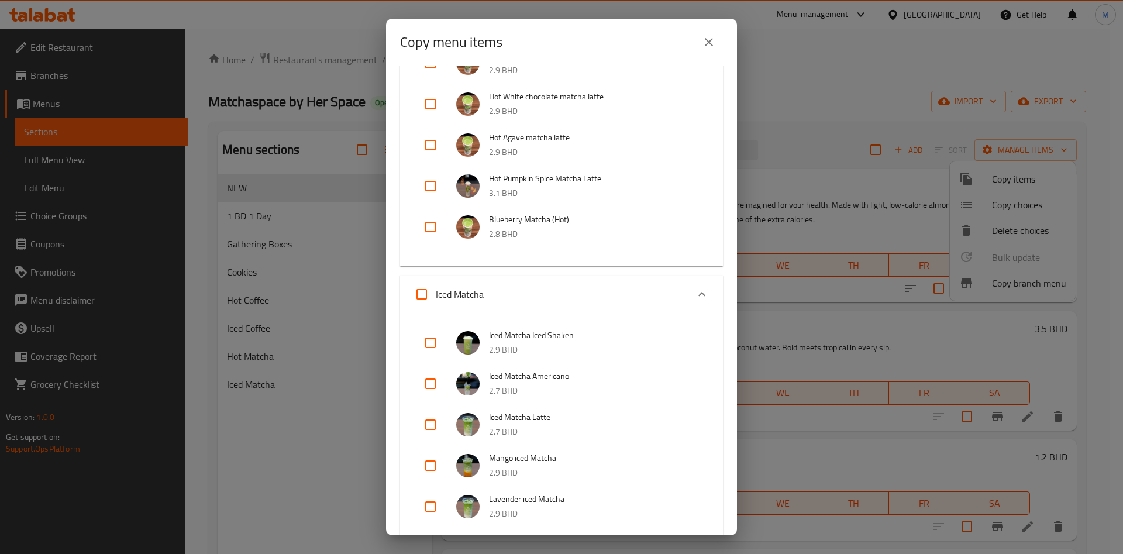
scroll to position [526, 0]
click at [429, 423] on input "checkbox" at bounding box center [430, 423] width 28 height 28
checkbox input "true"
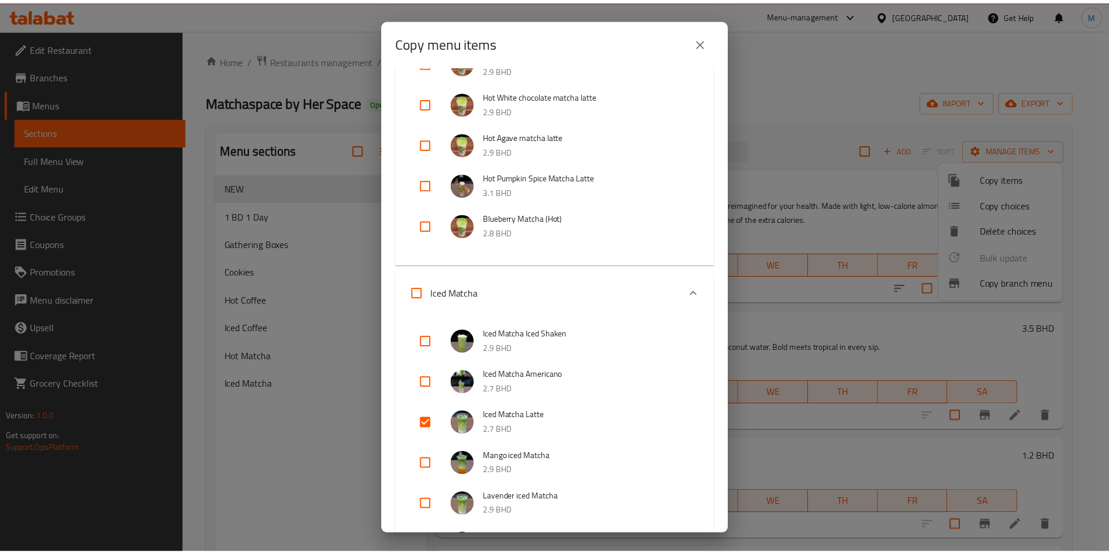
scroll to position [1113, 0]
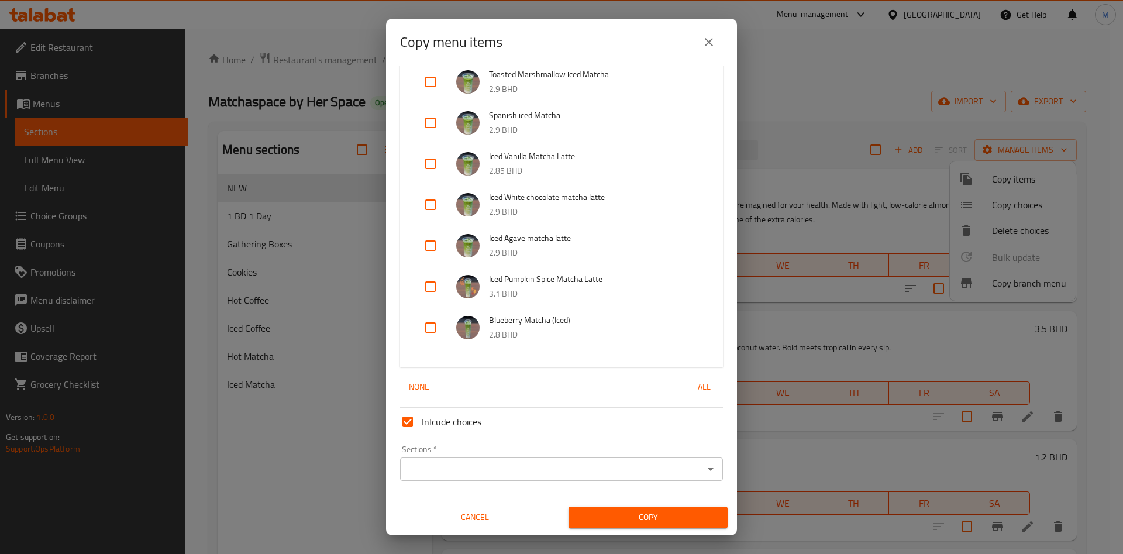
click at [623, 470] on input "Sections   *" at bounding box center [551, 469] width 296 height 16
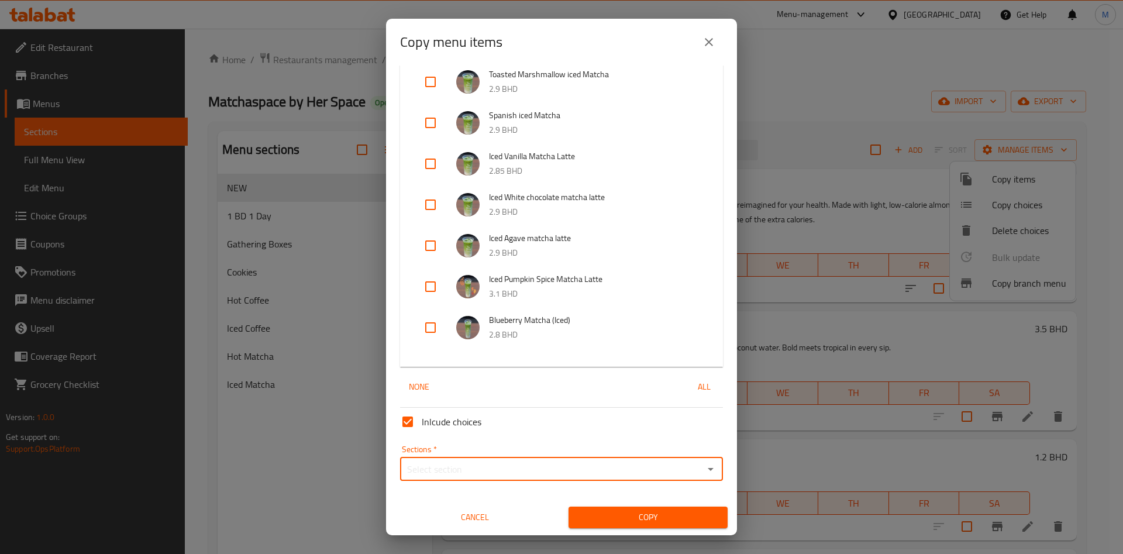
click at [623, 470] on input "Sections   *" at bounding box center [551, 469] width 296 height 16
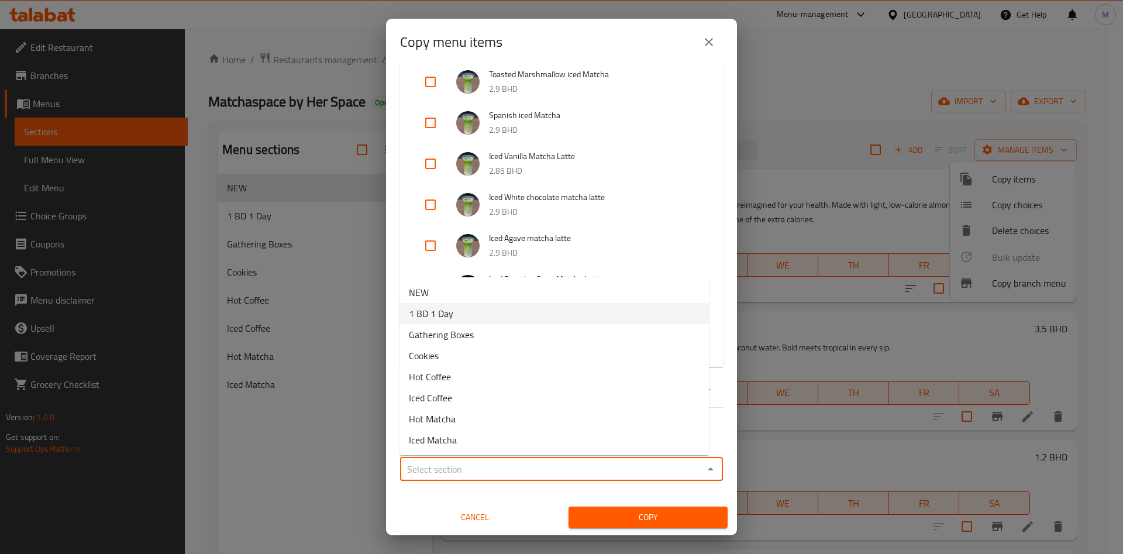
click at [474, 309] on li "1 BD 1 Day" at bounding box center [553, 313] width 309 height 21
type input "1 BD 1 Day"
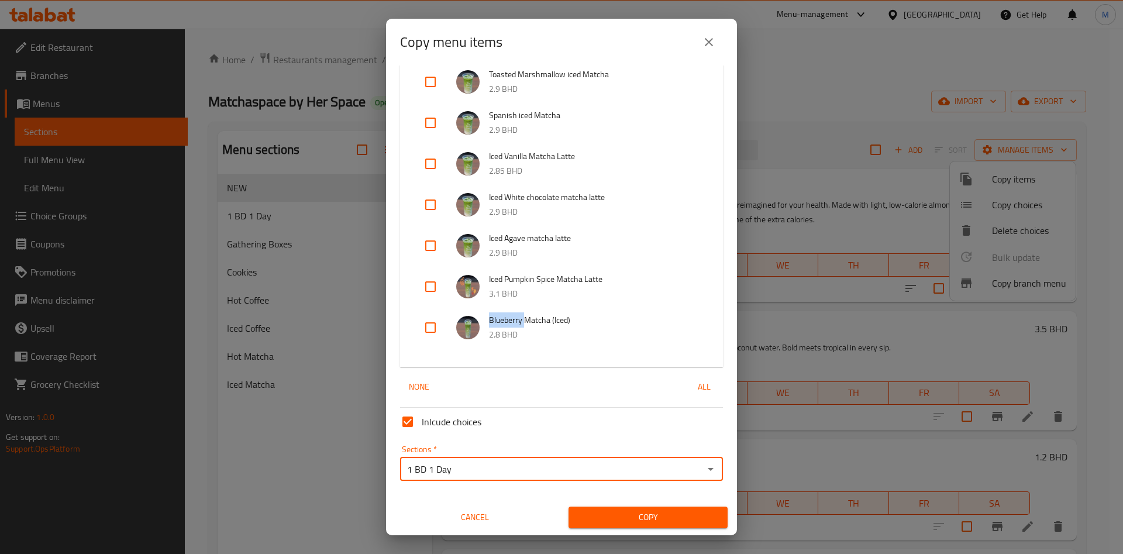
click at [474, 309] on li "Blueberry Matcha (Iced) 2.8 BHD" at bounding box center [561, 327] width 295 height 41
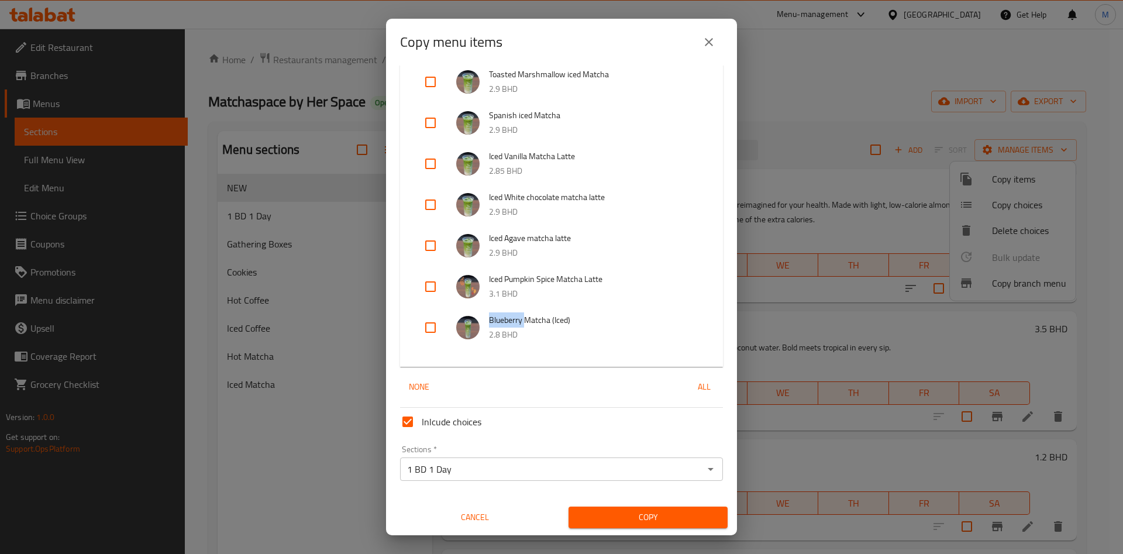
click at [640, 510] on span "Copy" at bounding box center [648, 517] width 140 height 15
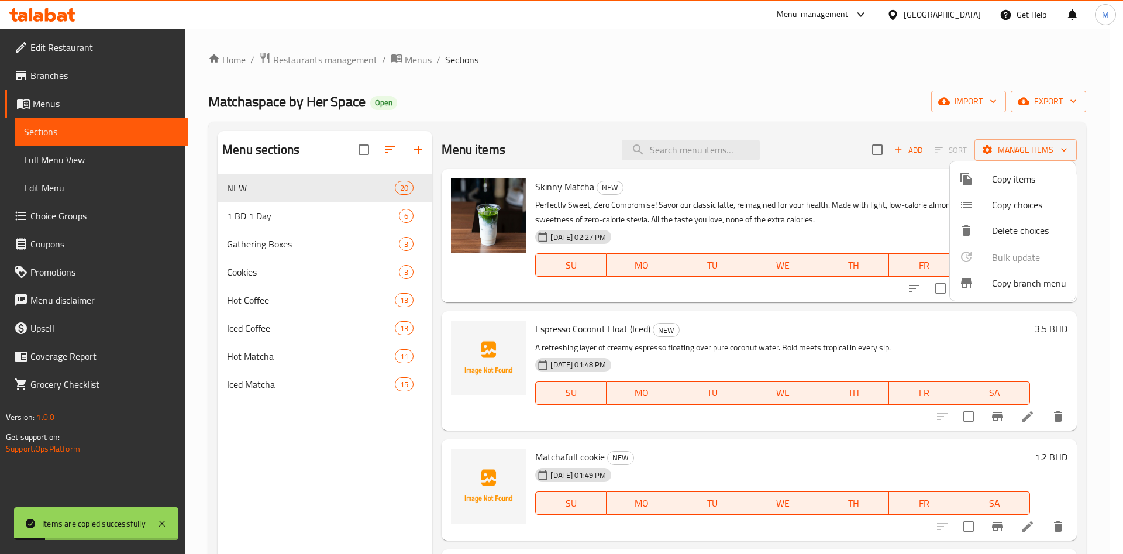
click at [301, 214] on div at bounding box center [561, 277] width 1123 height 554
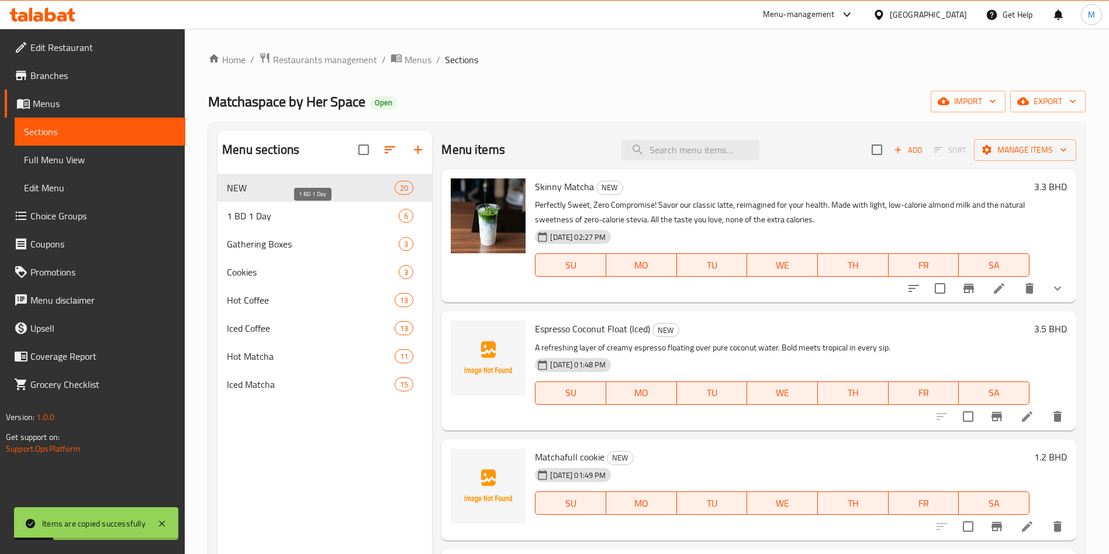
click at [301, 212] on span "1 BD 1 Day" at bounding box center [313, 216] width 172 height 14
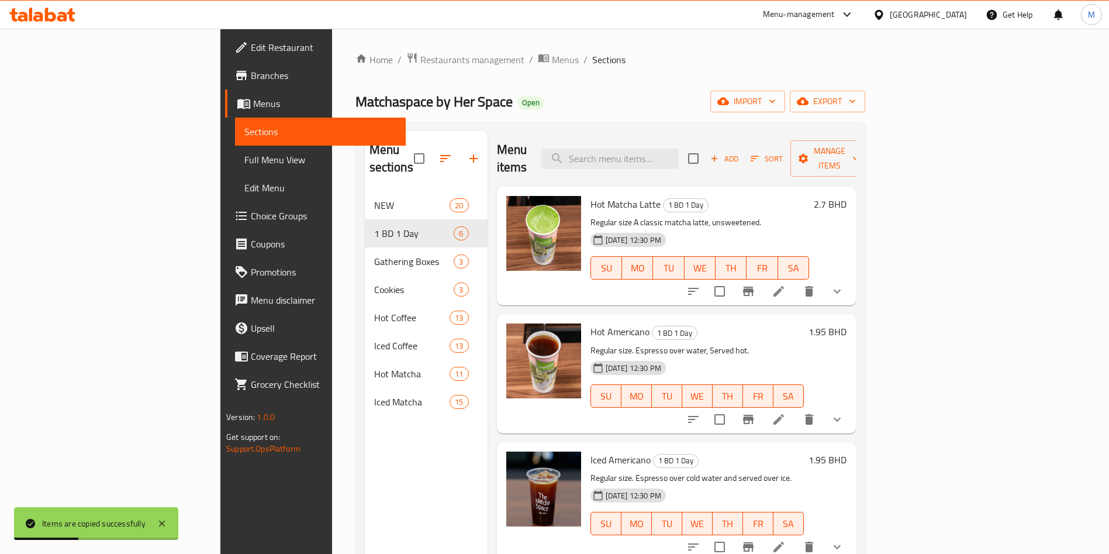
click at [851, 161] on div "Menu items Add Sort Manage items" at bounding box center [676, 159] width 359 height 56
click at [706, 152] on input "checkbox" at bounding box center [693, 158] width 25 height 25
checkbox input "true"
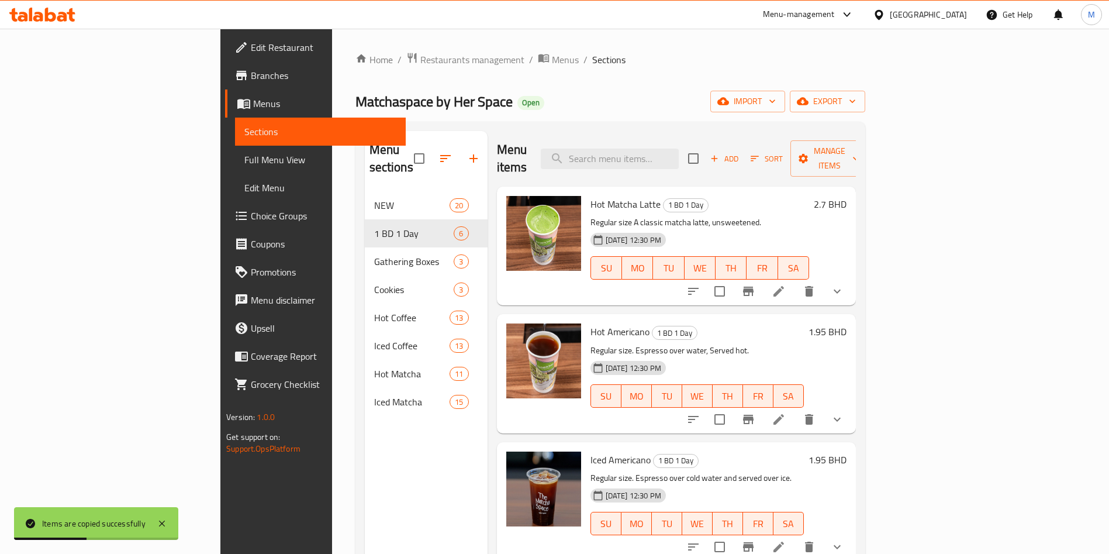
checkbox input "true"
click at [706, 152] on input "checkbox" at bounding box center [693, 158] width 25 height 25
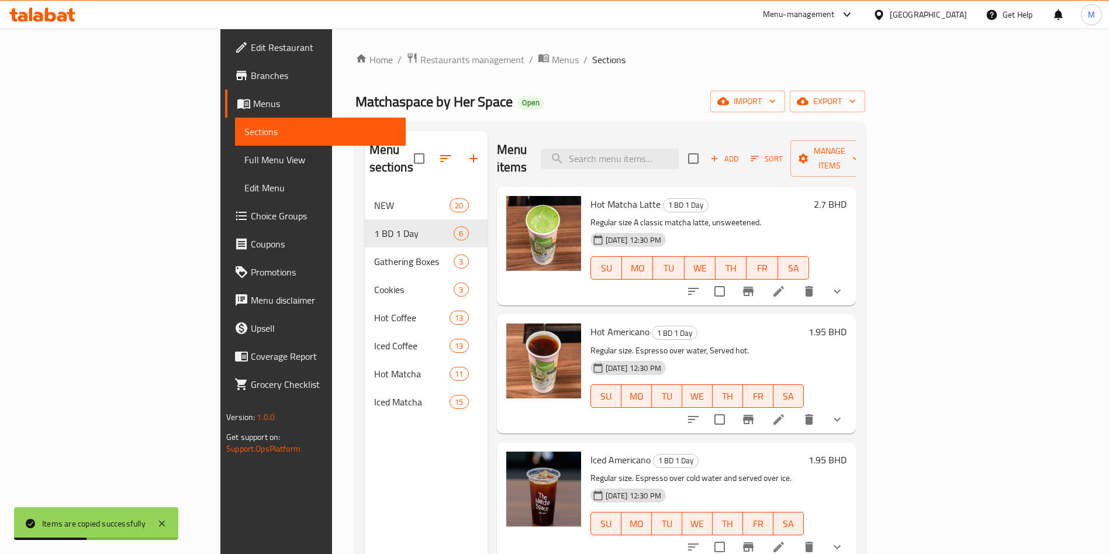
checkbox input "false"
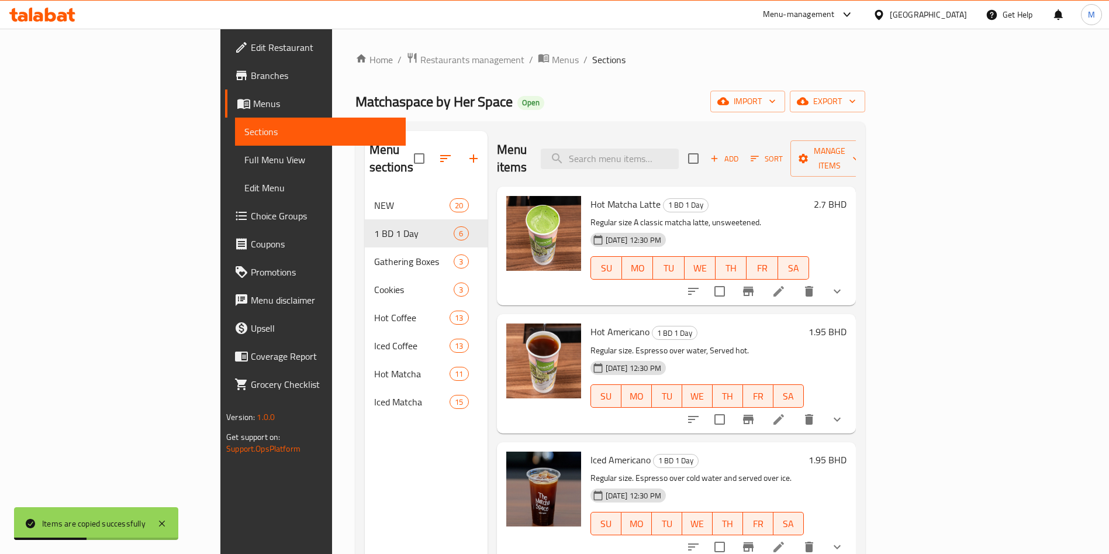
checkbox input "false"
click at [706, 152] on input "checkbox" at bounding box center [693, 158] width 25 height 25
checkbox input "true"
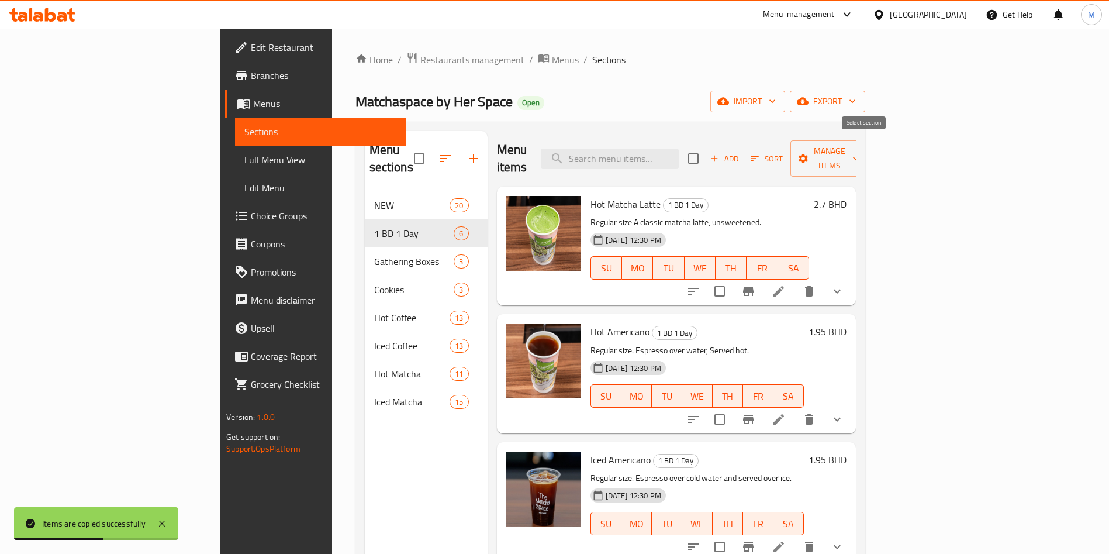
checkbox input "true"
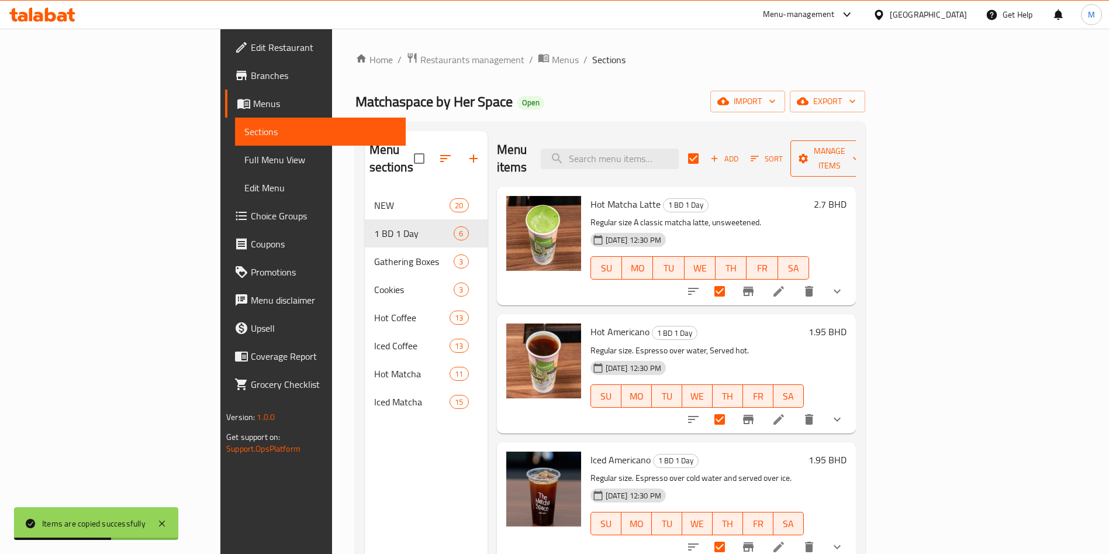
click at [860, 144] on span "Manage items" at bounding box center [830, 158] width 60 height 29
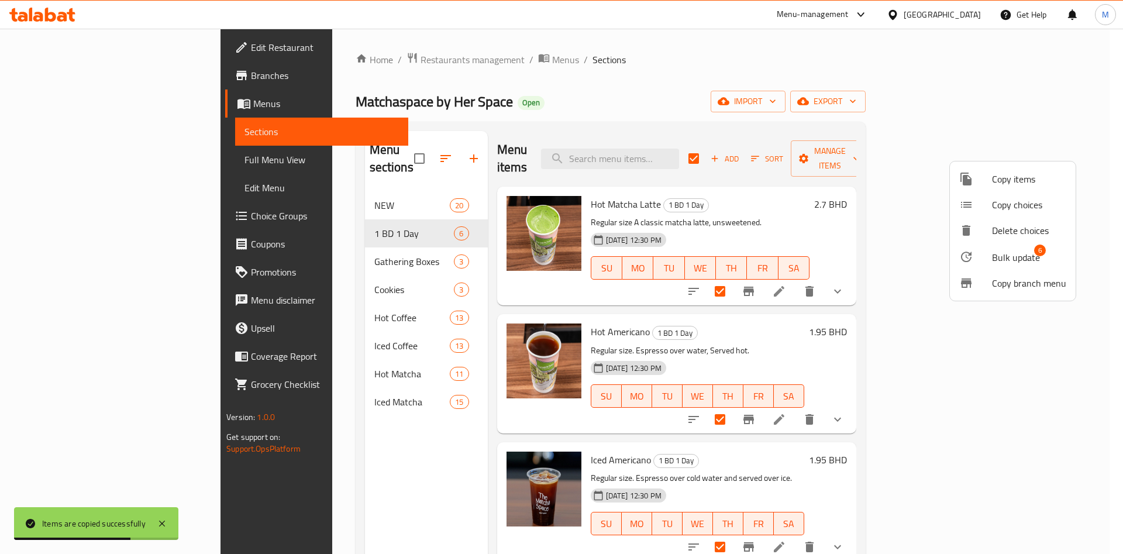
click at [1017, 264] on span "Bulk update" at bounding box center [1016, 257] width 48 height 14
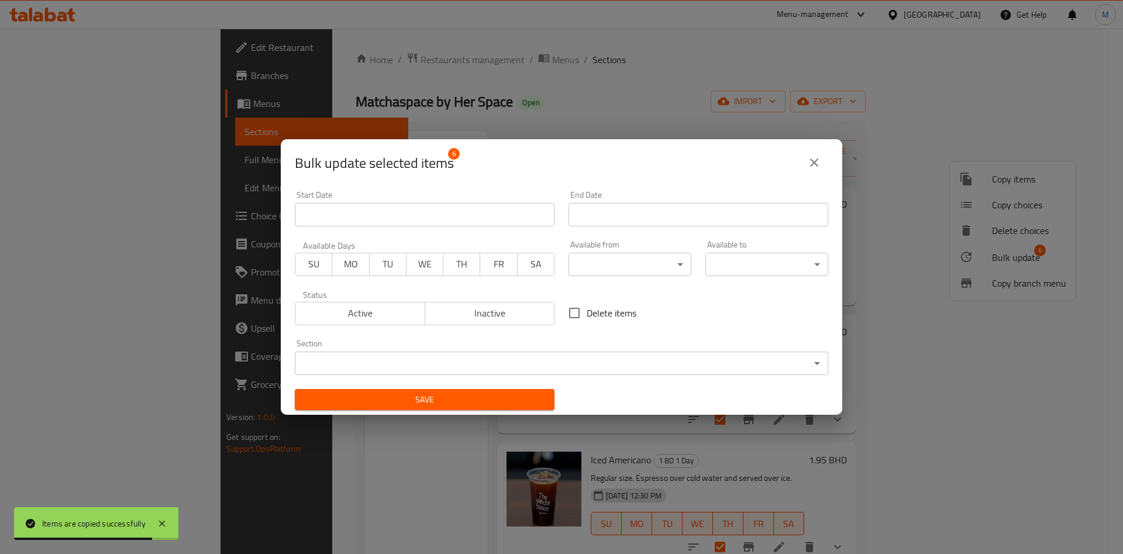
click at [366, 251] on div "SU MO TU WE TH FR SA" at bounding box center [425, 258] width 260 height 35
click at [365, 258] on button "MO" at bounding box center [350, 264] width 37 height 23
click at [356, 309] on span "Active" at bounding box center [360, 313] width 120 height 17
click at [391, 308] on span "Active" at bounding box center [360, 313] width 120 height 17
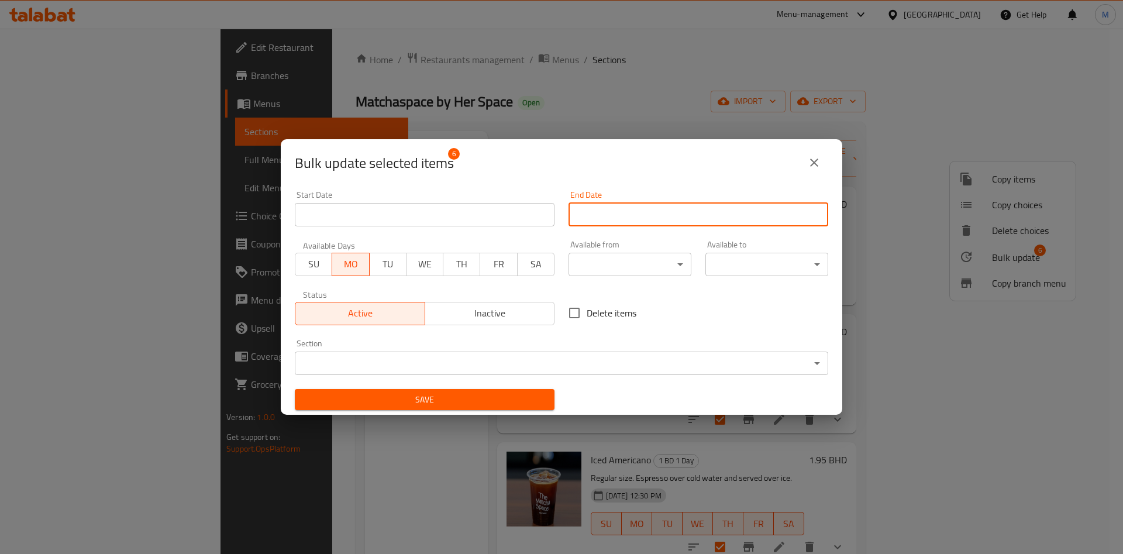
click at [615, 206] on input "Start Date" at bounding box center [698, 214] width 260 height 23
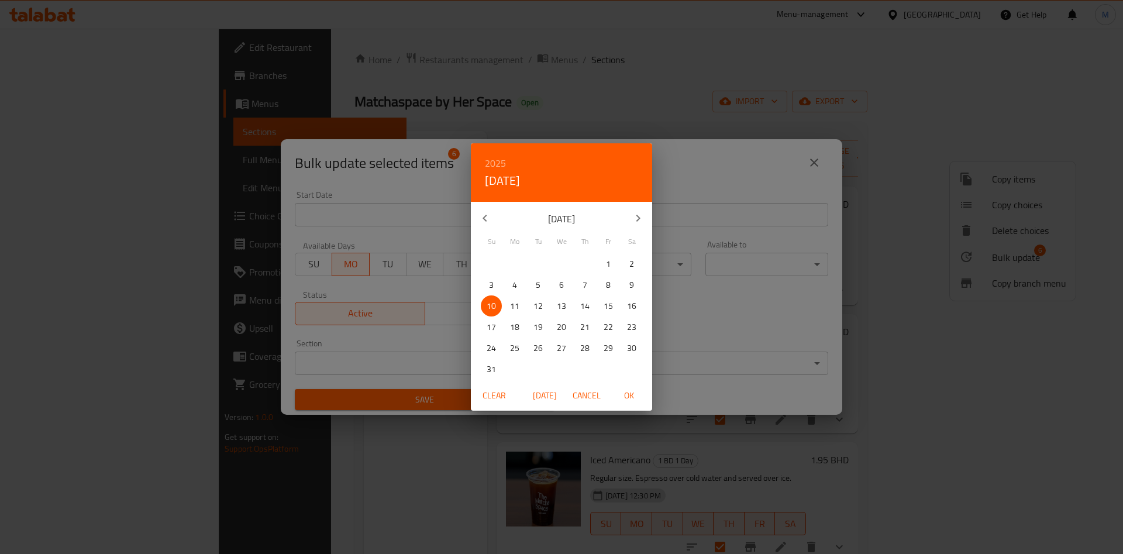
click at [510, 303] on p "11" at bounding box center [514, 306] width 9 height 15
click at [631, 389] on span "OK" at bounding box center [629, 395] width 28 height 15
type input "[DATE]"
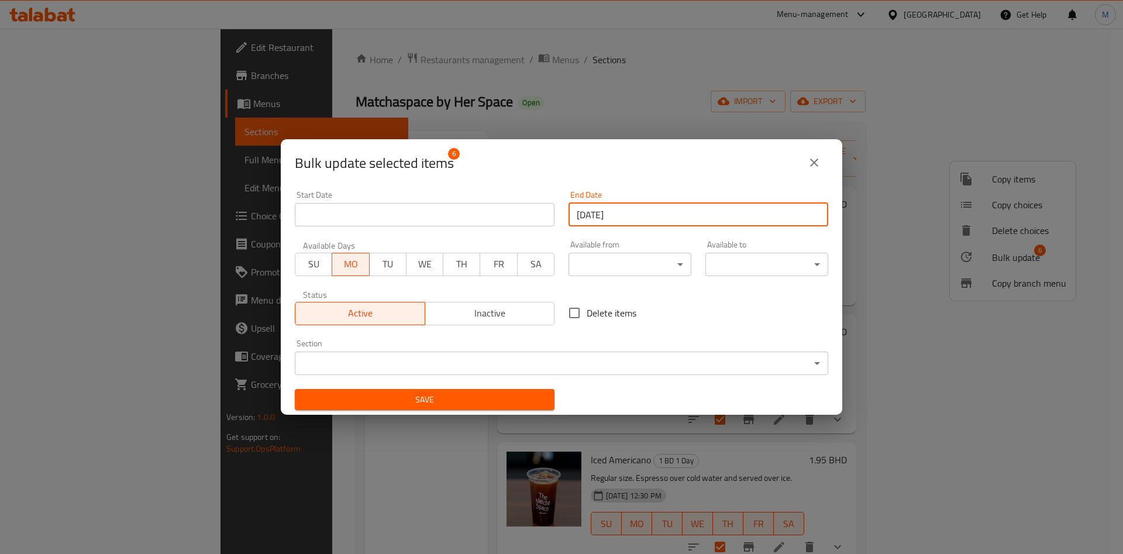
click at [480, 398] on span "Save" at bounding box center [424, 399] width 241 height 15
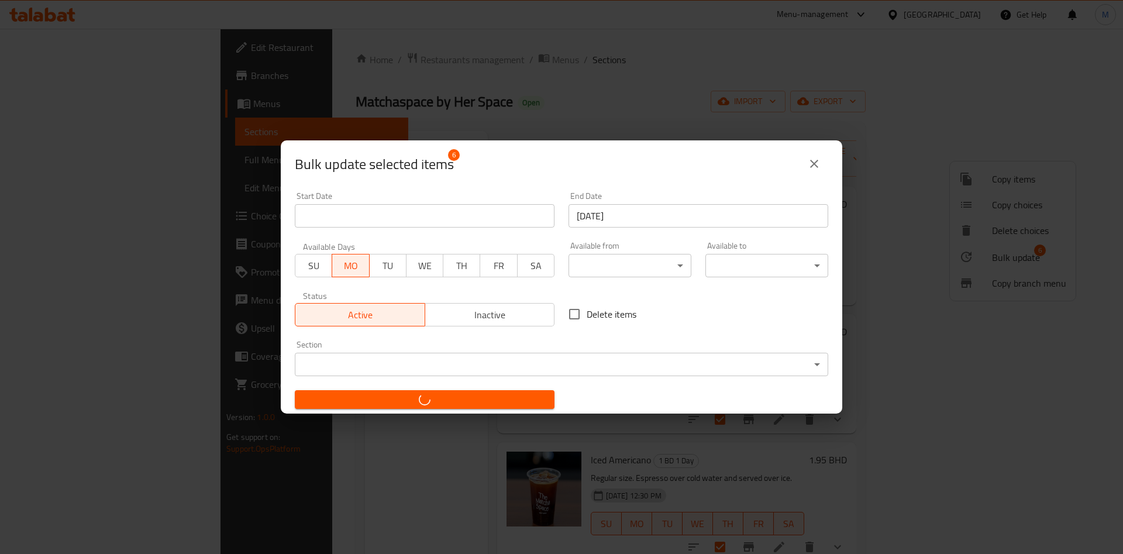
checkbox input "false"
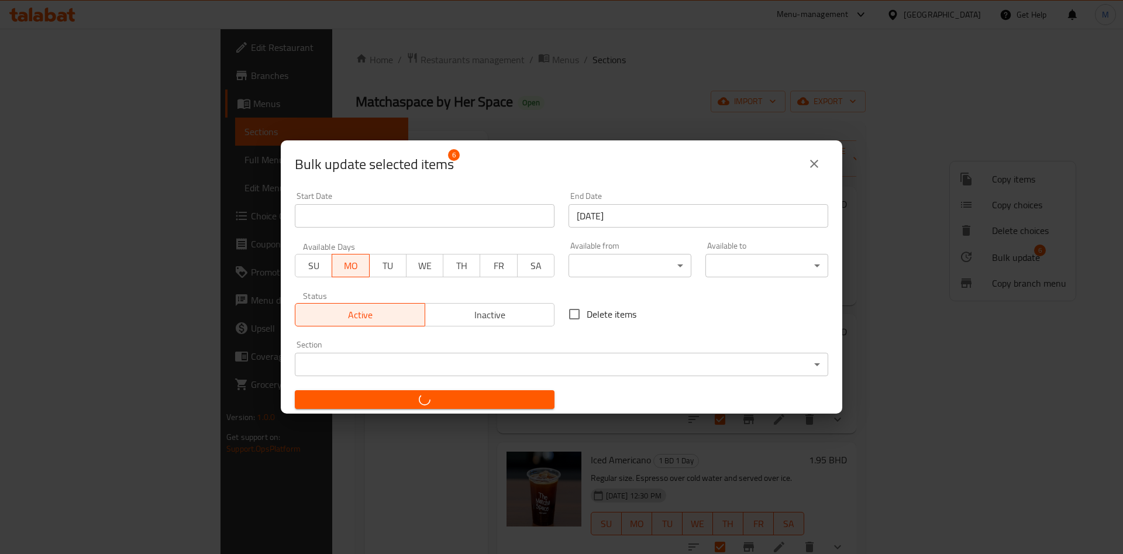
checkbox input "false"
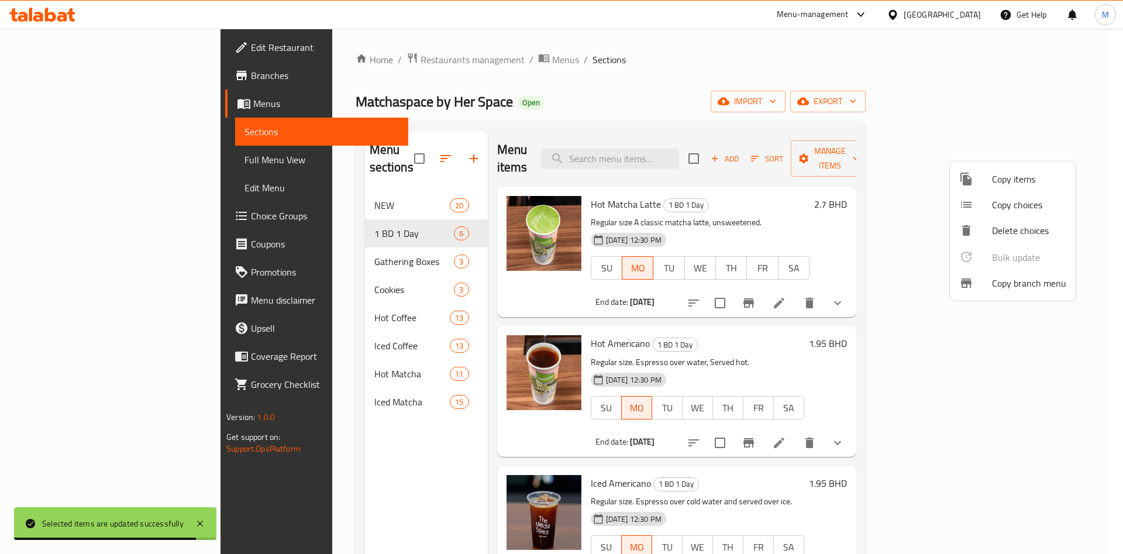
click at [87, 78] on div at bounding box center [561, 277] width 1123 height 554
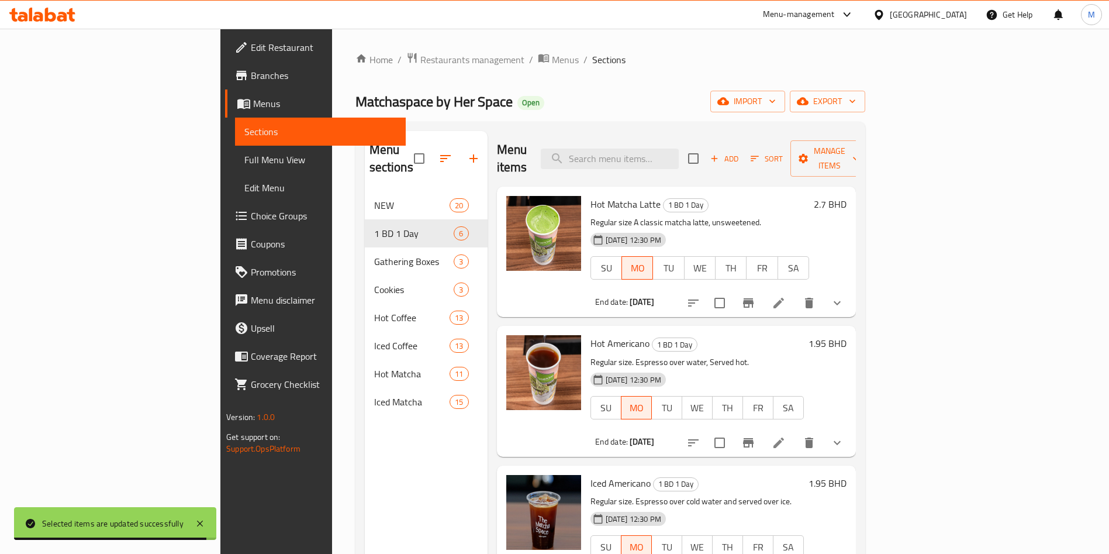
click at [251, 78] on span "Branches" at bounding box center [324, 75] width 146 height 14
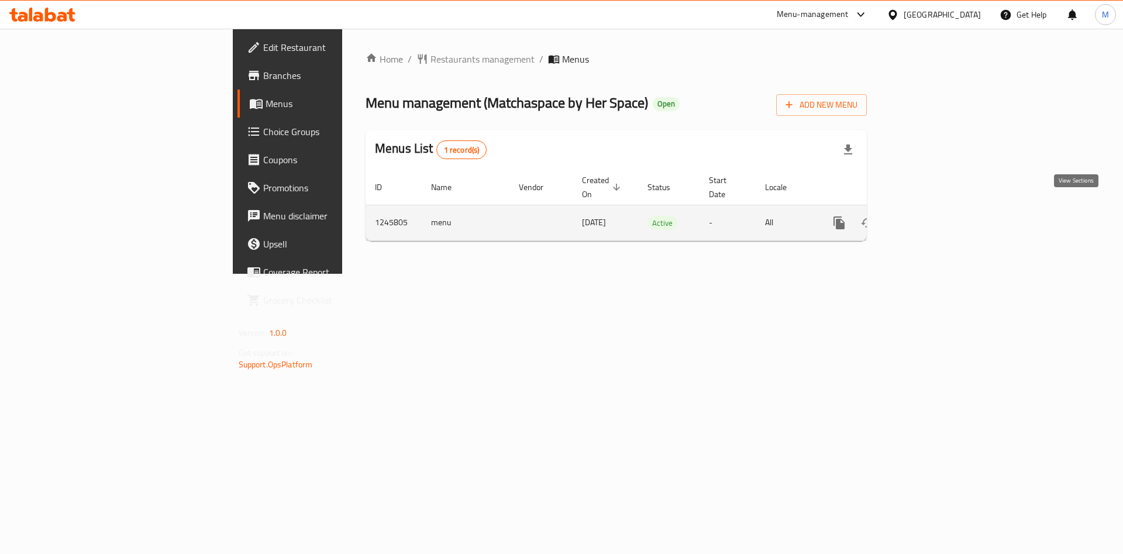
click at [930, 216] on icon "enhanced table" at bounding box center [923, 223] width 14 height 14
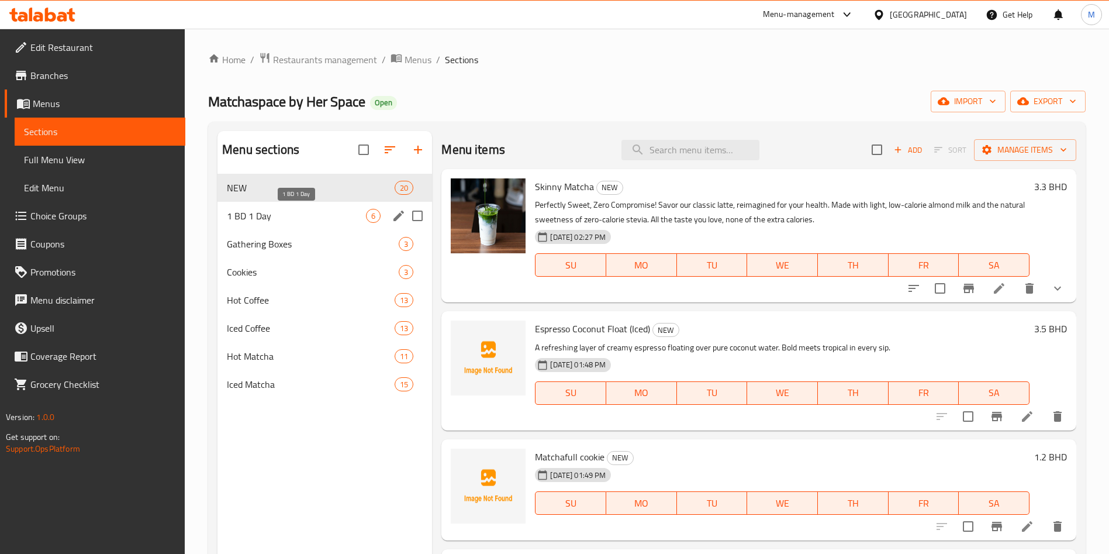
click at [269, 218] on span "1 BD 1 Day" at bounding box center [296, 216] width 139 height 14
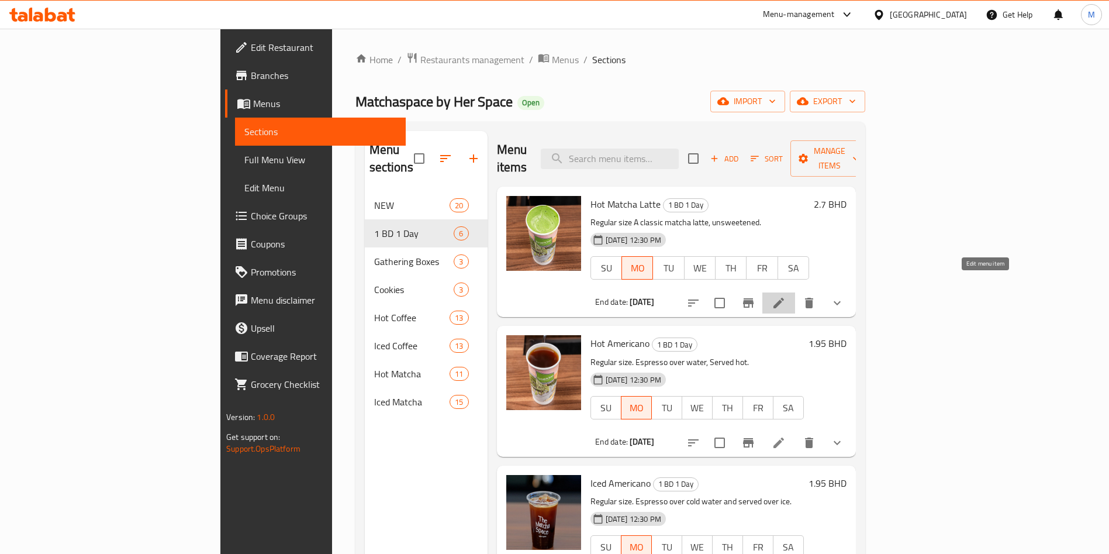
click at [786, 296] on icon at bounding box center [779, 303] width 14 height 14
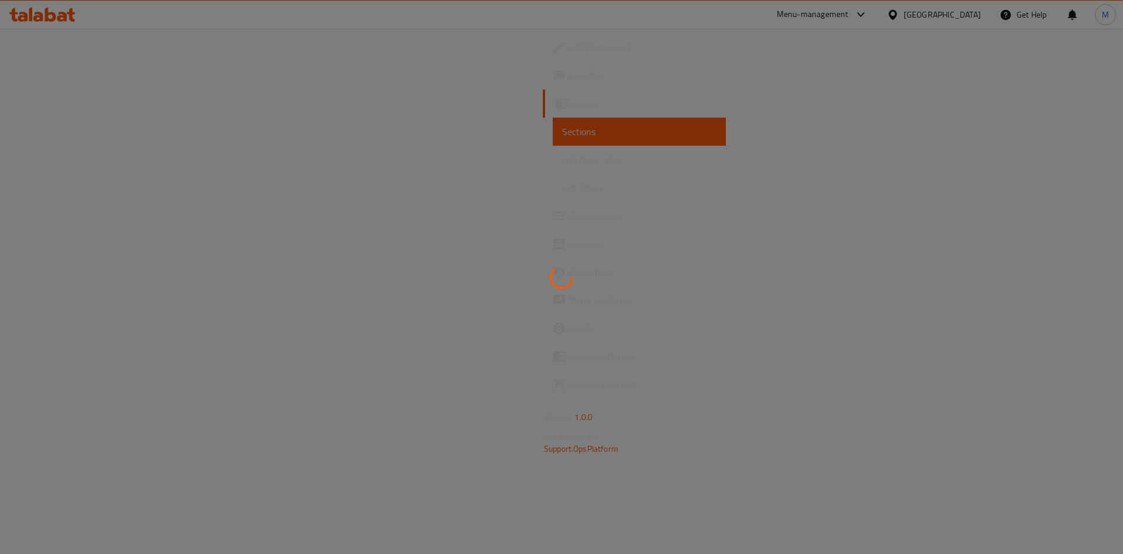
click at [864, 117] on div at bounding box center [561, 277] width 1123 height 554
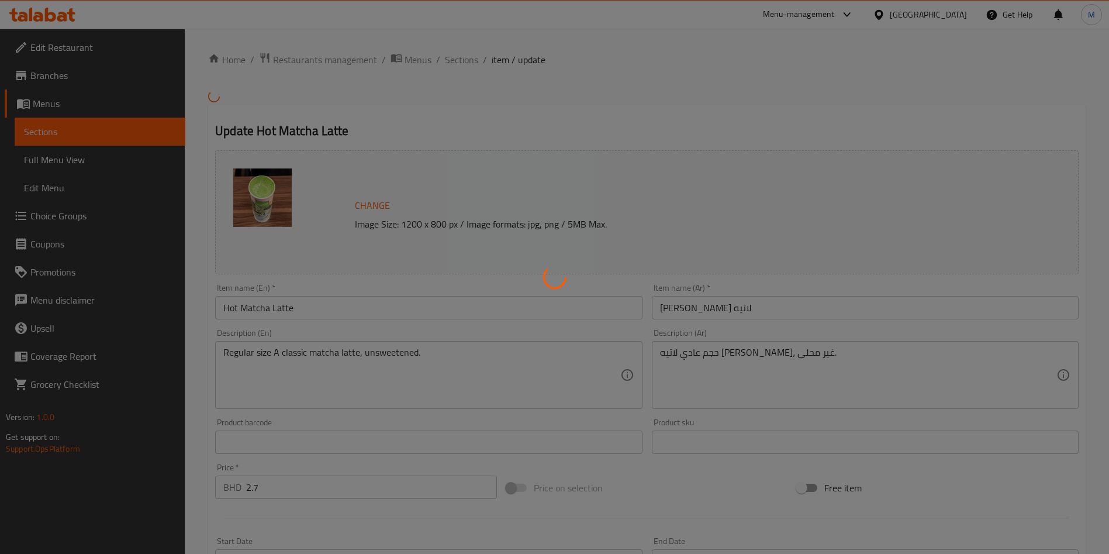
type input "الإضافات:"
type input "0"
type input "1"
type input "إختيارك من الحليب:"
type input "0"
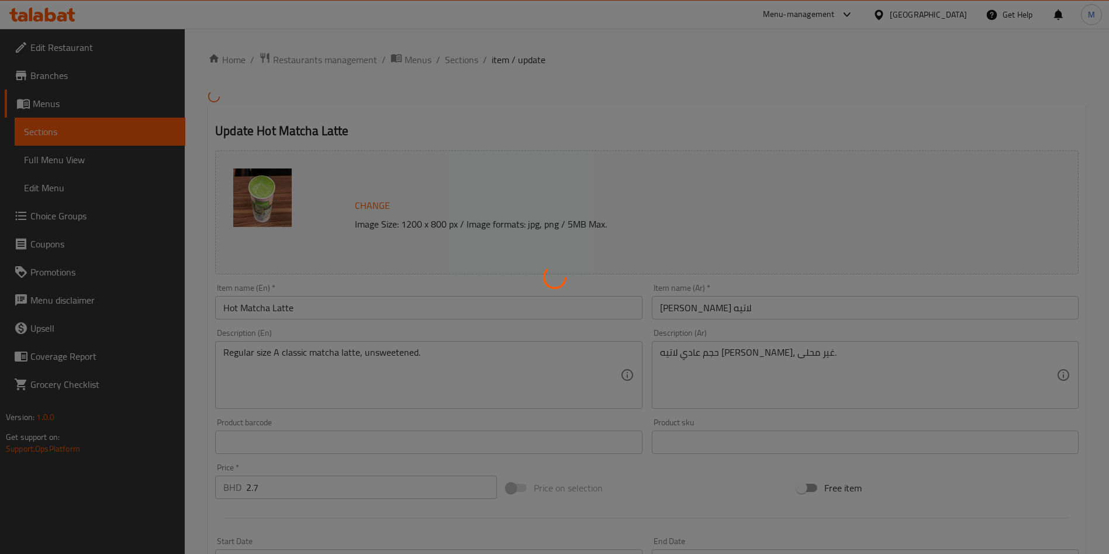
type input "1"
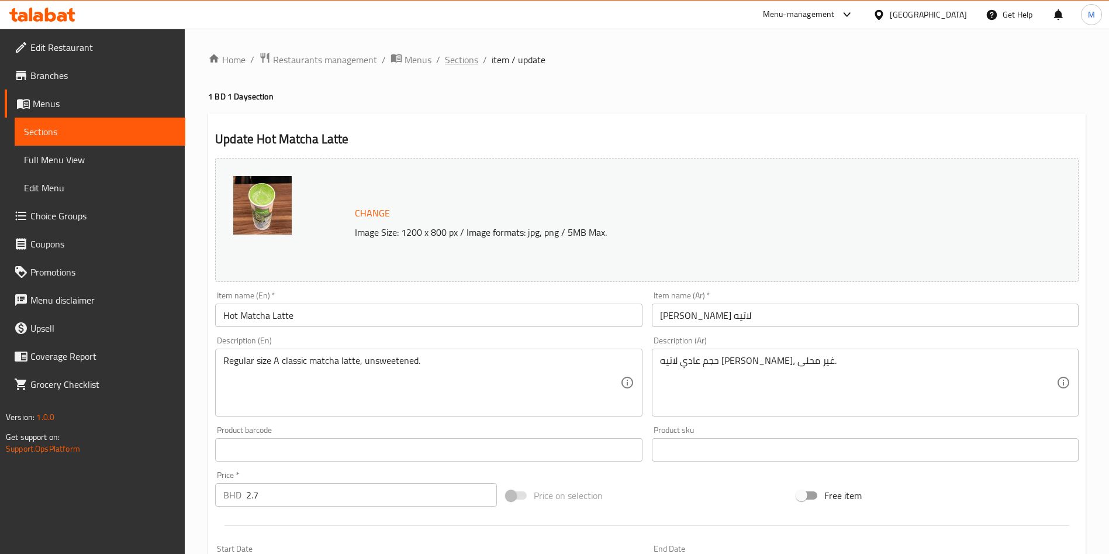
click at [473, 57] on span "Sections" at bounding box center [461, 60] width 33 height 14
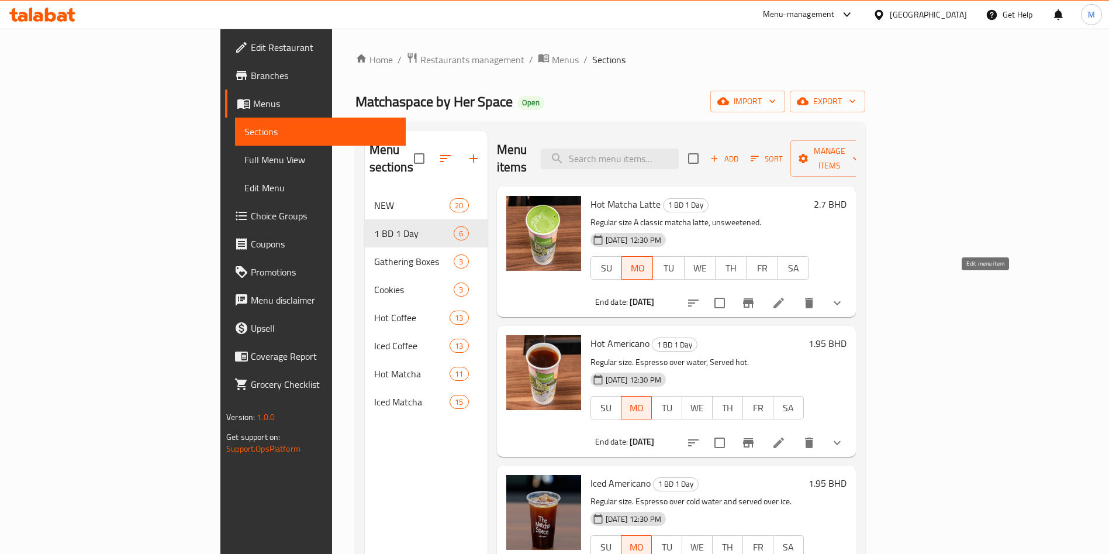
click at [786, 296] on icon at bounding box center [779, 303] width 14 height 14
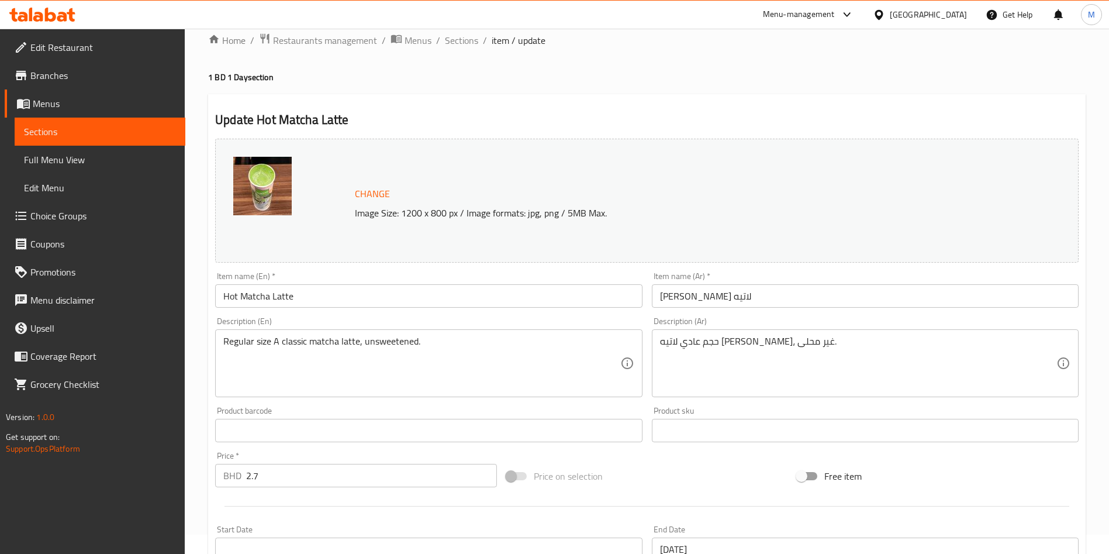
scroll to position [6, 0]
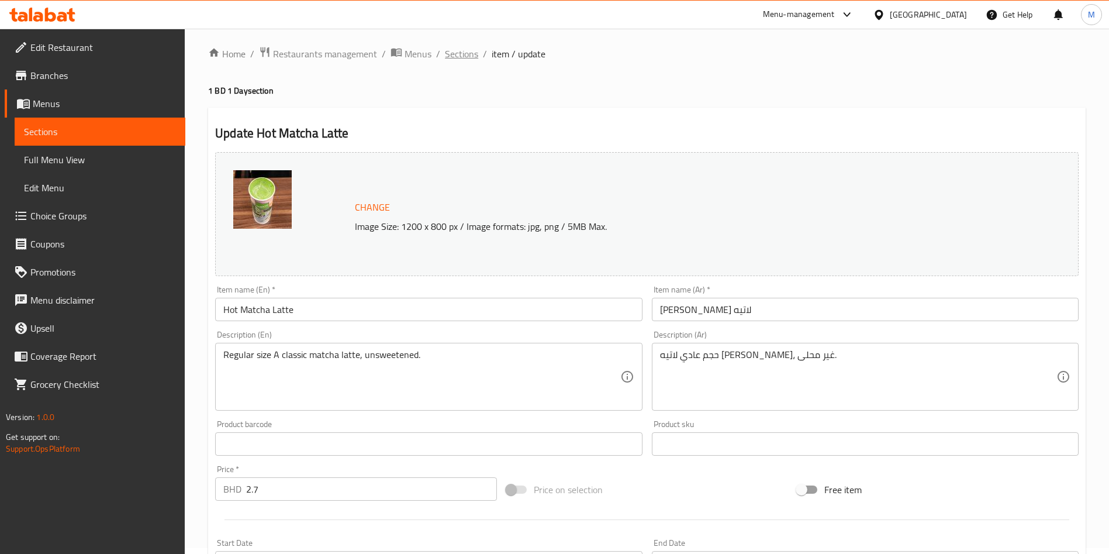
click at [450, 57] on span "Sections" at bounding box center [461, 54] width 33 height 14
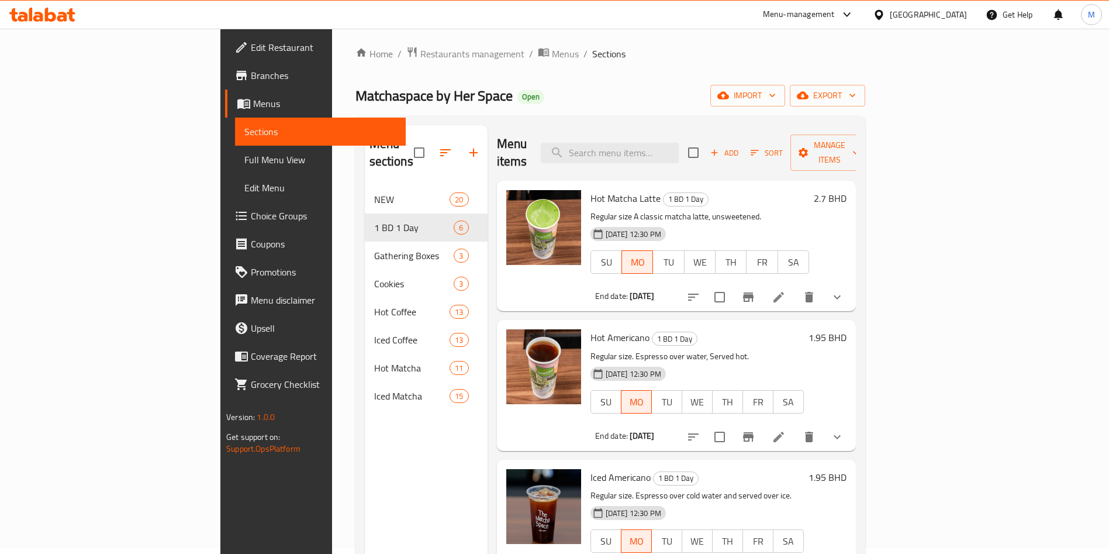
click at [795, 426] on li at bounding box center [778, 436] width 33 height 21
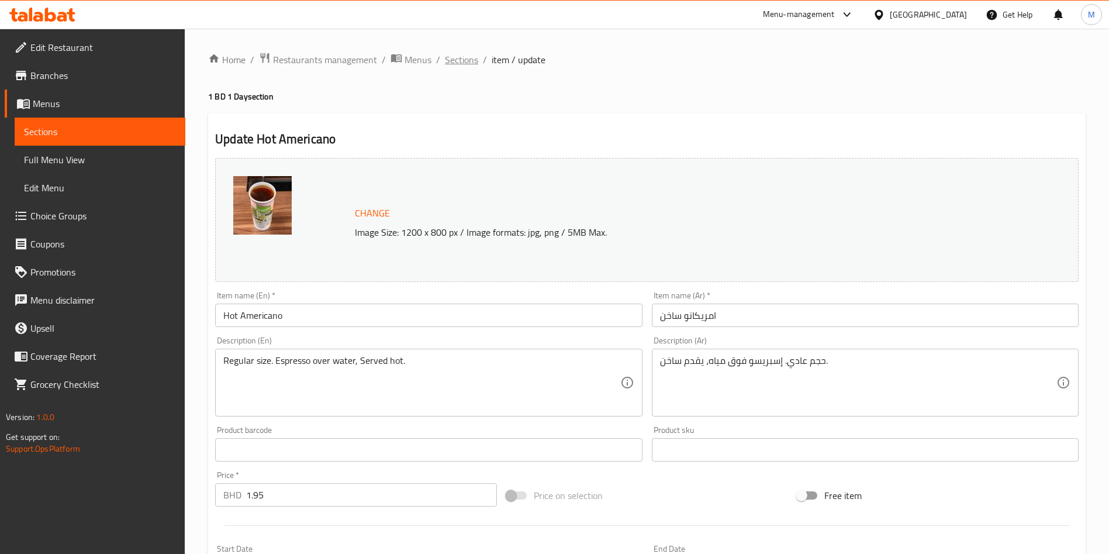
click at [461, 60] on span "Sections" at bounding box center [461, 60] width 33 height 14
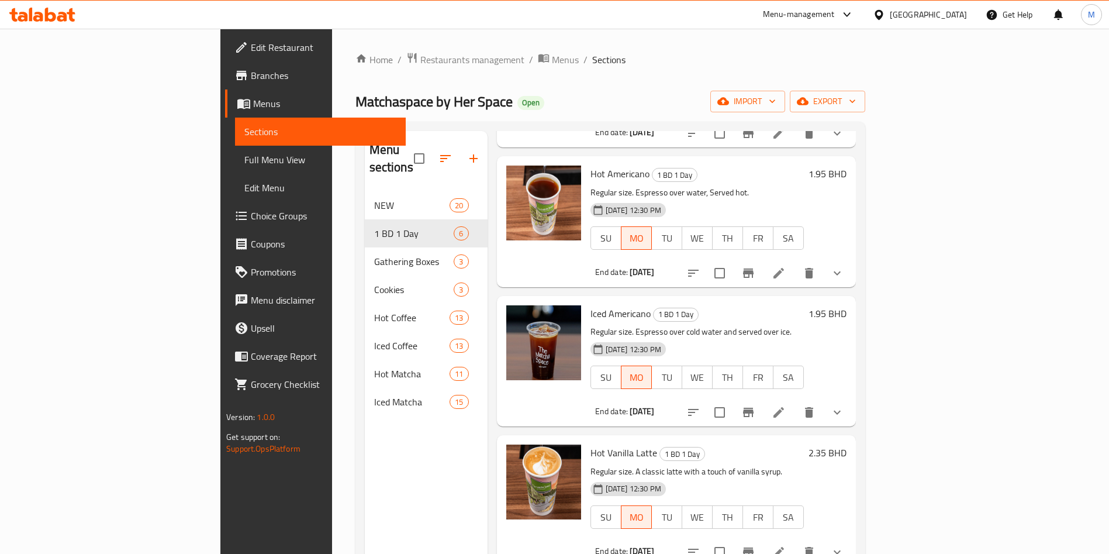
scroll to position [263, 0]
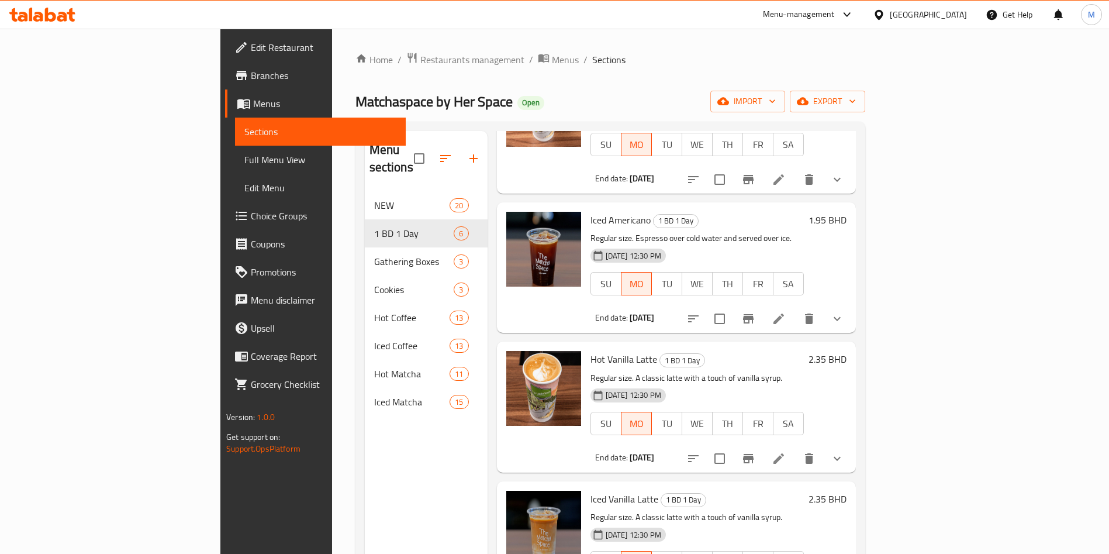
click at [786, 312] on icon at bounding box center [779, 319] width 14 height 14
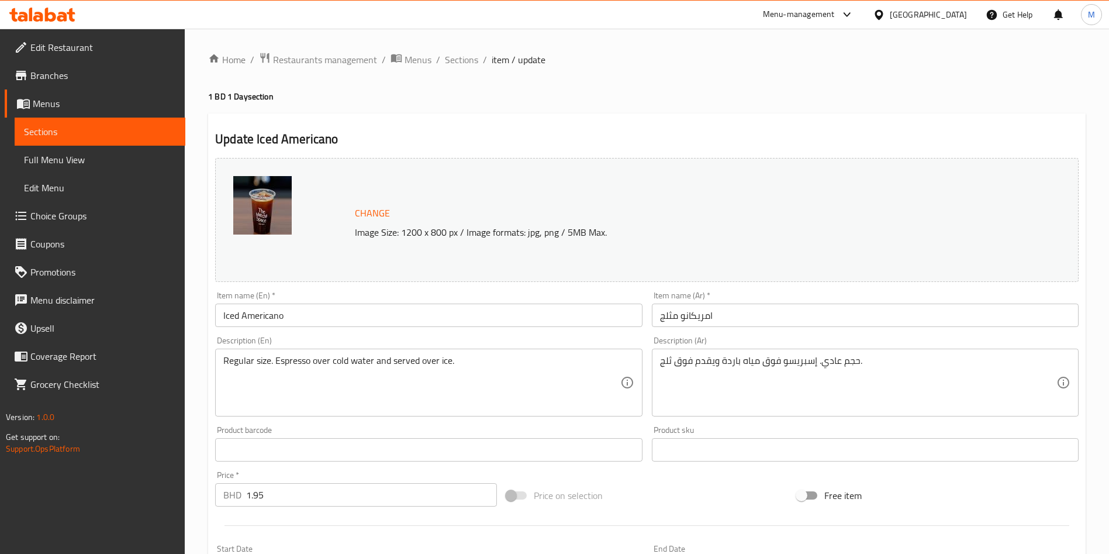
click at [862, 108] on div "Home / Restaurants management / Menus / Sections / item / update 1 BD 1 Day sec…" at bounding box center [647, 469] width 878 height 835
click at [472, 60] on span "Sections" at bounding box center [461, 60] width 33 height 14
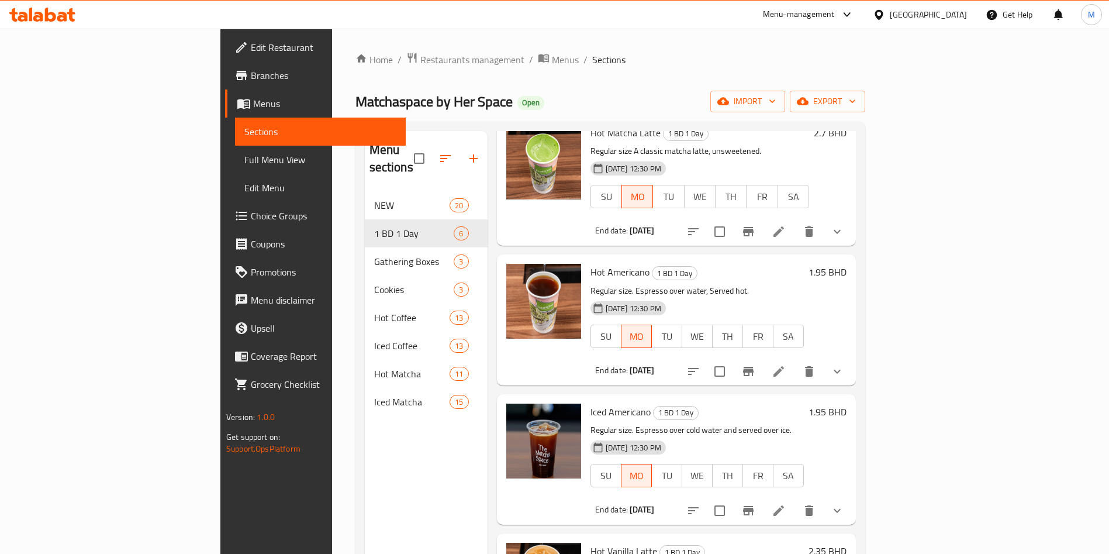
scroll to position [175, 0]
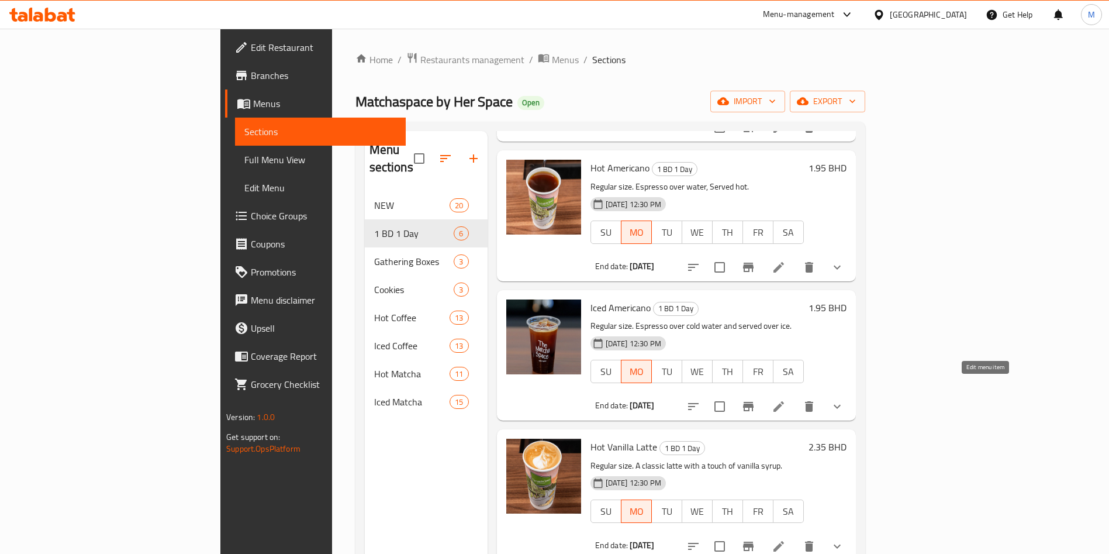
click at [786, 399] on icon at bounding box center [779, 406] width 14 height 14
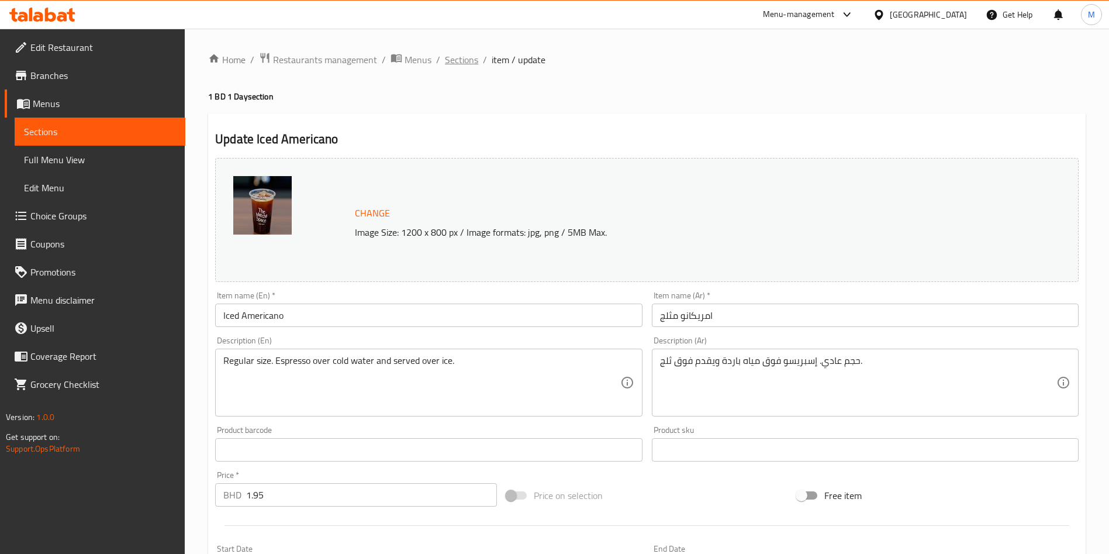
click at [456, 57] on span "Sections" at bounding box center [461, 60] width 33 height 14
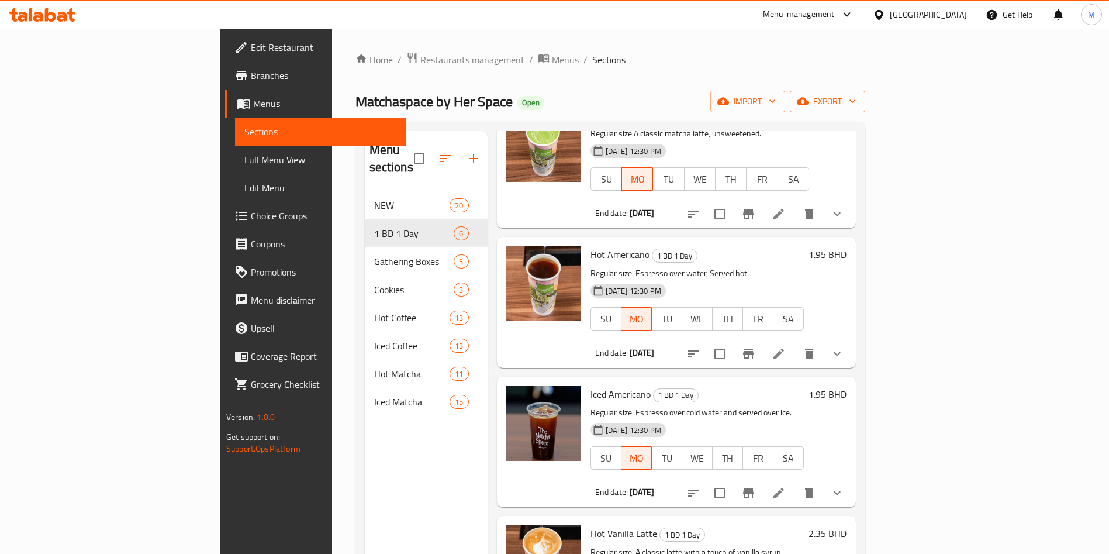
scroll to position [263, 0]
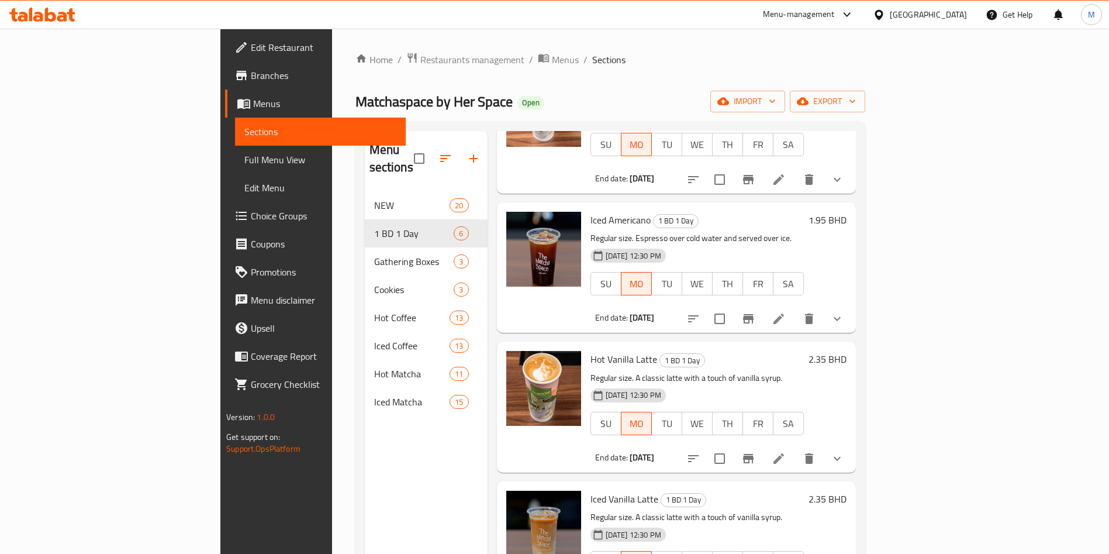
click at [795, 448] on li at bounding box center [778, 458] width 33 height 21
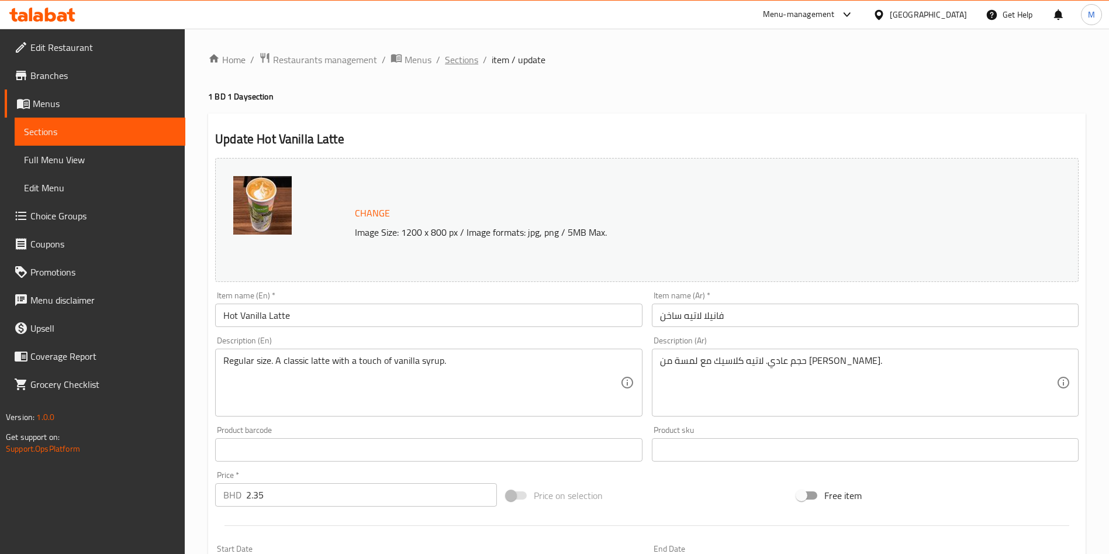
click at [474, 57] on span "Sections" at bounding box center [461, 60] width 33 height 14
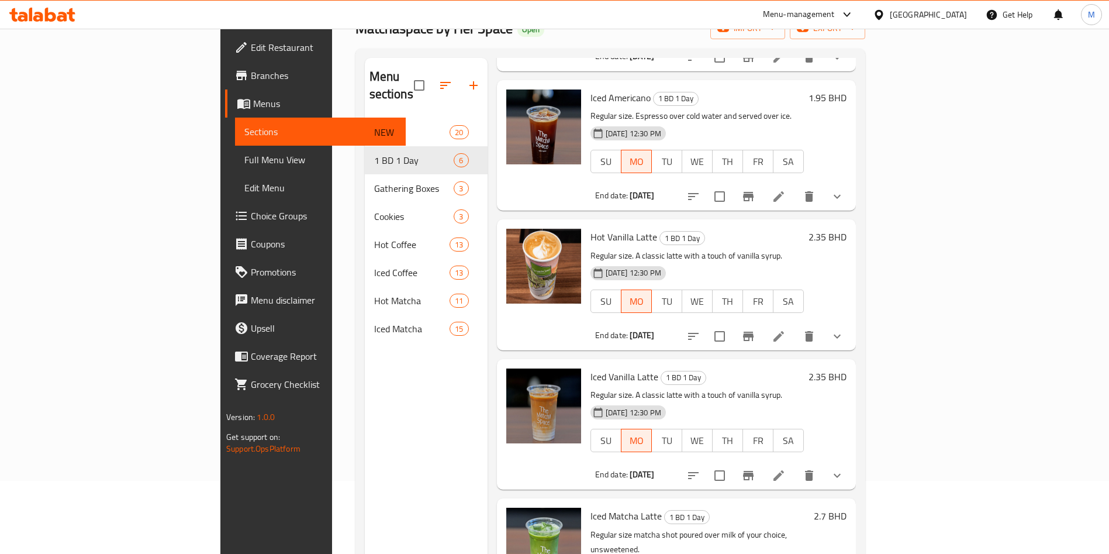
scroll to position [164, 0]
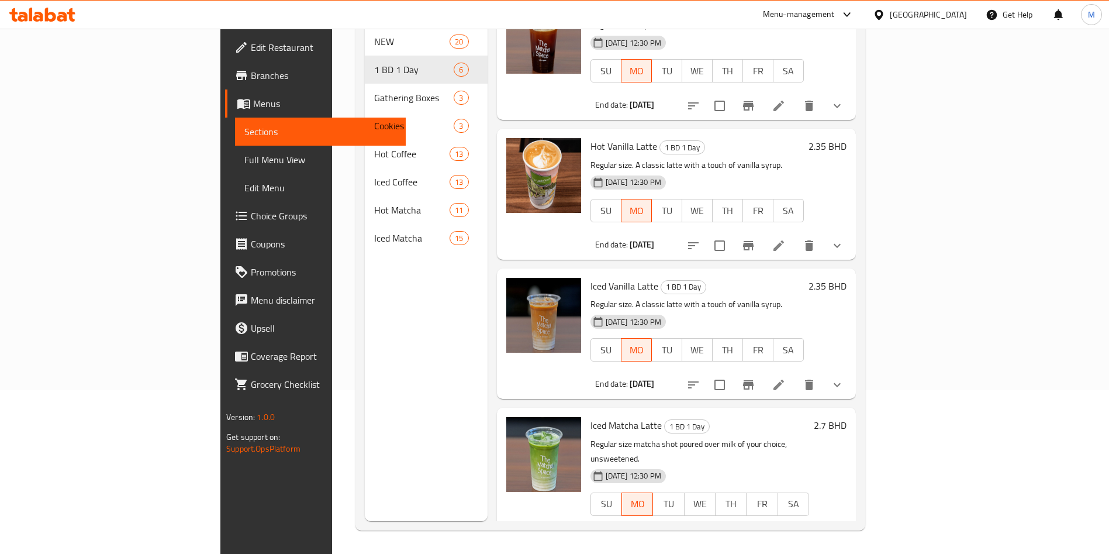
click at [795, 374] on li at bounding box center [778, 384] width 33 height 21
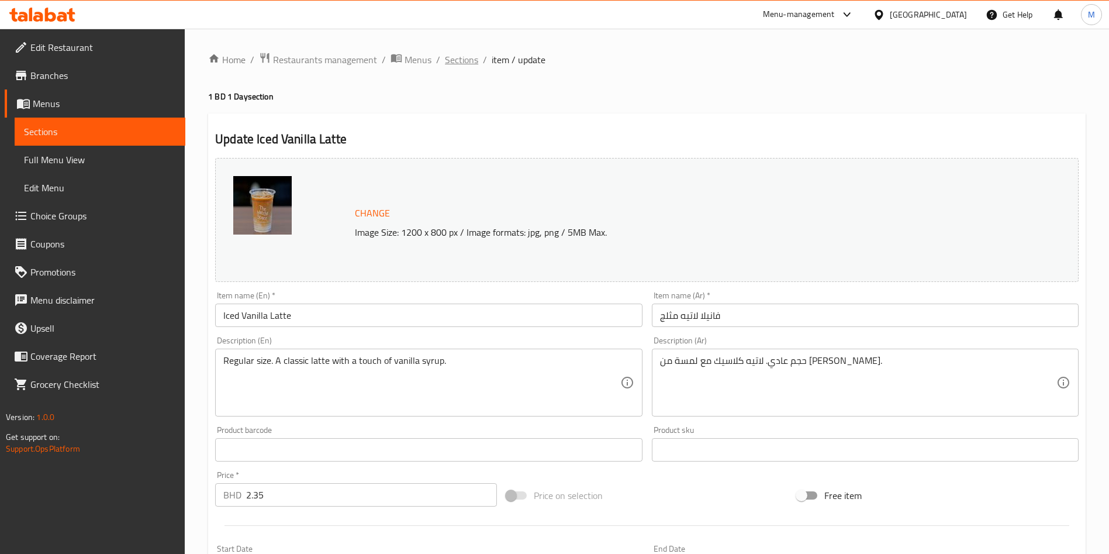
click at [467, 53] on span "Sections" at bounding box center [461, 60] width 33 height 14
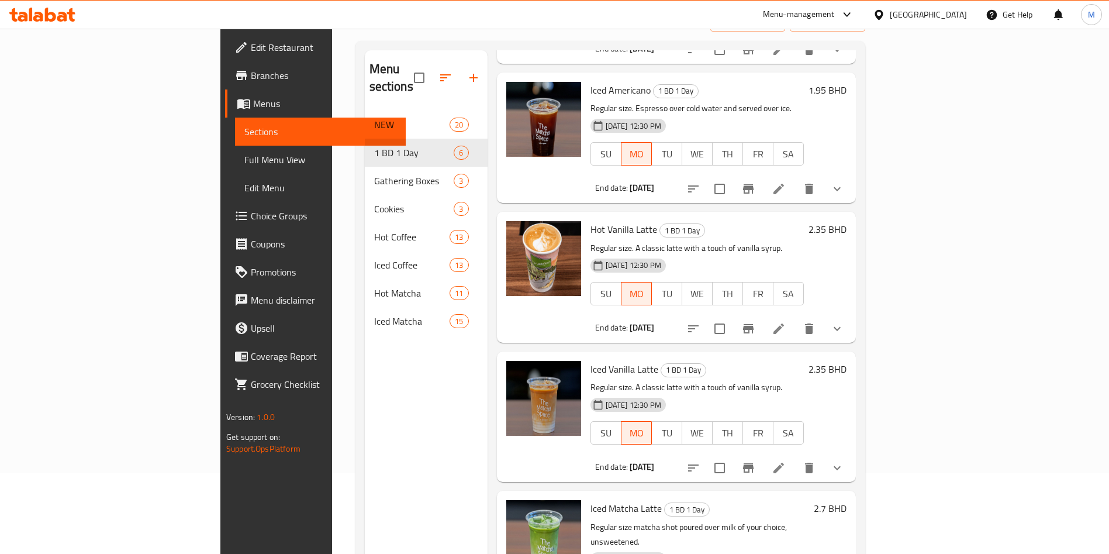
scroll to position [164, 0]
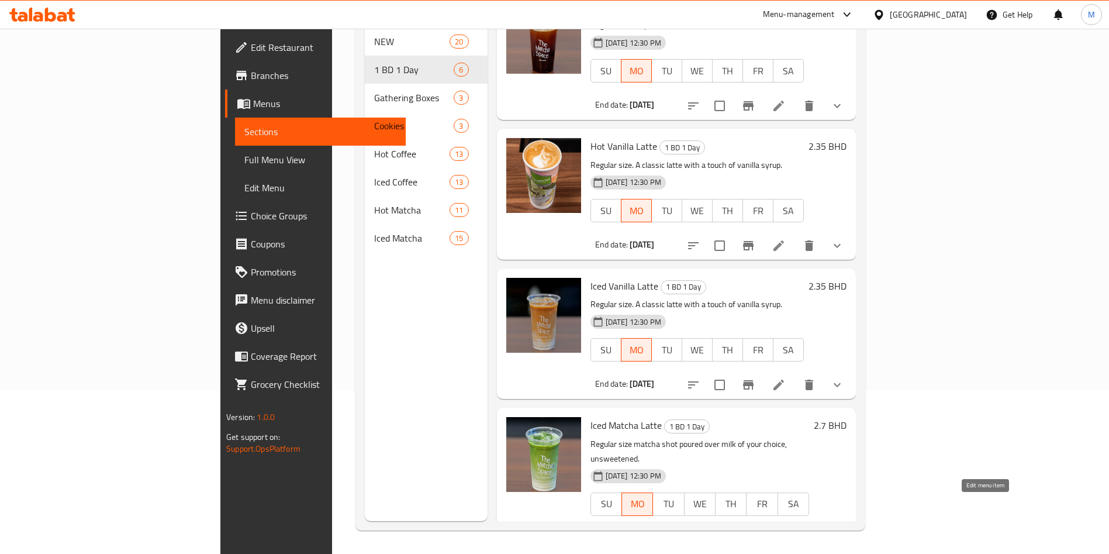
click at [786, 532] on icon at bounding box center [779, 539] width 14 height 14
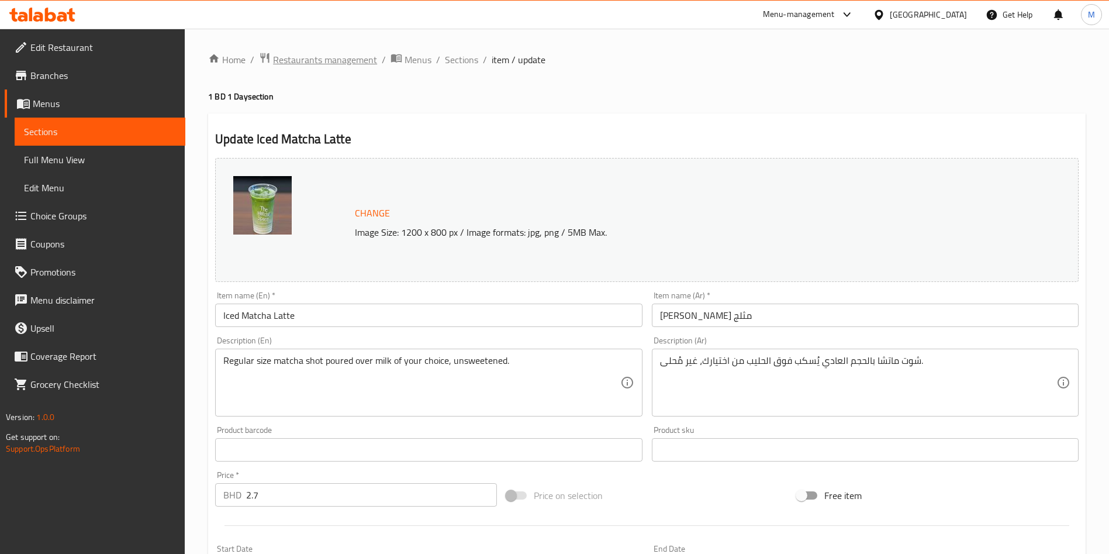
click at [334, 59] on span "Restaurants management" at bounding box center [325, 60] width 104 height 14
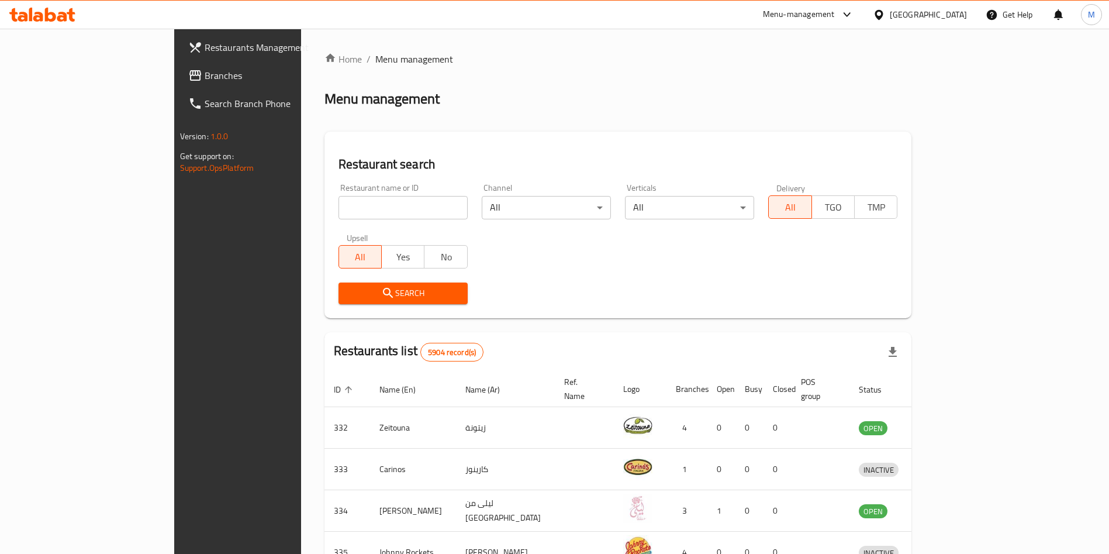
click at [339, 205] on input "search" at bounding box center [403, 207] width 129 height 23
paste input "BZY Burger"
type input "BZY Burger"
click button "Search" at bounding box center [403, 293] width 129 height 22
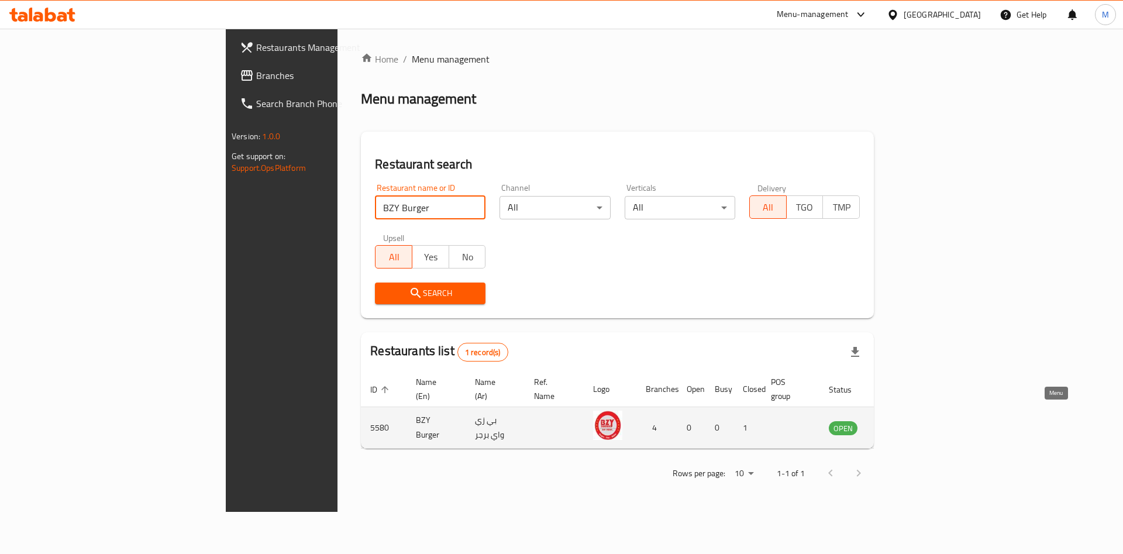
click at [912, 420] on link "enhanced table" at bounding box center [901, 427] width 22 height 14
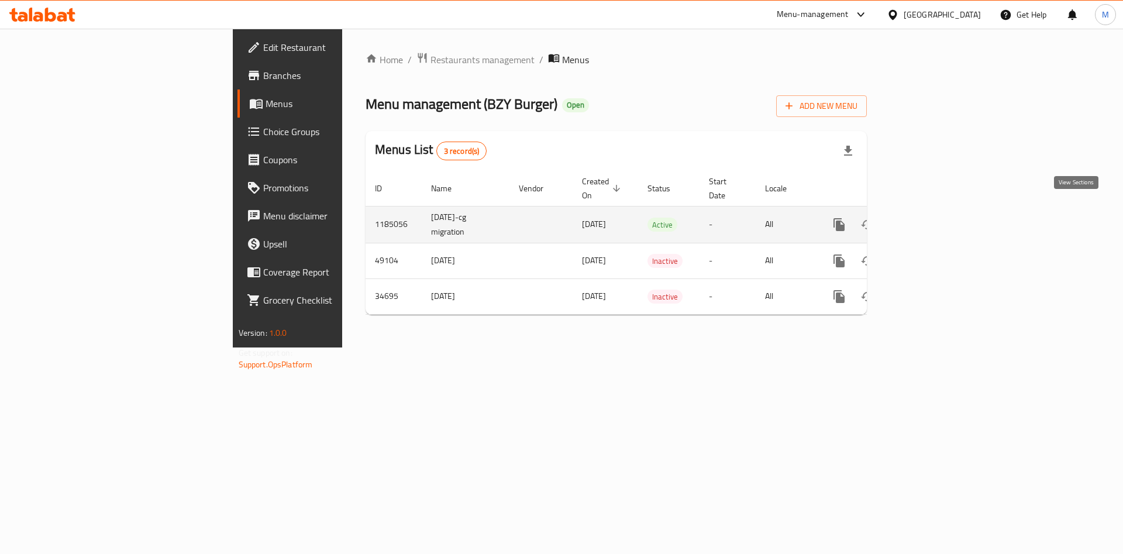
click at [930, 218] on icon "enhanced table" at bounding box center [923, 225] width 14 height 14
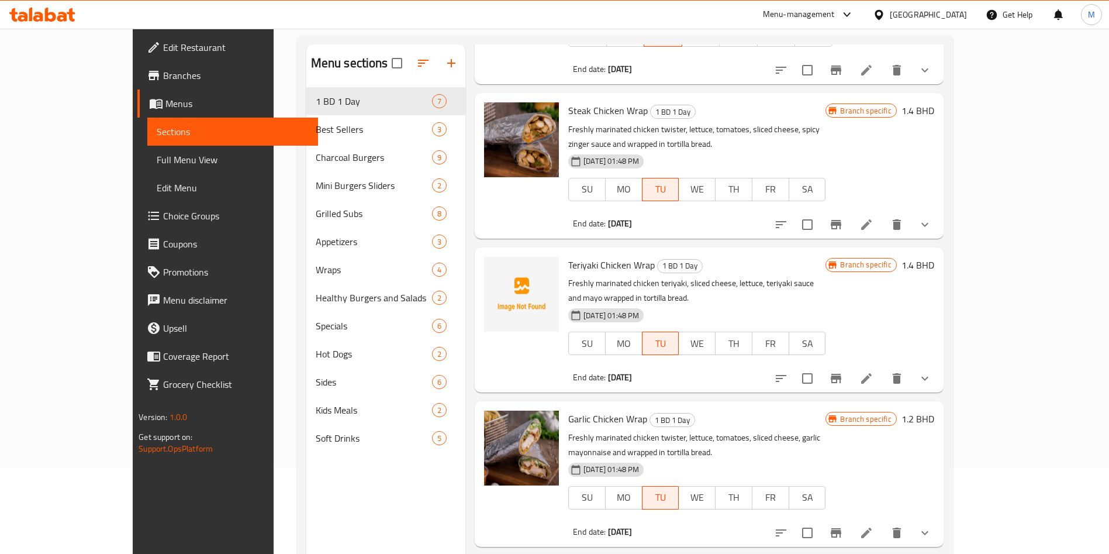
scroll to position [164, 0]
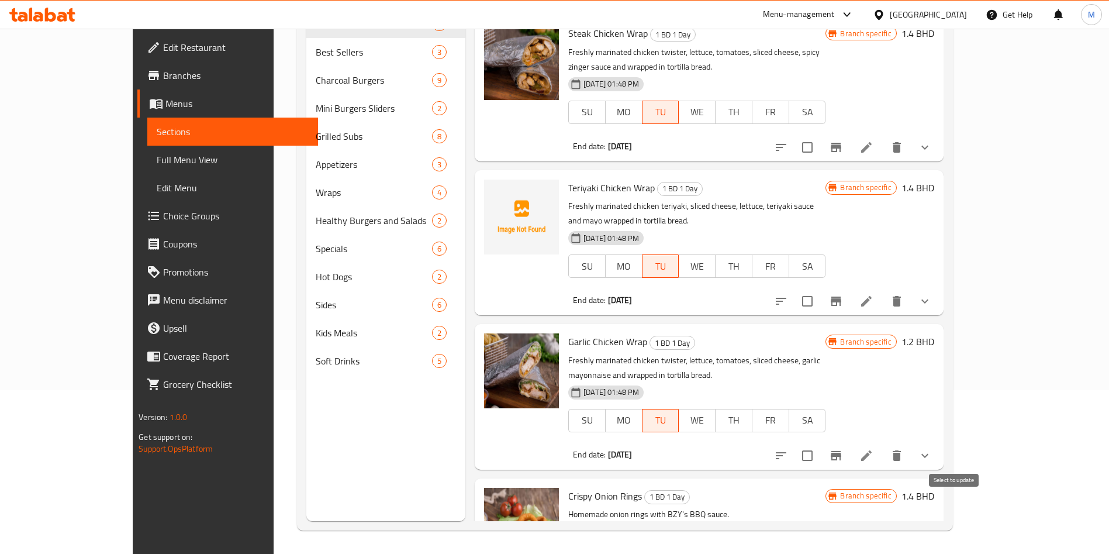
checkbox input "true"
click at [820, 443] on input "checkbox" at bounding box center [807, 455] width 25 height 25
checkbox input "true"
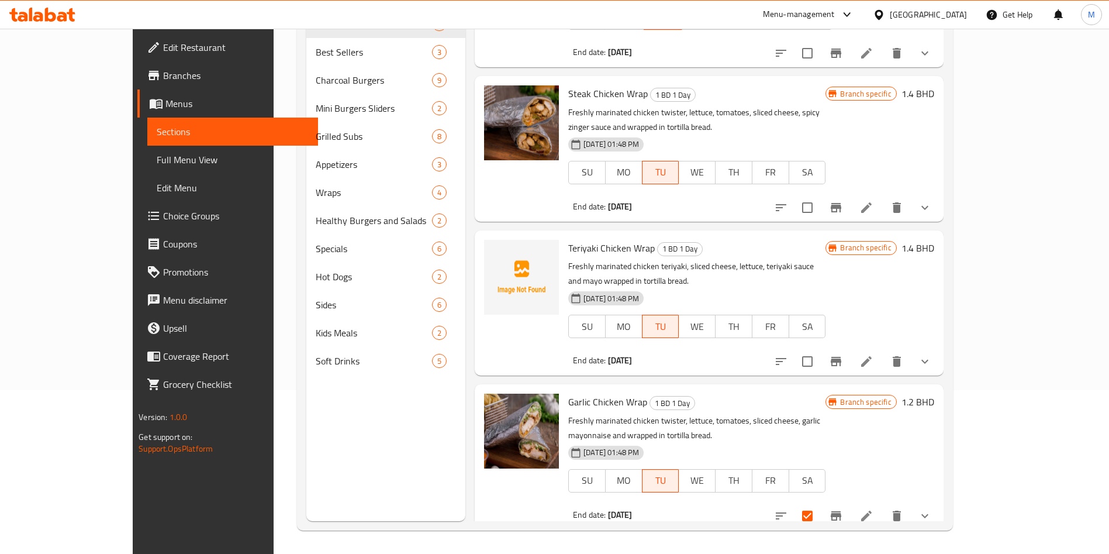
scroll to position [364, 0]
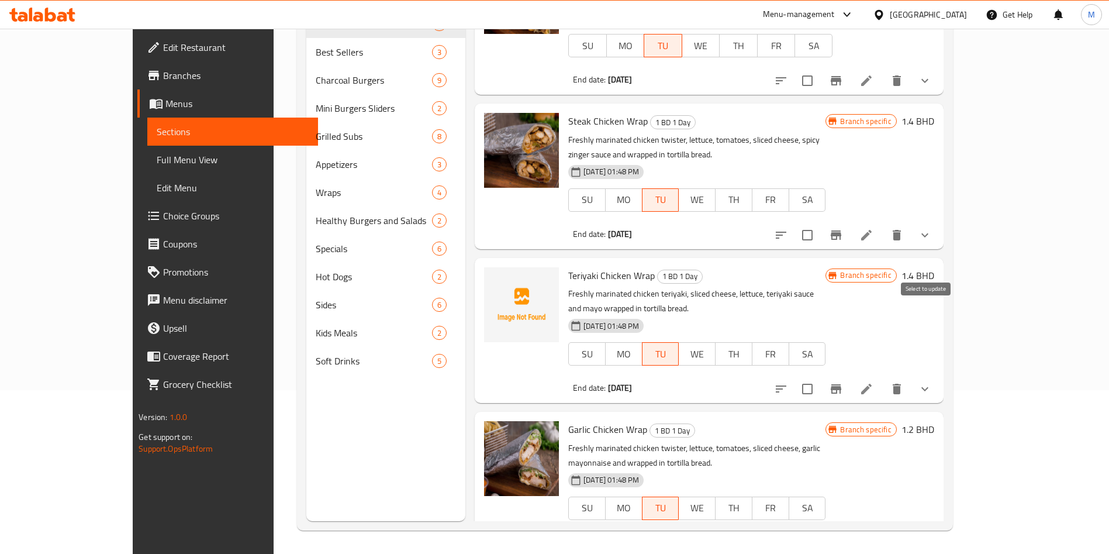
click at [820, 377] on input "checkbox" at bounding box center [807, 389] width 25 height 25
checkbox input "true"
drag, startPoint x: 924, startPoint y: 175, endPoint x: 931, endPoint y: 192, distance: 18.1
click at [820, 223] on input "checkbox" at bounding box center [807, 235] width 25 height 25
checkbox input "true"
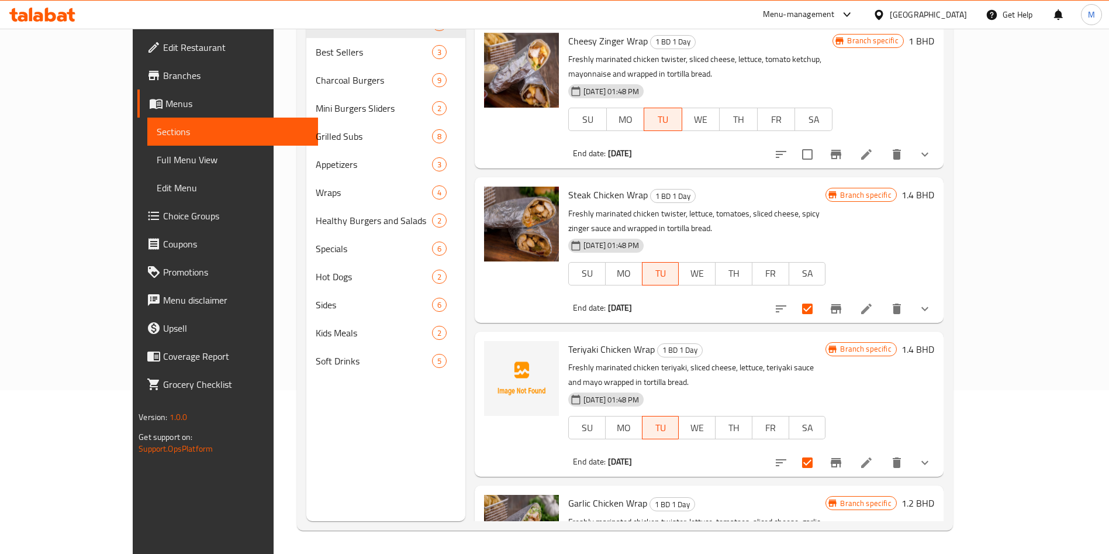
scroll to position [188, 0]
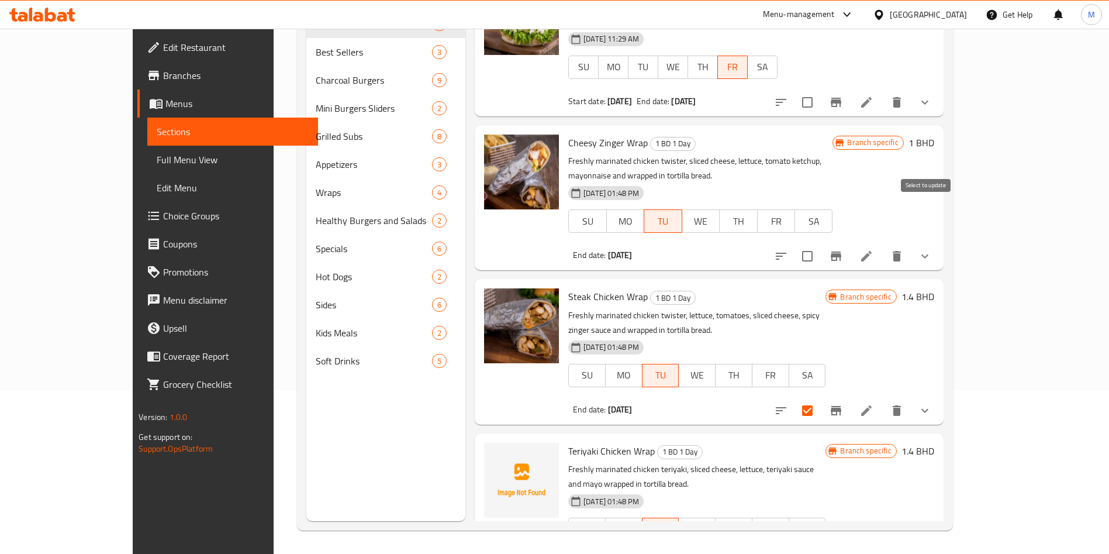
click at [820, 244] on input "checkbox" at bounding box center [807, 256] width 25 height 25
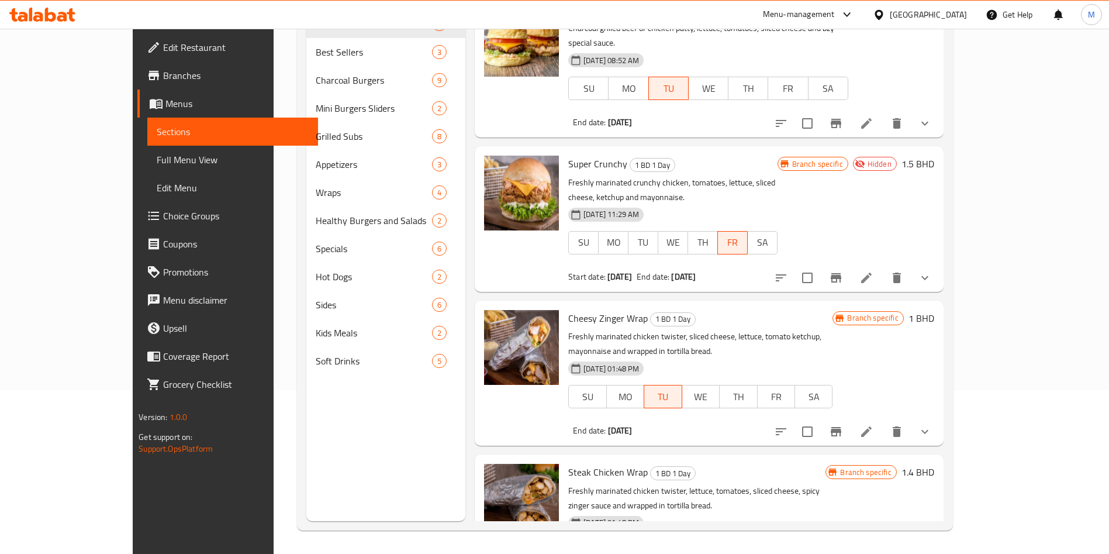
scroll to position [0, 0]
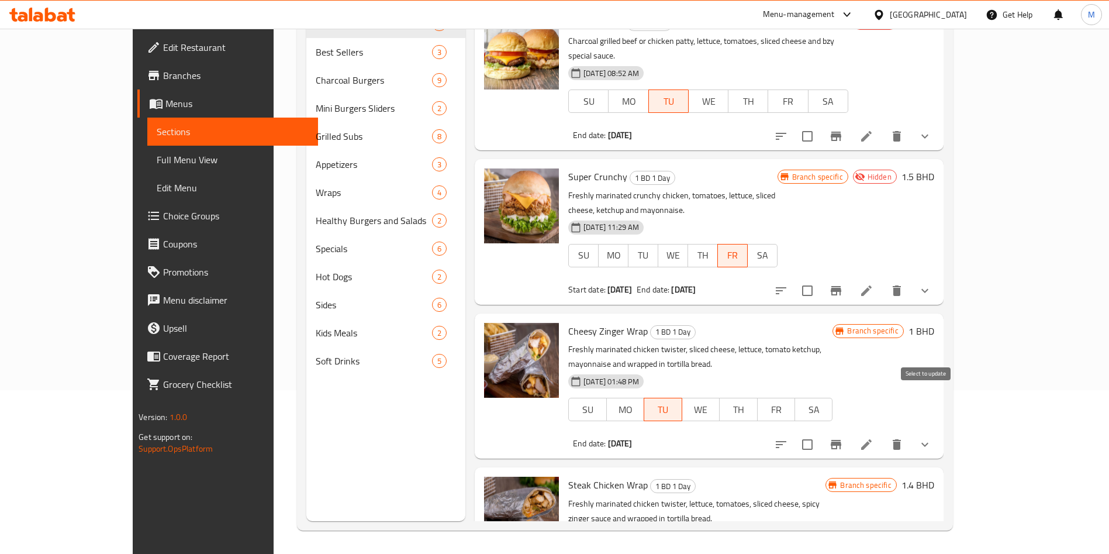
click at [820, 432] on input "checkbox" at bounding box center [807, 444] width 25 height 25
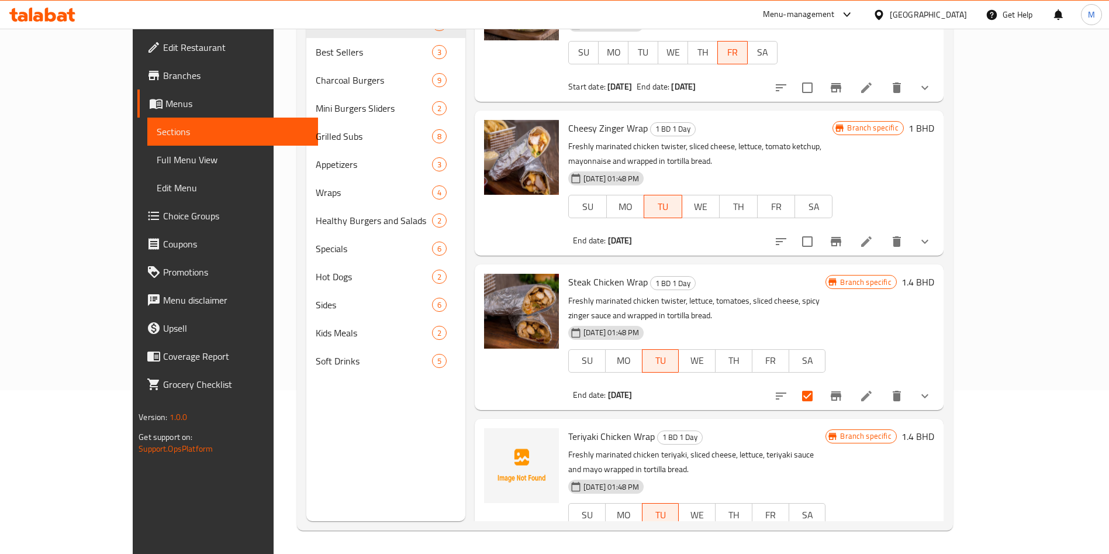
scroll to position [175, 0]
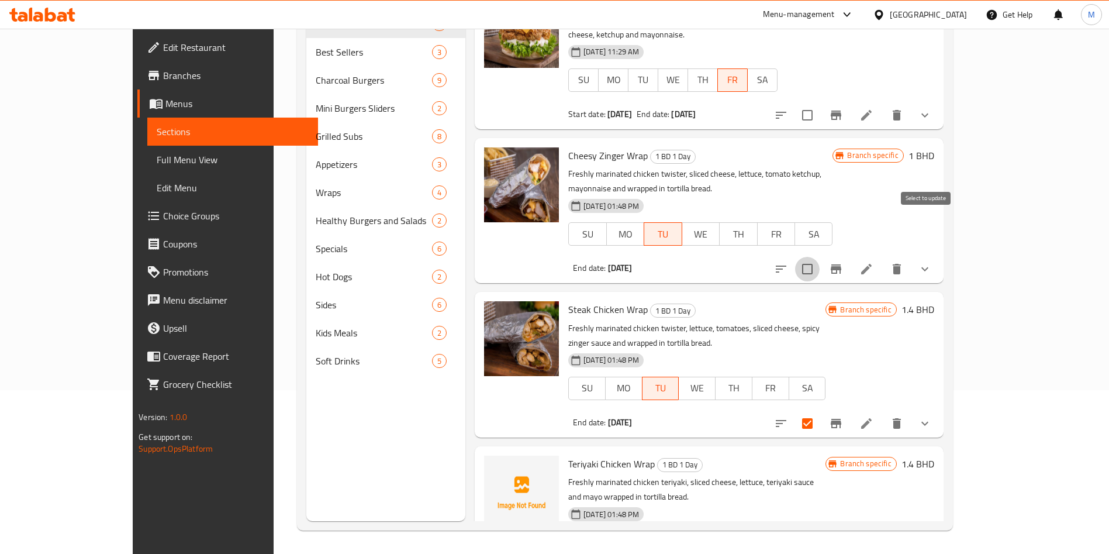
click at [820, 257] on input "checkbox" at bounding box center [807, 269] width 25 height 25
checkbox input "true"
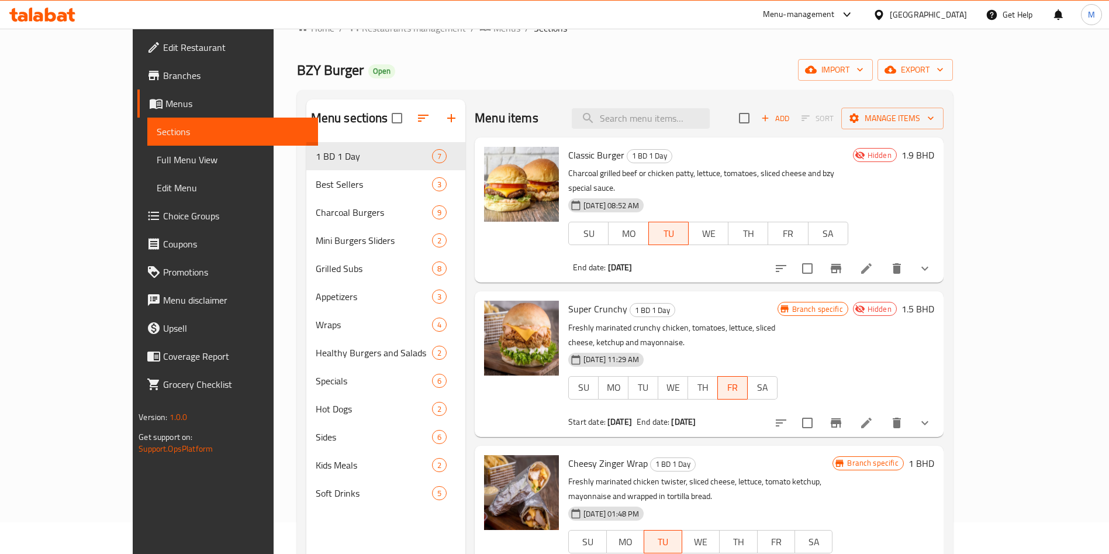
scroll to position [0, 0]
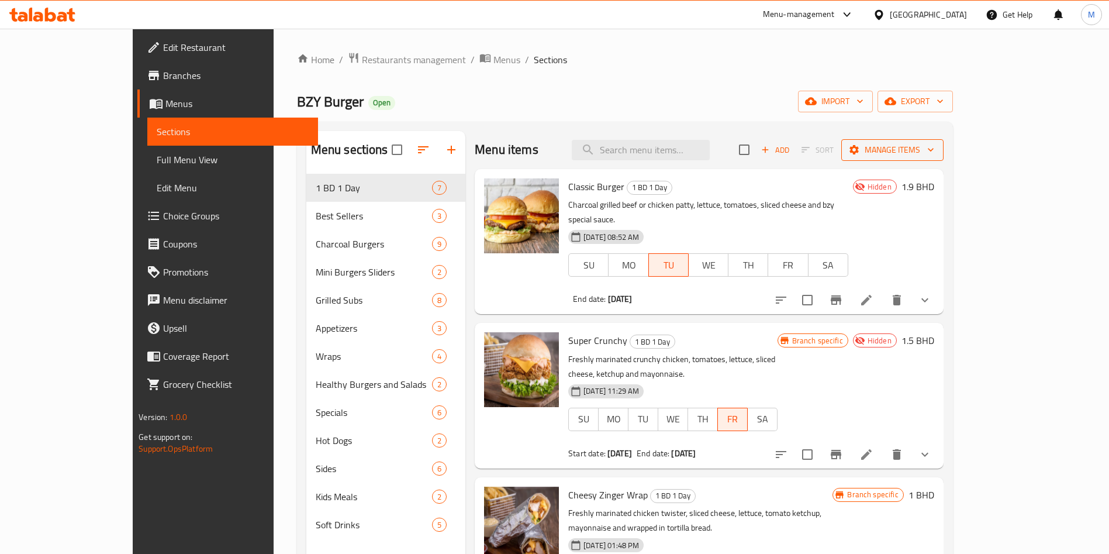
click at [937, 154] on icon "button" at bounding box center [931, 150] width 12 height 12
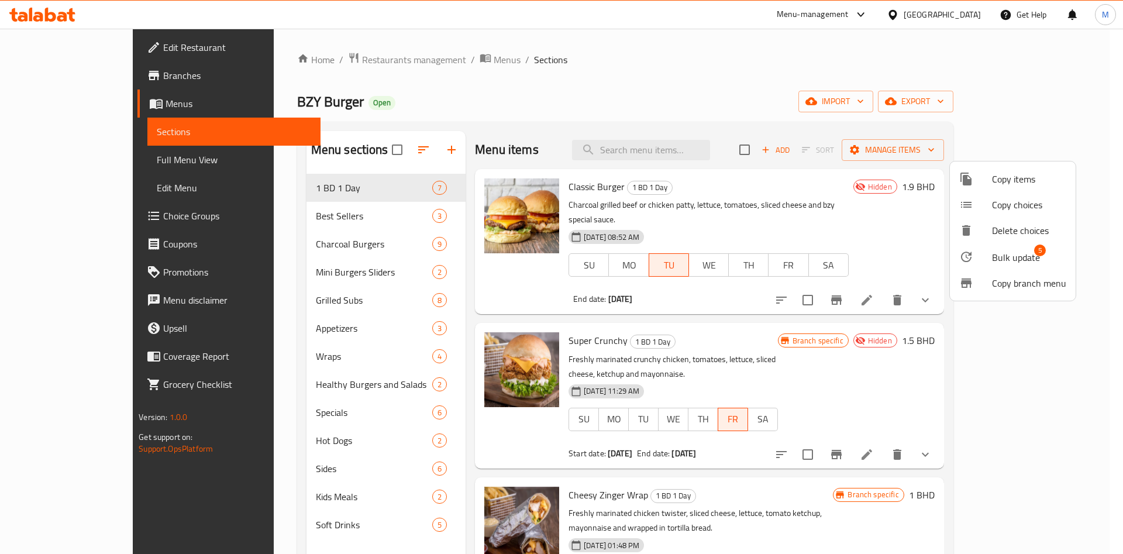
click at [1026, 267] on li "Bulk update 5" at bounding box center [1013, 256] width 126 height 27
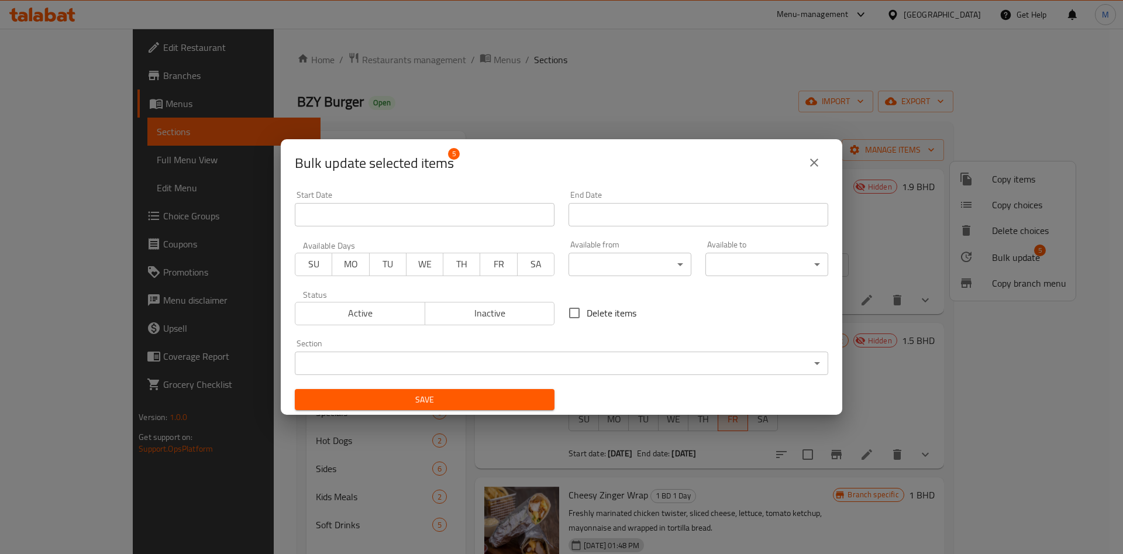
click at [372, 308] on span "Active" at bounding box center [360, 313] width 120 height 17
click at [341, 267] on span "MO" at bounding box center [350, 264] width 27 height 17
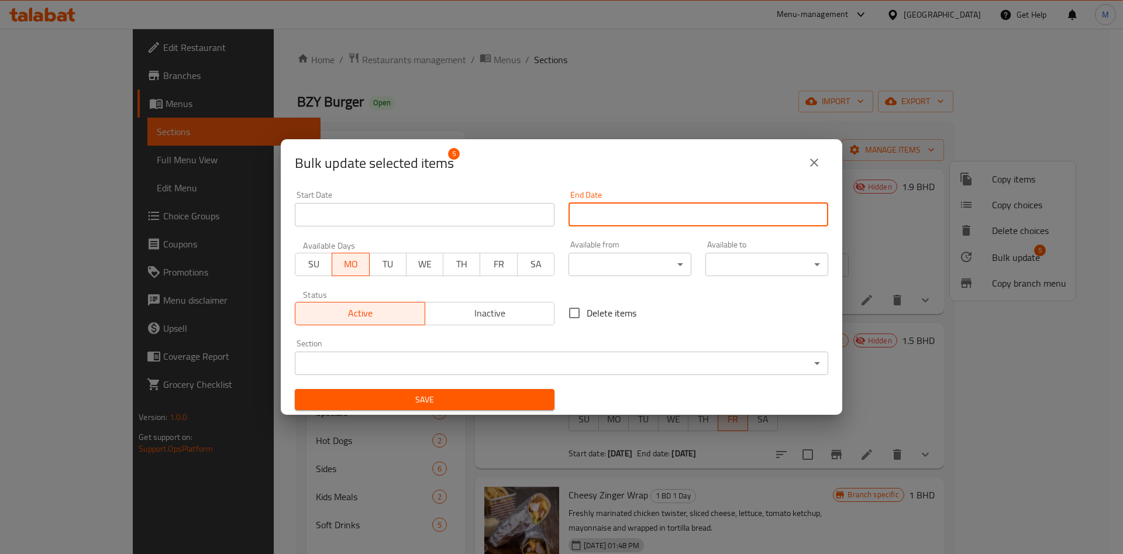
click at [689, 213] on input "Start Date" at bounding box center [698, 214] width 260 height 23
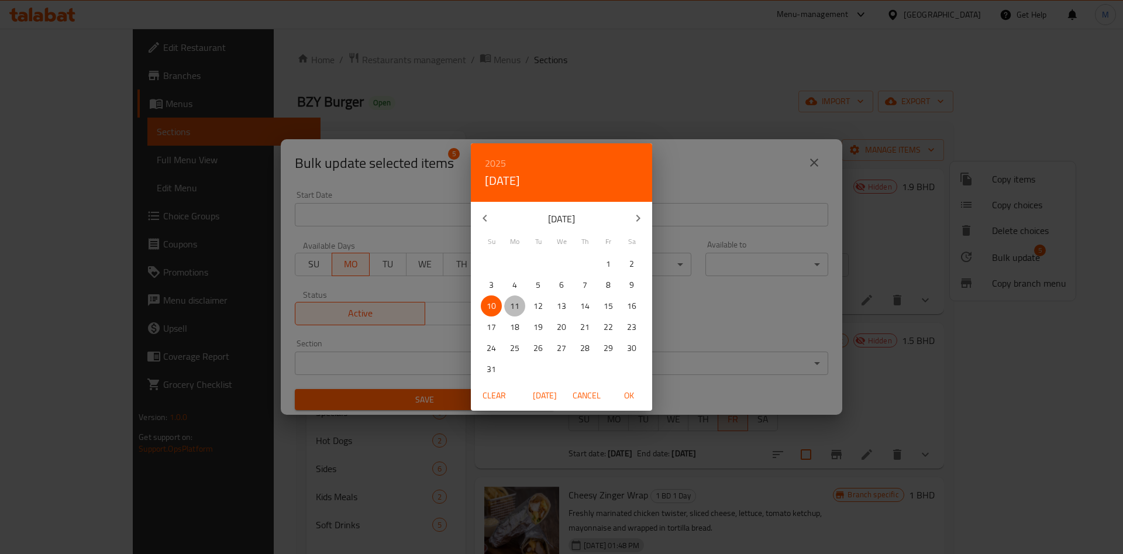
click at [510, 299] on p "11" at bounding box center [514, 306] width 9 height 15
click at [625, 394] on span "OK" at bounding box center [629, 395] width 28 height 15
type input "[DATE]"
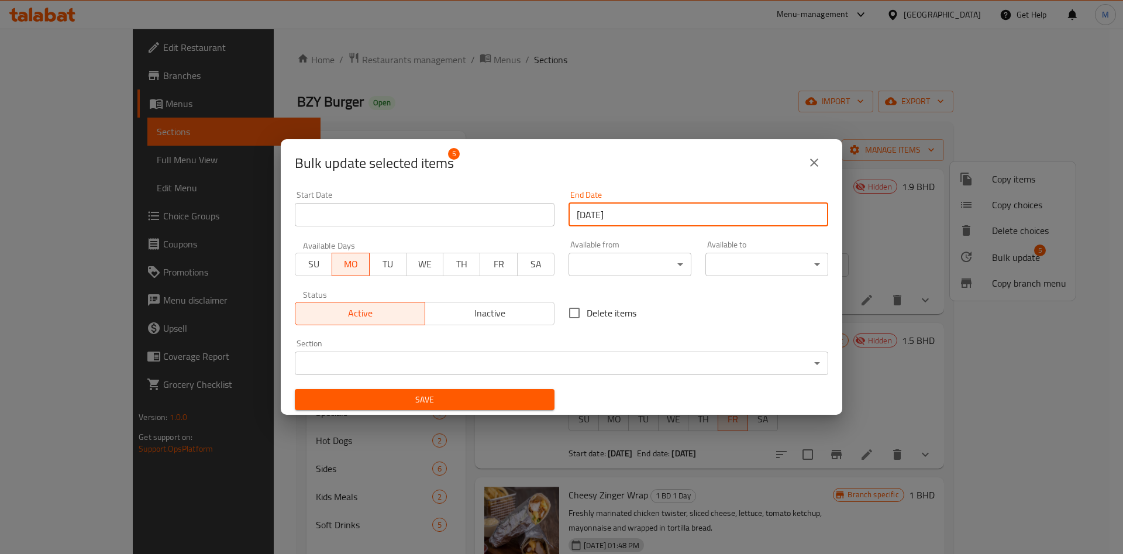
click at [454, 404] on span "Save" at bounding box center [424, 399] width 241 height 15
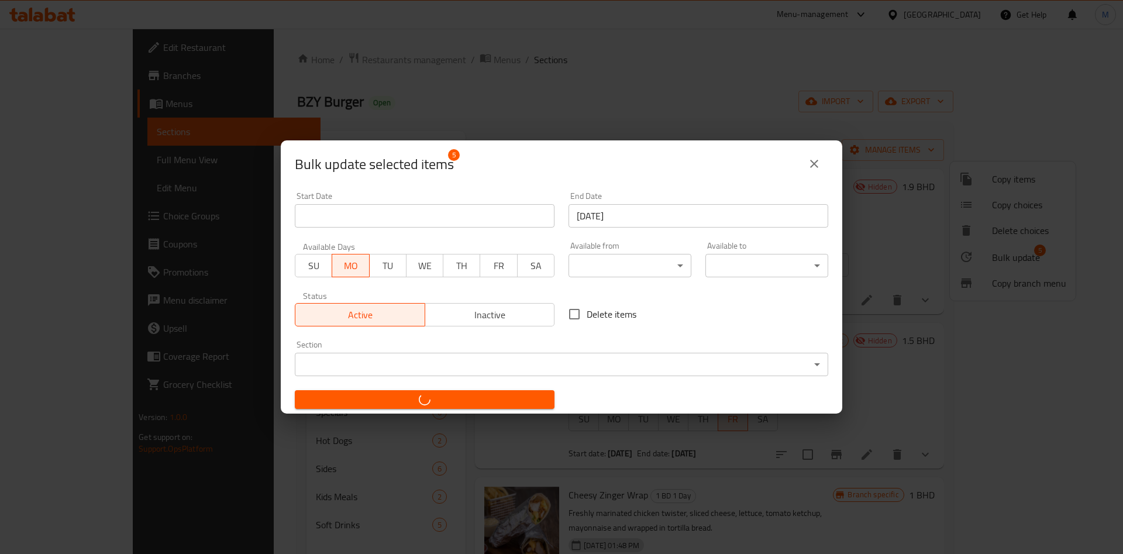
checkbox input "false"
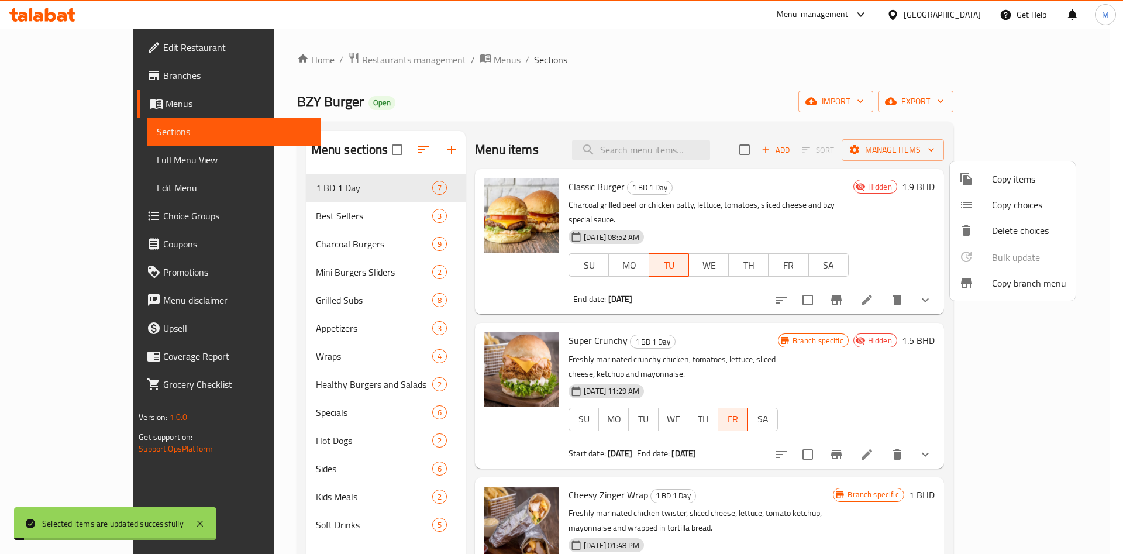
drag, startPoint x: 995, startPoint y: 438, endPoint x: 907, endPoint y: 389, distance: 101.0
click at [947, 417] on div at bounding box center [561, 277] width 1123 height 554
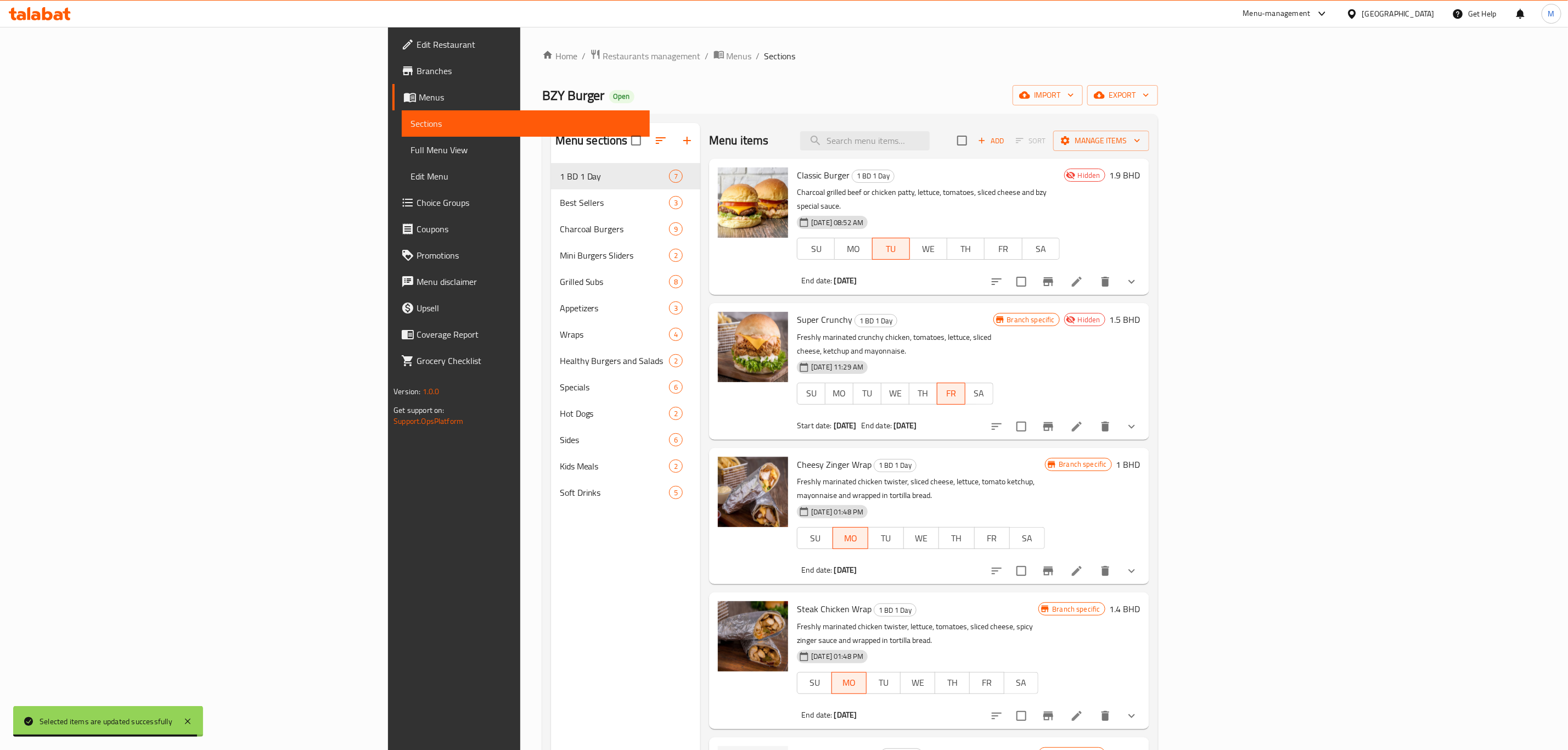
click at [417, 69] on span "Branches" at bounding box center [528, 70] width 224 height 13
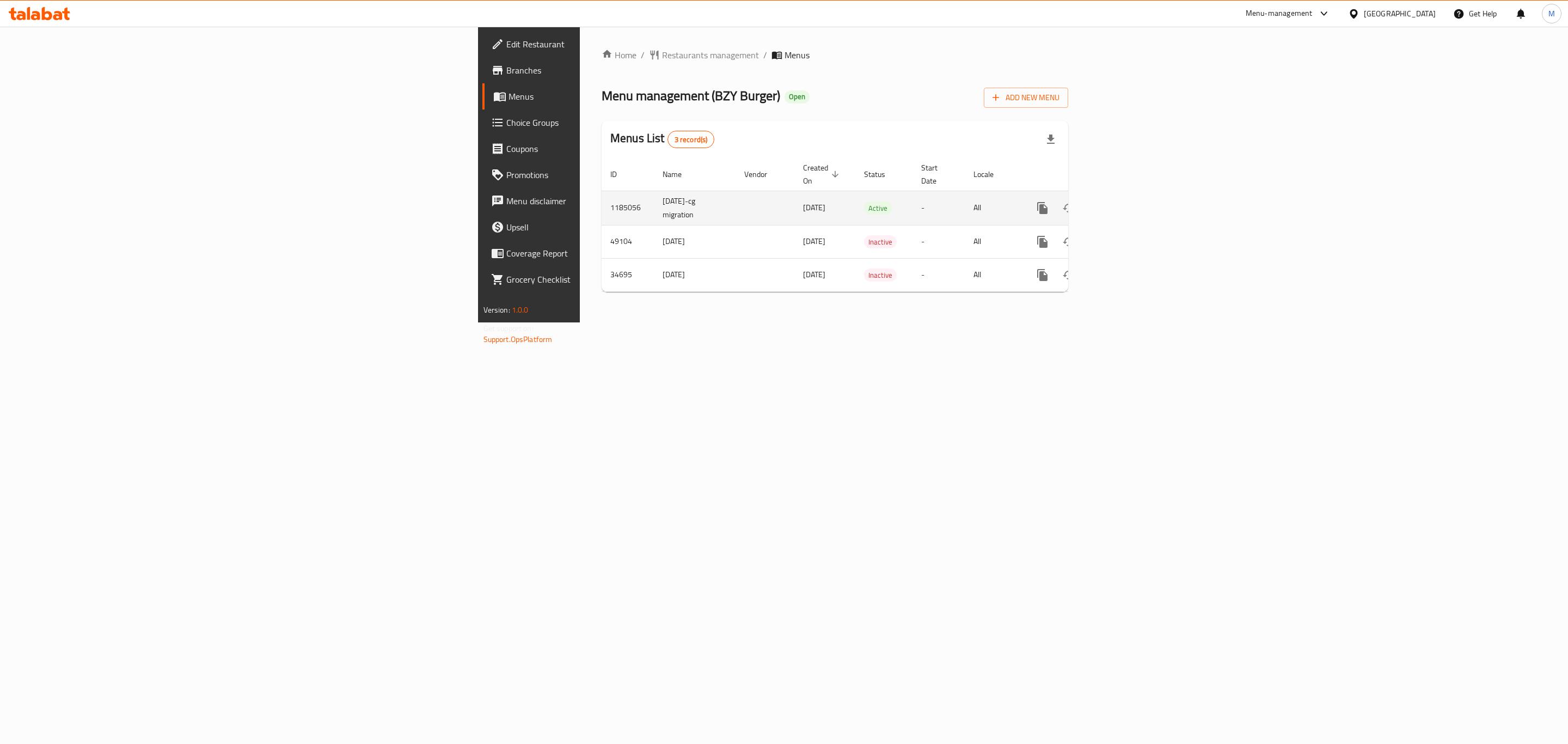
click at [1128, 201] on icon "enhanced table" at bounding box center [1121, 208] width 13 height 13
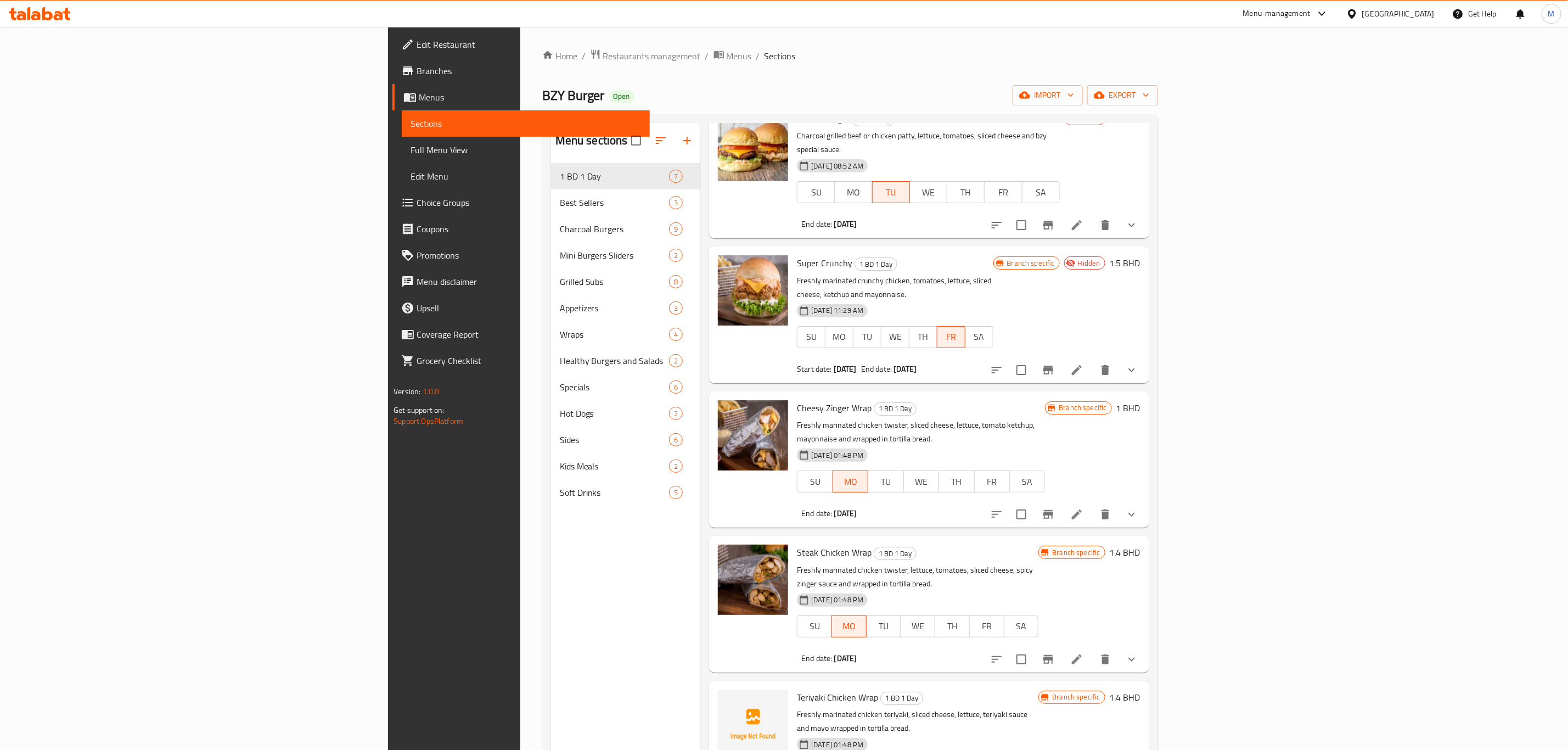
scroll to position [83, 0]
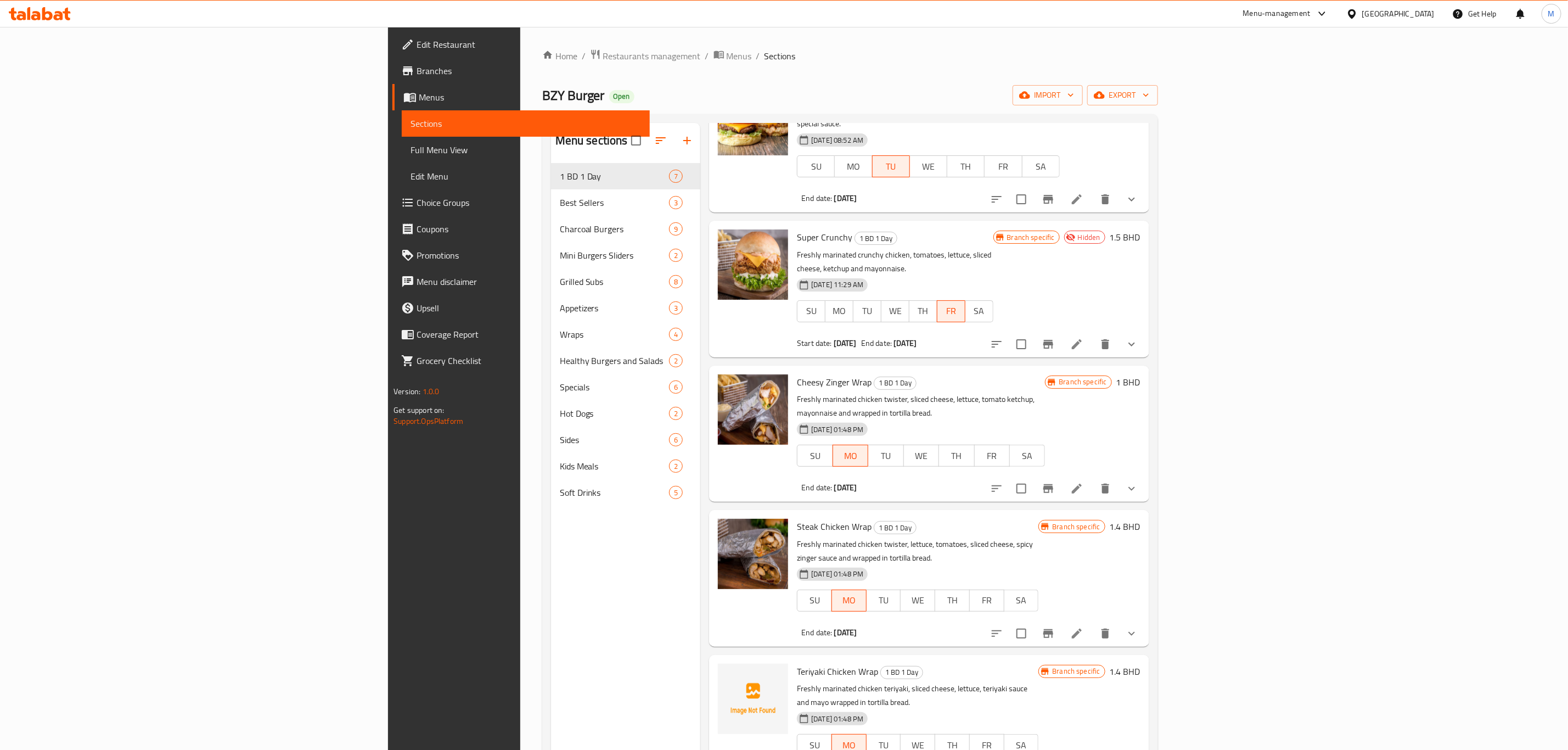
click at [1092, 479] on li at bounding box center [1076, 488] width 31 height 20
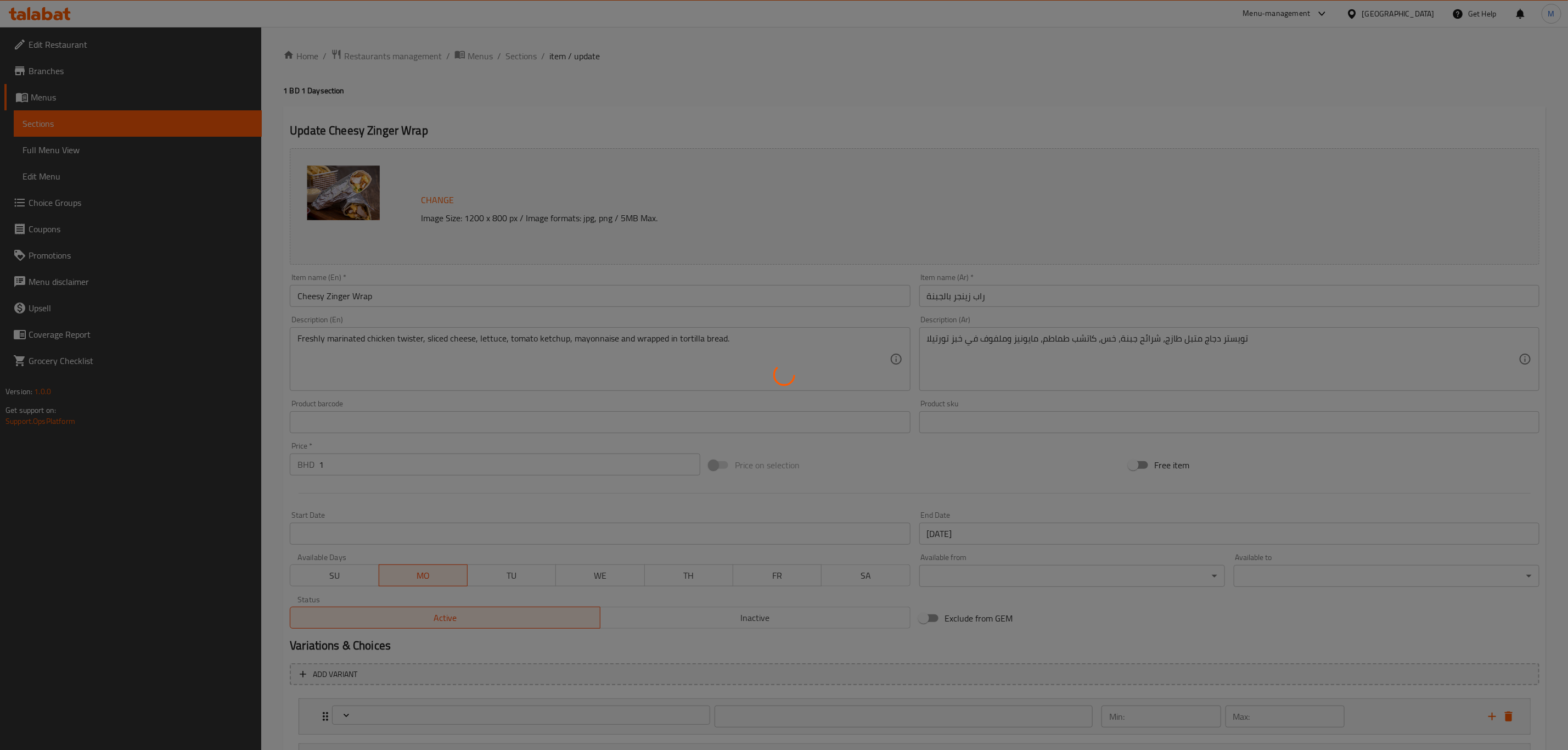
type input "إجعلها كومبو"
type input "0"
type input "4"
type input "إضافة جبنة:"
type input "1"
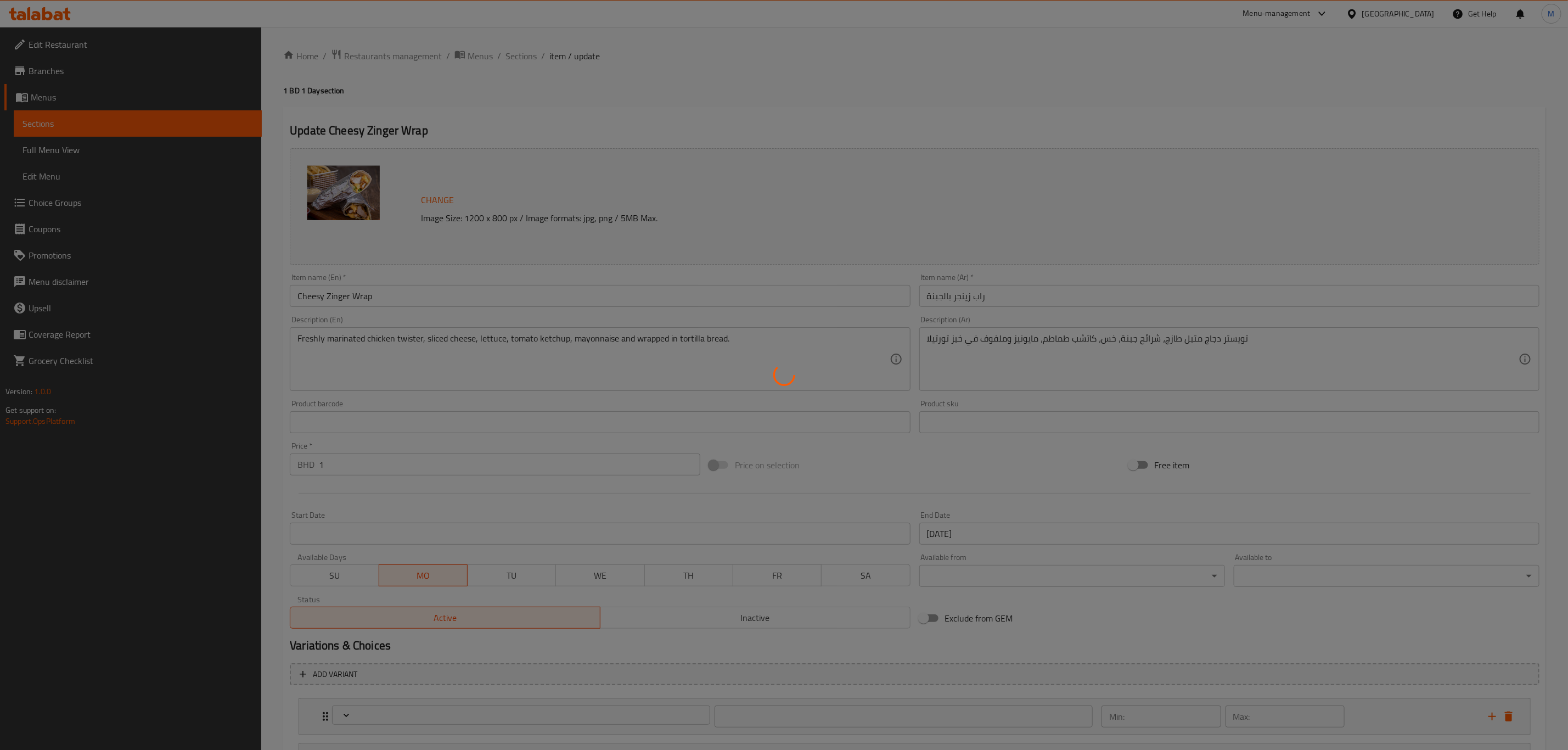
type input "1"
type input "الإضافات:"
type input "0"
type input "اختيارك من الصوص:"
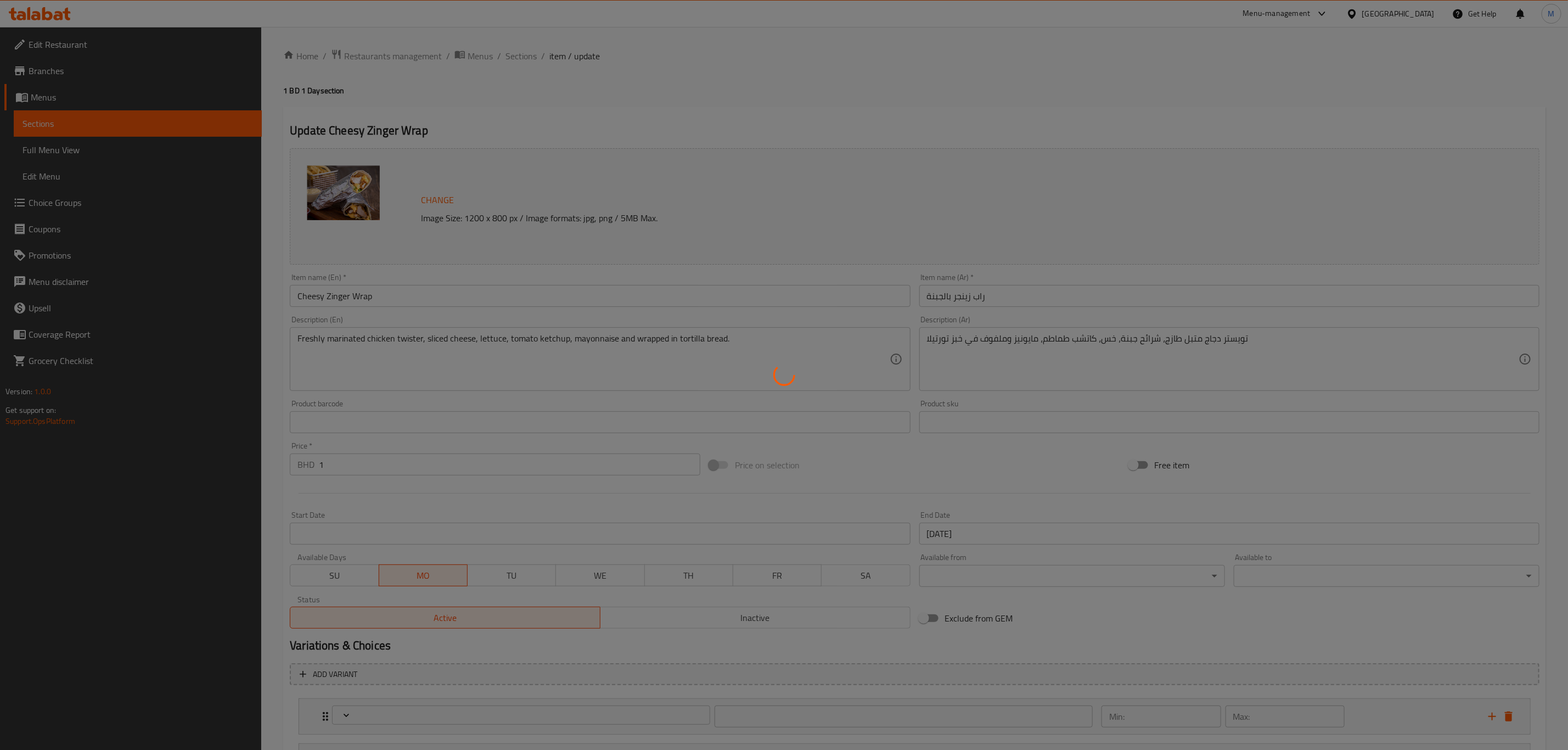
type input "0"
type input "1"
type input "أزل:"
type input "0"
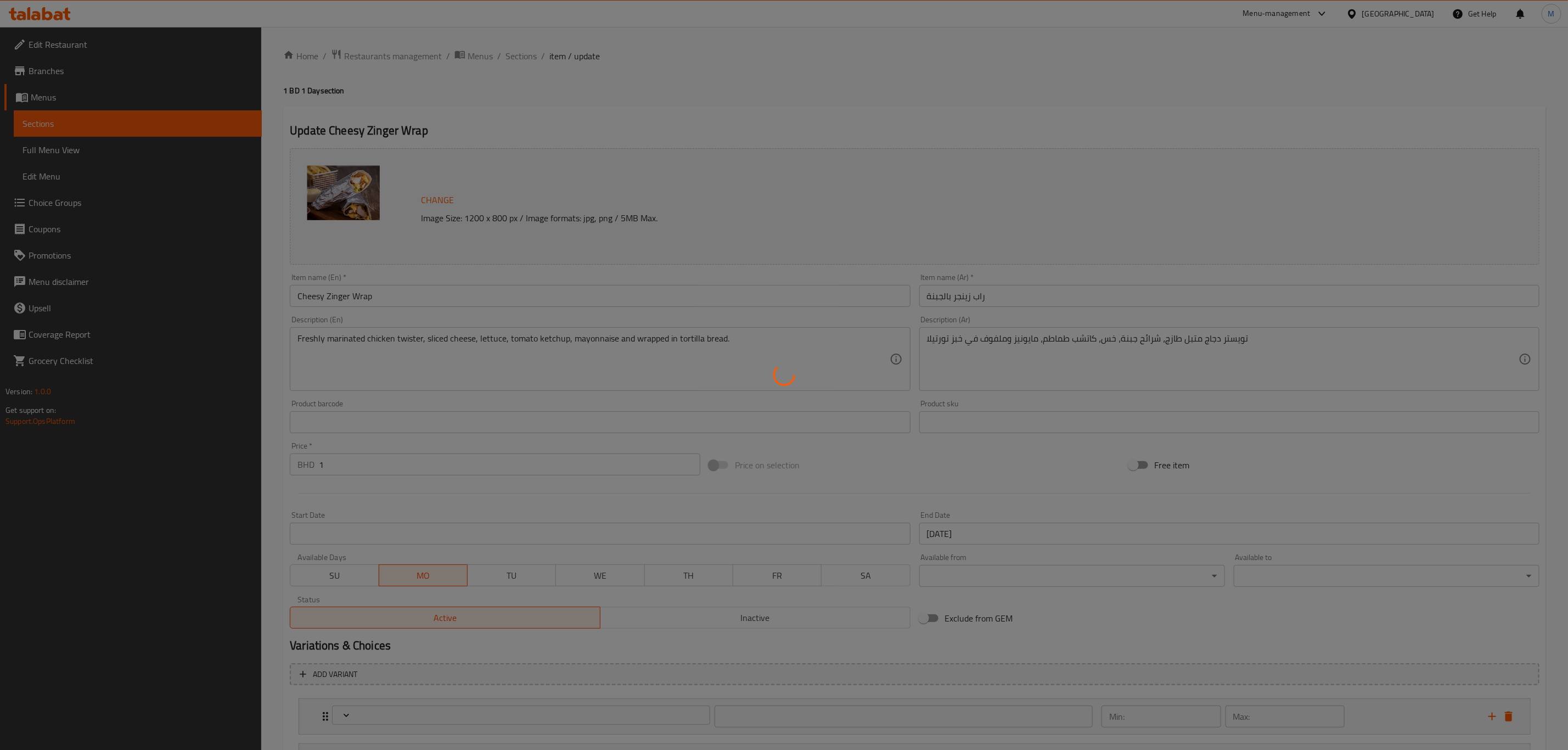
type input "اختيارك من الإضافات الجانبية:"
type input "0"
type input "7"
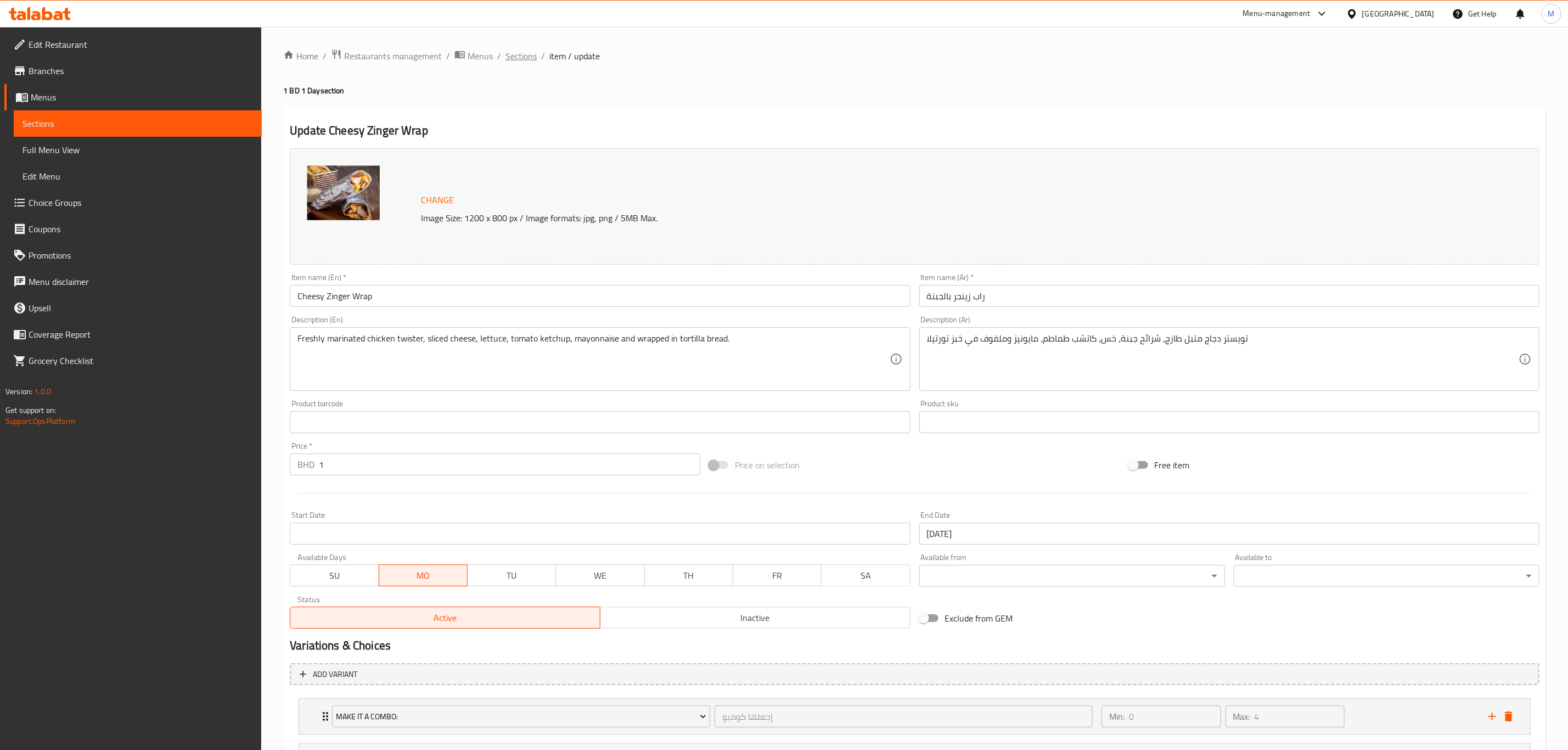
click at [519, 63] on span "Sections" at bounding box center [521, 56] width 31 height 13
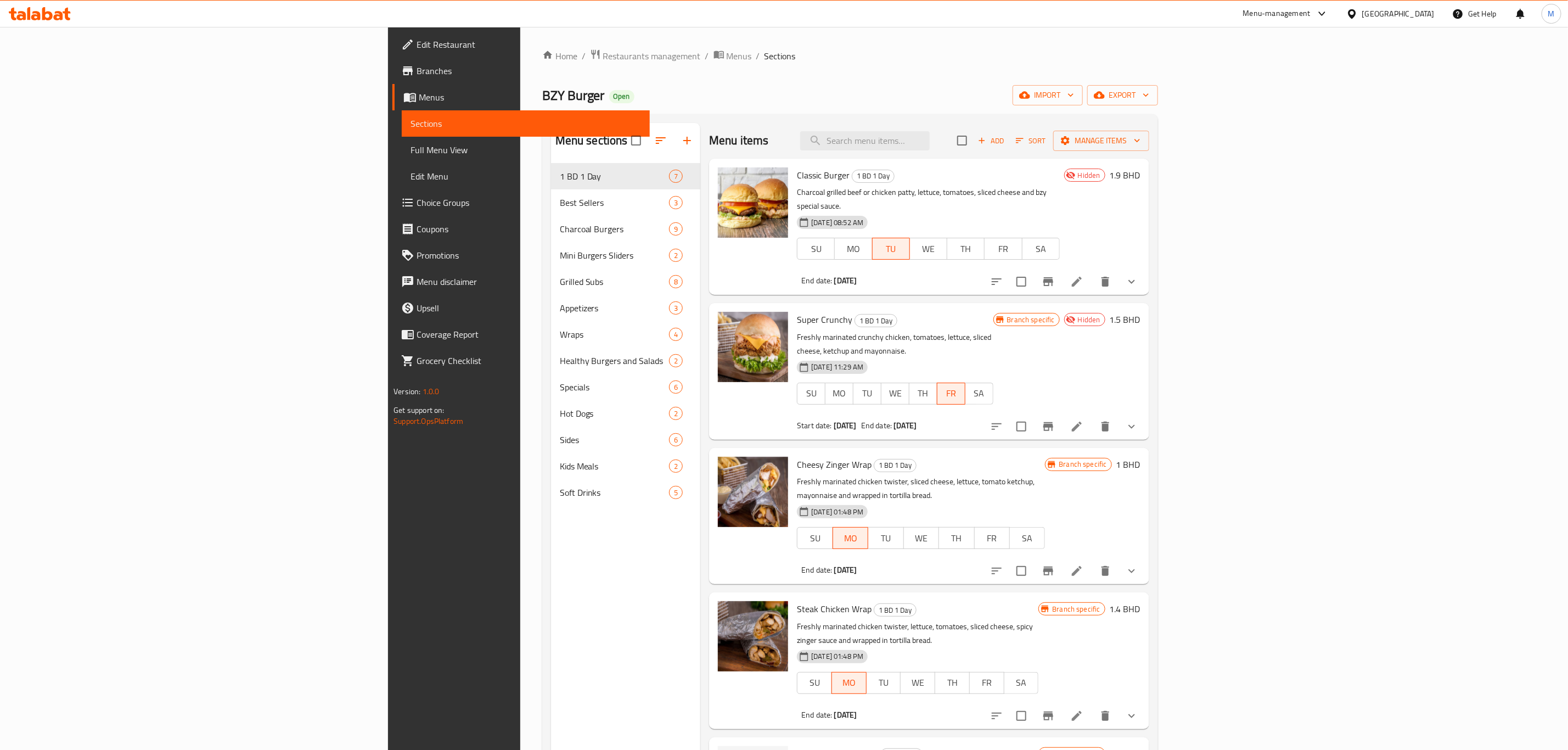
click at [1053, 566] on icon "Branch-specific-item" at bounding box center [1048, 570] width 10 height 8
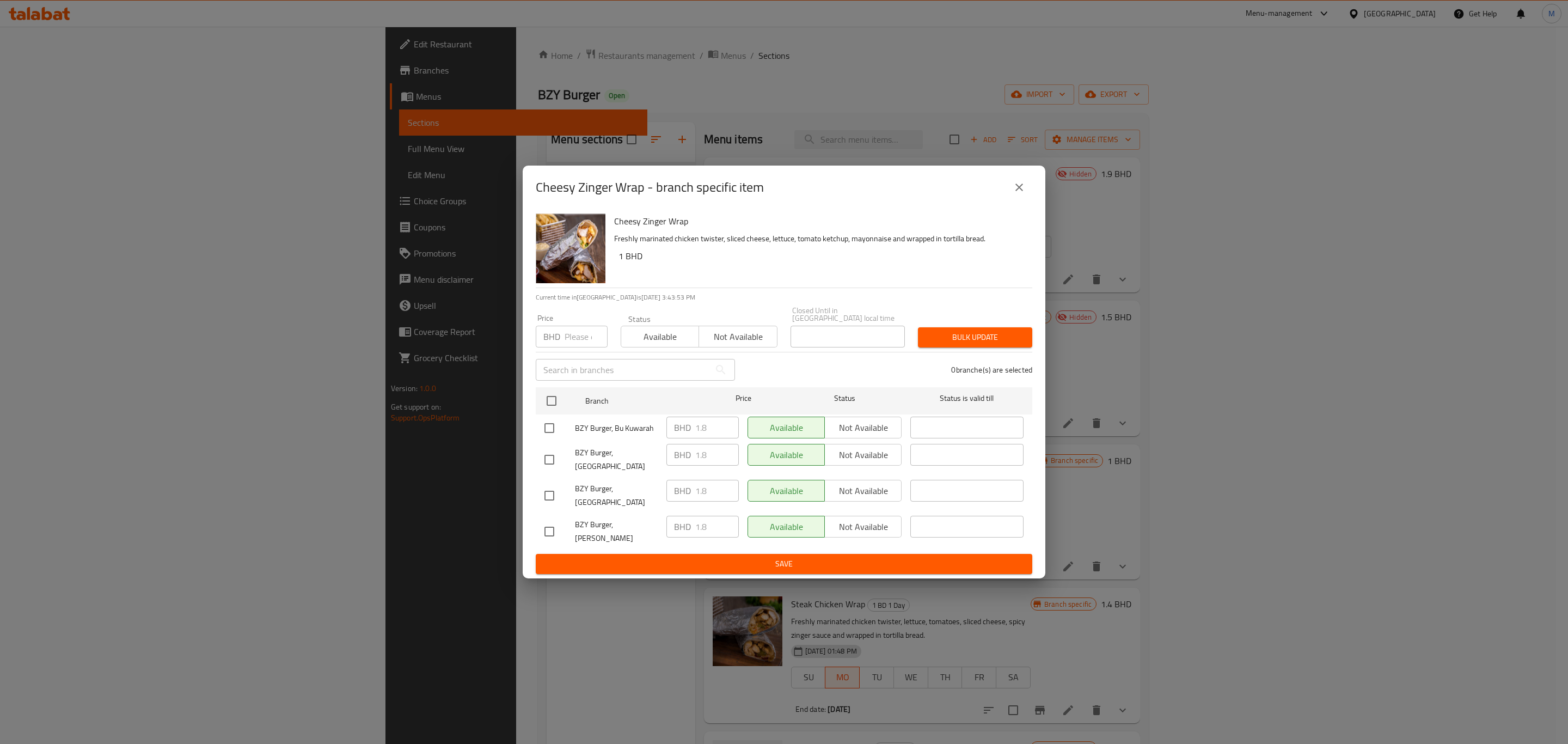
drag, startPoint x: 344, startPoint y: 305, endPoint x: 379, endPoint y: 333, distance: 44.8
click at [344, 305] on div "Cheesy Zinger Wrap - branch specific item Cheesy Zinger Wrap Freshly marinated …" at bounding box center [784, 372] width 1568 height 744
click at [1031, 195] on button "close" at bounding box center [1020, 187] width 26 height 26
drag, startPoint x: 1031, startPoint y: 195, endPoint x: 1013, endPoint y: 206, distance: 21.1
click at [1030, 195] on button "close" at bounding box center [1020, 187] width 26 height 26
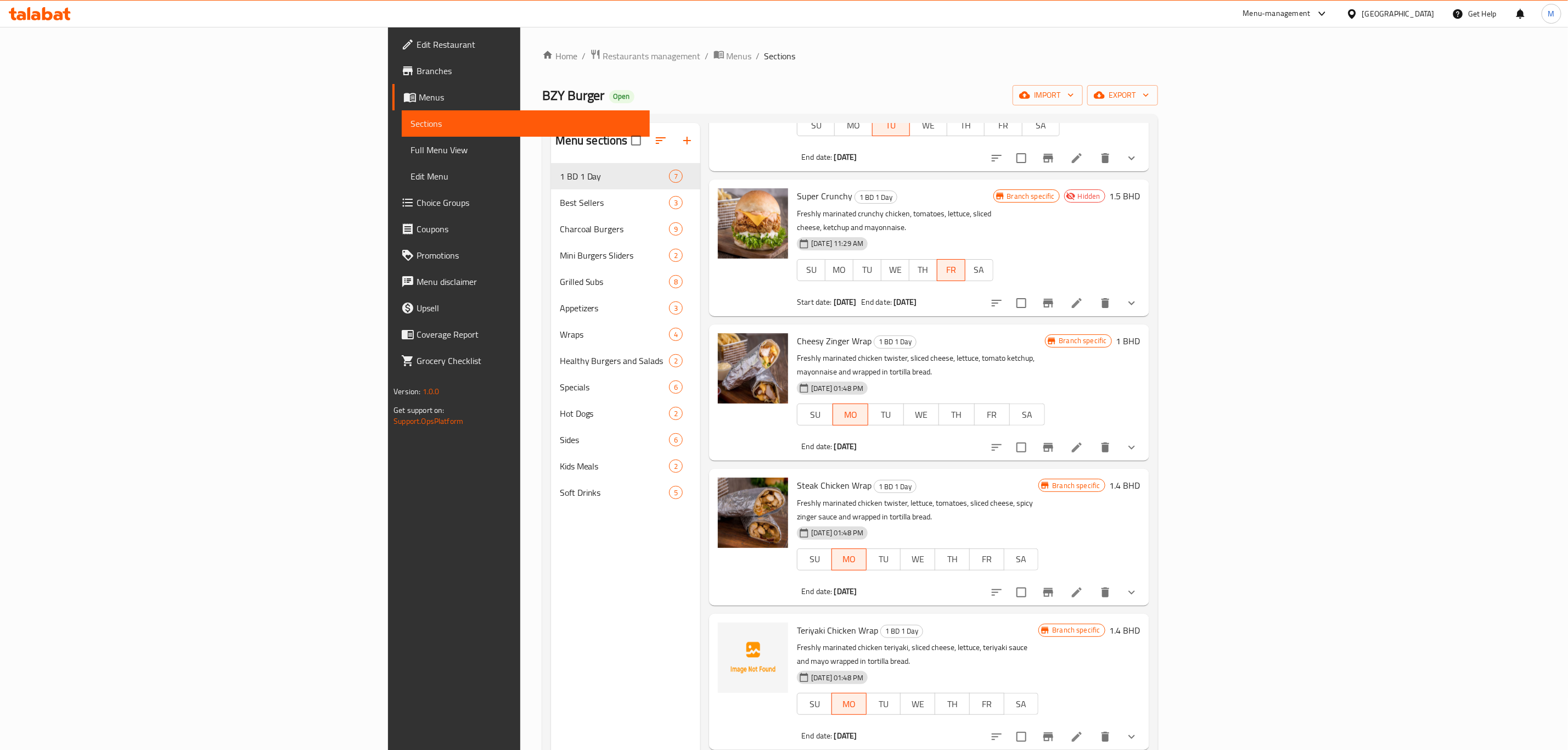
scroll to position [164, 0]
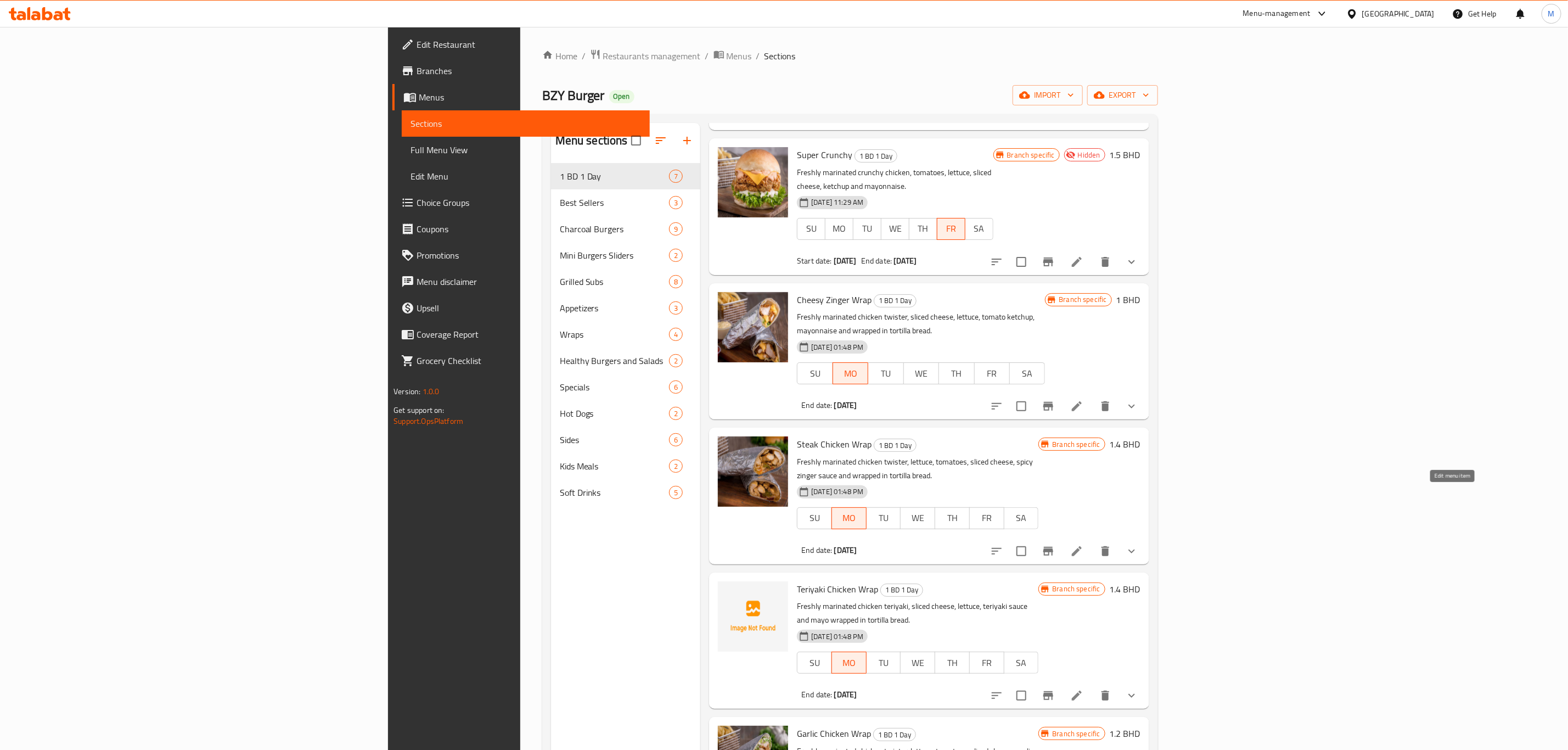
click at [1083, 544] on icon at bounding box center [1076, 551] width 13 height 13
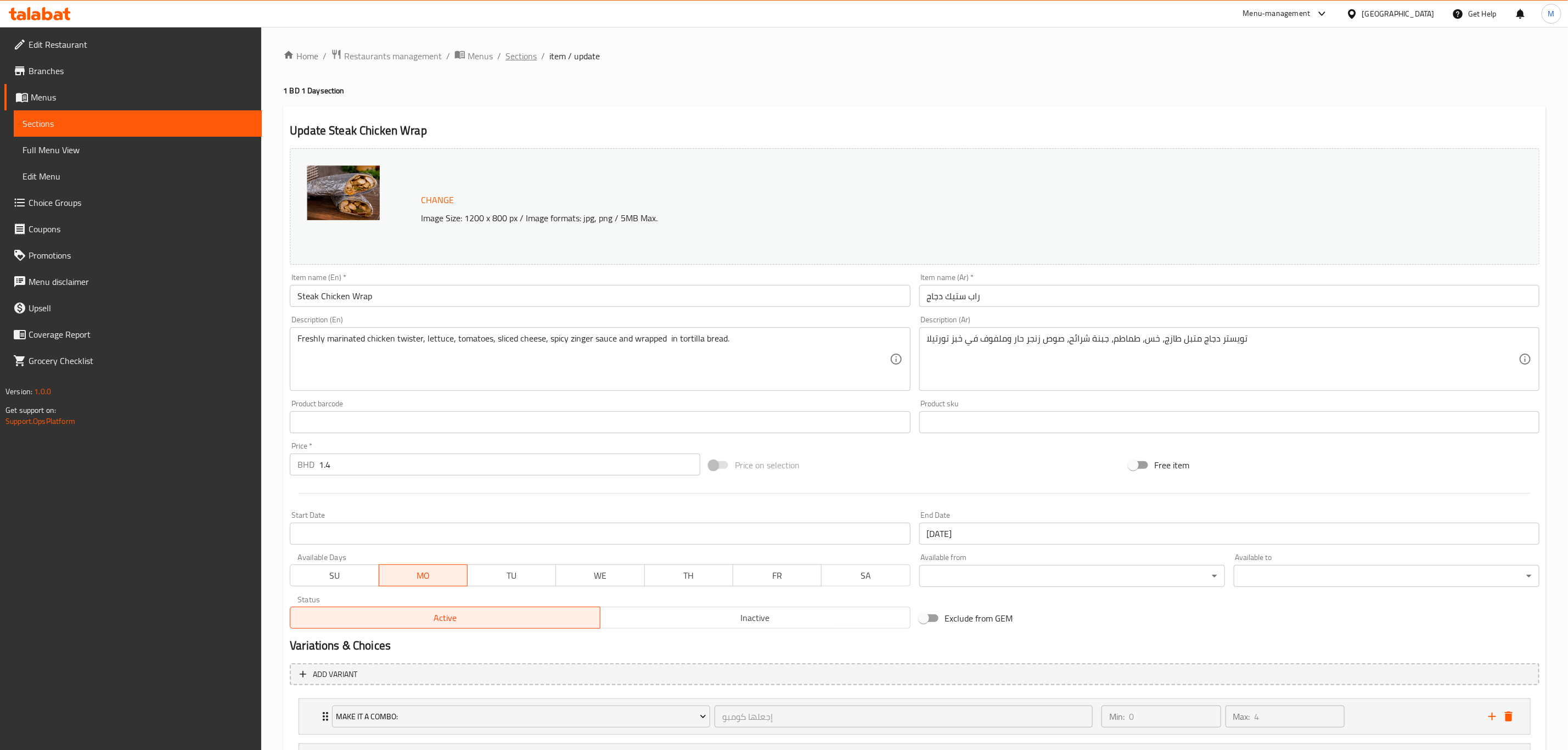
click at [517, 51] on span "Sections" at bounding box center [521, 56] width 31 height 13
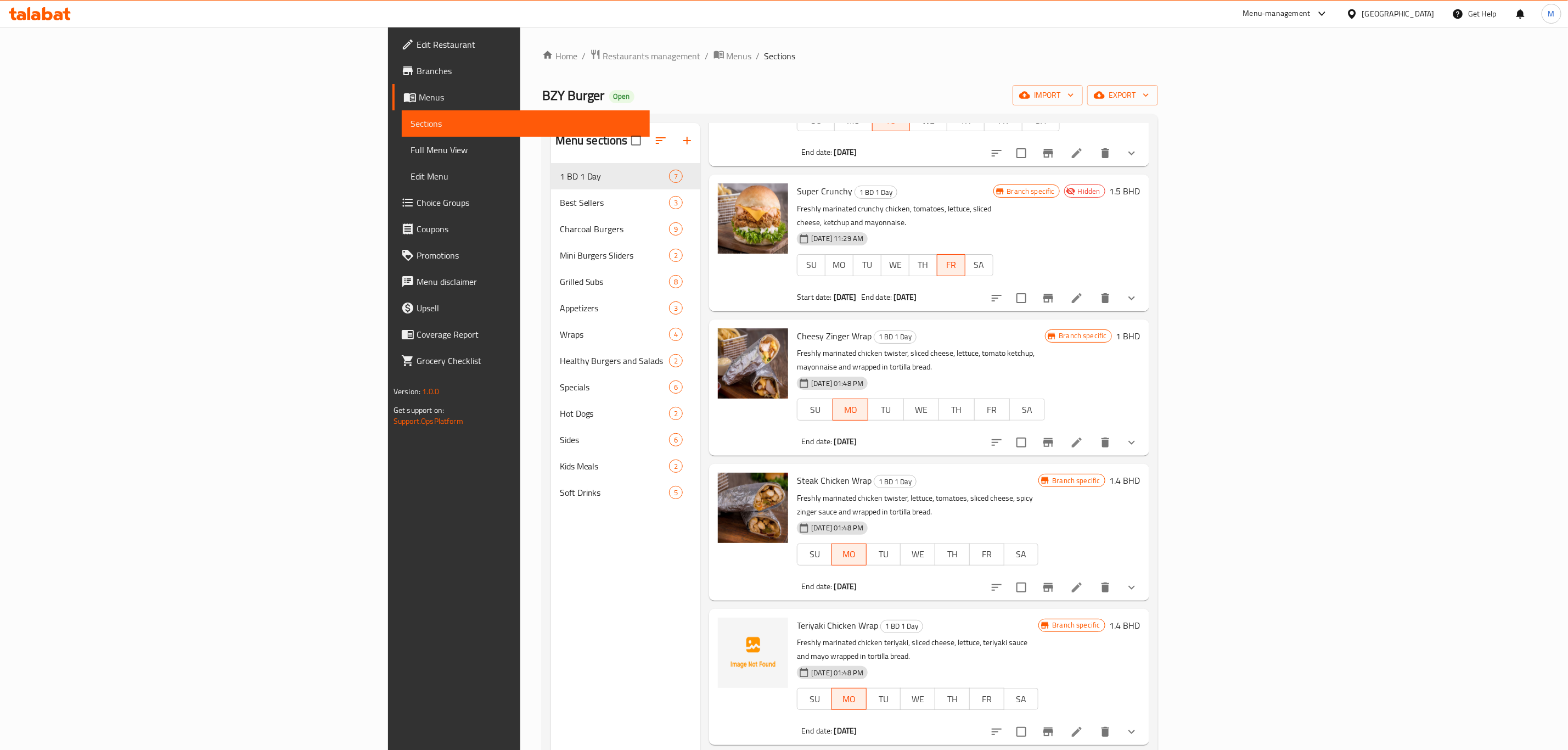
scroll to position [164, 0]
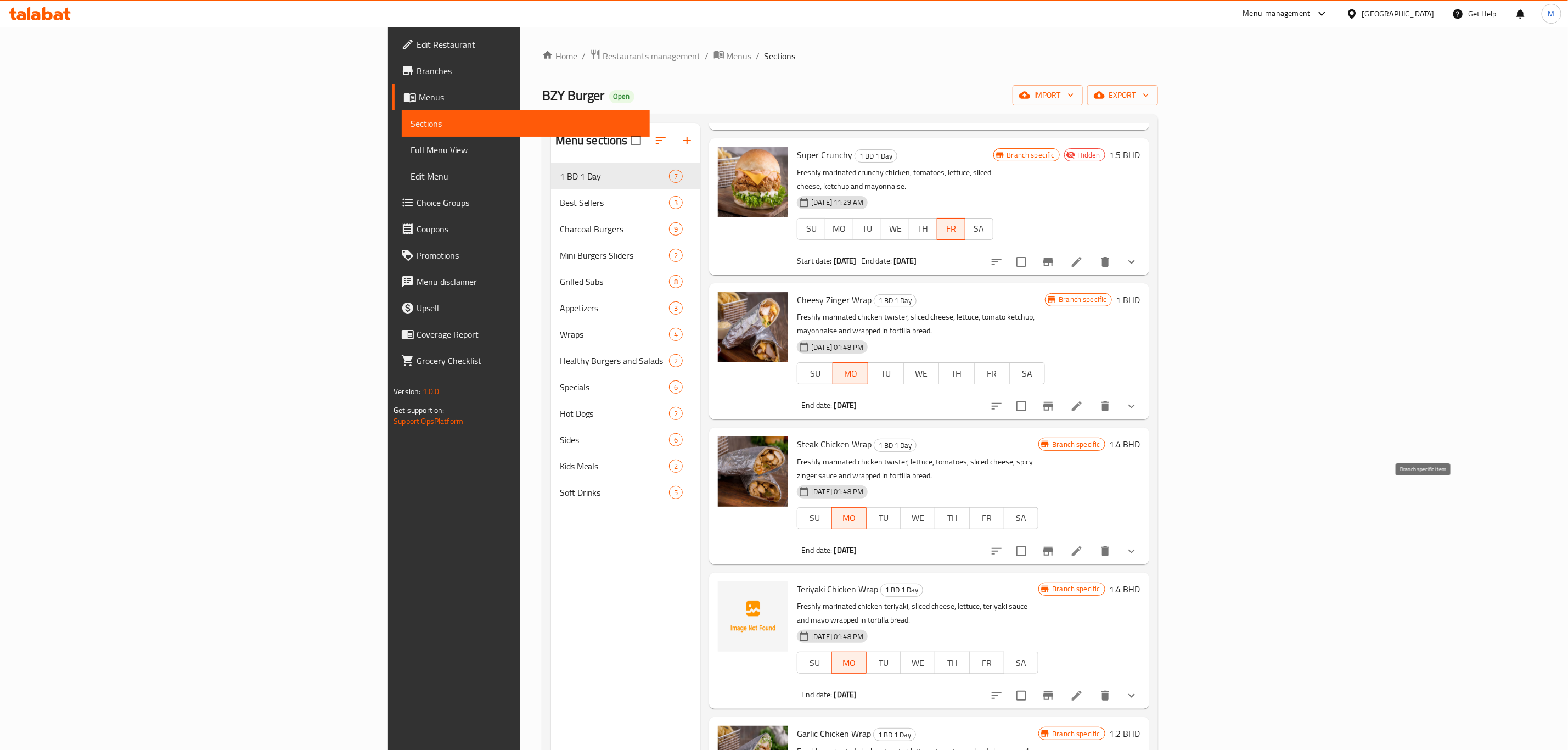
click at [1055, 544] on icon "Branch-specific-item" at bounding box center [1048, 551] width 13 height 13
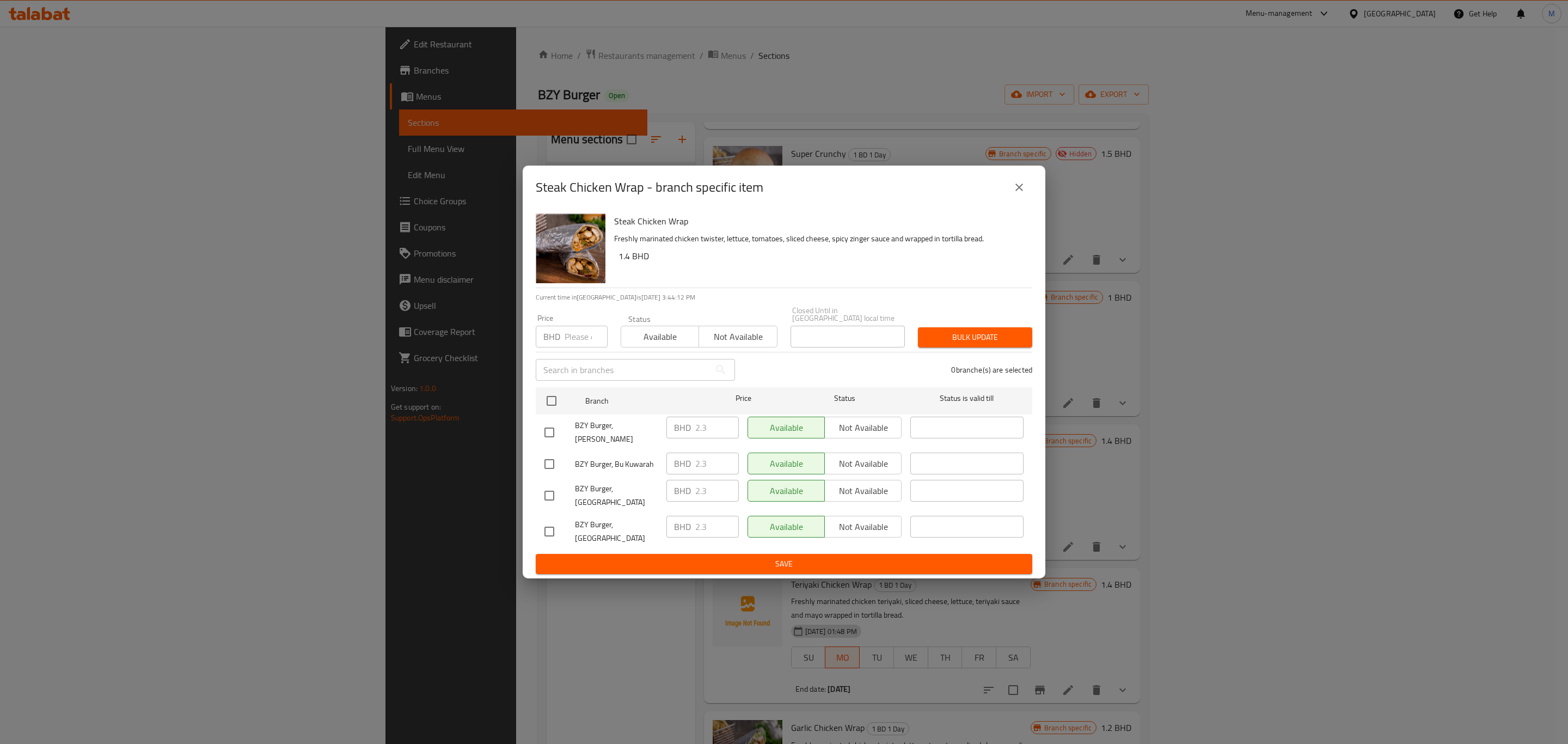
drag, startPoint x: 284, startPoint y: 424, endPoint x: 324, endPoint y: 426, distance: 40.0
click at [284, 424] on div "Steak Chicken Wrap - branch specific item Steak Chicken Wrap Freshly marinated …" at bounding box center [784, 372] width 1568 height 744
click at [1018, 192] on button "close" at bounding box center [1020, 187] width 26 height 26
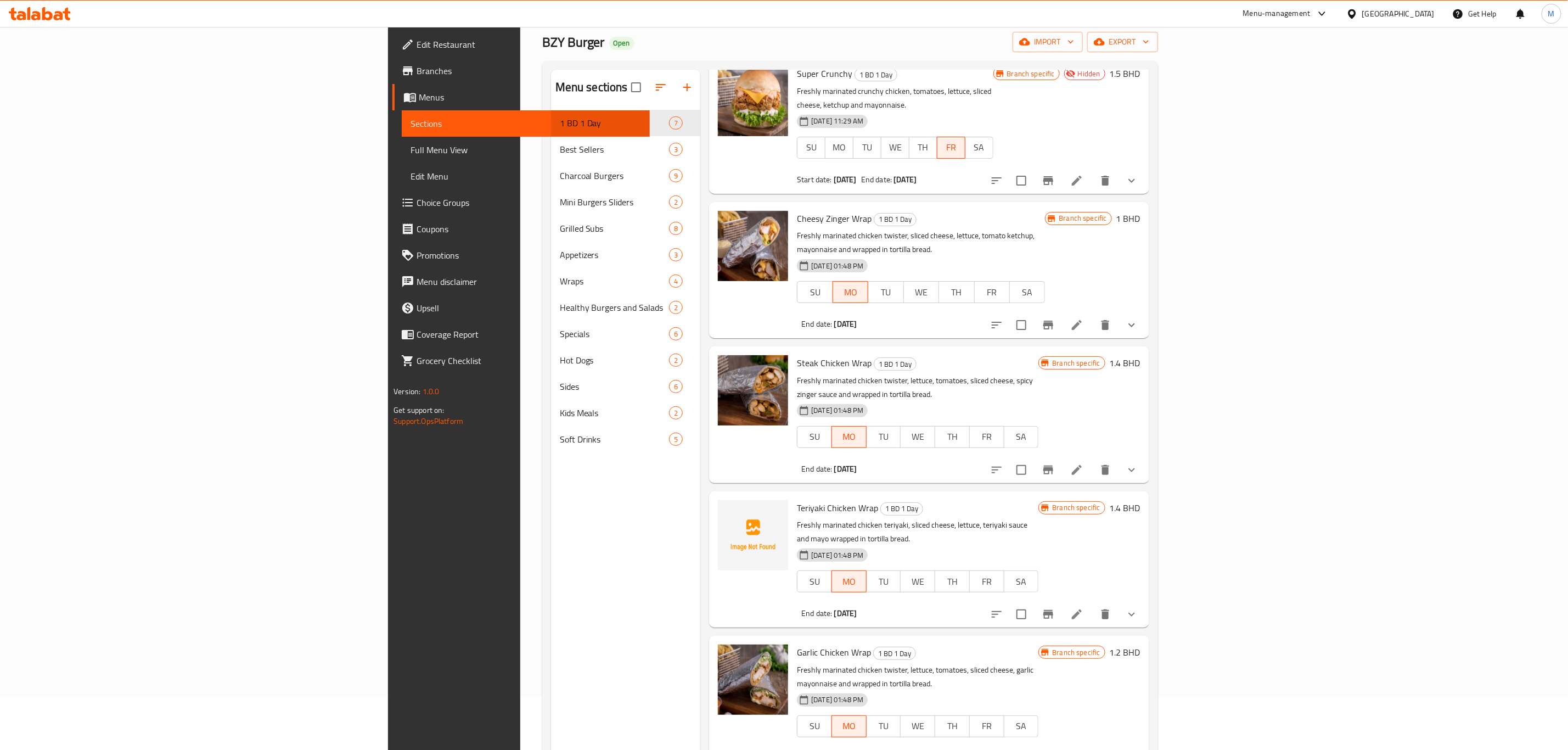
scroll to position [83, 0]
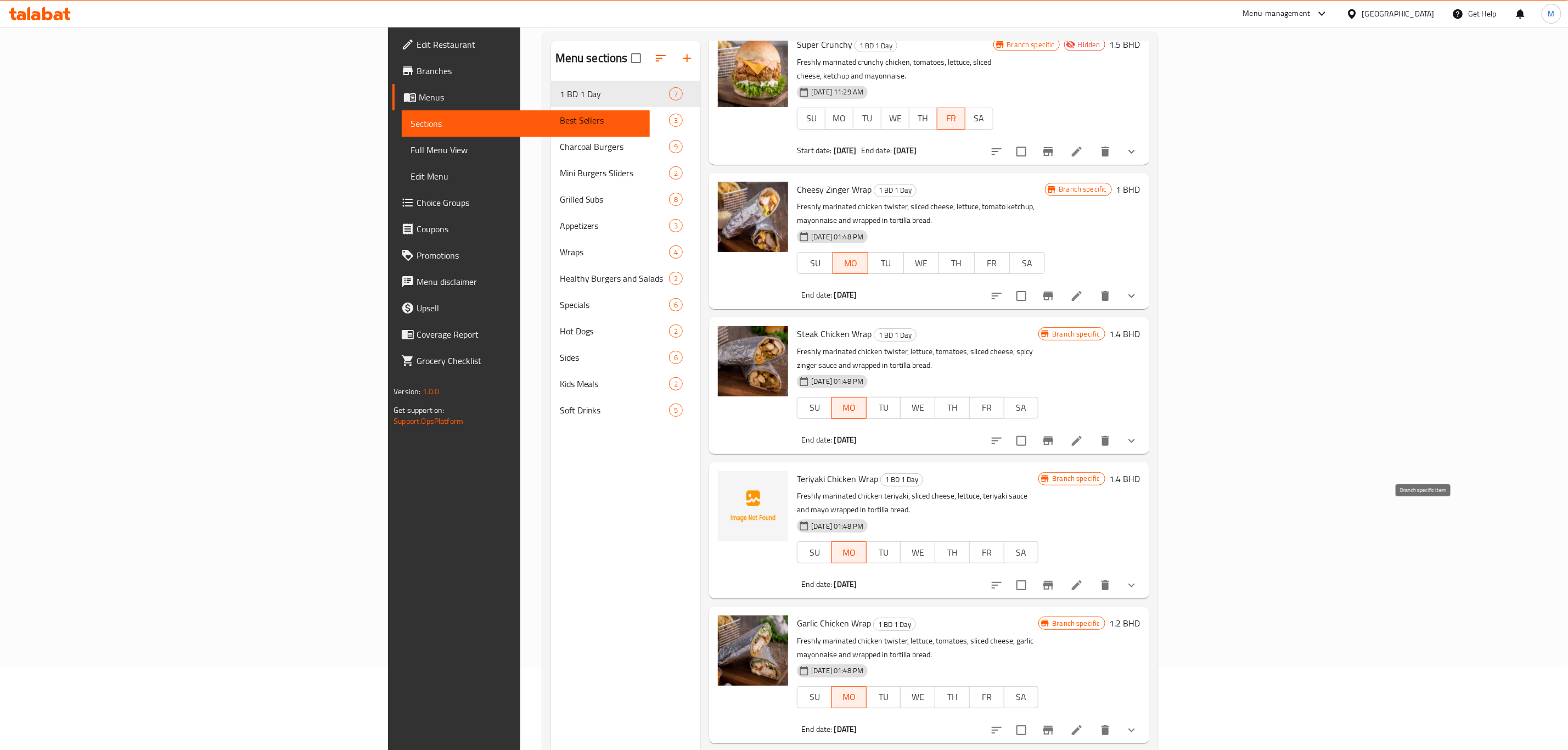
click at [1053, 581] on icon "Branch-specific-item" at bounding box center [1048, 585] width 10 height 8
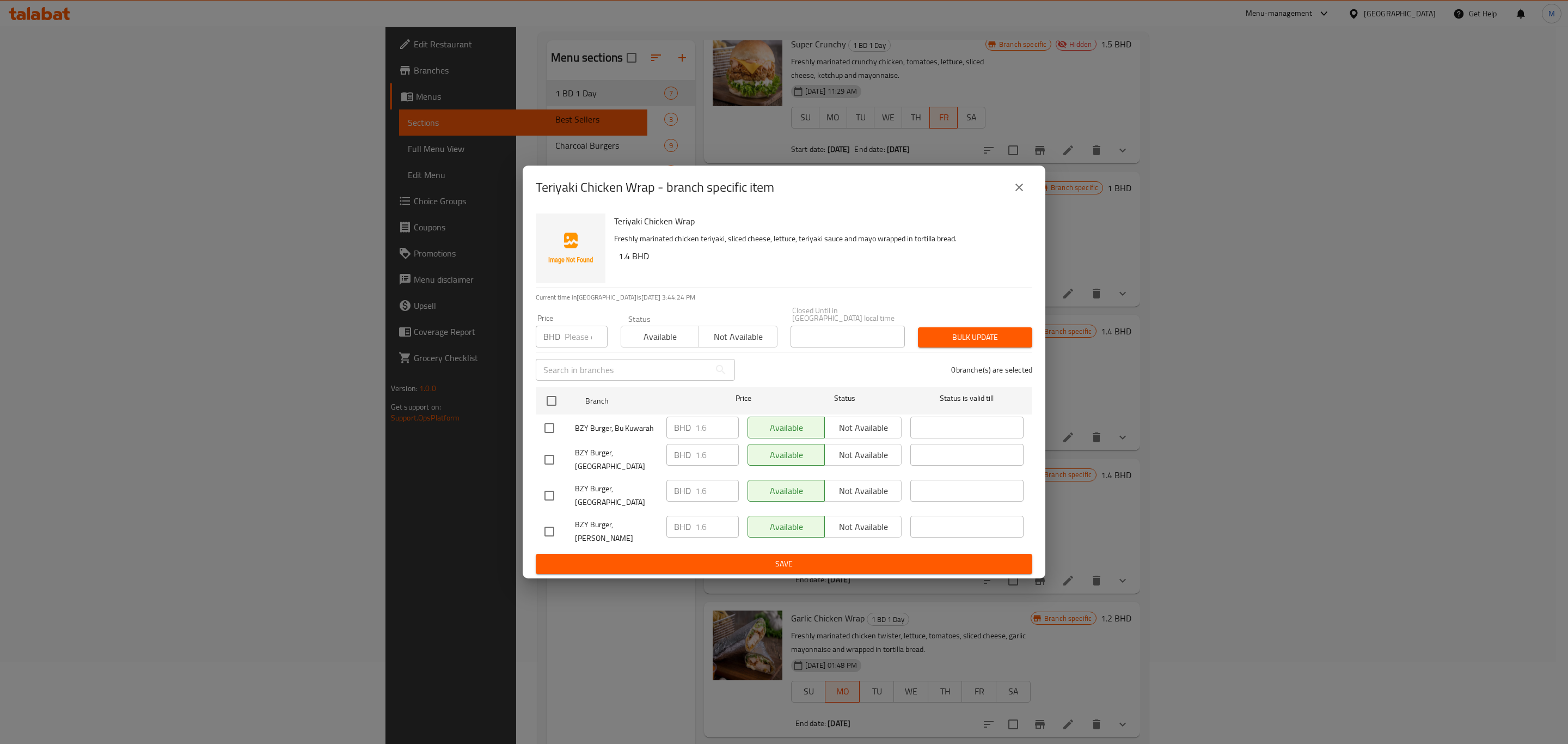
click at [784, 645] on div "Teriyaki Chicken Wrap - branch specific item Teriyaki Chicken Wrap Freshly mari…" at bounding box center [784, 372] width 1568 height 744
click at [1005, 199] on div "Teriyaki Chicken Wrap - branch specific item" at bounding box center [783, 187] width 496 height 26
click at [1007, 200] on div "Teriyaki Chicken Wrap - branch specific item" at bounding box center [783, 187] width 496 height 26
click at [1015, 194] on icon "close" at bounding box center [1020, 187] width 13 height 13
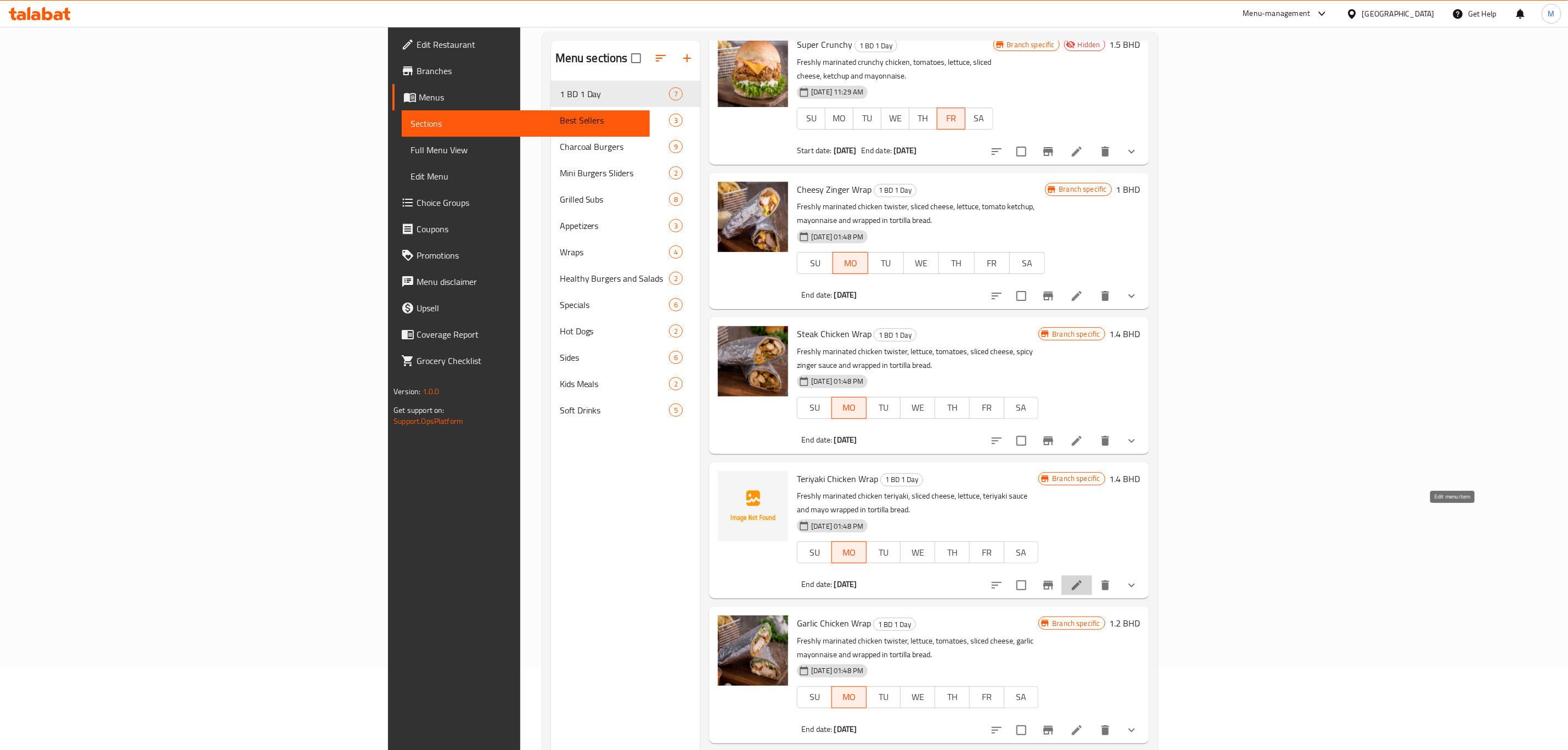
click at [1083, 578] on icon at bounding box center [1076, 585] width 13 height 13
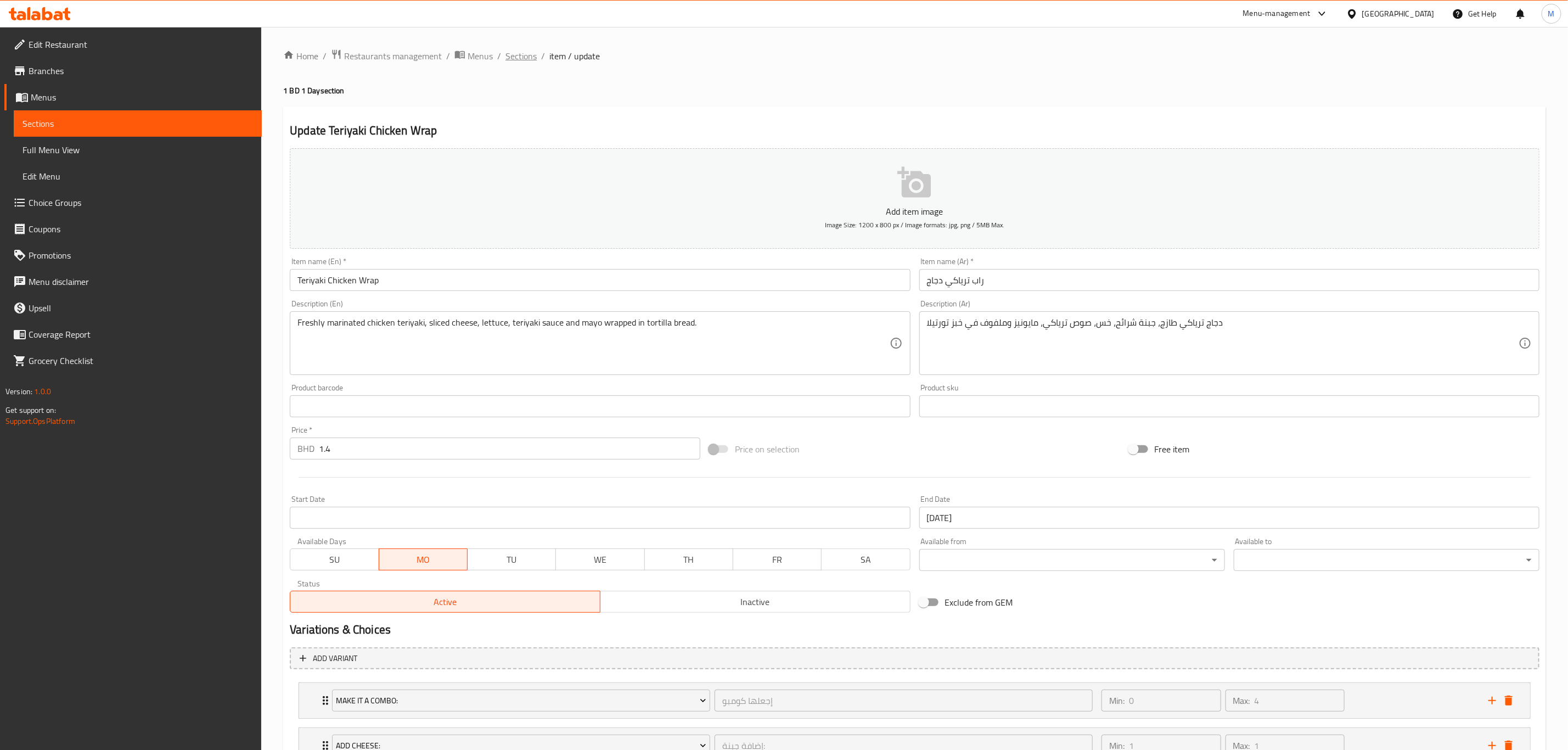
click at [516, 54] on span "Sections" at bounding box center [521, 56] width 31 height 13
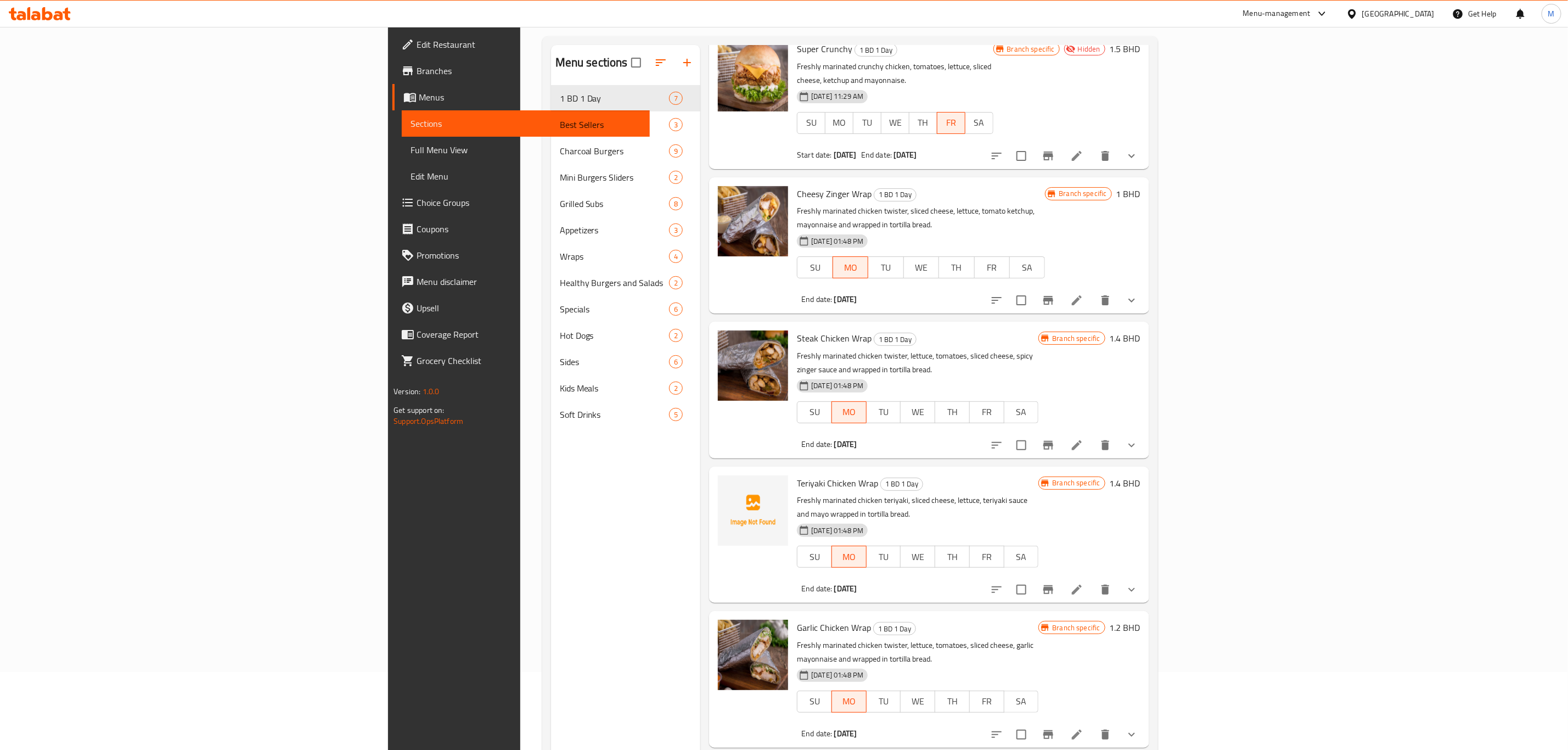
scroll to position [154, 0]
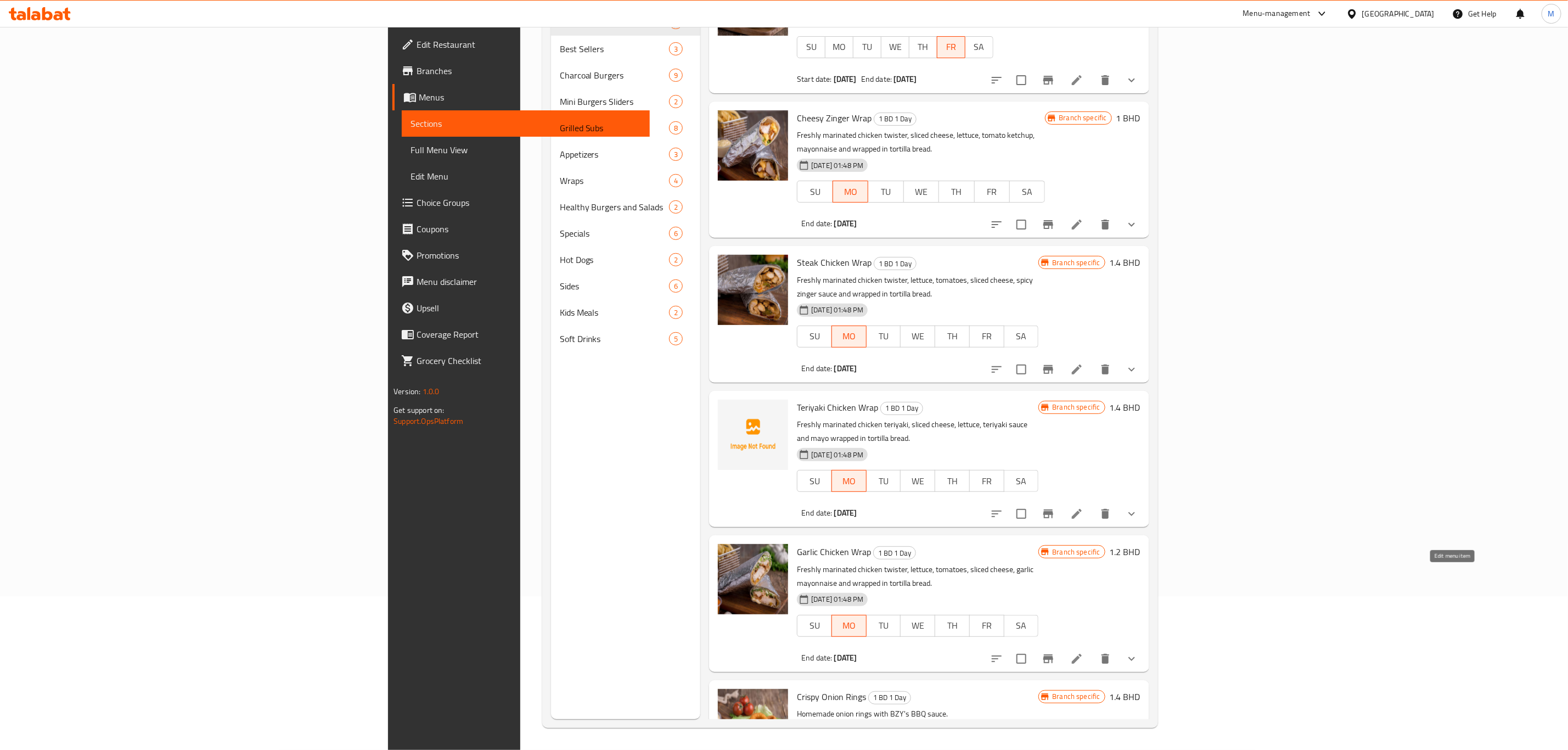
click at [1083, 652] on icon at bounding box center [1076, 659] width 13 height 13
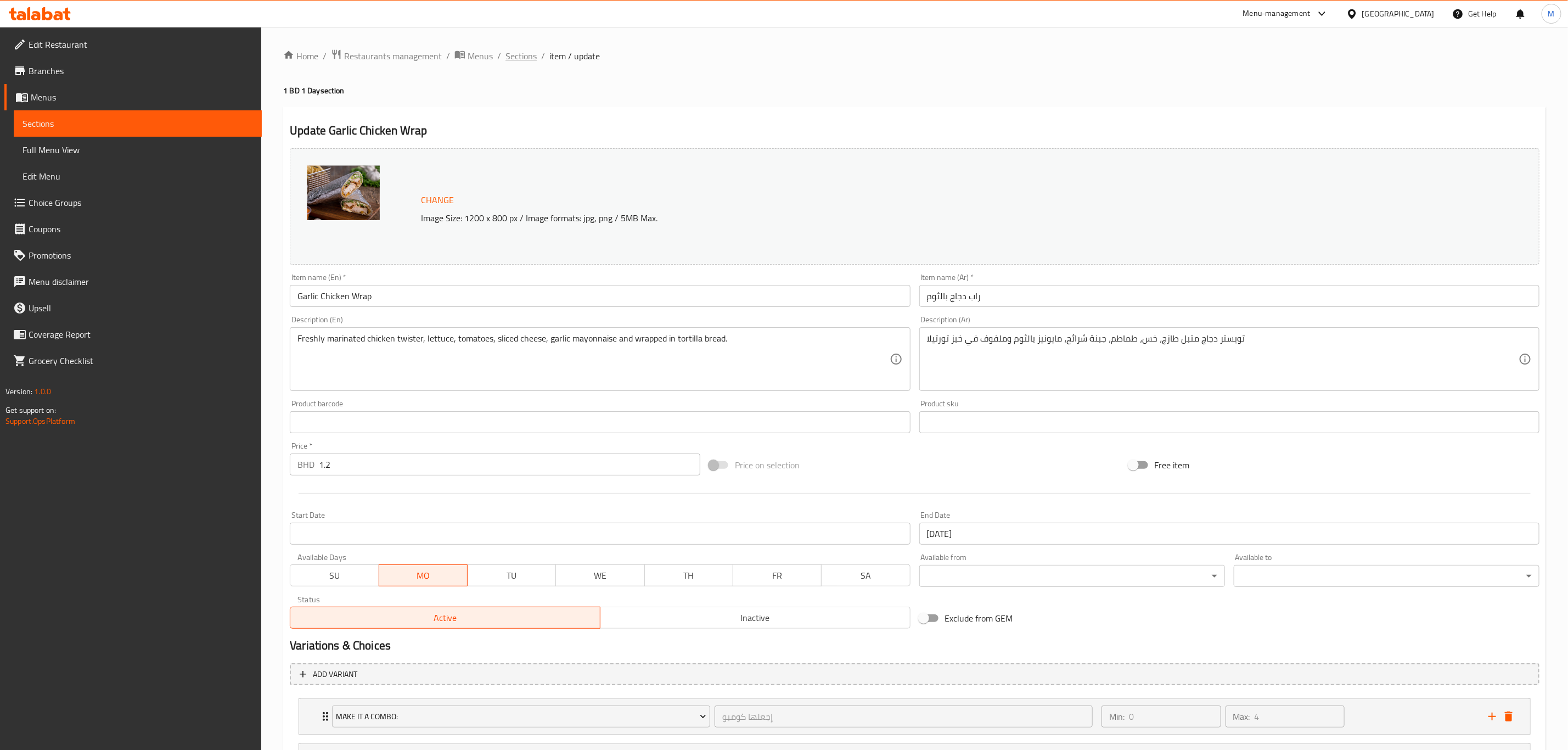
click at [521, 56] on span "Sections" at bounding box center [521, 56] width 31 height 13
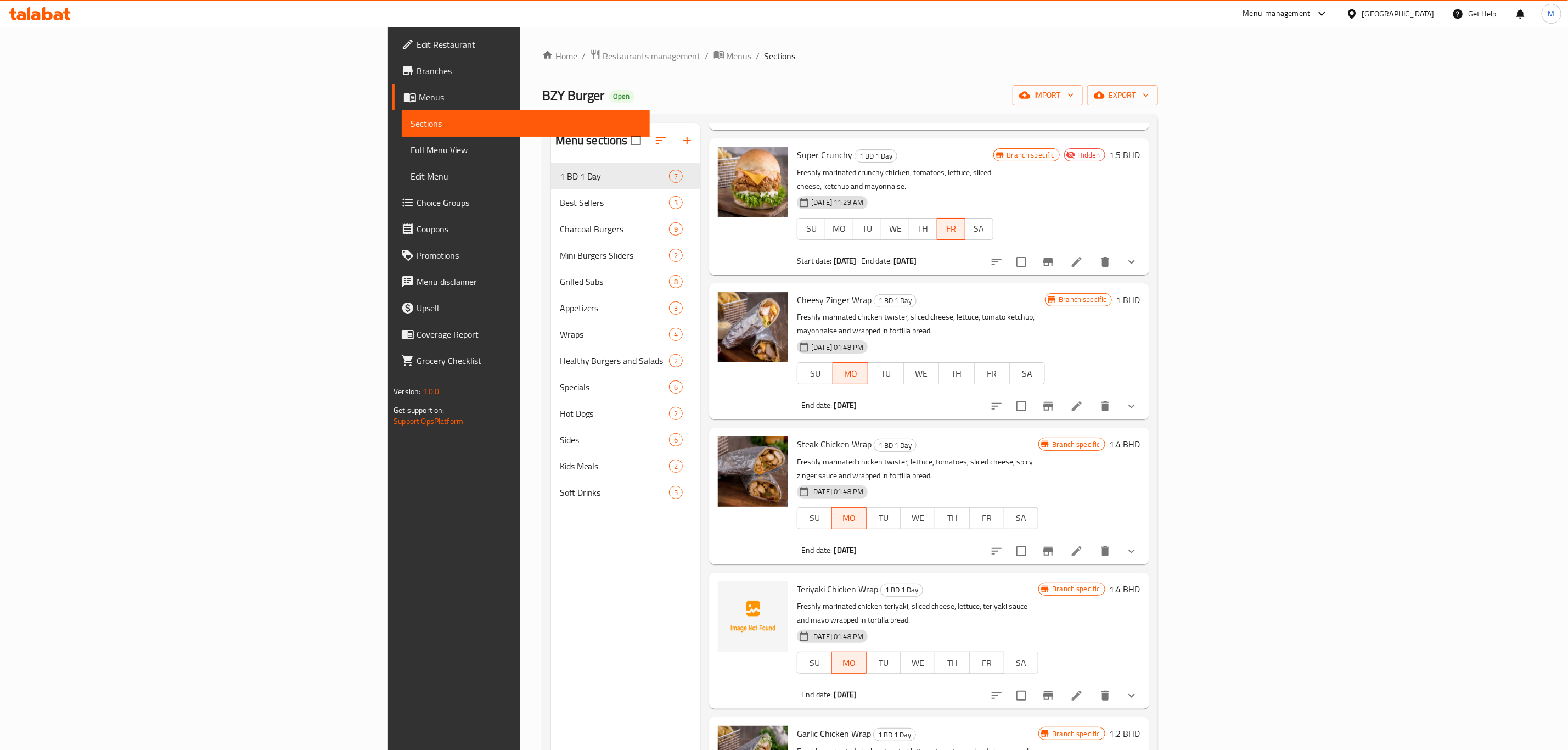
scroll to position [192, 0]
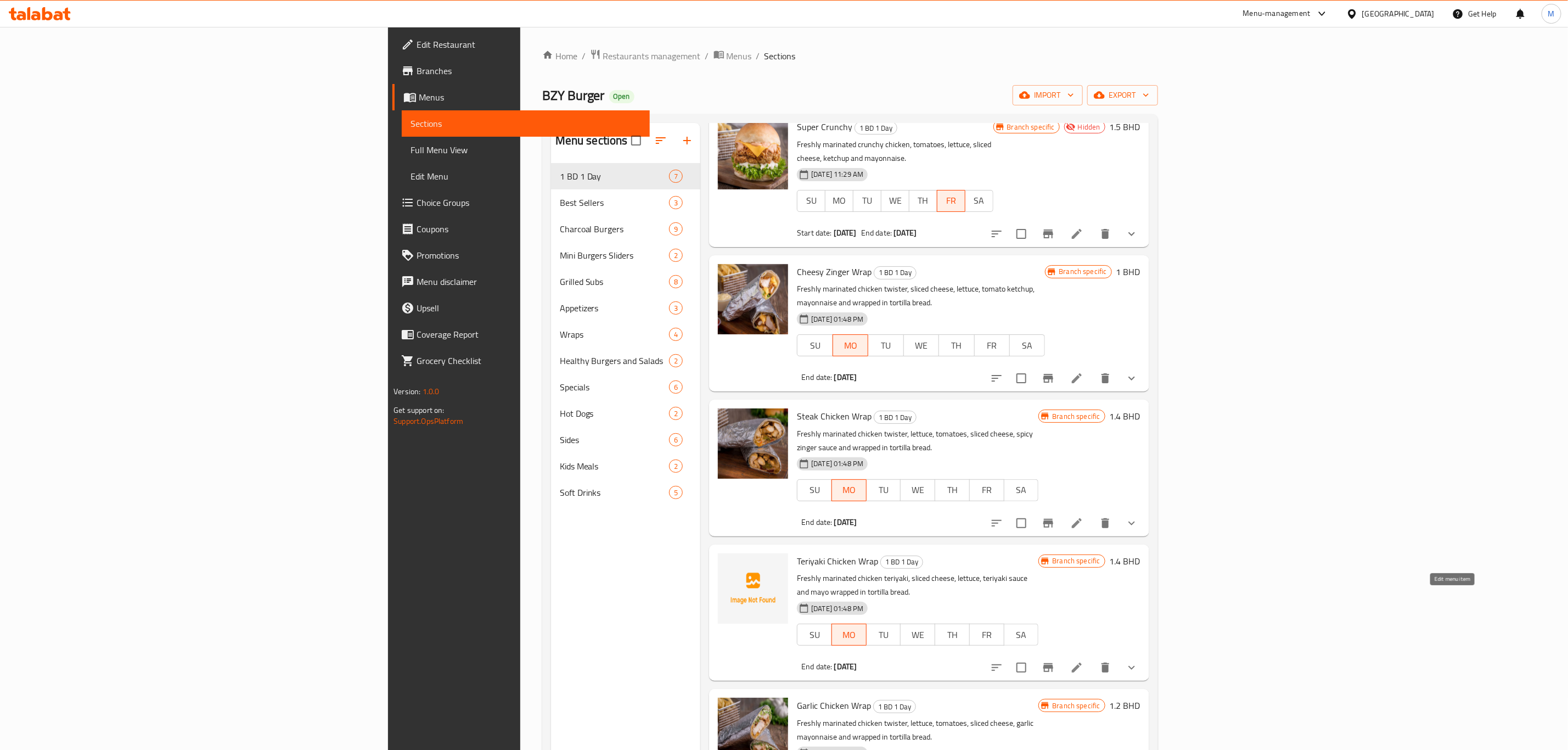
click at [1083, 661] on icon at bounding box center [1076, 667] width 13 height 13
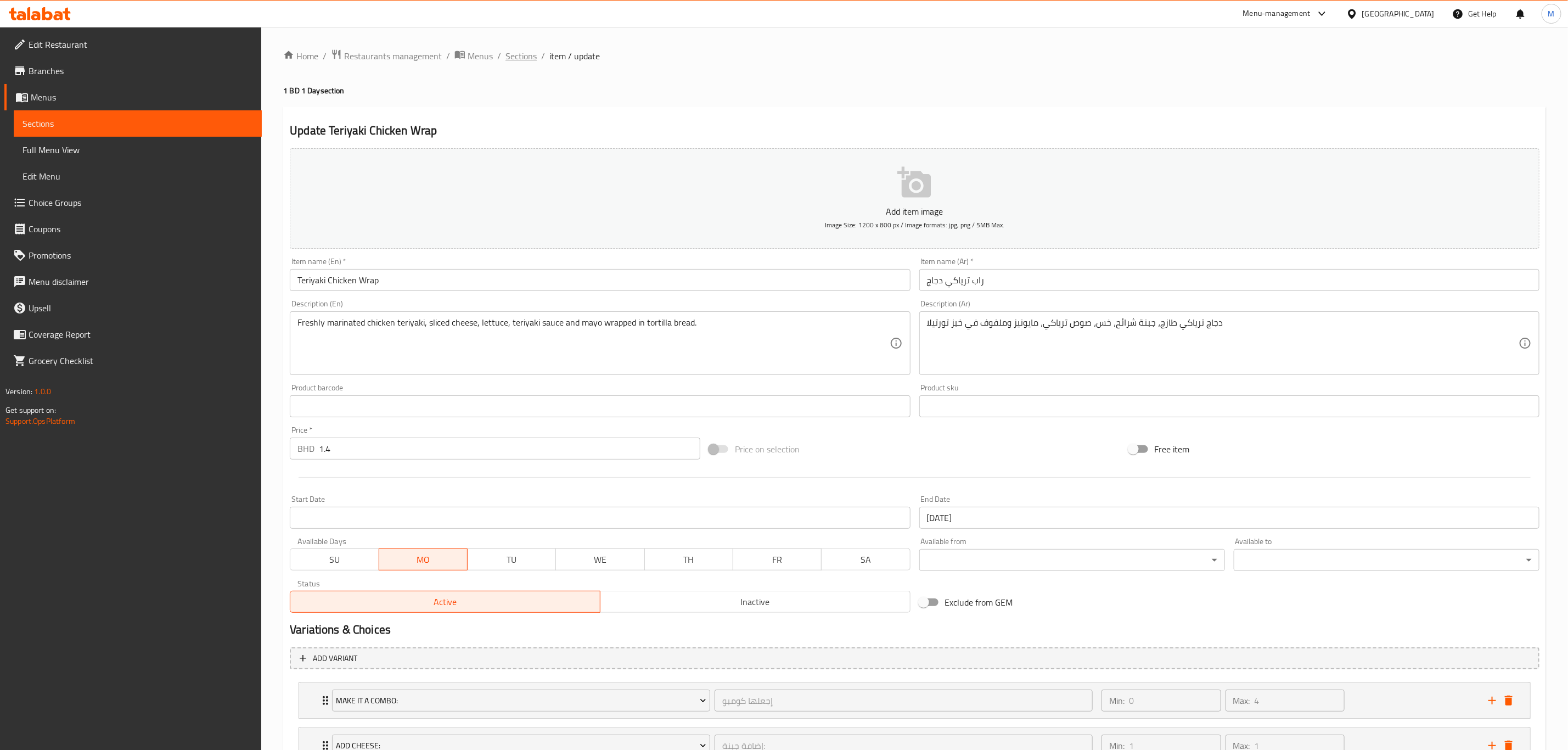
click at [524, 51] on span "Sections" at bounding box center [521, 56] width 31 height 13
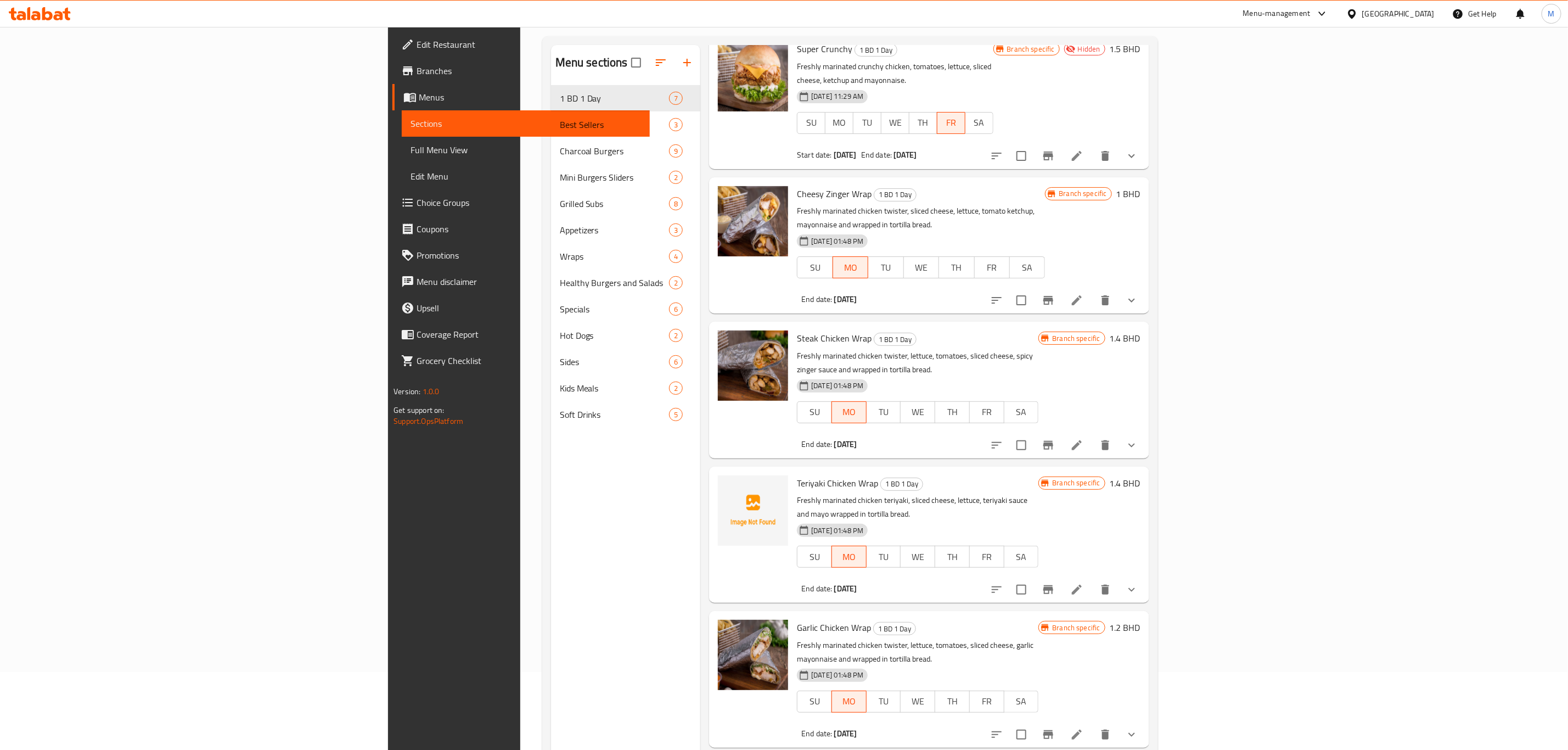
scroll to position [154, 0]
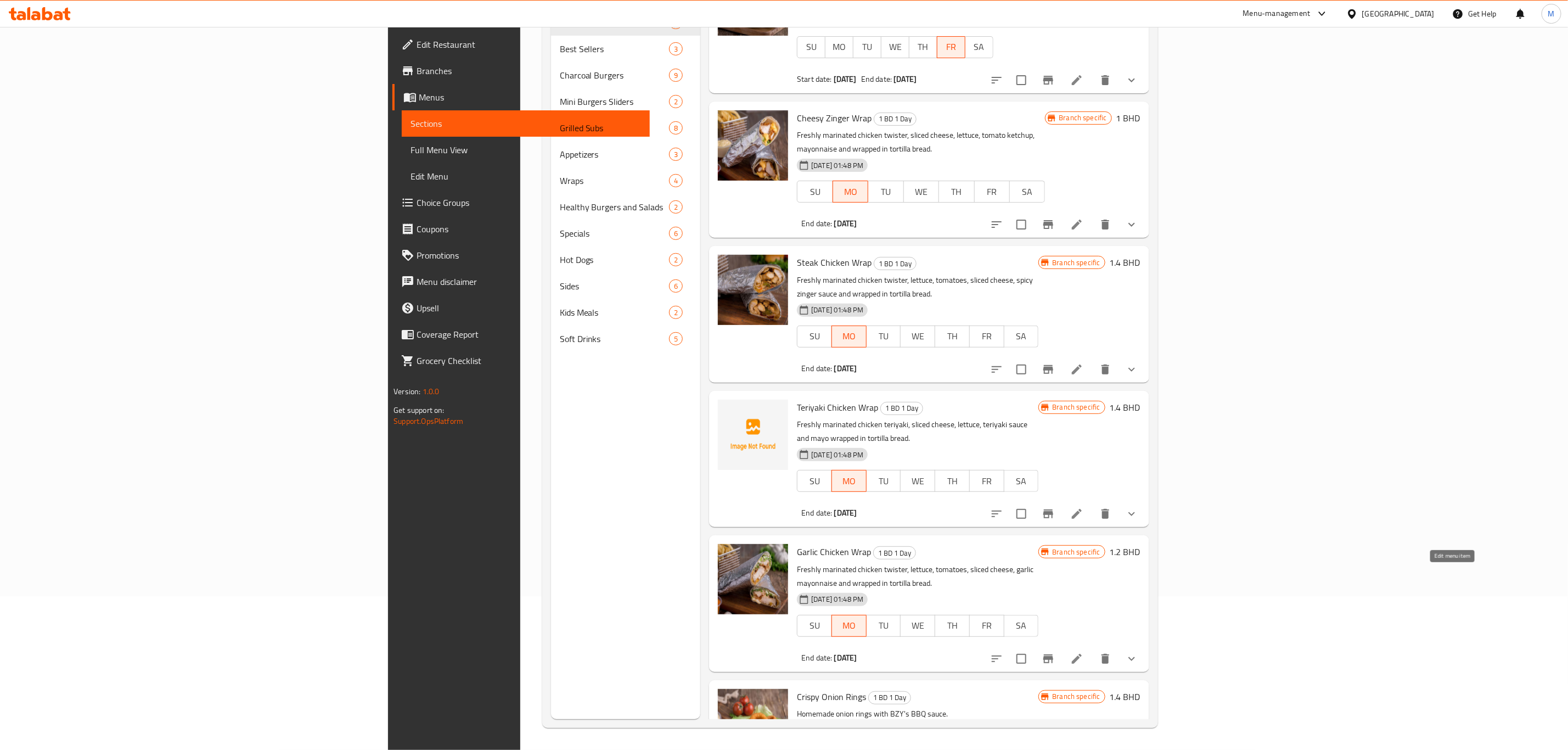
click at [1083, 652] on icon at bounding box center [1076, 659] width 13 height 13
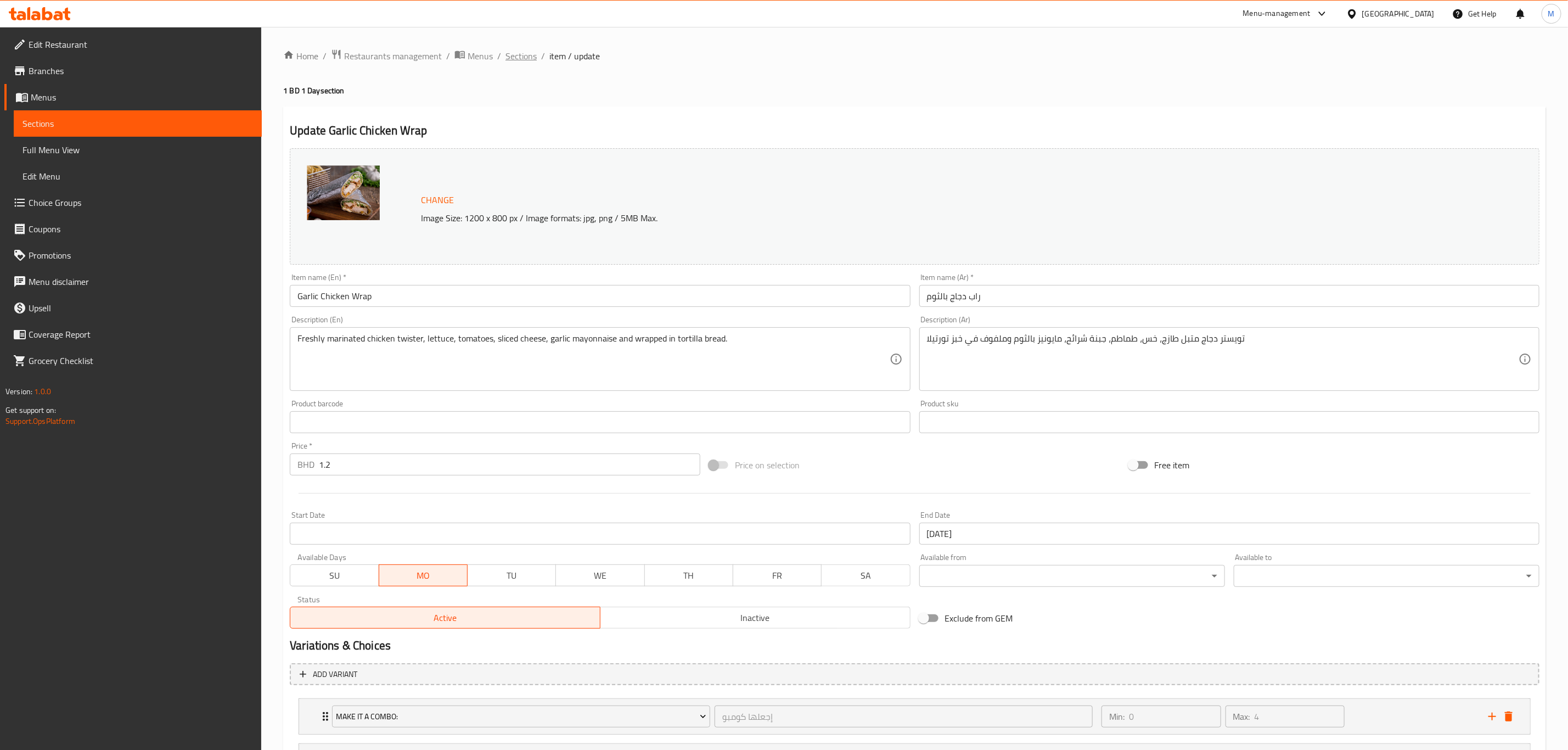
click at [532, 54] on span "Sections" at bounding box center [521, 56] width 31 height 13
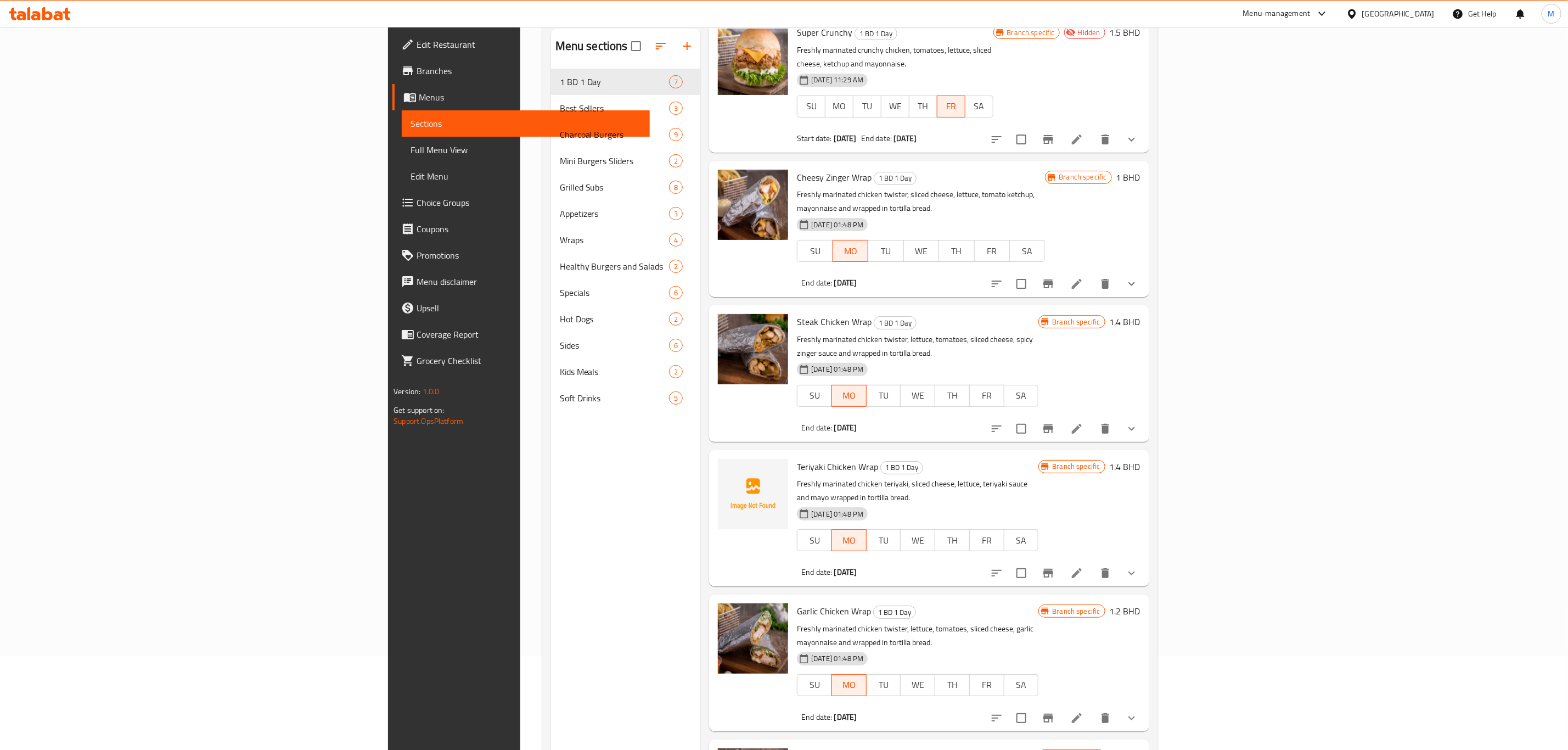
scroll to position [154, 0]
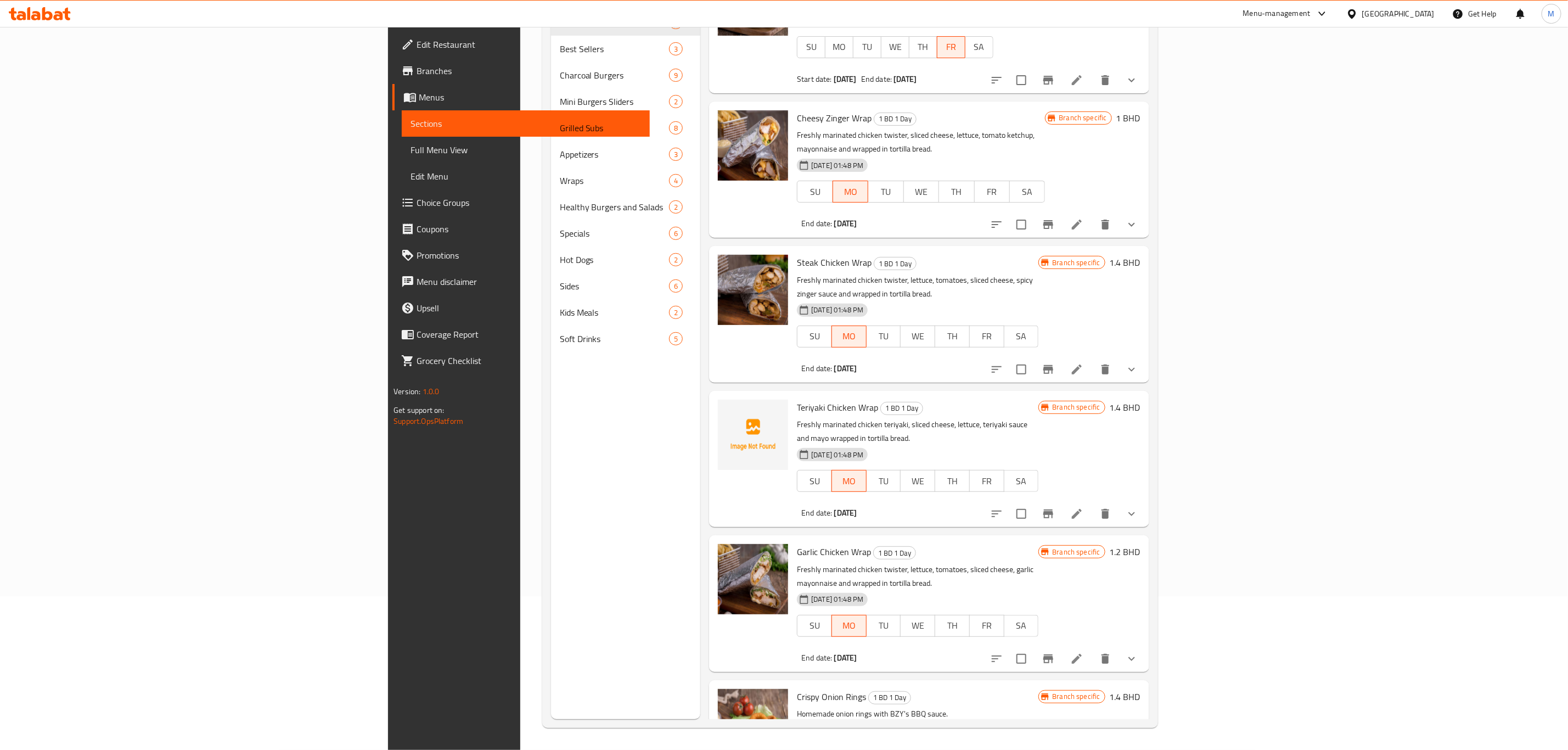
click at [1092, 649] on li at bounding box center [1076, 658] width 31 height 20
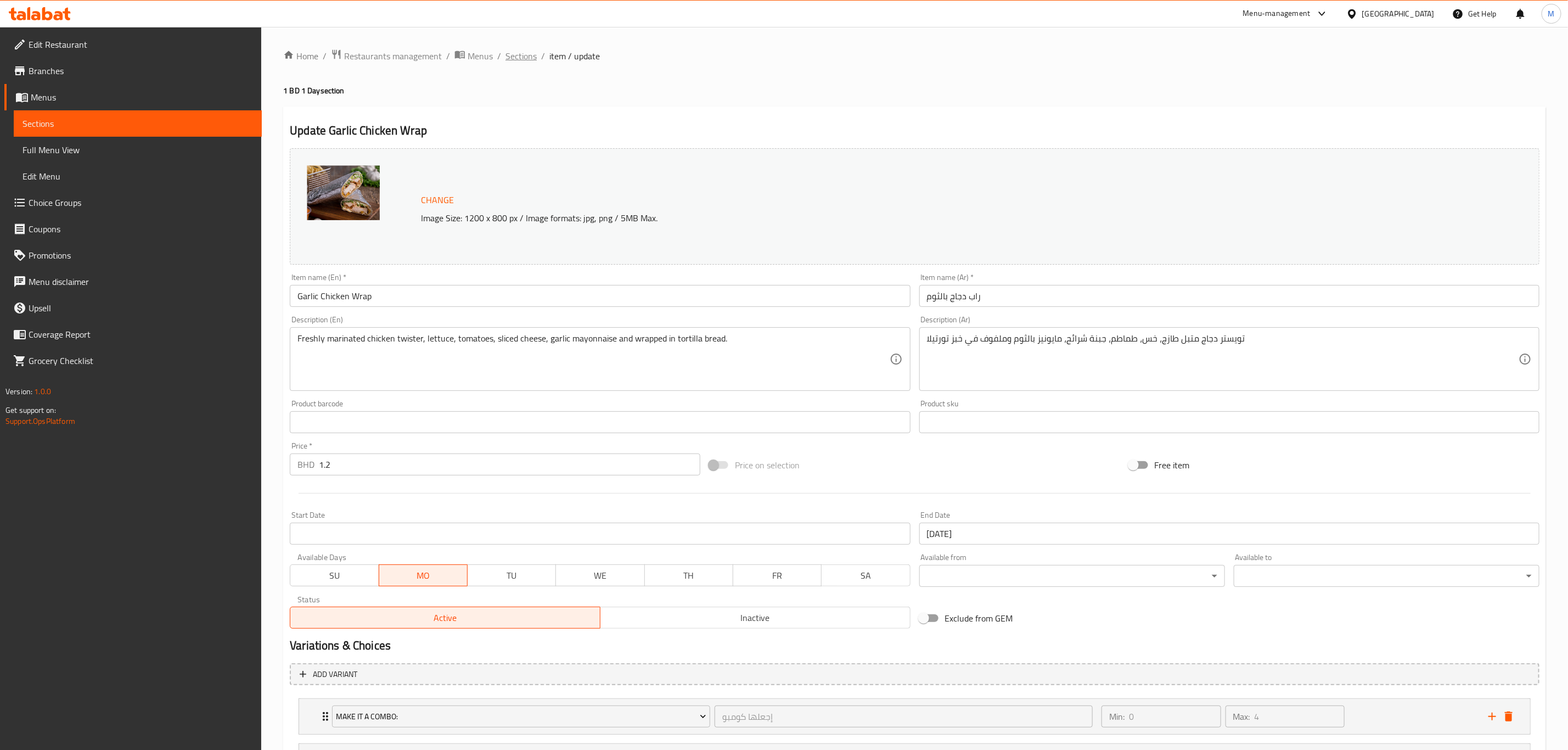
click at [534, 61] on span "Sections" at bounding box center [521, 56] width 31 height 13
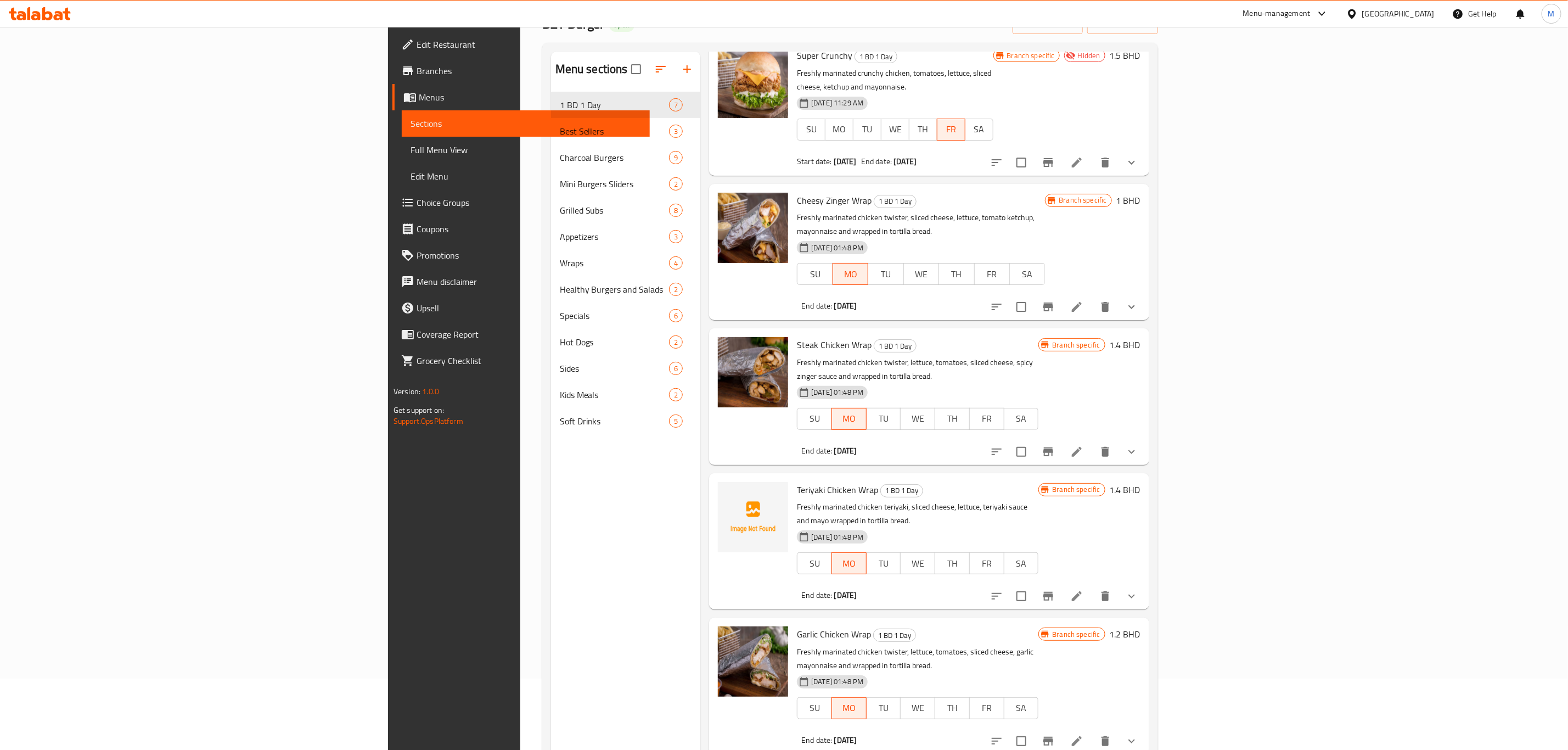
scroll to position [154, 0]
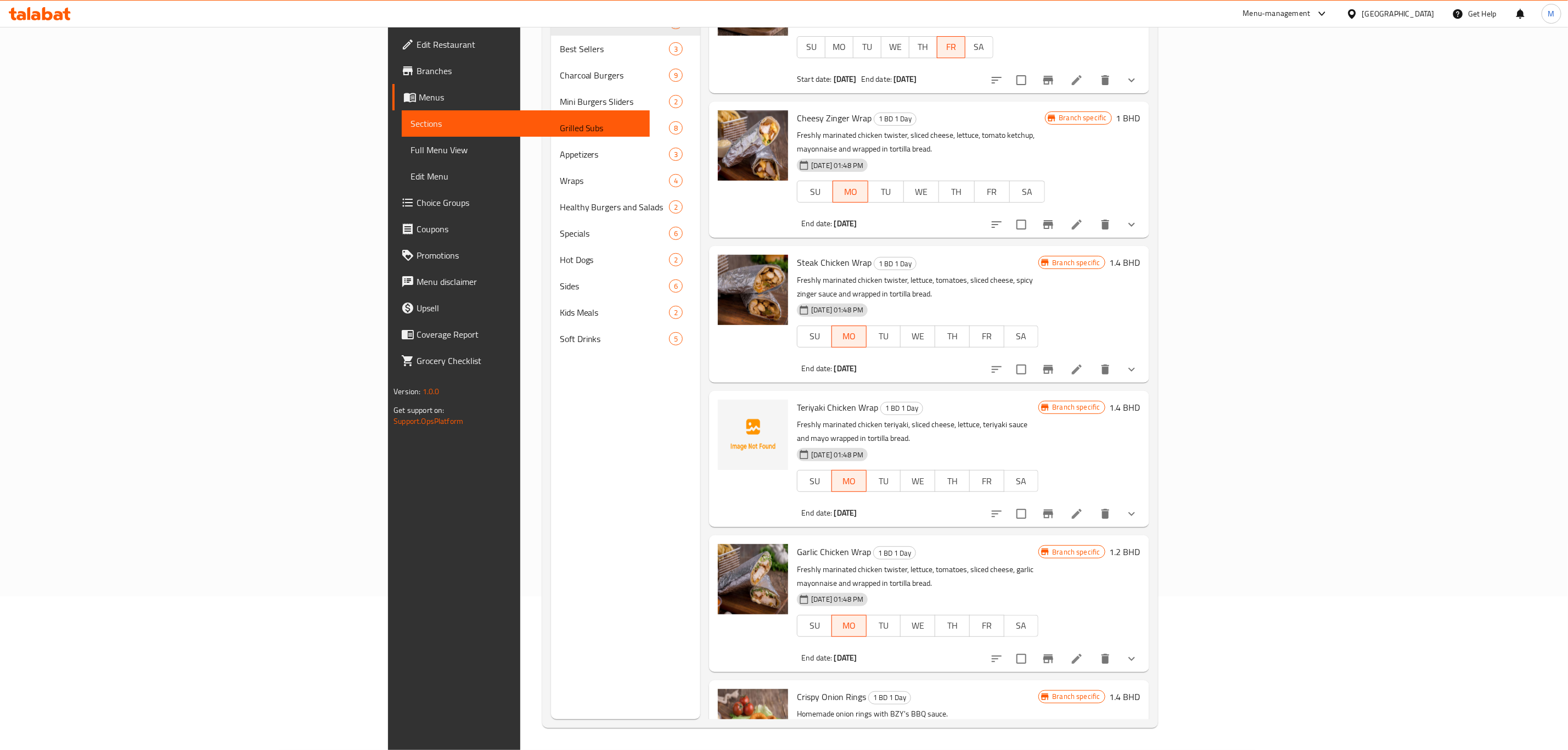
click at [1083, 652] on icon at bounding box center [1076, 659] width 13 height 13
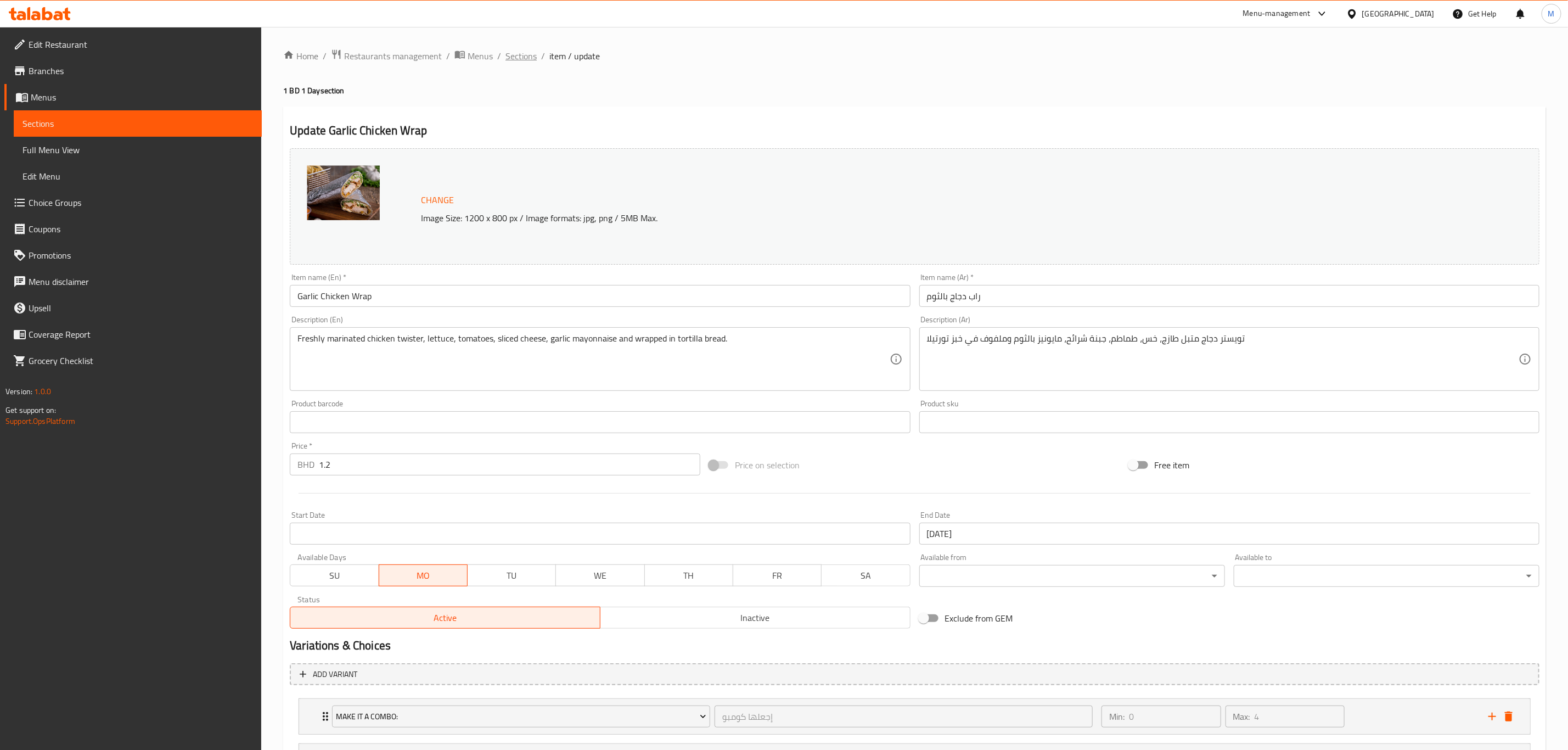
click at [528, 54] on span "Sections" at bounding box center [521, 56] width 31 height 13
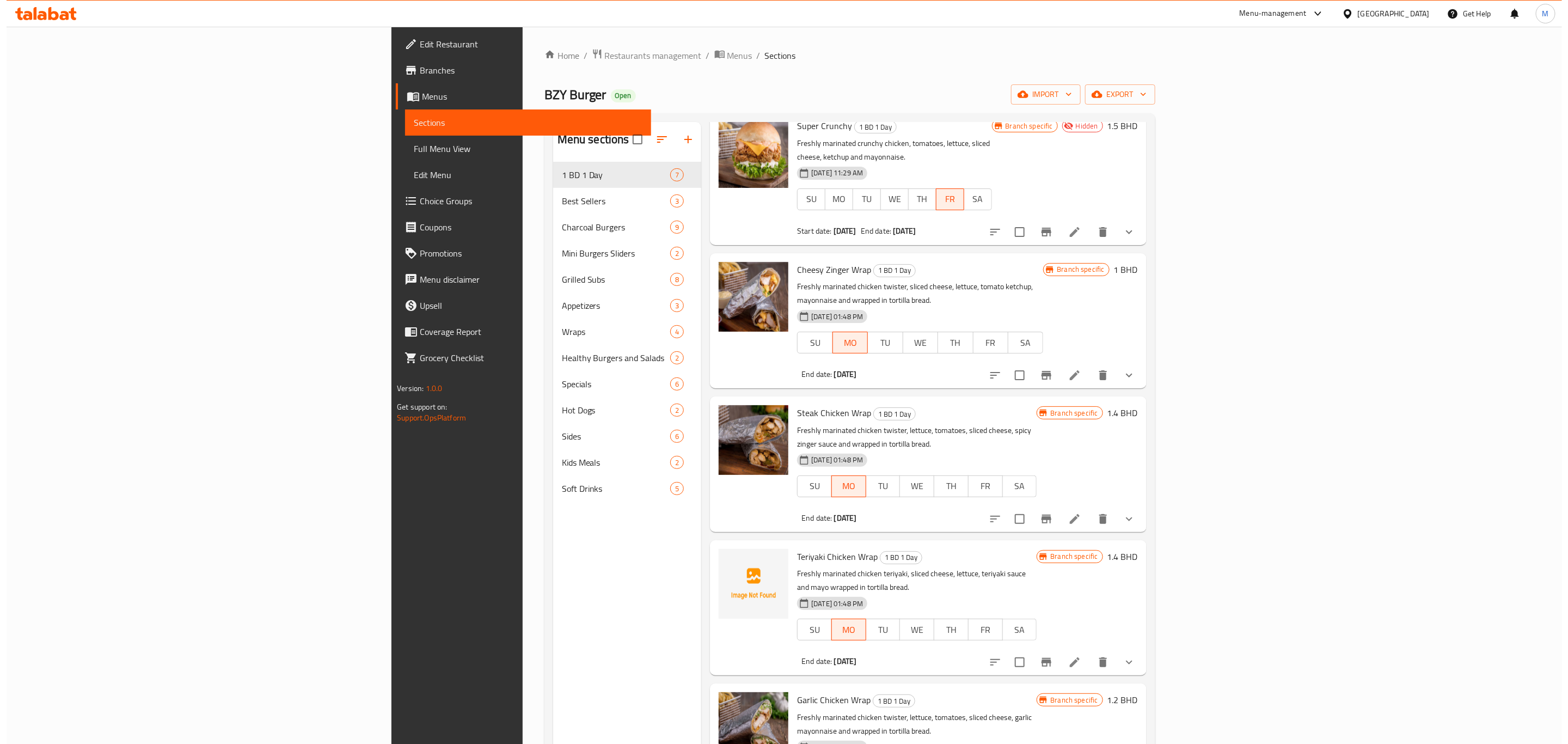
scroll to position [153, 0]
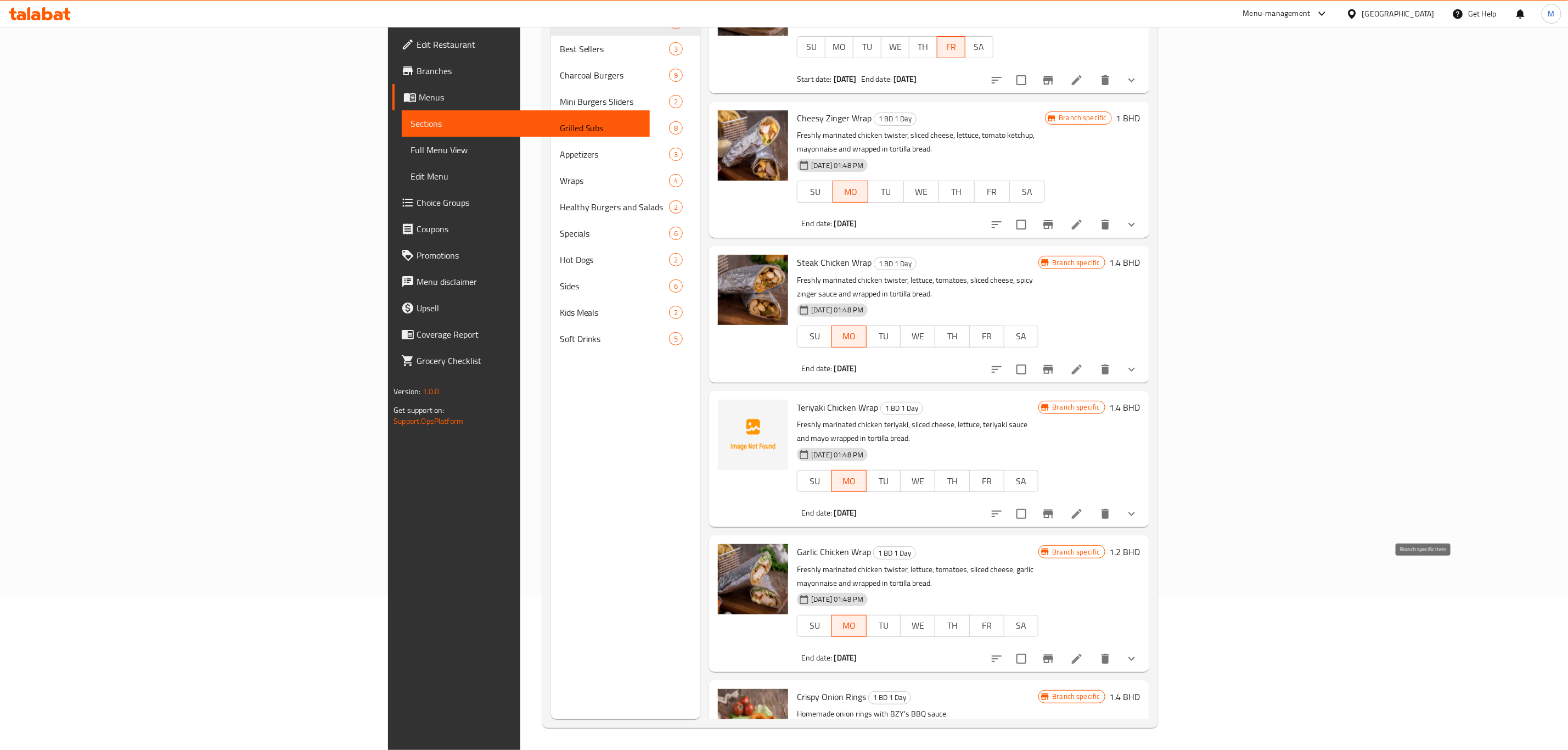
click at [1055, 652] on icon "Branch-specific-item" at bounding box center [1048, 659] width 13 height 13
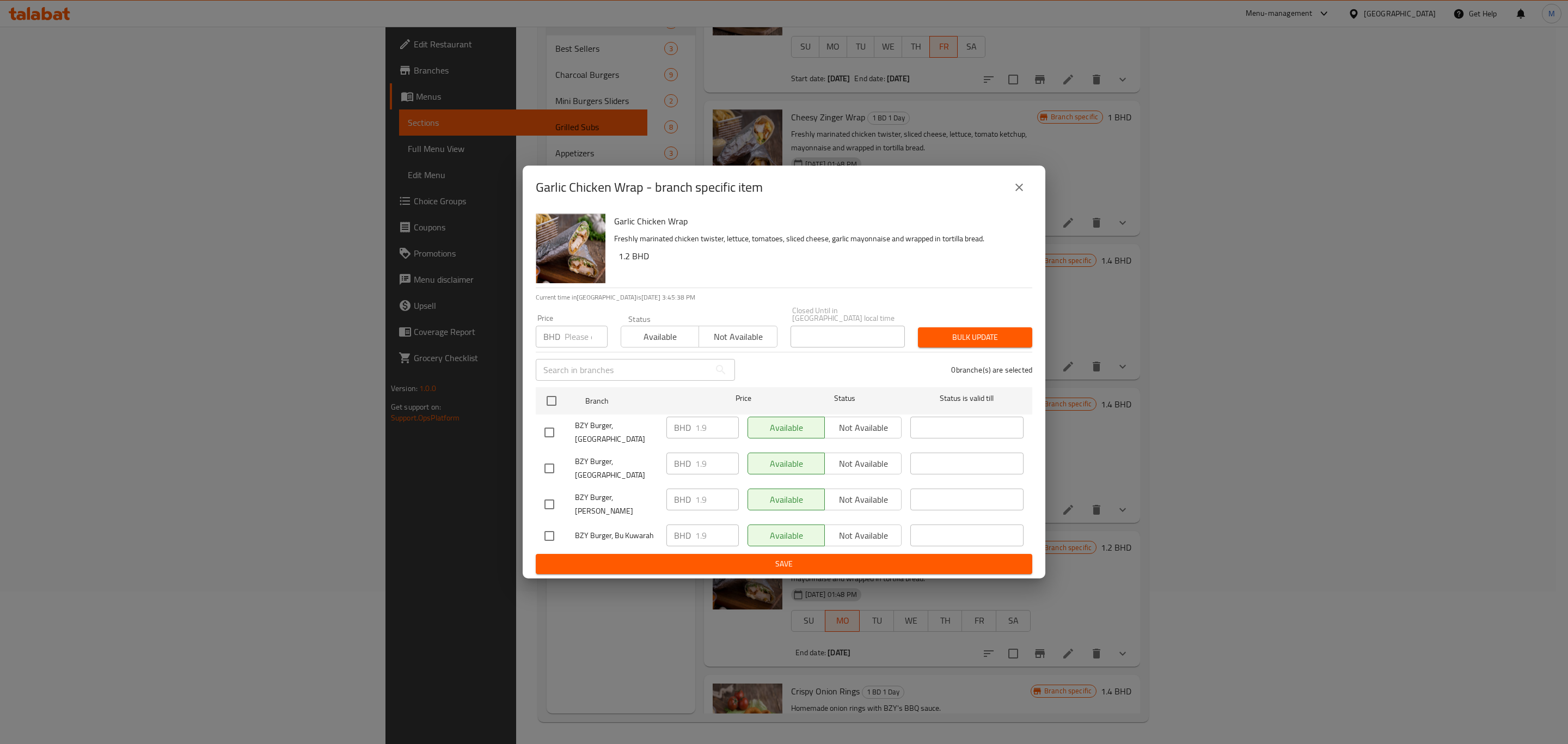
click at [1027, 198] on button "close" at bounding box center [1020, 187] width 26 height 26
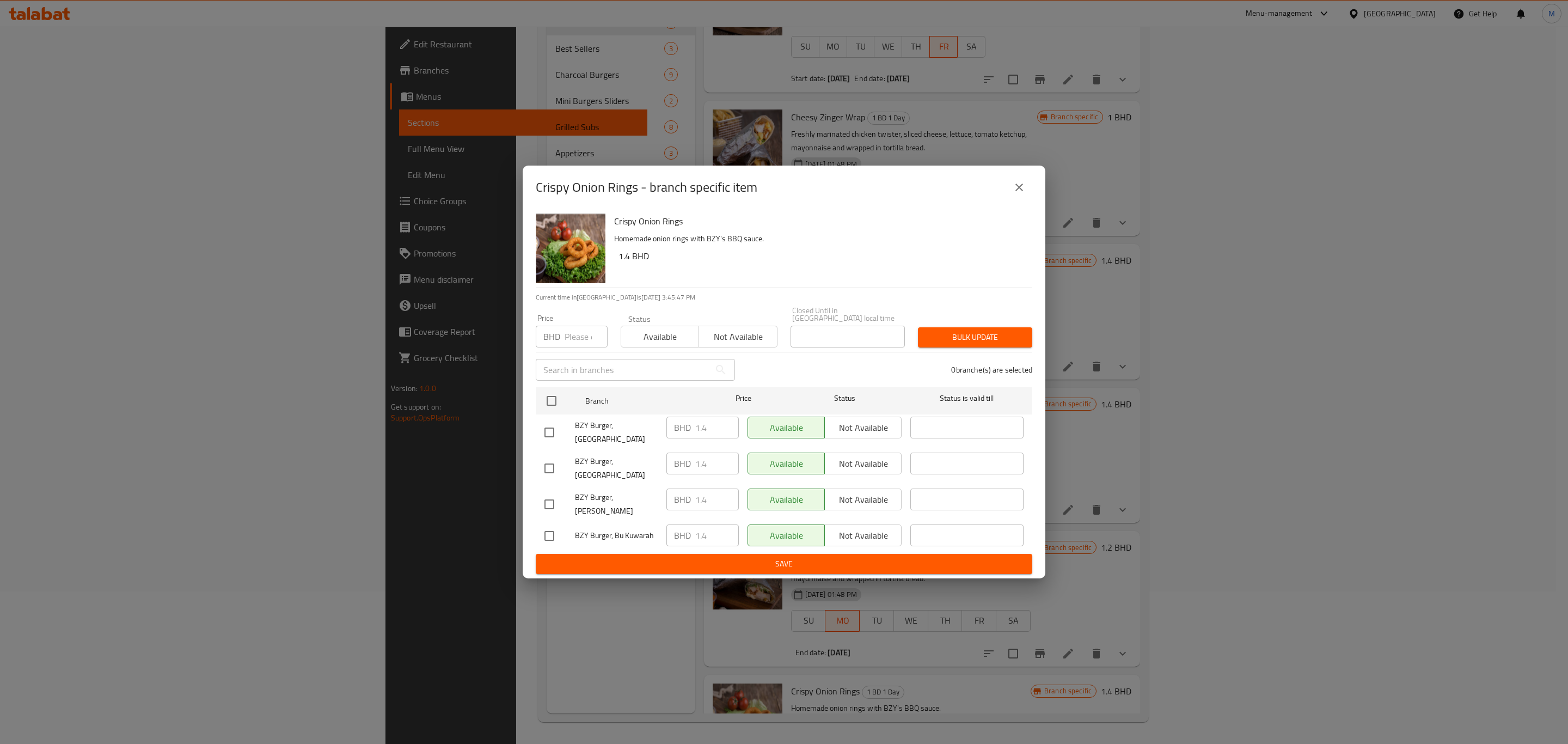
drag, startPoint x: 815, startPoint y: 650, endPoint x: 838, endPoint y: 643, distance: 24.0
click at [815, 650] on div "Crispy Onion Rings - branch specific item Crispy Onion Rings Homemade onion rin…" at bounding box center [784, 372] width 1568 height 744
click at [1011, 200] on button "close" at bounding box center [1020, 187] width 26 height 26
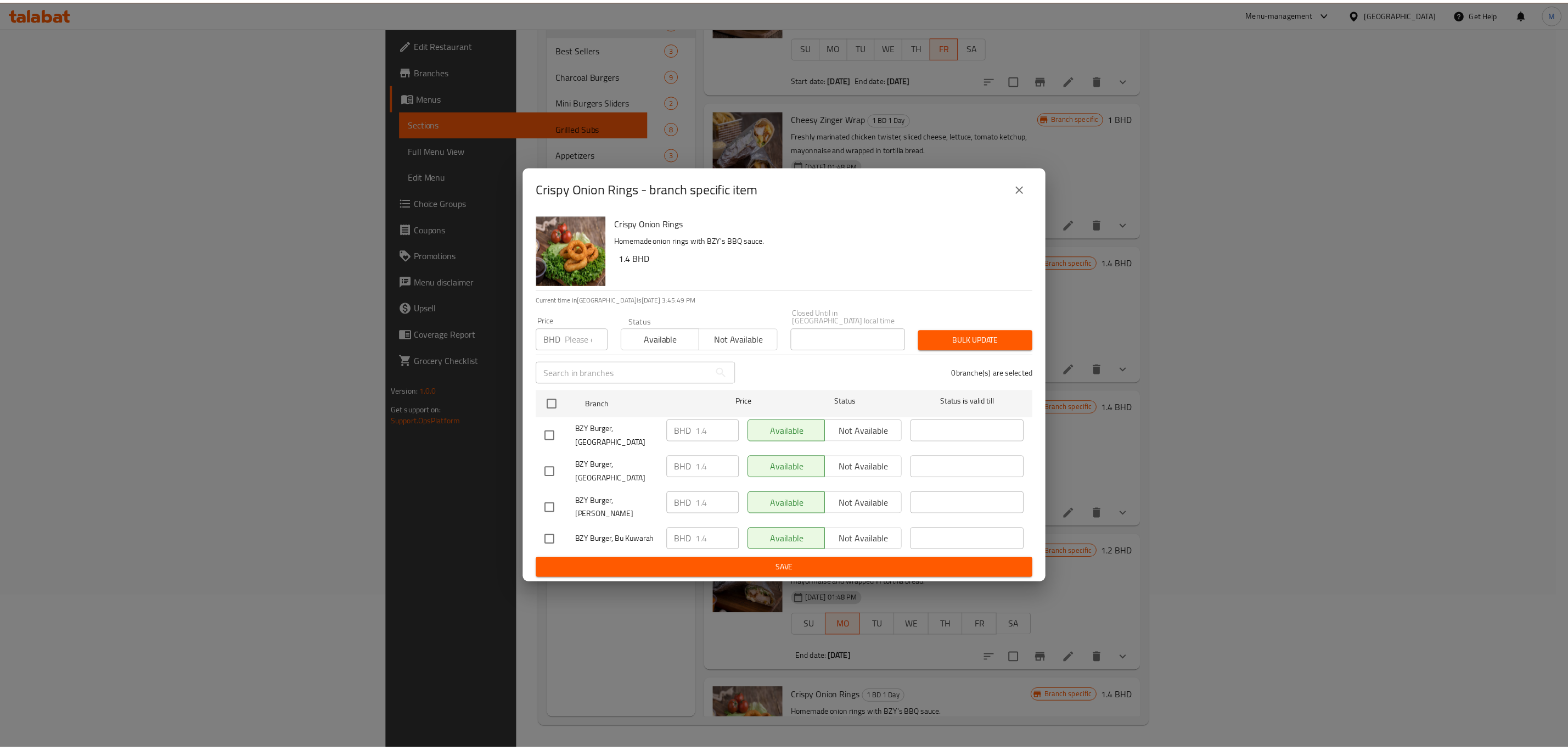
scroll to position [193, 0]
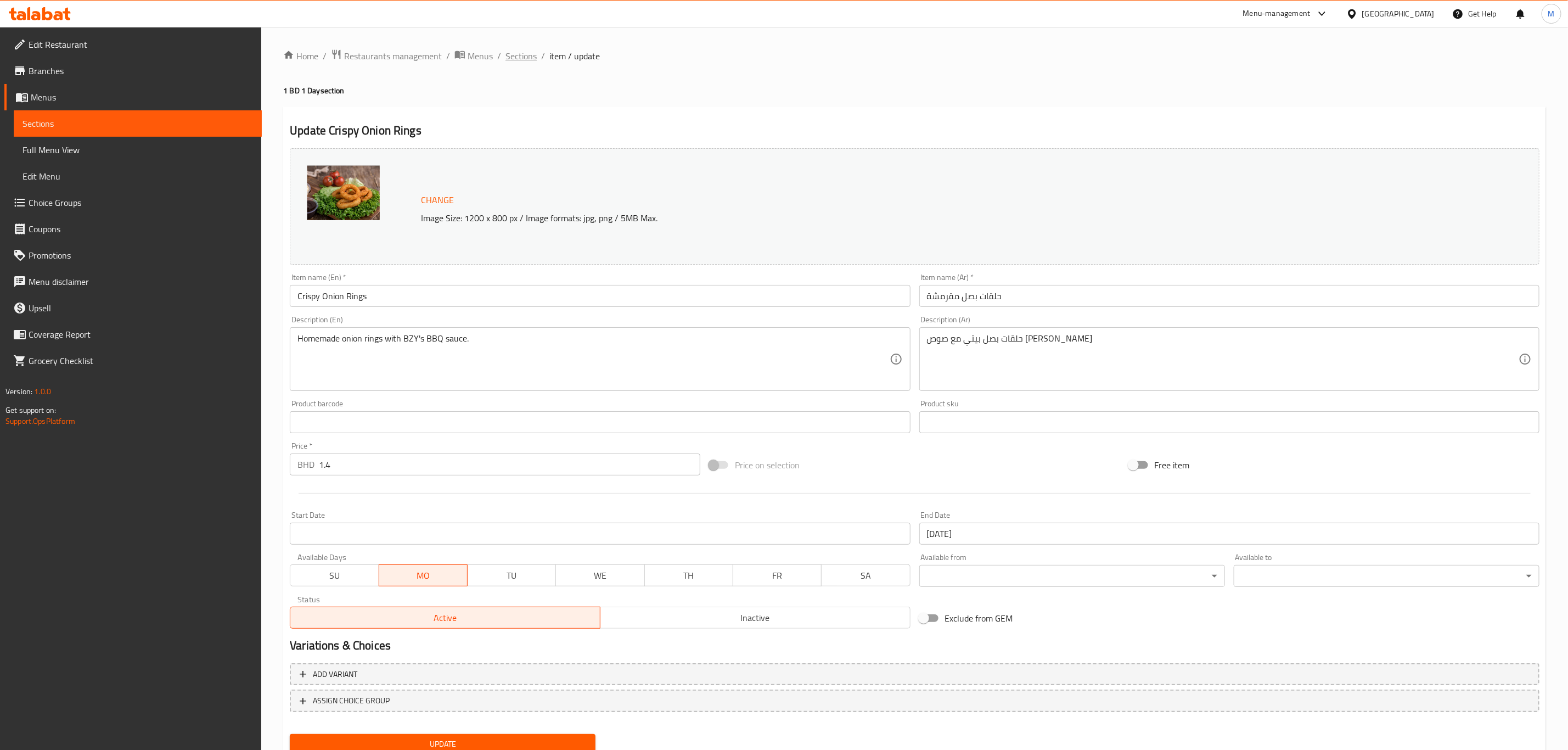
click at [532, 56] on span "Sections" at bounding box center [521, 56] width 31 height 13
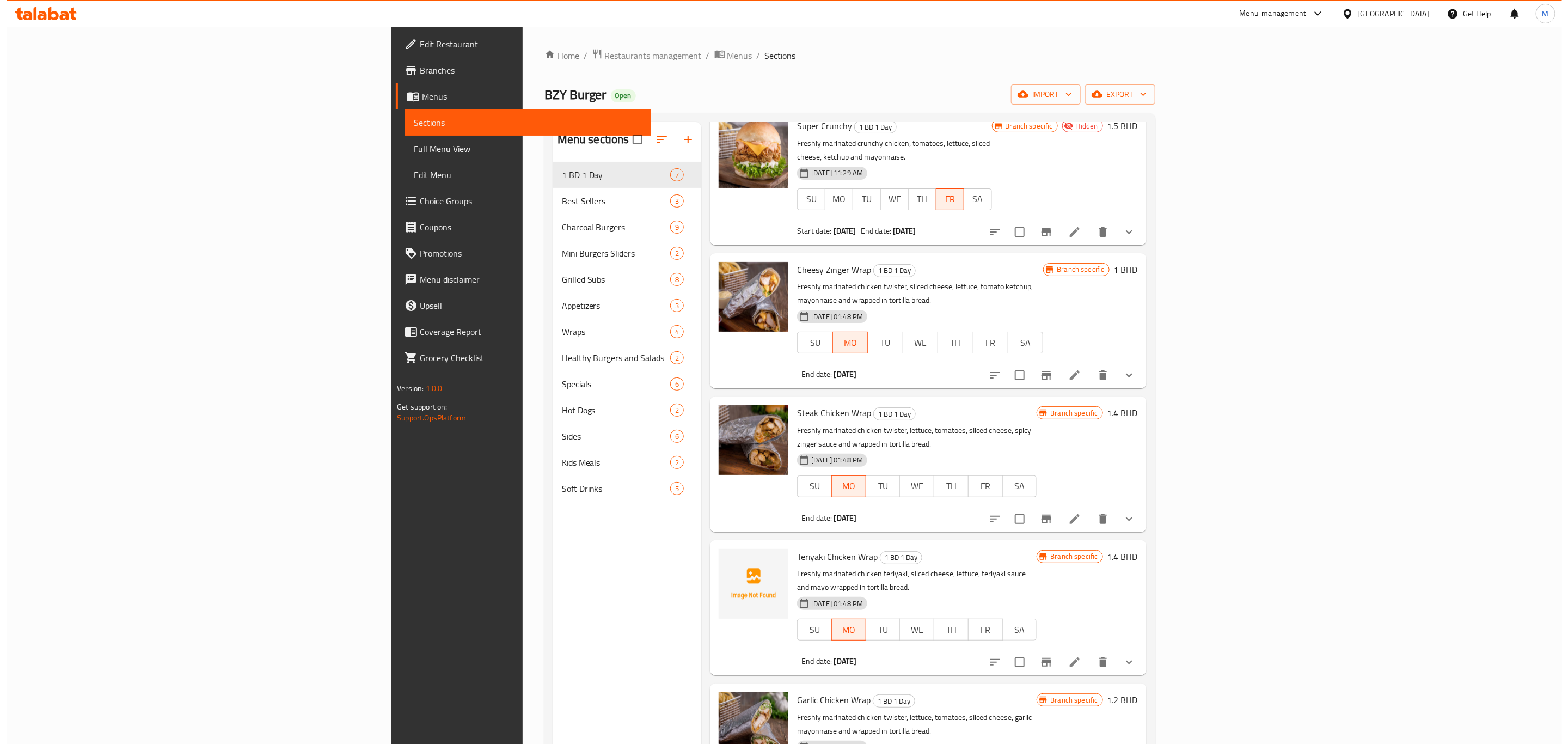
scroll to position [153, 0]
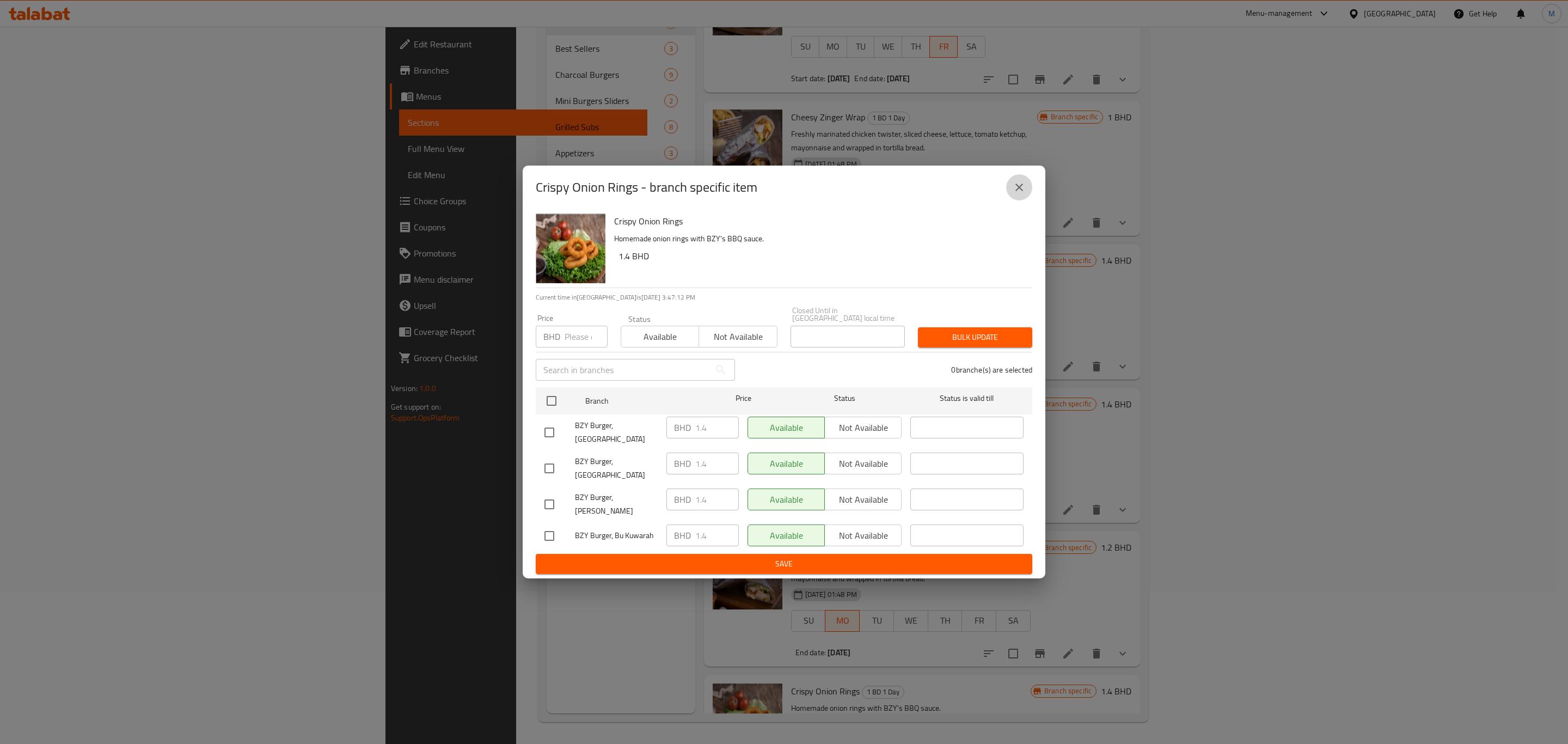
click at [1021, 194] on icon "close" at bounding box center [1020, 187] width 13 height 13
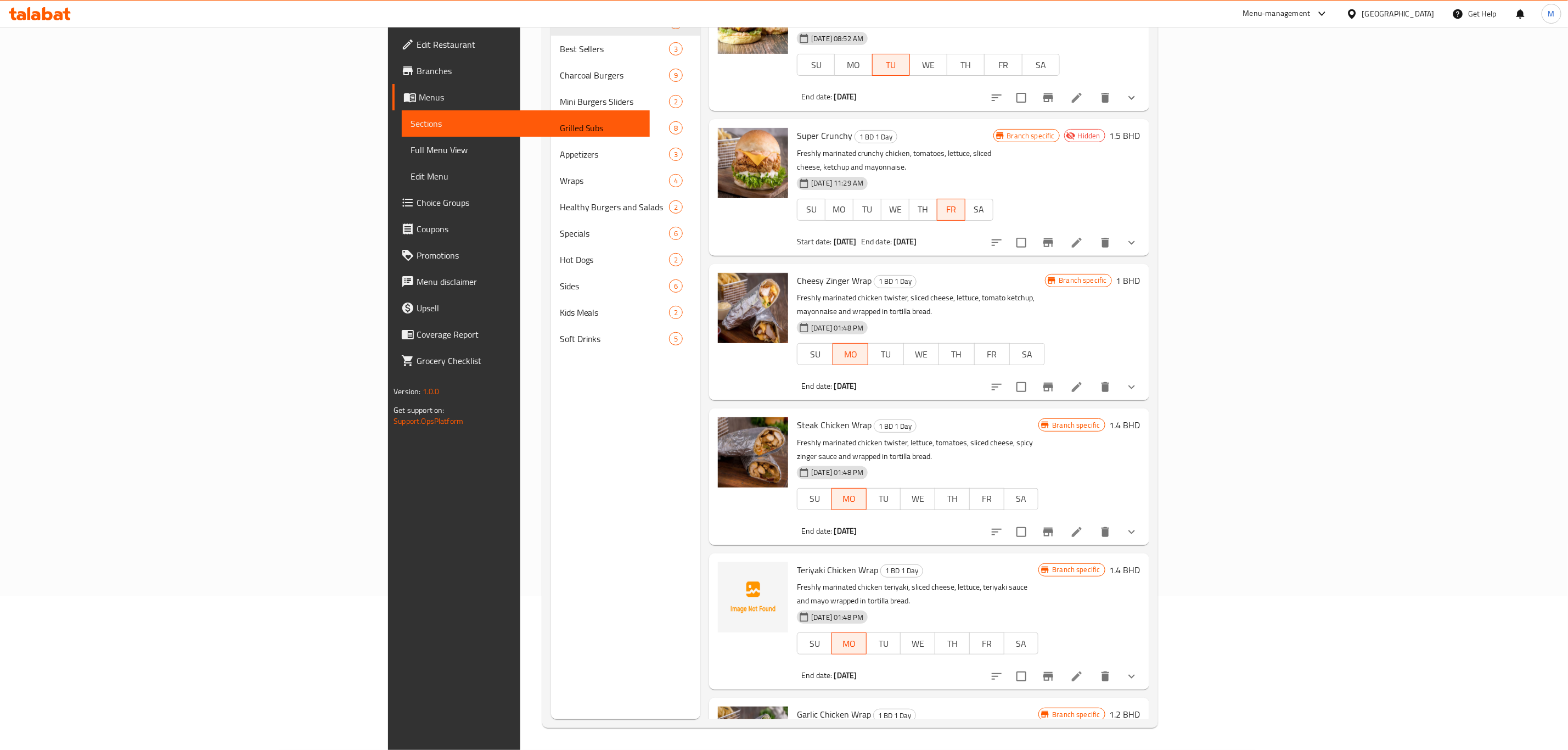
scroll to position [28, 0]
click at [1092, 378] on li at bounding box center [1076, 388] width 31 height 20
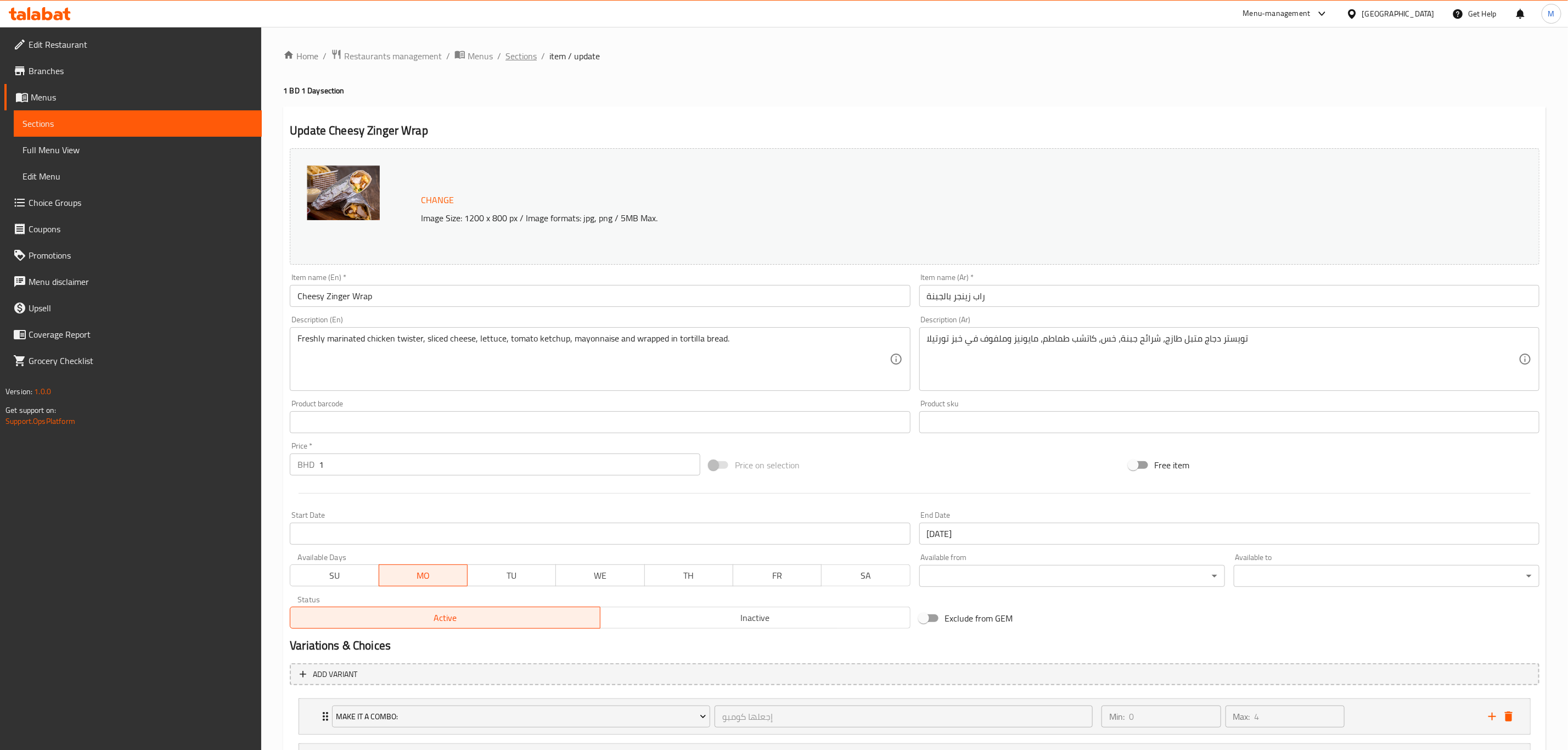
click at [510, 63] on span "Sections" at bounding box center [521, 56] width 31 height 13
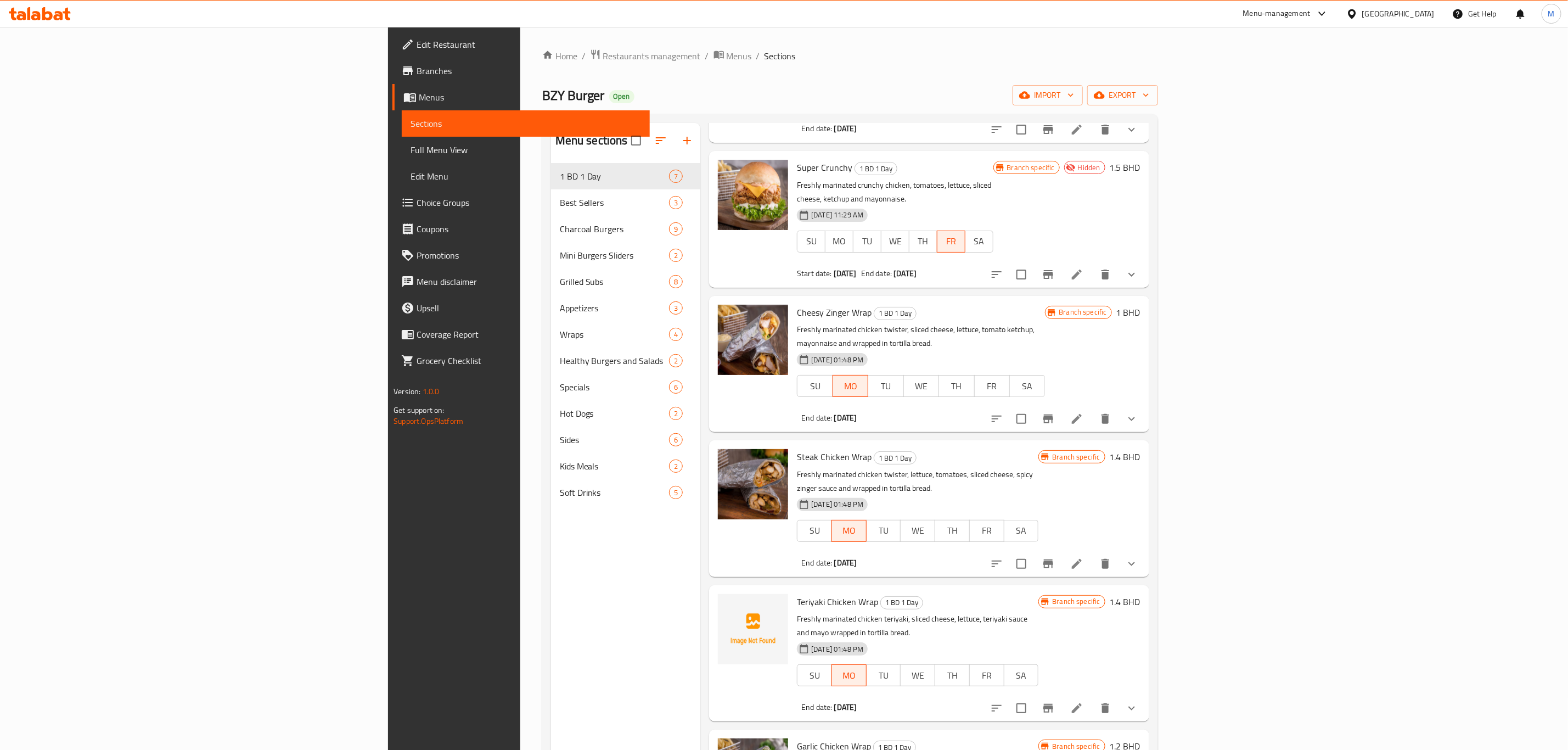
scroll to position [164, 0]
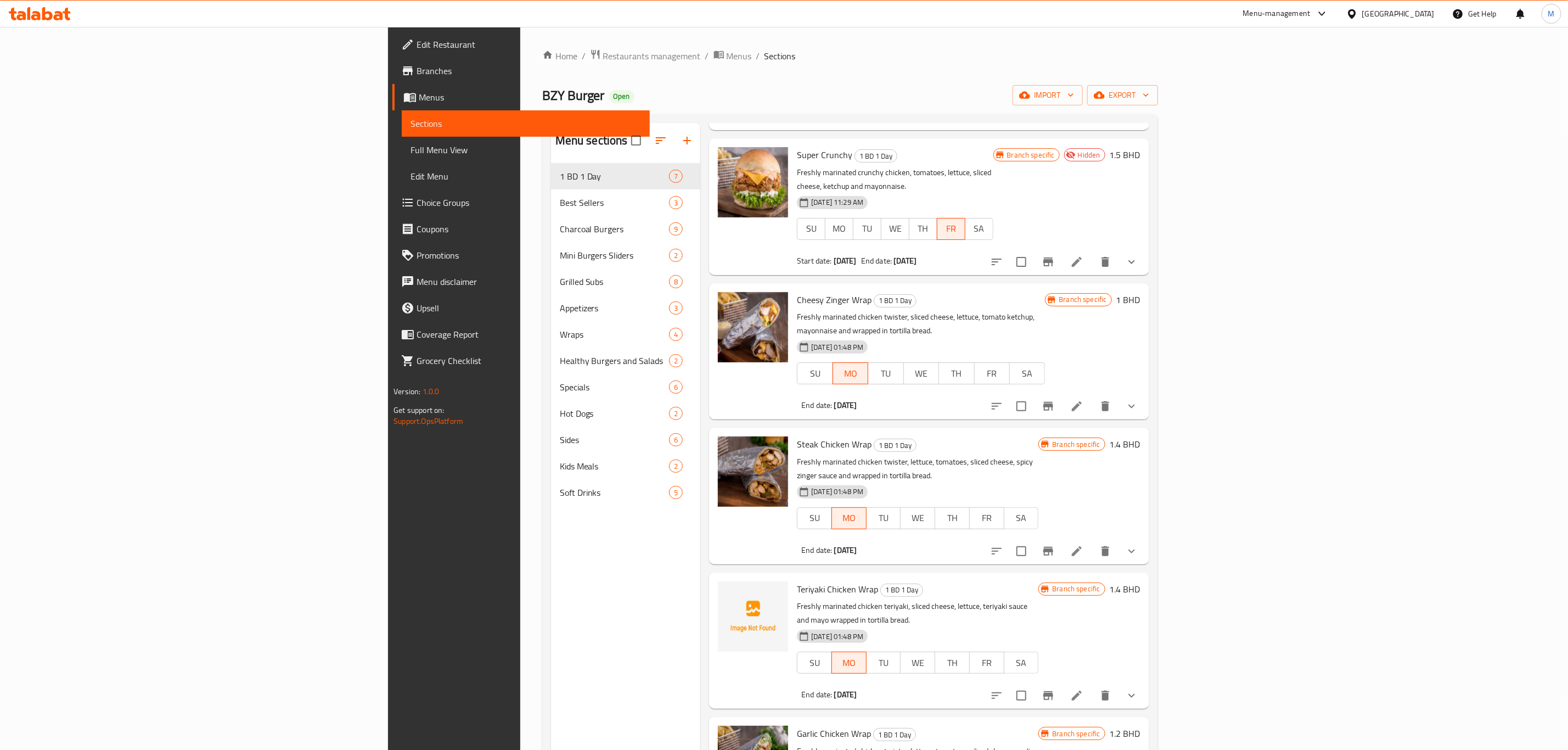
drag, startPoint x: 1447, startPoint y: 484, endPoint x: 1445, endPoint y: 491, distance: 7.3
click at [1145, 538] on div at bounding box center [1064, 551] width 161 height 26
click at [1092, 542] on li at bounding box center [1076, 551] width 31 height 20
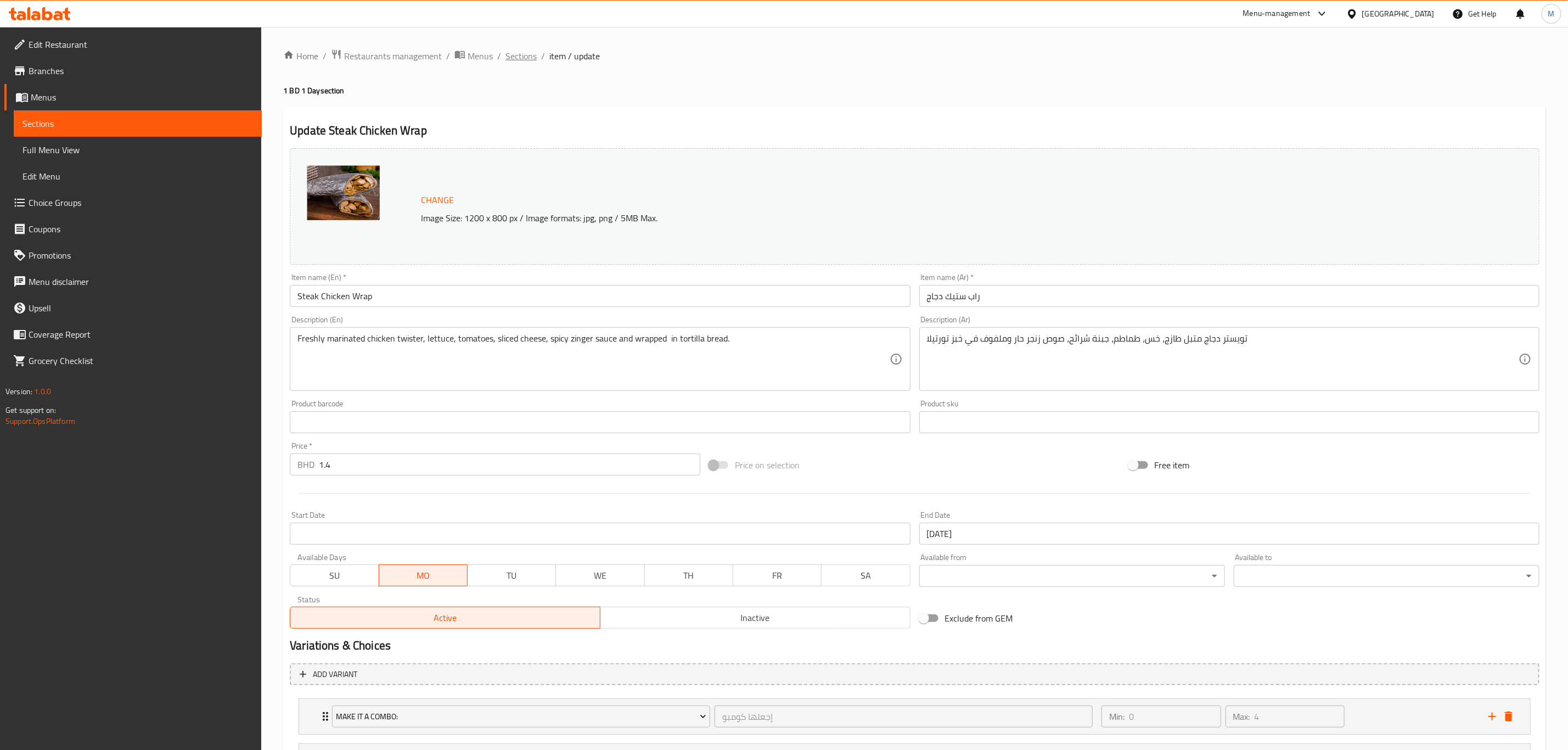
click at [534, 58] on span "Sections" at bounding box center [521, 56] width 31 height 13
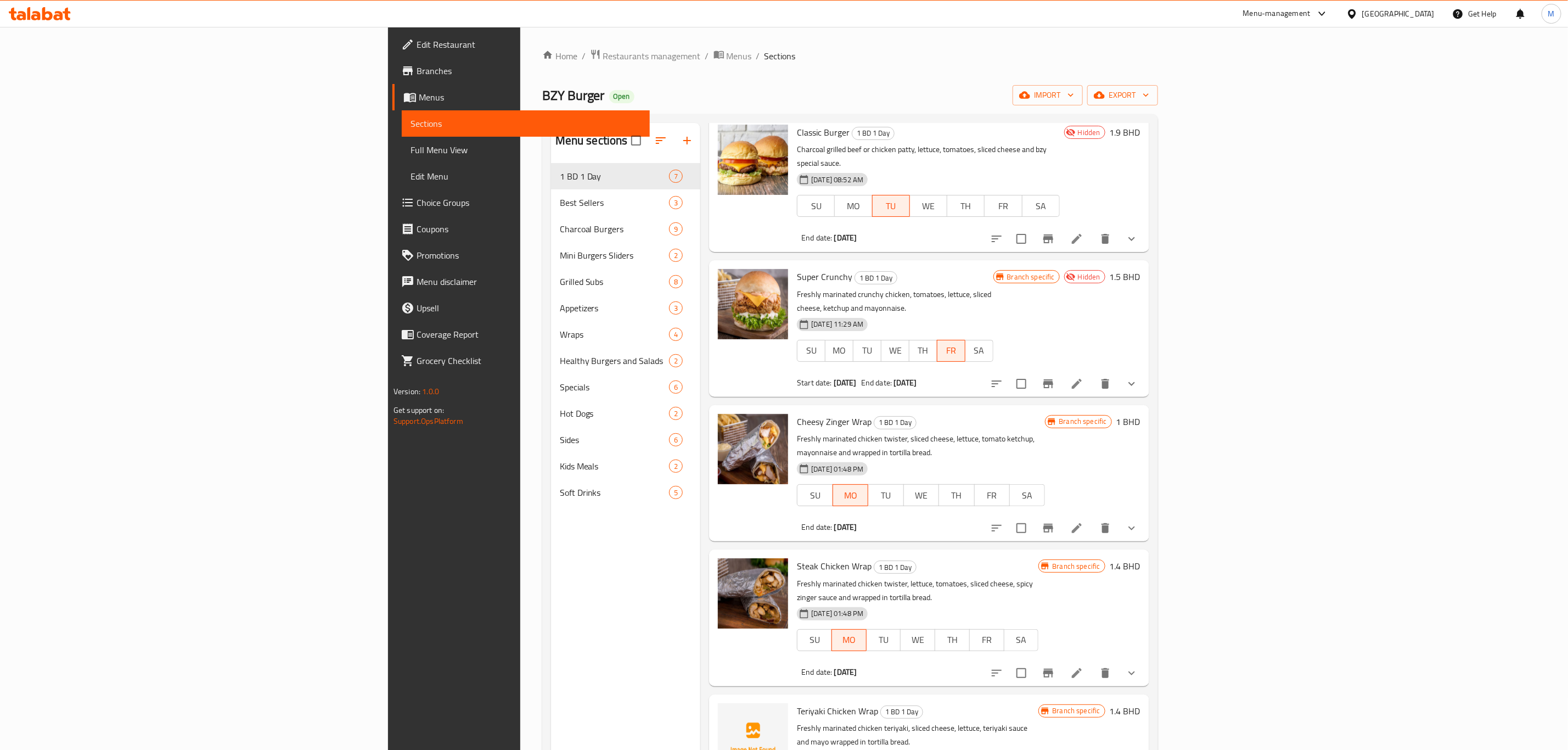
scroll to position [83, 0]
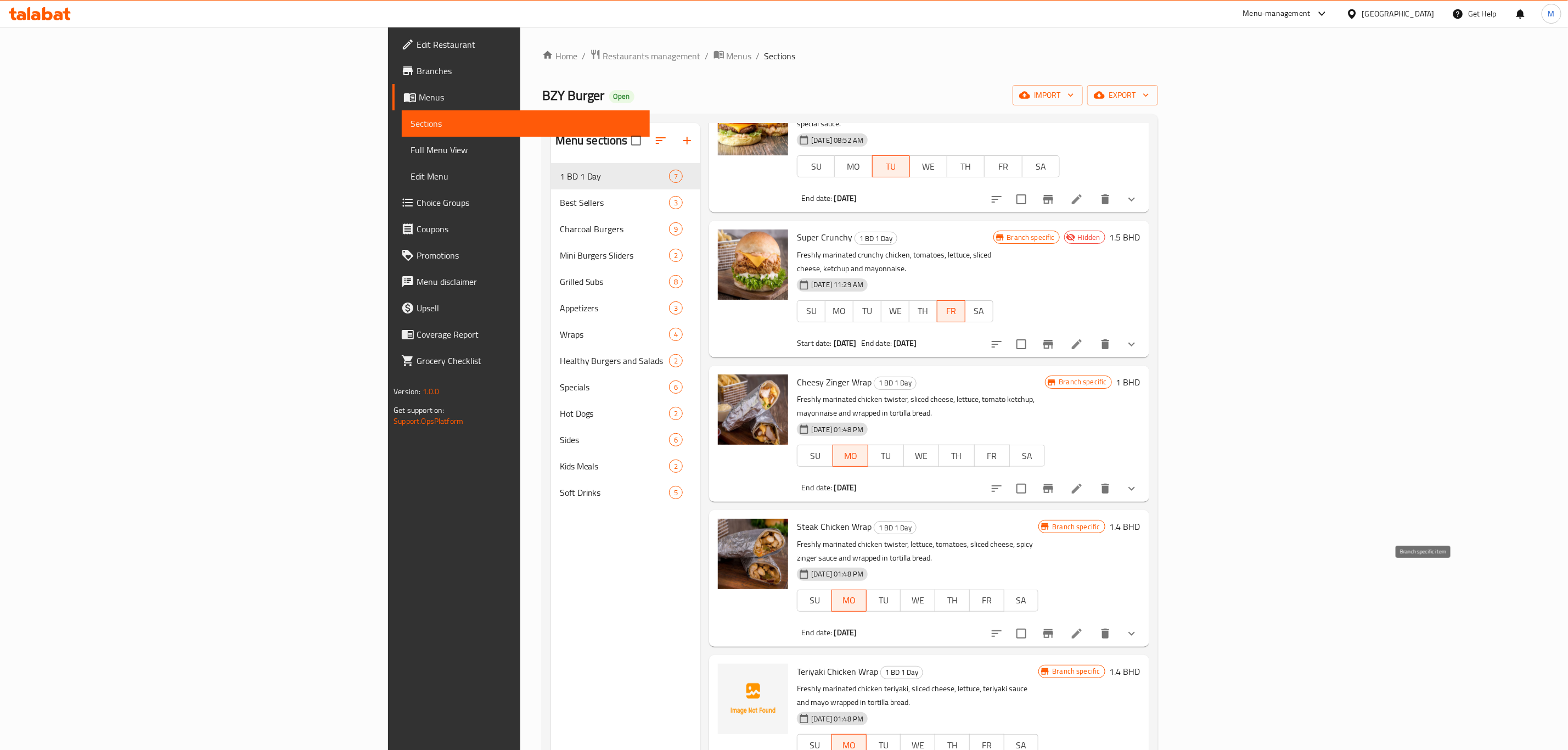
click at [1061, 620] on button "Branch-specific-item" at bounding box center [1048, 634] width 26 height 26
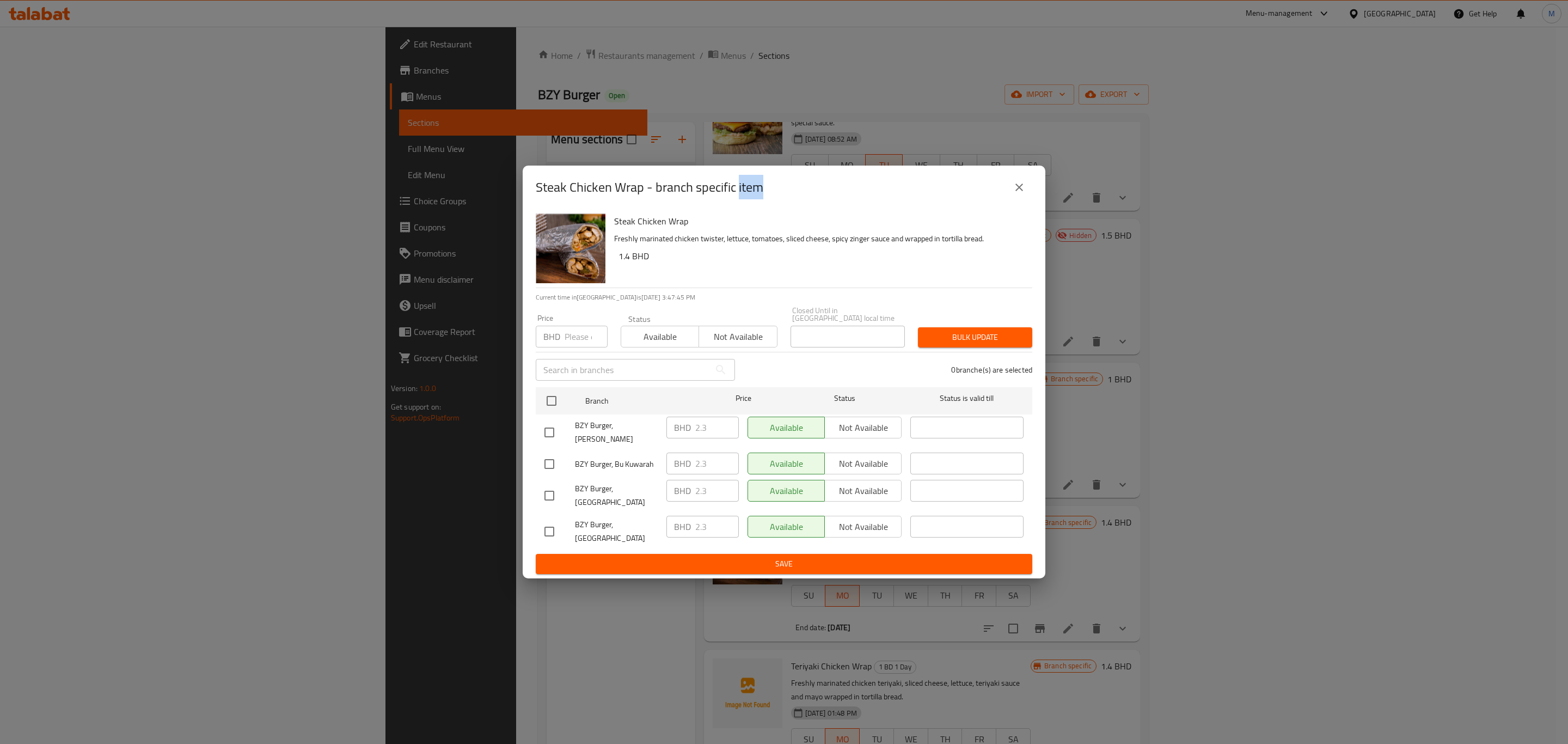
click at [1018, 194] on icon "close" at bounding box center [1020, 187] width 13 height 13
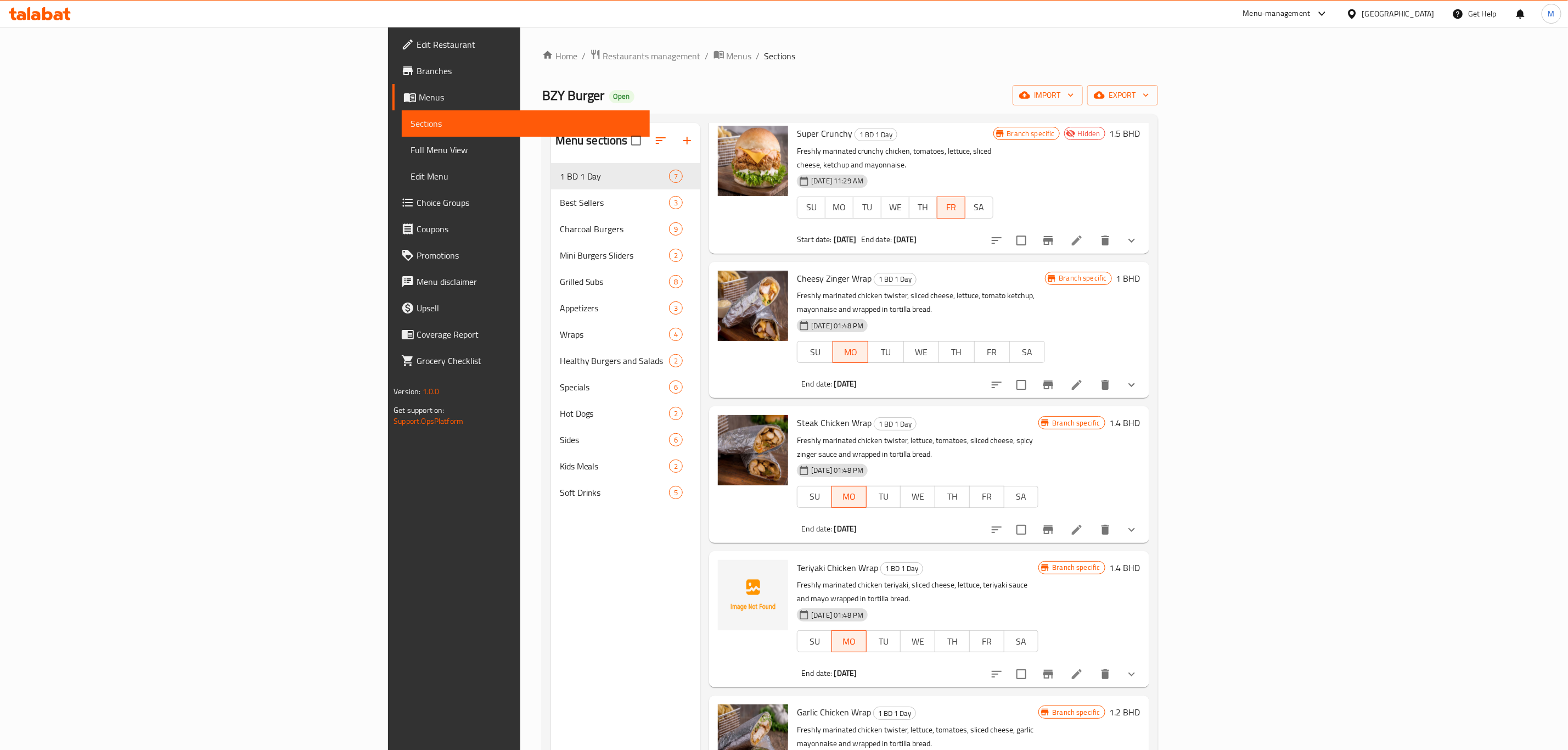
scroll to position [192, 0]
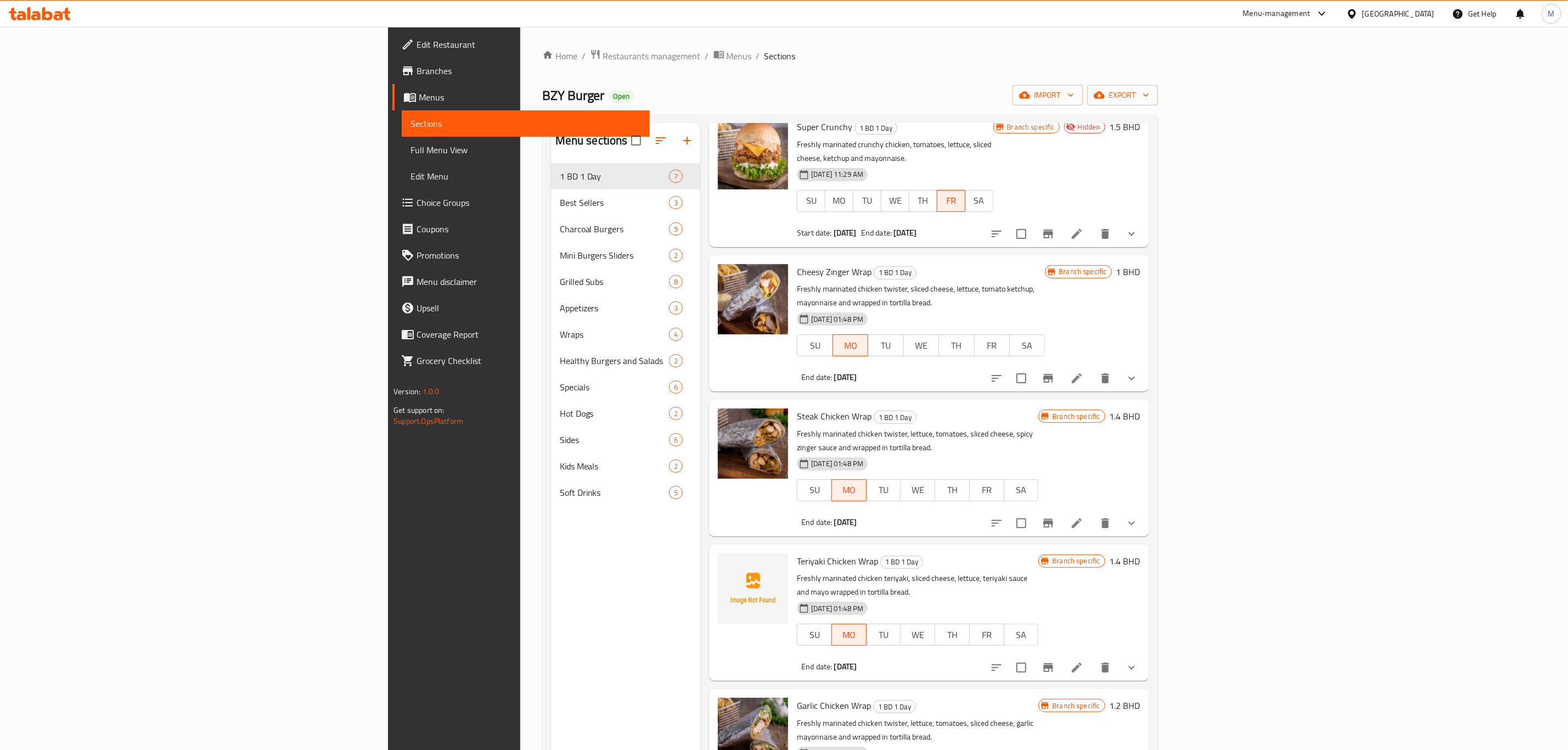
click at [1053, 663] on icon "Branch-specific-item" at bounding box center [1048, 666] width 10 height 8
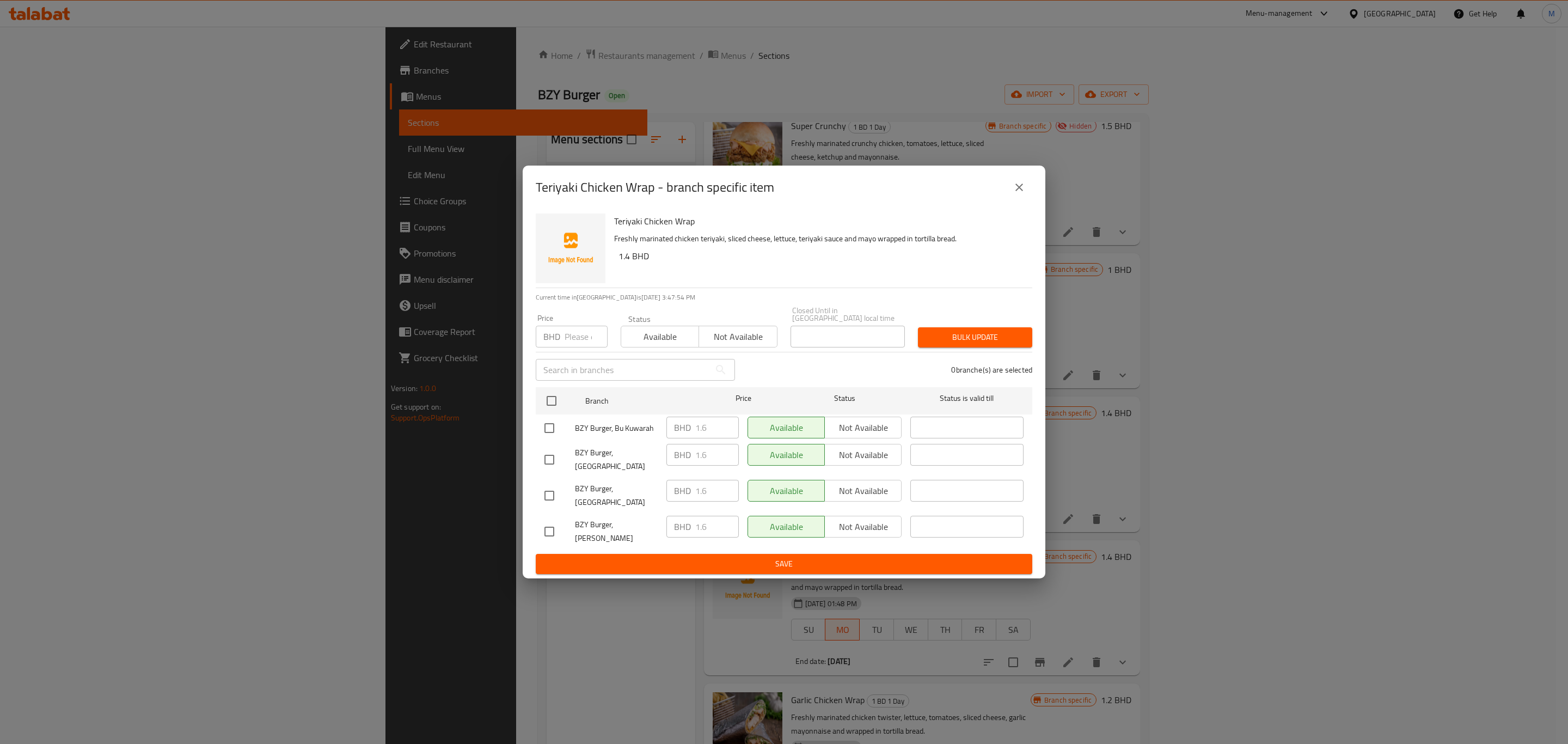
click at [1020, 194] on icon "close" at bounding box center [1020, 187] width 13 height 13
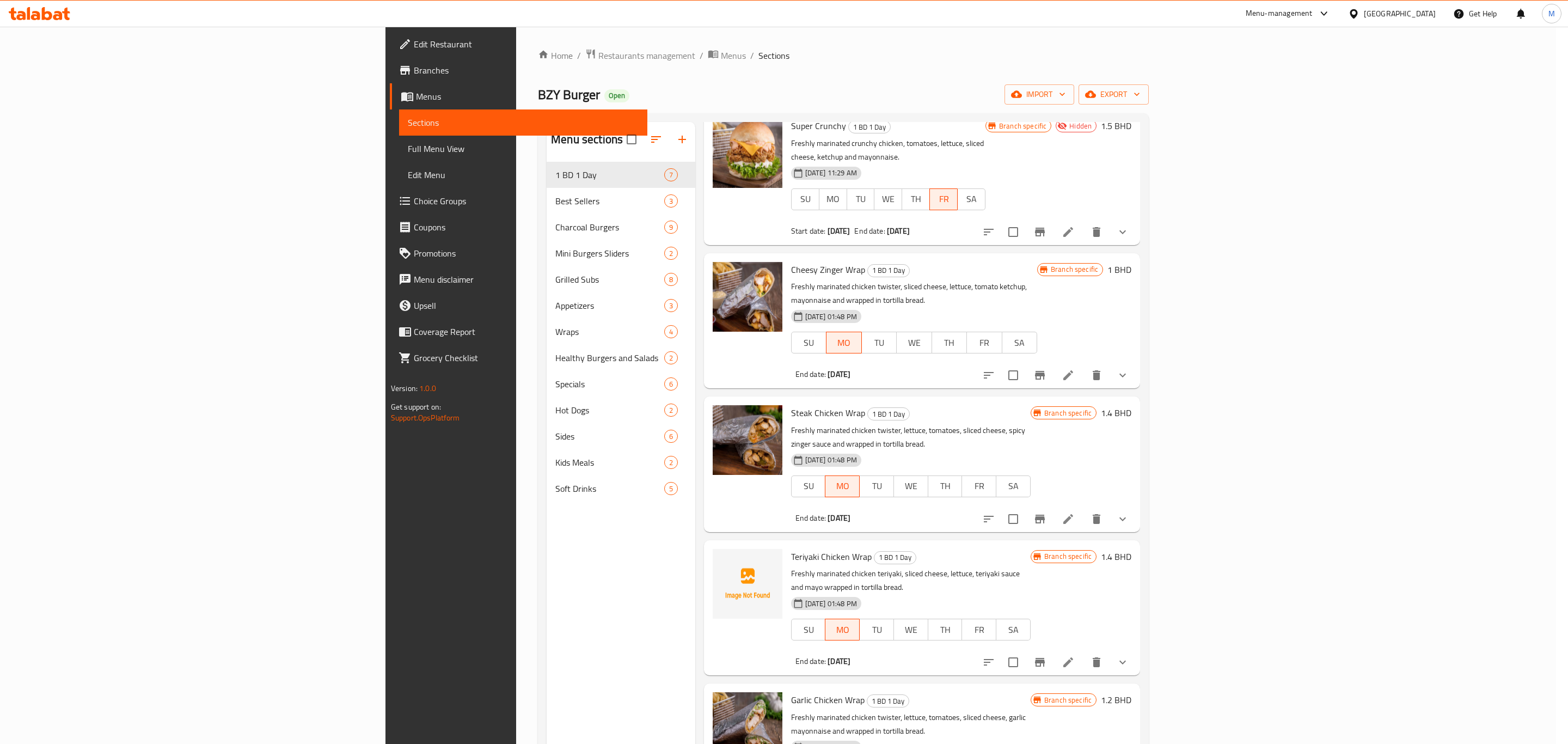
click at [1020, 194] on icon "close" at bounding box center [1020, 187] width 13 height 13
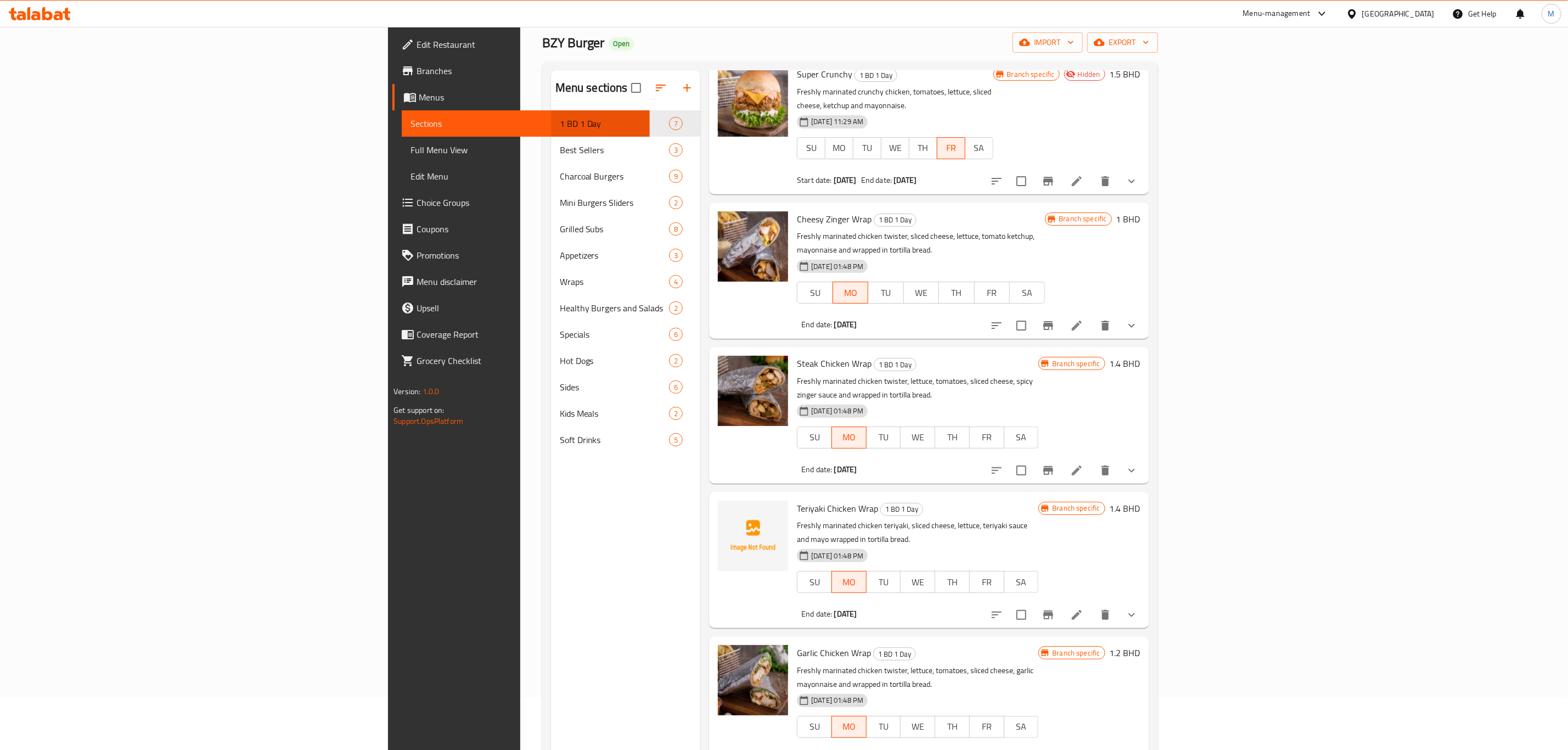
scroll to position [83, 0]
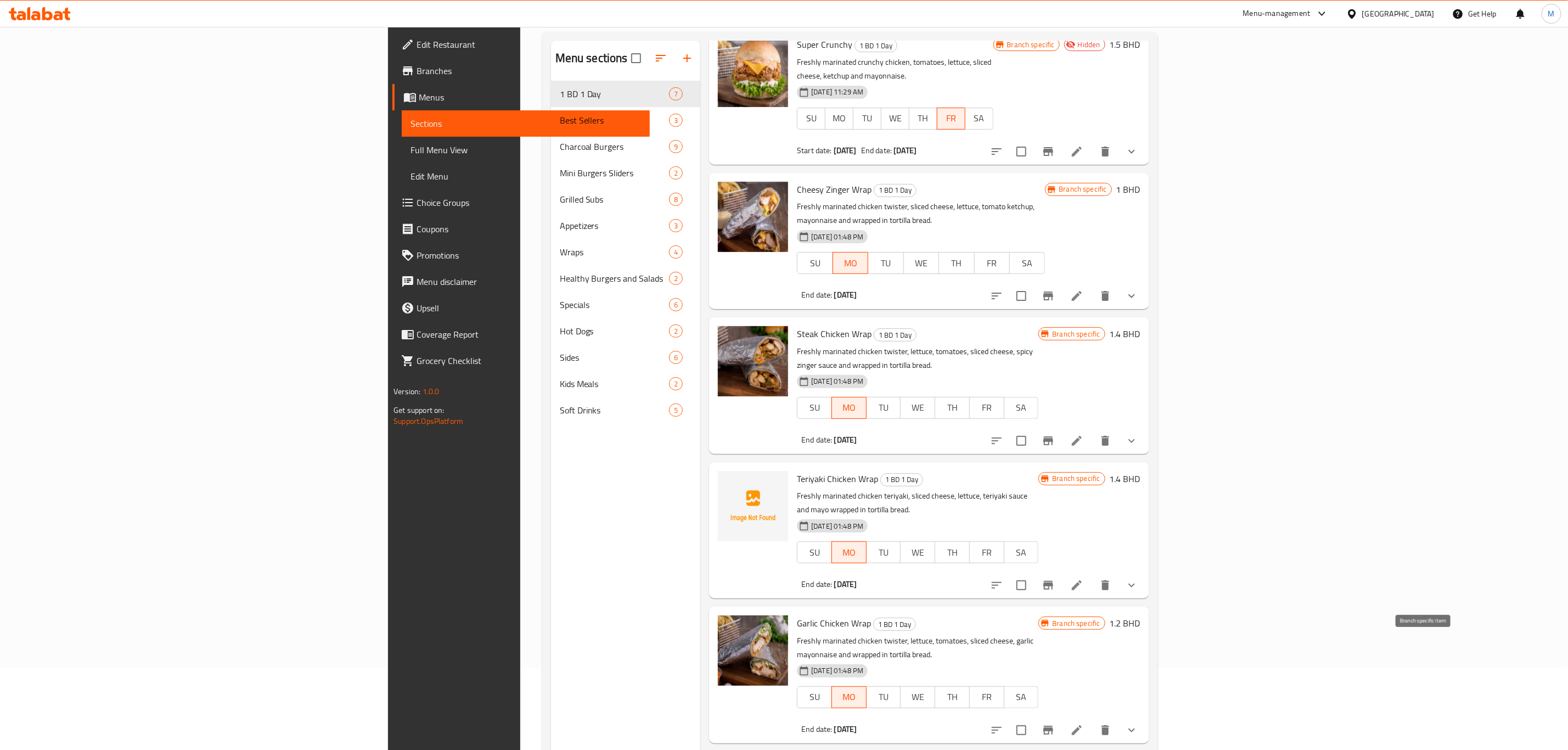
click at [1053, 726] on icon "Branch-specific-item" at bounding box center [1048, 729] width 10 height 8
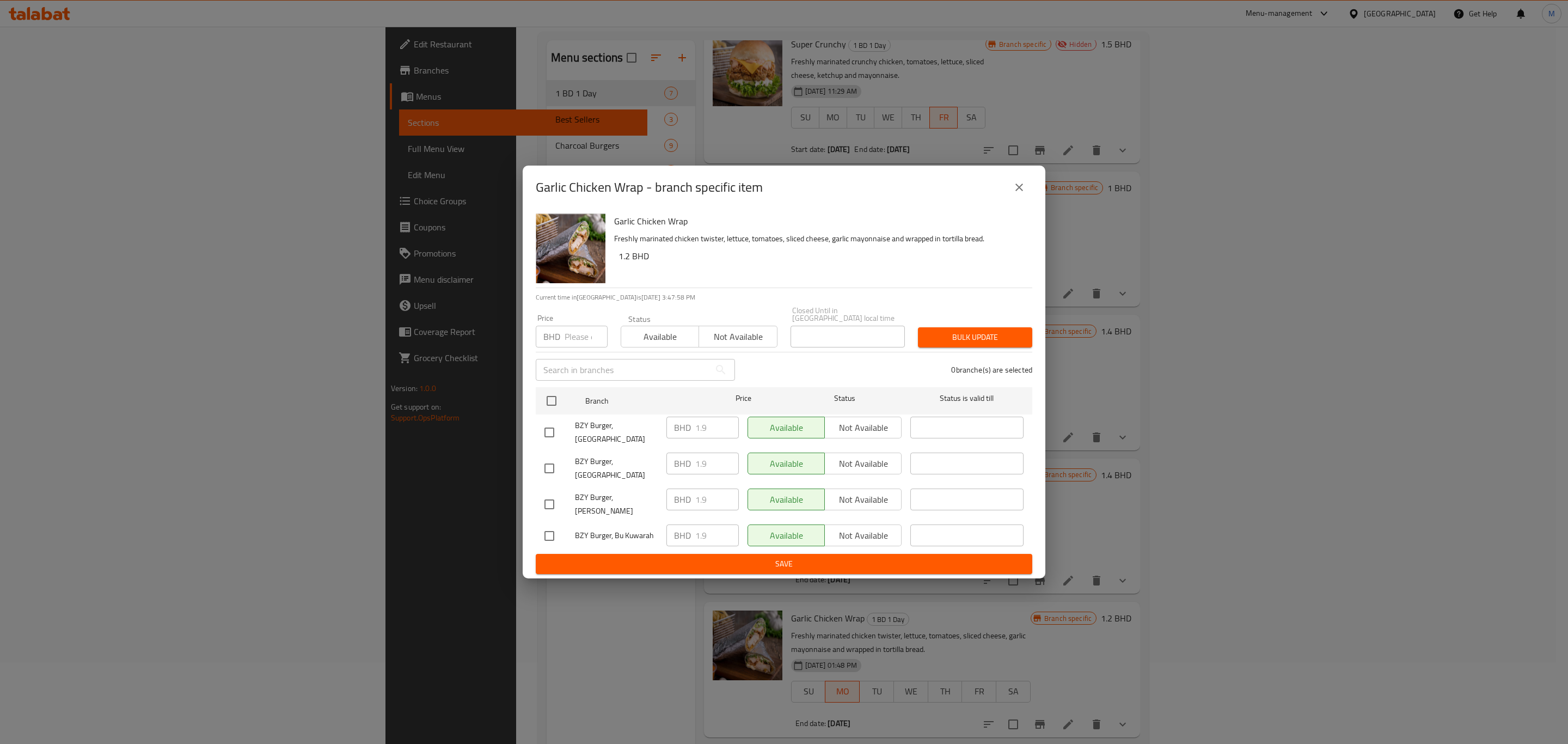
click at [1023, 193] on icon "close" at bounding box center [1020, 187] width 13 height 13
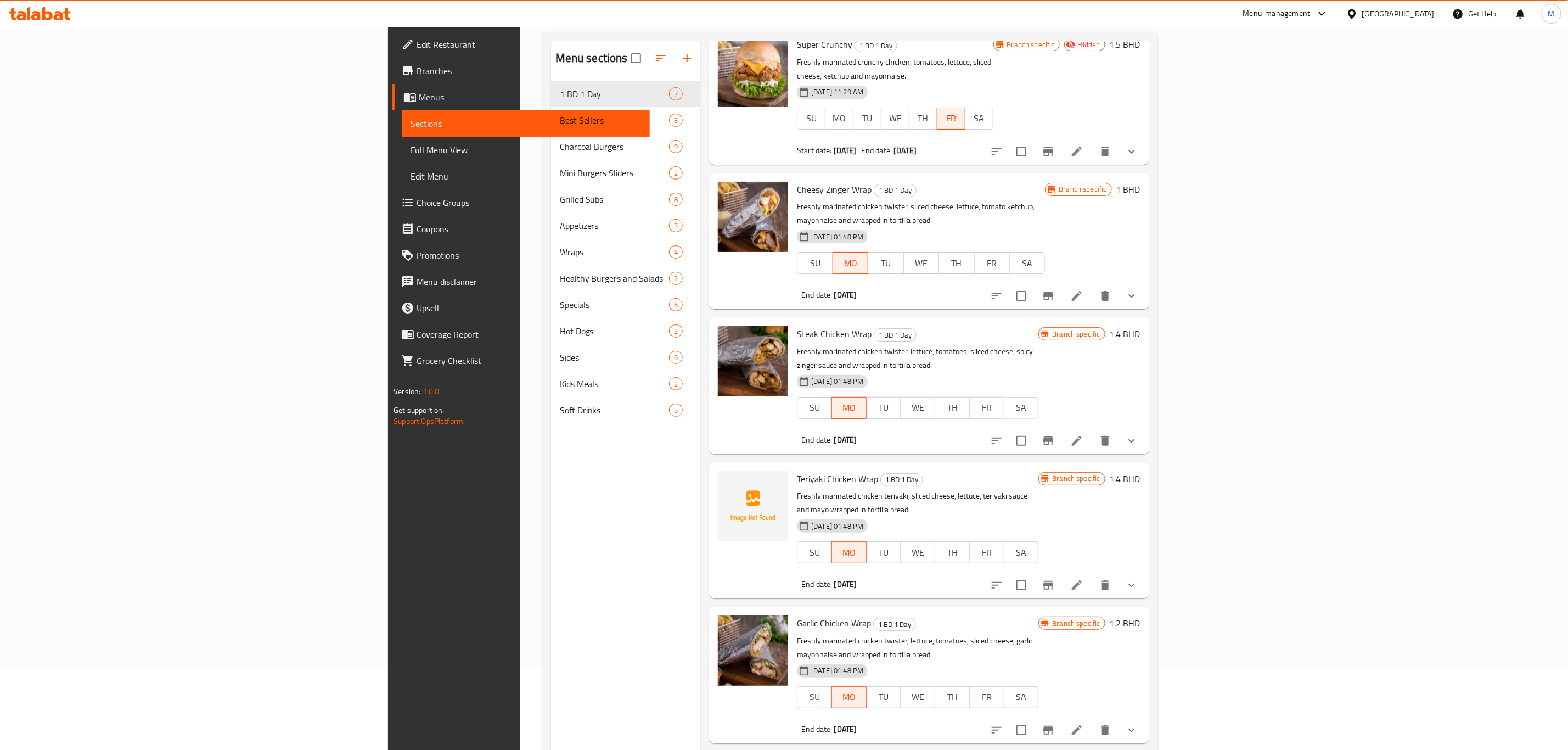
click at [1061, 572] on button "Branch-specific-item" at bounding box center [1048, 585] width 26 height 26
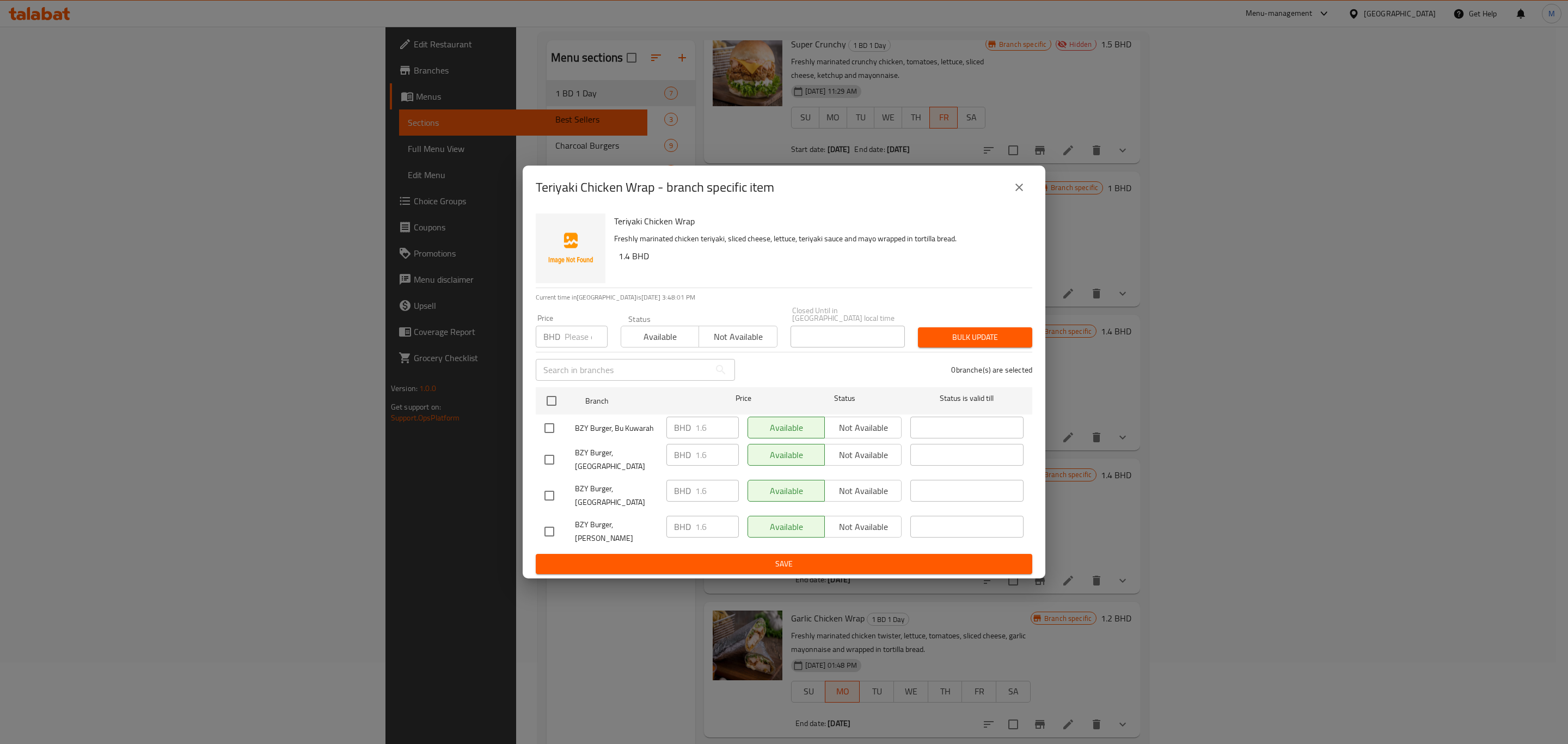
click at [1026, 199] on button "close" at bounding box center [1020, 187] width 26 height 26
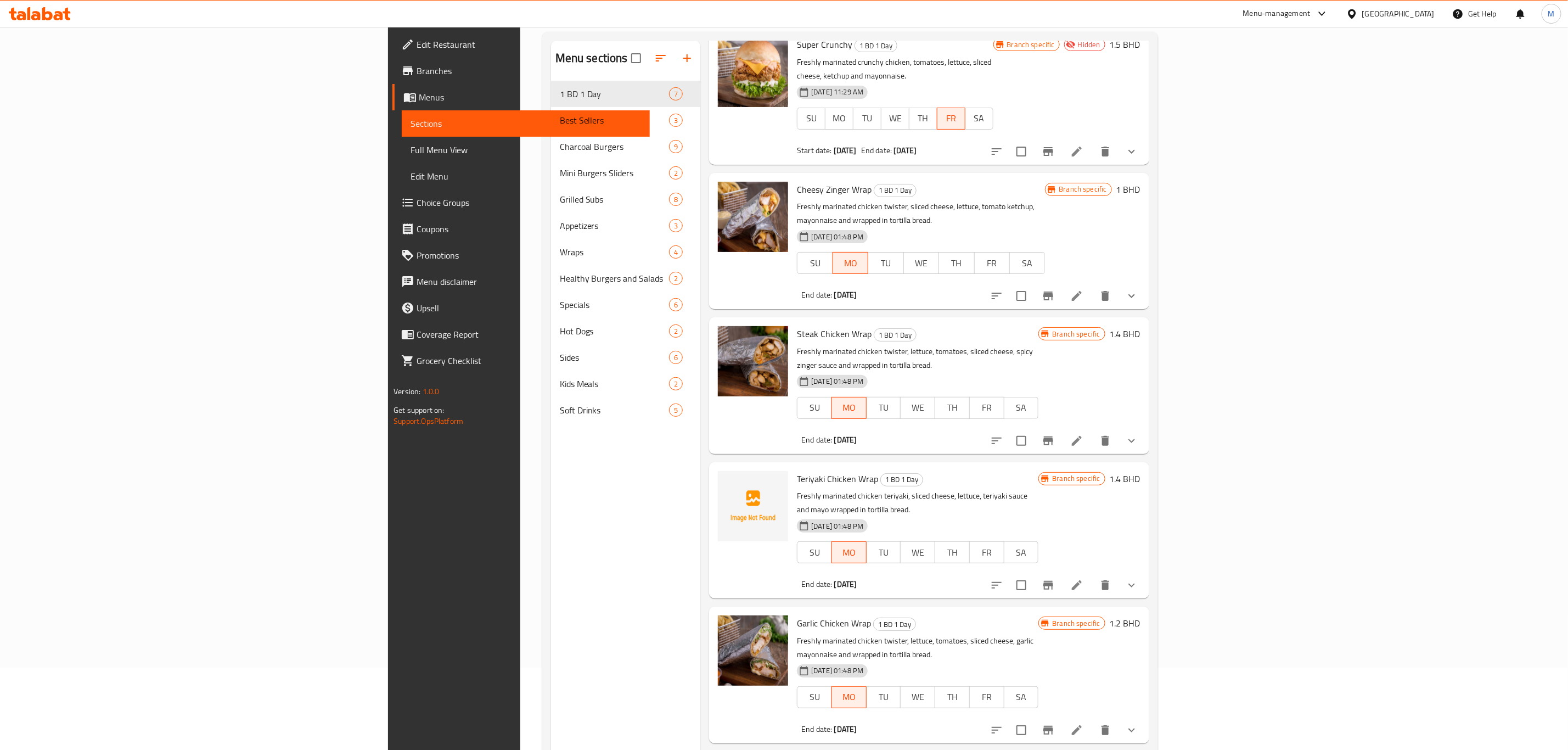
click at [1053, 436] on icon "Branch-specific-item" at bounding box center [1048, 440] width 10 height 8
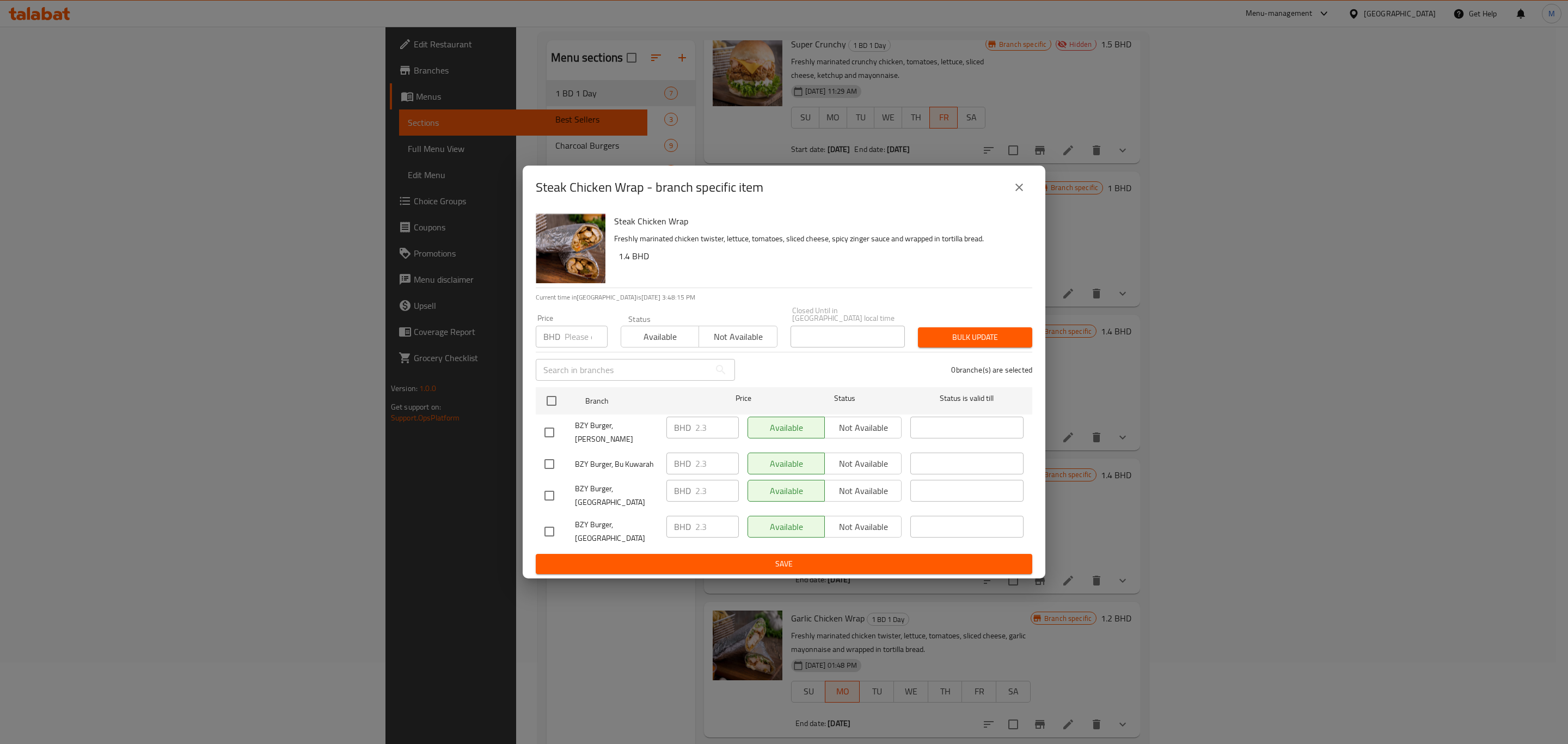
click at [1018, 194] on icon "close" at bounding box center [1020, 187] width 13 height 13
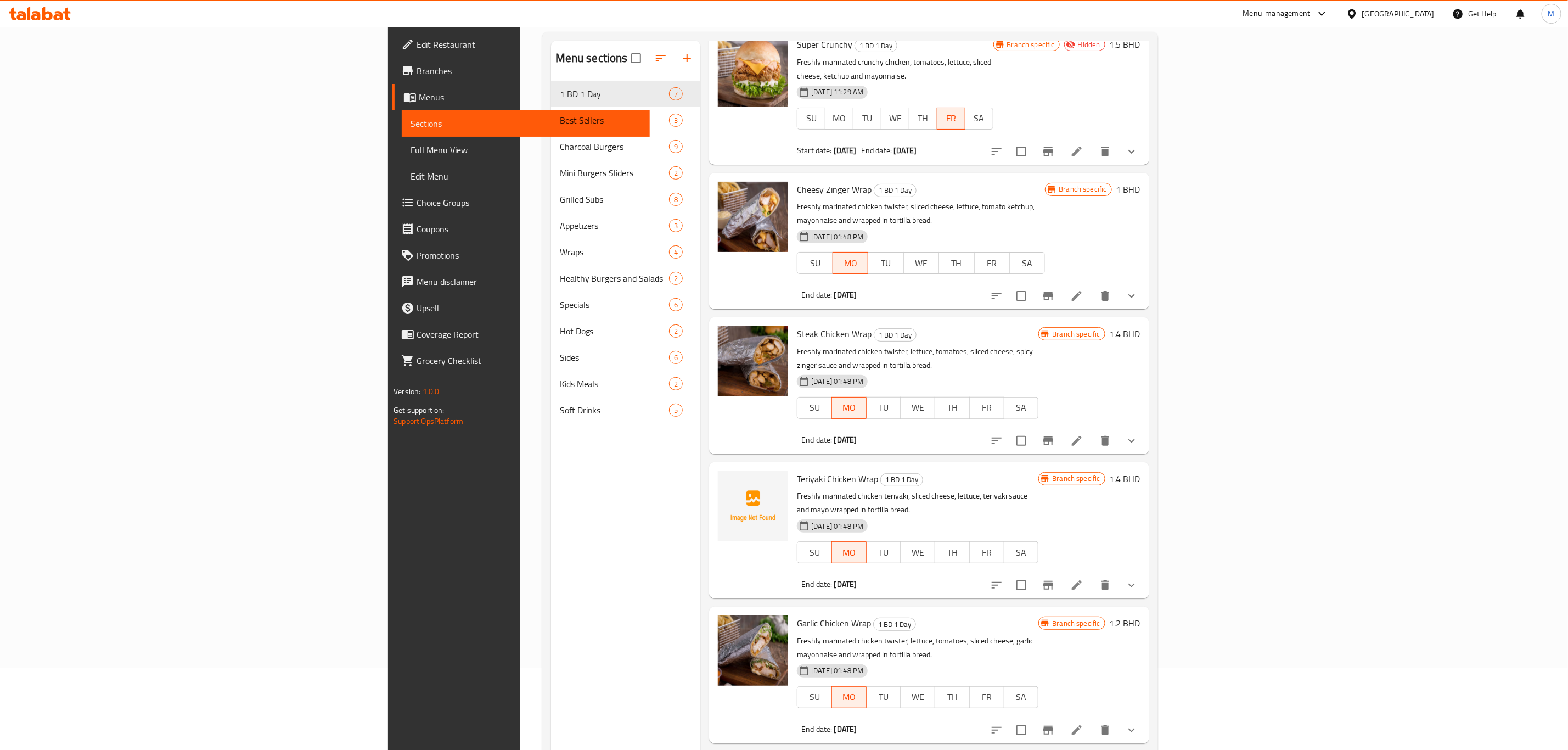
click at [1092, 431] on li at bounding box center [1076, 440] width 31 height 20
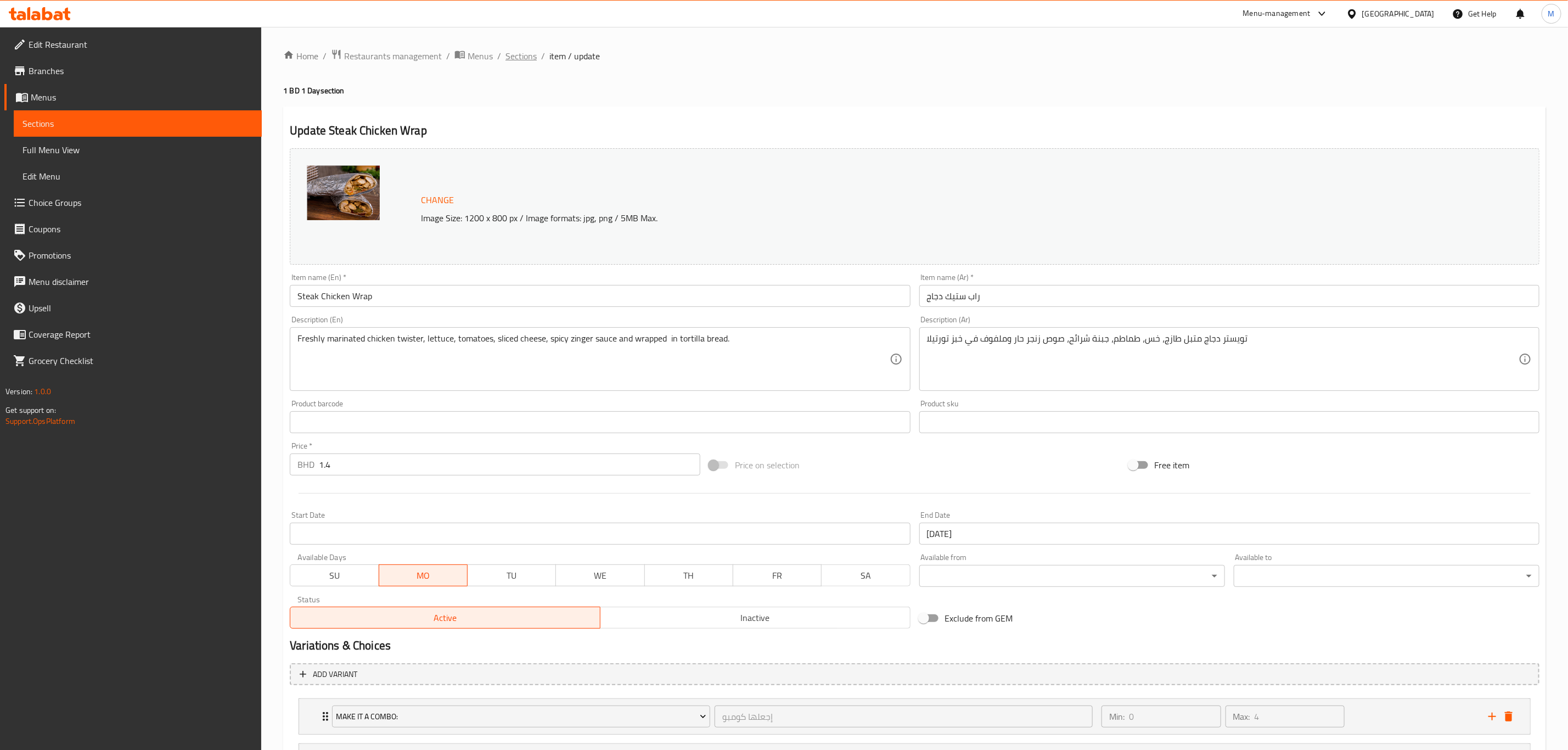
drag, startPoint x: 517, startPoint y: 54, endPoint x: 516, endPoint y: 114, distance: 60.0
click at [517, 54] on span "Sections" at bounding box center [521, 56] width 31 height 13
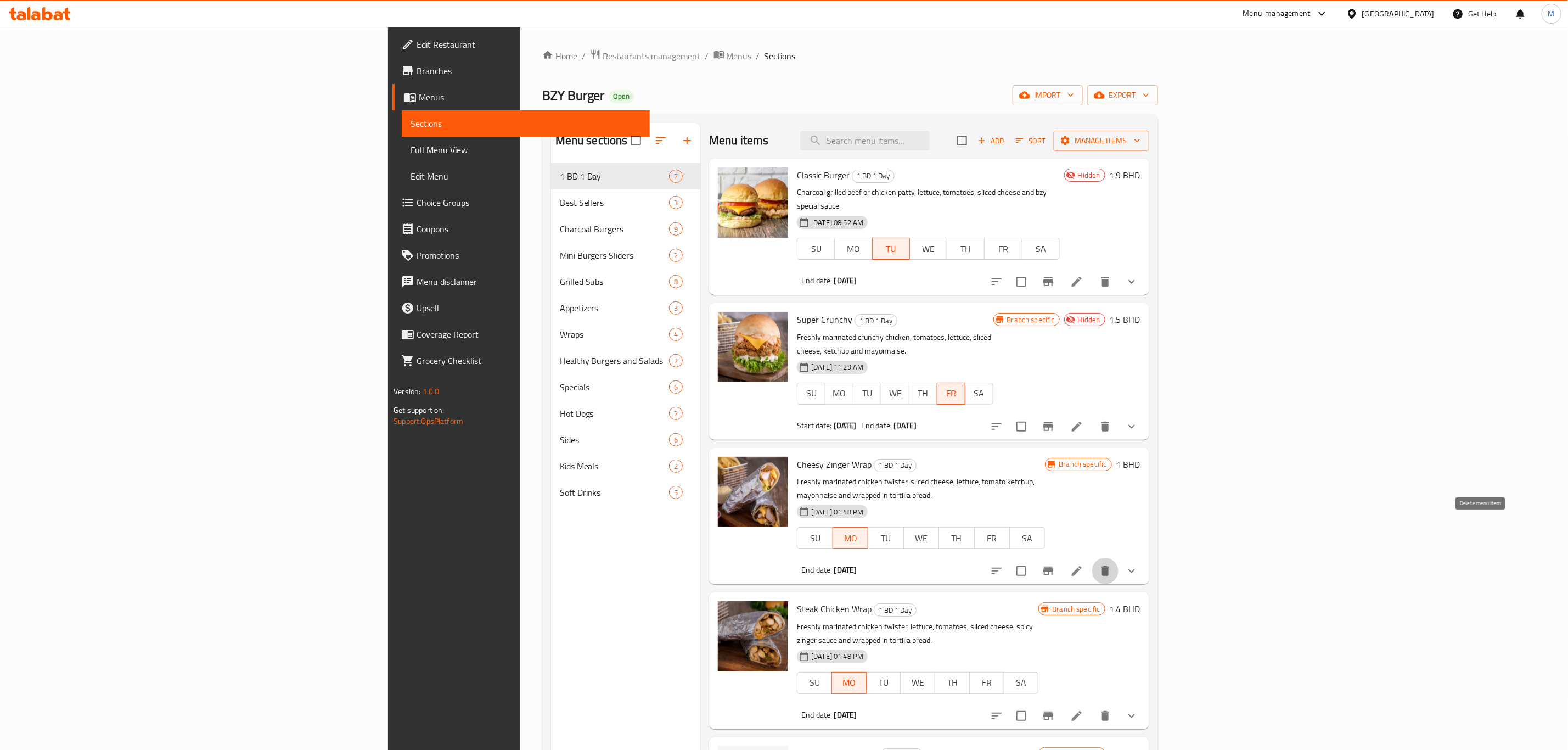
click at [1119, 558] on button "delete" at bounding box center [1105, 571] width 26 height 26
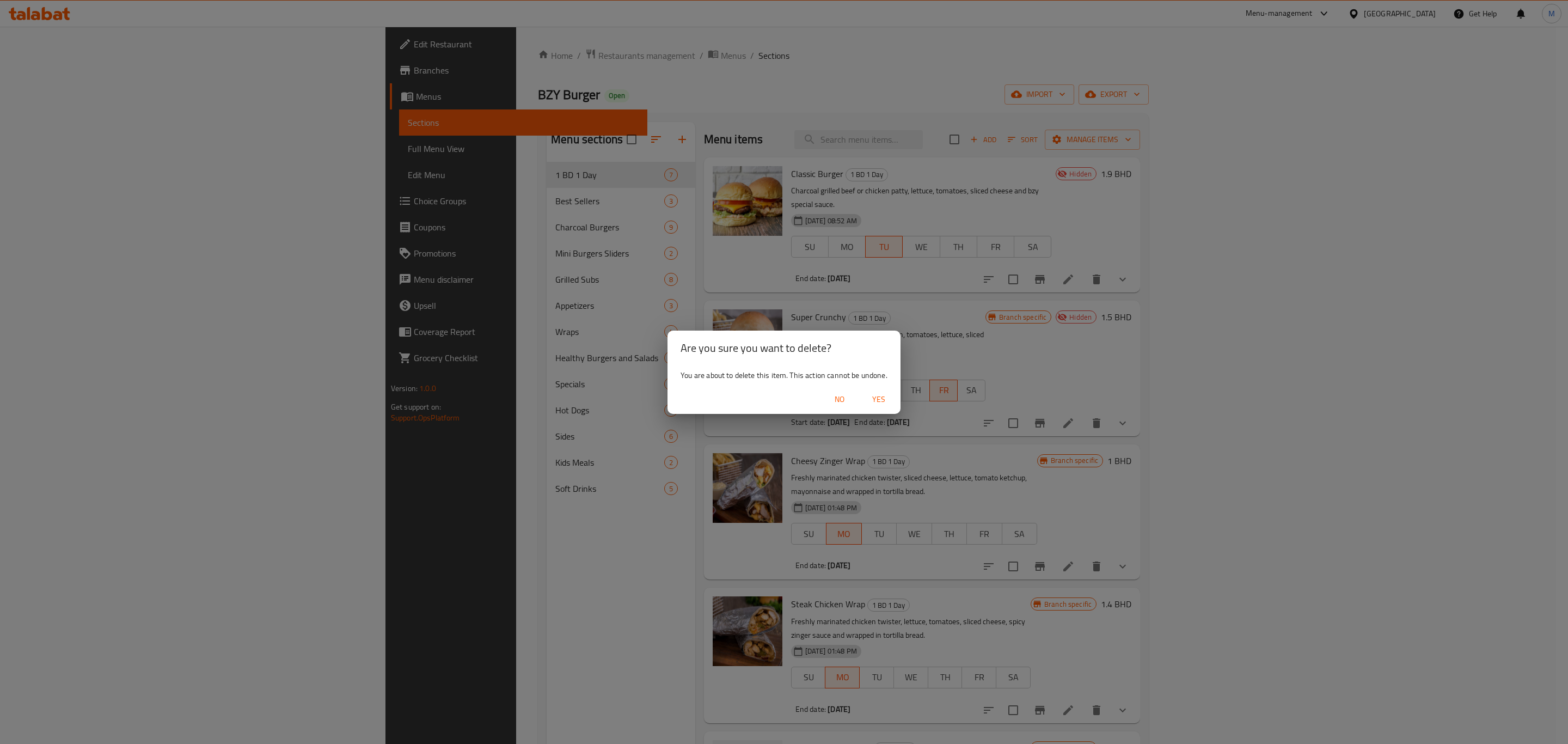
click at [836, 399] on span "No" at bounding box center [840, 399] width 26 height 14
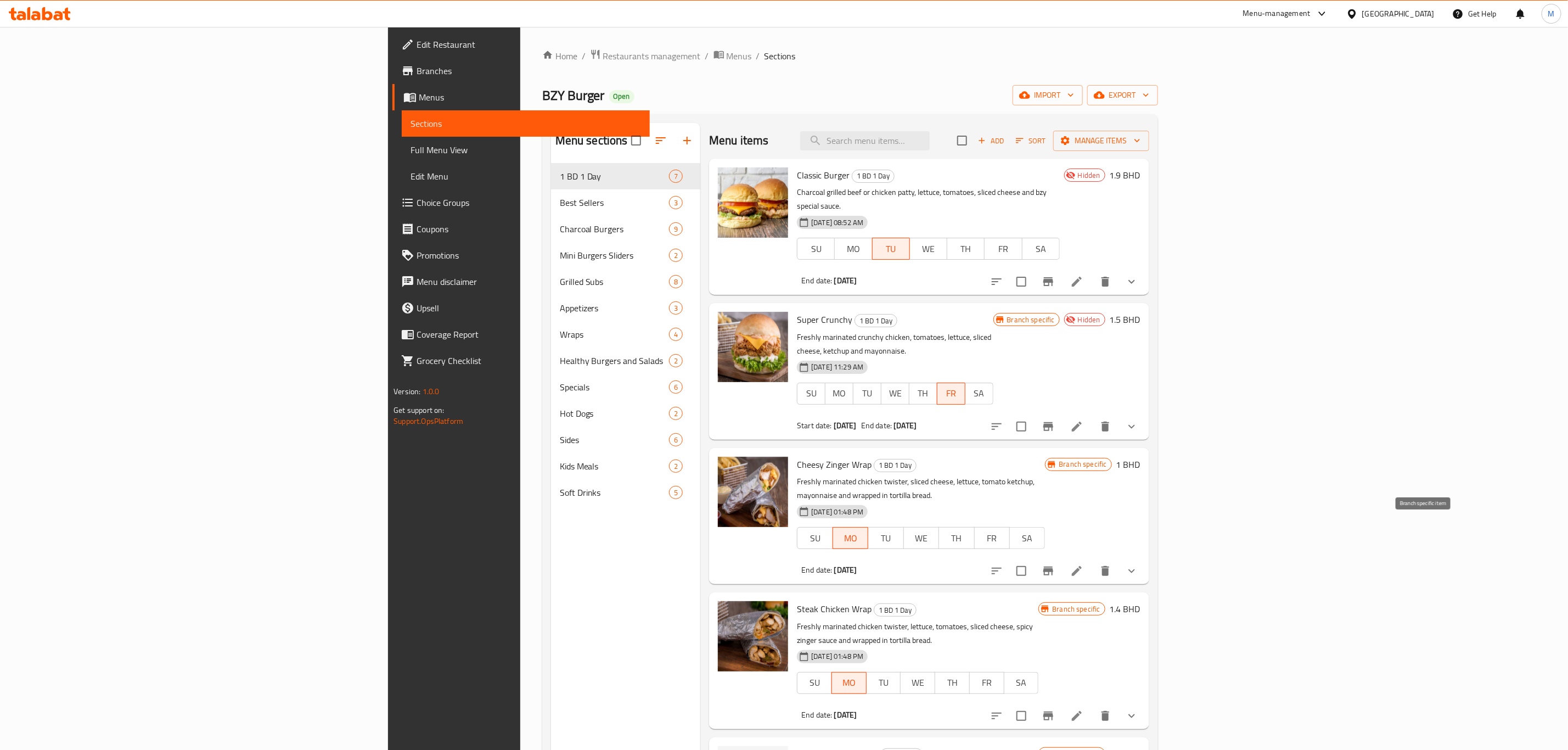
click at [1055, 564] on icon "Branch-specific-item" at bounding box center [1048, 571] width 13 height 13
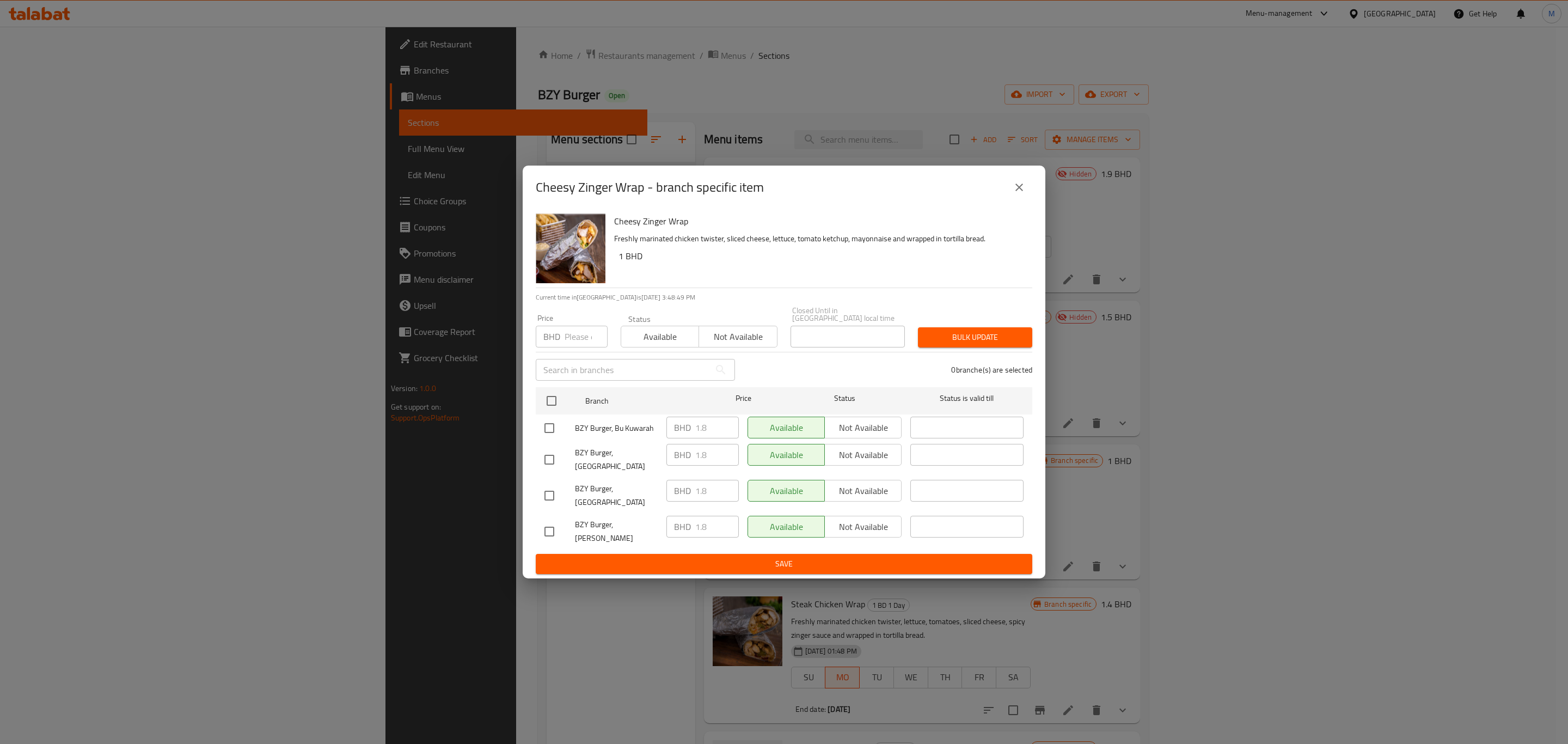
click at [1008, 200] on button "close" at bounding box center [1020, 187] width 26 height 26
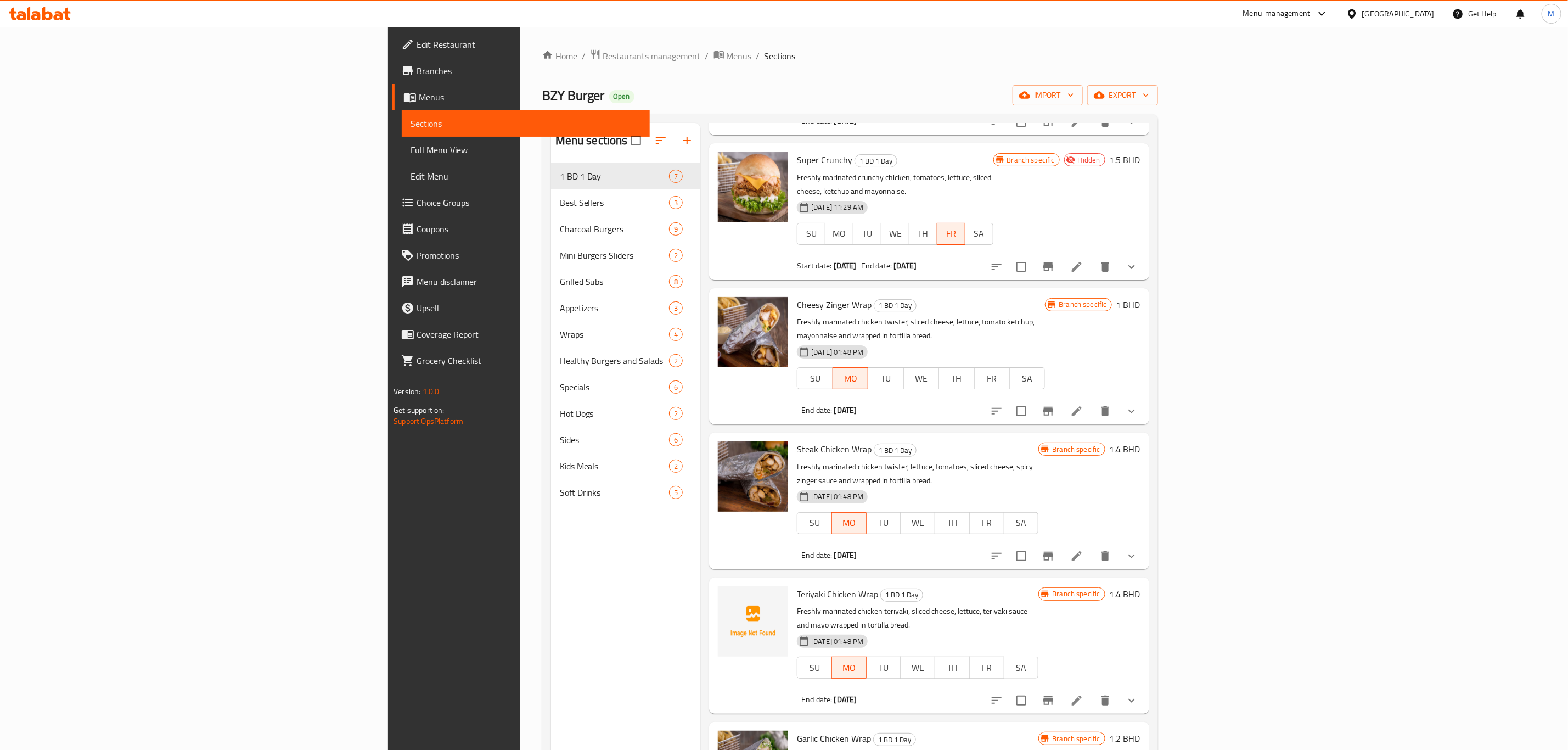
scroll to position [164, 0]
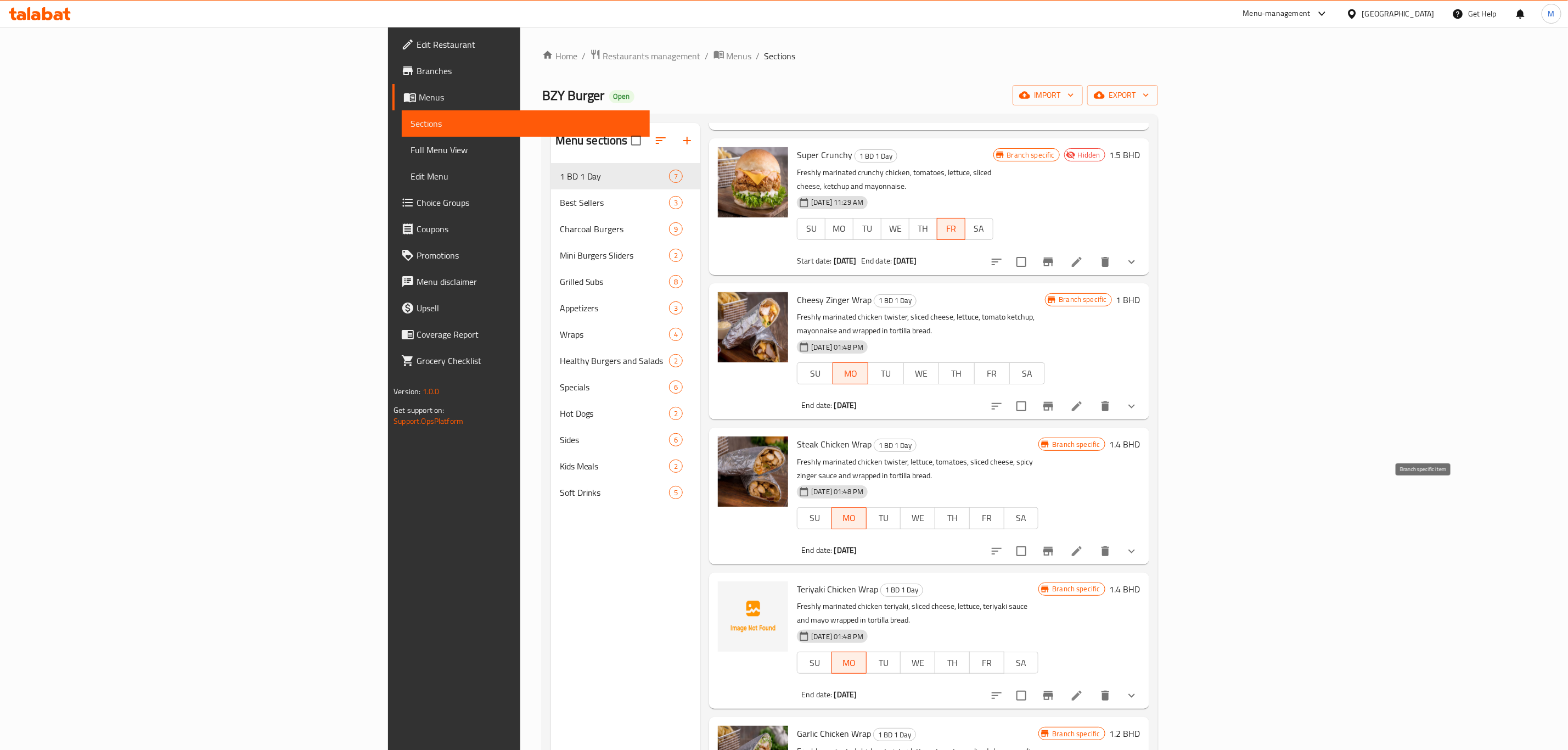
click at [1055, 544] on icon "Branch-specific-item" at bounding box center [1048, 551] width 13 height 13
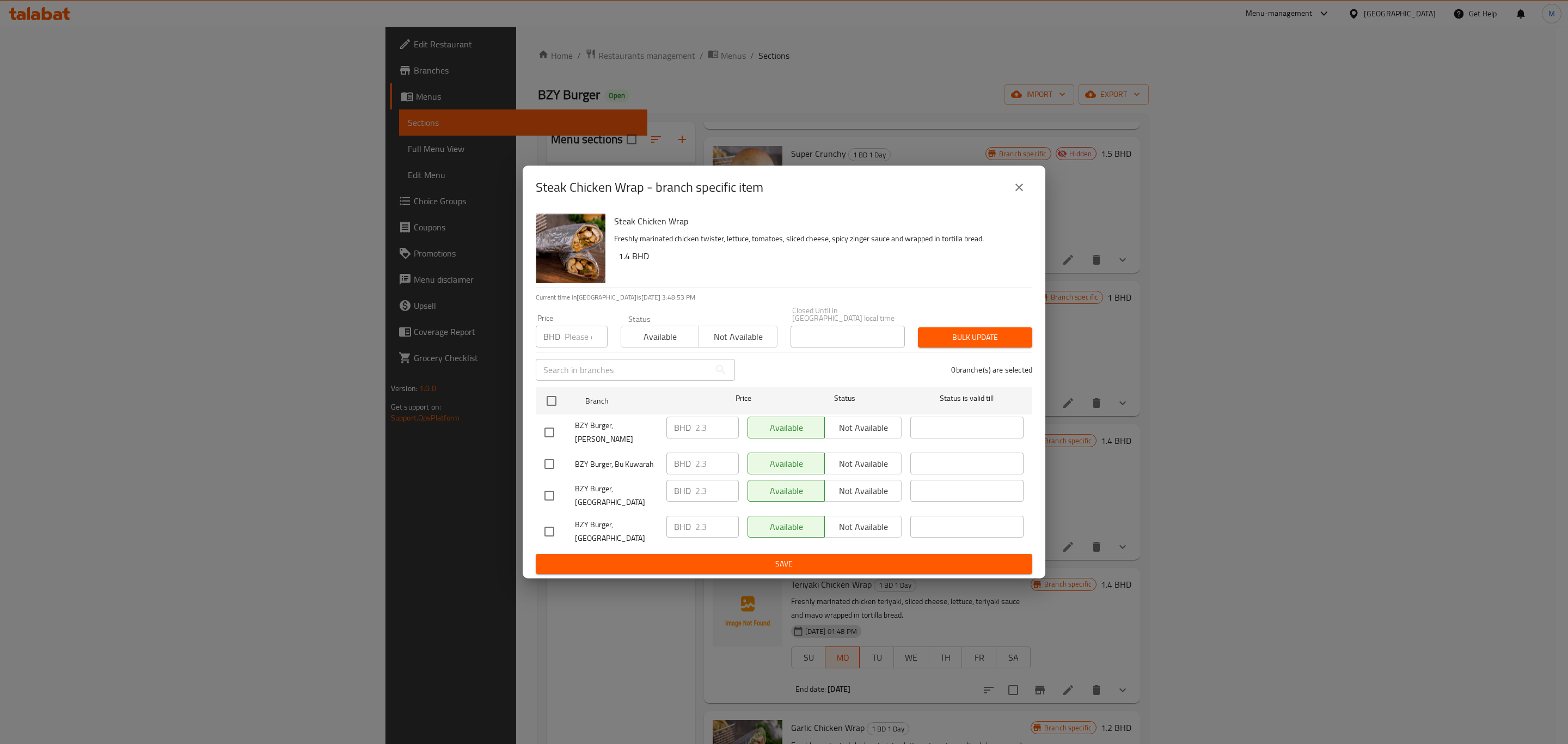
click at [1011, 199] on button "close" at bounding box center [1020, 187] width 26 height 26
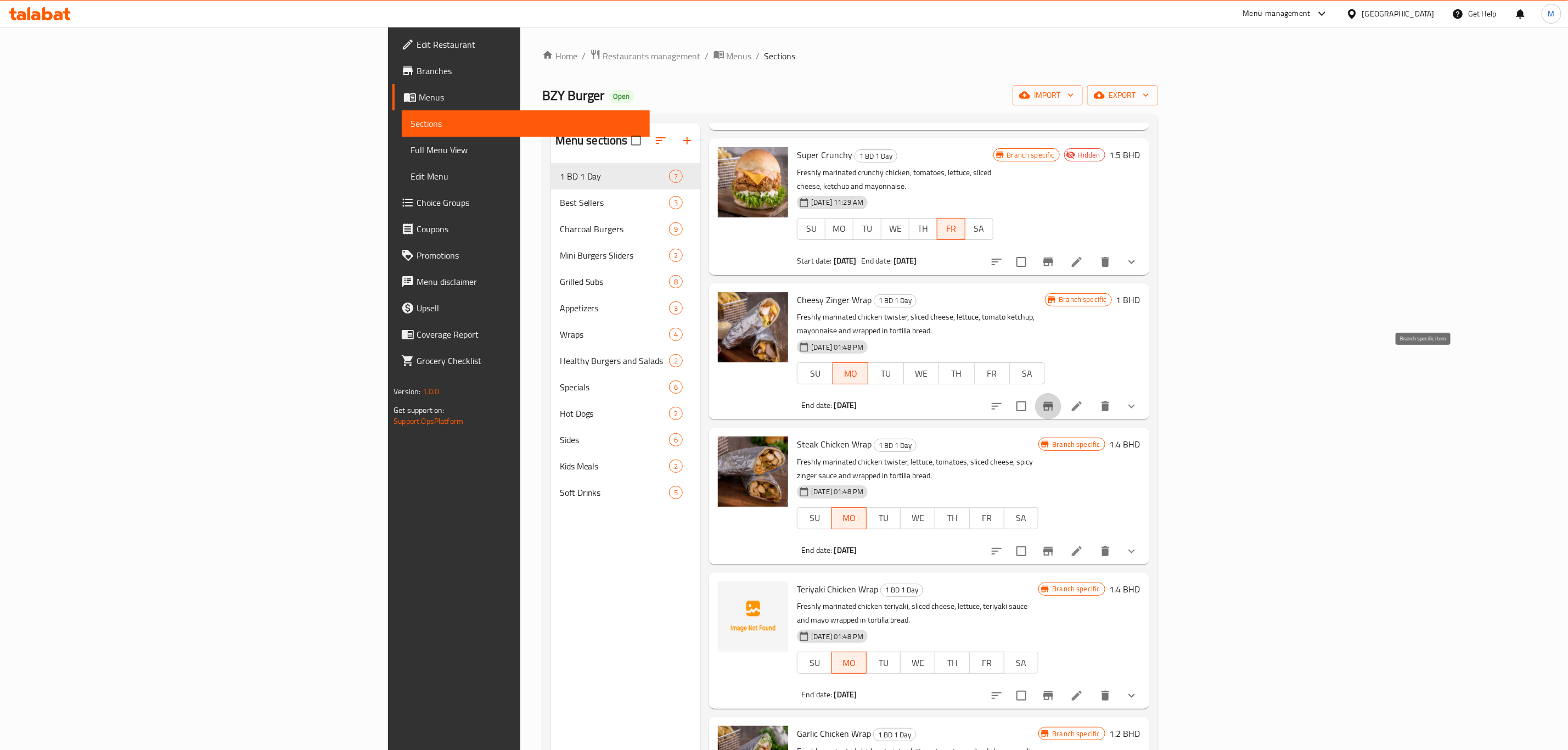
click at [1053, 402] on icon "Branch-specific-item" at bounding box center [1048, 406] width 10 height 8
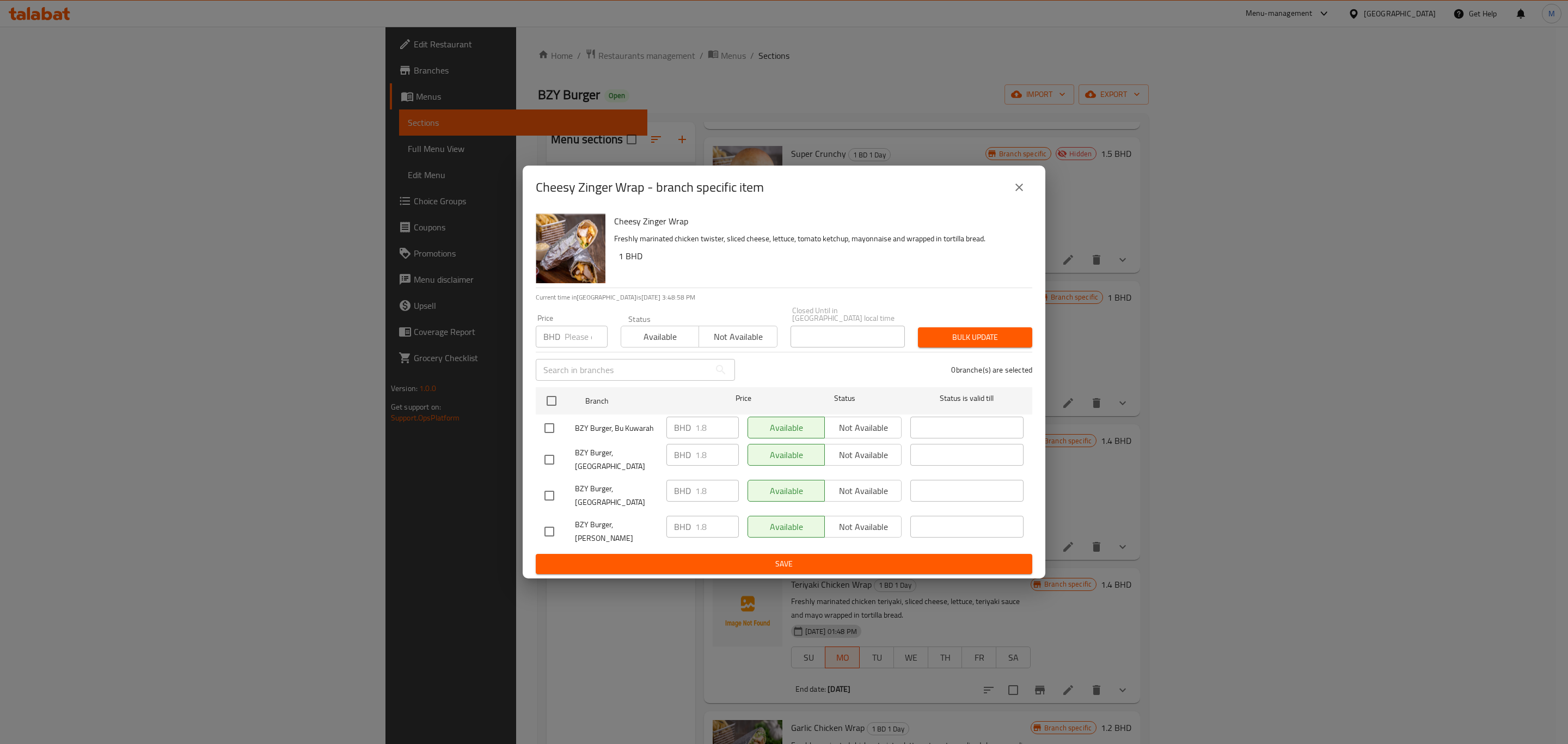
click at [1013, 200] on button "close" at bounding box center [1020, 187] width 26 height 26
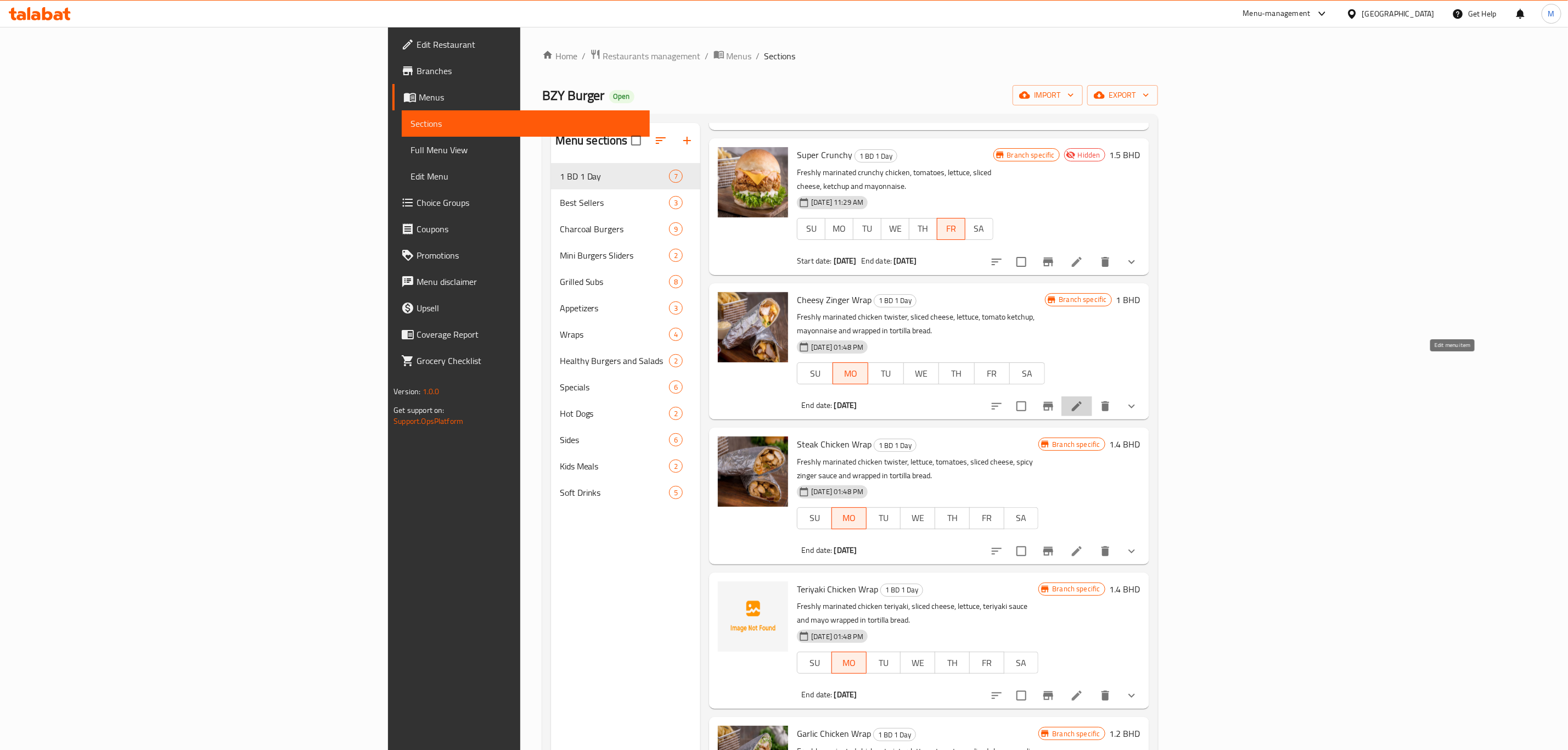
click at [1083, 400] on icon at bounding box center [1076, 406] width 13 height 13
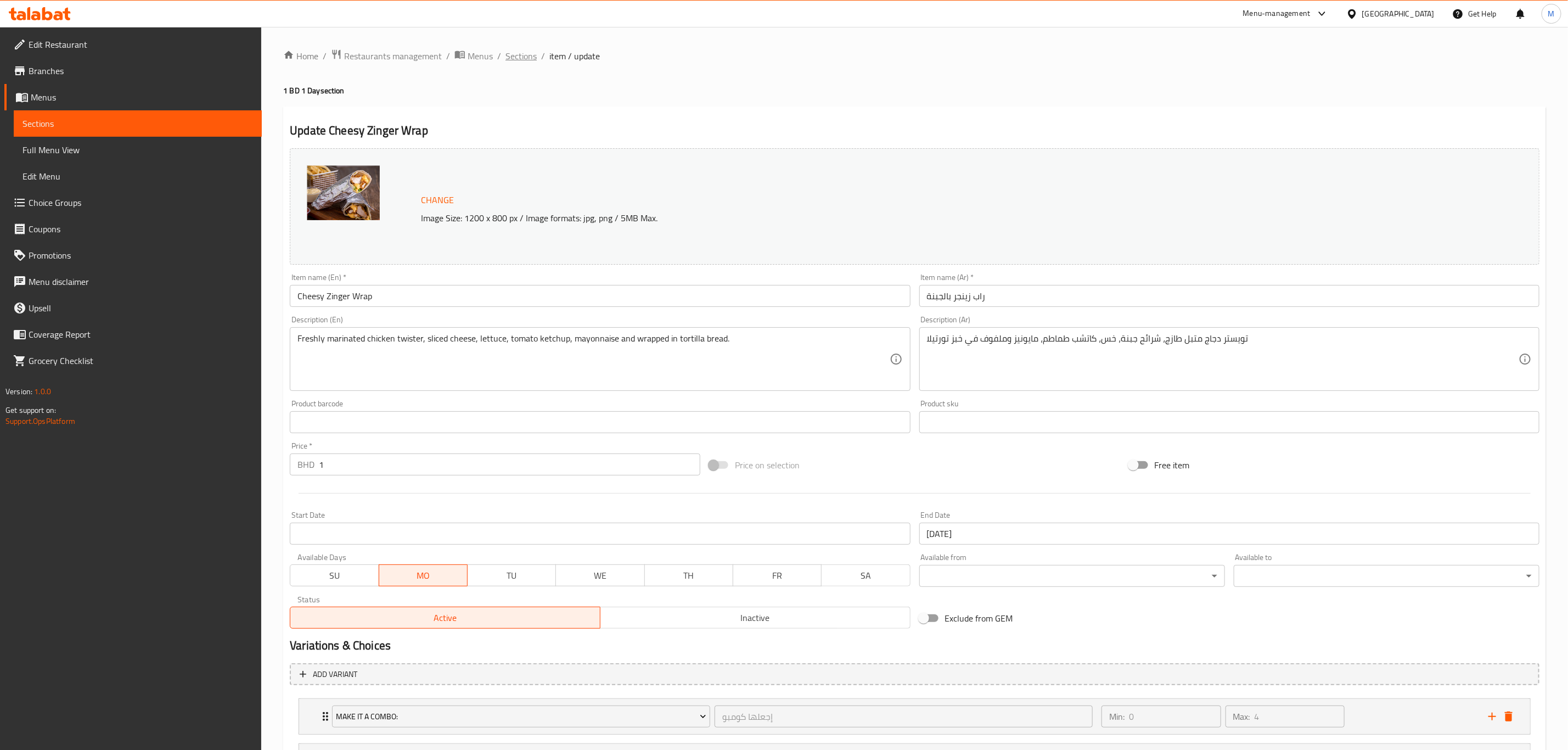
click at [522, 57] on span "Sections" at bounding box center [521, 56] width 31 height 13
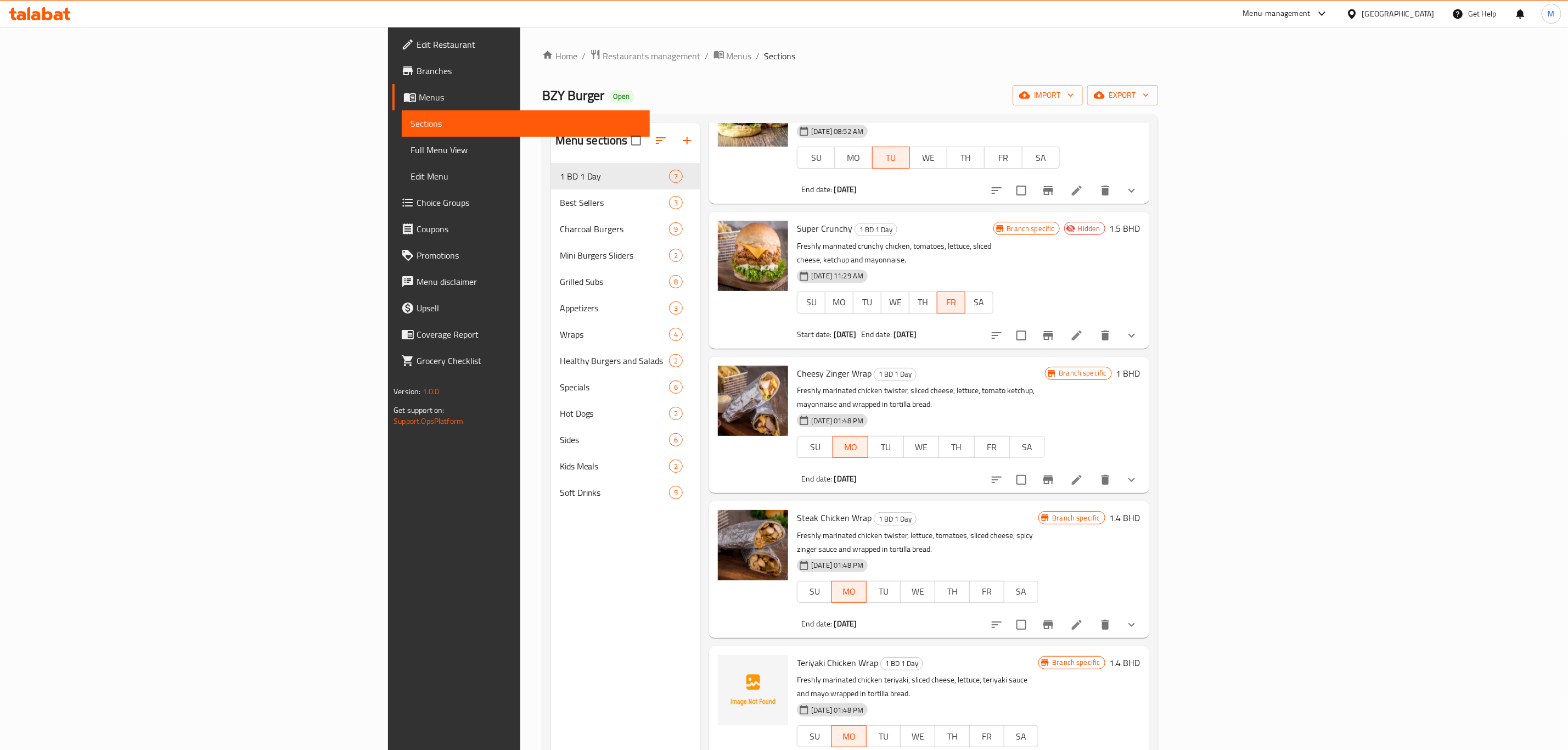
scroll to position [164, 0]
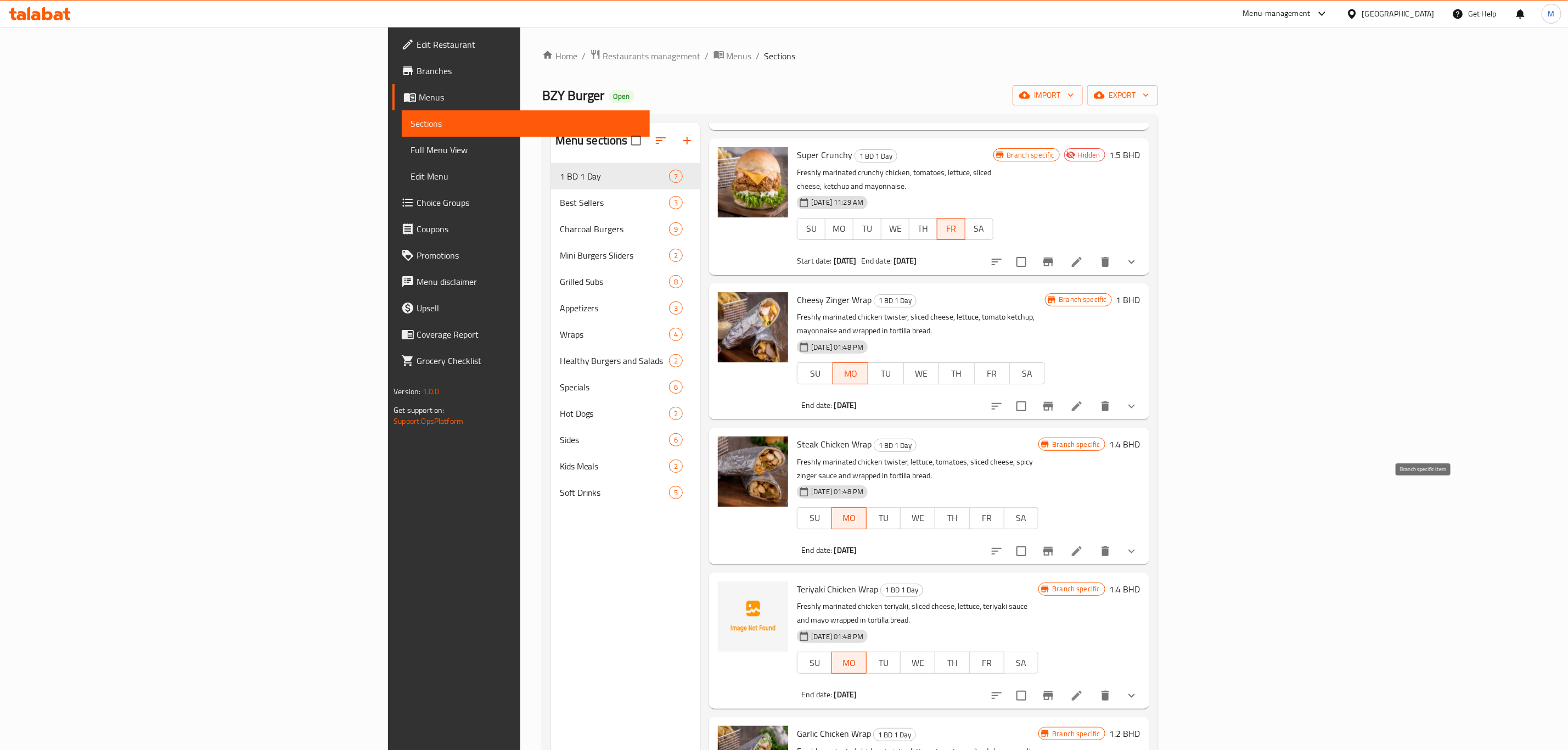
click at [1055, 544] on icon "Branch-specific-item" at bounding box center [1048, 551] width 13 height 13
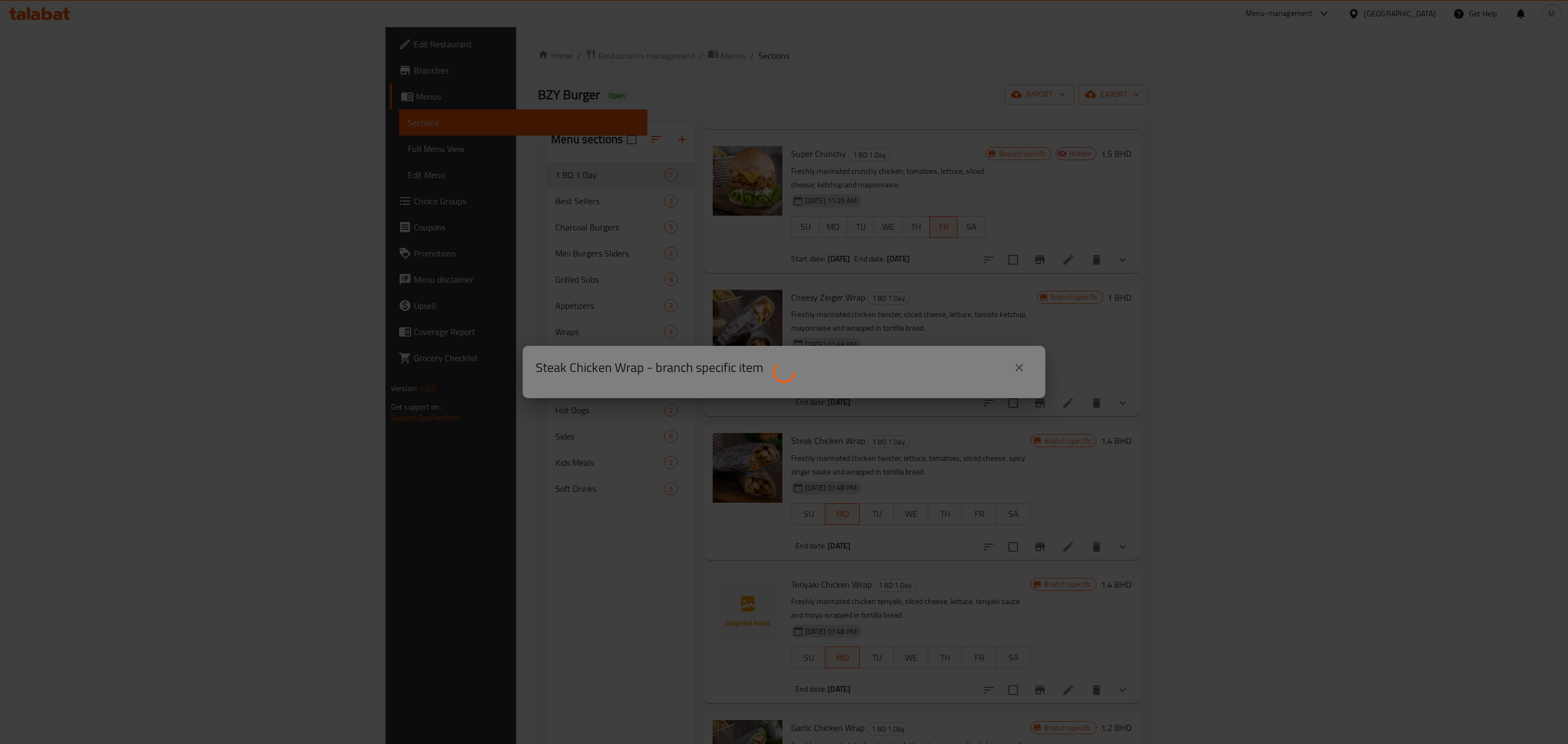
click at [881, 236] on div at bounding box center [784, 372] width 1568 height 744
click at [1027, 366] on div at bounding box center [784, 372] width 1568 height 744
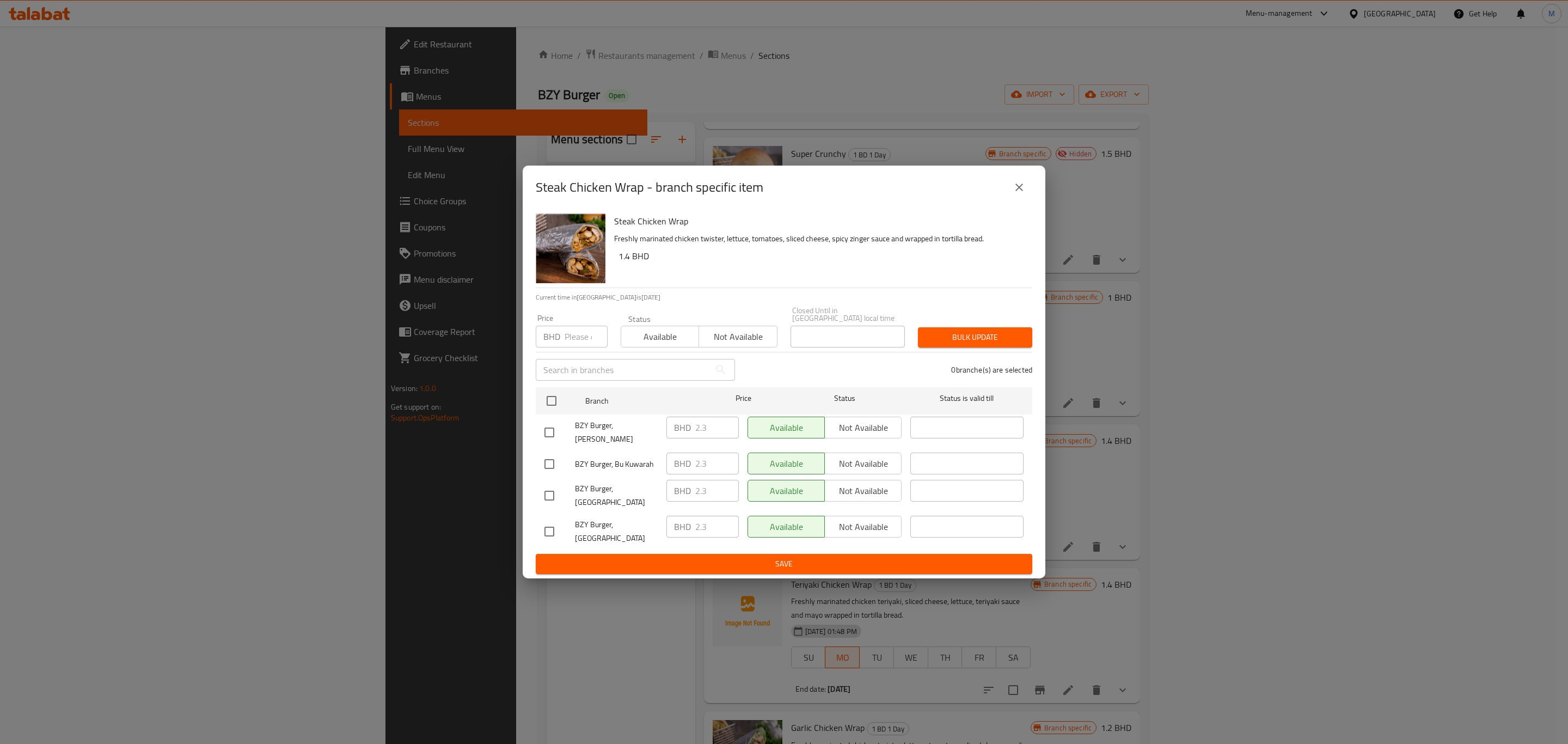
click at [1013, 194] on icon "close" at bounding box center [1020, 187] width 13 height 13
drag, startPoint x: 1013, startPoint y: 199, endPoint x: 1013, endPoint y: 208, distance: 9.0
click at [1013, 194] on icon "close" at bounding box center [1020, 187] width 13 height 13
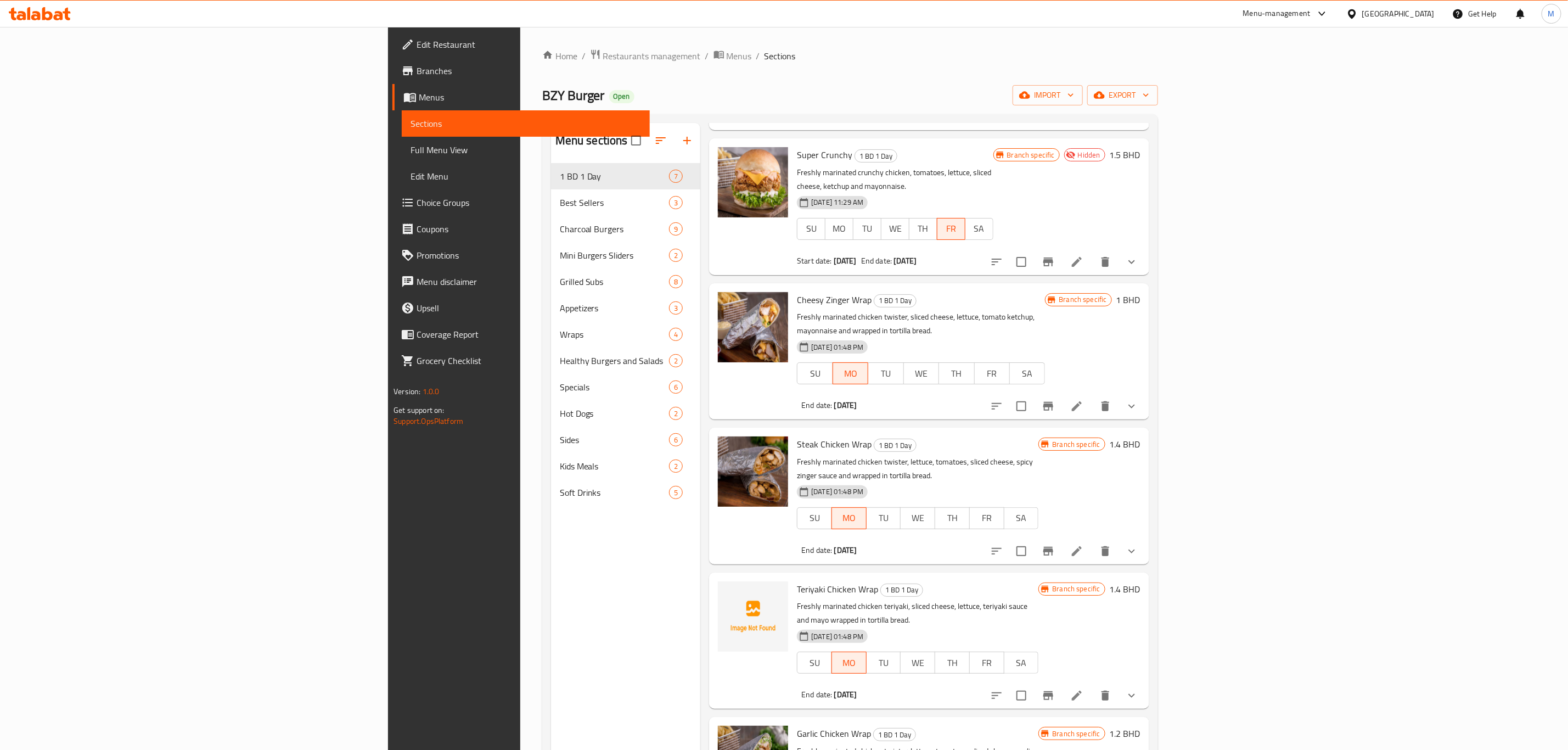
click at [1092, 542] on li at bounding box center [1076, 551] width 31 height 20
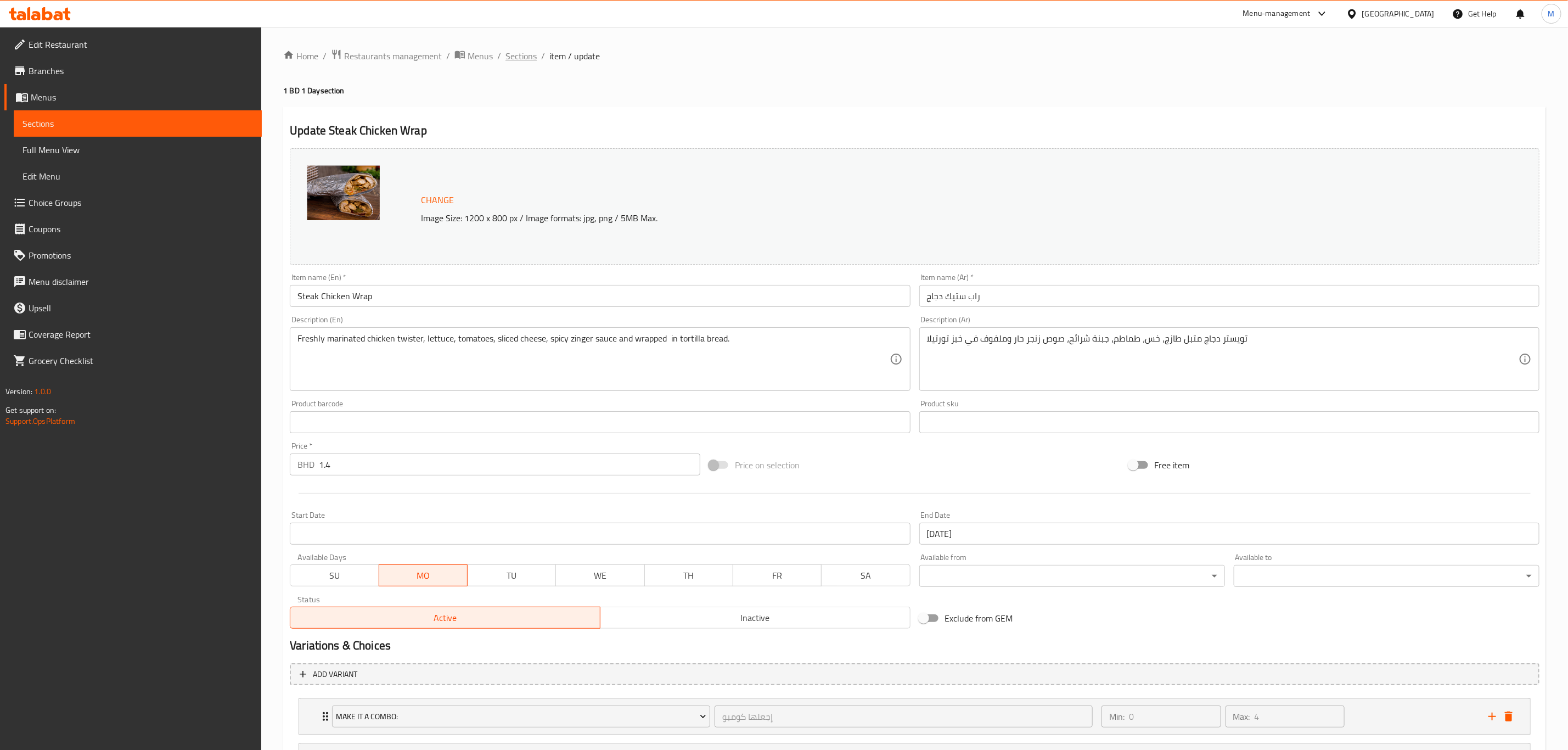
click at [520, 56] on span "Sections" at bounding box center [521, 56] width 31 height 13
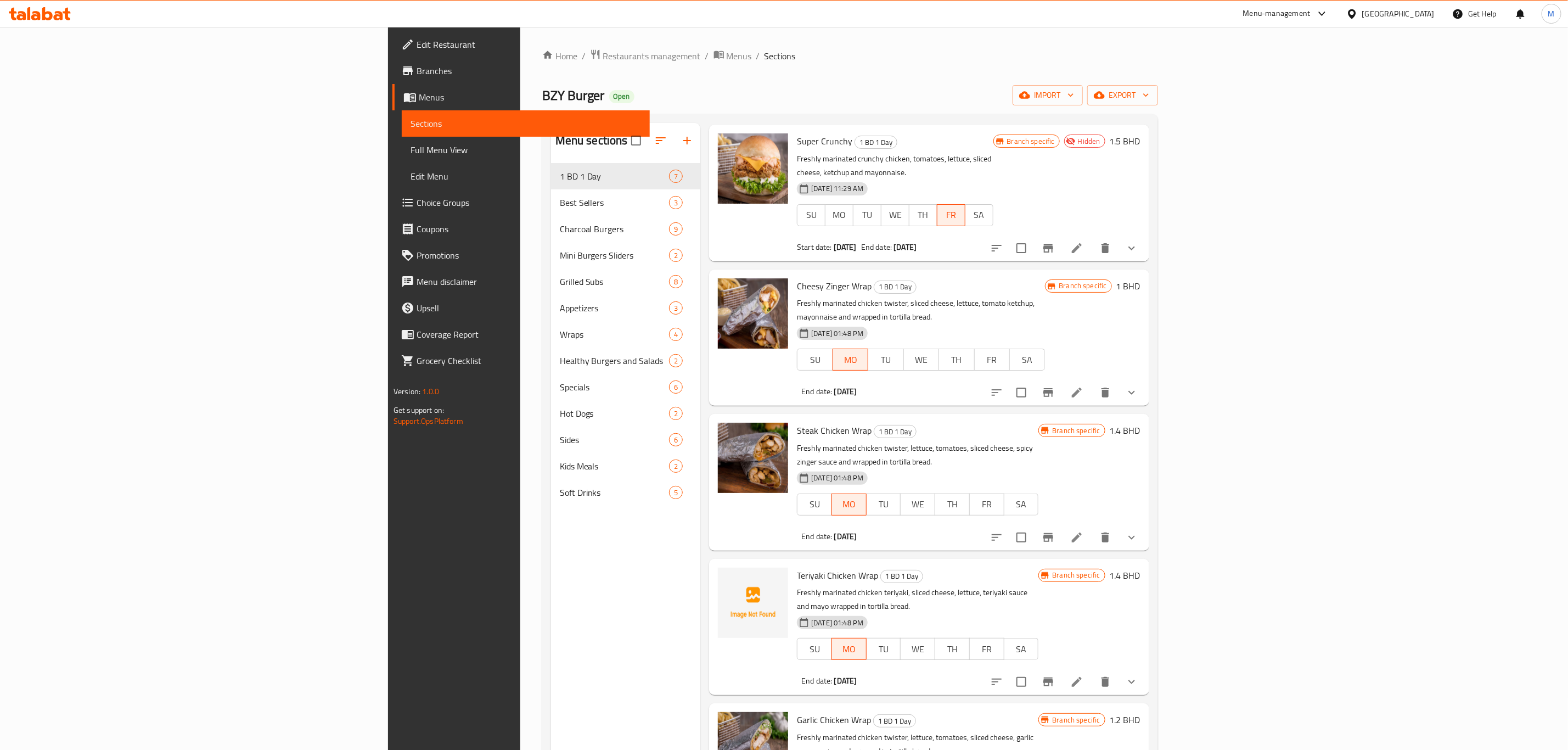
scroll to position [192, 0]
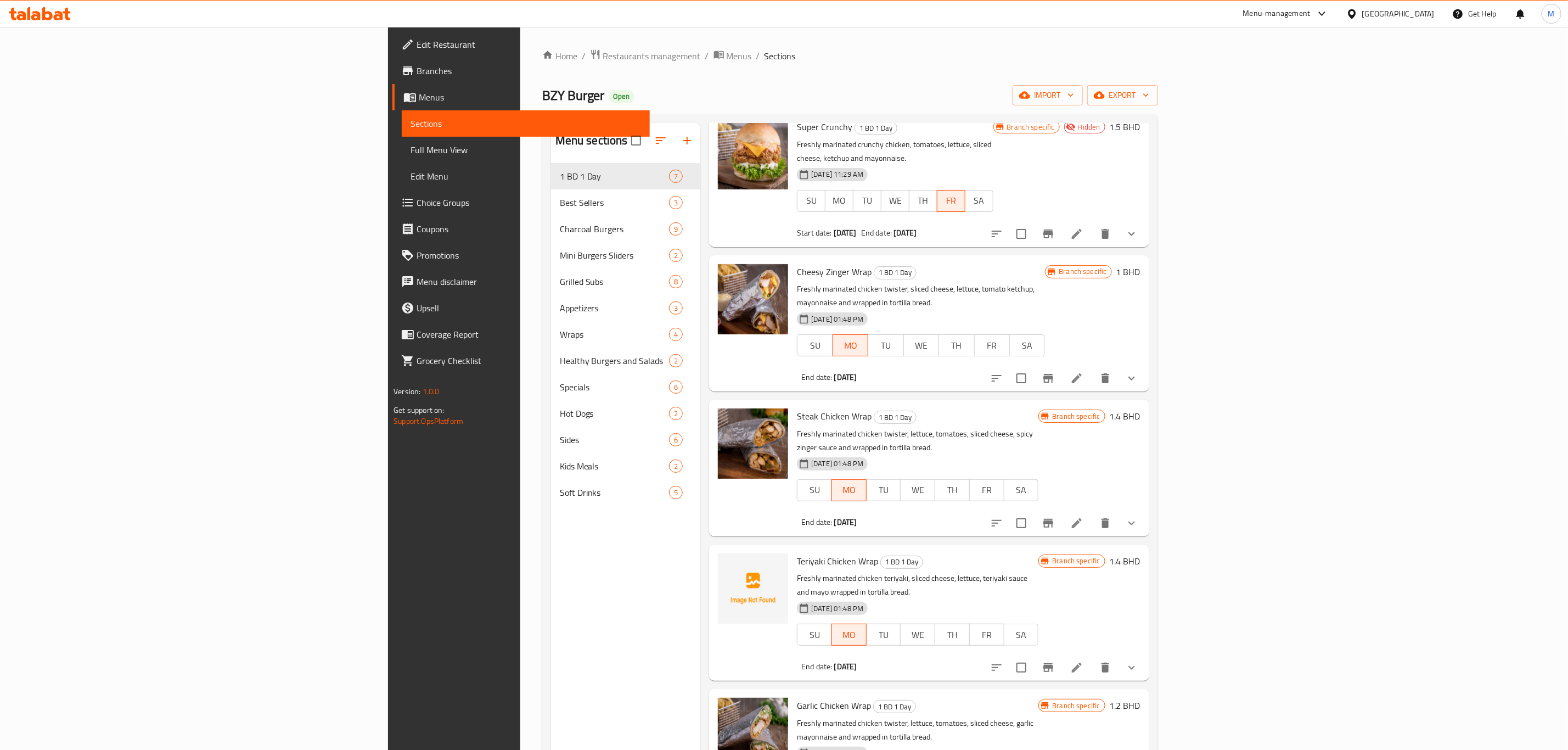
click at [1092, 657] on li at bounding box center [1076, 666] width 31 height 20
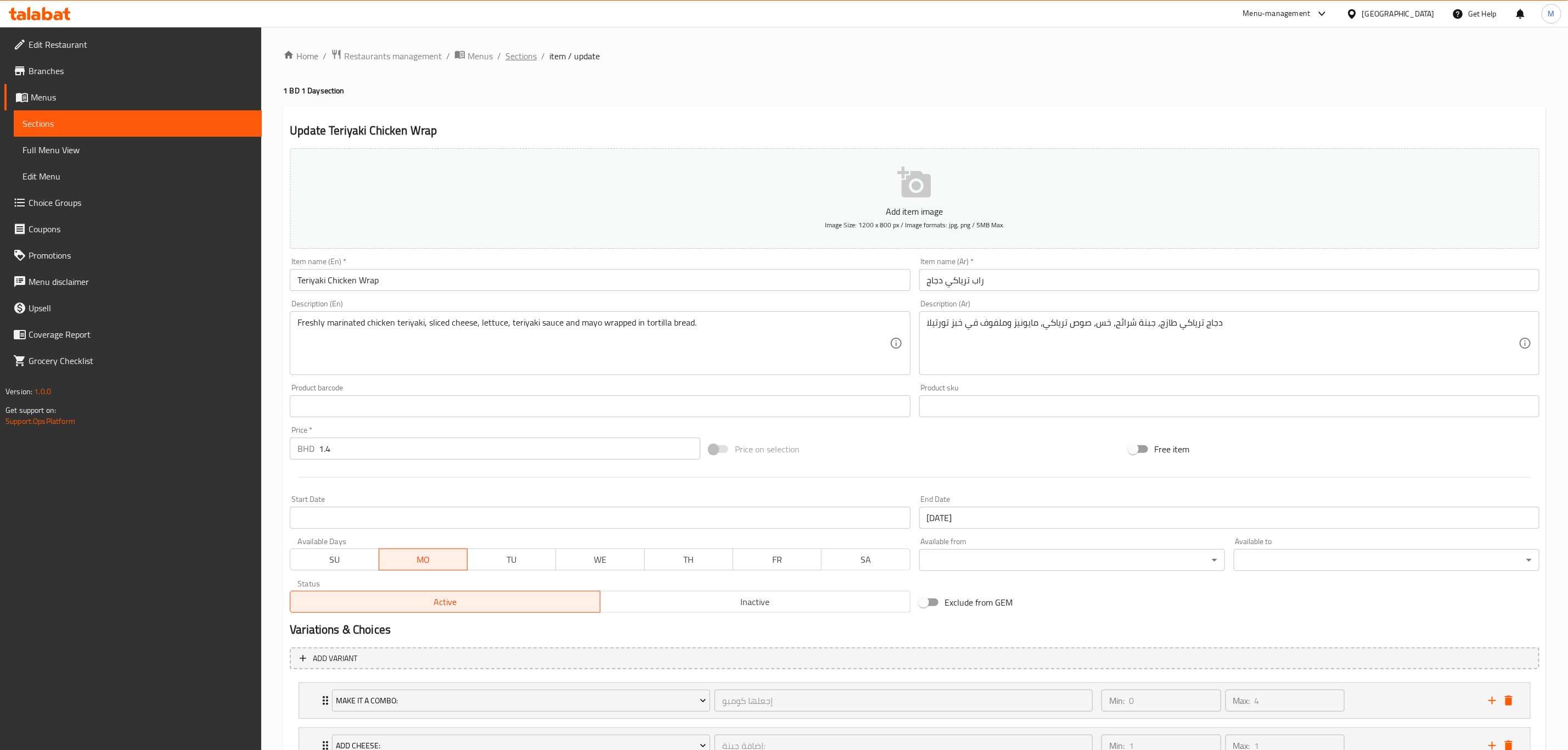
click at [513, 57] on span "Sections" at bounding box center [521, 56] width 31 height 13
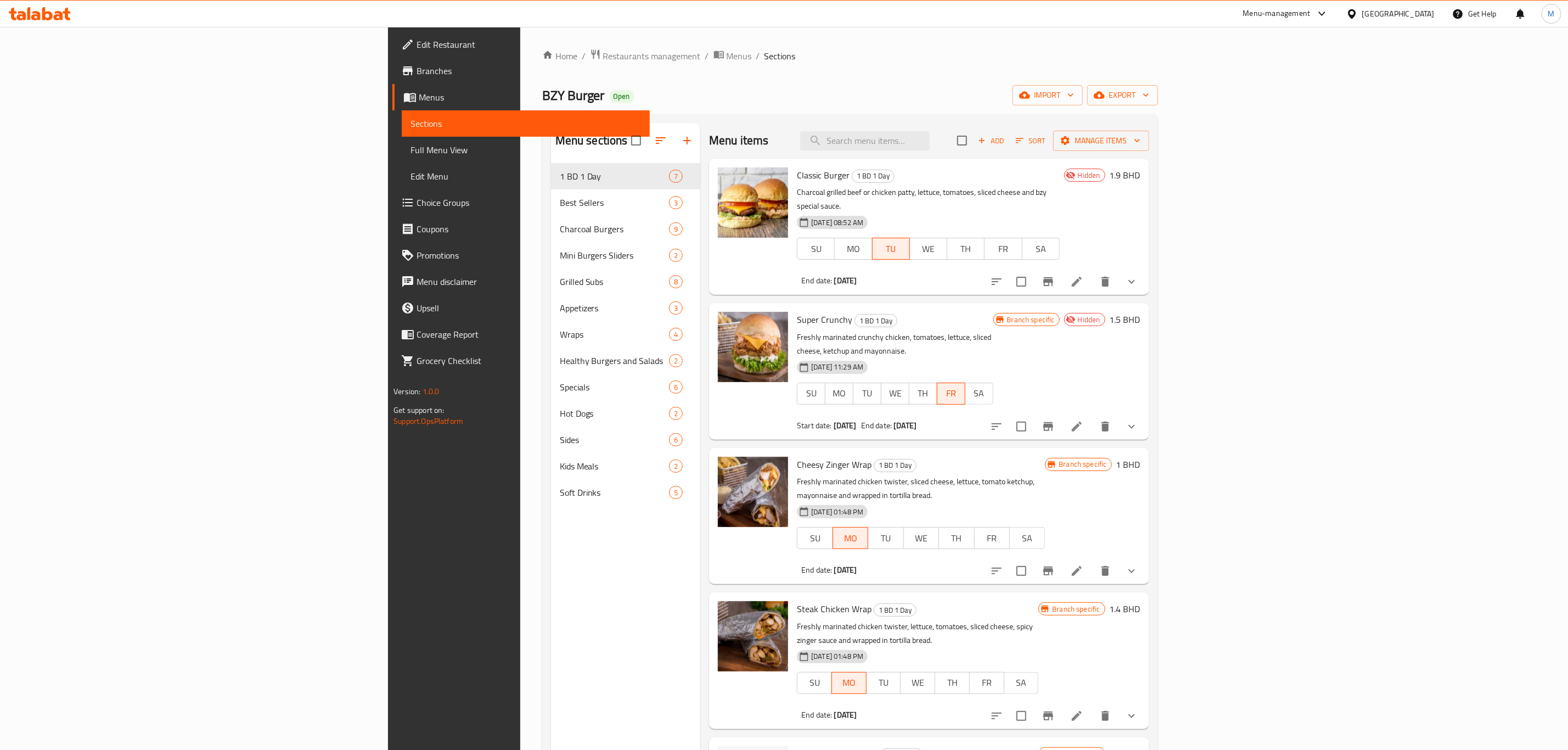
scroll to position [83, 0]
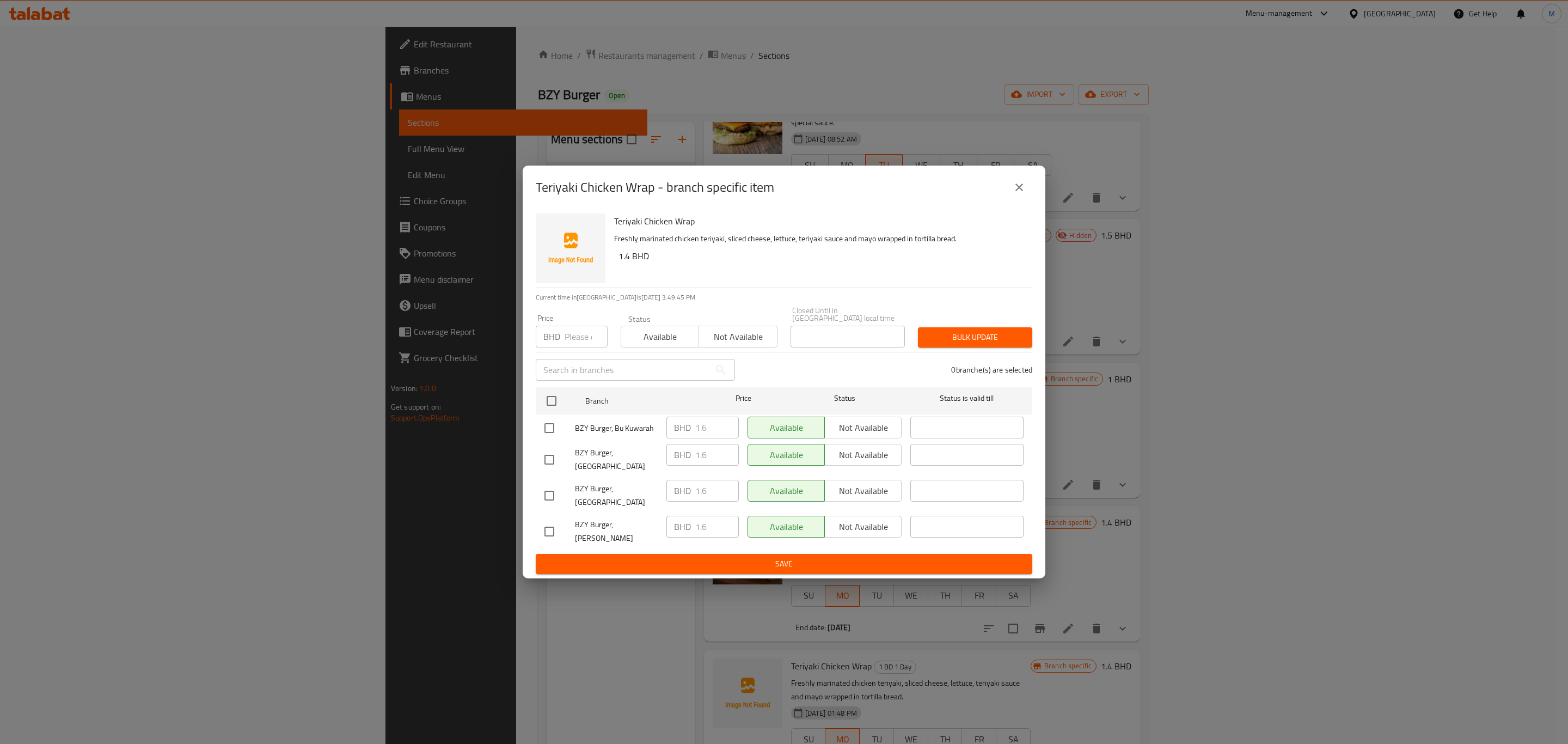
click at [1013, 194] on icon "close" at bounding box center [1020, 187] width 13 height 13
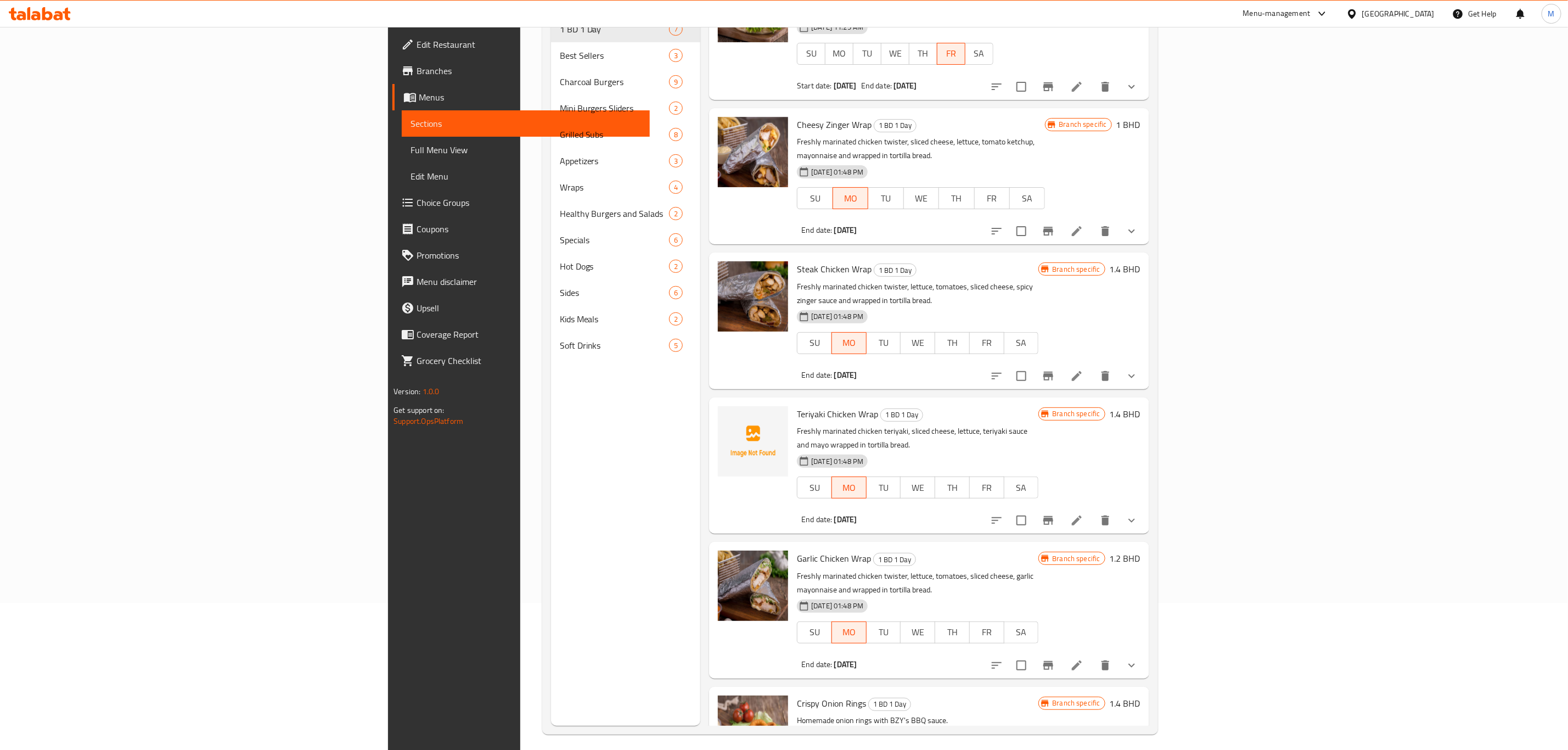
scroll to position [154, 0]
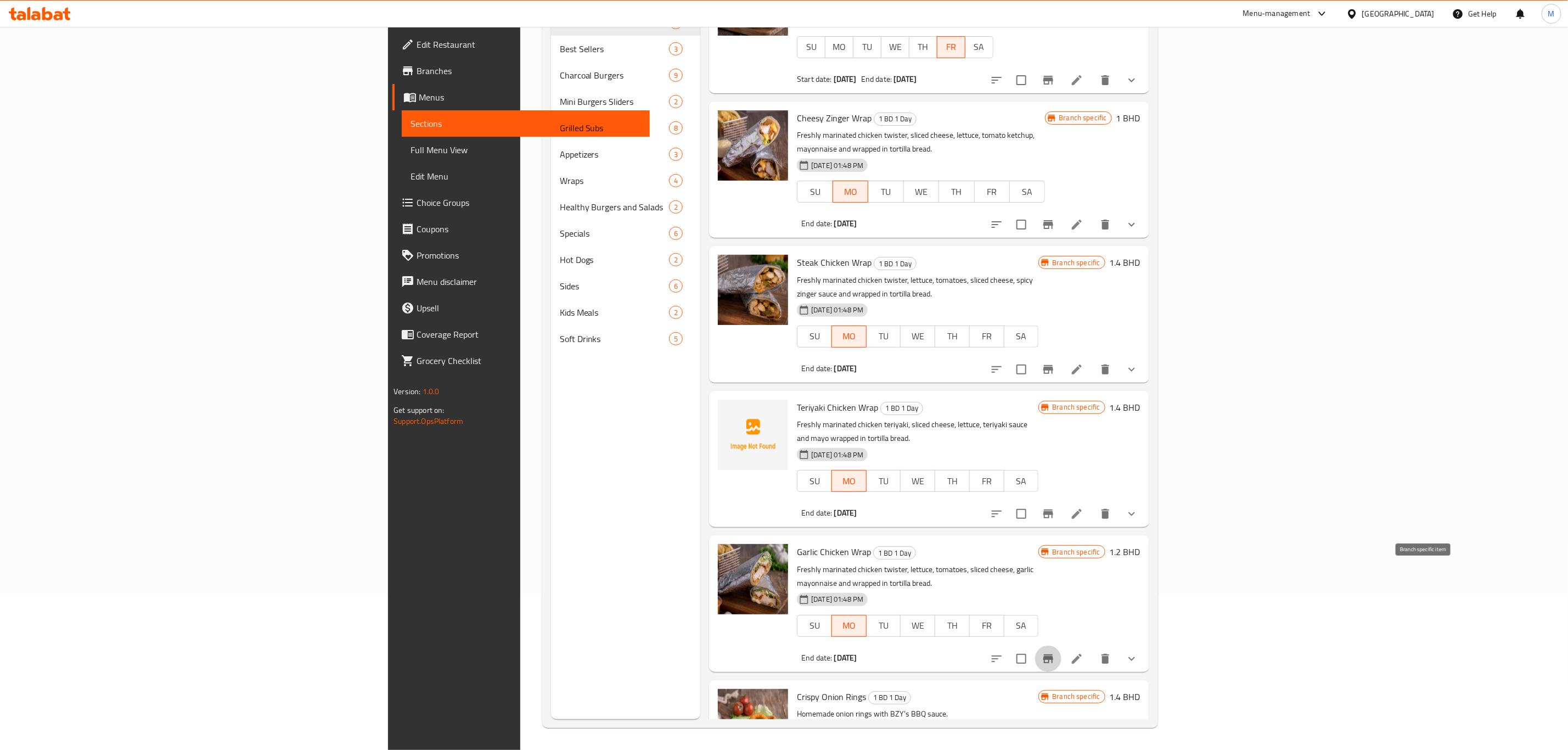
click at [1061, 646] on button "Branch-specific-item" at bounding box center [1048, 659] width 26 height 26
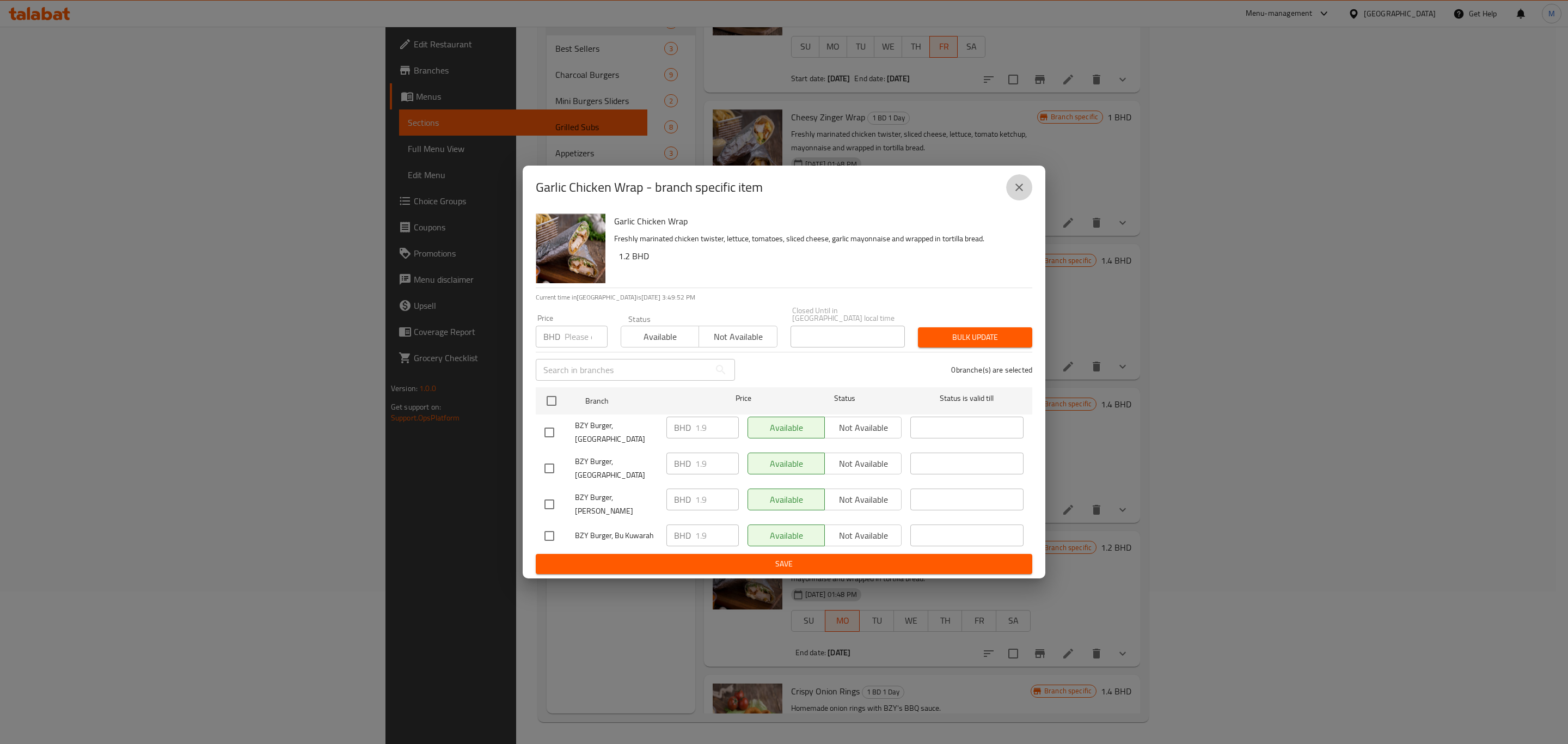
click at [1015, 194] on icon "close" at bounding box center [1020, 187] width 13 height 13
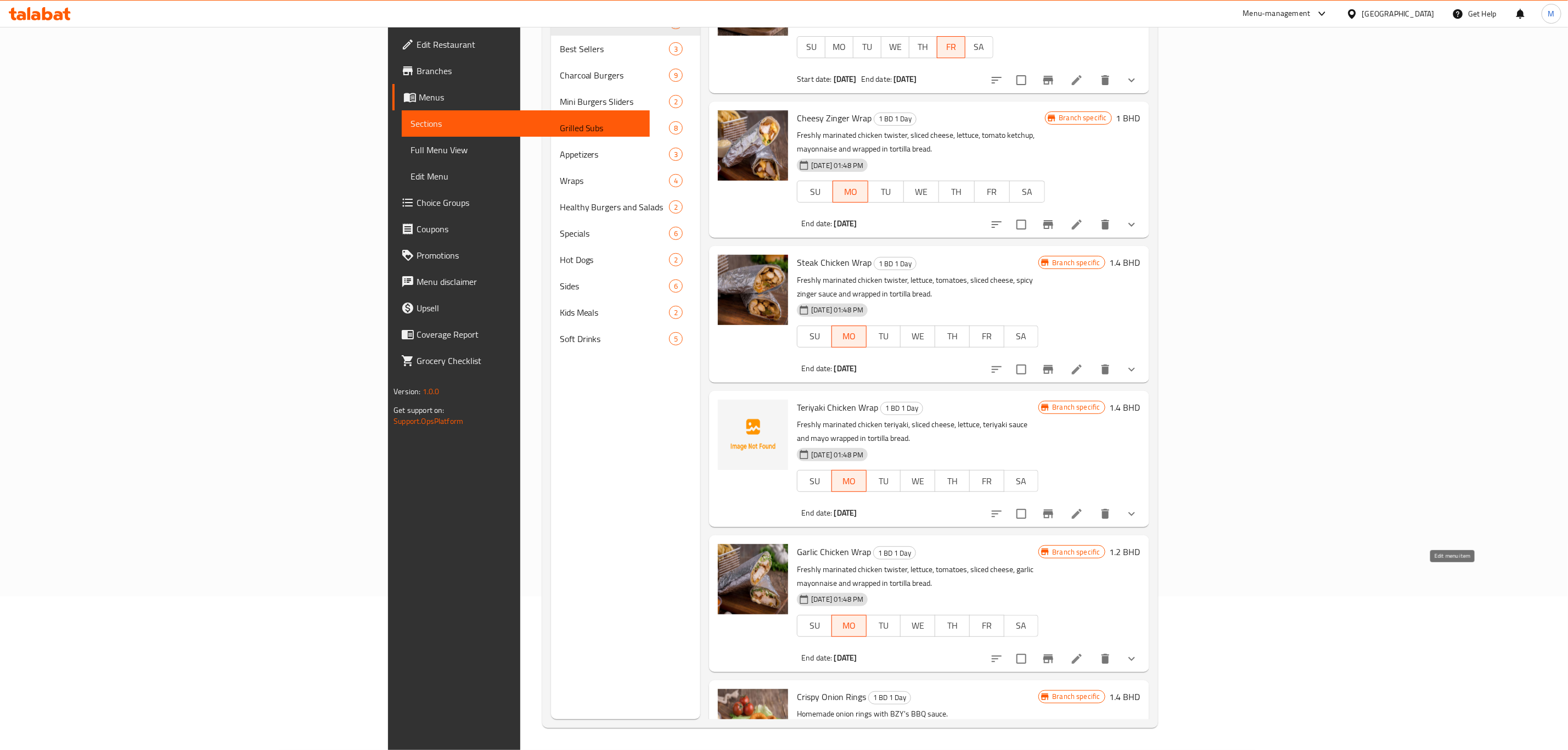
click at [1083, 652] on icon at bounding box center [1076, 659] width 13 height 13
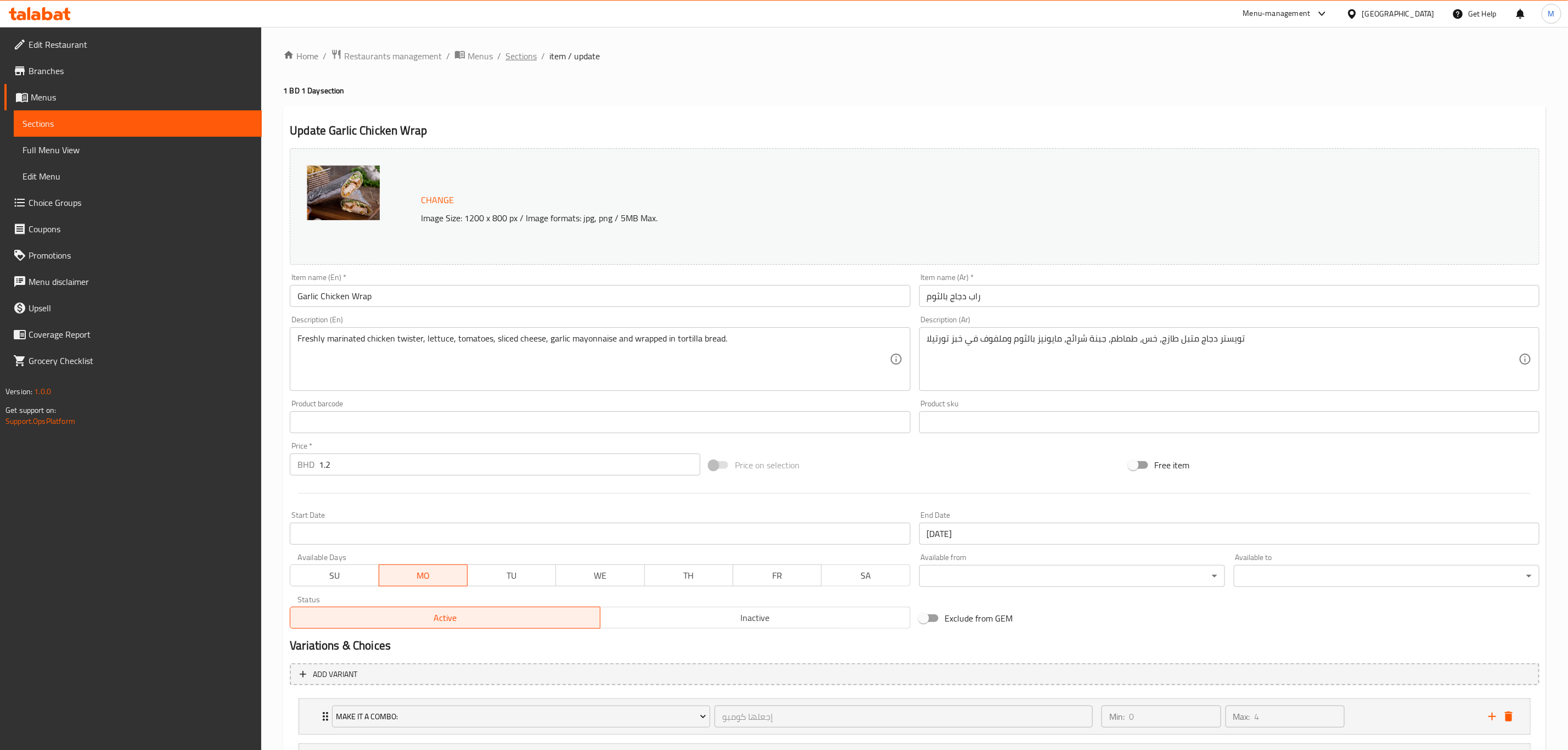
click at [514, 61] on span "Sections" at bounding box center [521, 56] width 31 height 13
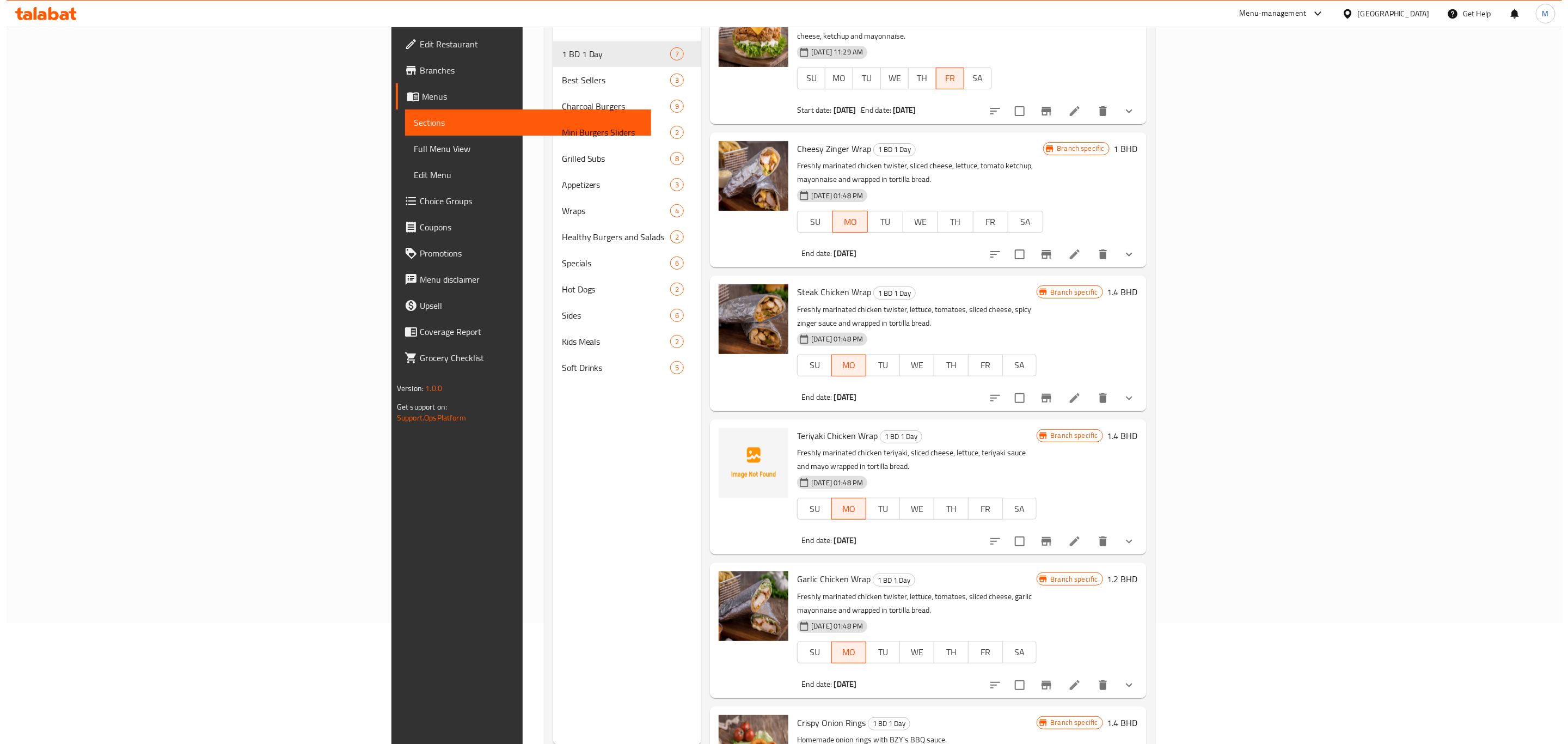
scroll to position [153, 0]
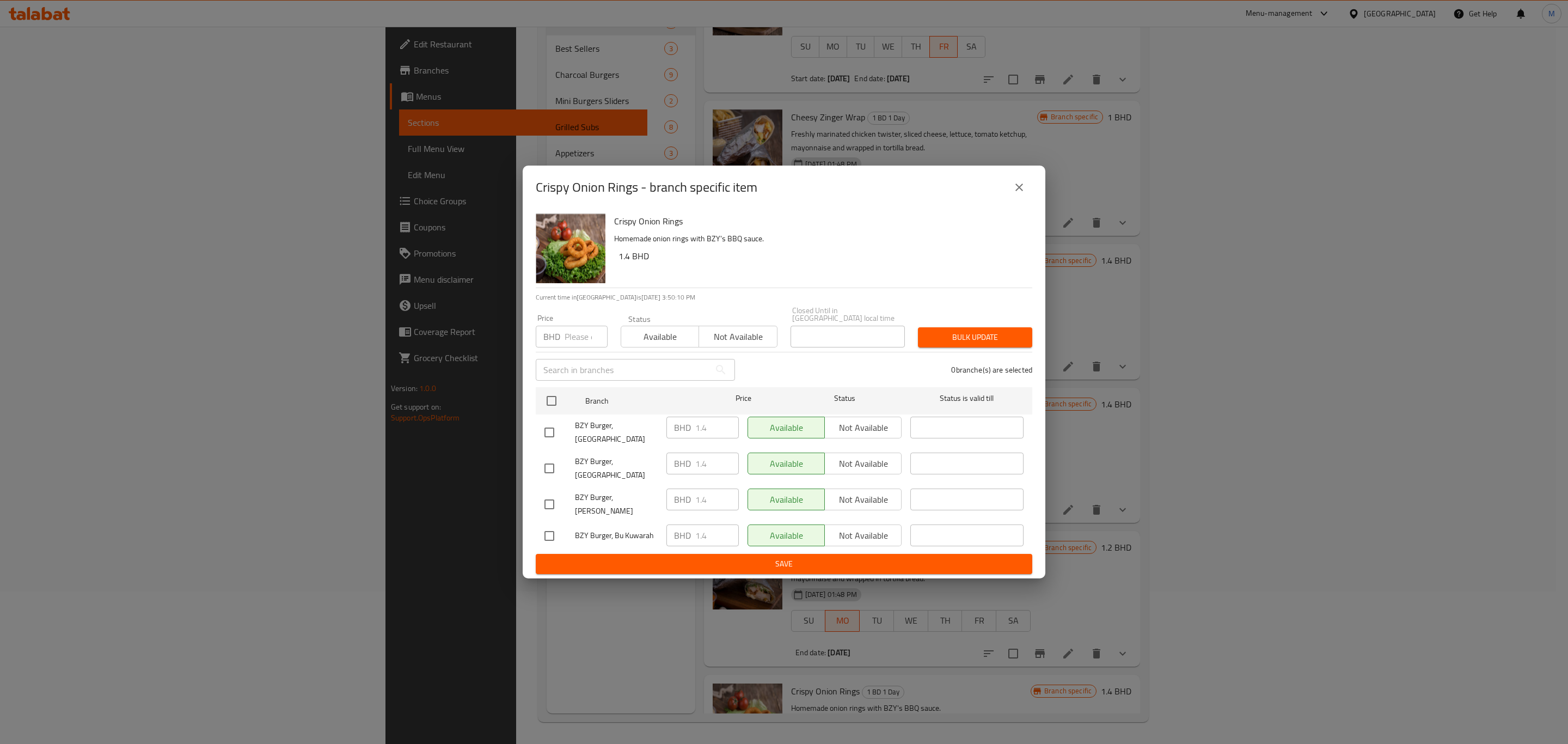
click at [1021, 194] on icon "close" at bounding box center [1020, 187] width 13 height 13
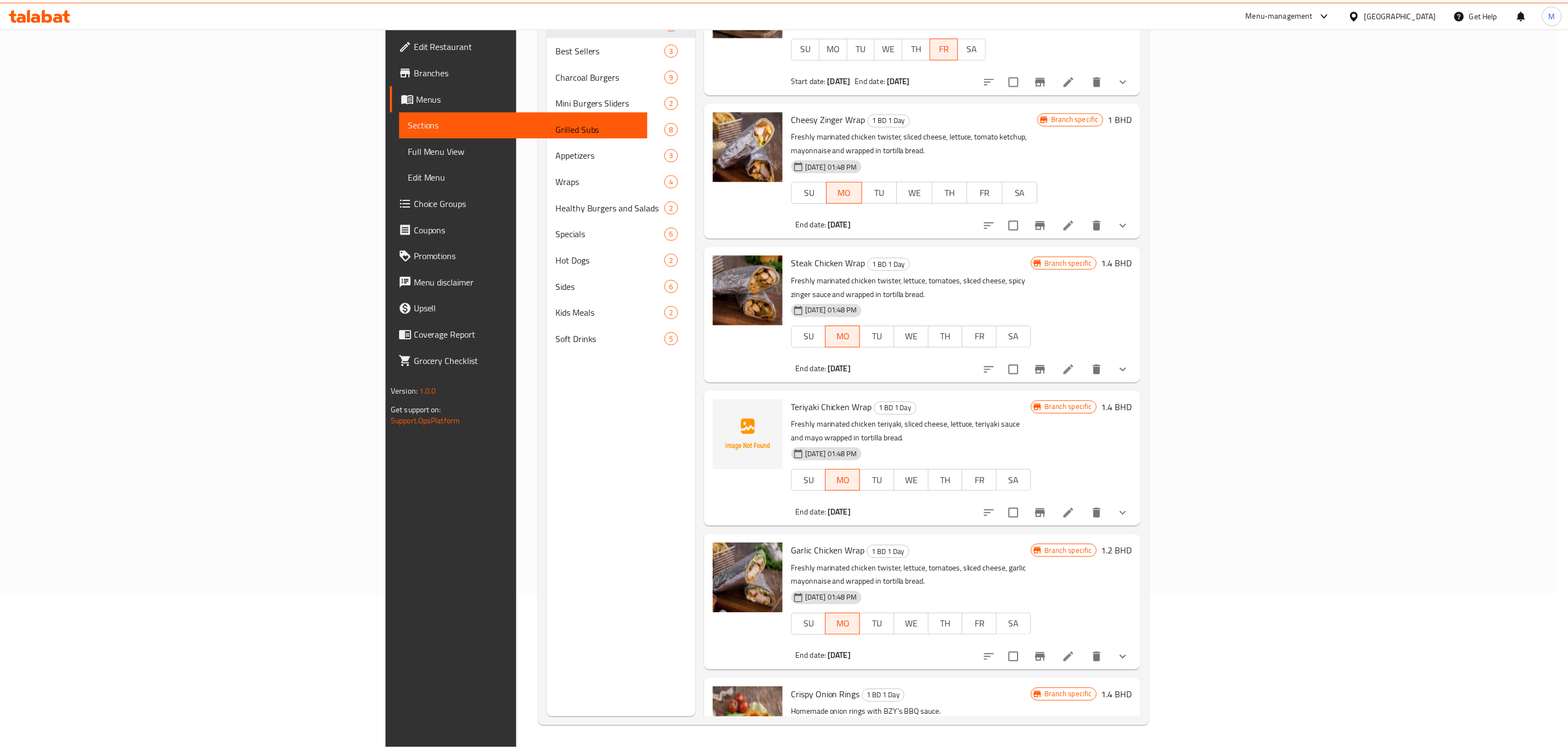
scroll to position [193, 0]
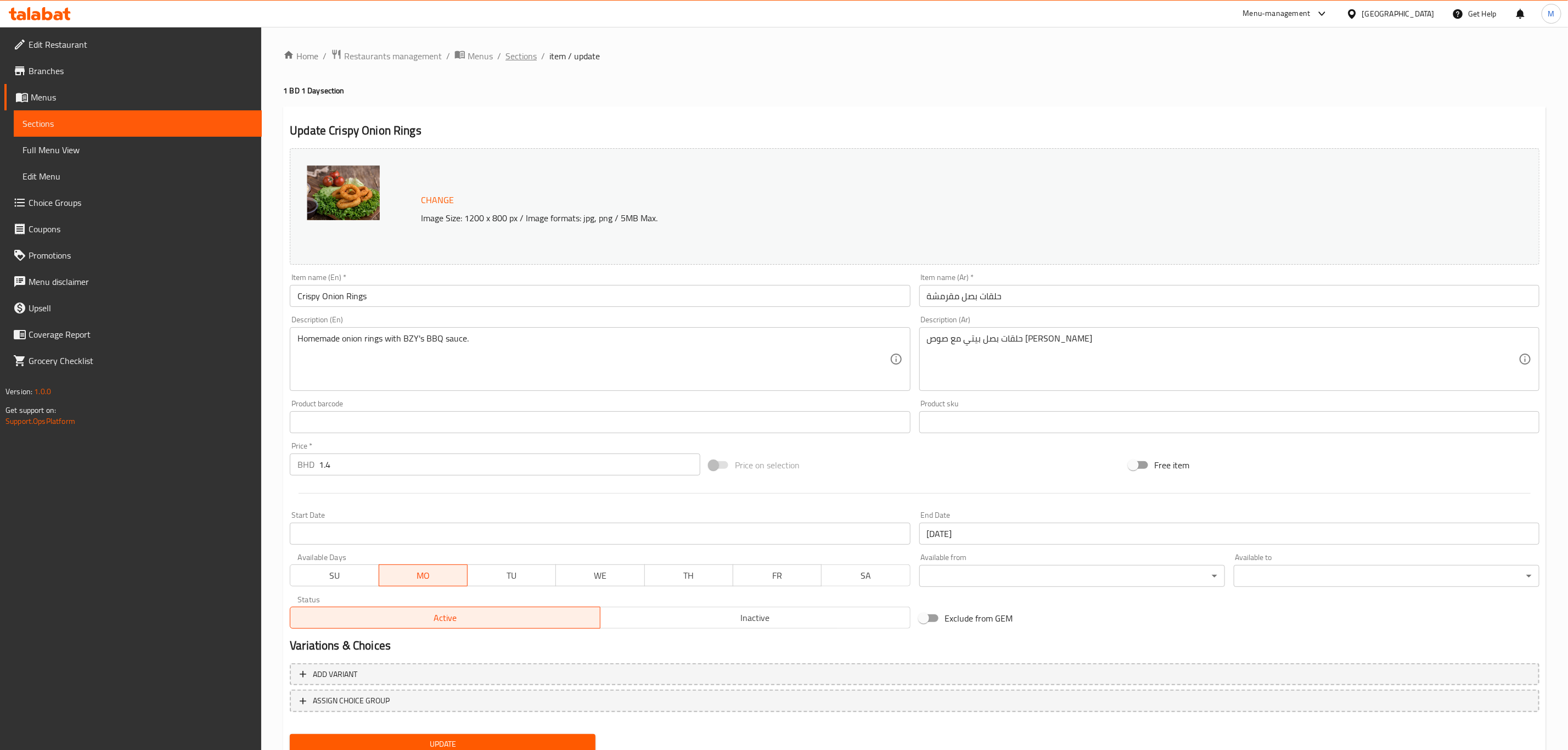
click at [507, 50] on span "Sections" at bounding box center [521, 56] width 31 height 13
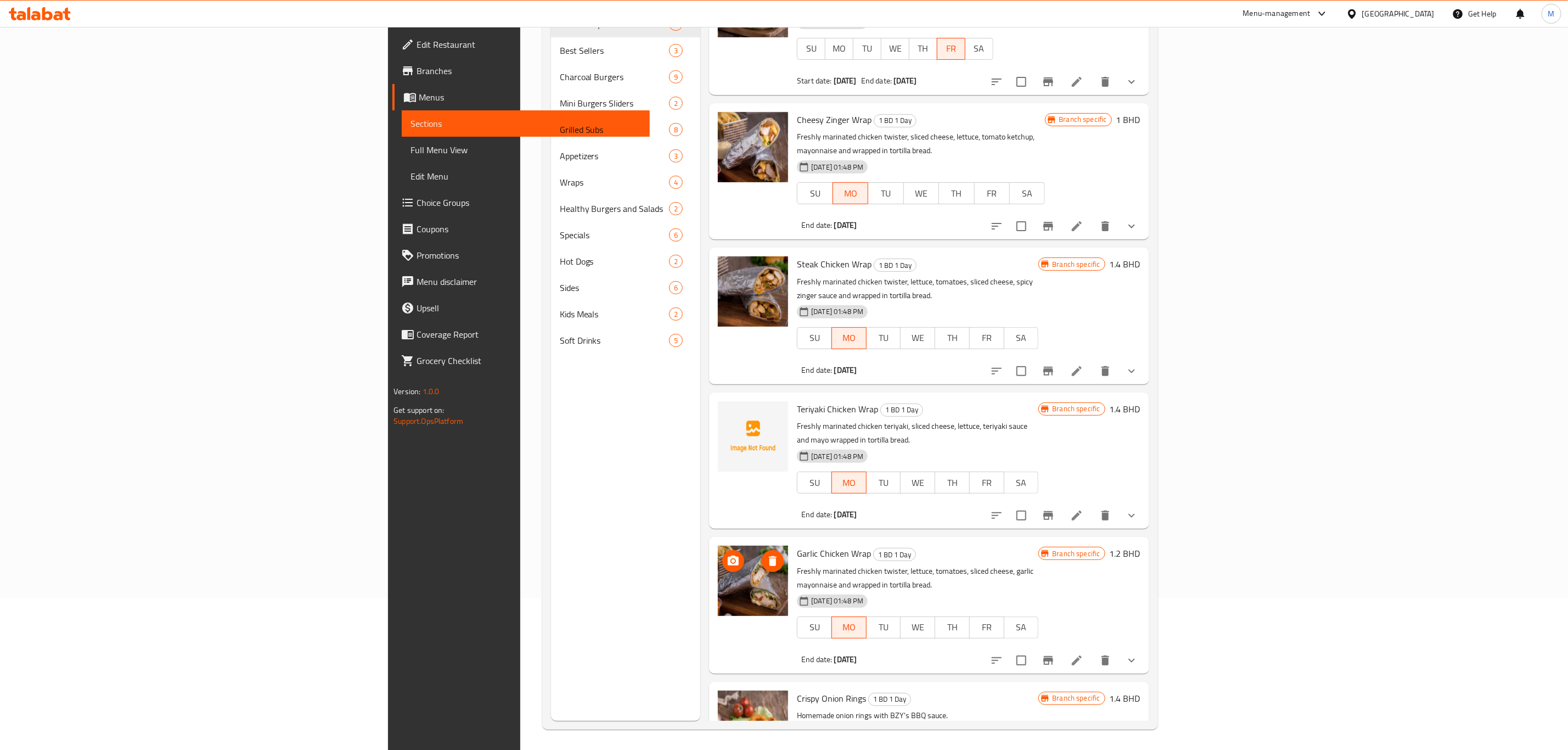
scroll to position [154, 0]
